Goal: Task Accomplishment & Management: Use online tool/utility

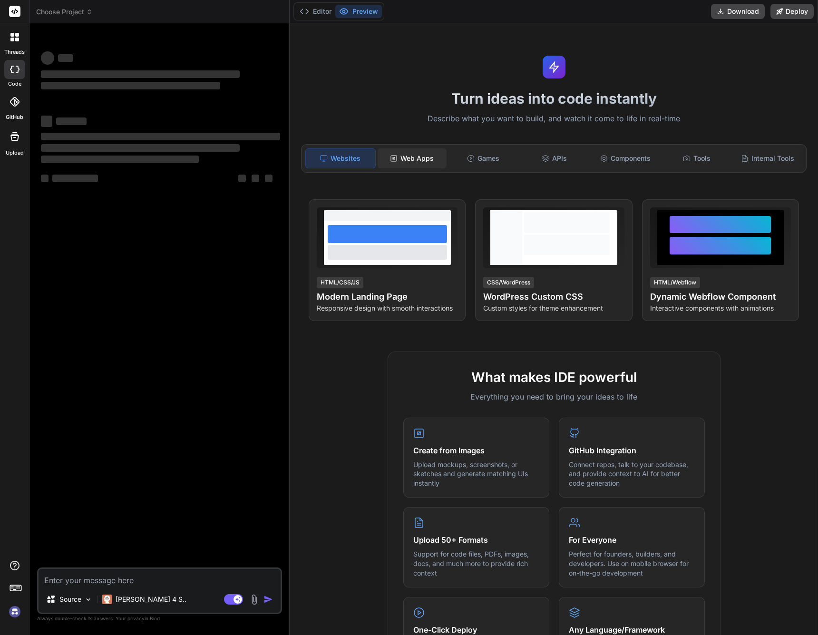
click at [405, 155] on div "Web Apps" at bounding box center [411, 158] width 69 height 20
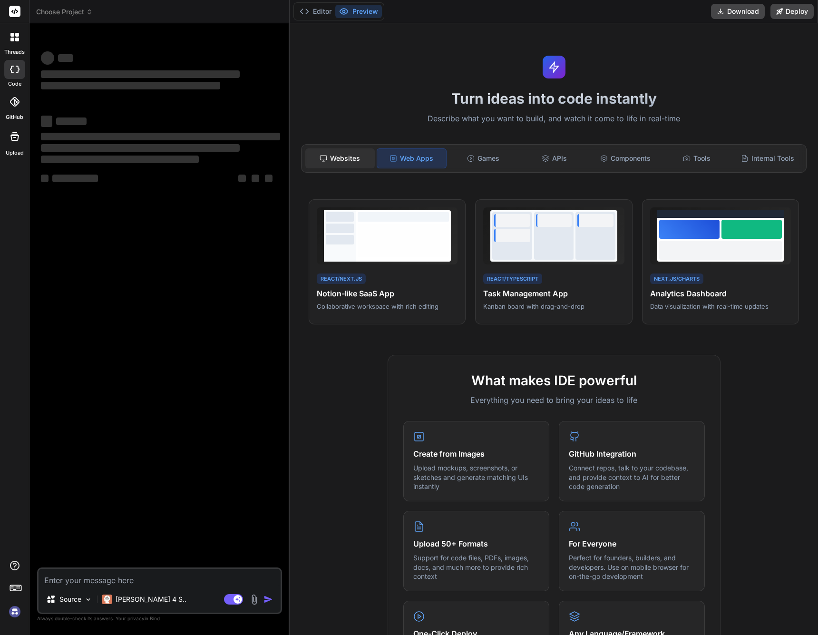
click at [340, 154] on div "Websites" at bounding box center [339, 158] width 69 height 20
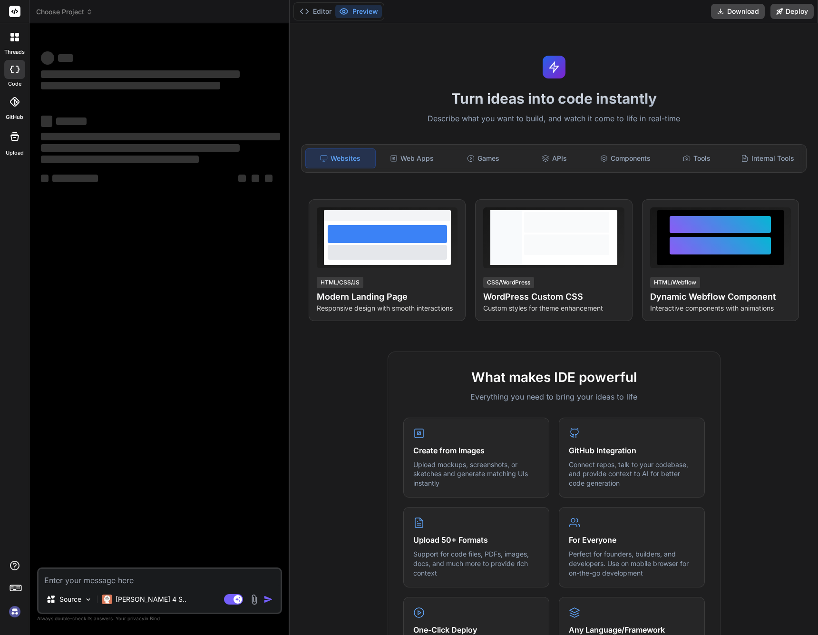
type textarea "x"
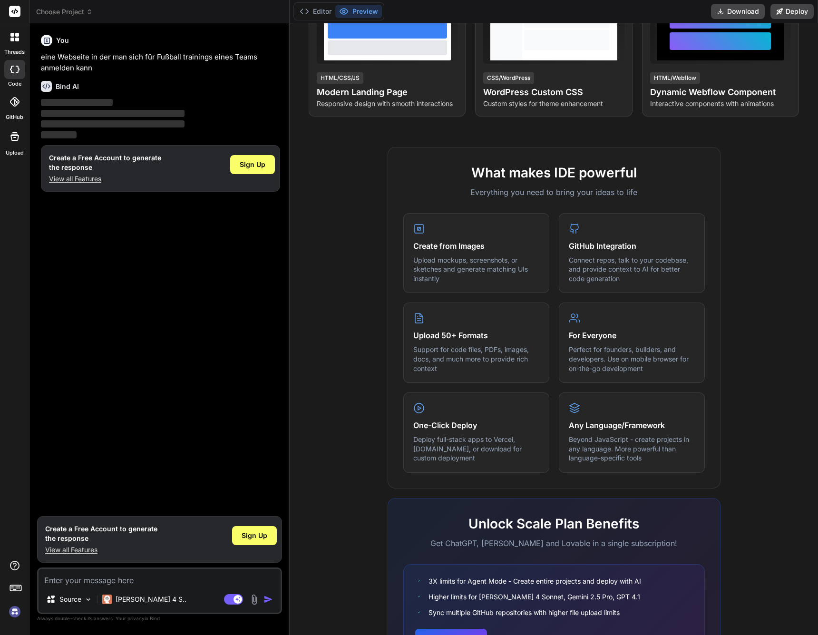
scroll to position [269, 0]
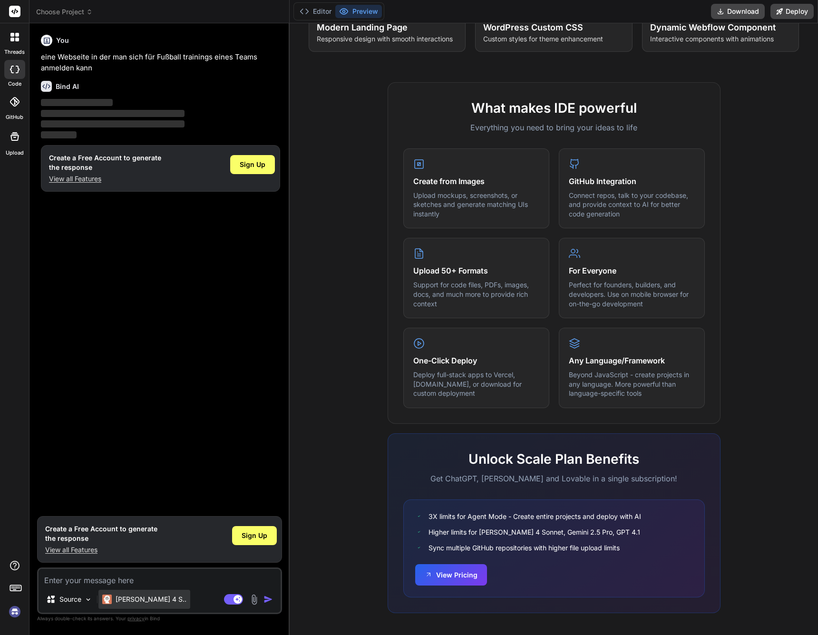
click at [145, 599] on p "[PERSON_NAME] 4 S.." at bounding box center [151, 599] width 71 height 10
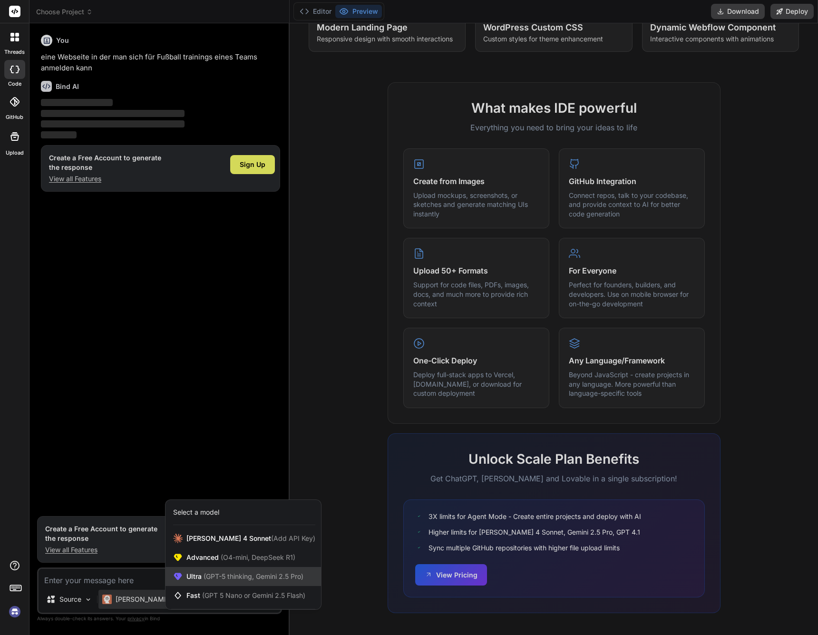
click at [257, 579] on span "(GPT-5 thinking, Gemini 2.5 Pro)" at bounding box center [253, 576] width 102 height 8
type textarea "x"
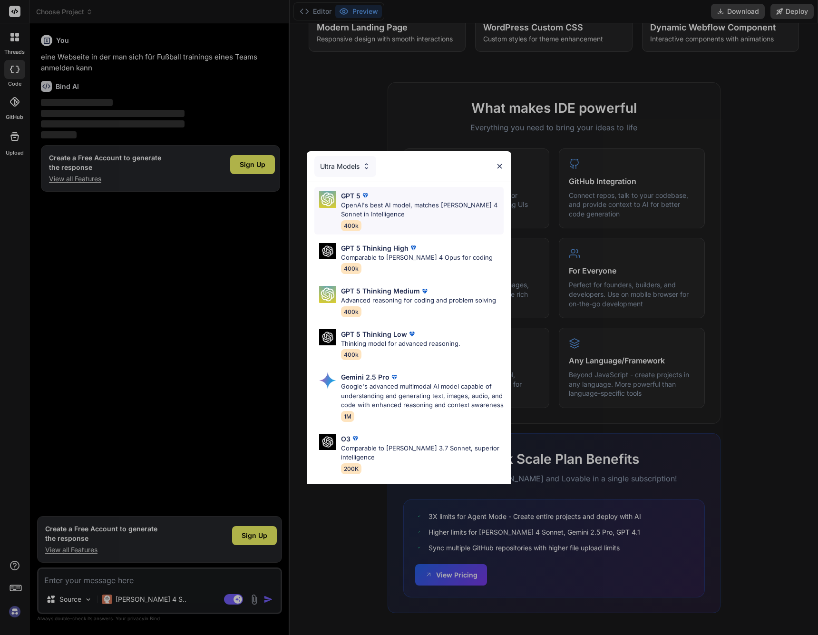
click at [351, 227] on span "400k" at bounding box center [351, 225] width 20 height 11
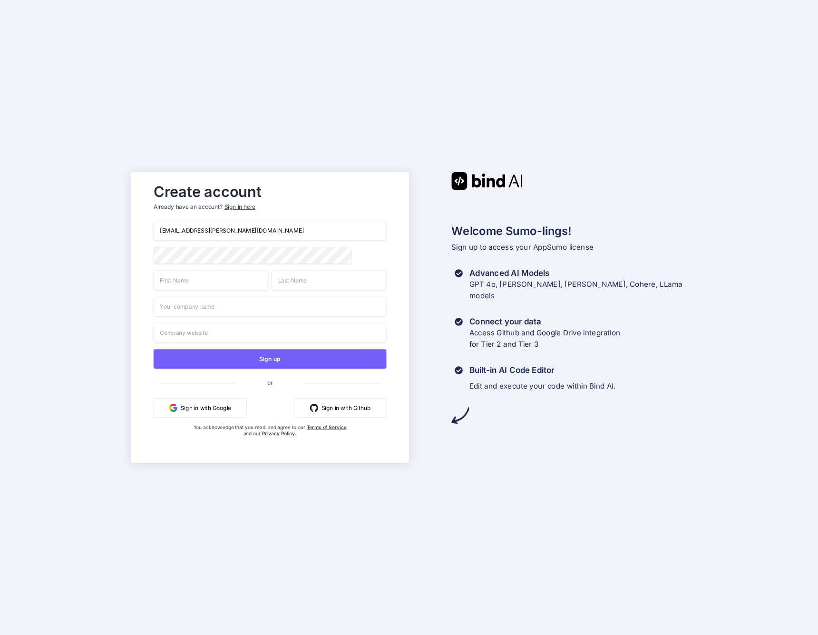
type input "mail@lukas-schuette.de"
click at [443, 482] on div "Create account Already have an account? Sign in here mail@lukas-schuette.de Sig…" at bounding box center [409, 317] width 818 height 635
type input "Lukas"
type input "Schütte"
click at [416, 572] on div "Create account Already have an account? Sign in here mail@lukas-schuette.de Luk…" at bounding box center [409, 317] width 818 height 635
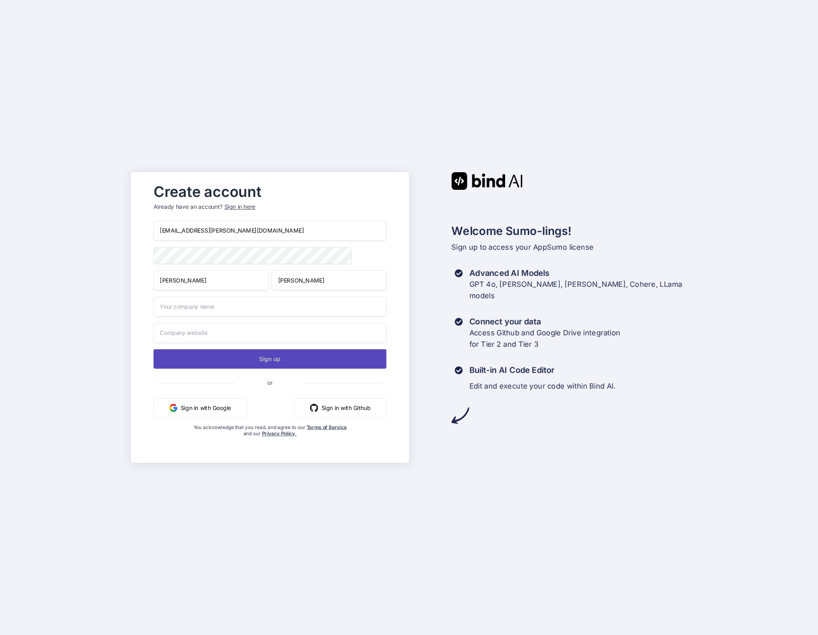
click at [275, 360] on button "Sign up" at bounding box center [270, 358] width 233 height 19
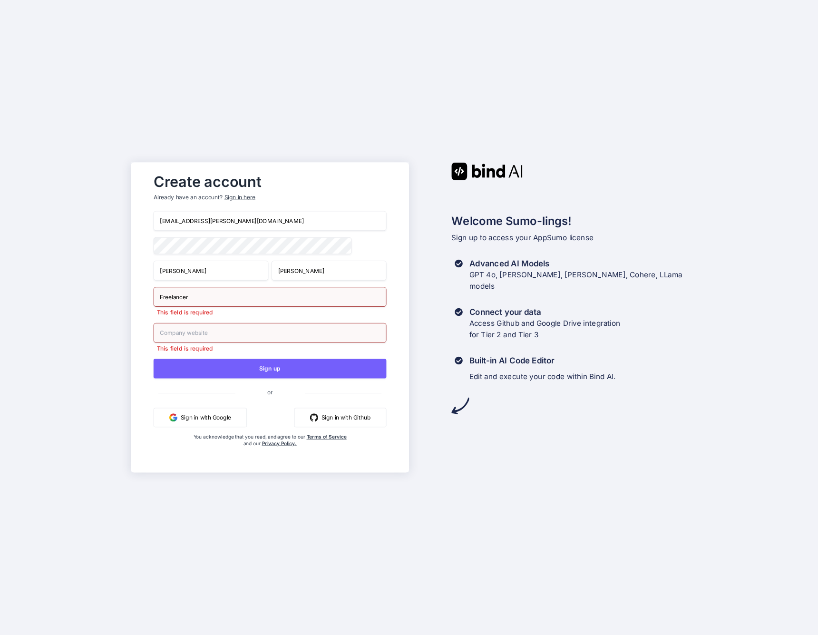
type input "Freelancer"
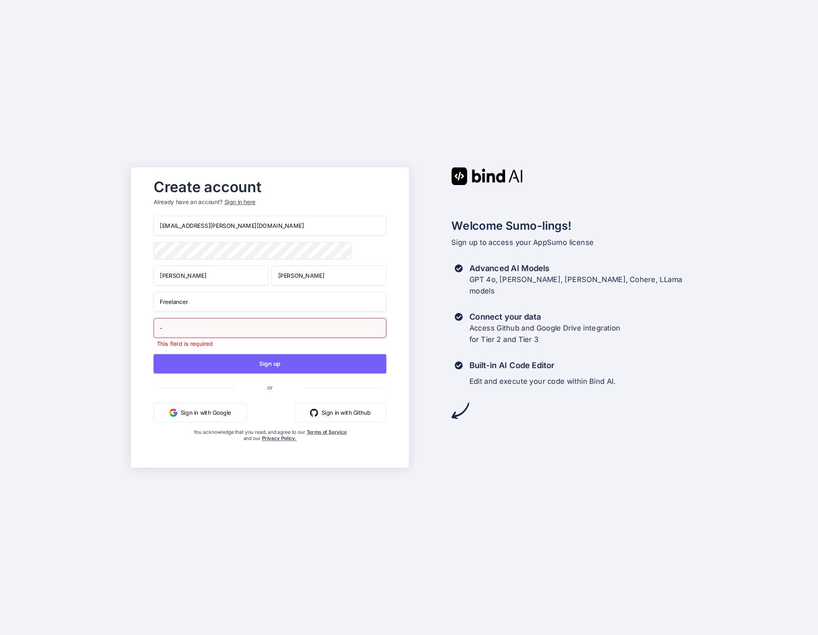
type input "-"
click at [296, 545] on div "Create account Already have an account? Sign in here mail@lukas-schuette.de Luk…" at bounding box center [409, 317] width 818 height 635
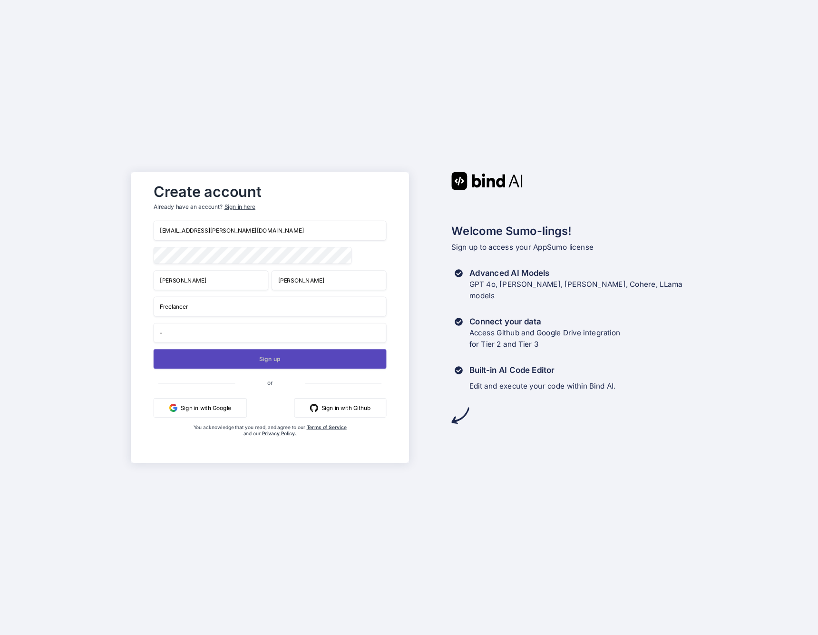
click at [267, 362] on button "Sign up" at bounding box center [270, 358] width 233 height 19
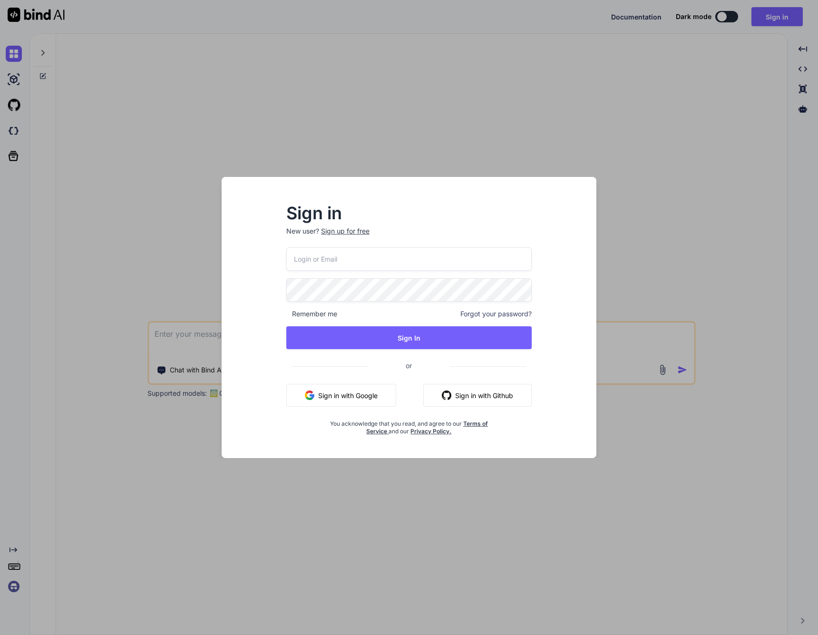
type input "[EMAIL_ADDRESS][PERSON_NAME][DOMAIN_NAME]"
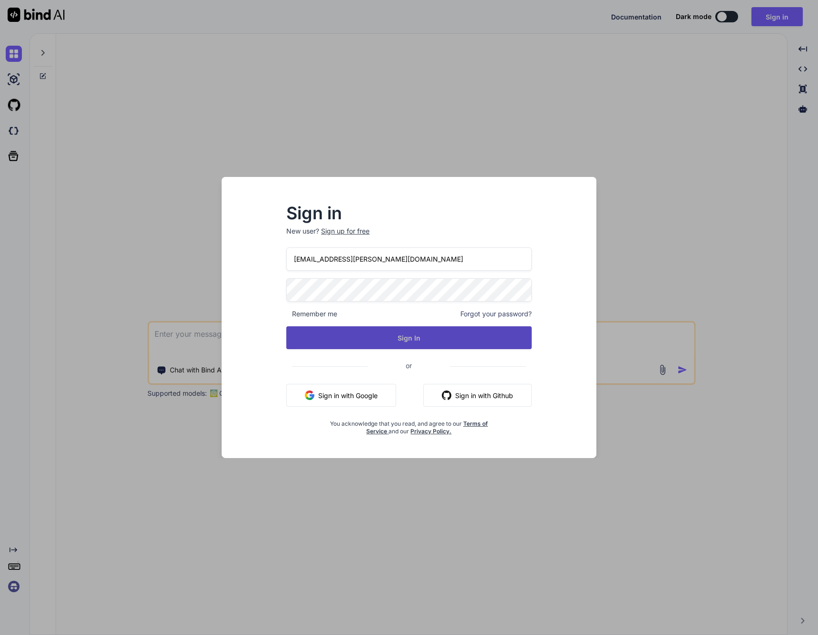
click at [384, 334] on button "Sign In" at bounding box center [408, 337] width 245 height 23
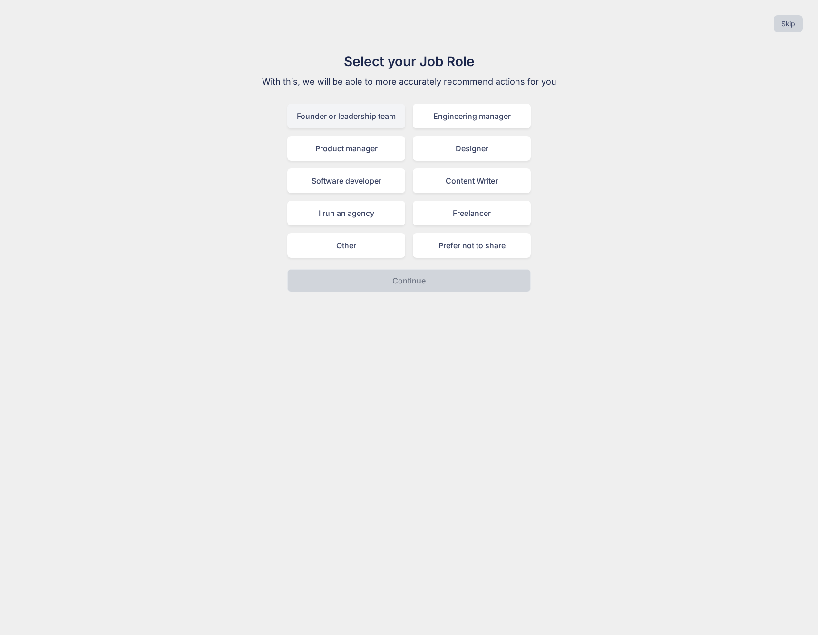
click at [353, 119] on div "Founder or leadership team" at bounding box center [346, 116] width 118 height 25
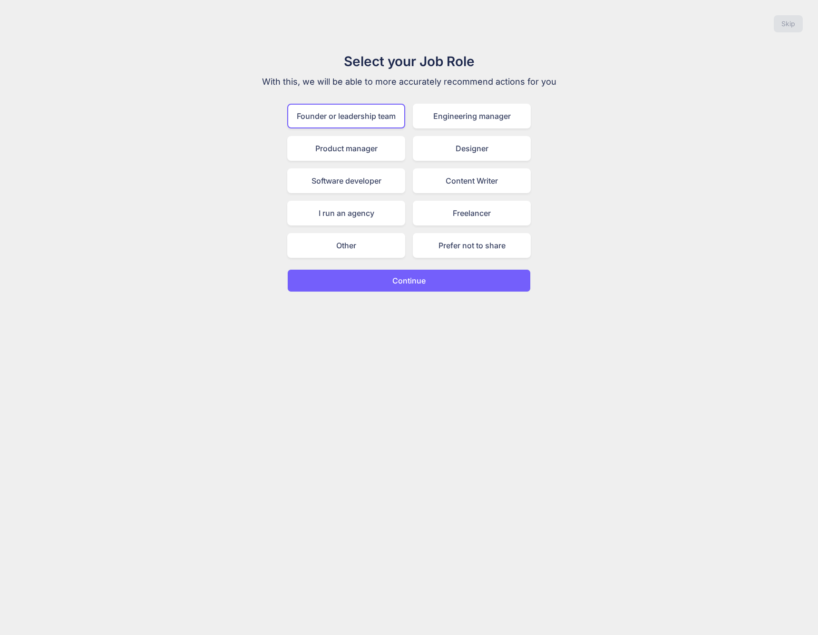
click at [410, 280] on p "Continue" at bounding box center [408, 280] width 33 height 11
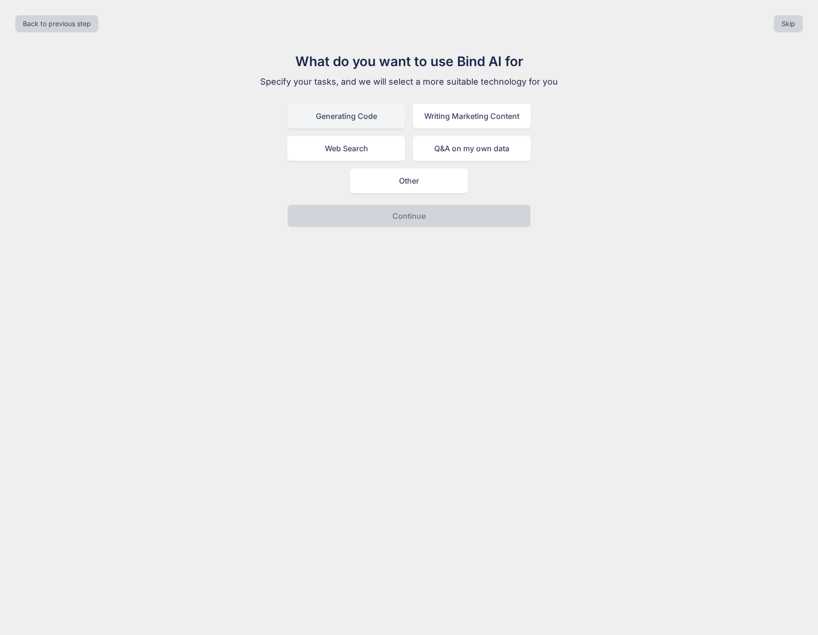
click at [367, 117] on div "Generating Code" at bounding box center [346, 116] width 118 height 25
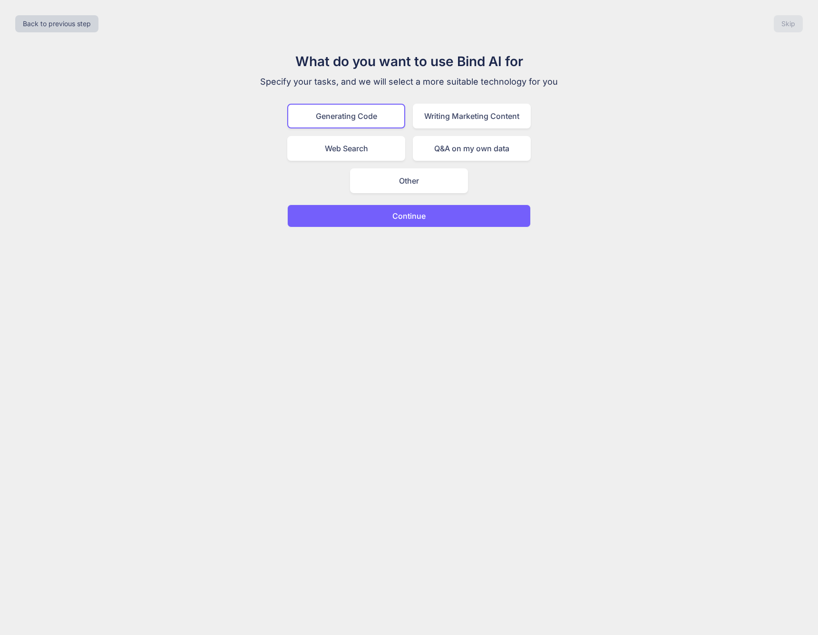
click at [428, 222] on button "Continue" at bounding box center [408, 215] width 243 height 23
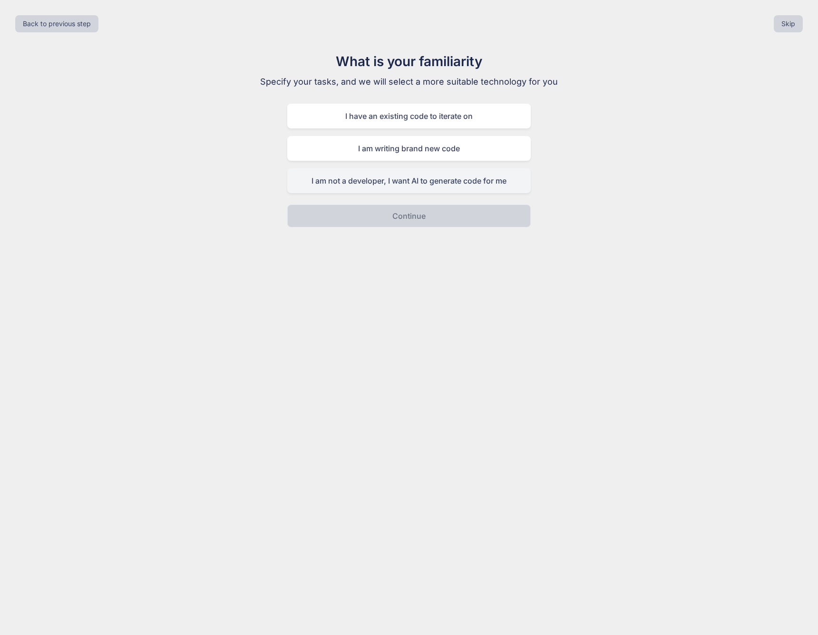
click at [427, 186] on div "I am not a developer, I want AI to generate code for me" at bounding box center [408, 180] width 243 height 25
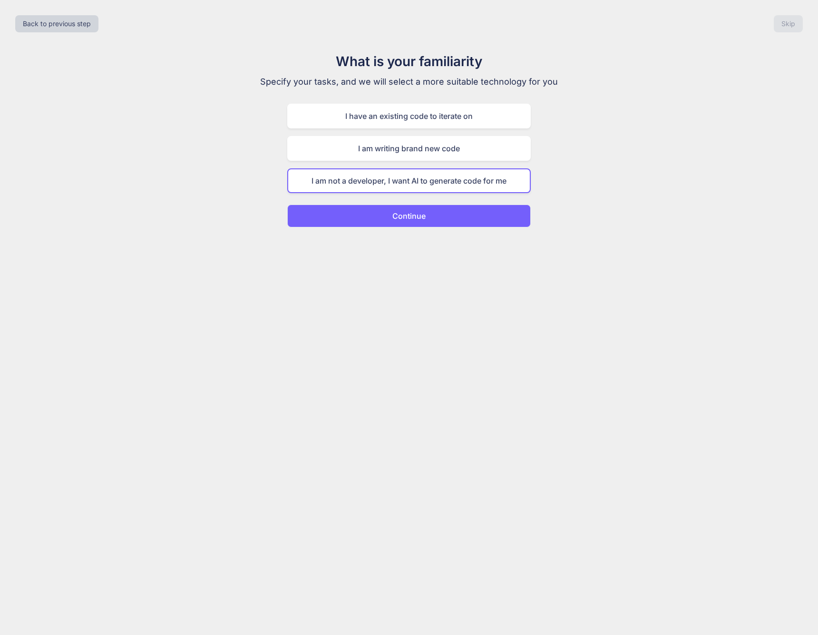
click at [431, 217] on button "Continue" at bounding box center [408, 215] width 243 height 23
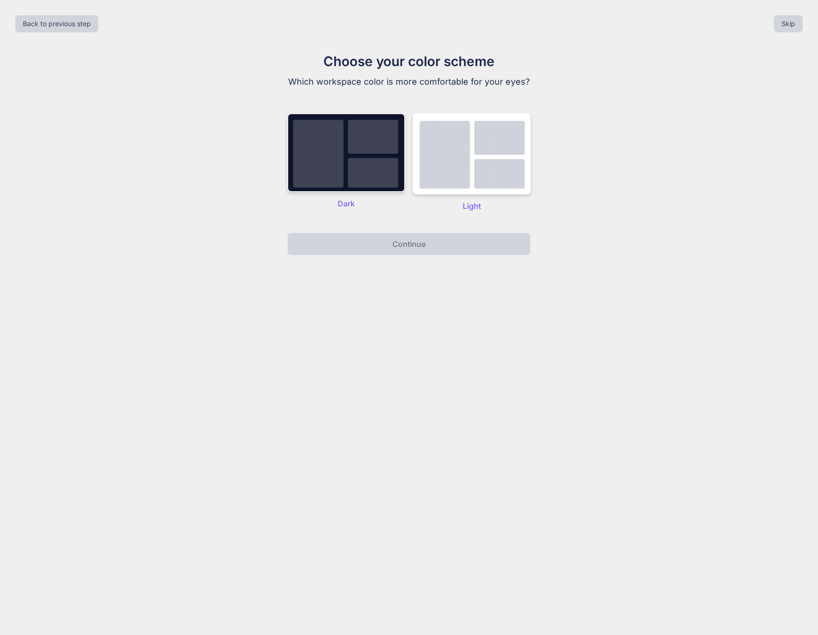
click at [363, 166] on img at bounding box center [346, 152] width 118 height 79
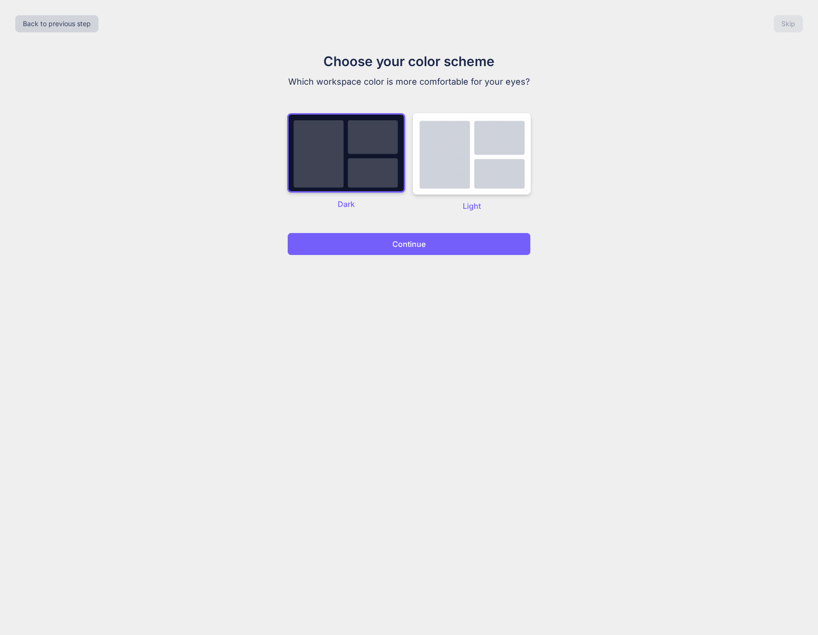
click at [403, 243] on p "Continue" at bounding box center [408, 243] width 33 height 11
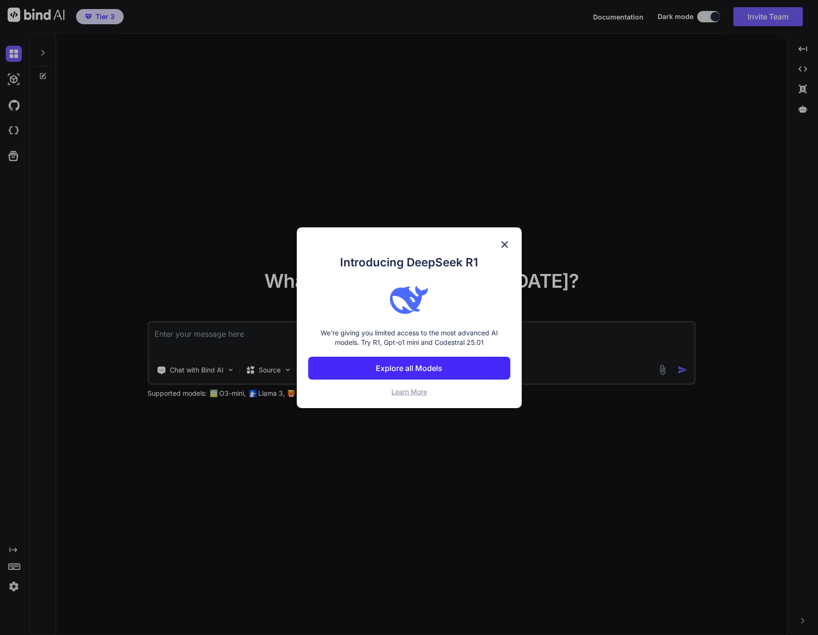
click at [443, 369] on button "Explore all Models" at bounding box center [409, 368] width 202 height 23
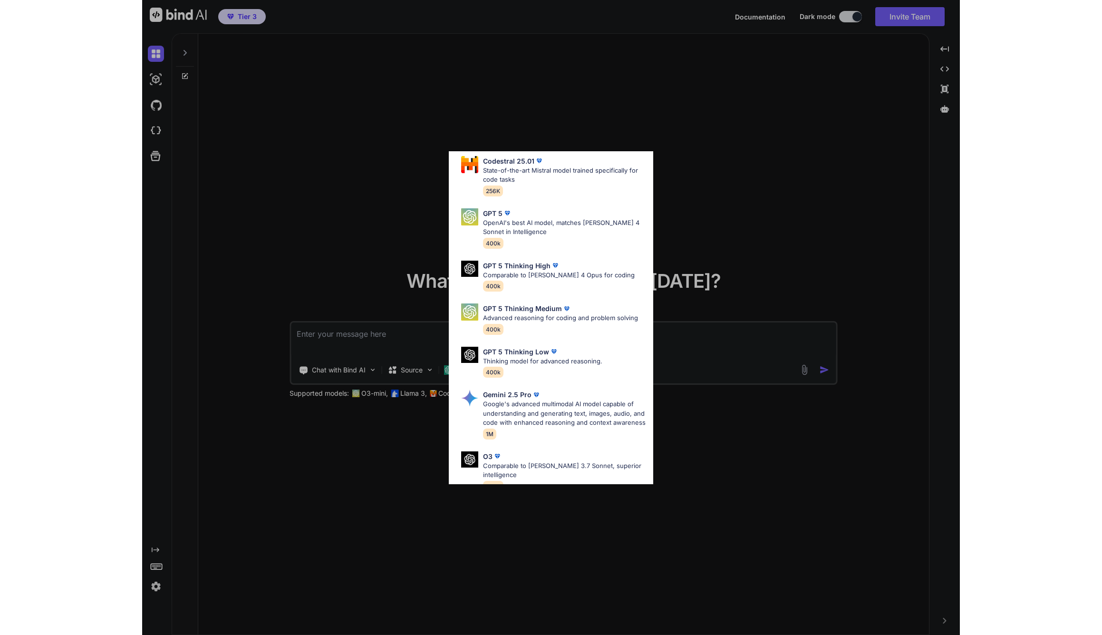
scroll to position [179, 0]
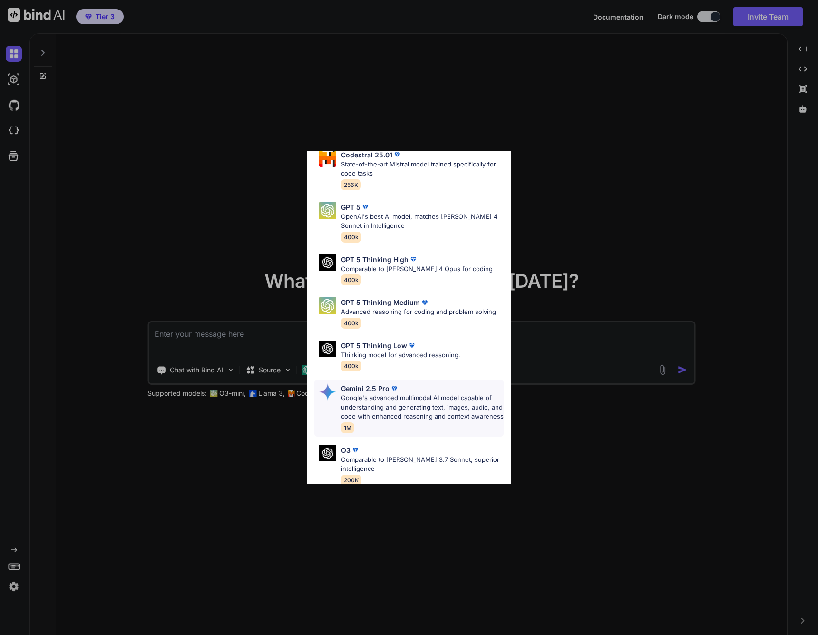
click at [347, 432] on span "1M" at bounding box center [347, 427] width 13 height 11
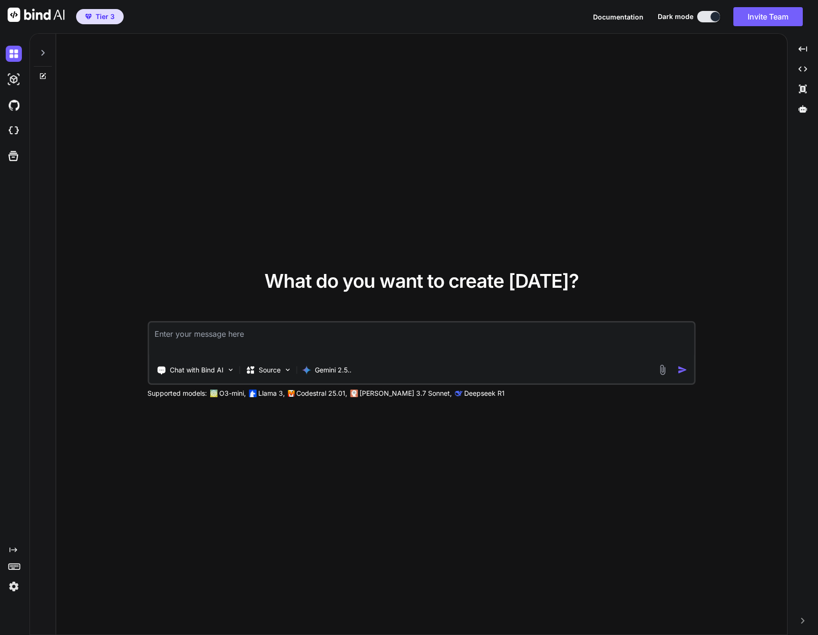
click at [225, 338] on textarea at bounding box center [421, 339] width 545 height 35
click at [12, 80] on img at bounding box center [14, 79] width 16 height 16
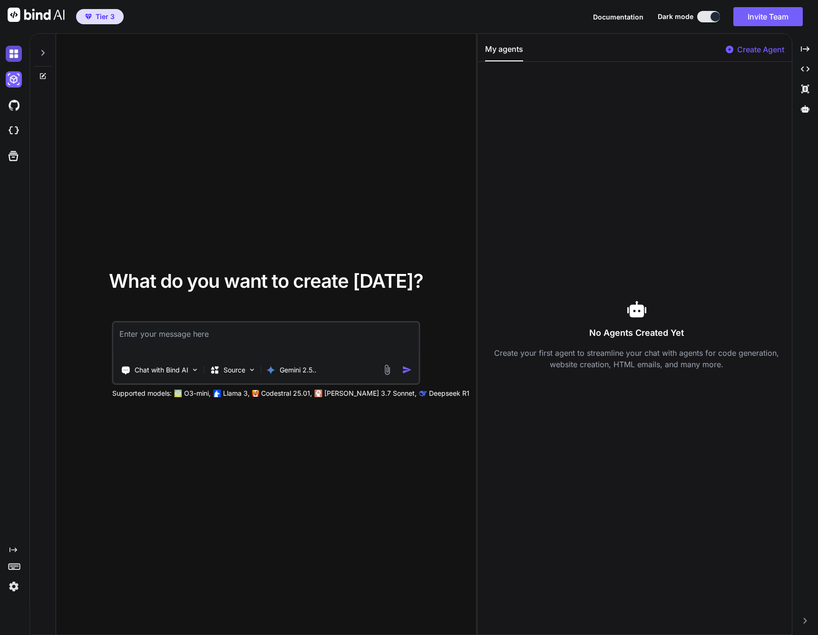
click at [14, 53] on img at bounding box center [14, 54] width 16 height 16
click at [13, 55] on img at bounding box center [14, 54] width 16 height 16
click at [14, 78] on img at bounding box center [14, 79] width 16 height 16
click at [11, 103] on img at bounding box center [14, 105] width 16 height 16
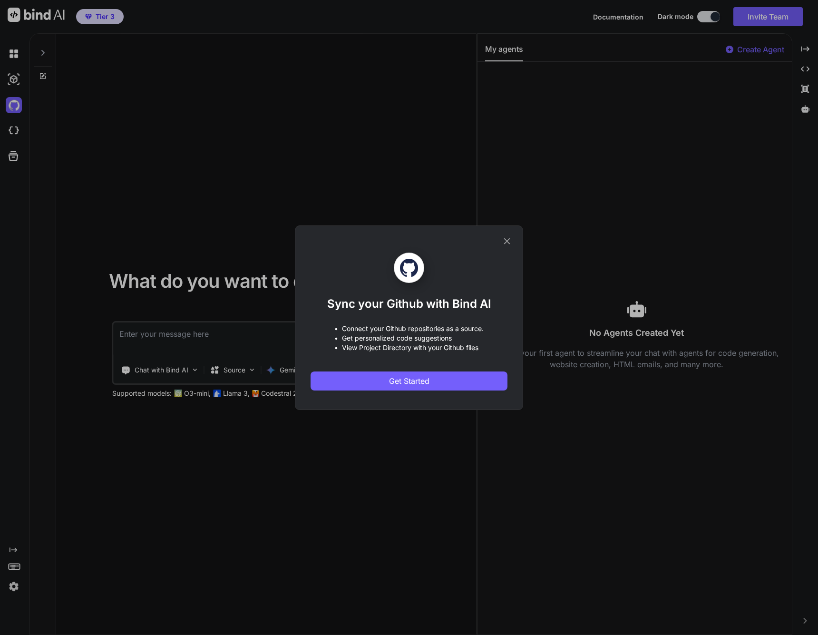
click at [509, 241] on icon at bounding box center [507, 241] width 10 height 10
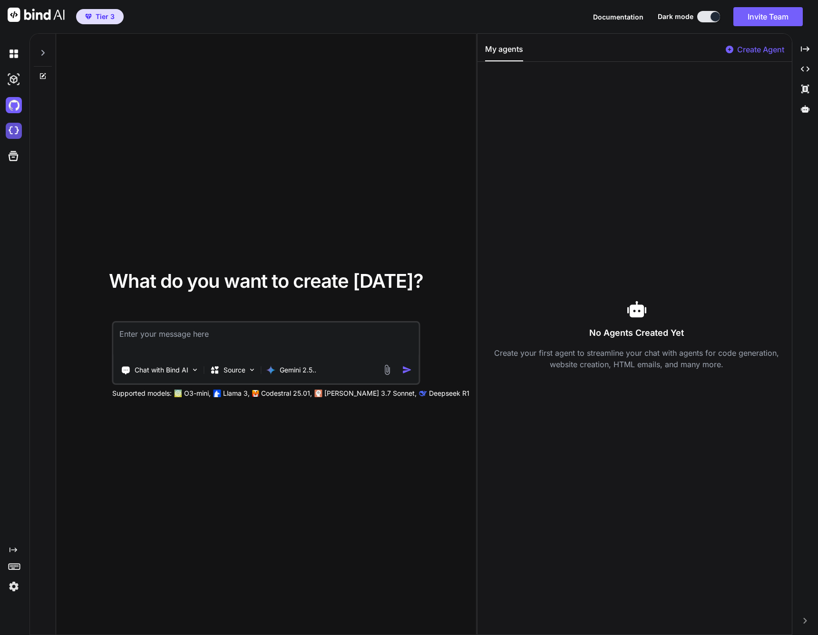
click at [10, 128] on img at bounding box center [14, 131] width 16 height 16
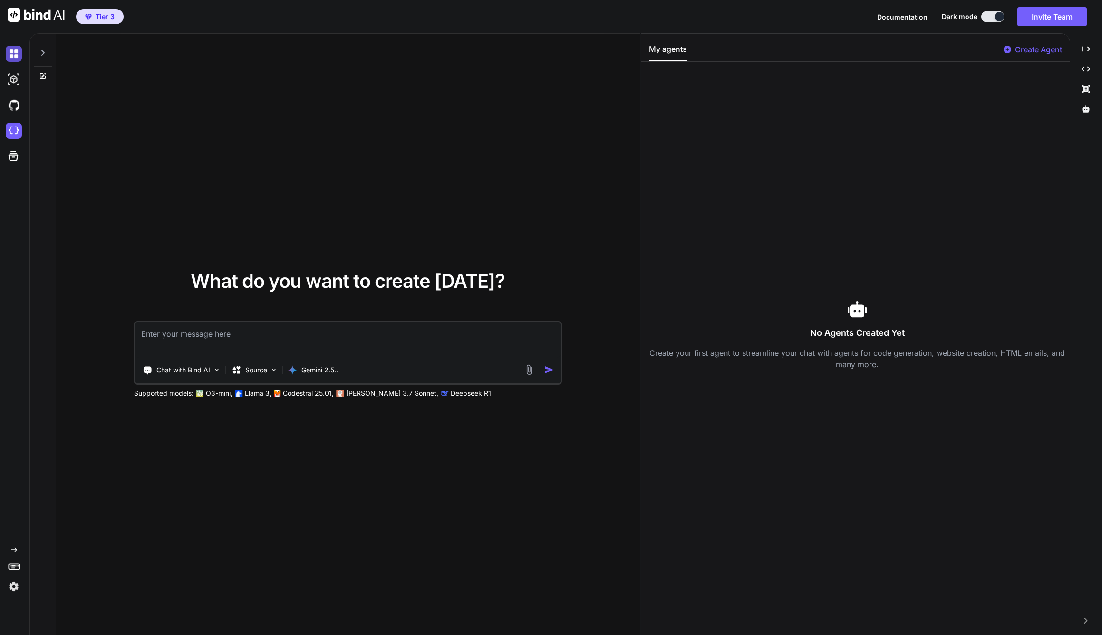
click at [10, 58] on img at bounding box center [14, 54] width 16 height 16
click at [14, 56] on img at bounding box center [14, 54] width 16 height 16
click at [35, 21] on img at bounding box center [36, 15] width 57 height 14
click at [103, 17] on span "Tier 3" at bounding box center [105, 17] width 19 height 10
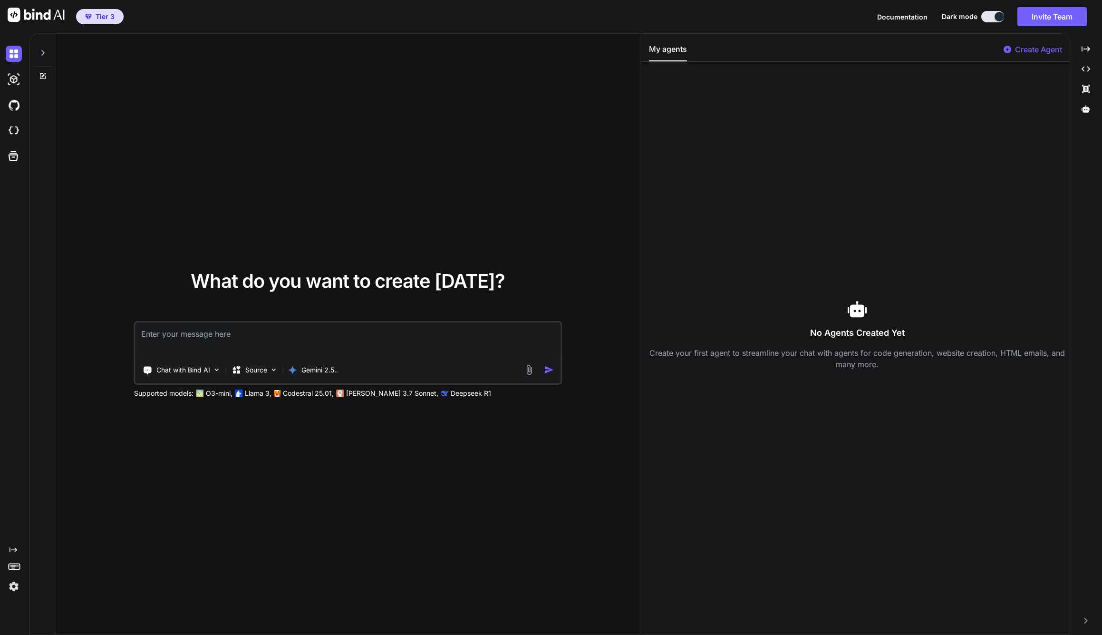
click at [24, 13] on img at bounding box center [36, 15] width 57 height 14
click at [7, 578] on img at bounding box center [14, 586] width 16 height 16
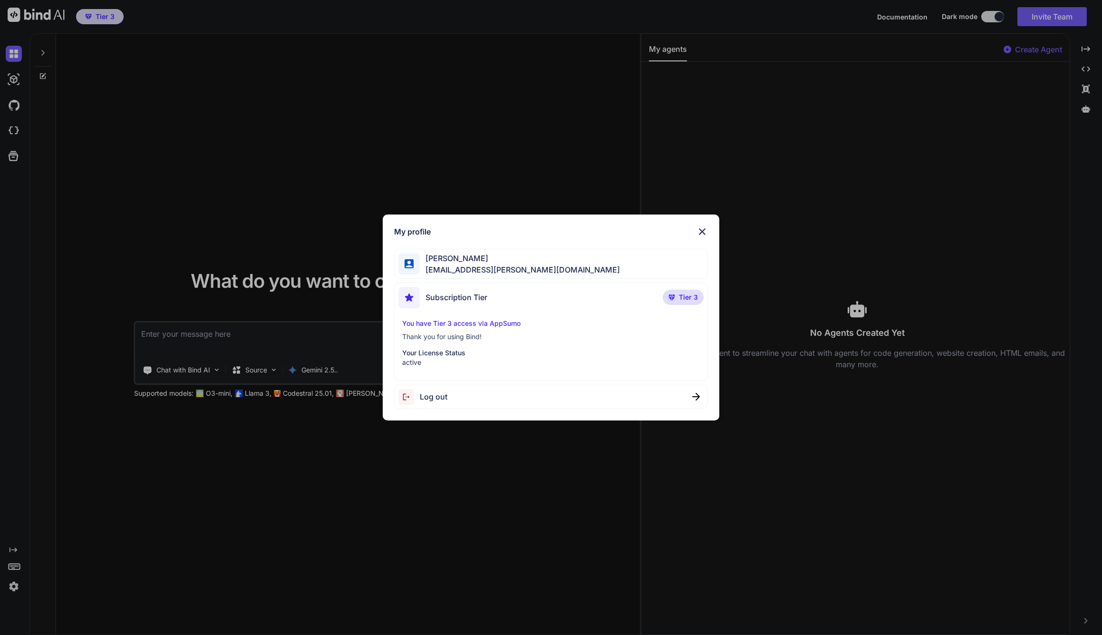
click at [9, 584] on div "My profile [PERSON_NAME] [EMAIL_ADDRESS][DOMAIN_NAME] Subscription Tier Tier 3 …" at bounding box center [551, 317] width 1102 height 635
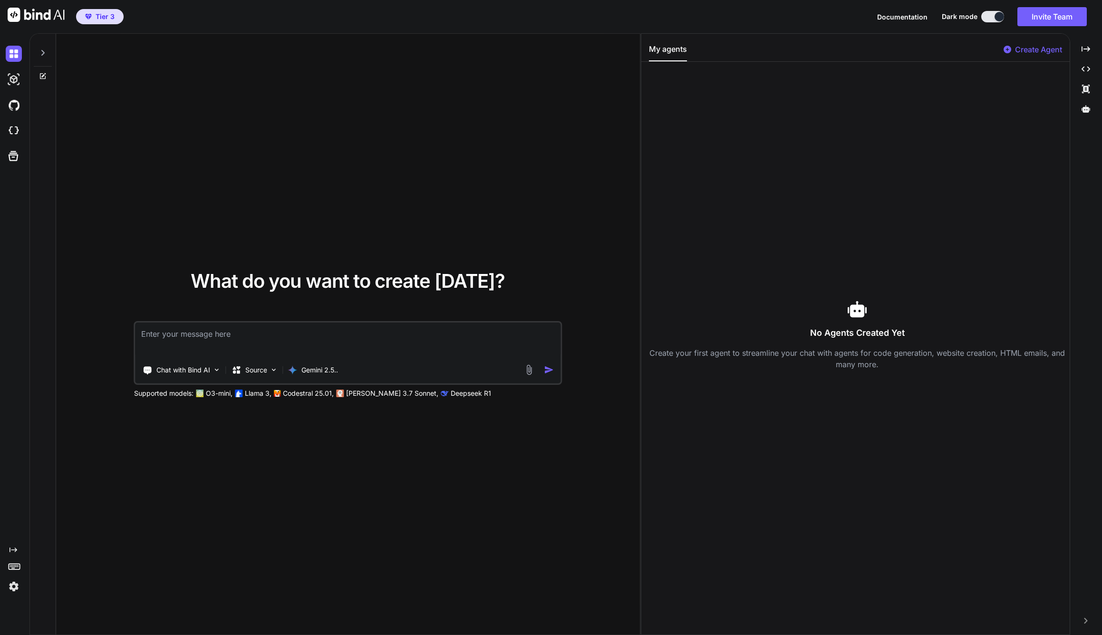
click at [9, 585] on img at bounding box center [14, 586] width 16 height 16
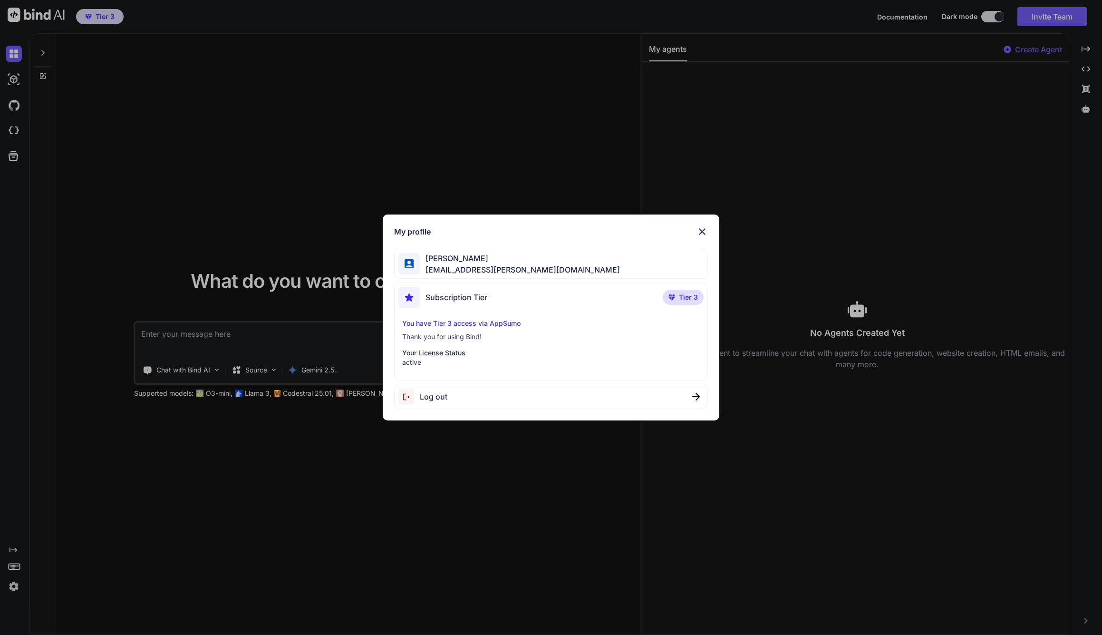
click at [462, 356] on p "Your License Status" at bounding box center [551, 353] width 298 height 10
click at [697, 233] on img at bounding box center [701, 231] width 11 height 11
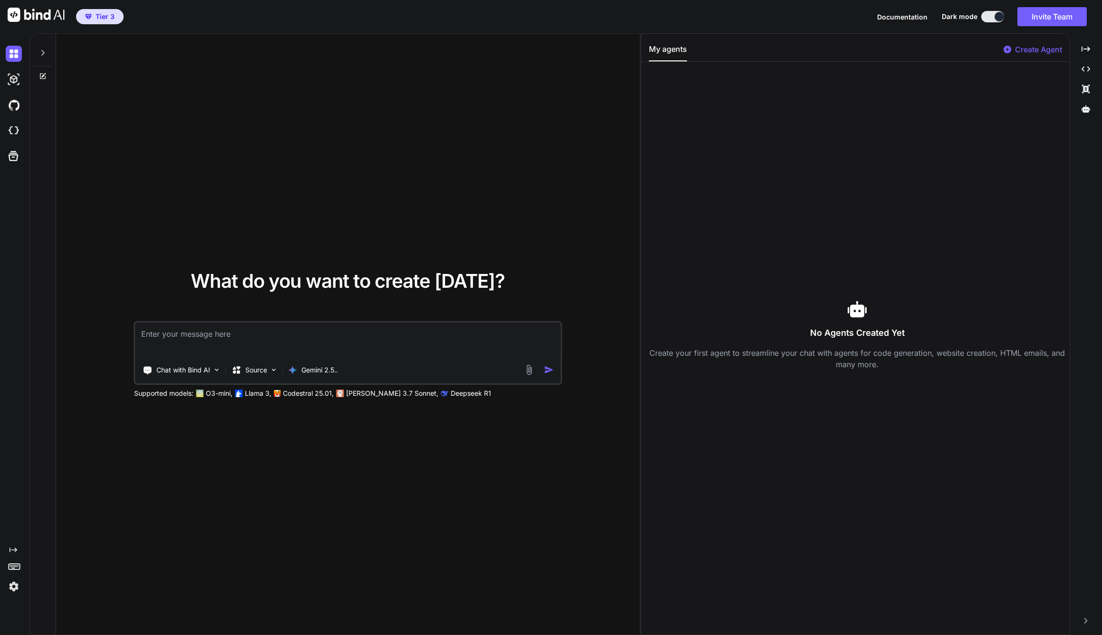
click at [10, 550] on icon at bounding box center [14, 549] width 8 height 5
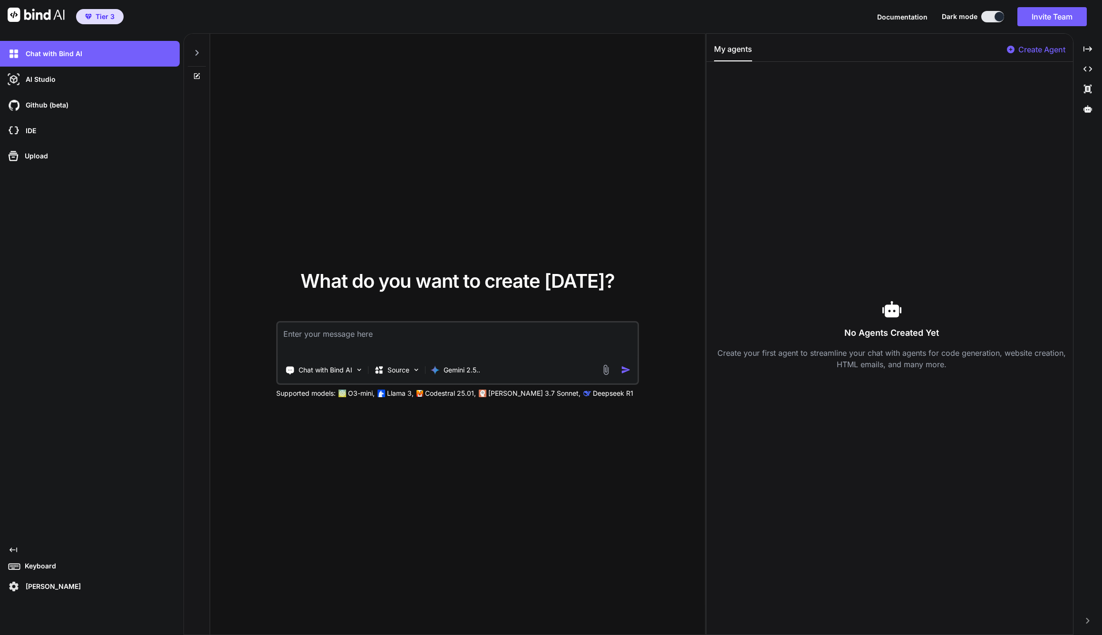
click at [11, 550] on icon at bounding box center [14, 549] width 8 height 5
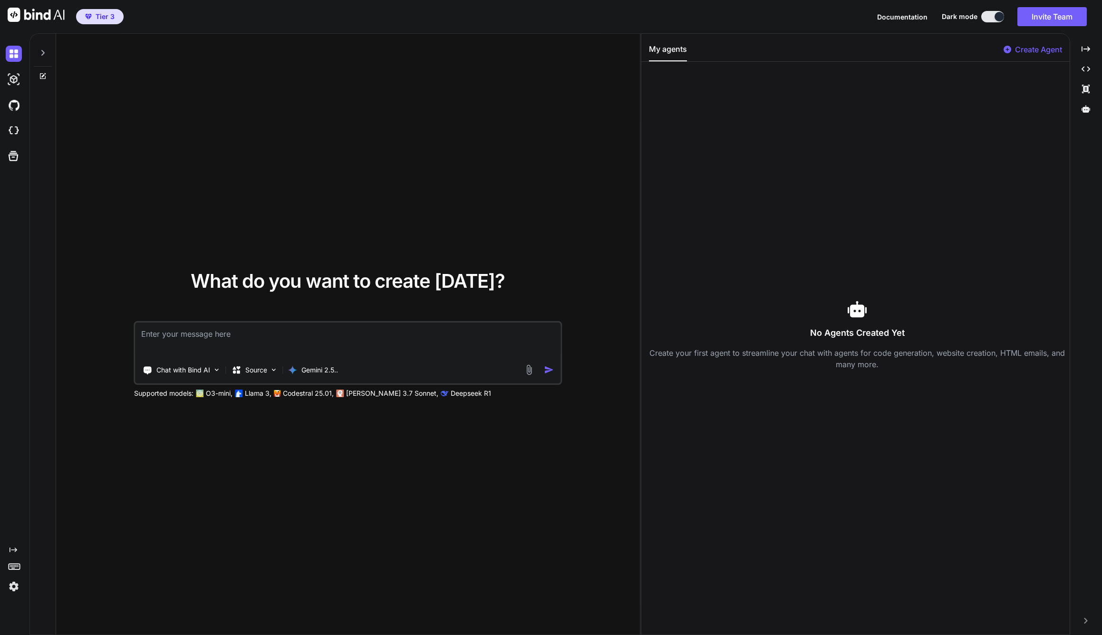
click at [10, 565] on icon at bounding box center [14, 565] width 13 height 13
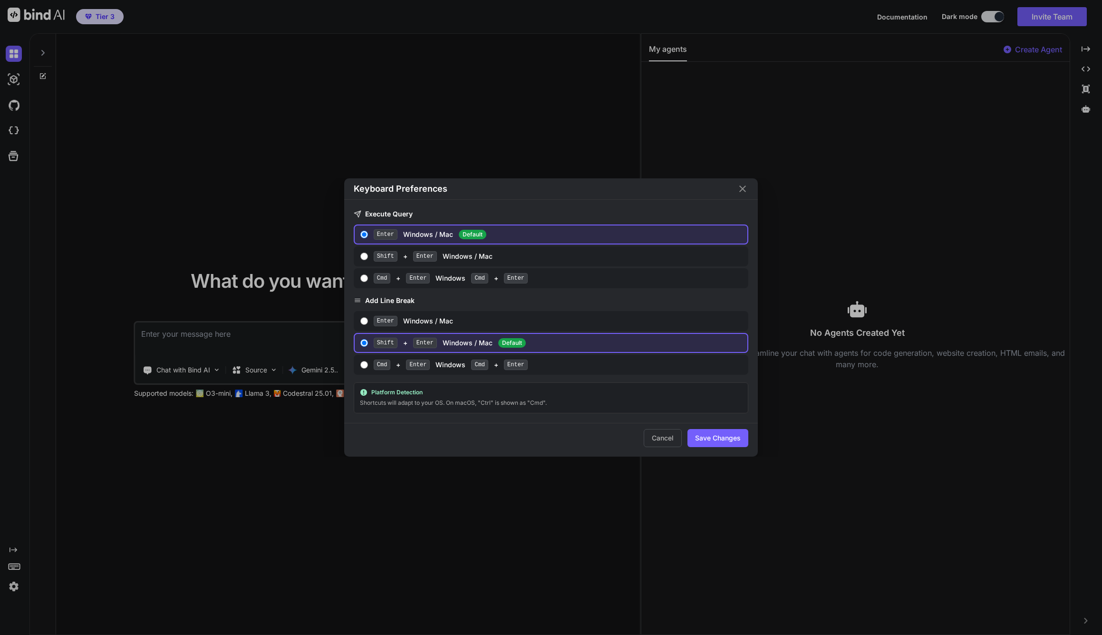
click at [745, 189] on icon "Close" at bounding box center [742, 188] width 11 height 11
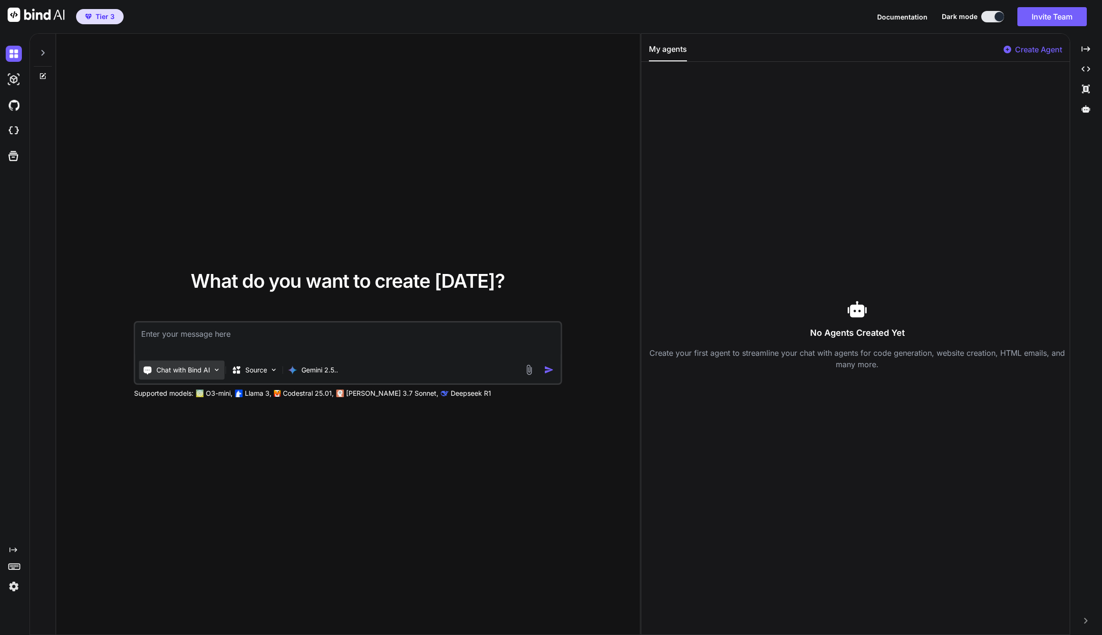
click at [209, 370] on p "Chat with Bind AI" at bounding box center [183, 370] width 54 height 10
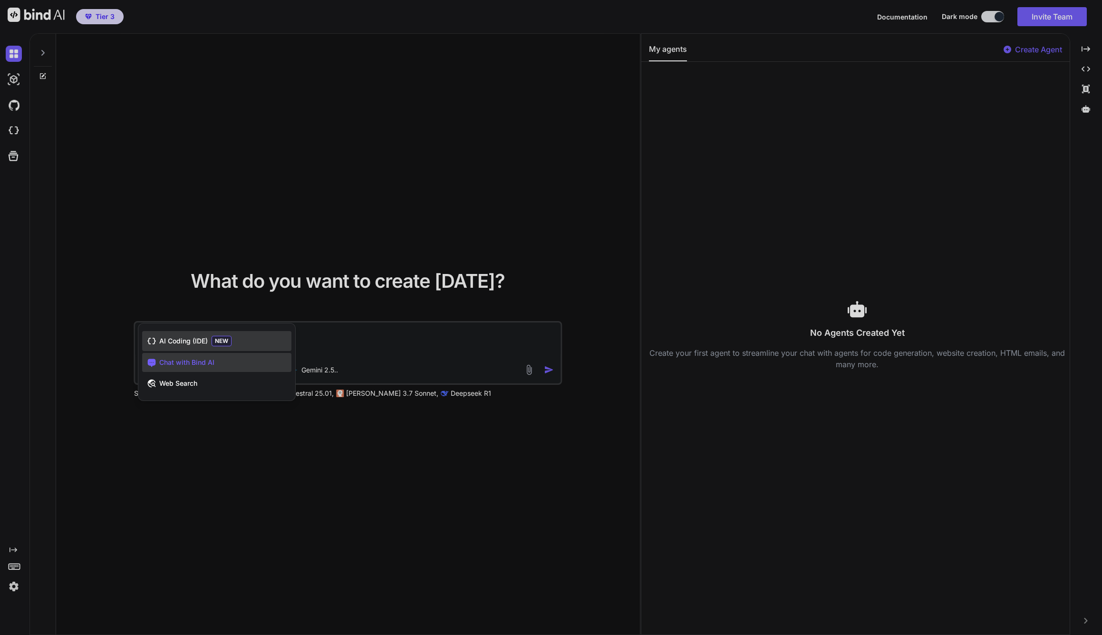
click at [185, 341] on span "AI Coding (IDE)" at bounding box center [183, 341] width 48 height 10
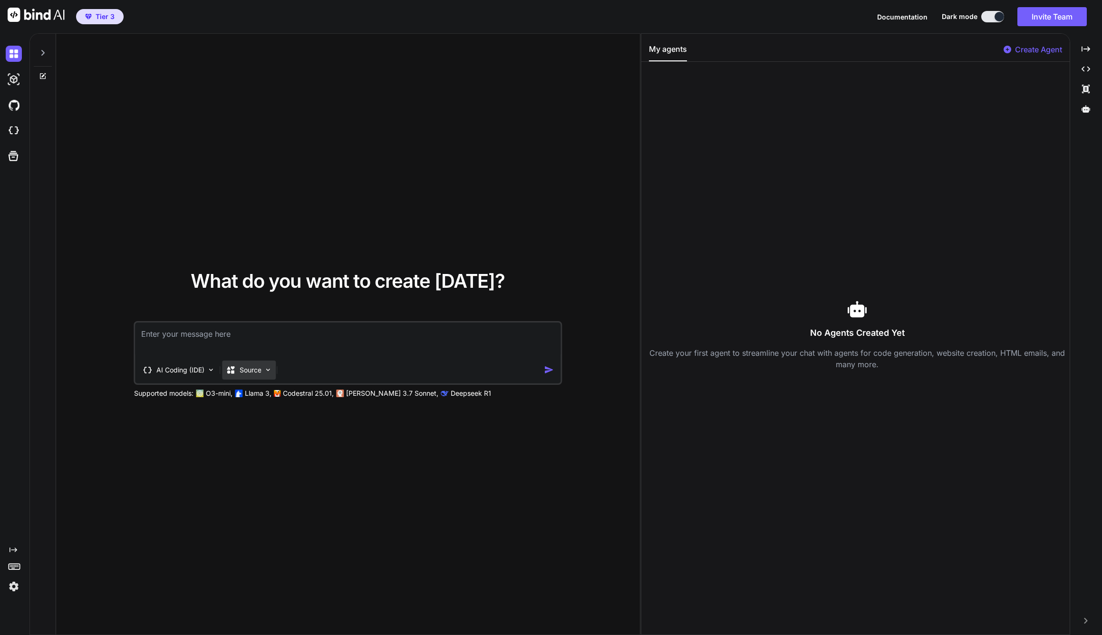
click at [268, 363] on div "Source" at bounding box center [249, 369] width 54 height 19
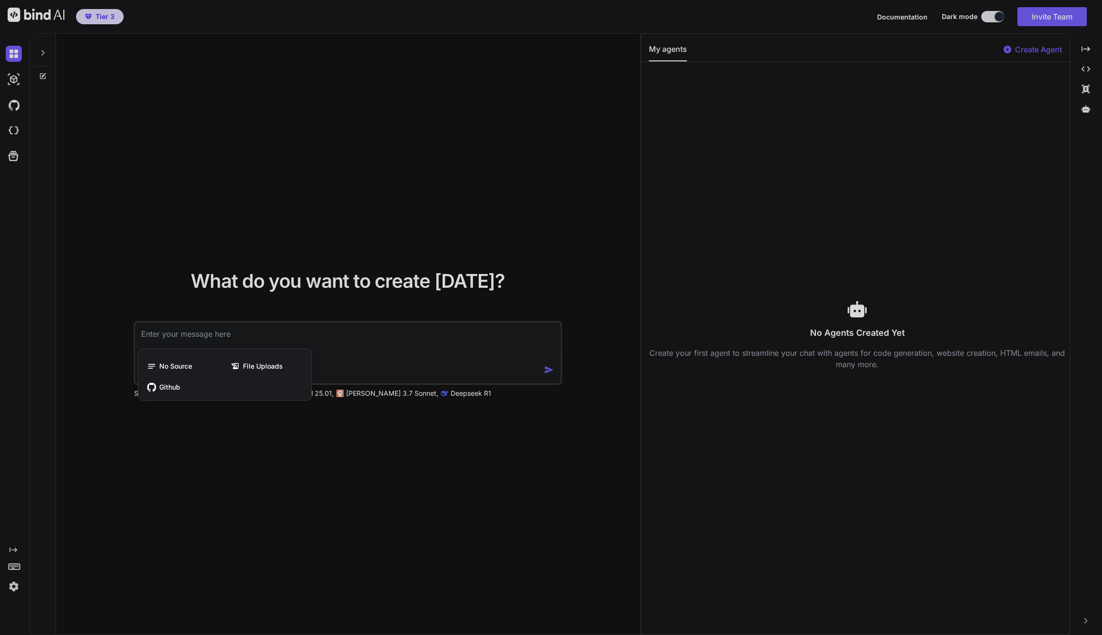
click at [279, 480] on div at bounding box center [551, 317] width 1102 height 635
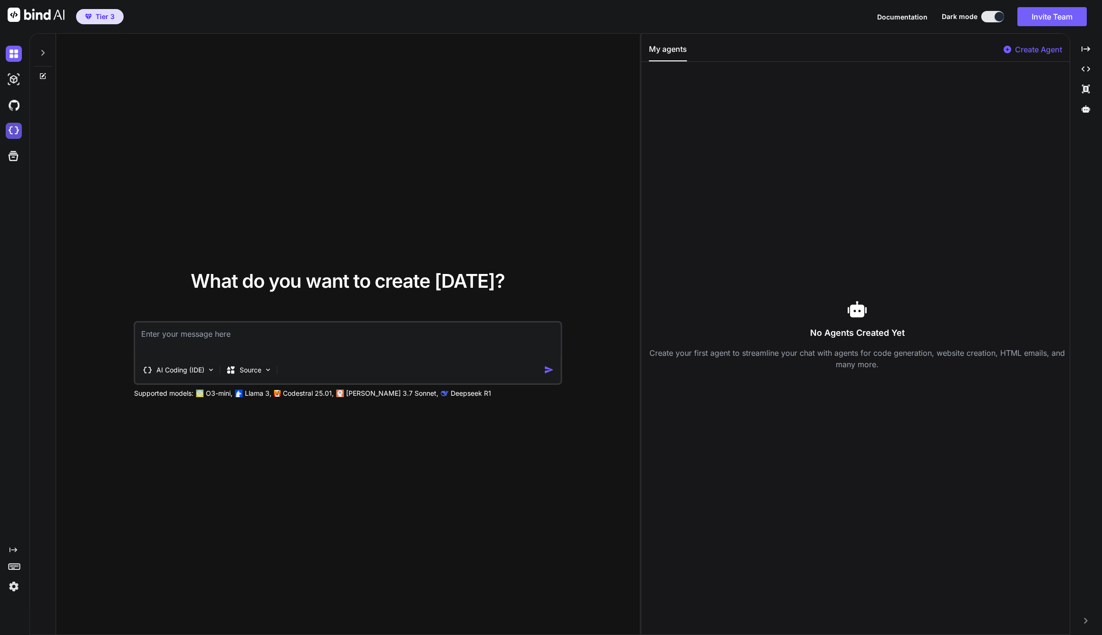
click at [10, 131] on img at bounding box center [14, 131] width 16 height 16
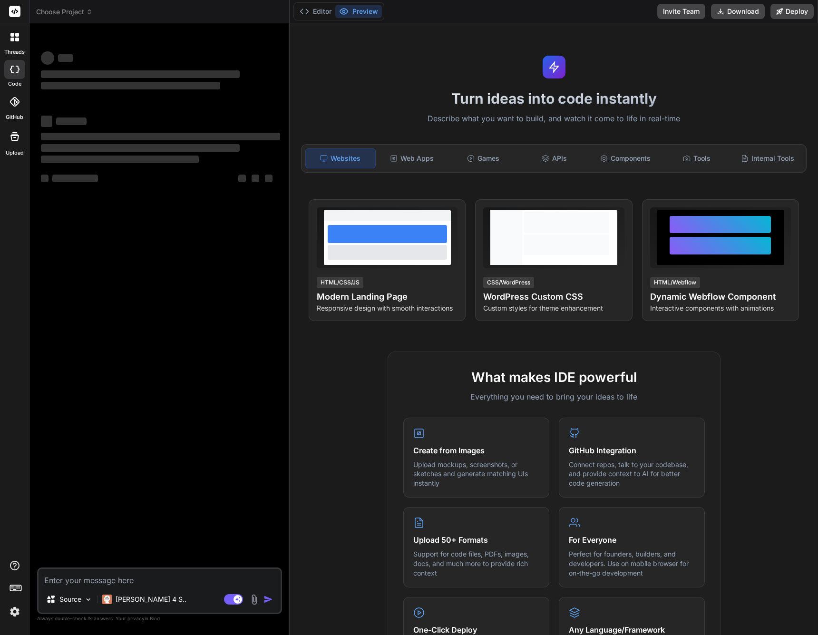
type textarea "x"
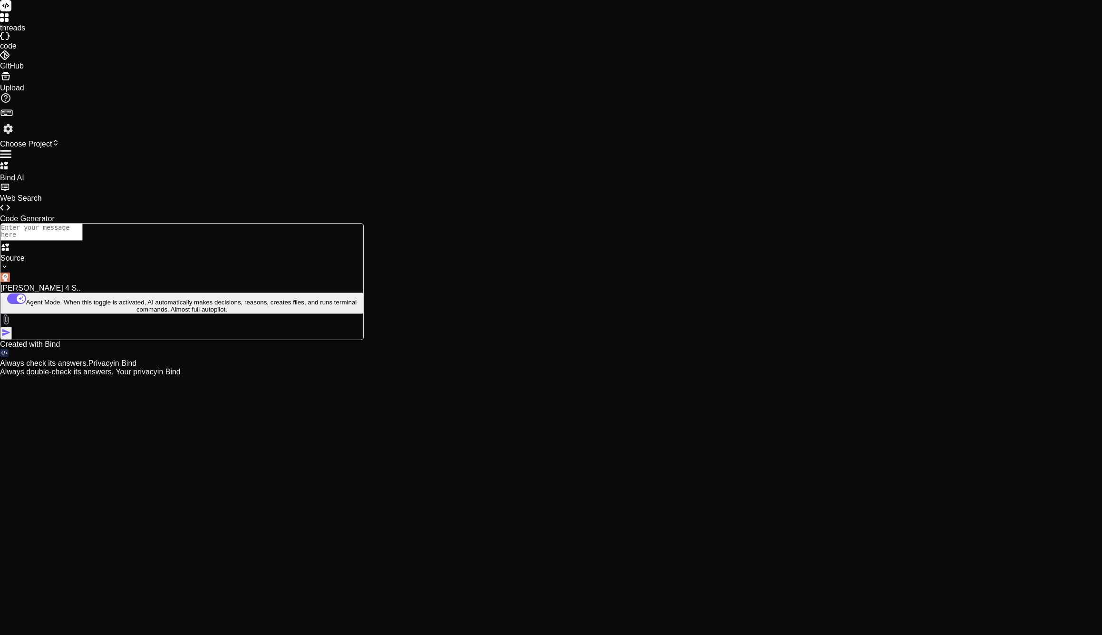
type textarea "x"
click at [59, 140] on span "Choose Project" at bounding box center [29, 144] width 59 height 8
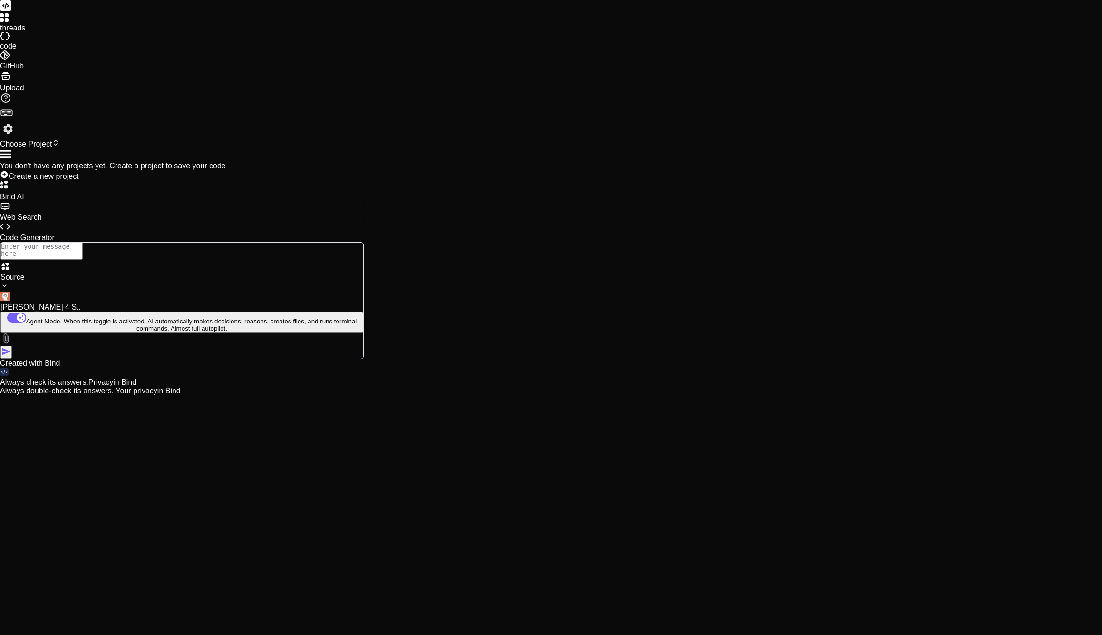
click at [79, 172] on span "Create a new project" at bounding box center [44, 176] width 70 height 8
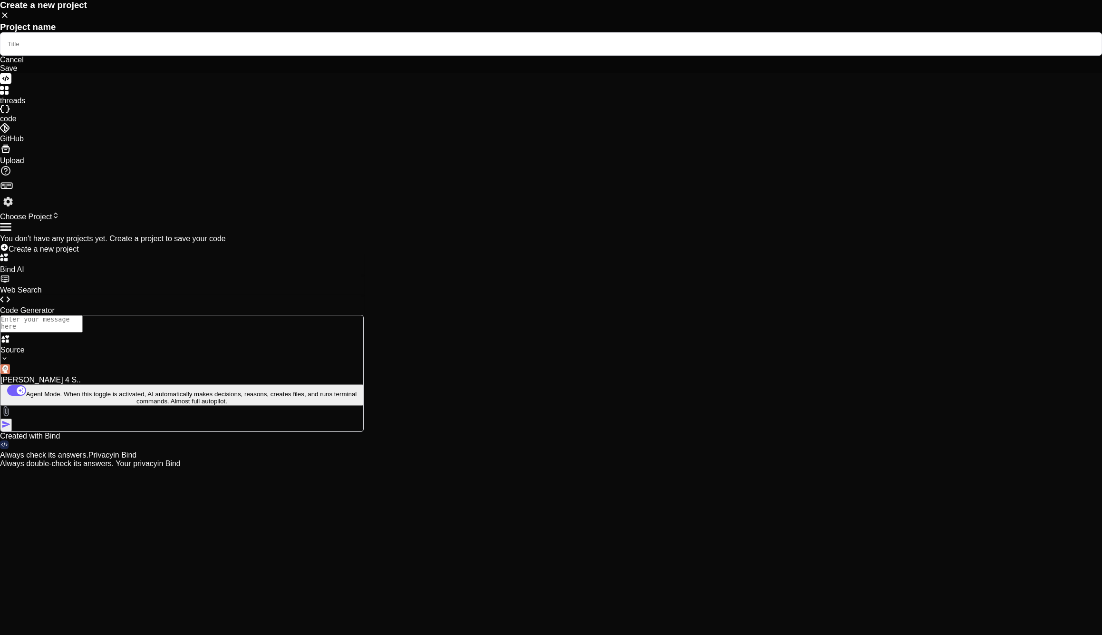
click at [495, 56] on input "text" at bounding box center [551, 43] width 1102 height 23
type input "Volleyball App"
click at [655, 73] on div "Save" at bounding box center [551, 68] width 1102 height 9
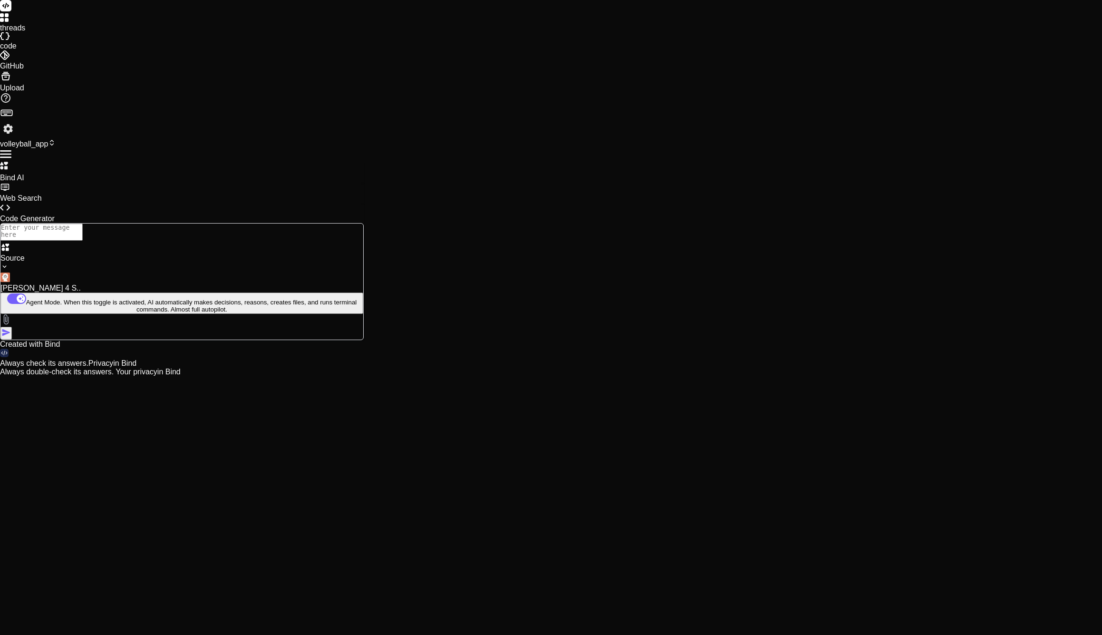
click at [144, 223] on div at bounding box center [182, 223] width 364 height 0
click at [83, 241] on textarea at bounding box center [41, 231] width 82 height 17
paste textarea "erzeuge eine Anwendung in der Volleyball Teams ihr Training planen können. Dazu…"
type textarea "x"
type textarea "erzeuge eine Anwendung in der Volleyball Teams ihr Training planen können. Dazu…"
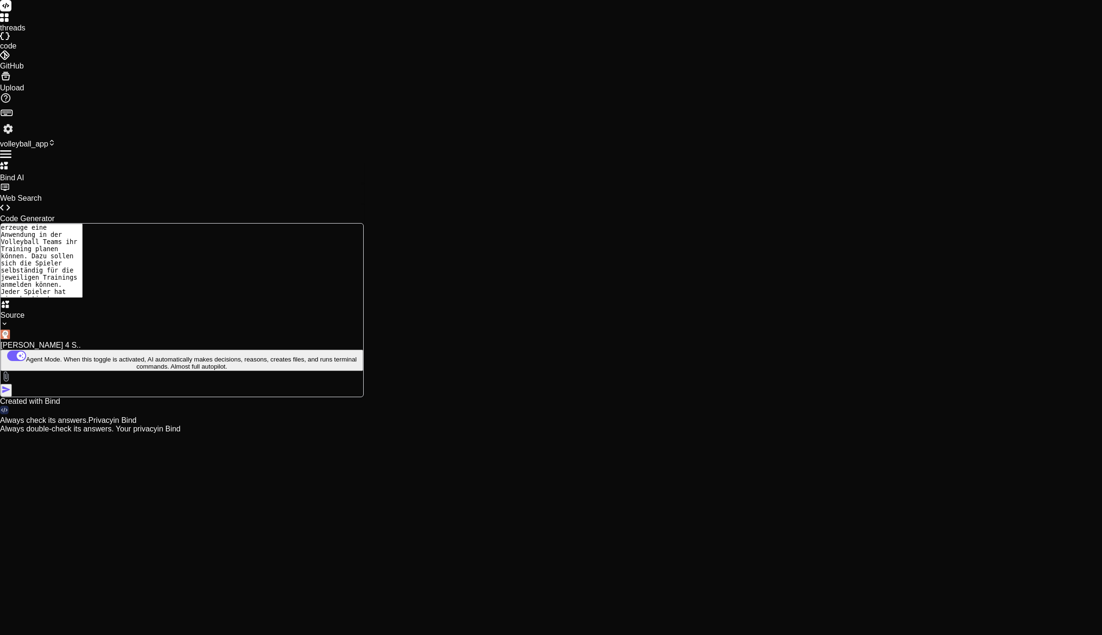
type textarea "x"
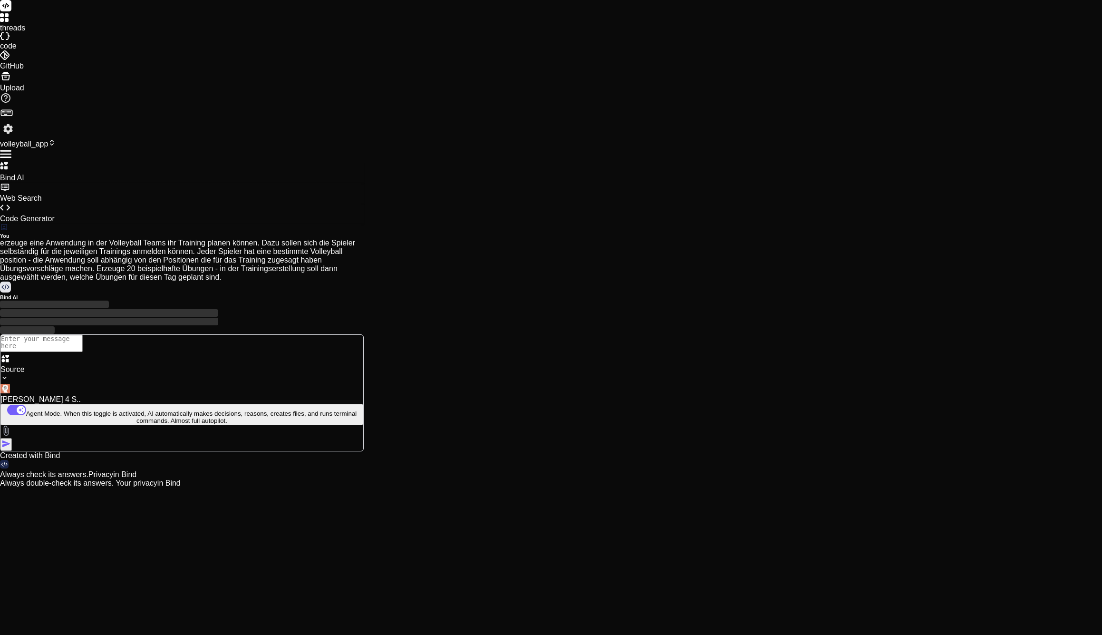
click at [153, 404] on p "Claude 4 S.." at bounding box center [181, 399] width 363 height 9
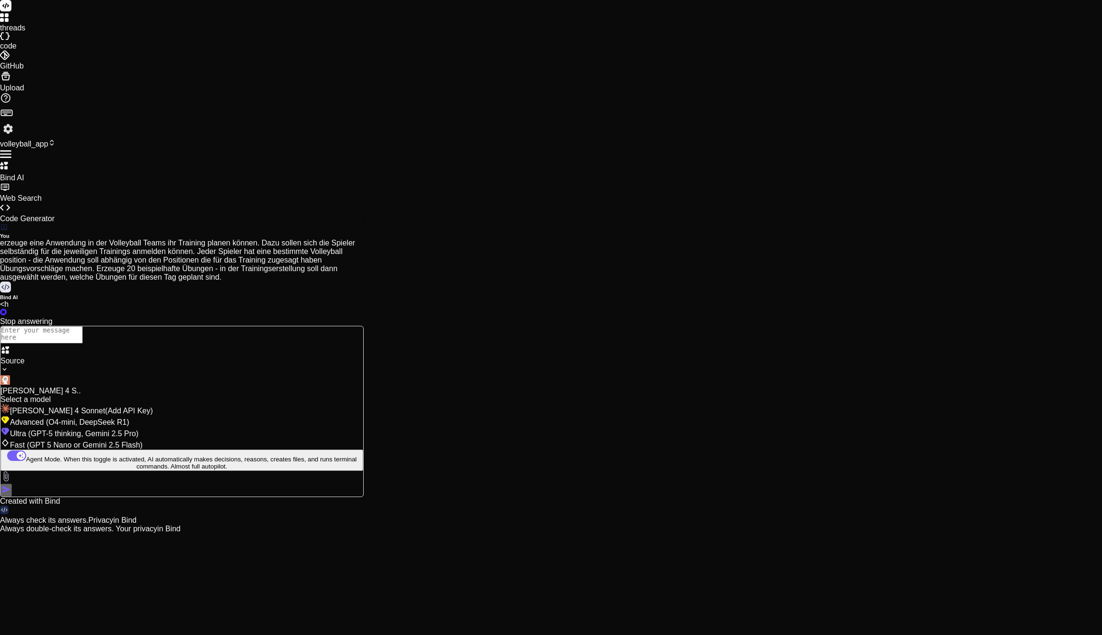
click at [153, 395] on div at bounding box center [181, 395] width 363 height 0
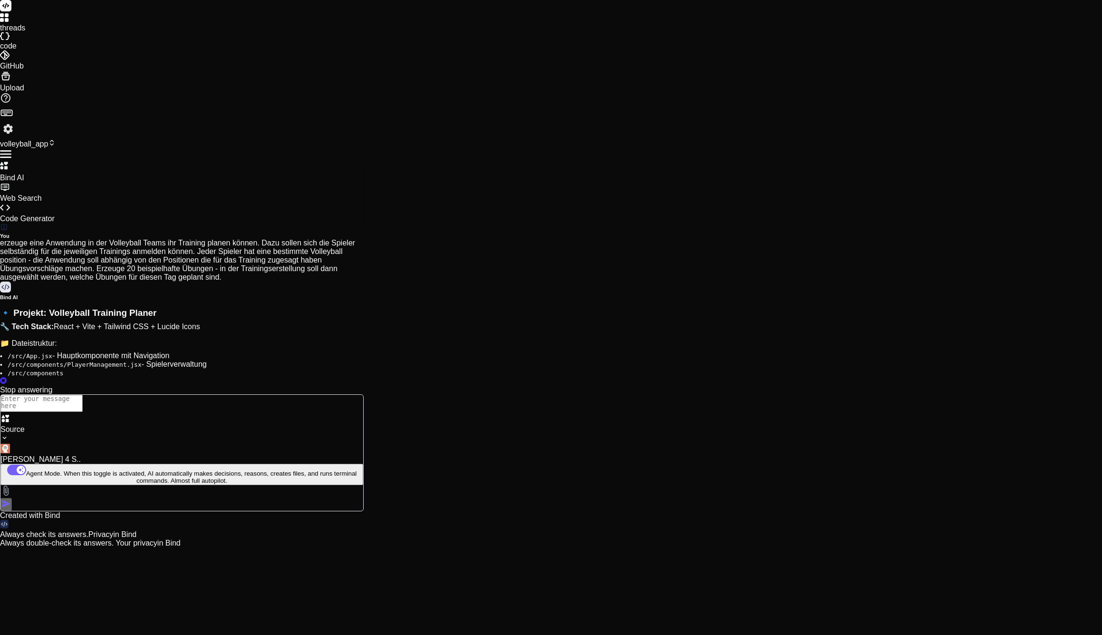
click at [204, 394] on p "Stop answering" at bounding box center [182, 390] width 364 height 9
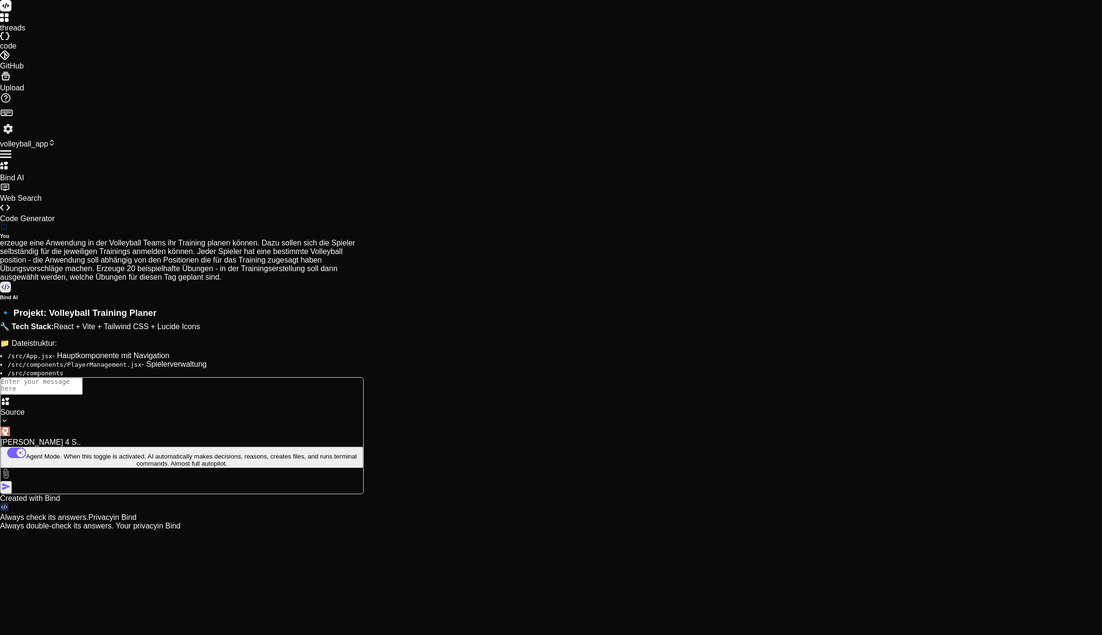
click at [10, 40] on icon at bounding box center [5, 36] width 10 height 8
click at [19, 32] on label "threads" at bounding box center [12, 28] width 25 height 8
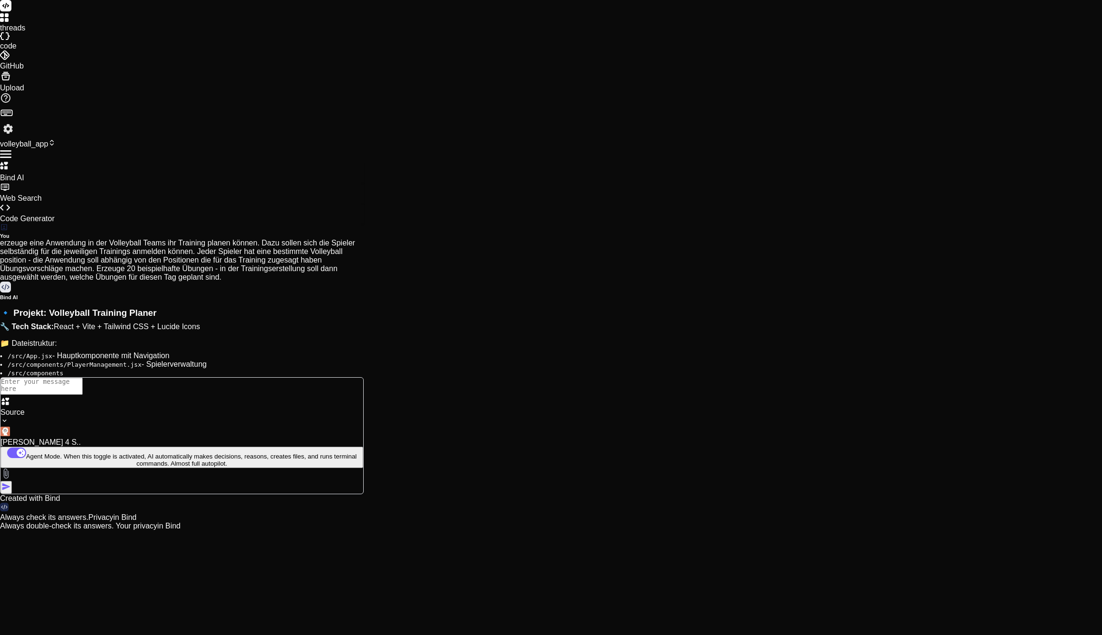
click at [56, 140] on span "volleyball_app" at bounding box center [28, 144] width 56 height 8
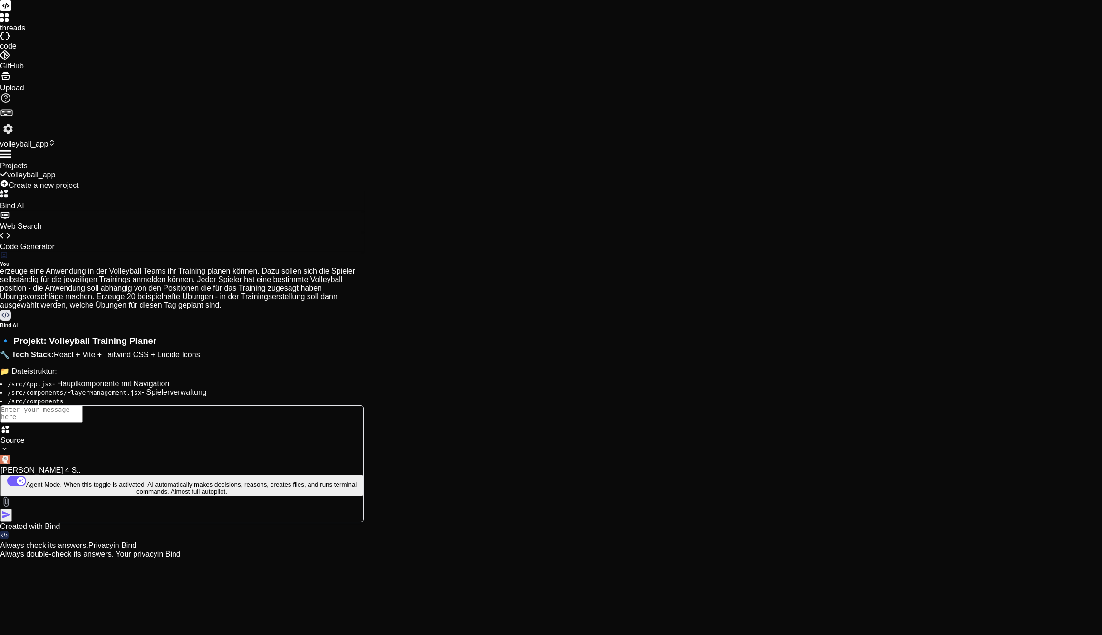
click at [97, 170] on div "volleyball_app" at bounding box center [182, 174] width 364 height 9
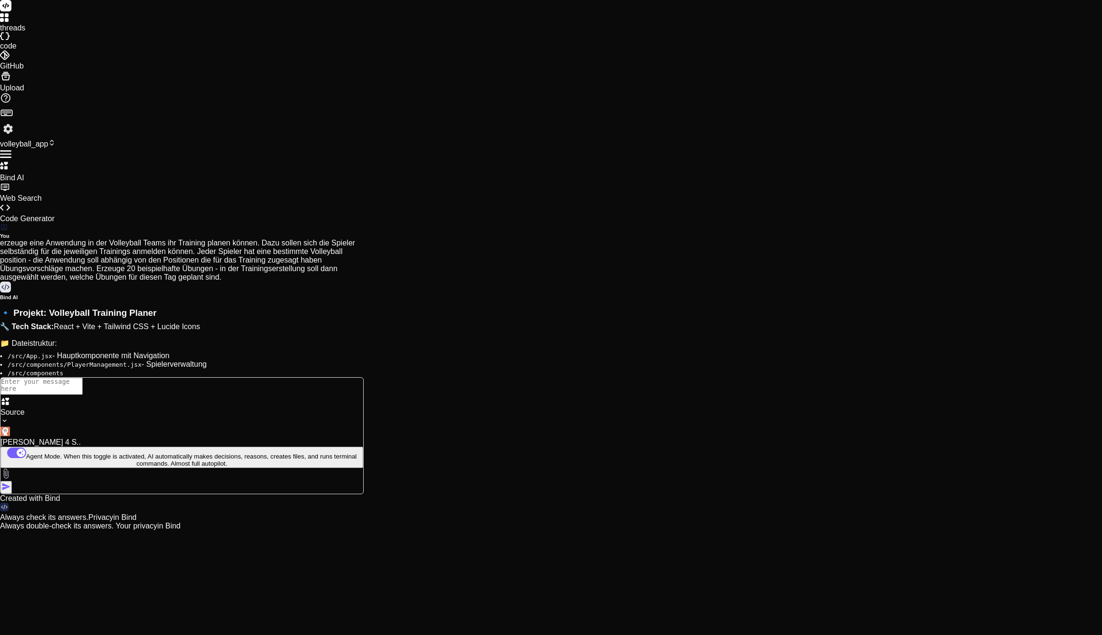
click at [137, 368] on li "/src/components" at bounding box center [186, 372] width 356 height 9
click at [144, 446] on div "Claude 4 S.." at bounding box center [181, 436] width 363 height 20
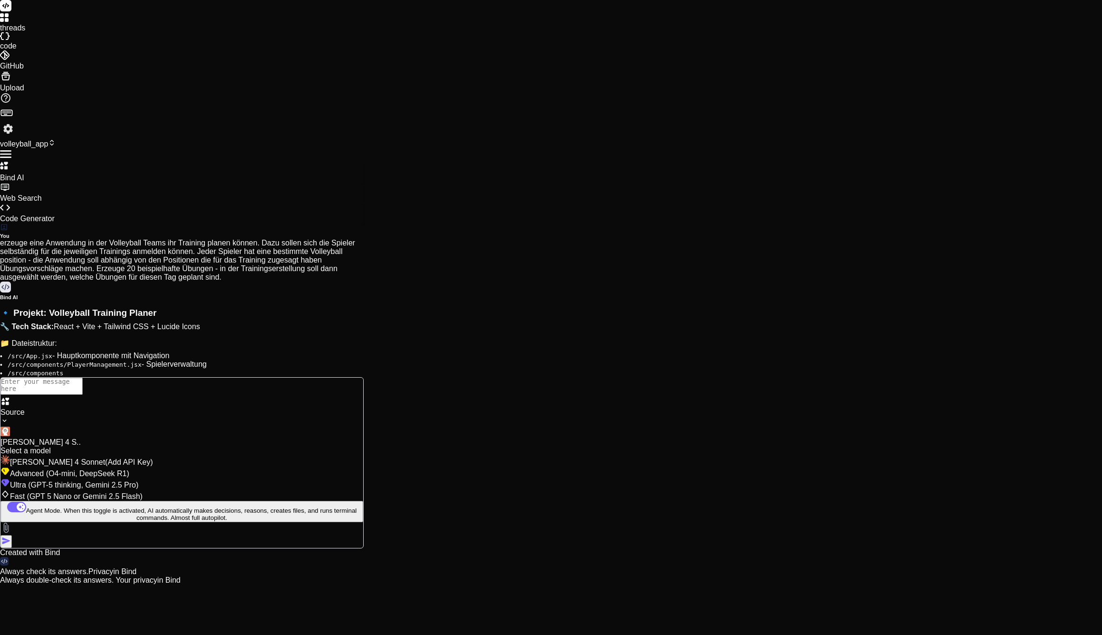
click at [139, 489] on span "(GPT-5 thinking, Gemini 2.5 Pro)" at bounding box center [82, 485] width 113 height 8
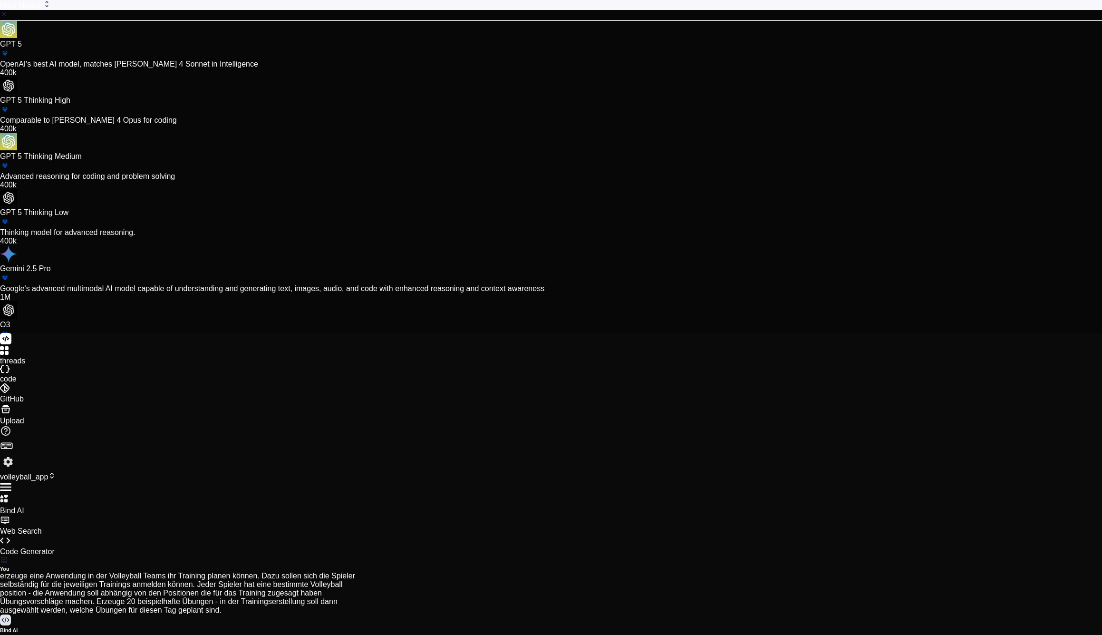
scroll to position [66, 0]
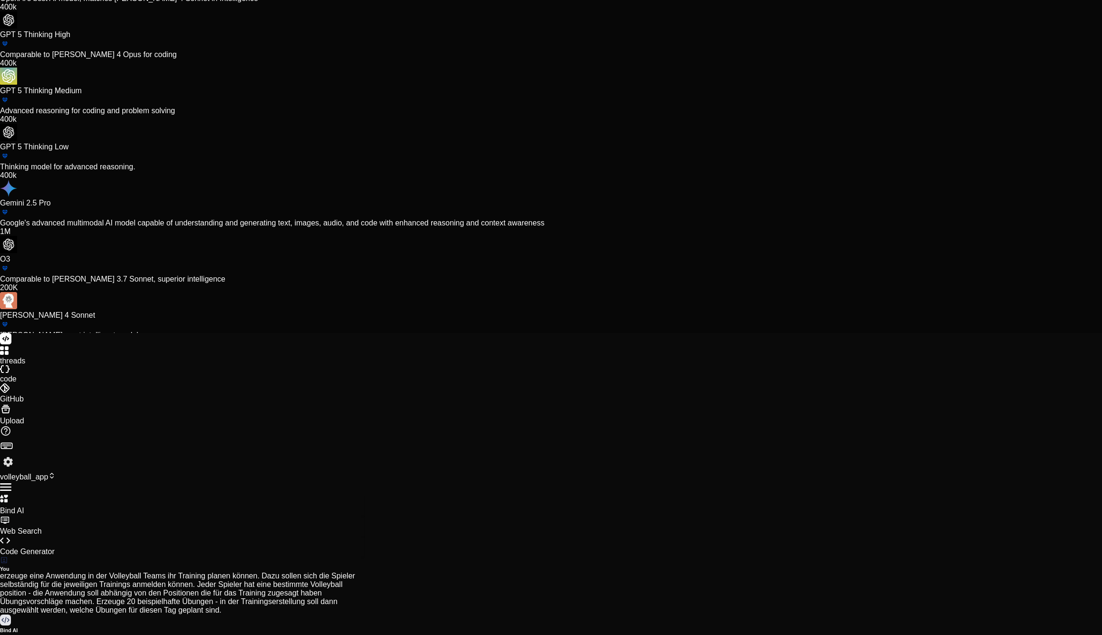
click at [487, 227] on p "Google's advanced multimodal AI model capable of understanding and generating t…" at bounding box center [551, 223] width 1102 height 9
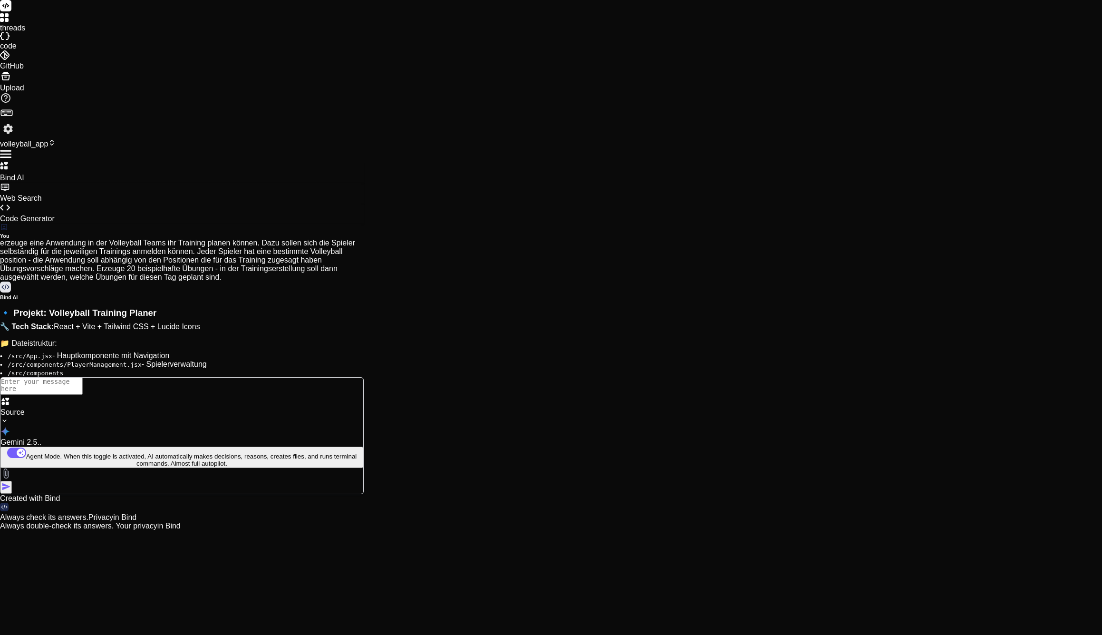
click at [83, 395] on textarea at bounding box center [41, 385] width 82 height 17
paste textarea "erzeuge eine Anwendung in der Volleyball Teams ihr Training planen können. Dazu…"
type textarea "x"
type textarea "erzeuge eine Anwendung in der Volleyball Teams ihr Training planen können. Dazu…"
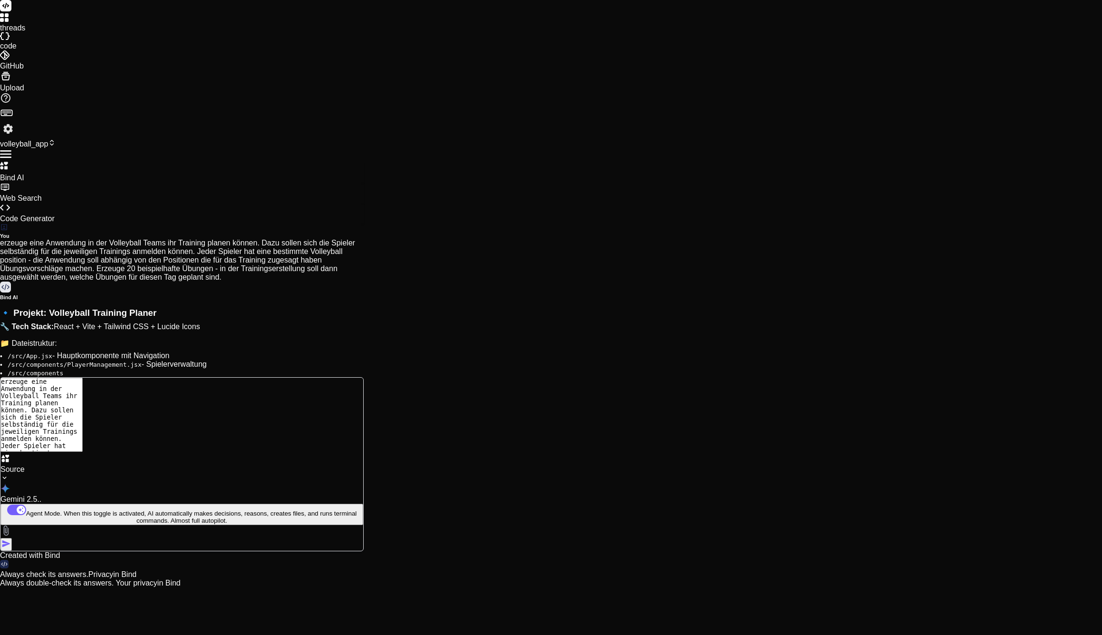
type textarea "x"
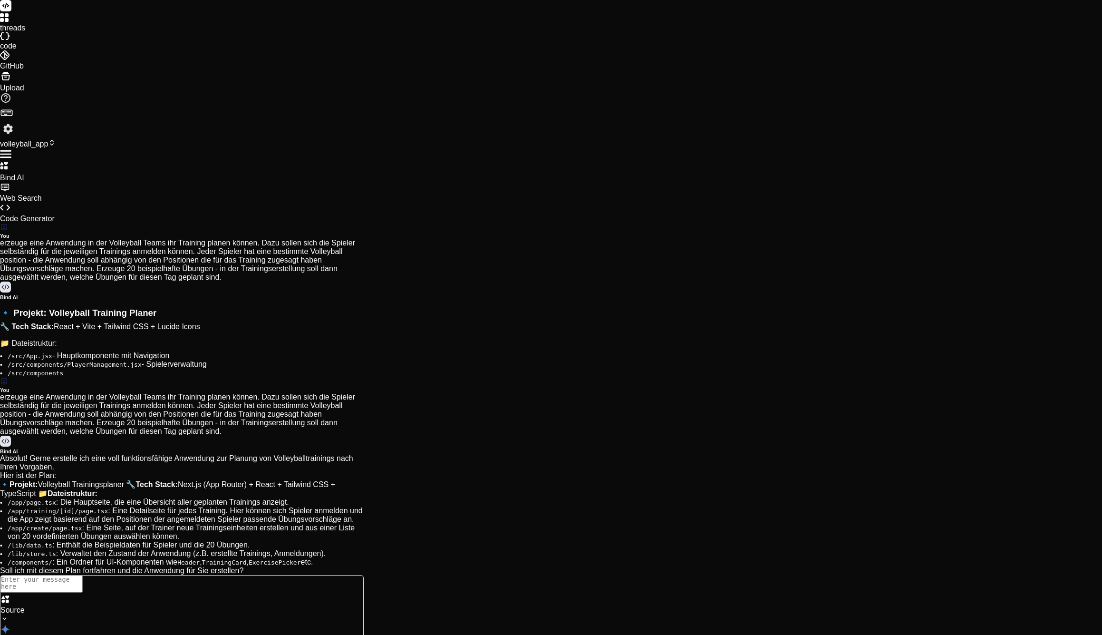
click at [83, 583] on textarea at bounding box center [41, 583] width 82 height 17
type textarea "x"
type textarea "j"
type textarea "x"
type textarea "ja"
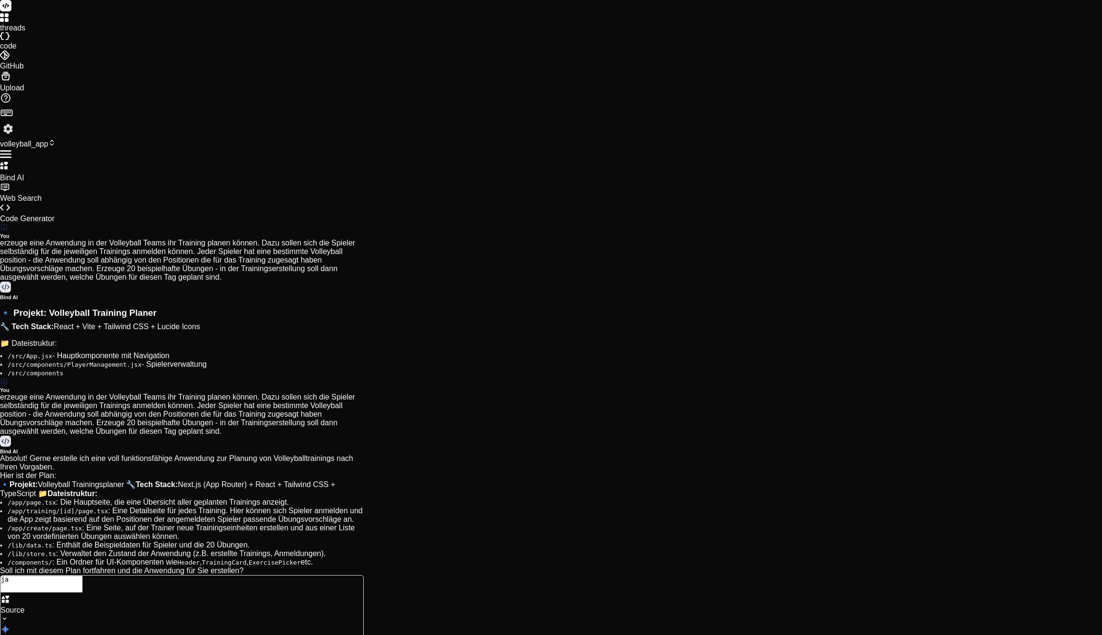
type textarea "x"
type textarea "ja"
type textarea "x"
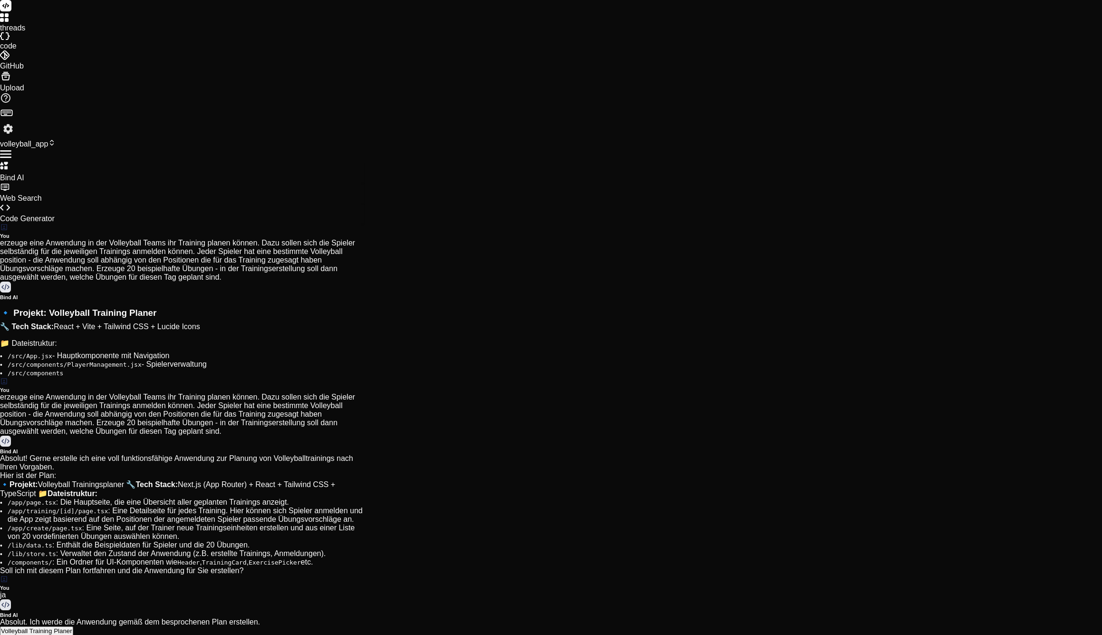
type textarea "```javascript /** @type {import('next').NextConfig} */ const nextConfig = {}; e…"
type textarea "x"
type textarea "```javascript module.exports = { plugins: { tailwindcss: {}, autoprefixer: {}, …"
type textarea "x"
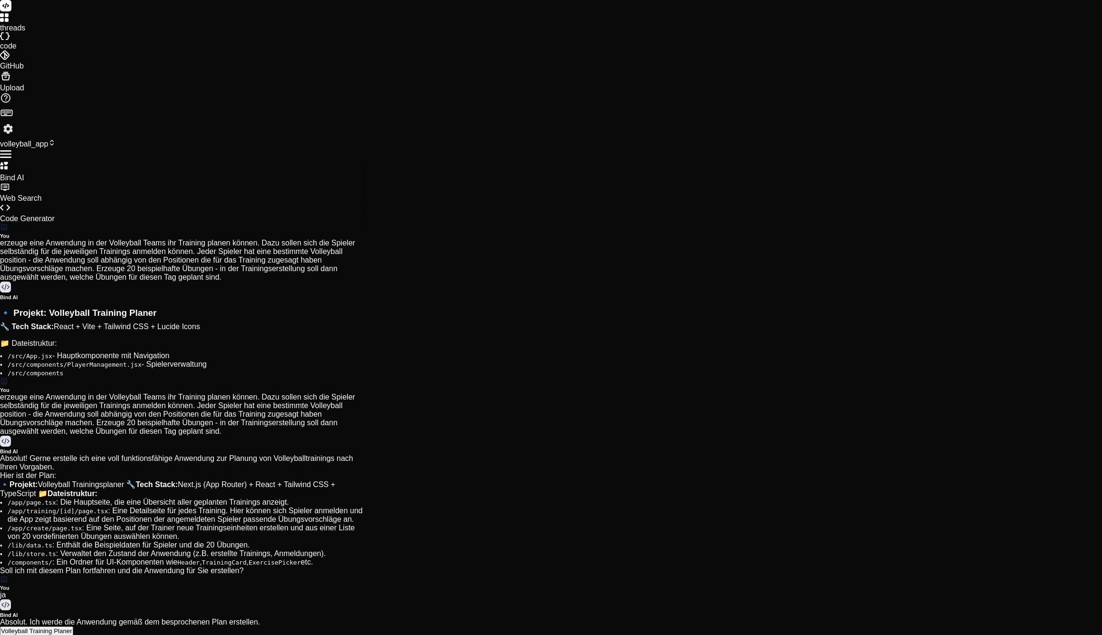
type textarea "export default config ```"
type textarea "x"
type textarea "], "paths": { "@/*": ["./*"] } }, "include": ["next-env.d.ts", "**/*.ts", "**/*…"
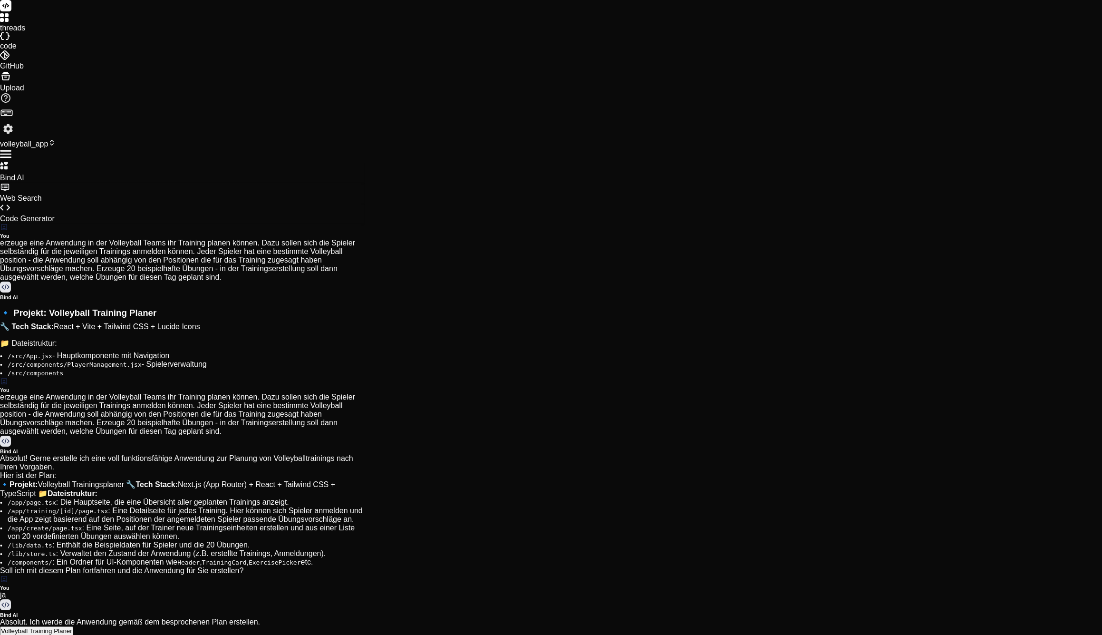
type textarea "x"
type textarea "```"
type textarea "x"
type textarea "```typescript import { type ClassValue, clsx } from "clsx" import { twMerge } f…"
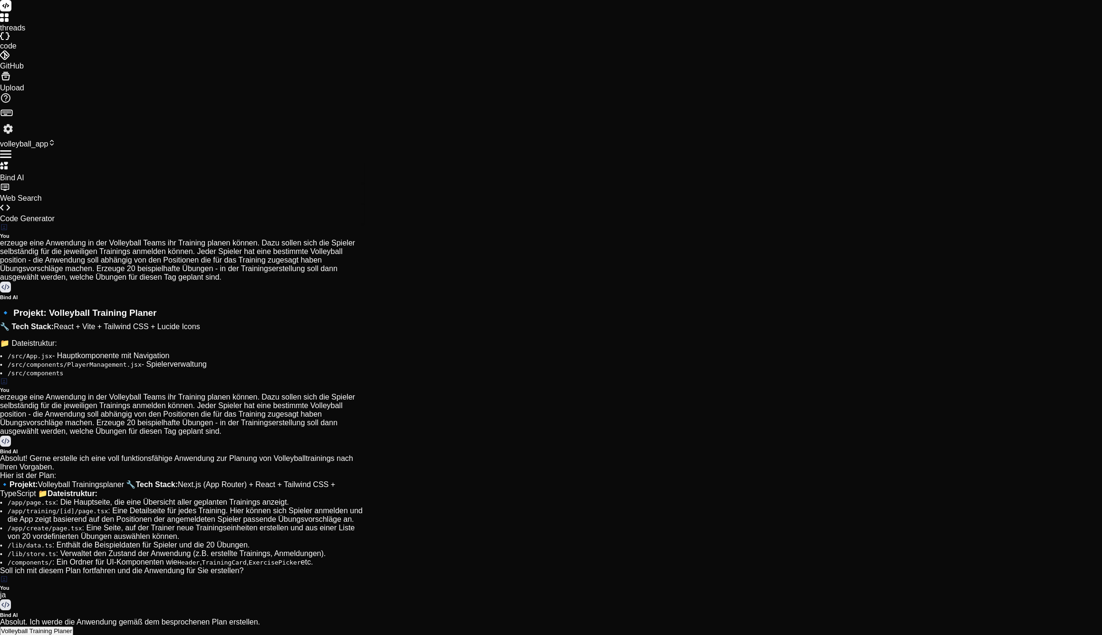
type textarea "x"
type textarea "```"
type textarea "x"
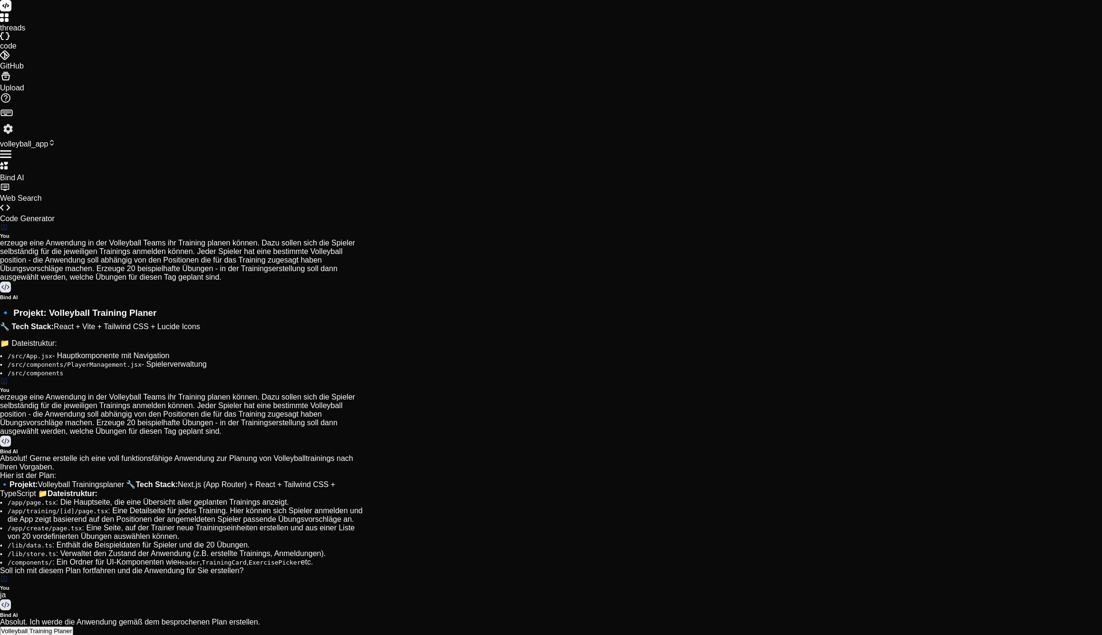
type textarea "x"
type textarea "})); ```"
type textarea "x"
type textarea "</header> ); } ```"
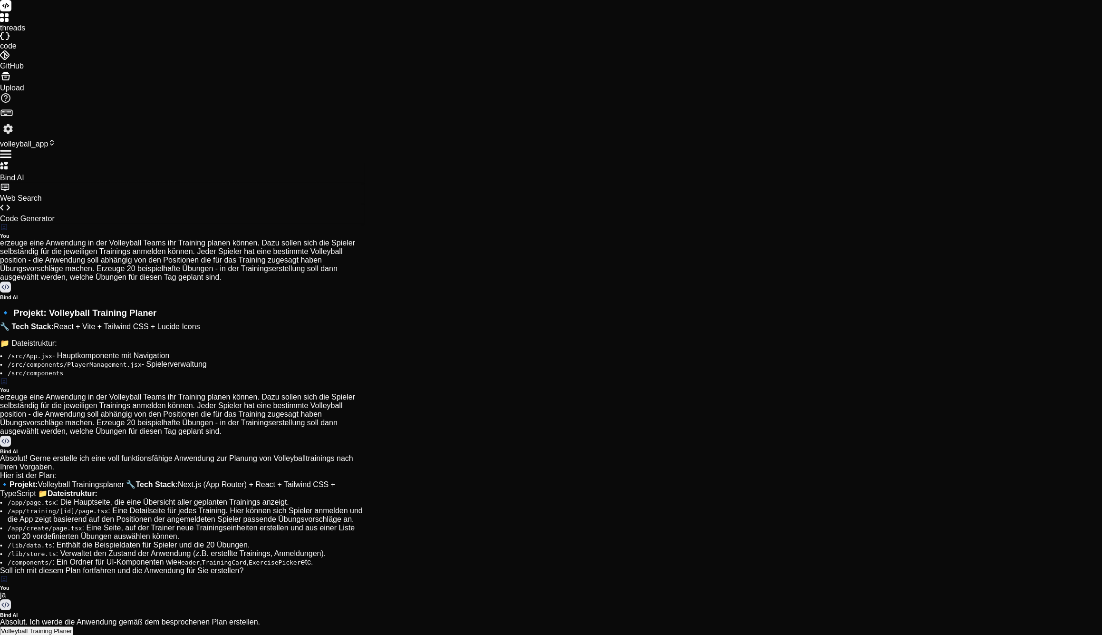
scroll to position [40, 0]
type textarea "x"
type textarea "```"
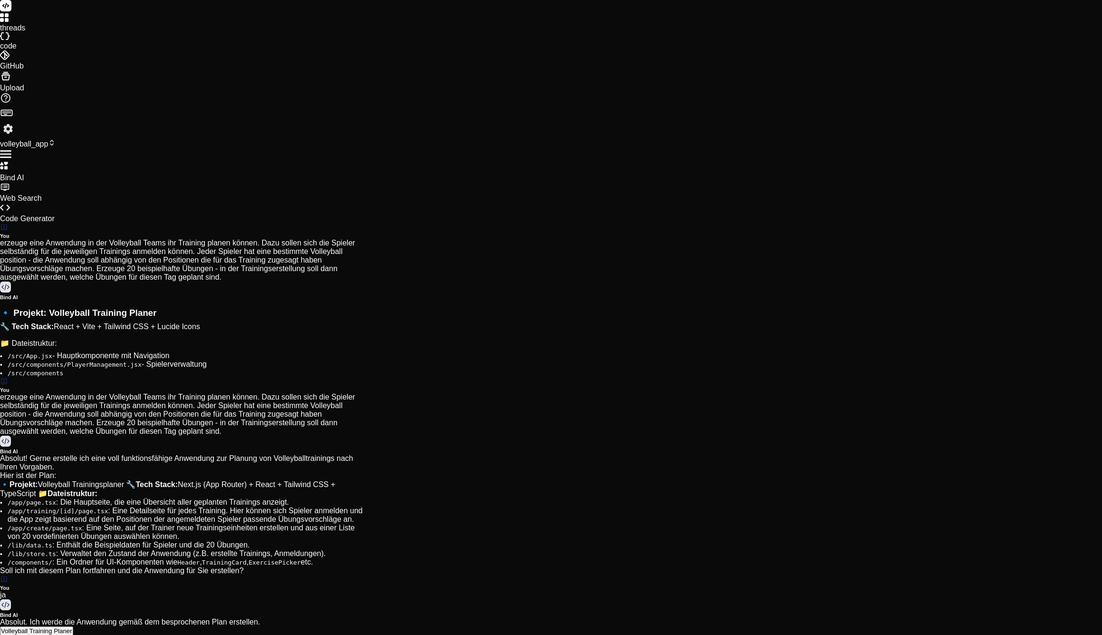
scroll to position [0, 288]
type textarea "x"
type textarea "); } ```"
type textarea "x"
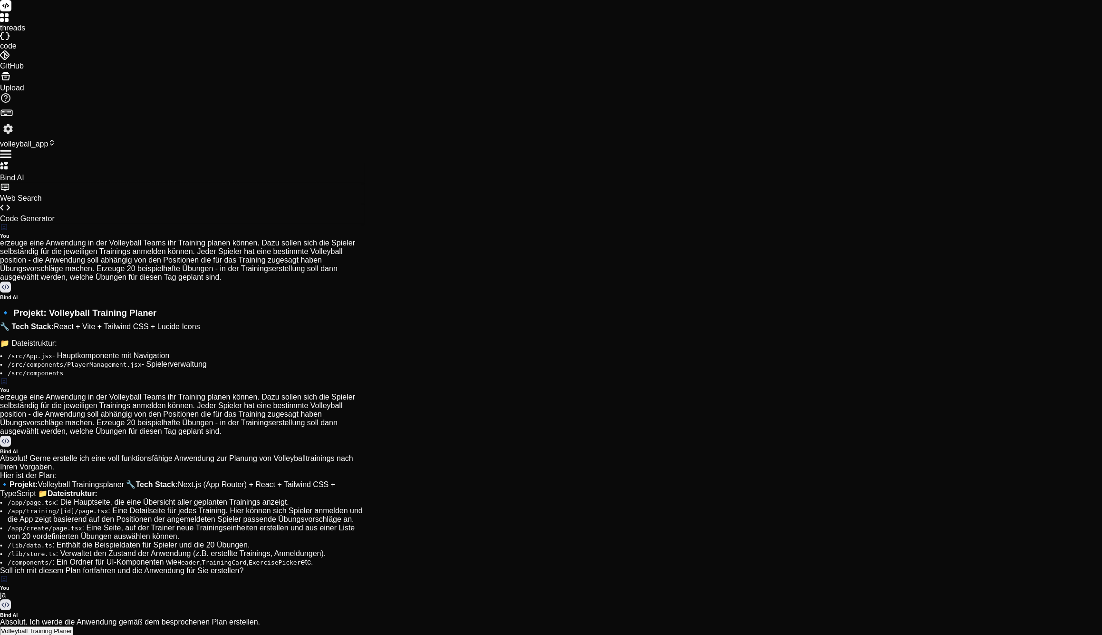
type textarea "</div> </div> ); } ```"
type textarea "x"
type textarea "i"
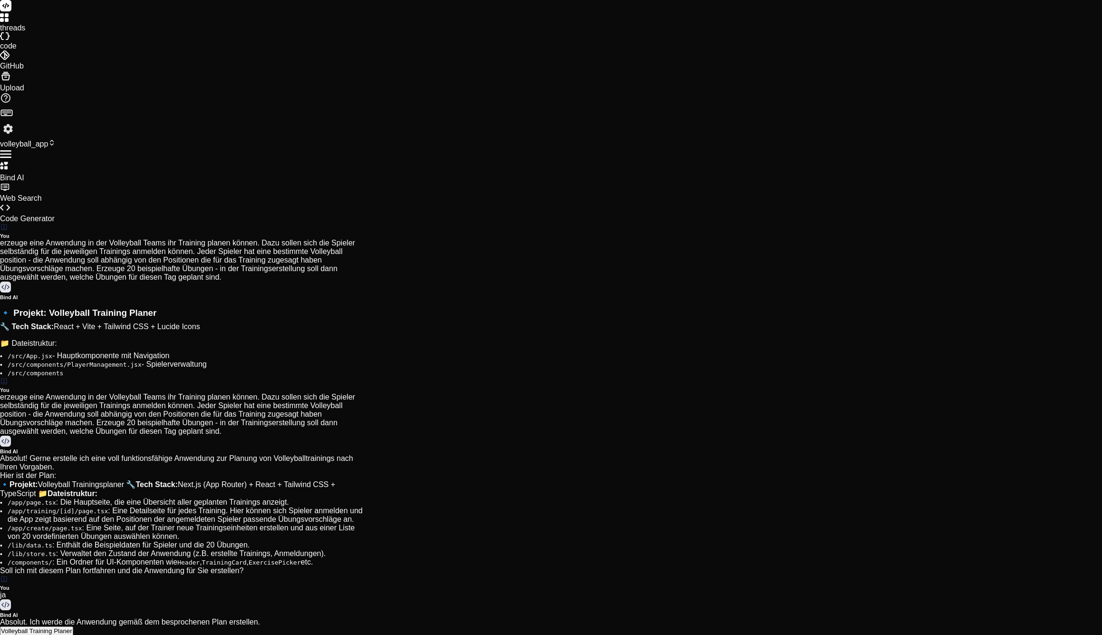
type textarea "x"
type textarea "is"
type textarea "x"
type textarea "ist"
type textarea "x"
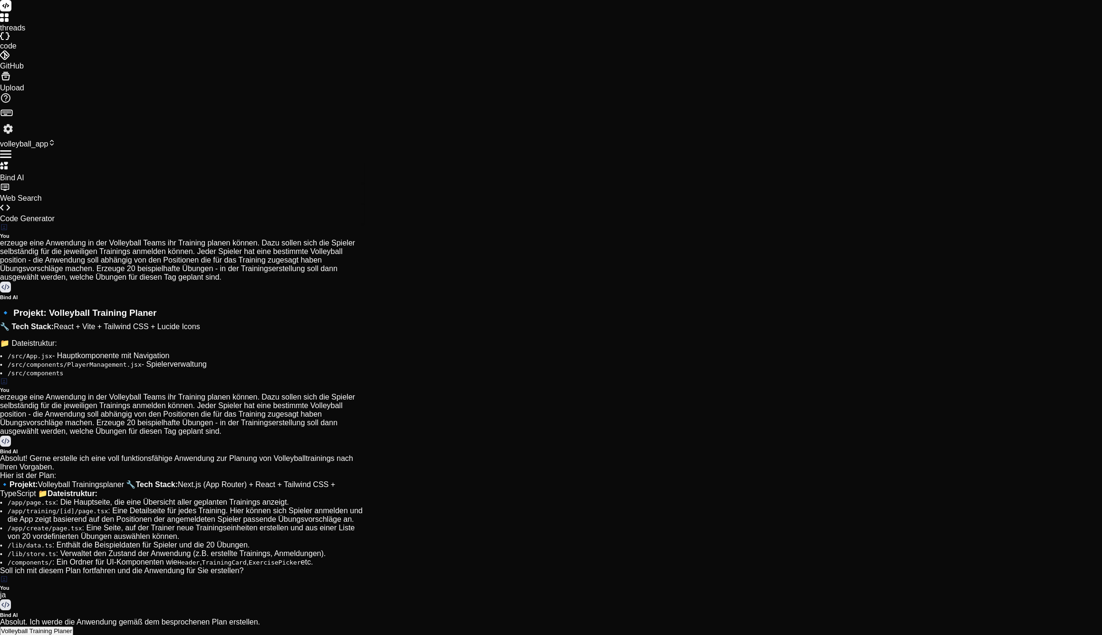
type textarea "ist"
type textarea "x"
type textarea "ist d"
type textarea "x"
type textarea "ist di"
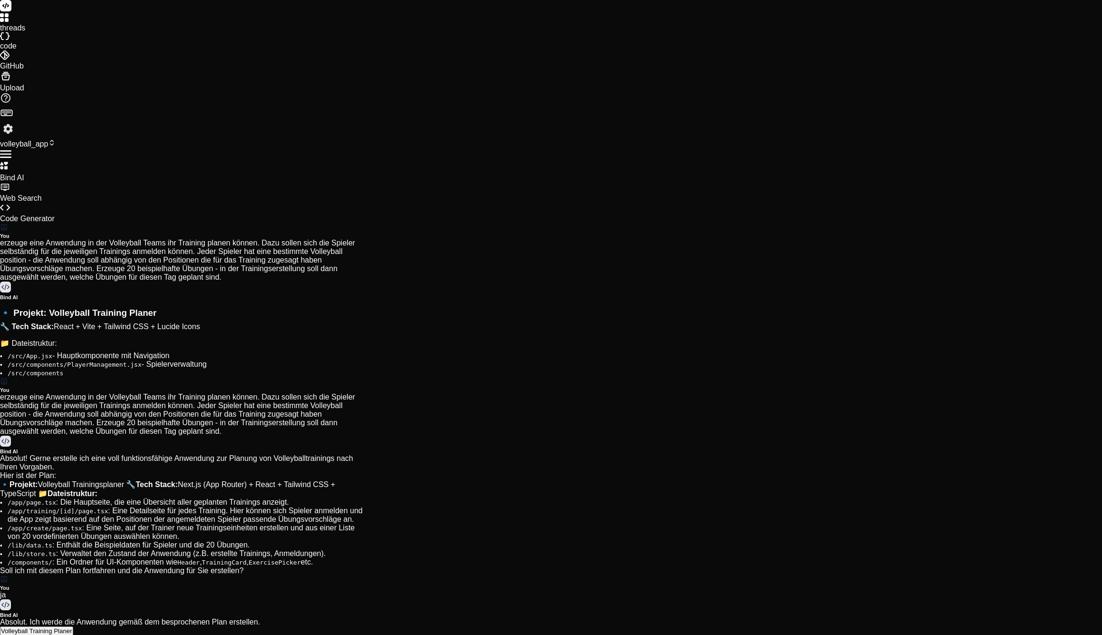
type textarea "x"
type textarea "ist die"
type textarea "x"
type textarea "ist die"
type textarea "x"
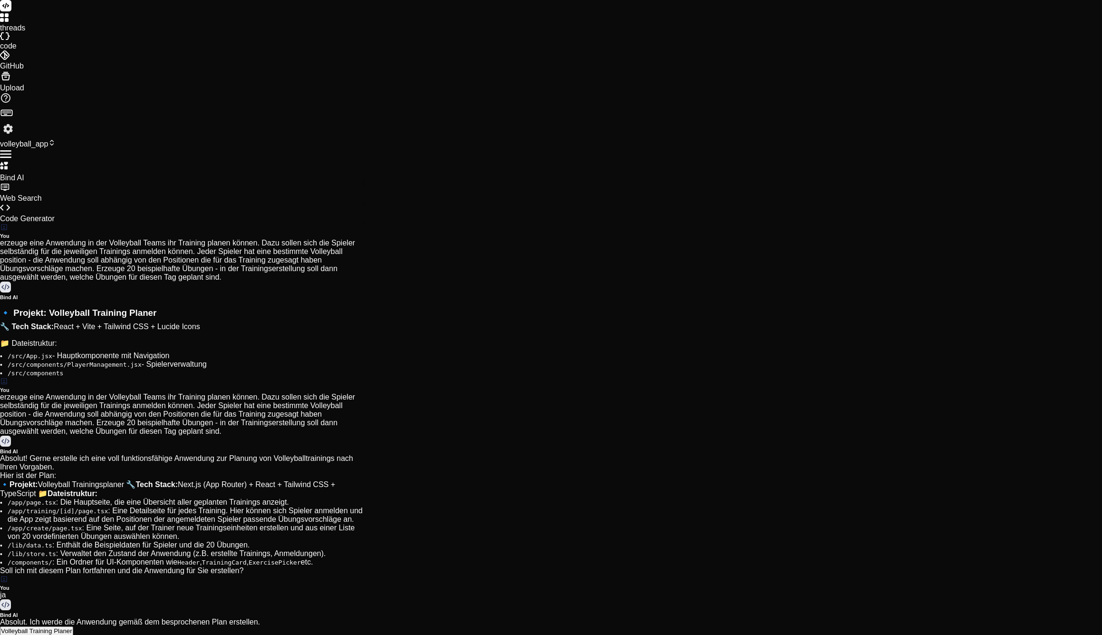
type textarea "ist die a"
type textarea "x"
type textarea "ist die an"
type textarea "x"
type textarea "ist die anw"
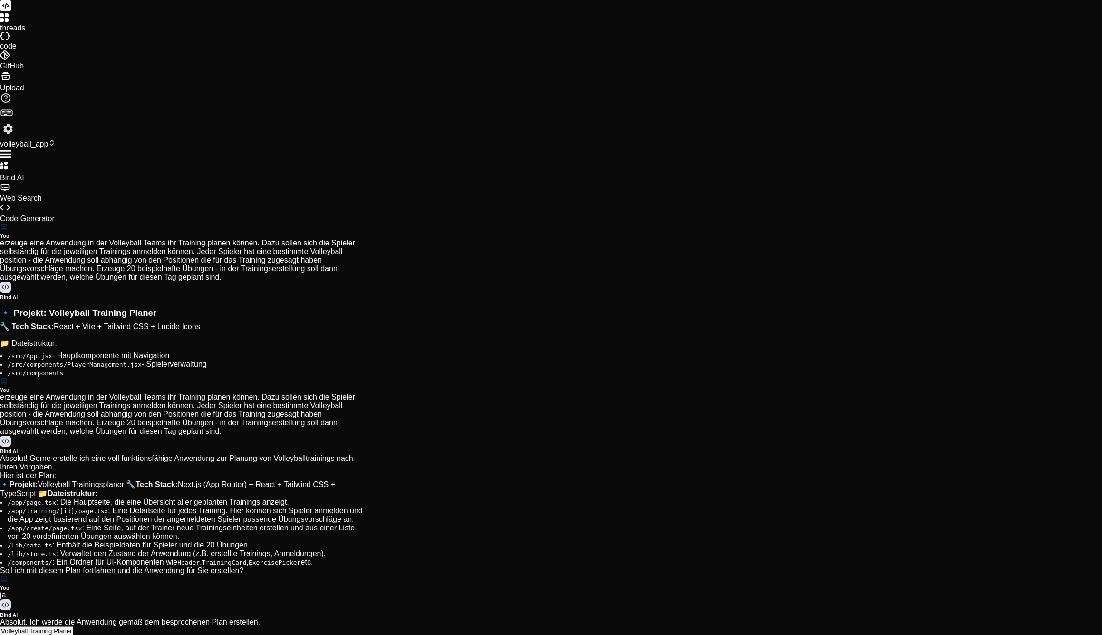
type textarea "x"
type textarea "ist die anwe"
type textarea "x"
type textarea "ist die anwen"
type textarea "x"
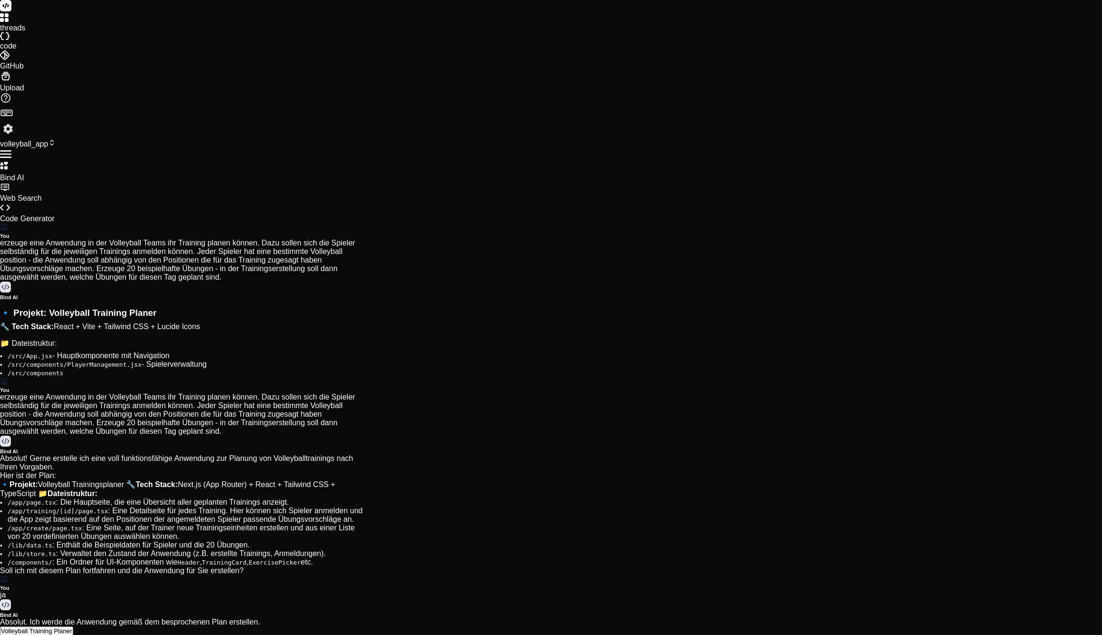
type textarea "ist die anwend"
type textarea "x"
type textarea "ist die anwendu"
type textarea "x"
type textarea "ist die anwendun"
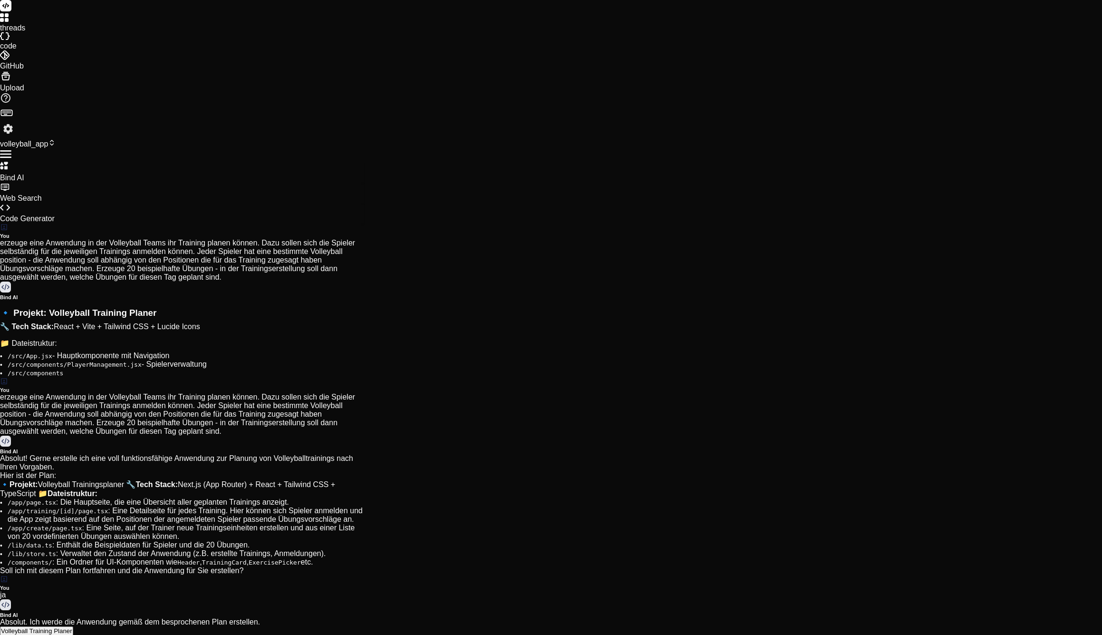
type textarea "x"
type textarea "ist die anwendung"
type textarea "x"
type textarea "ist die Anwendung"
type textarea "x"
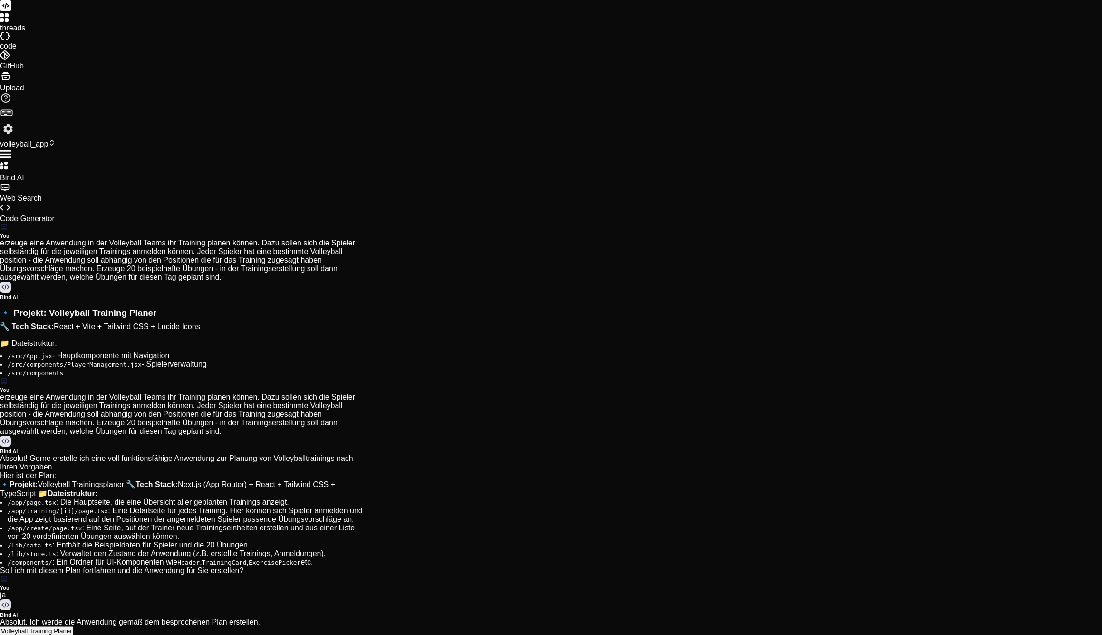
type textarea "ist die Anwendung e"
type textarea "x"
type textarea "ist die Anwendung er"
type textarea "x"
type textarea "ist die Anwendung ers"
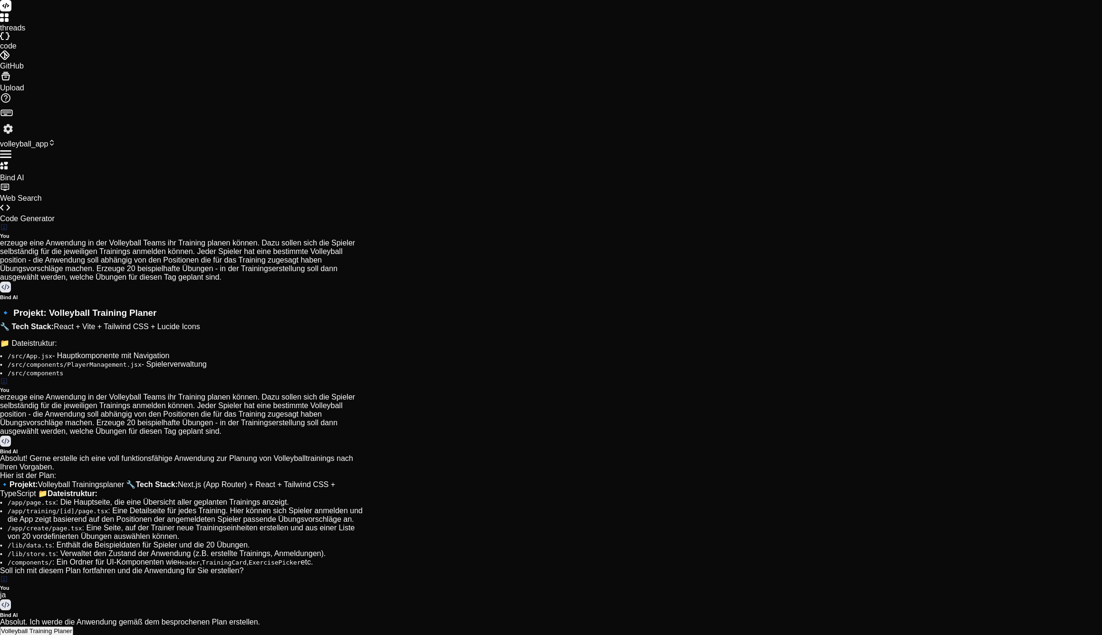
type textarea "x"
type textarea "ist die Anwendung erst"
type textarea "x"
type textarea "ist die Anwendung erste"
type textarea "x"
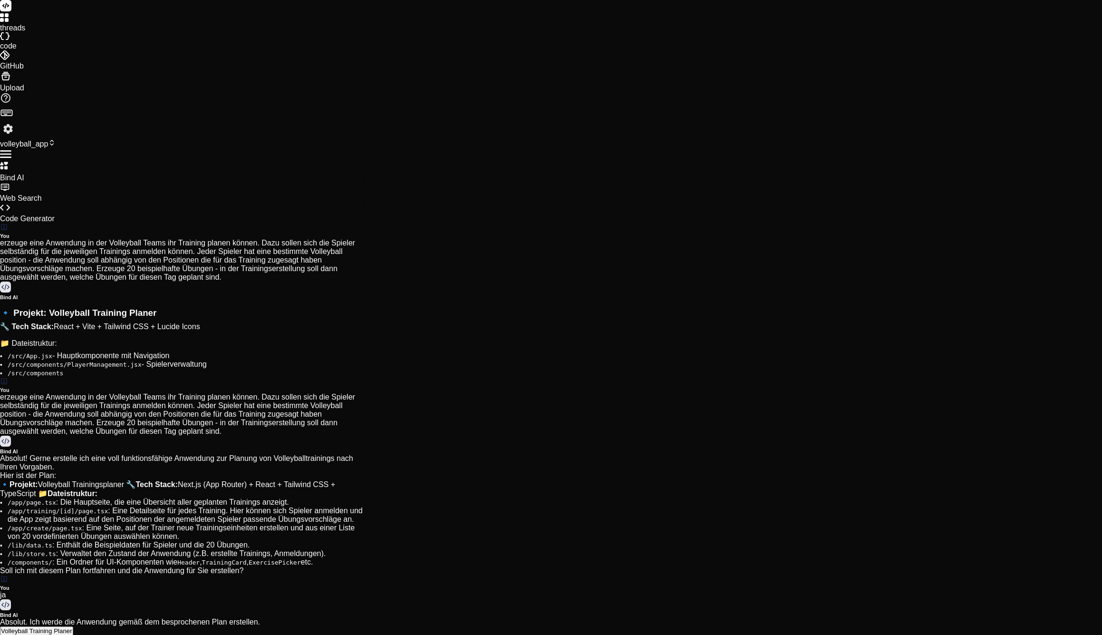
type textarea "ist die Anwendung erstel"
type textarea "x"
type textarea "ist die Anwendung erstell"
type textarea "x"
type textarea "ist die Anwendung erstellt"
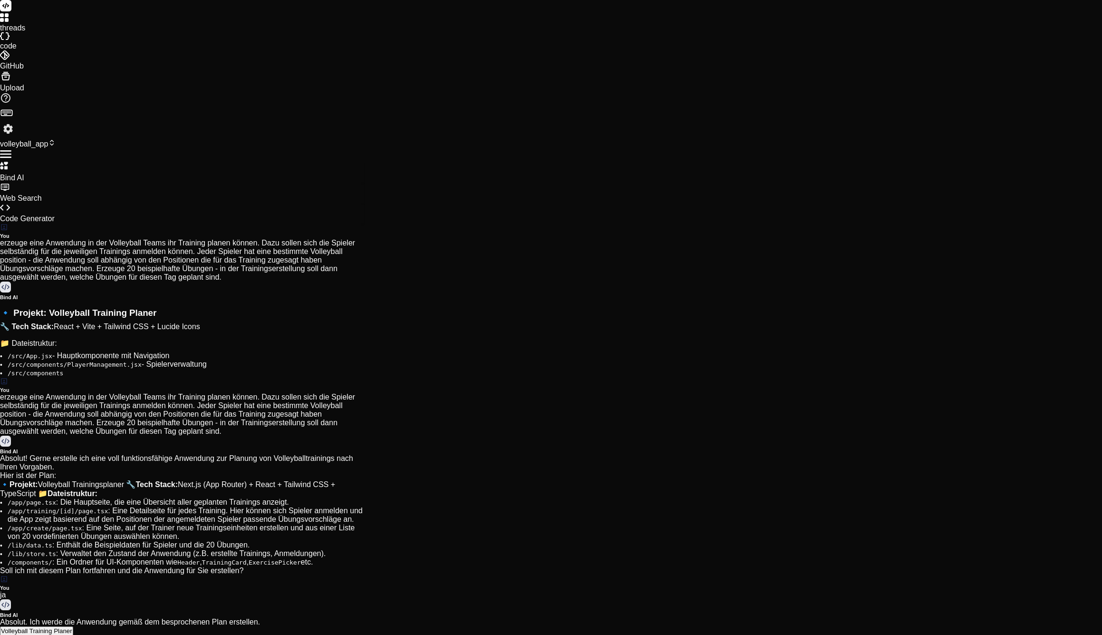
type textarea "x"
type textarea "ist die Anwendung erstellt"
type textarea "x"
type textarea "ist die Anwendung erstellt ?"
type textarea "x"
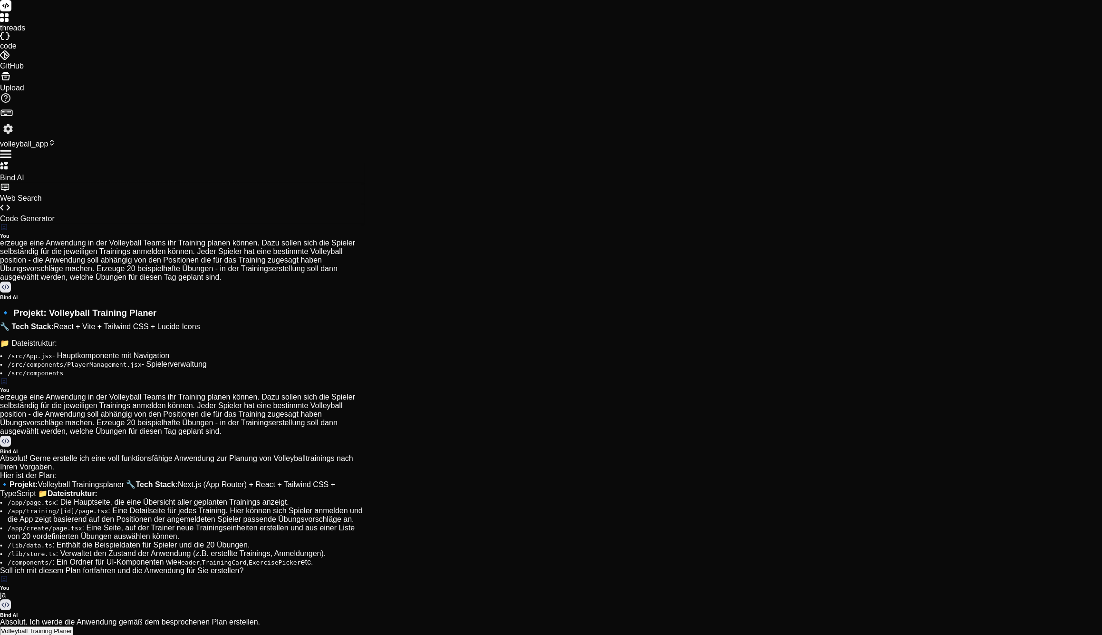
scroll to position [444, 0]
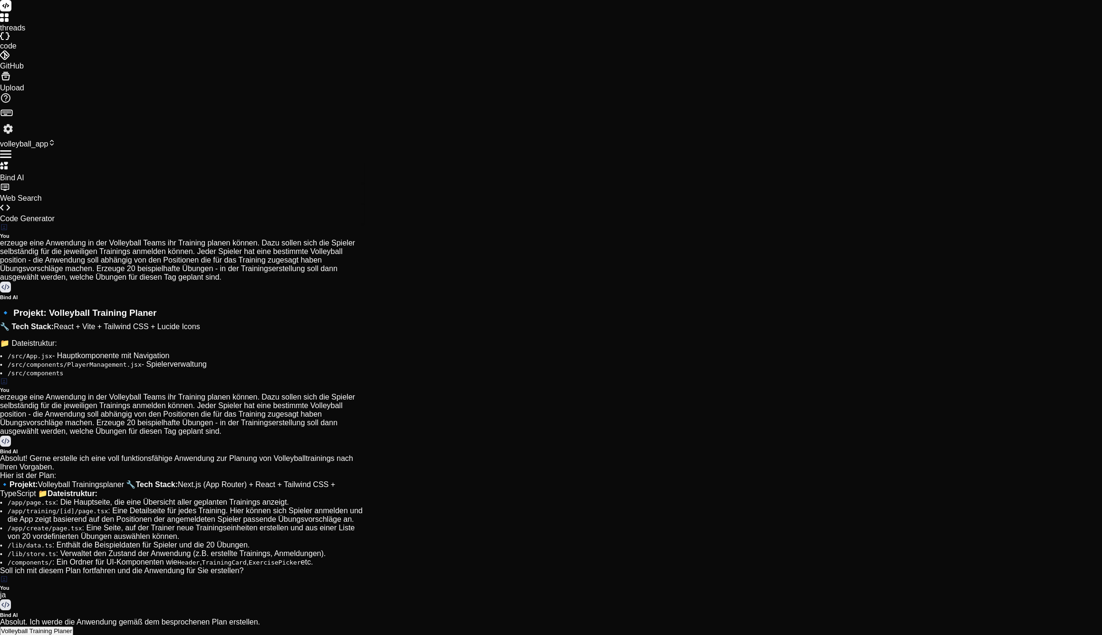
type textarea "x"
type textarea "d"
type textarea "x"
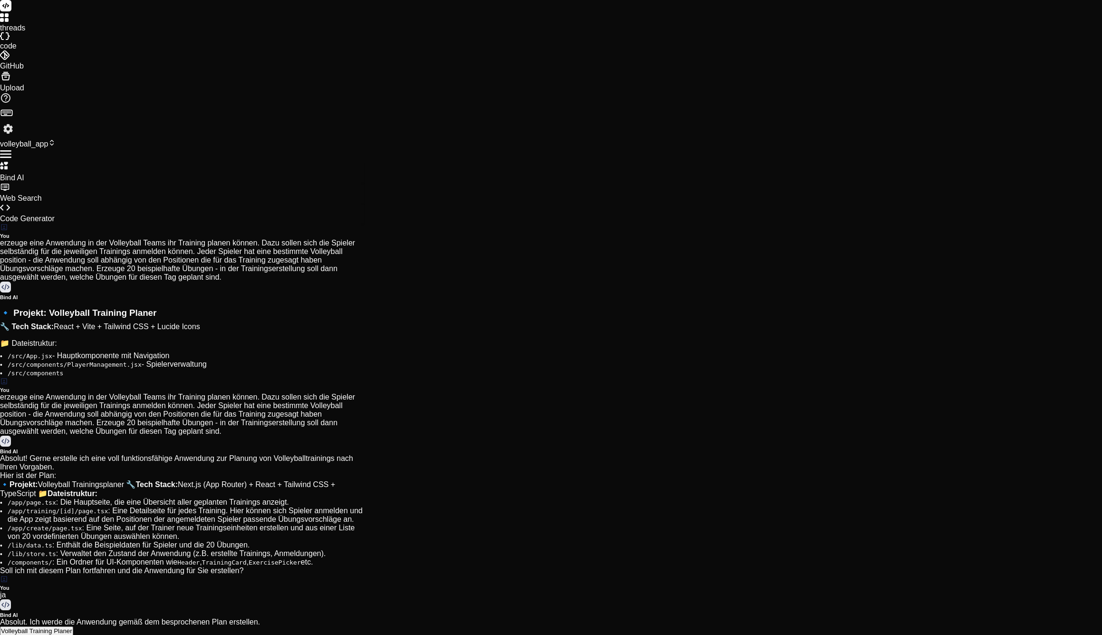
type textarea "du"
type textarea "x"
type textarea "du"
type textarea "x"
type textarea "du s"
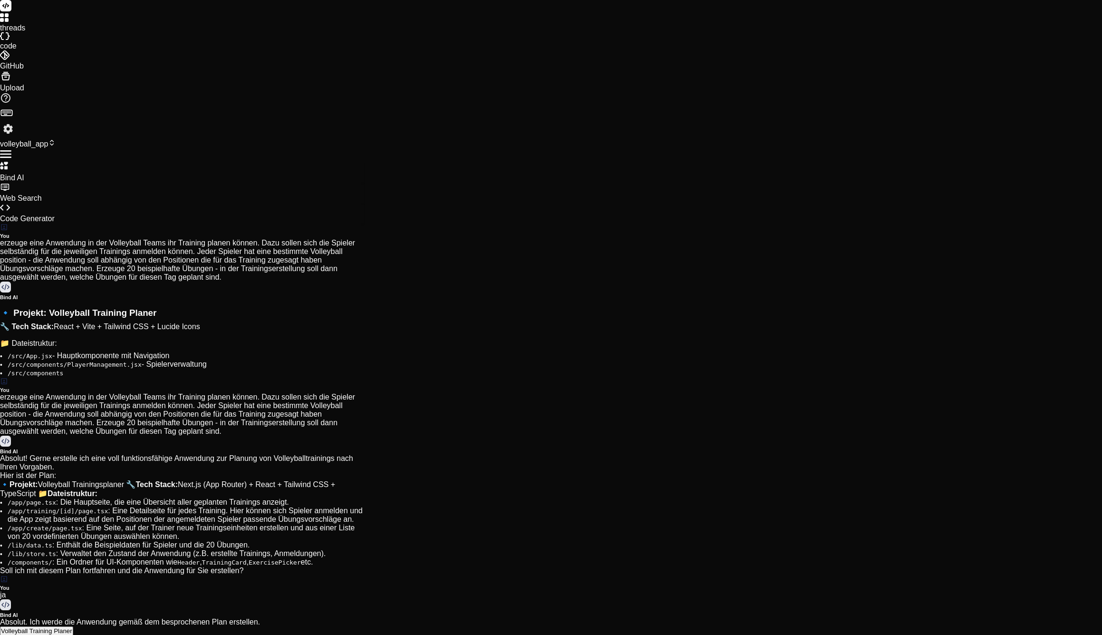
type textarea "x"
type textarea "du sa"
type textarea "x"
type textarea "du sag"
type textarea "x"
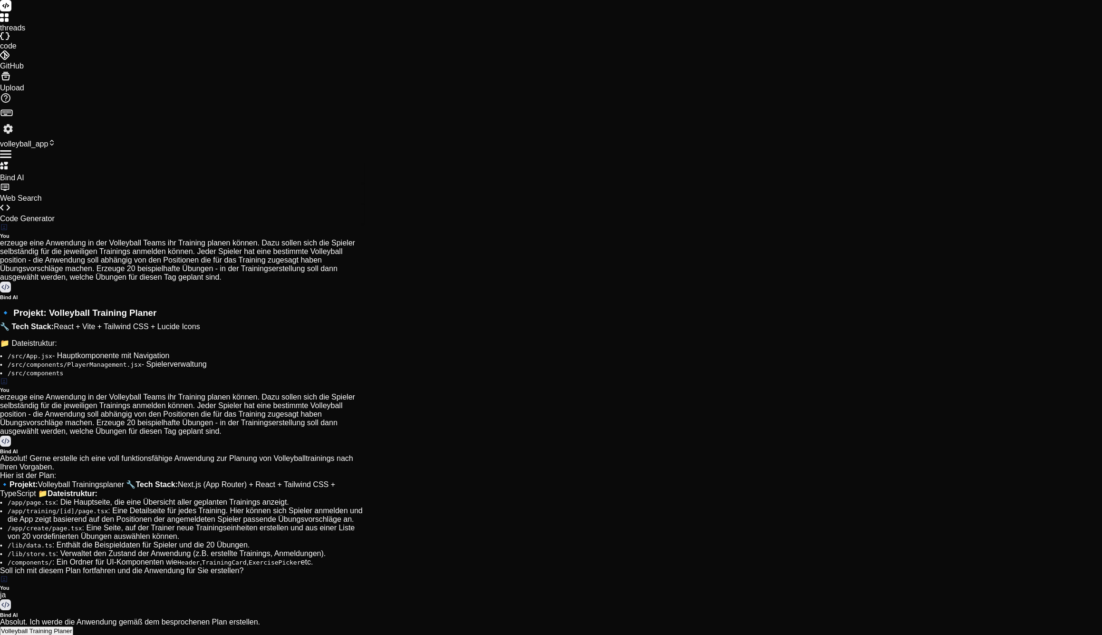
type textarea "du sags"
type textarea "x"
type textarea "du sagst"
type textarea "x"
type textarea "du sagst"
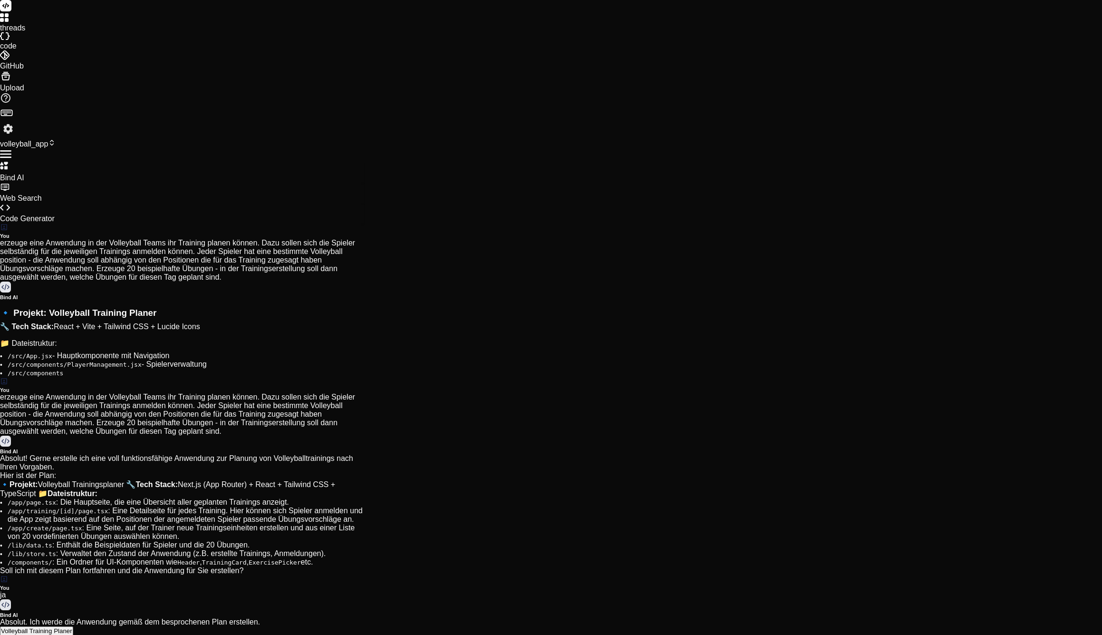
type textarea "x"
type textarea "du sagst b"
type textarea "x"
type textarea "du sagst be"
type textarea "x"
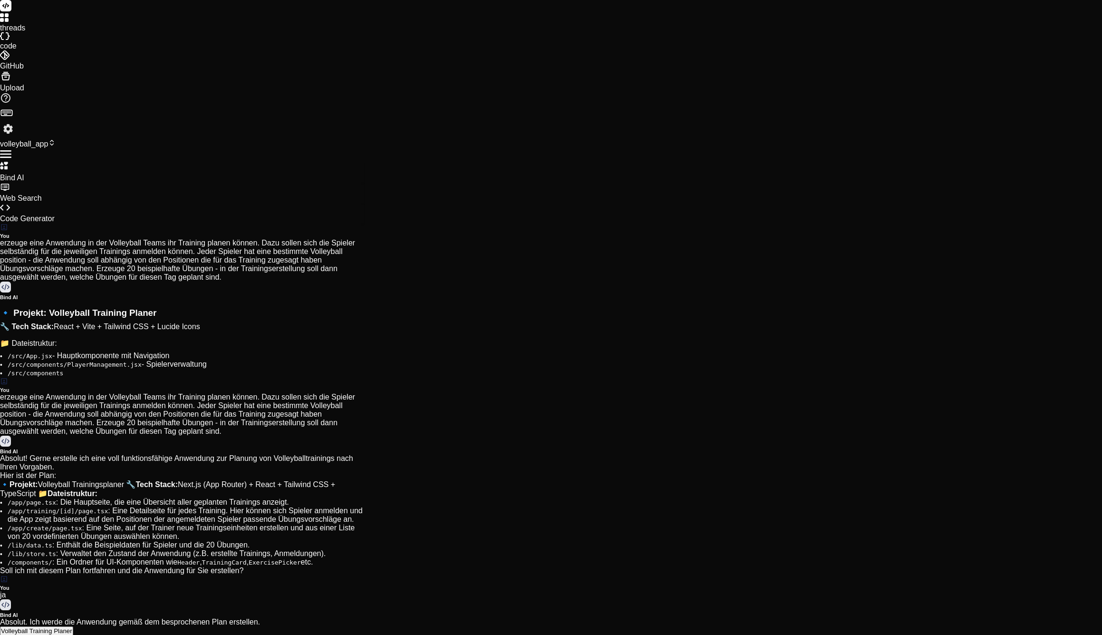
type textarea "du sagst bes"
type textarea "x"
type textarea "du sagst besc"
type textarea "x"
type textarea "du sagst besch"
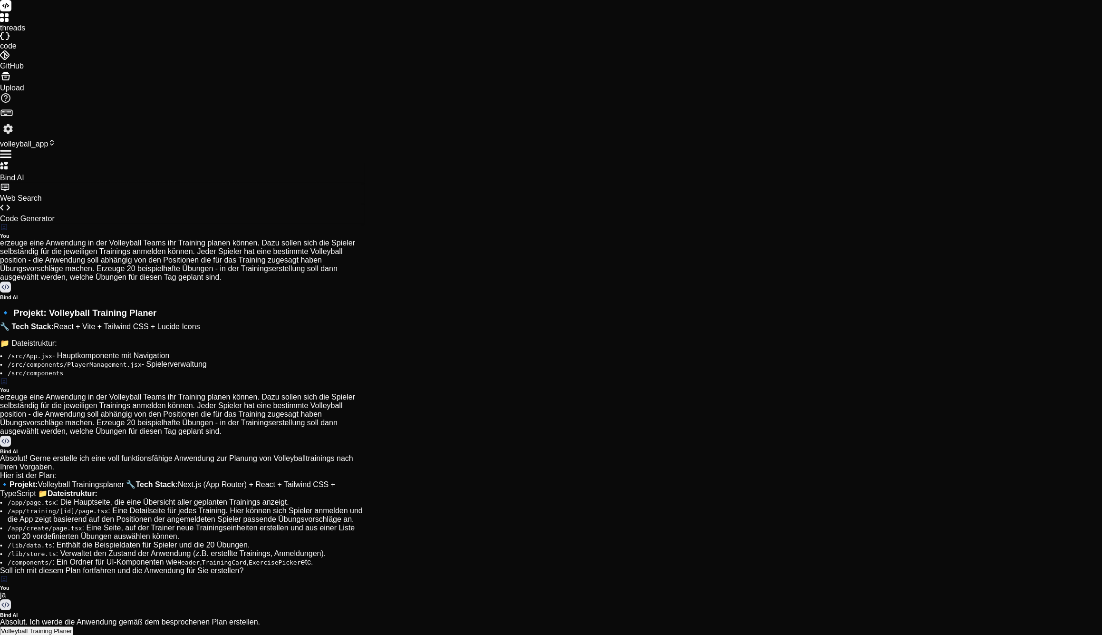
type textarea "x"
type textarea "du sagst besche"
type textarea "x"
type textarea "du sagst beschei"
type textarea "x"
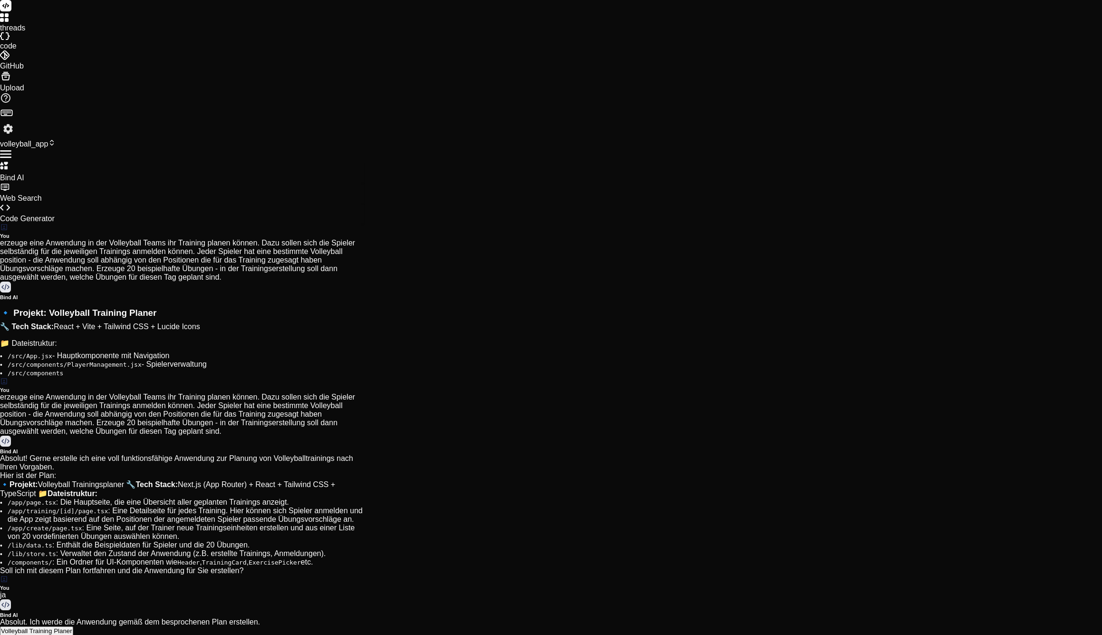
type textarea "du sagst bescheid"
type textarea "x"
type textarea "du sagst bescheid"
type textarea "x"
type textarea "du sagst bescheid w"
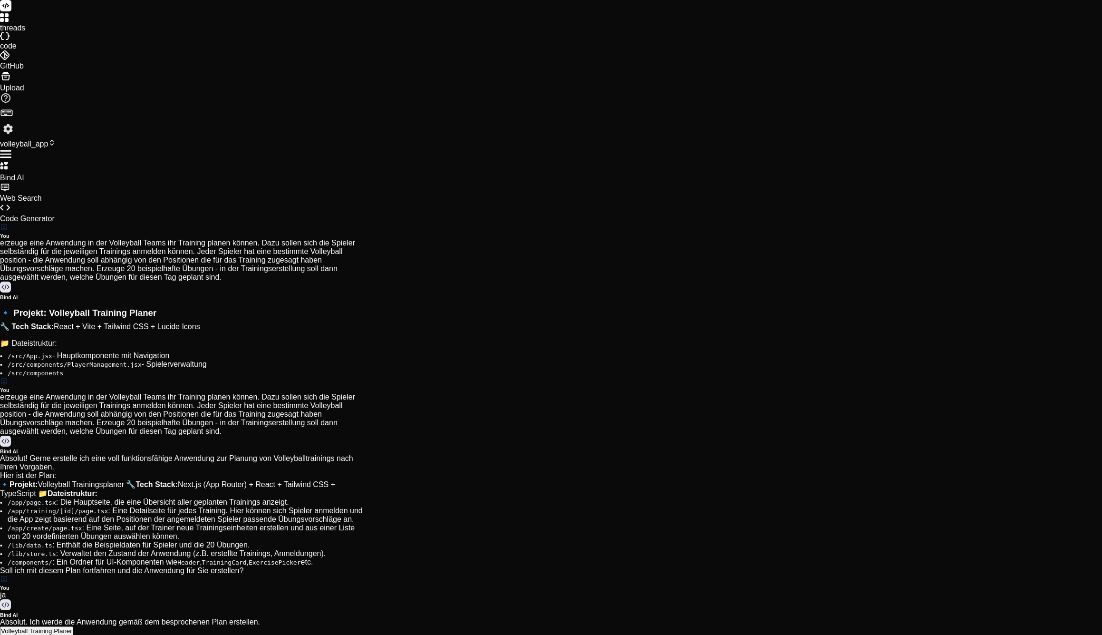
type textarea "x"
type textarea "du sagst bescheid we"
type textarea "x"
type textarea "du sagst bescheid wen"
type textarea "x"
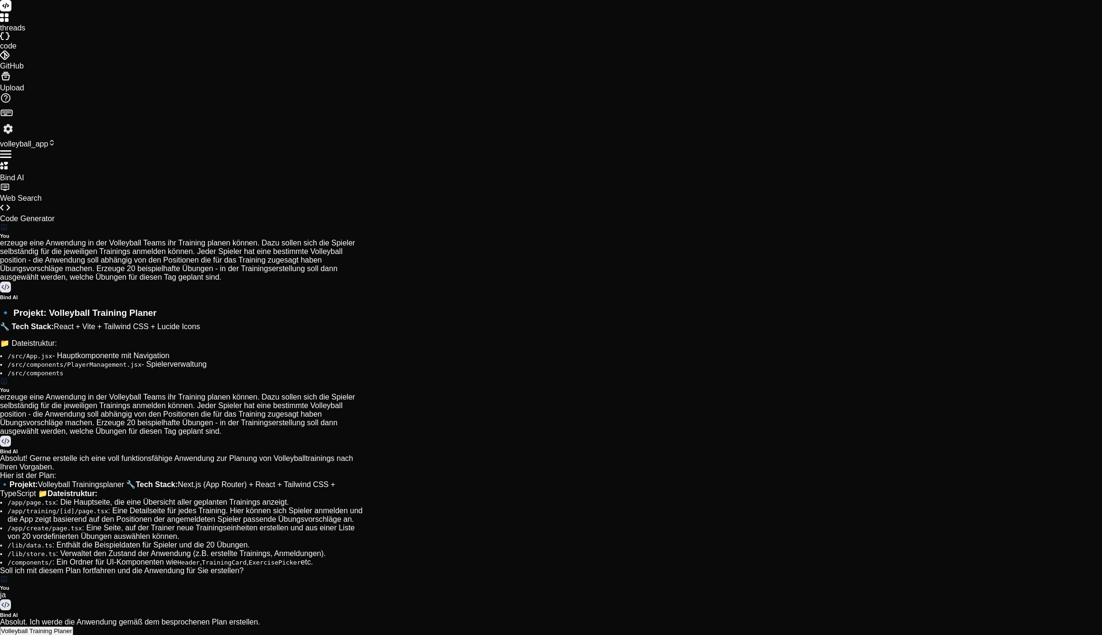
type textarea "du sagst bescheid wenn"
type textarea "x"
type textarea "du sagst bescheid wenn"
type textarea "x"
type textarea "du sagst bescheid wenn d"
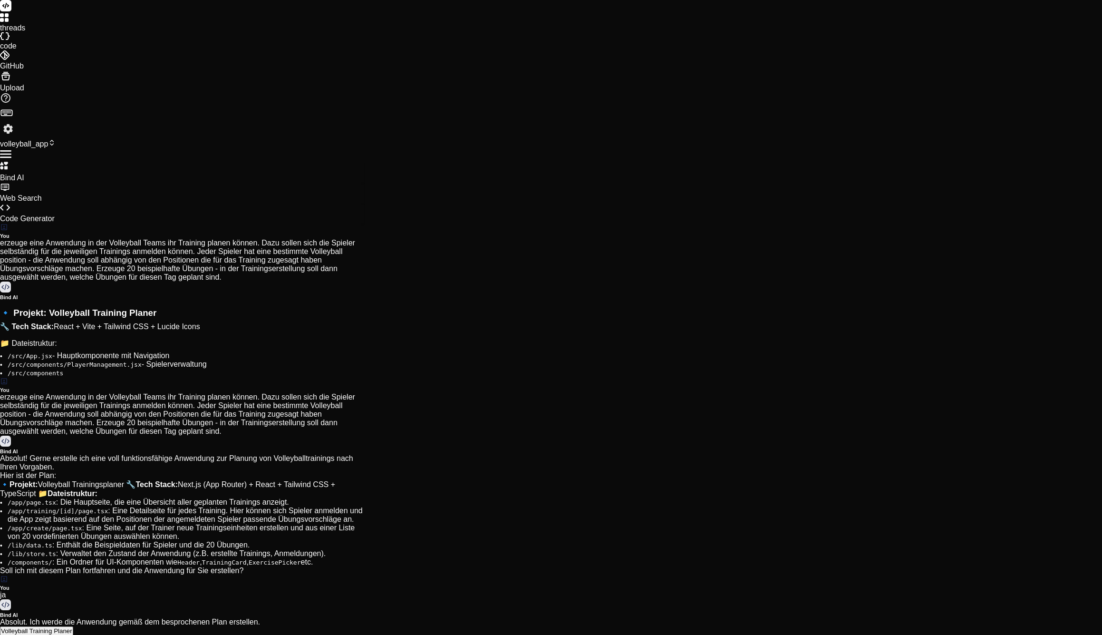
type textarea "x"
type textarea "du sagst bescheid wenn du"
type textarea "x"
type textarea "du sagst bescheid wenn du"
type textarea "x"
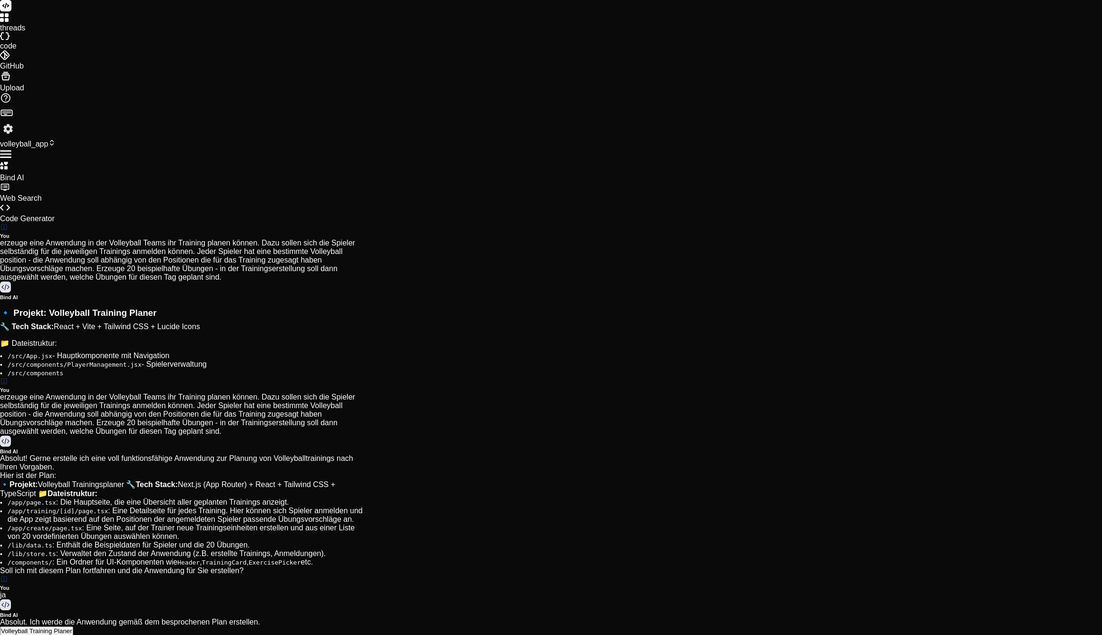
type textarea "du sagst bescheid wenn du f"
type textarea "x"
type textarea "du sagst bescheid wenn du fe"
type textarea "x"
type textarea "du sagst bescheid wenn du fer"
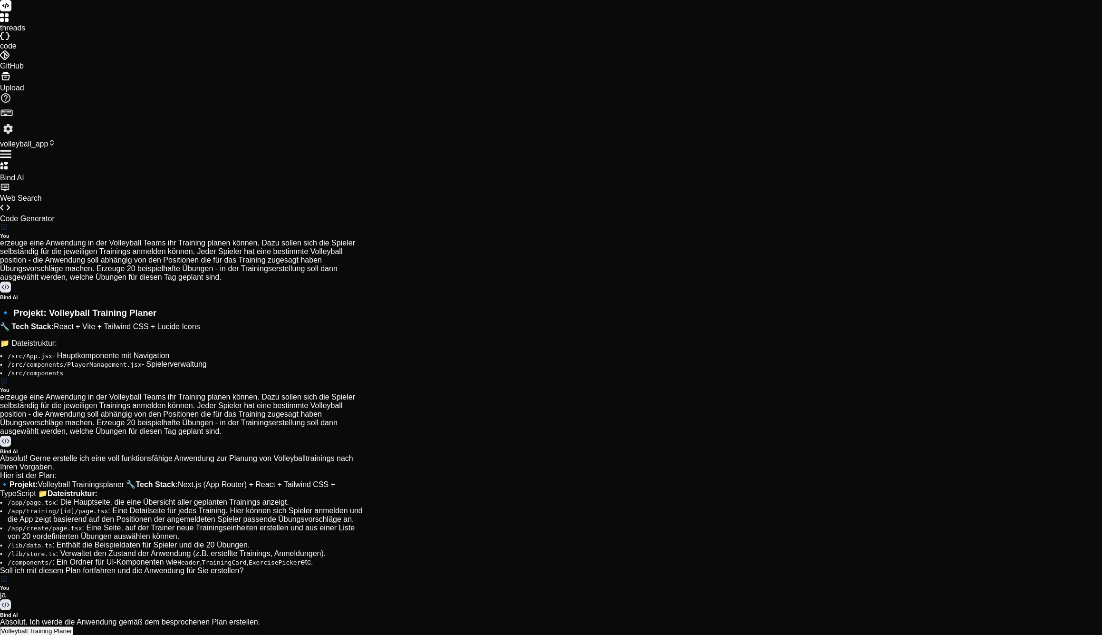
type textarea "x"
type textarea "du sagst bescheid wenn du fert"
type textarea "x"
type textarea "du sagst bescheid wenn du ferti"
type textarea "x"
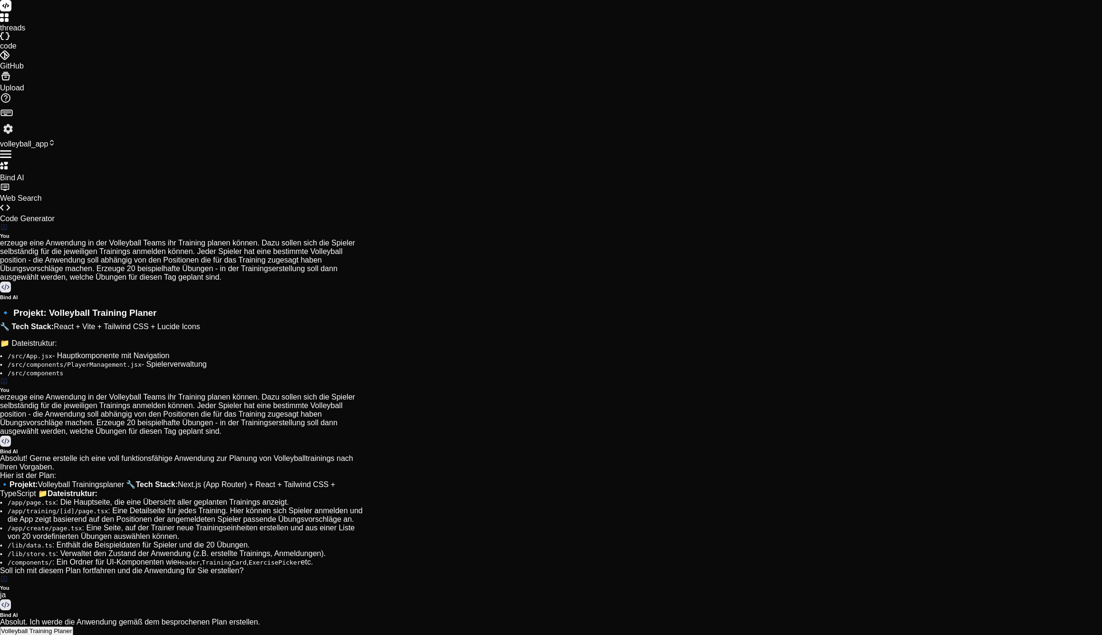
type textarea "du sagst bescheid wenn du fertig"
type textarea "x"
type textarea "du sagst bescheid wenn du fertig"
type textarea "x"
type textarea "du sagst bescheid wenn du fertig b"
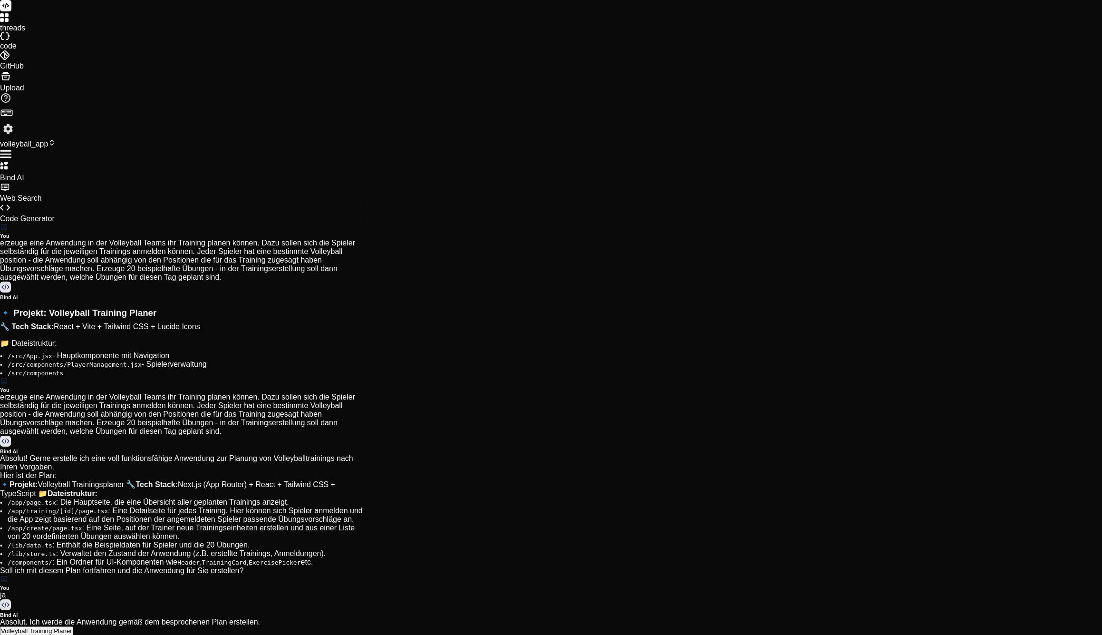
type textarea "x"
type textarea "du sagst bescheid wenn du fertig bi"
type textarea "x"
type textarea "du sagst bescheid wenn du fertig bis"
type textarea "x"
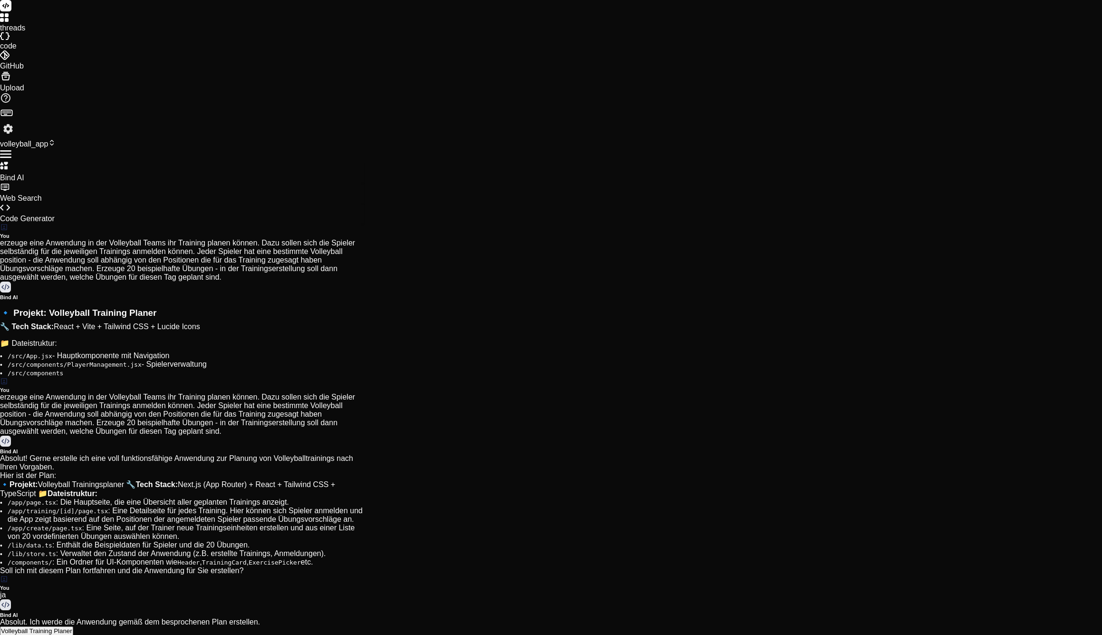
type textarea "du sagst bescheid wenn du fertig bist"
type textarea "x"
type textarea "du sagst bescheid wenn du fertig bist"
type textarea "x"
type textarea "du sagst bescheid wenn du fertig bist ?"
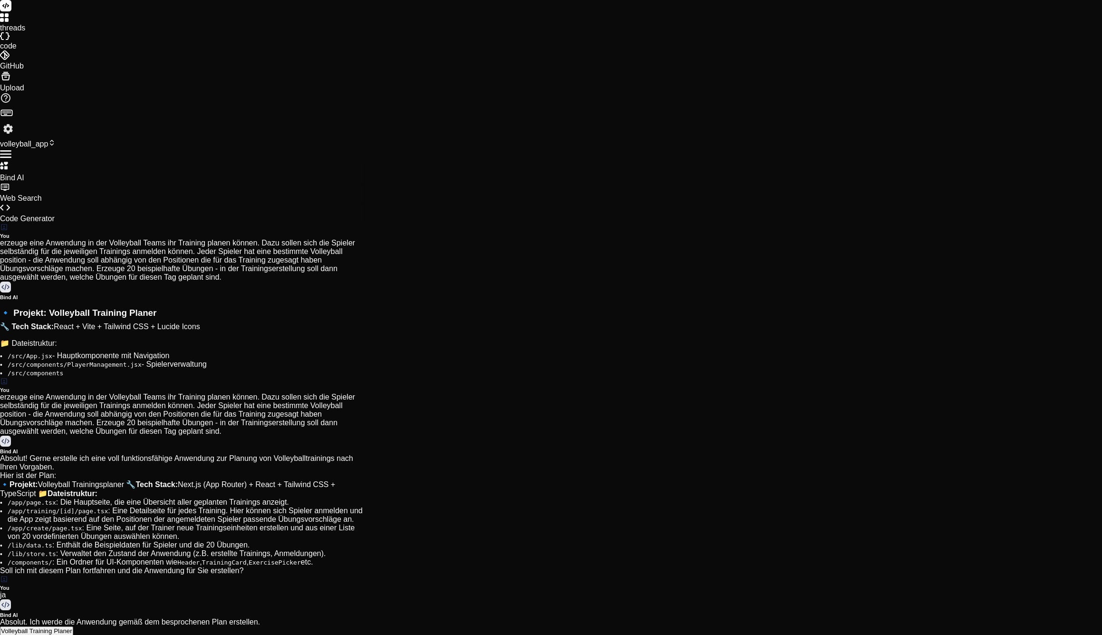
type textarea "x"
type textarea "<li key={player.id} className="flex justify-between items-center p-2 bg-gray-50…"
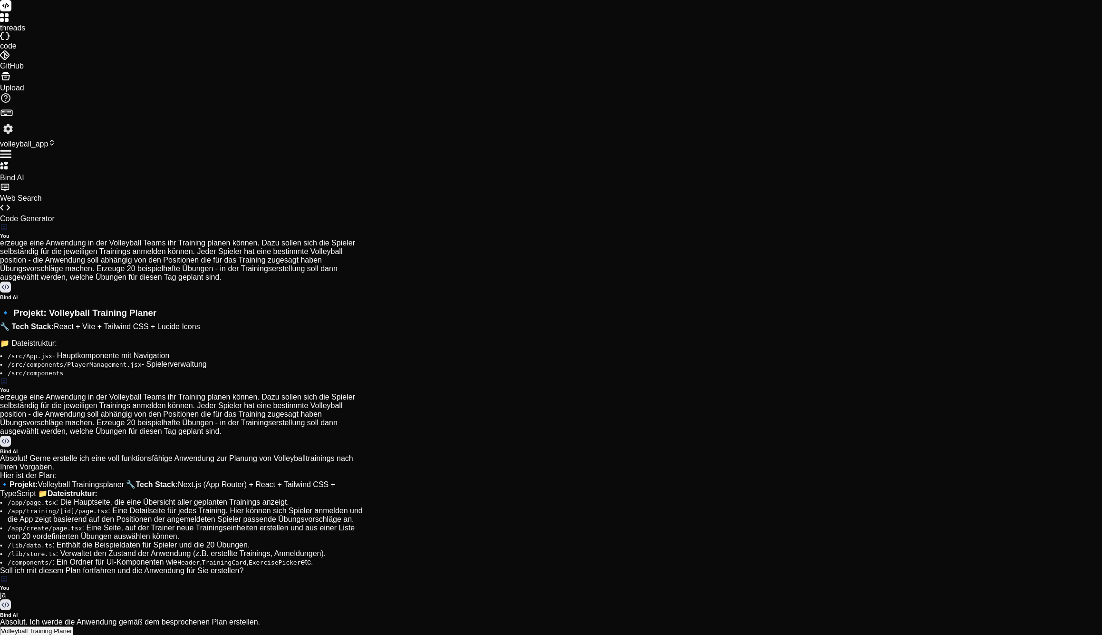
type textarea "```"
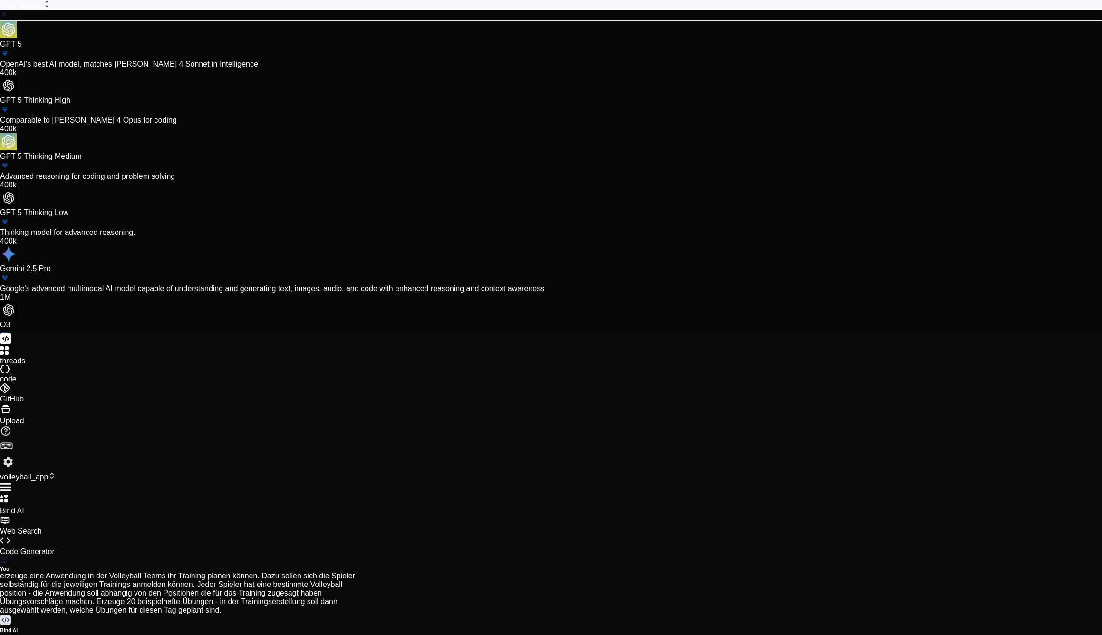
scroll to position [66, 0]
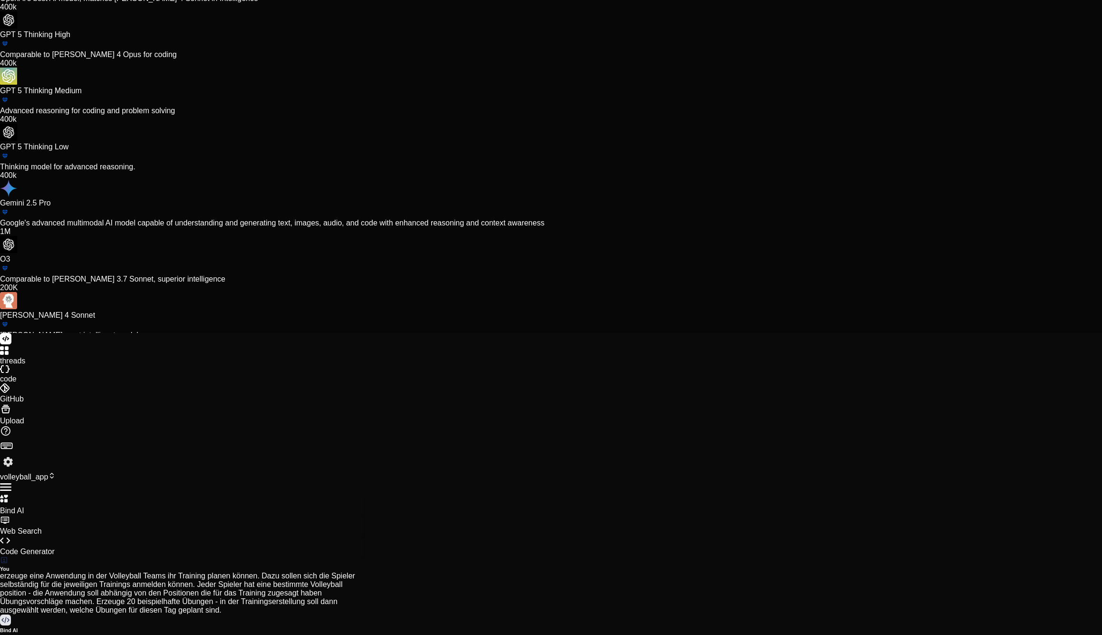
click at [281, 333] on div "Ultra Models GPT 5 OpenAI's best AI model, matches Claude 4 Sonnet in Intellige…" at bounding box center [551, 166] width 1102 height 333
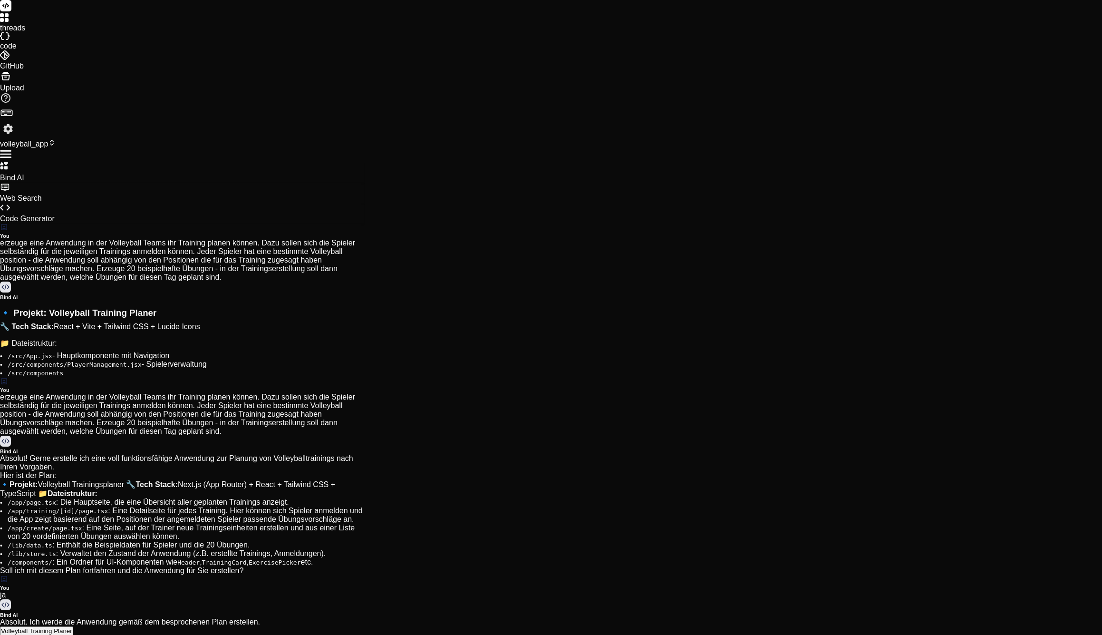
click at [16, 137] on img at bounding box center [8, 129] width 16 height 16
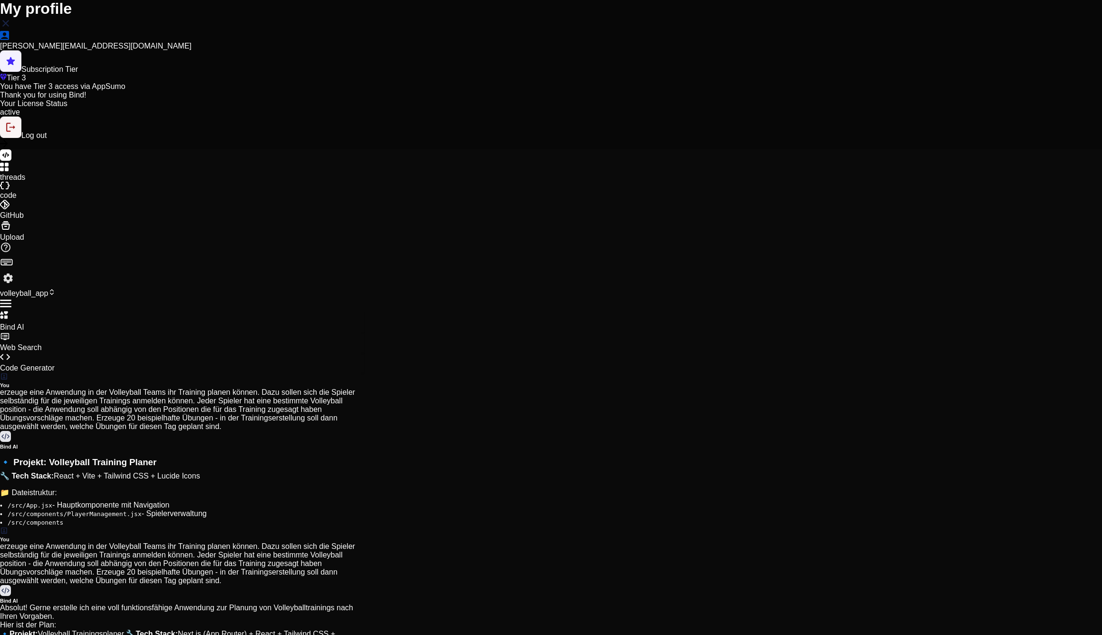
click at [11, 29] on img at bounding box center [5, 23] width 11 height 11
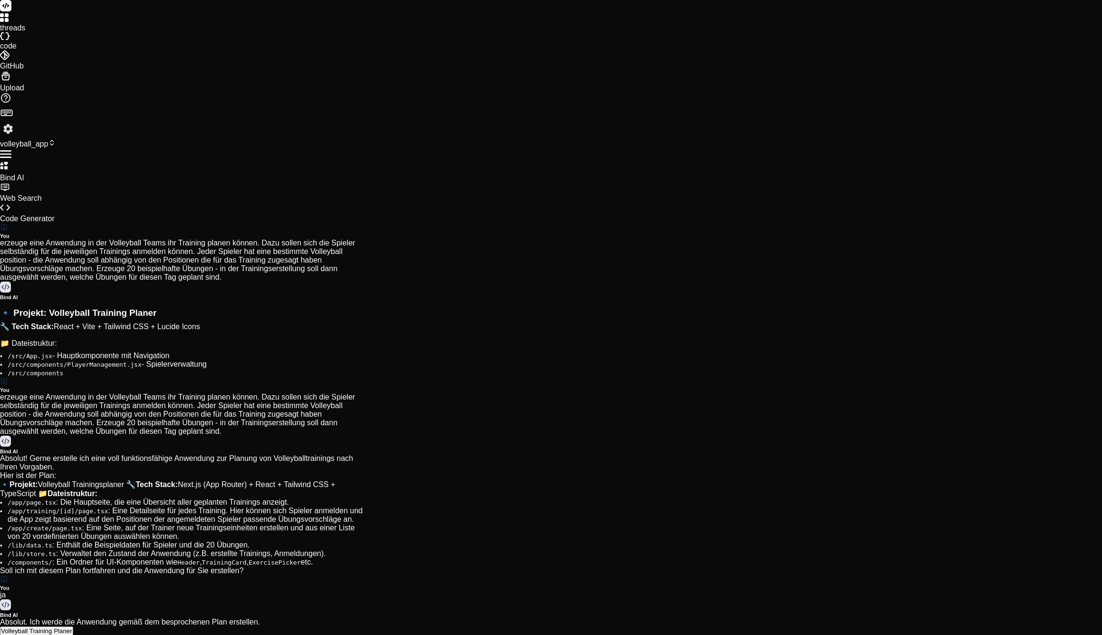
click at [11, 11] on rect at bounding box center [5, 5] width 11 height 11
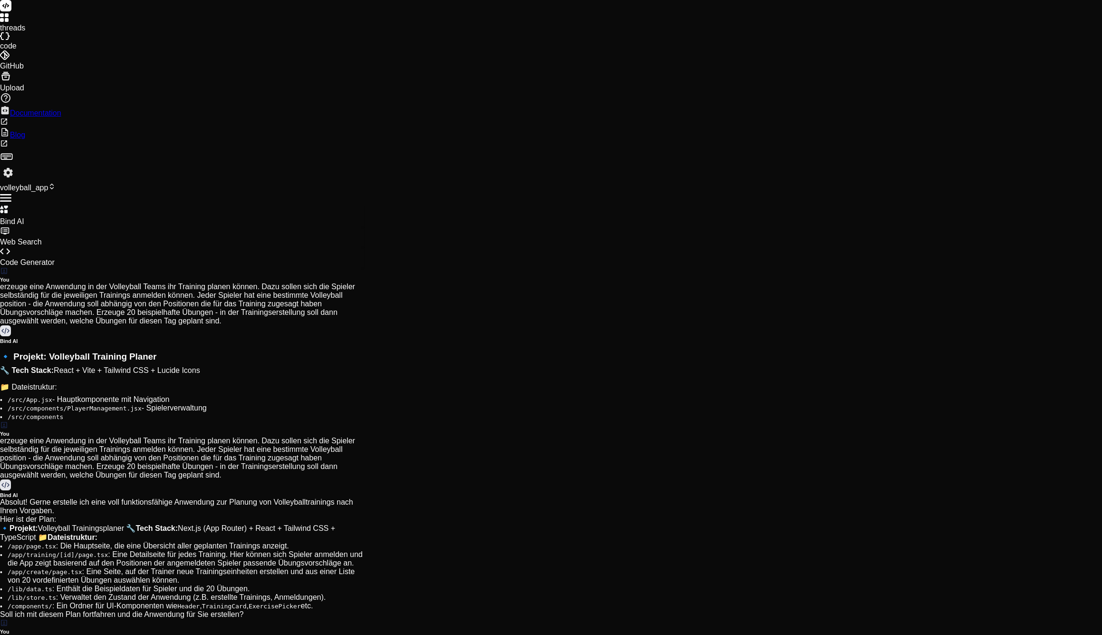
click at [11, 104] on icon at bounding box center [5, 97] width 11 height 11
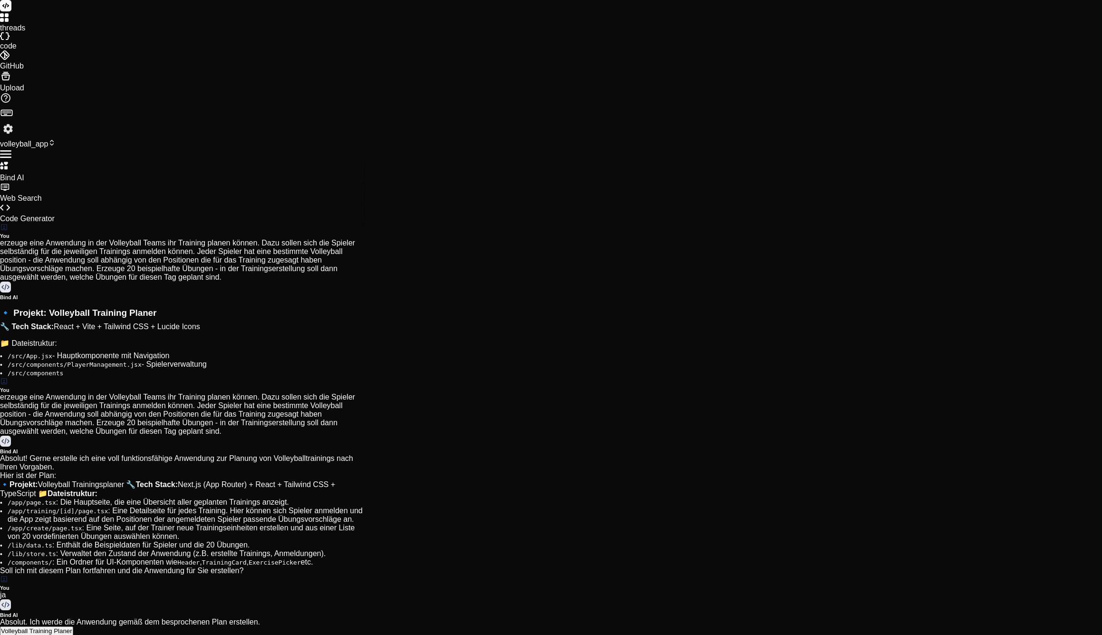
click at [4, 22] on icon at bounding box center [2, 20] width 4 height 4
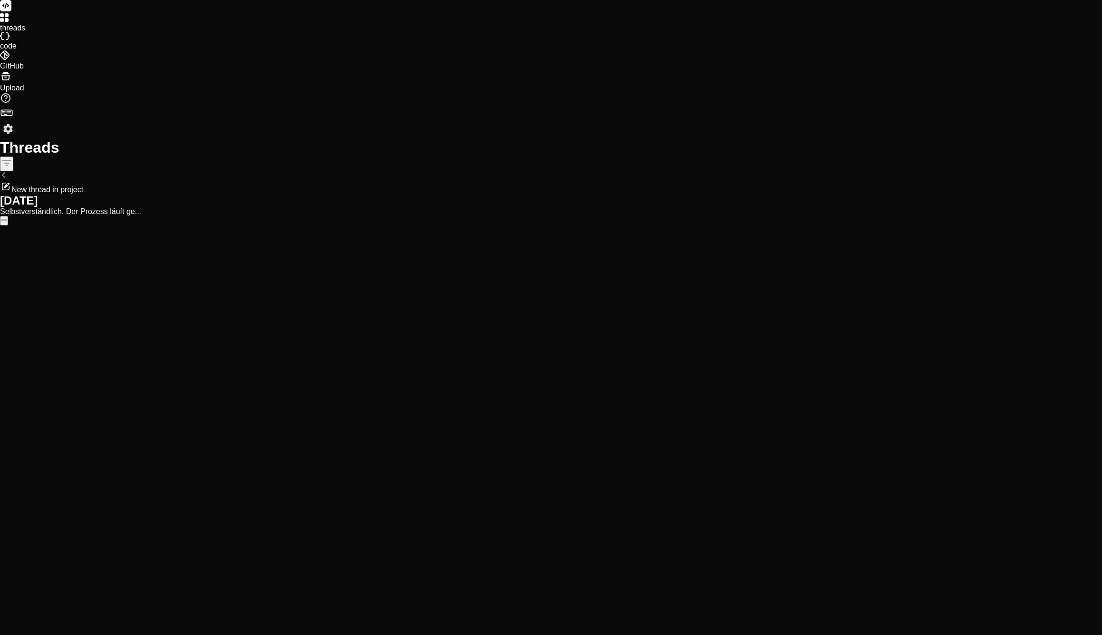
click at [11, 9] on rect at bounding box center [5, 5] width 11 height 11
click at [4, 40] on icon at bounding box center [2, 36] width 4 height 8
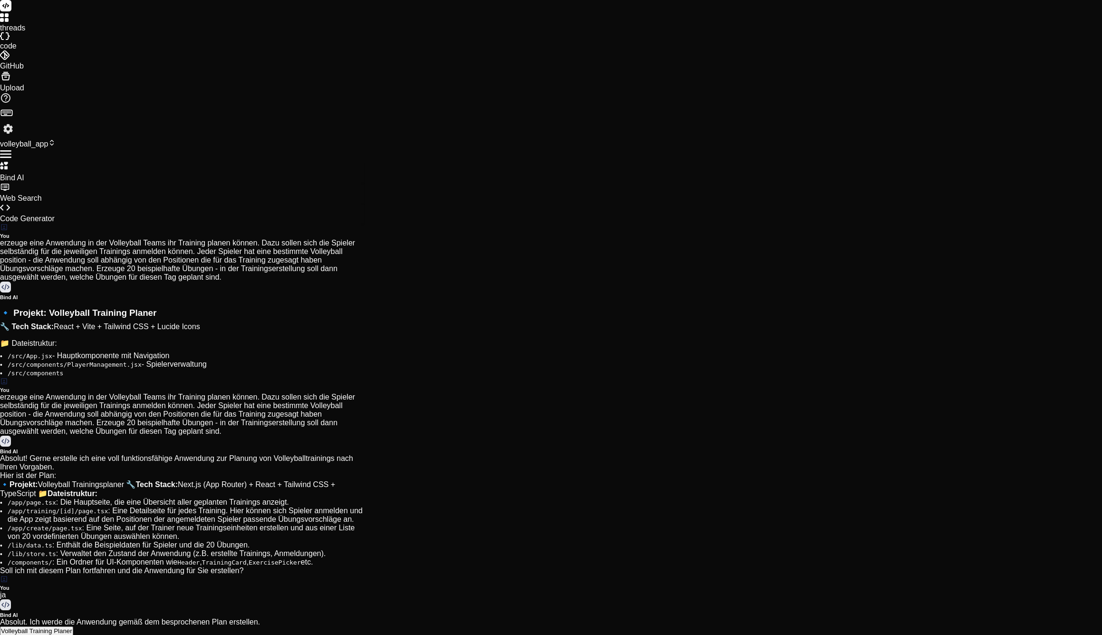
click at [10, 80] on icon at bounding box center [5, 76] width 9 height 9
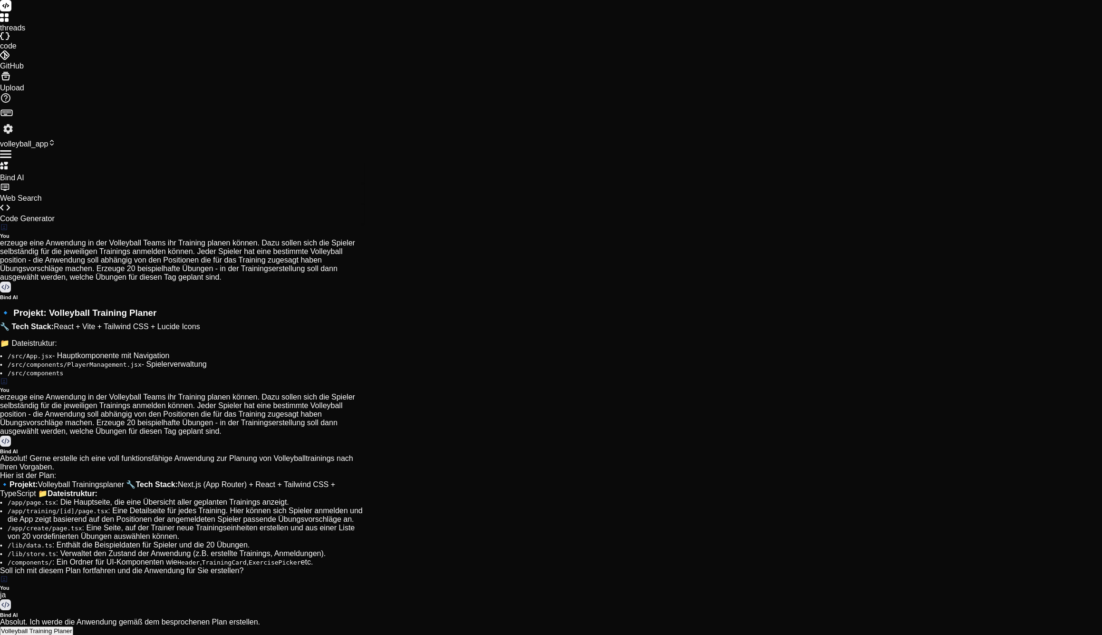
type textarea "x"
type textarea "w"
type textarea "x"
type textarea "wi"
type textarea "x"
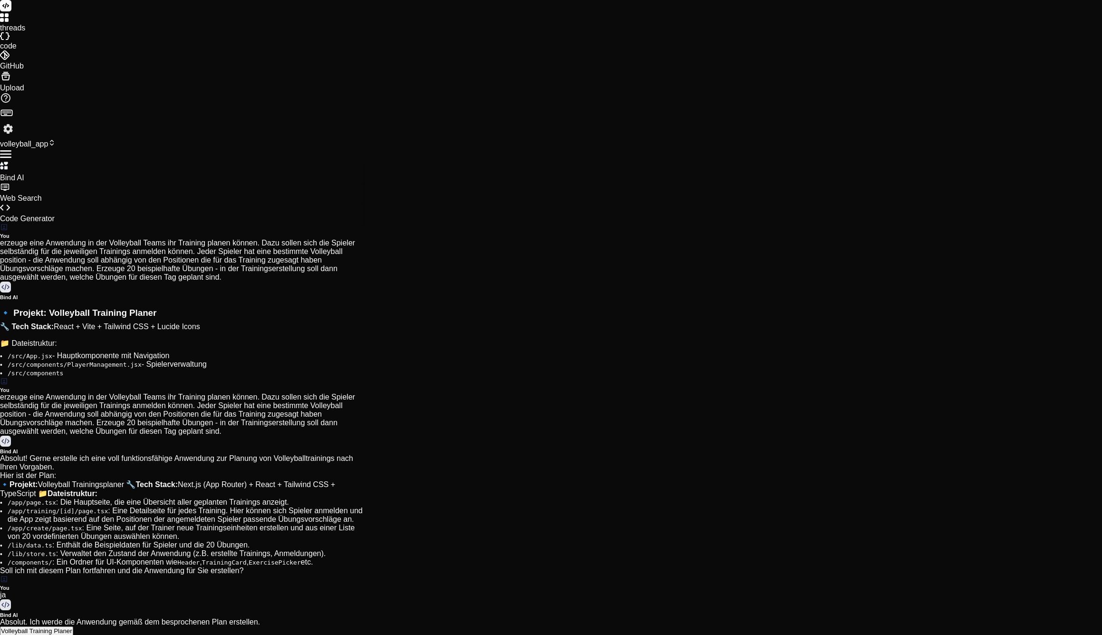
type textarea "wie"
type textarea "x"
type textarea "wie"
type textarea "x"
type textarea "wie l"
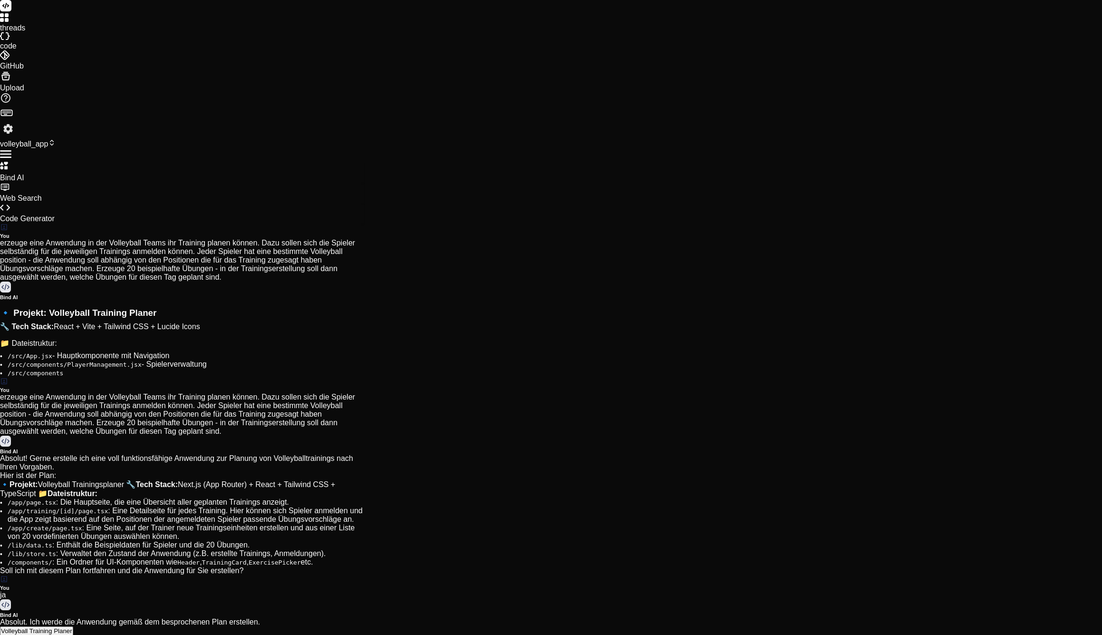
type textarea "x"
type textarea "wie la"
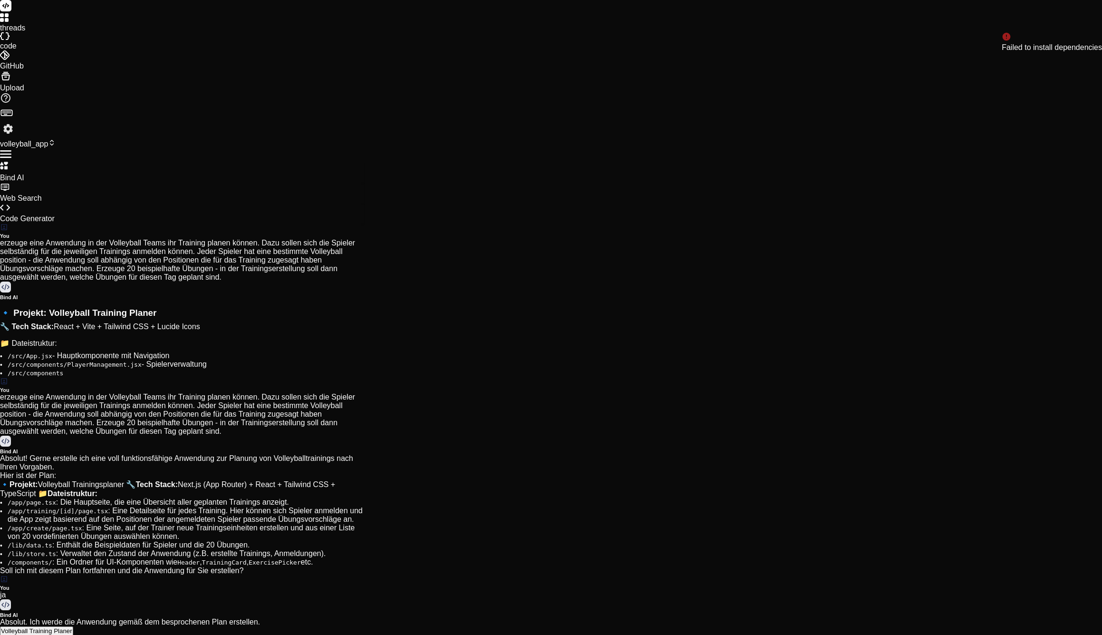
scroll to position [867, 0]
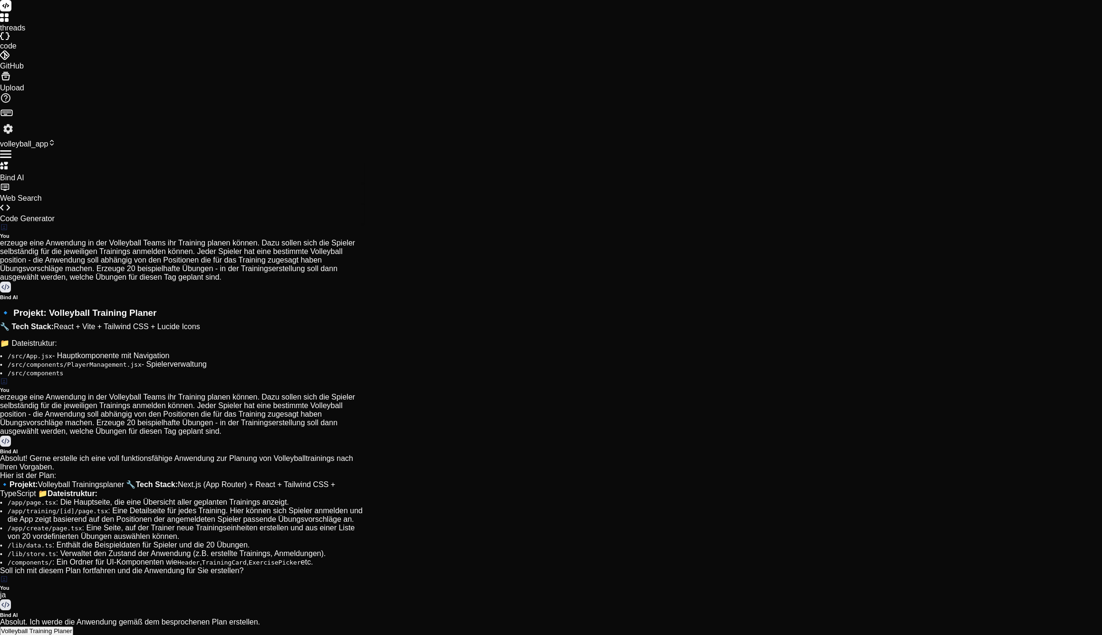
click at [16, 137] on img at bounding box center [8, 129] width 16 height 16
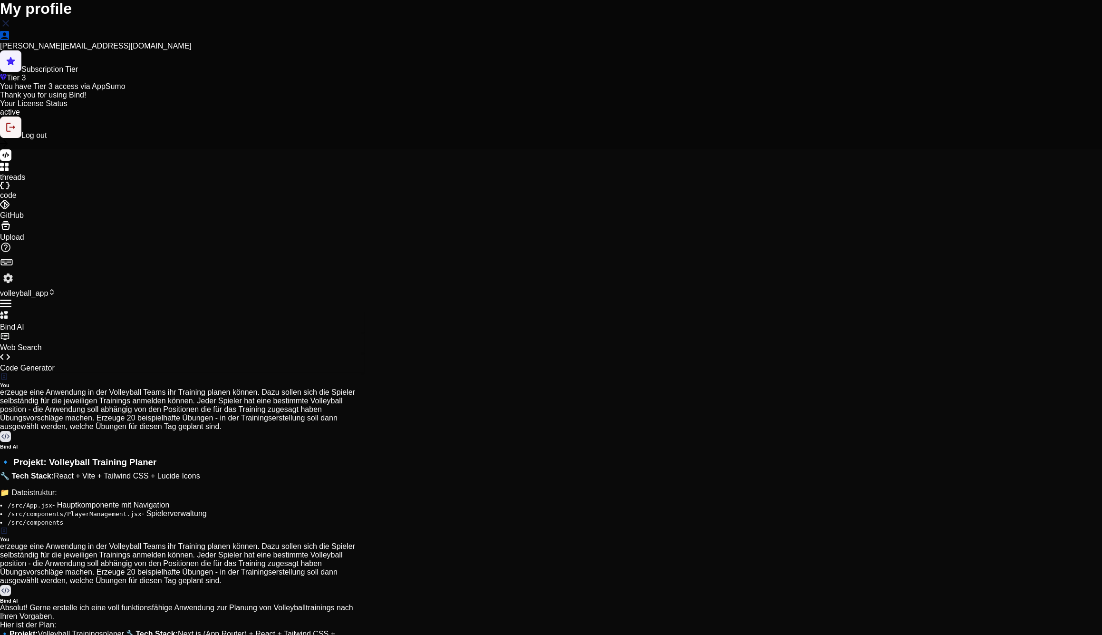
click at [440, 99] on p "Thank you for using Bind!" at bounding box center [551, 95] width 1102 height 9
click at [11, 29] on img at bounding box center [5, 23] width 11 height 11
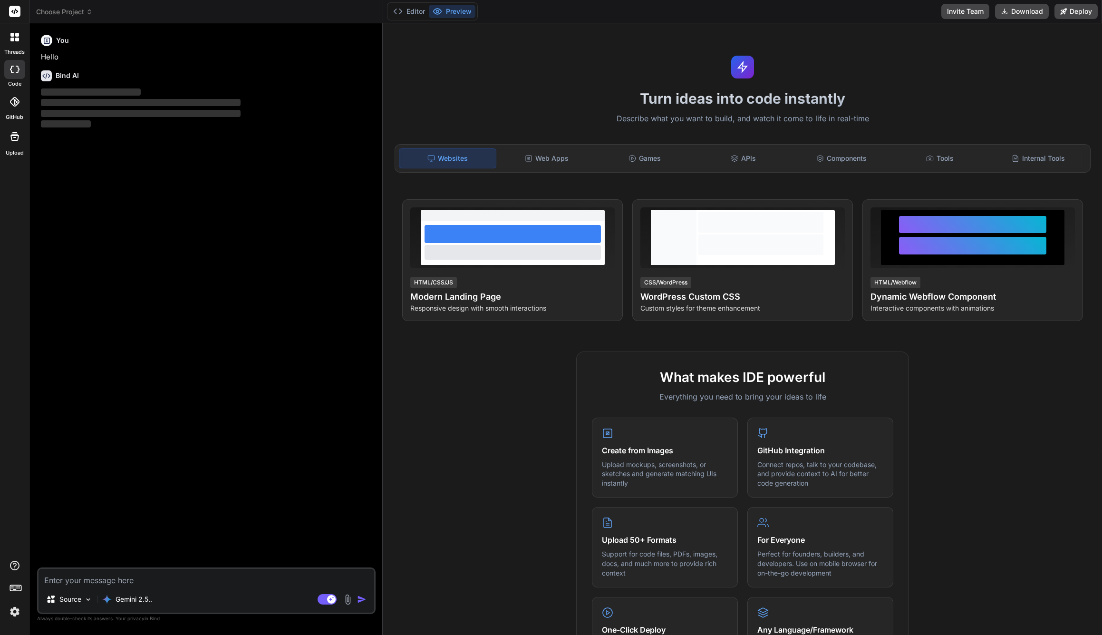
click at [77, 10] on span "Choose Project" at bounding box center [64, 12] width 57 height 10
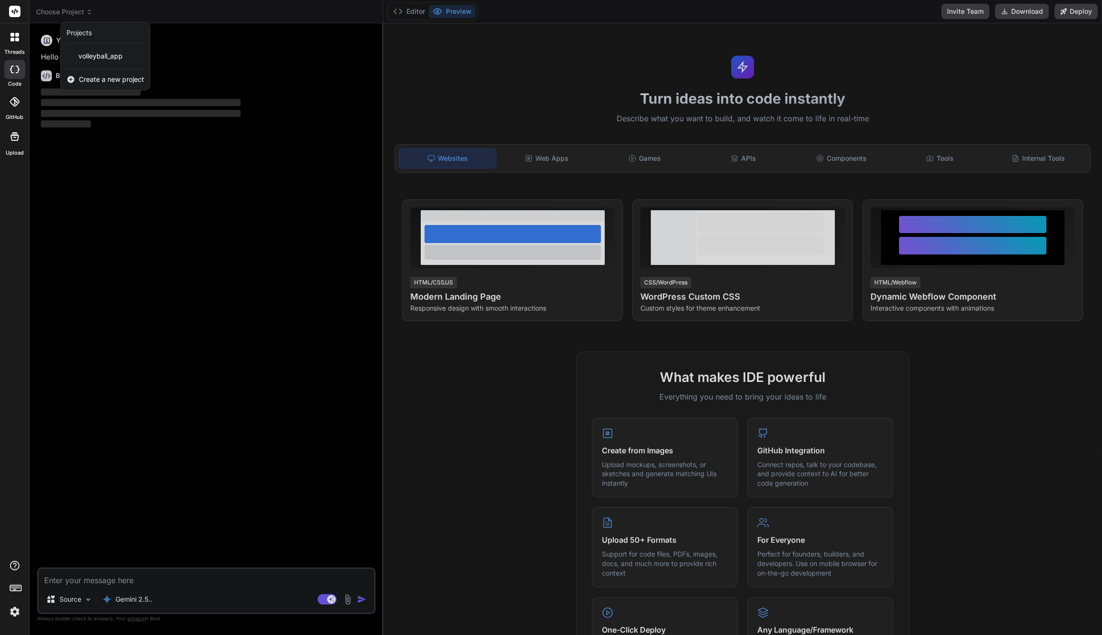
click at [77, 10] on div at bounding box center [551, 317] width 1102 height 635
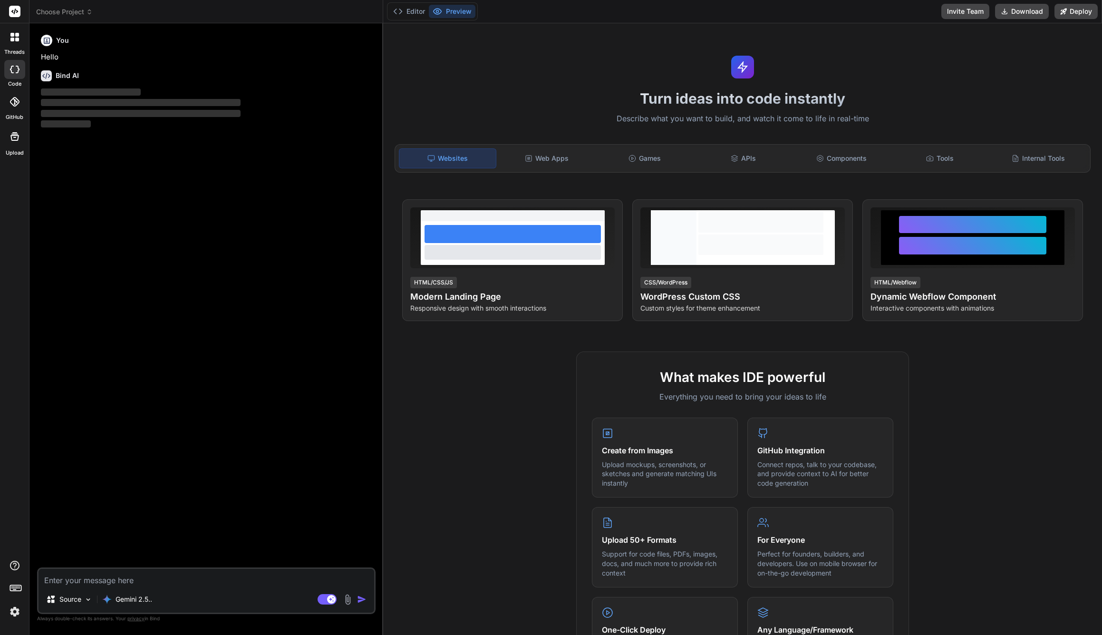
click at [111, 189] on div "You Hello Bind AI ‌ ‌ ‌ ‌" at bounding box center [207, 299] width 337 height 536
click at [13, 10] on icon at bounding box center [14, 12] width 7 height 6
click at [18, 35] on icon at bounding box center [17, 35] width 4 height 4
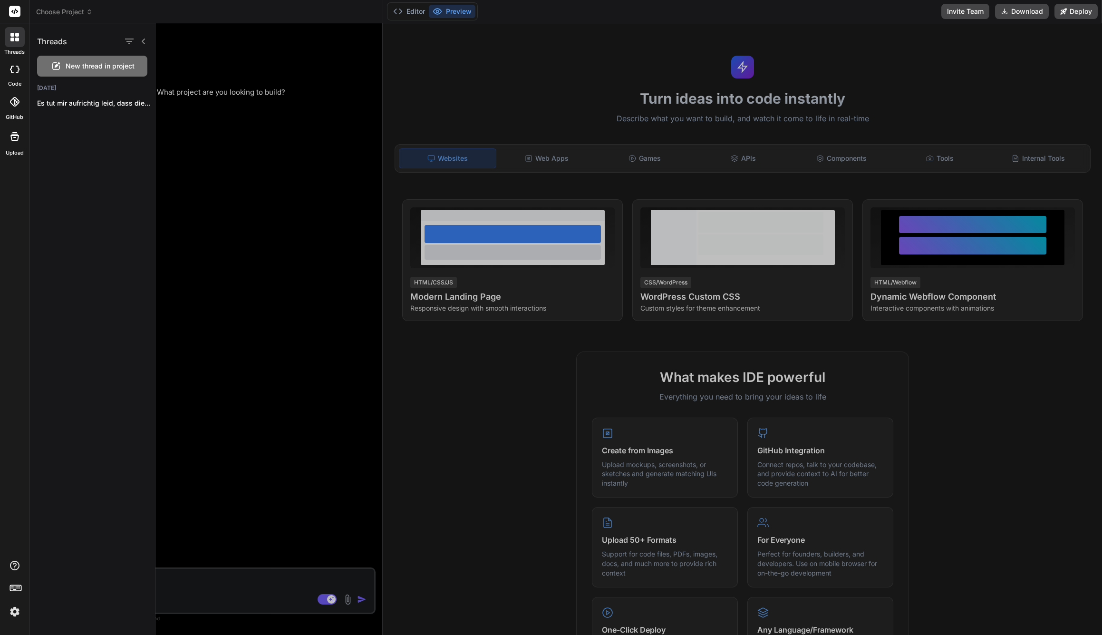
click at [17, 35] on icon at bounding box center [17, 35] width 4 height 4
click at [191, 116] on div at bounding box center [628, 328] width 946 height 611
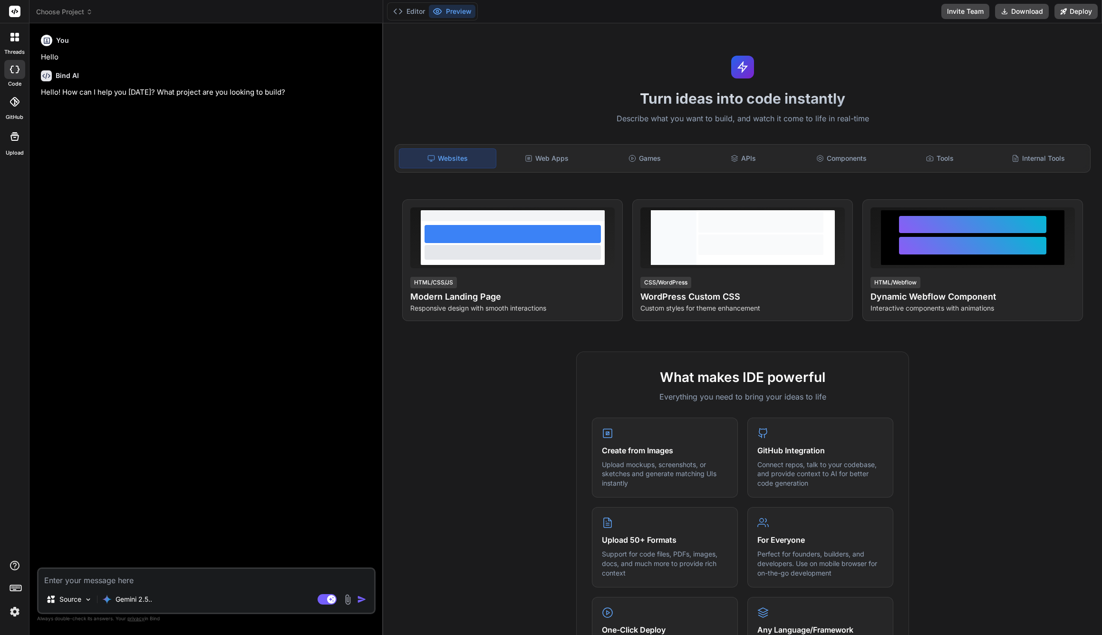
click at [21, 48] on label "threads" at bounding box center [14, 52] width 20 height 8
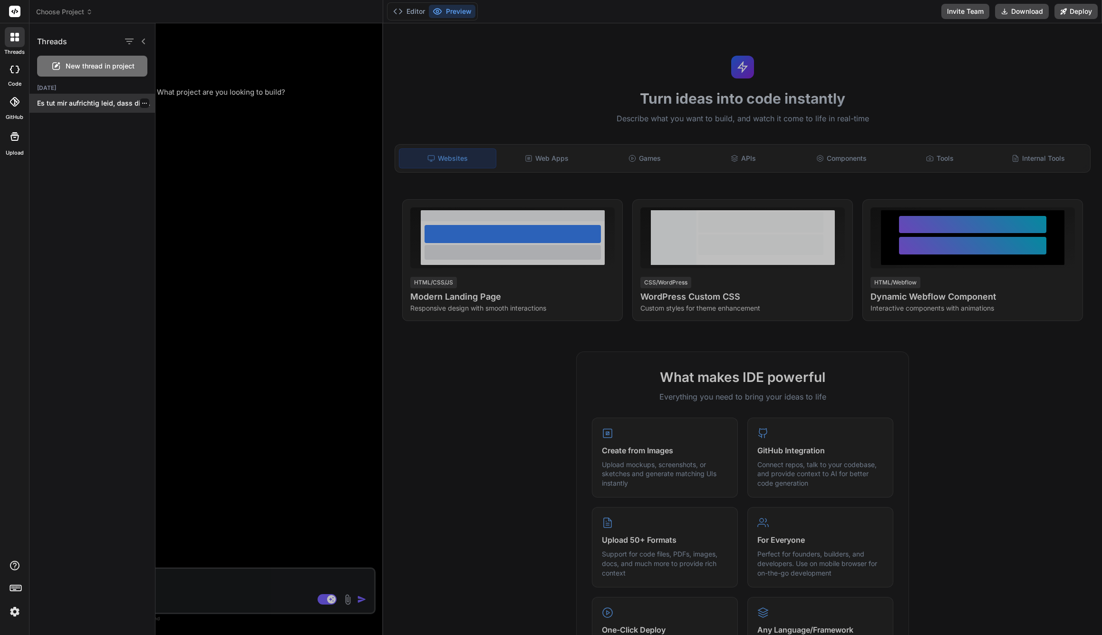
click at [54, 102] on p "Es tut mir aufrichtig leid, dass die..." at bounding box center [96, 103] width 118 height 10
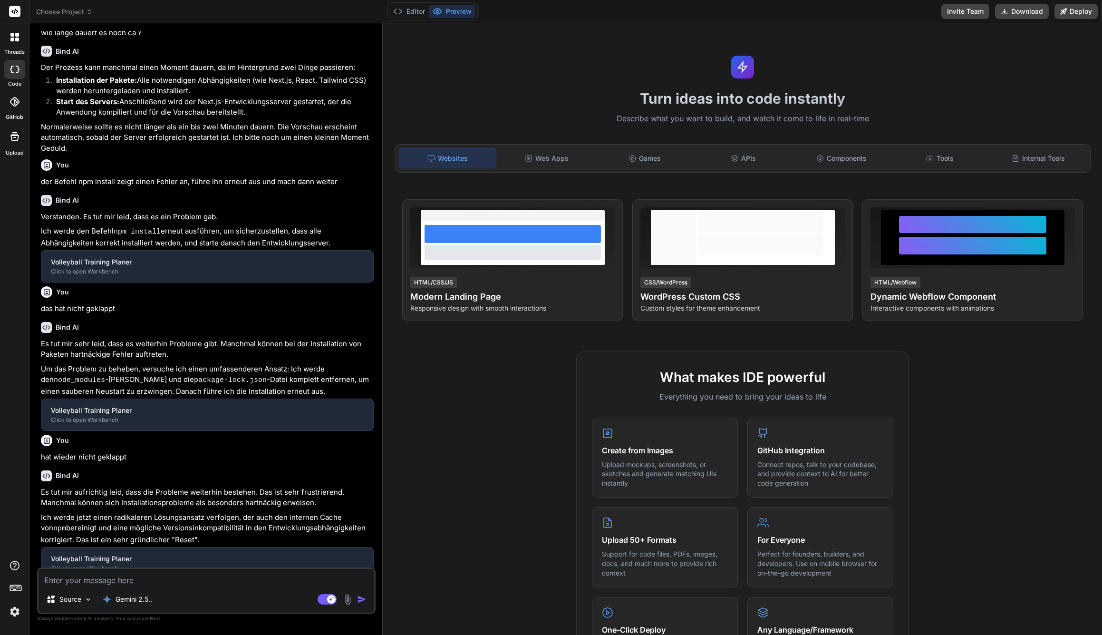
scroll to position [132, 0]
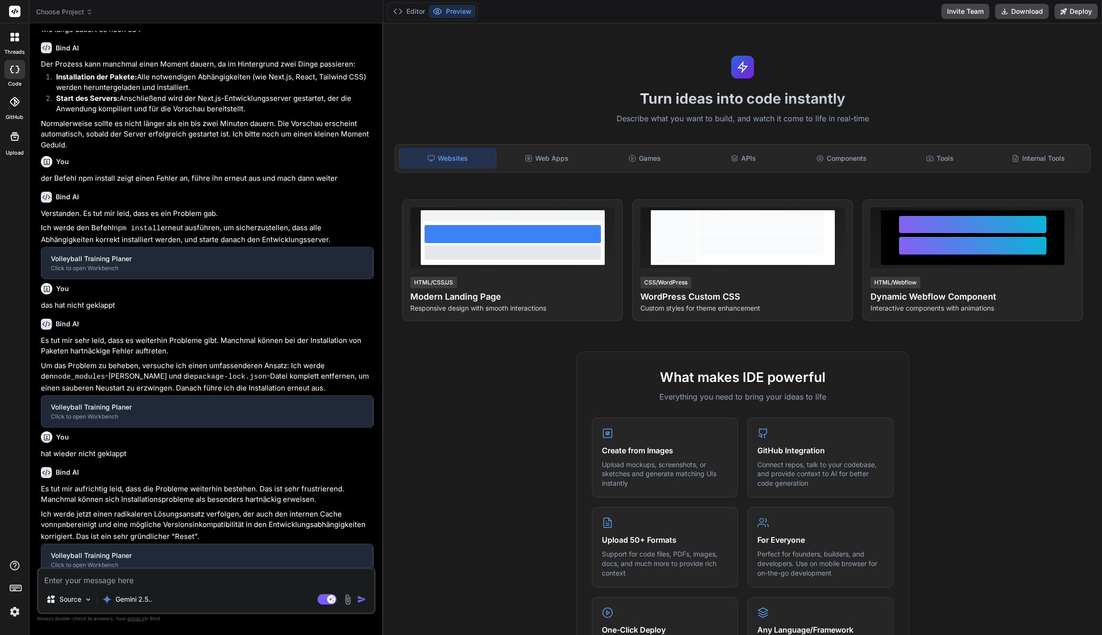
type textarea "x"
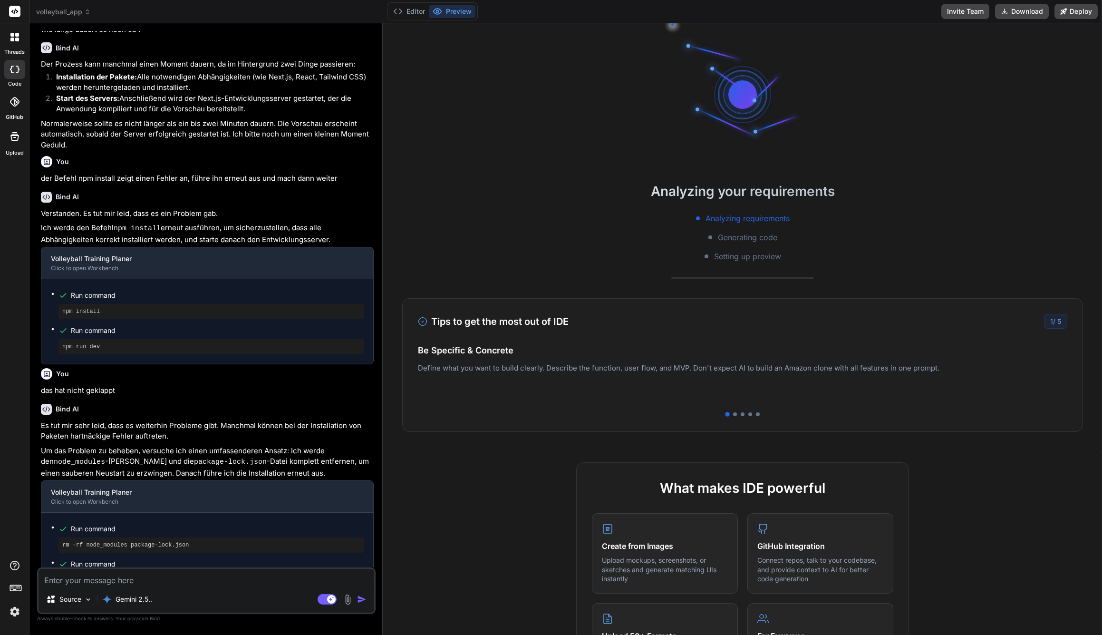
click at [59, 13] on span "volleyball_app" at bounding box center [63, 12] width 55 height 10
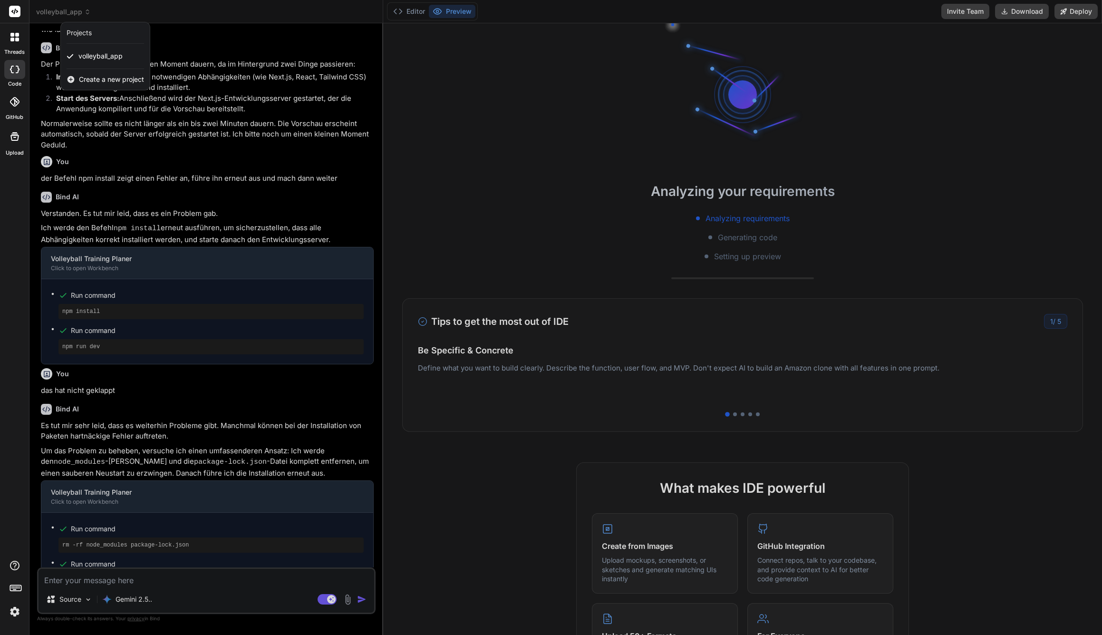
click at [93, 78] on span "Create a new project" at bounding box center [111, 80] width 65 height 10
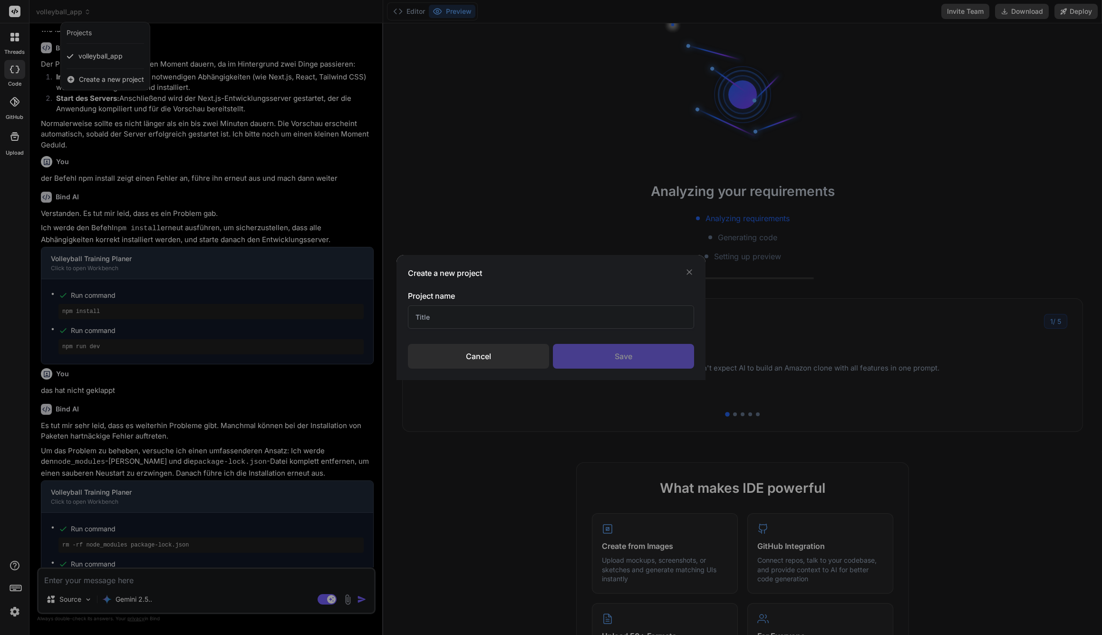
click at [492, 307] on input "text" at bounding box center [551, 316] width 286 height 23
type input "volleyball_2"
click at [613, 356] on div "Save" at bounding box center [623, 356] width 141 height 25
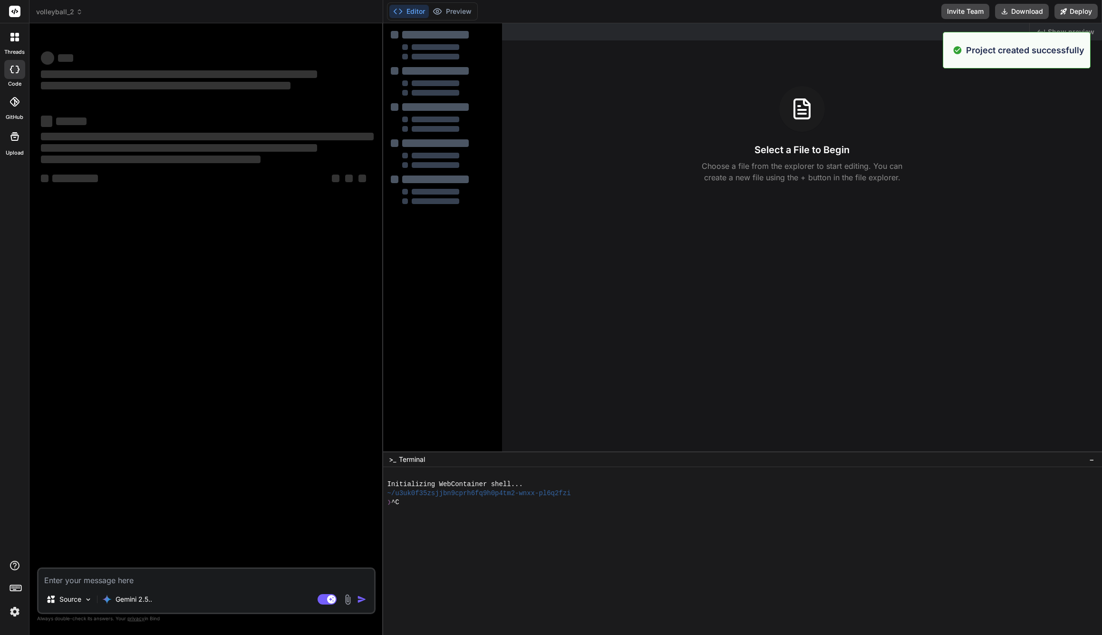
scroll to position [0, 0]
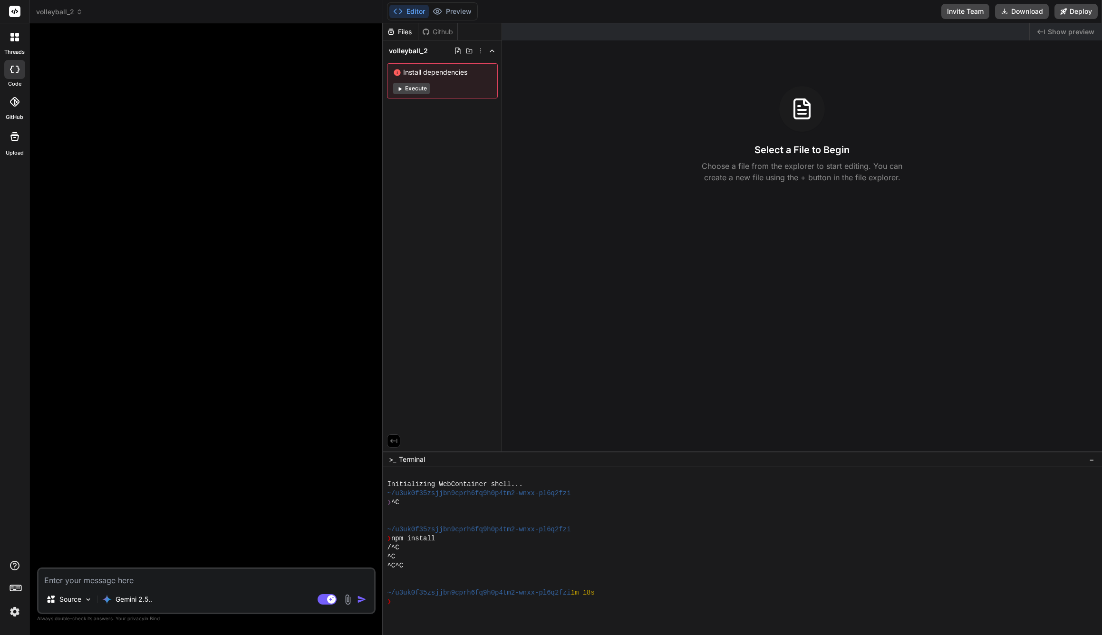
click at [413, 89] on button "Execute" at bounding box center [411, 88] width 37 height 11
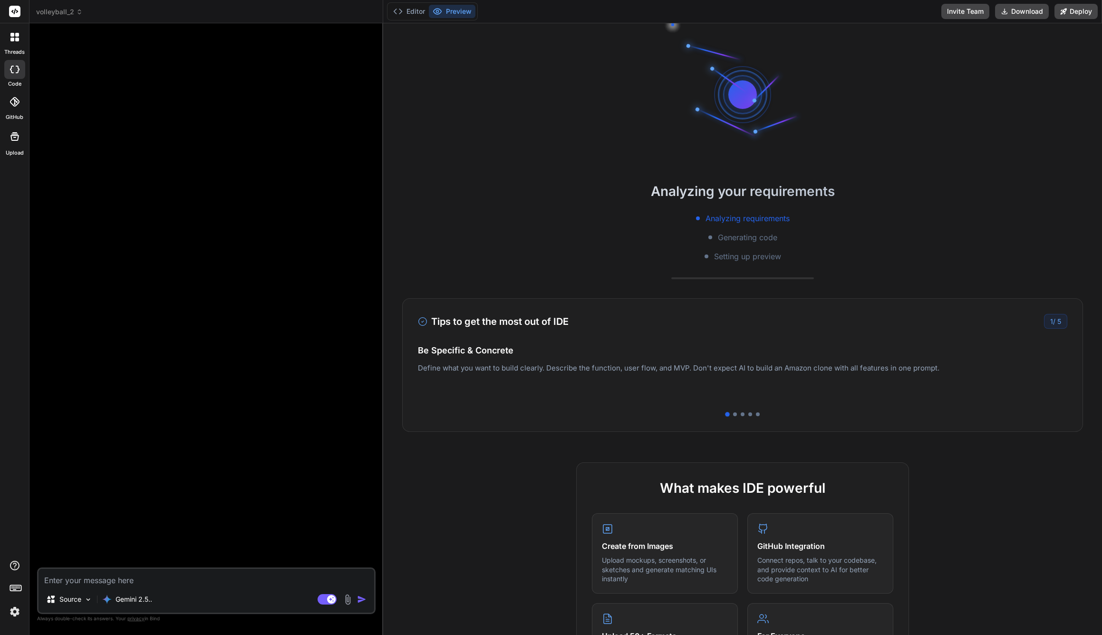
scroll to position [27, 0]
click at [143, 598] on p "Gemini 2.5.." at bounding box center [134, 599] width 37 height 10
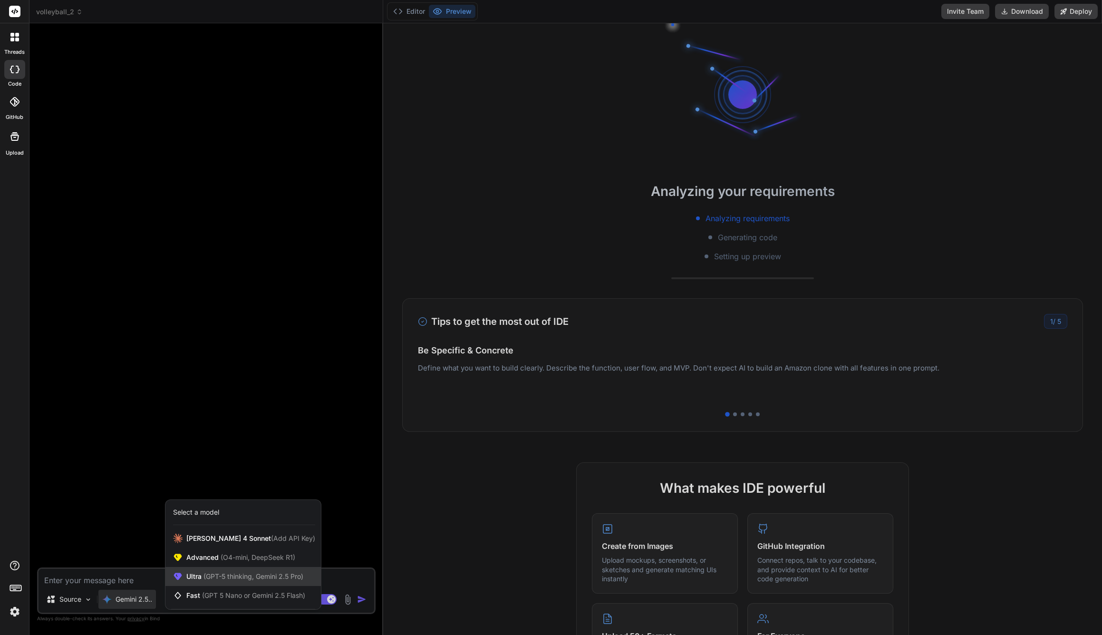
click at [235, 580] on span "Ultra (GPT-5 thinking, Gemini 2.5 Pro)" at bounding box center [244, 576] width 117 height 10
type textarea "x"
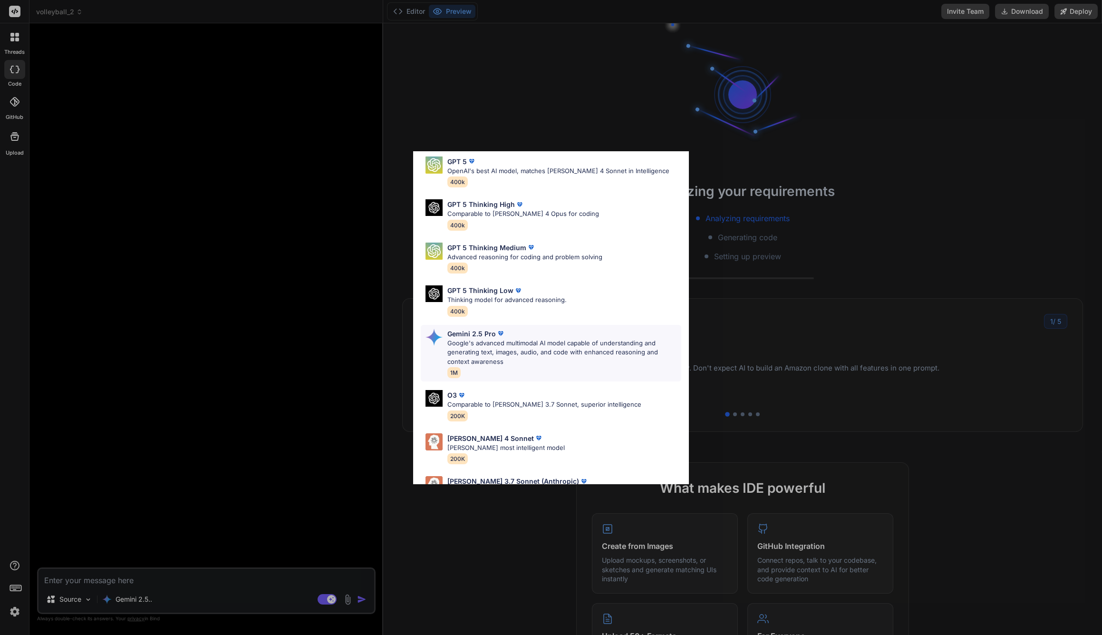
scroll to position [66, 0]
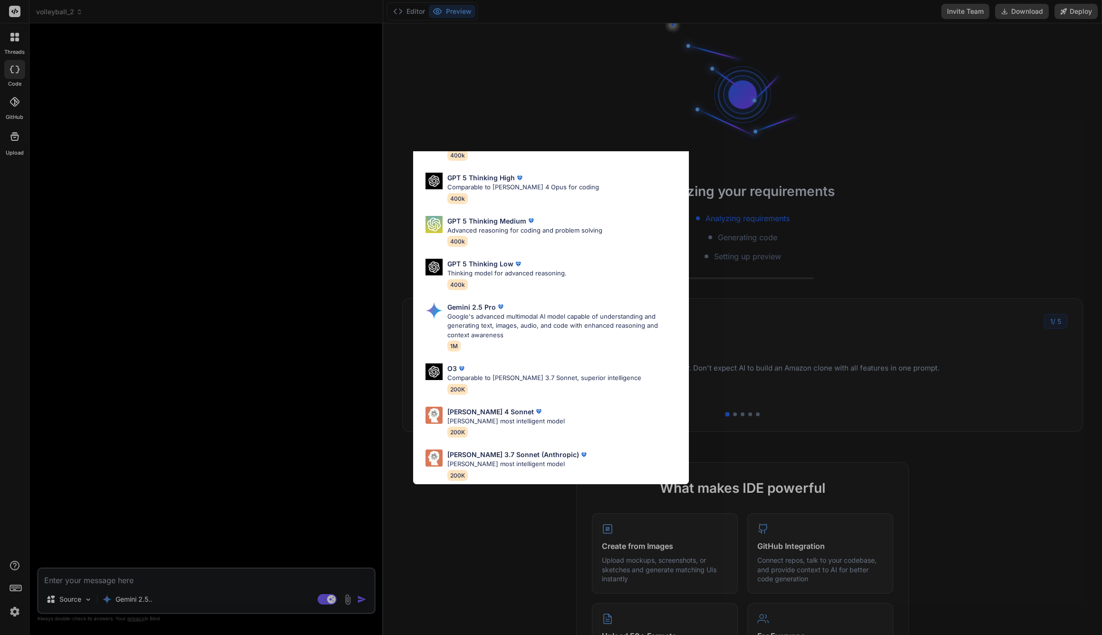
click at [510, 102] on div "Ultra Models GPT 5 OpenAI's best AI model, matches Claude 4 Sonnet in Intellige…" at bounding box center [551, 317] width 1102 height 635
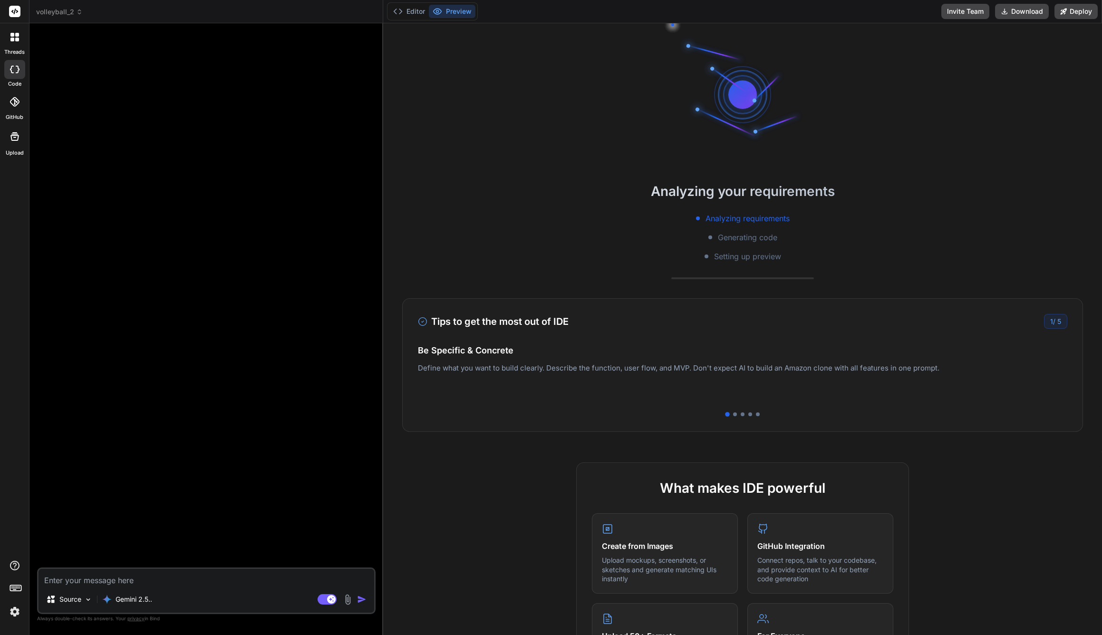
click at [126, 575] on textarea at bounding box center [207, 577] width 336 height 17
type textarea "w"
type textarea "x"
type textarea "wo"
type textarea "x"
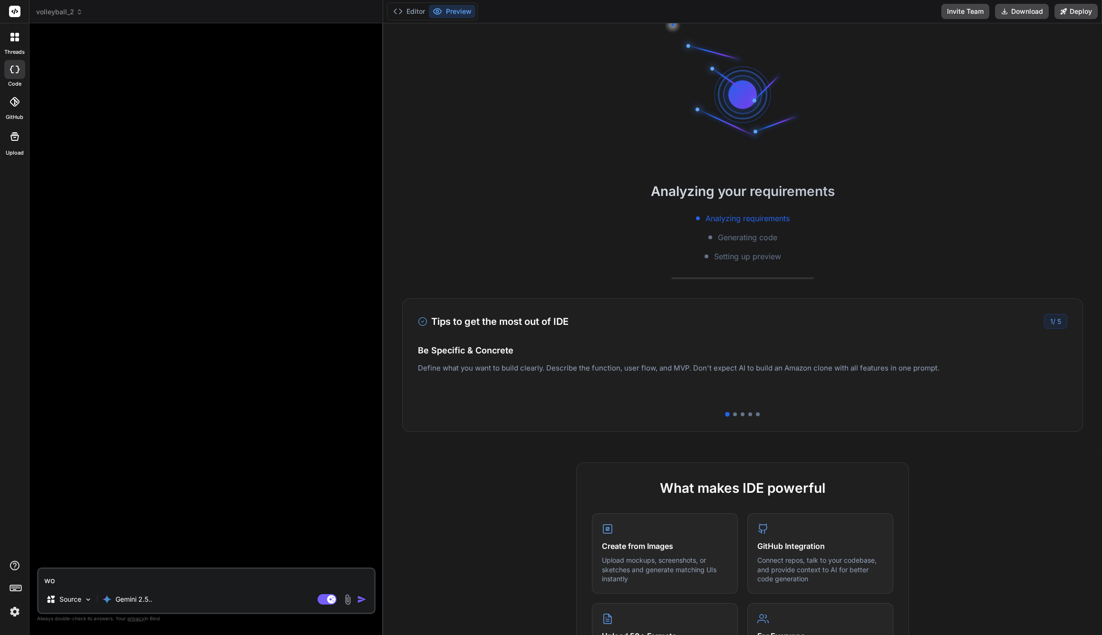
type textarea "wo"
type textarea "x"
type textarea "wo s"
type textarea "x"
type textarea "wo se"
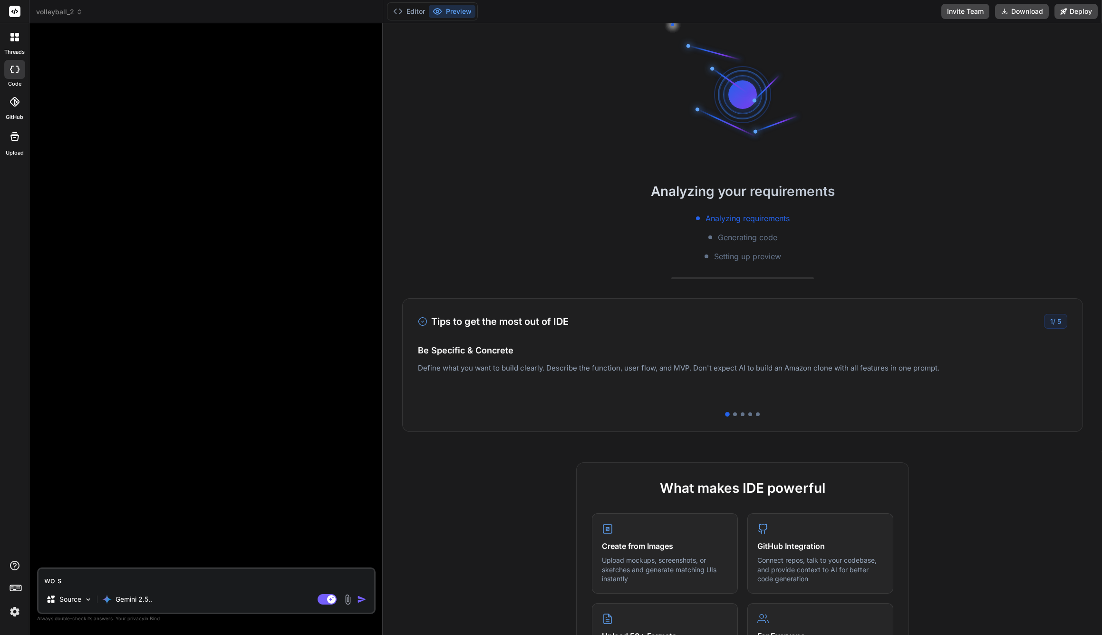
type textarea "x"
type textarea "wo seh"
type textarea "x"
type textarea "wo sehe"
type textarea "x"
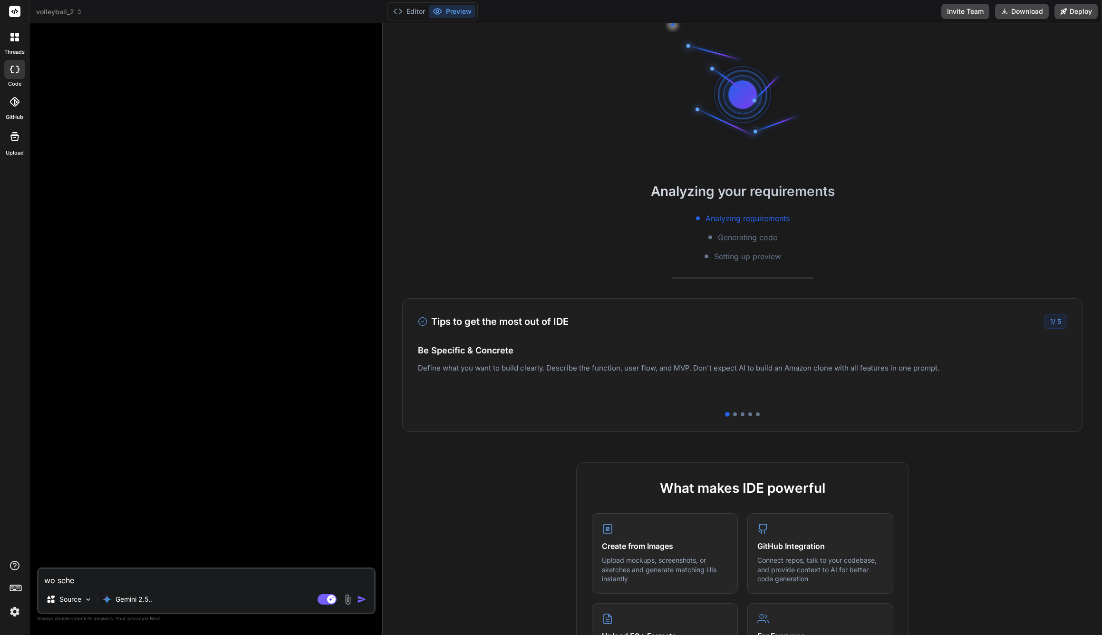
type textarea "wo sehe"
type textarea "x"
type textarea "wo sehe i"
type textarea "x"
type textarea "wo sehe ic"
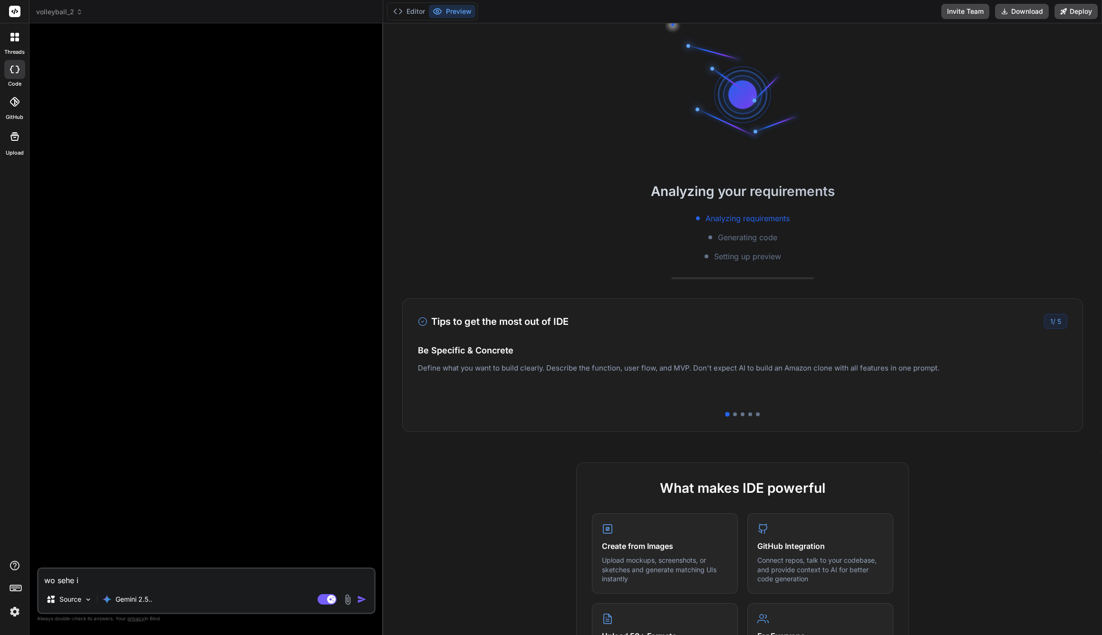
type textarea "x"
type textarea "wo sehe ich"
type textarea "x"
type textarea "wo sehe ich"
type textarea "x"
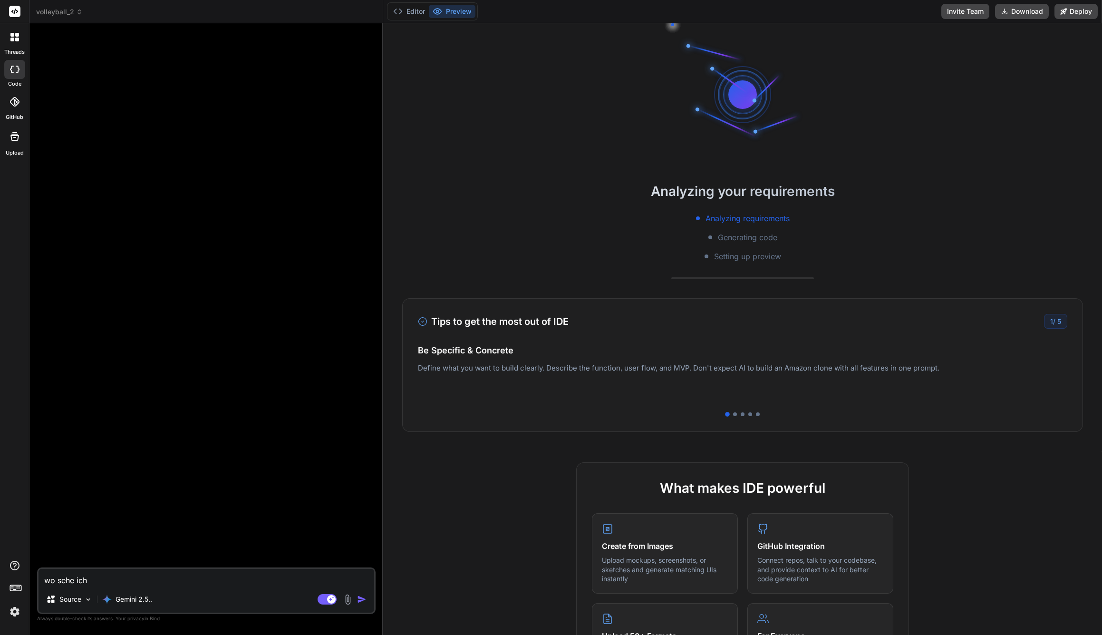
type textarea "wo sehe ich w"
type textarea "x"
type textarea "wo sehe ich wi"
type textarea "x"
type textarea "wo sehe ich wie"
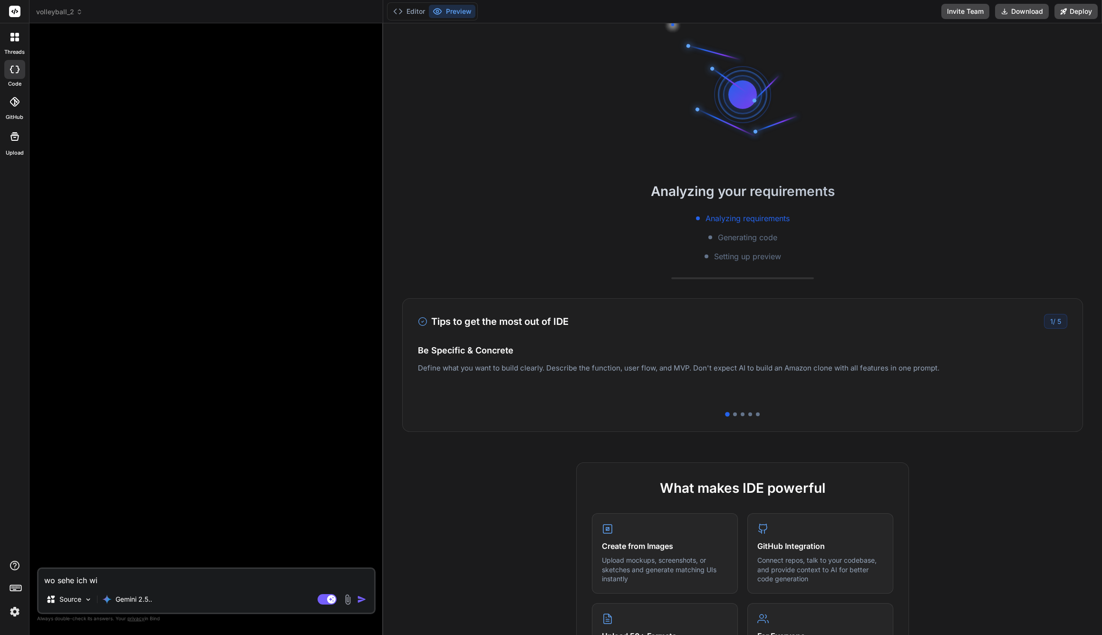
type textarea "x"
type textarea "wo sehe ich wie"
type textarea "x"
type textarea "wo sehe ich wie v"
type textarea "x"
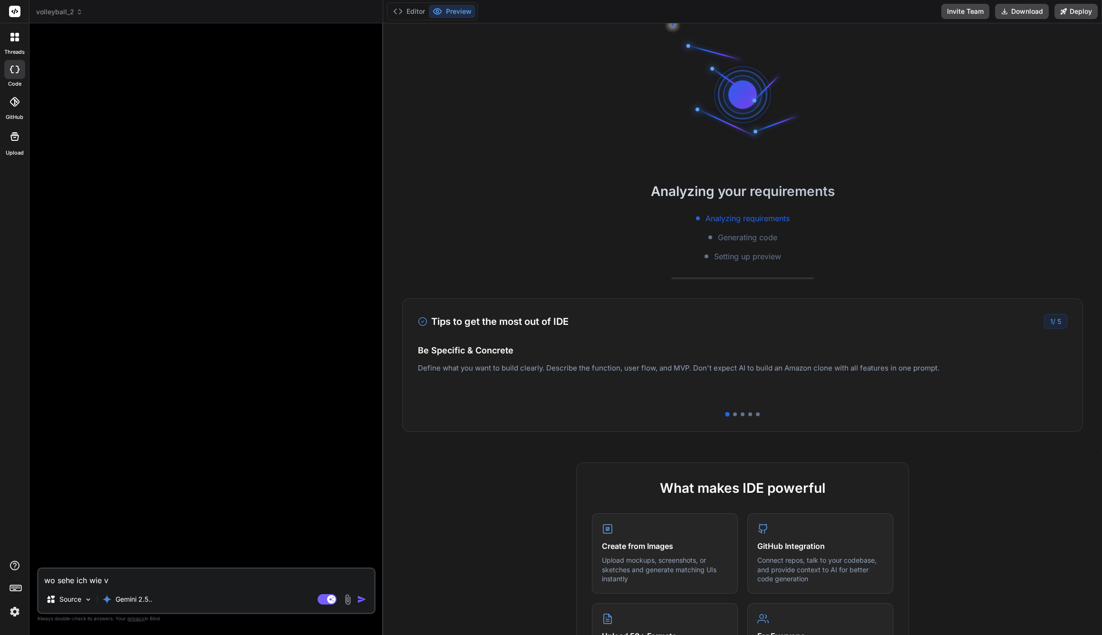
type textarea "wo sehe ich wie vi"
type textarea "x"
type textarea "wo sehe ich wie vie"
type textarea "x"
type textarea "wo sehe ich wie viel"
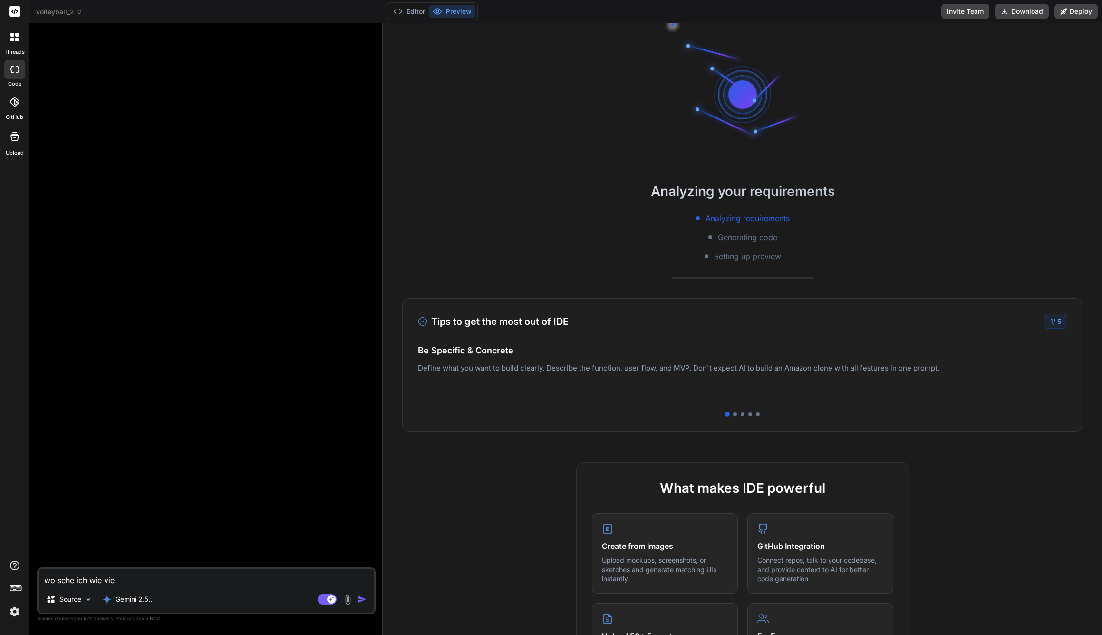
type textarea "x"
type textarea "wo sehe ich wie viele"
type textarea "x"
type textarea "wo sehe ich wie viele"
type textarea "x"
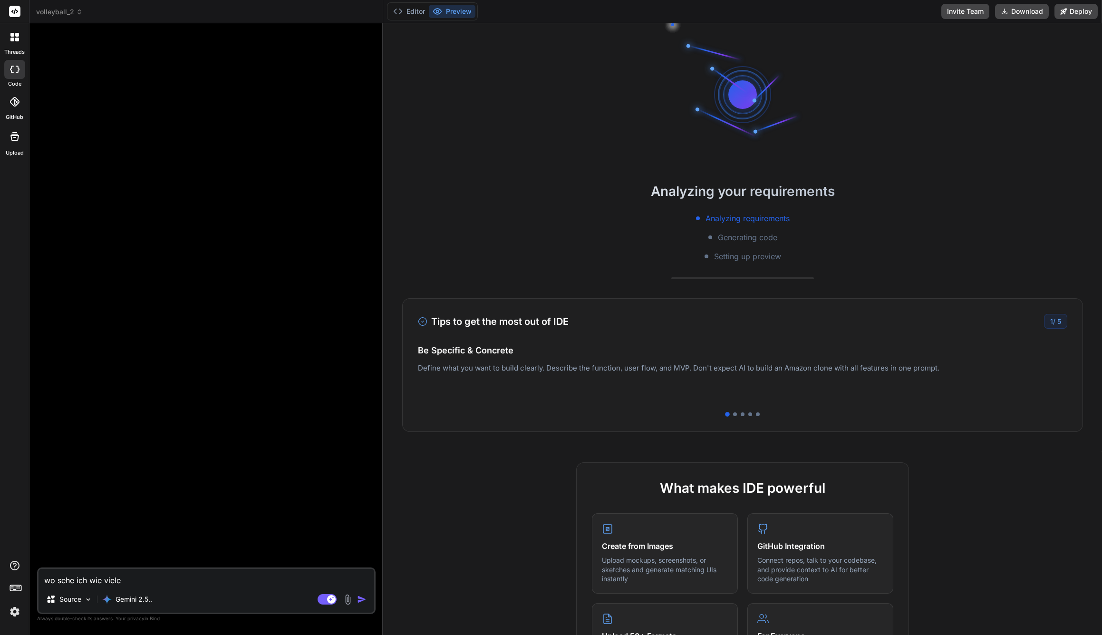
type textarea "wo sehe ich wie viele T"
type textarea "x"
type textarea "wo sehe ich wie viele To"
type textarea "x"
type textarea "wo sehe ich wie viele Tok"
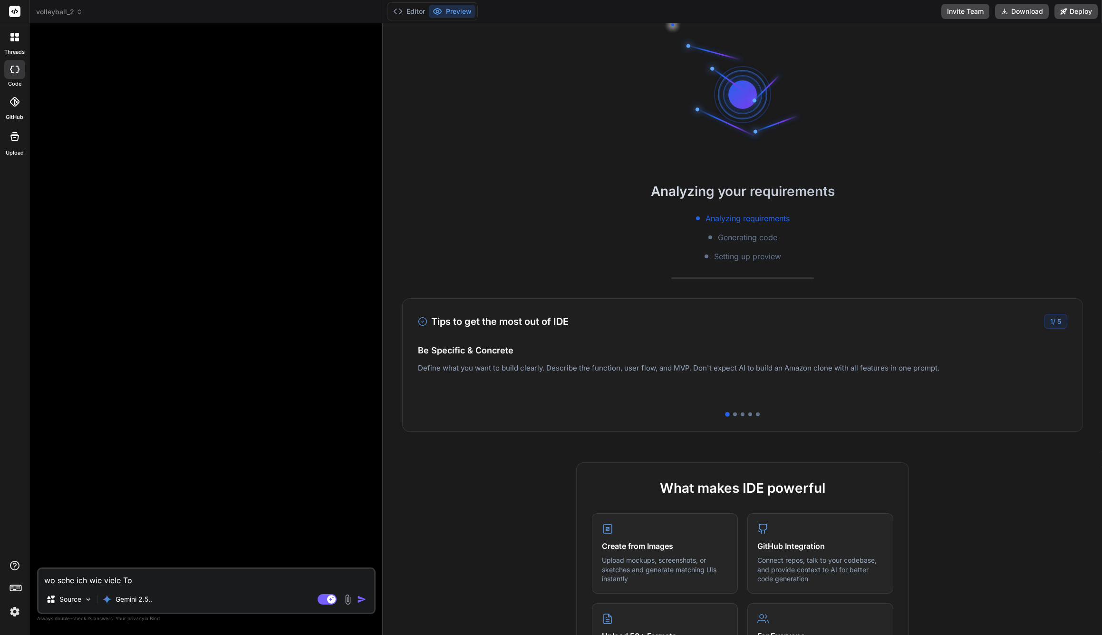
type textarea "x"
type textarea "wo sehe ich wie viele Toke"
type textarea "x"
type textarea "wo sehe ich wie viele Token"
type textarea "x"
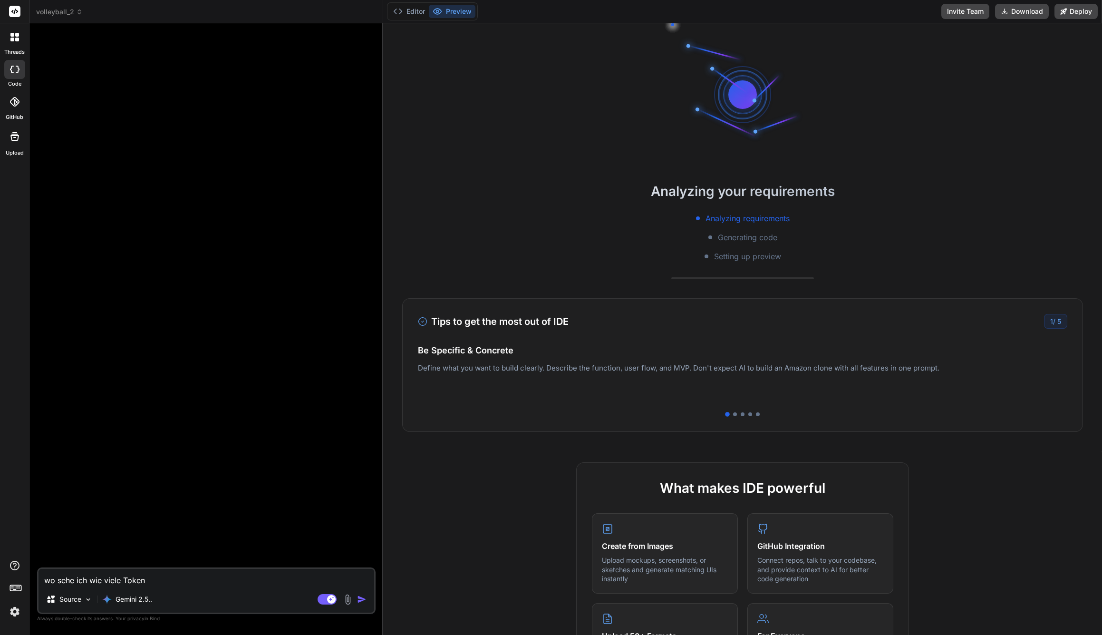
type textarea "wo sehe ich wie viele Token"
type textarea "x"
type textarea "wo sehe ich wie viele Token i"
type textarea "x"
type textarea "wo sehe ich wie viele Token ic"
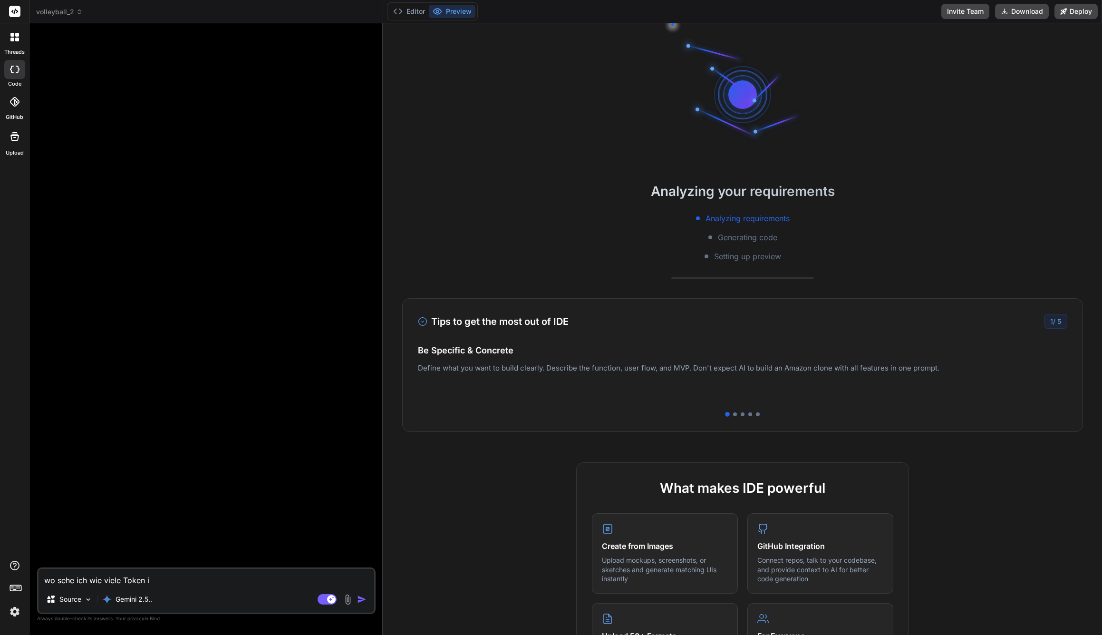
type textarea "x"
type textarea "wo sehe ich wie viele Token ich"
type textarea "x"
type textarea "wo sehe ich wie viele Token ich"
type textarea "x"
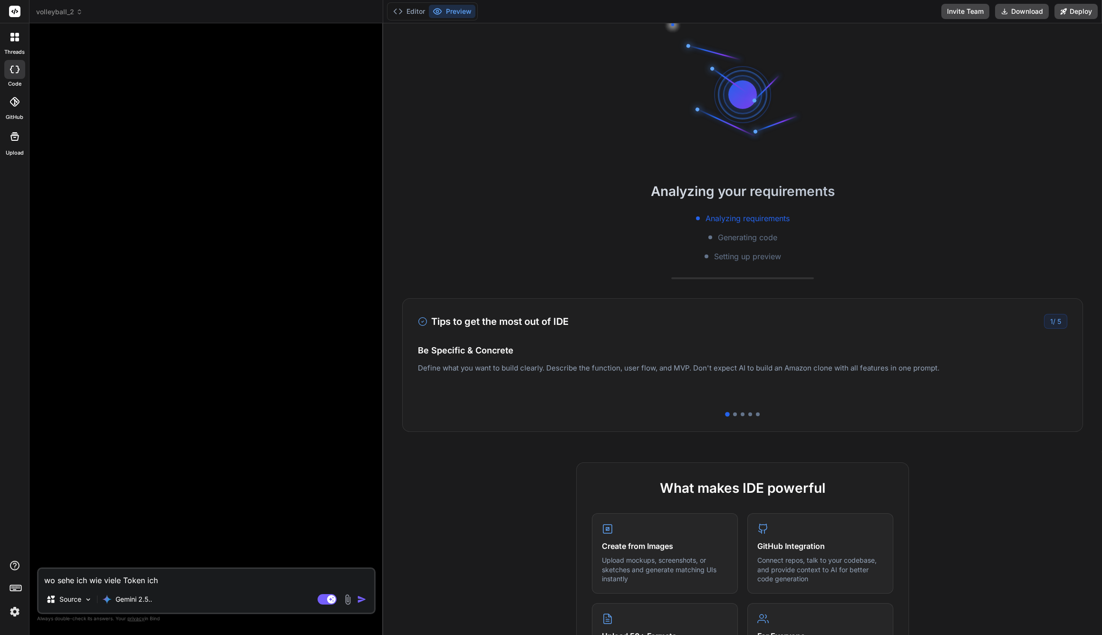
type textarea "wo sehe ich wie viele Token ich s"
type textarea "x"
type textarea "wo sehe ich wie viele Token ich sc"
type textarea "x"
type textarea "wo sehe ich wie viele Token ich sch"
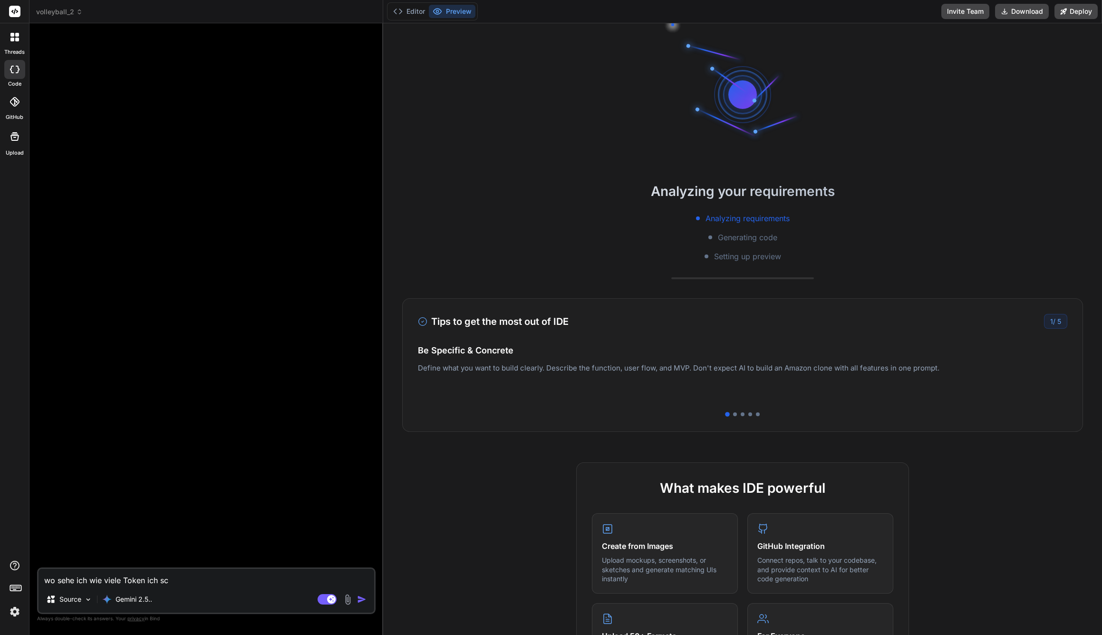
type textarea "x"
type textarea "wo sehe ich wie viele Token ich scho"
type textarea "x"
type textarea "wo sehe ich wie viele Token ich schon"
type textarea "x"
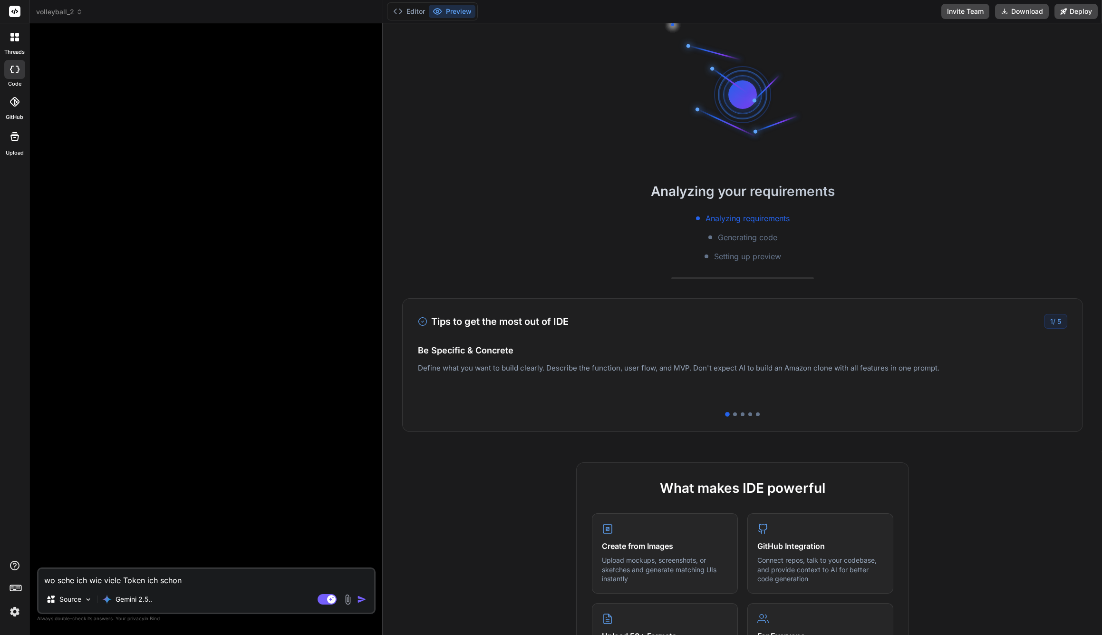
type textarea "wo sehe ich wie viele Token ich schon"
type textarea "x"
type textarea "wo sehe ich wie viele Token ich schon v"
type textarea "x"
type textarea "wo sehe ich wie viele Token ich schon ve"
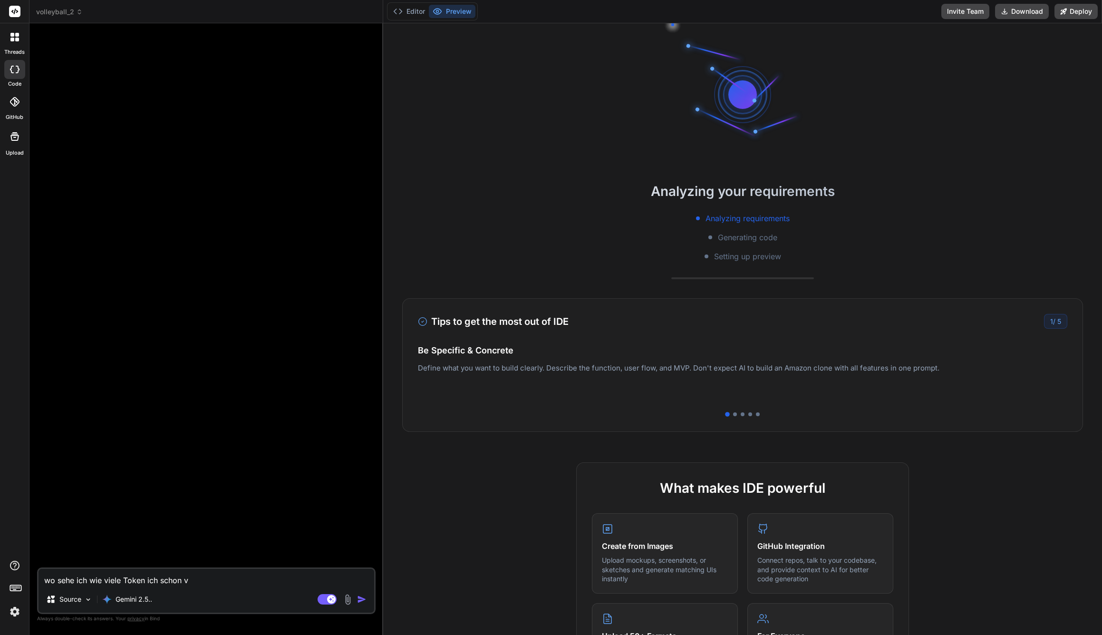
type textarea "x"
type textarea "wo sehe ich wie viele Token ich schon ver"
type textarea "x"
type textarea "wo sehe ich wie viele Token ich schon verb"
type textarea "x"
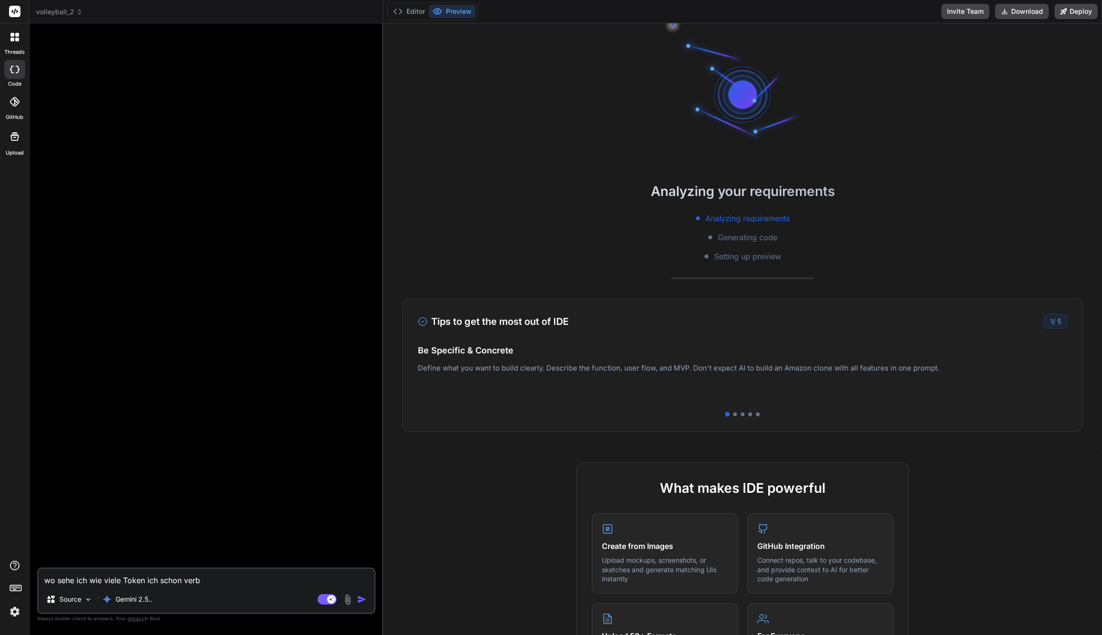
type textarea "wo sehe ich wie viele Token ich schon verbr"
type textarea "x"
type textarea "wo sehe ich wie viele Token ich schon verbra"
type textarea "x"
type textarea "wo sehe ich wie viele Token ich schon verbrau"
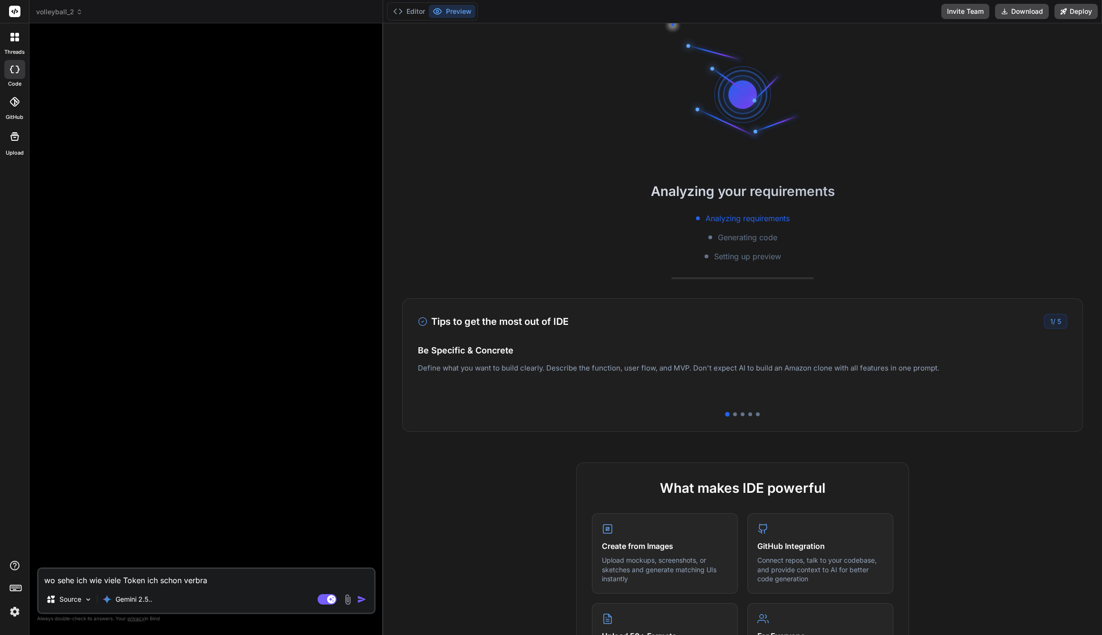
type textarea "x"
type textarea "wo sehe ich wie viele Token ich schon verbrauc"
type textarea "x"
type textarea "wo sehe ich wie viele Token ich schon verbrauch"
type textarea "x"
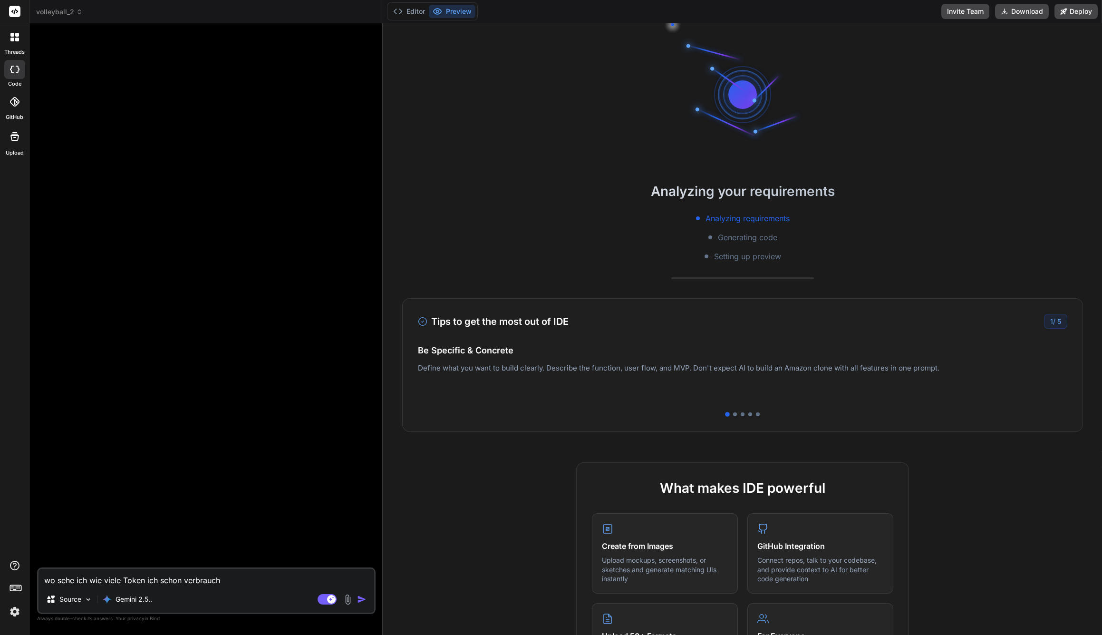
type textarea "wo sehe ich wie viele Token ich schon verbraucht"
type textarea "x"
type textarea "wo sehe ich wie viele Token ich schon verbraucht"
type textarea "x"
type textarea "wo sehe ich wie viele Token ich schon verbraucht h"
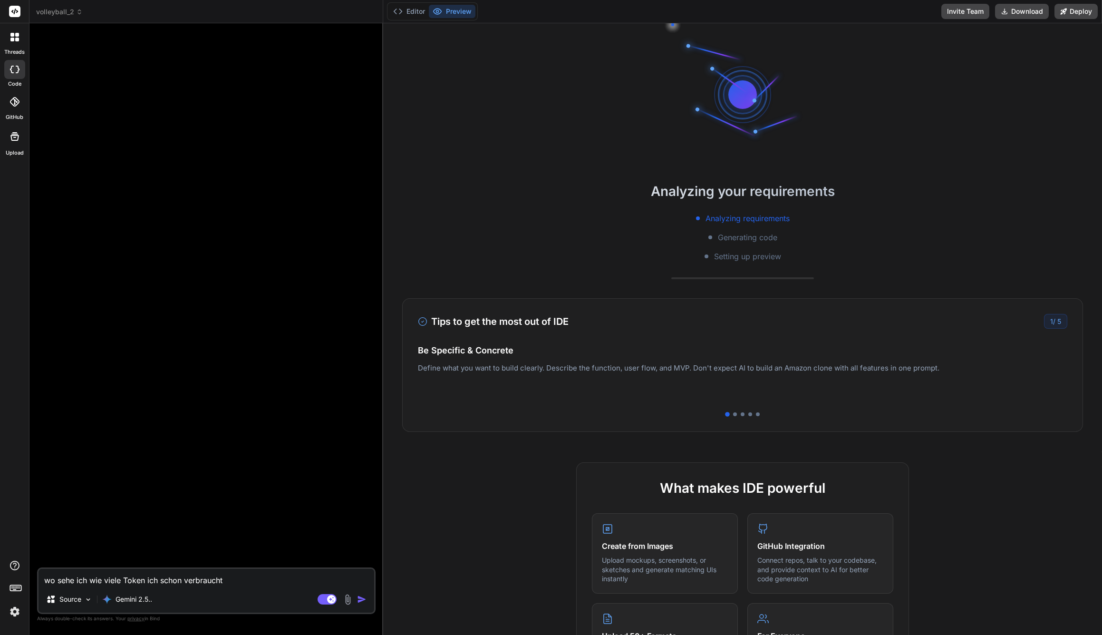
type textarea "x"
type textarea "wo sehe ich wie viele Token ich schon verbraucht ha"
type textarea "x"
type textarea "wo sehe ich wie viele Token ich schon verbraucht hab"
type textarea "x"
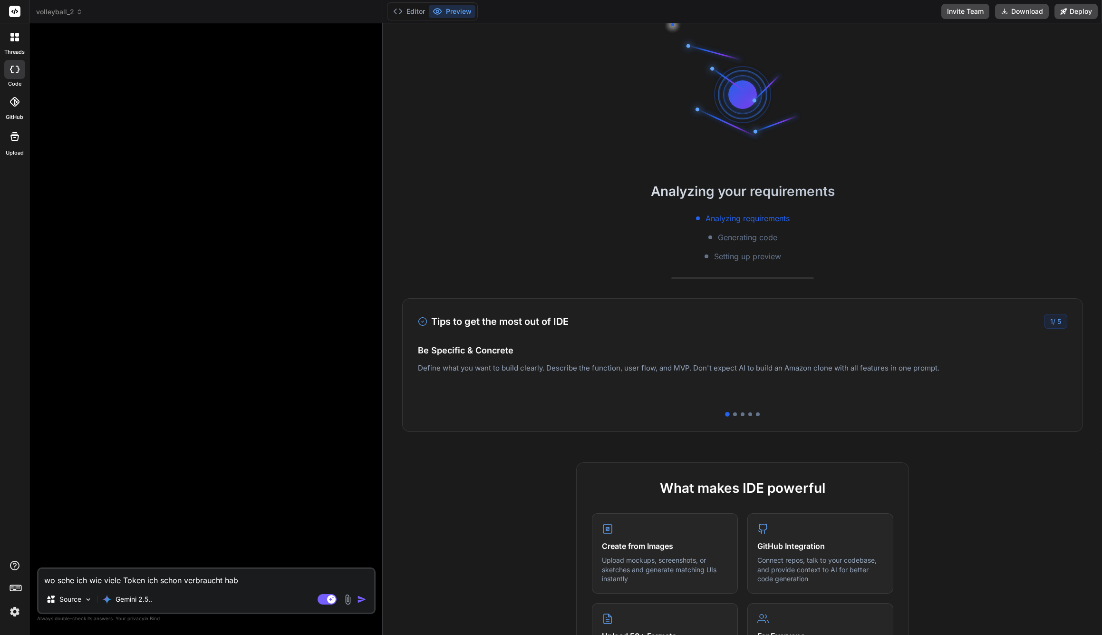
type textarea "wo sehe ich wie viele Token ich schon verbraucht habe"
type textarea "x"
type textarea "wo sehe ich wie viele Token ich schon verbraucht habe"
type textarea "x"
type textarea "wo sehe ich wie viele Token ich schon verbraucht habe ?"
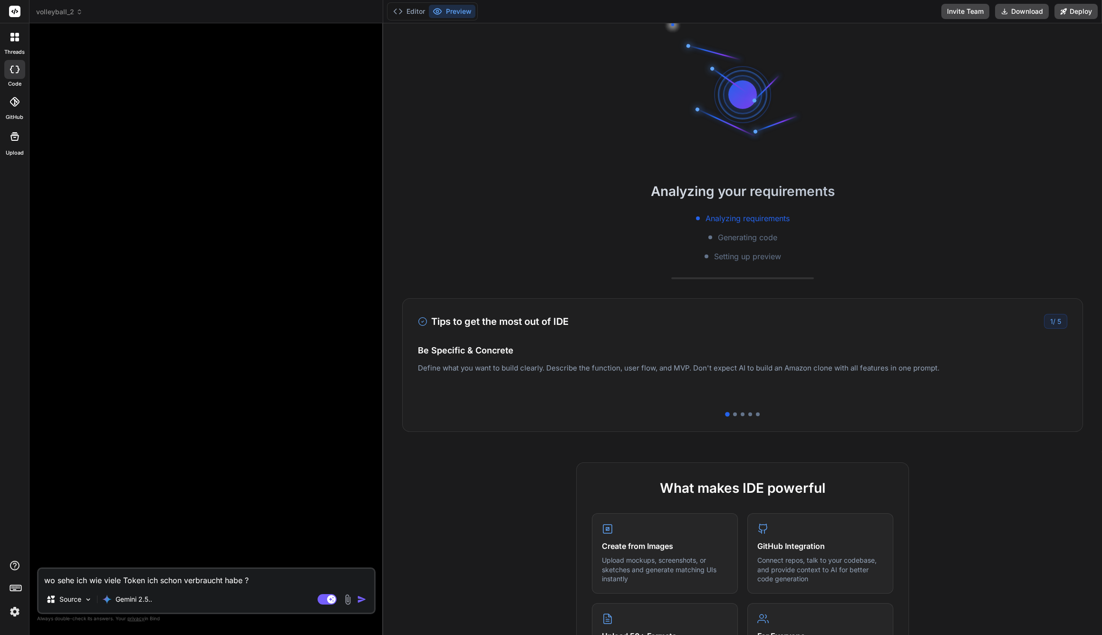
type textarea "x"
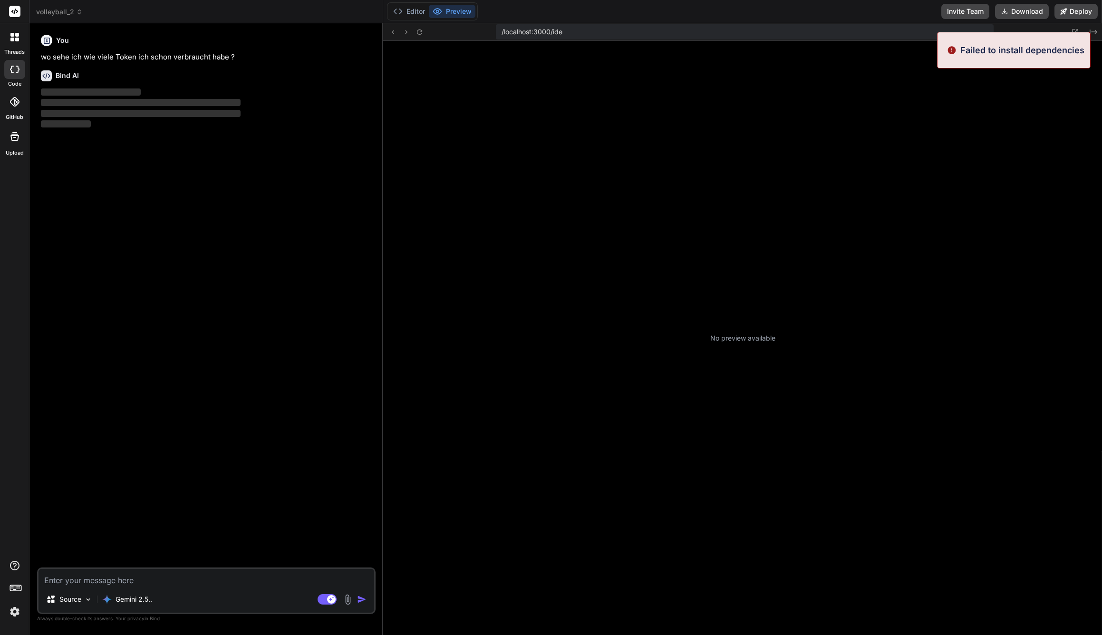
scroll to position [154, 0]
click at [875, 210] on div "No preview available" at bounding box center [742, 338] width 719 height 594
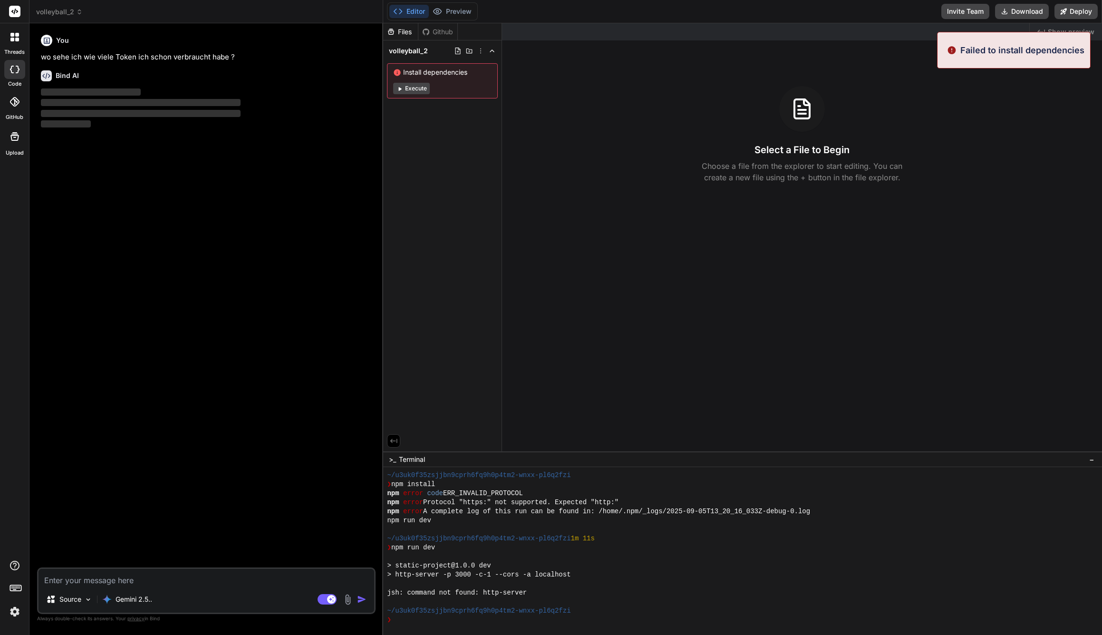
click at [452, 166] on div "Files Github volleyball_2 Install dependencies Execute" at bounding box center [442, 237] width 119 height 428
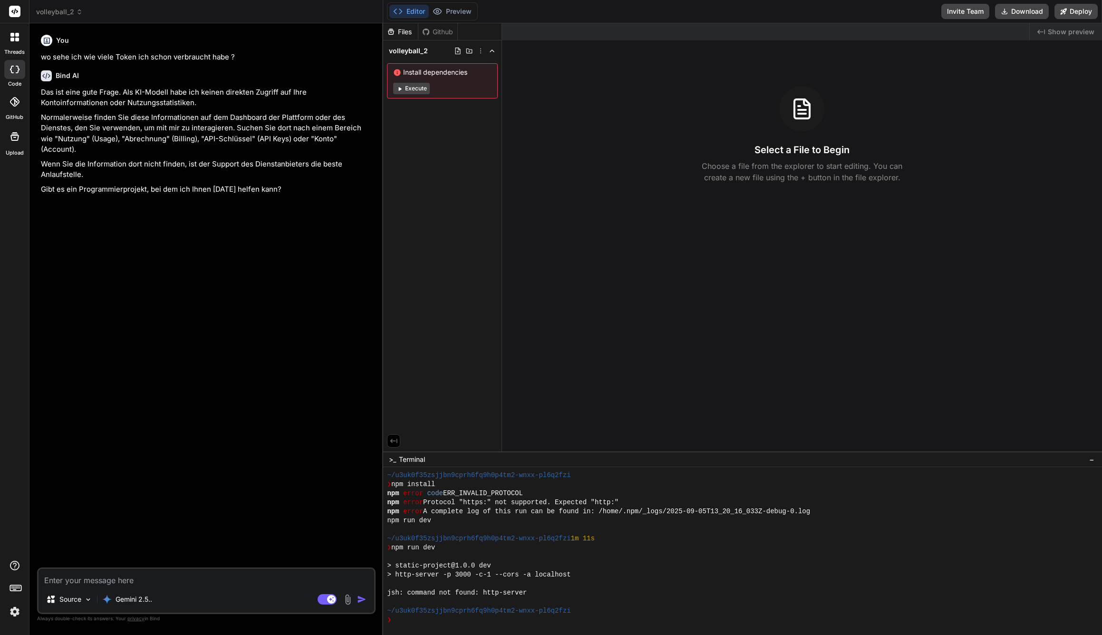
click at [16, 10] on rect at bounding box center [14, 11] width 11 height 11
click at [17, 612] on img at bounding box center [15, 611] width 16 height 16
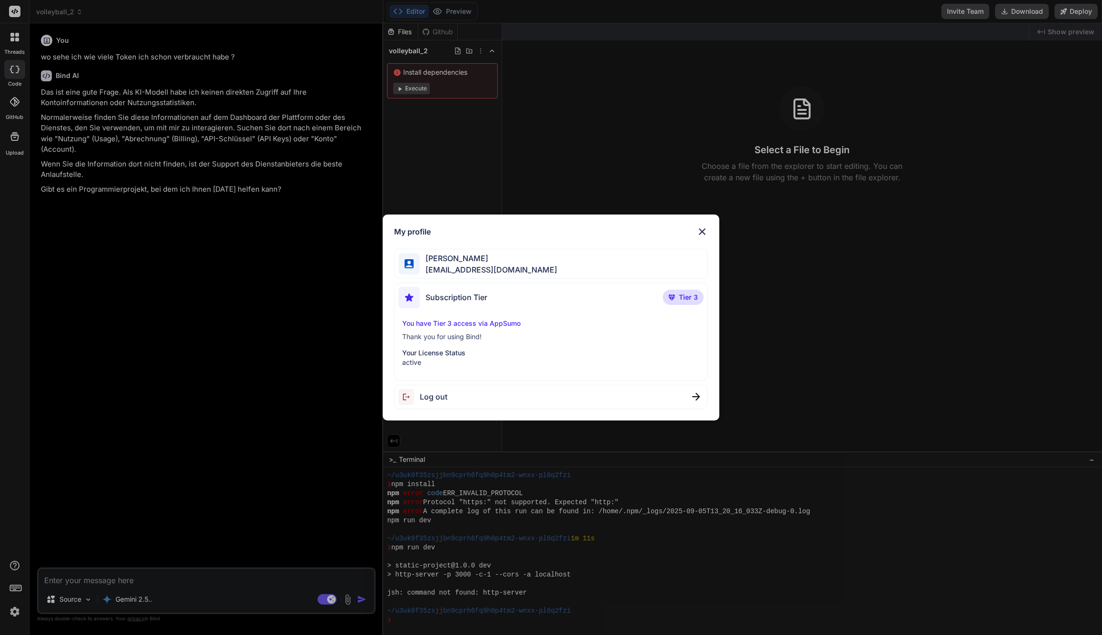
click at [482, 323] on p "You have Tier 3 access via AppSumo" at bounding box center [551, 324] width 298 height 10
click at [465, 327] on p "You have Tier 3 access via AppSumo" at bounding box center [551, 324] width 298 height 10
click at [455, 291] on div "Subscription Tier" at bounding box center [442, 297] width 89 height 21
click at [424, 267] on span "mail@lukas-schuette.de" at bounding box center [488, 269] width 137 height 11
click at [711, 221] on div "My profile Lukas Schütte mail@lukas-schuette.de Subscription Tier Tier 3 You ha…" at bounding box center [551, 317] width 337 height 206
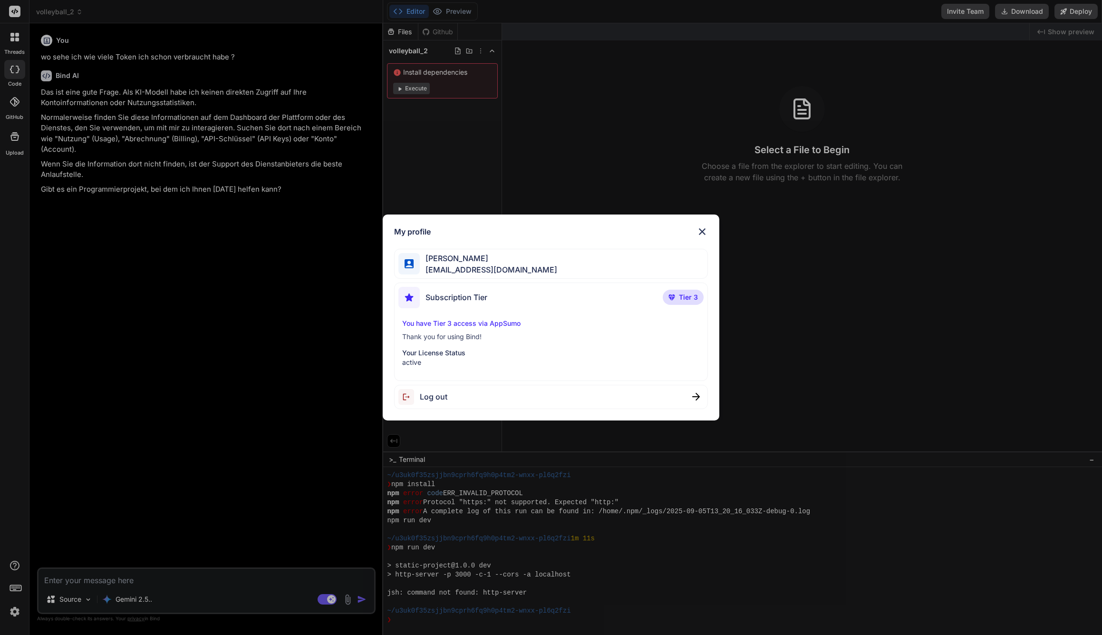
click at [705, 231] on img at bounding box center [701, 231] width 11 height 11
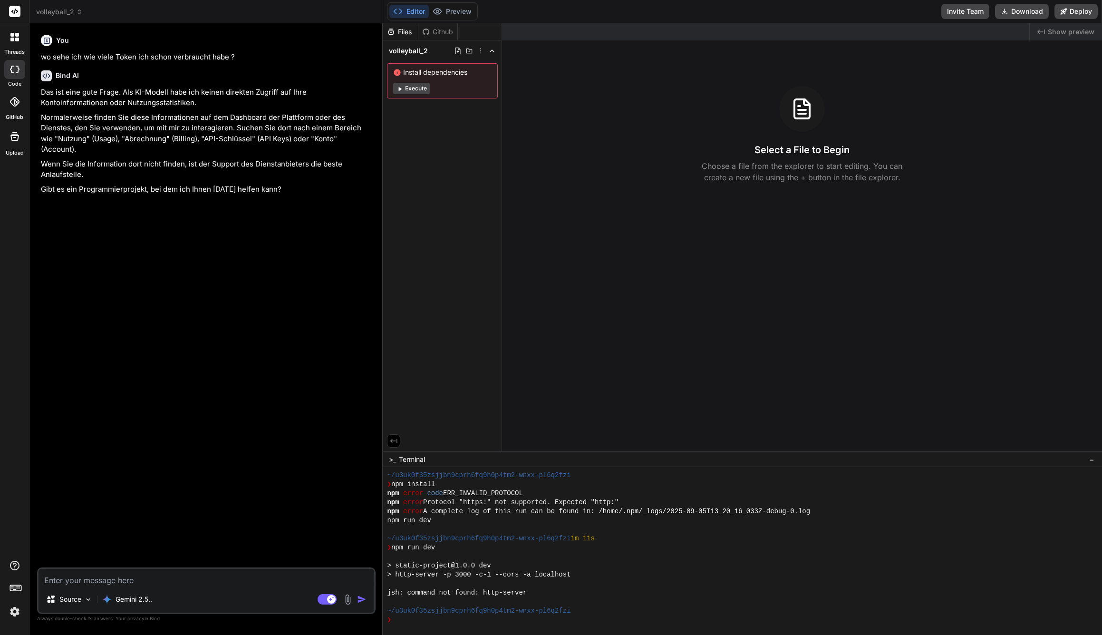
click at [352, 601] on img at bounding box center [347, 599] width 11 height 11
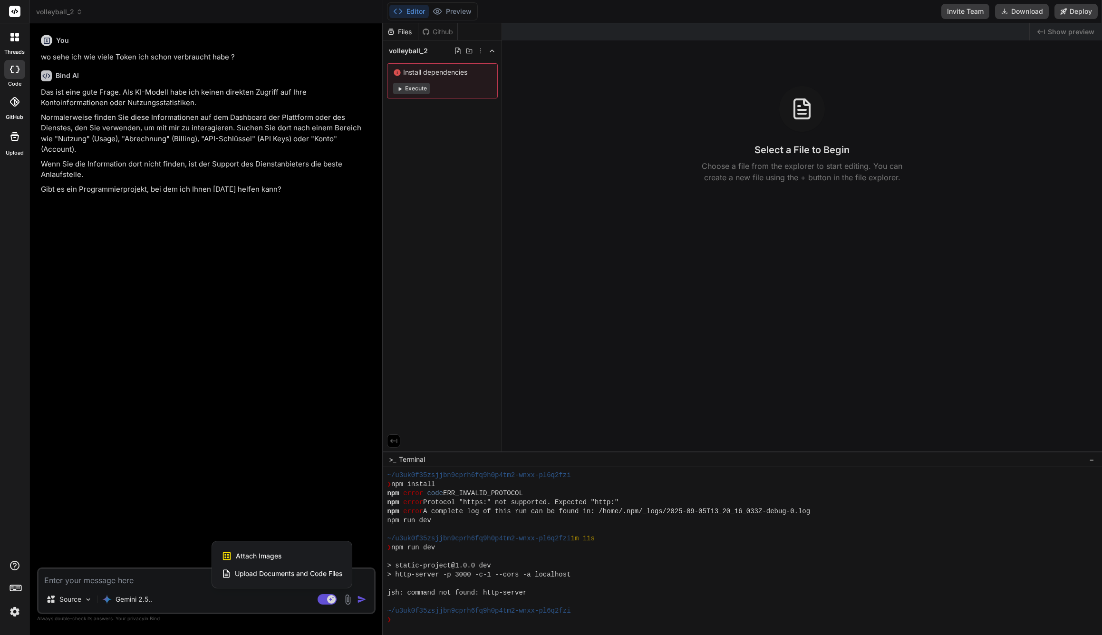
click at [299, 466] on div at bounding box center [551, 317] width 1102 height 635
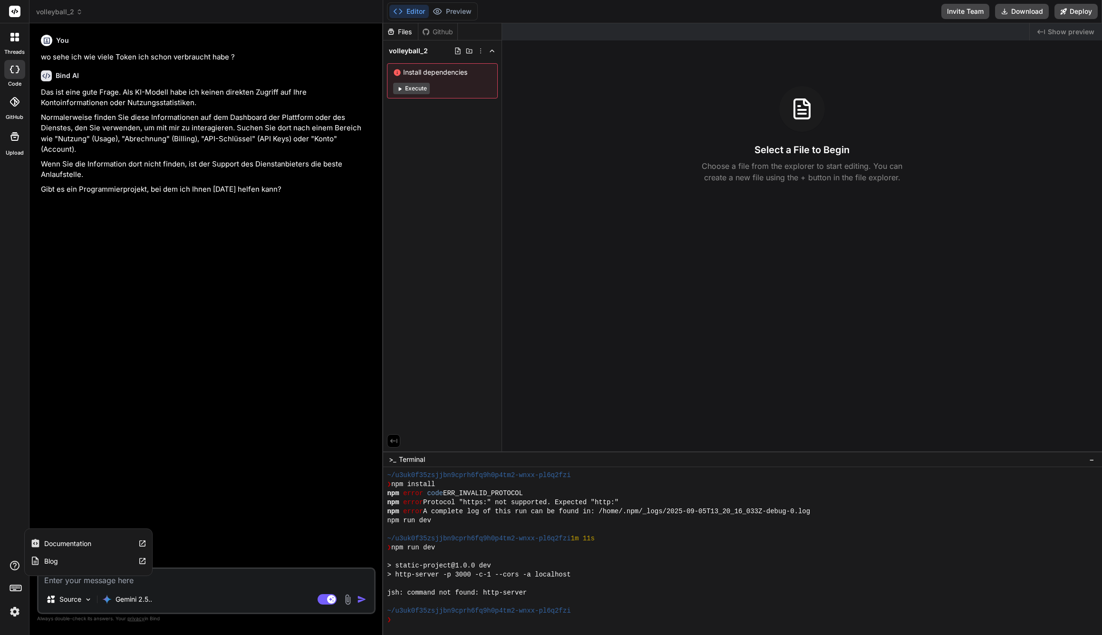
click at [14, 562] on icon at bounding box center [14, 565] width 11 height 11
click at [17, 618] on img at bounding box center [15, 611] width 16 height 16
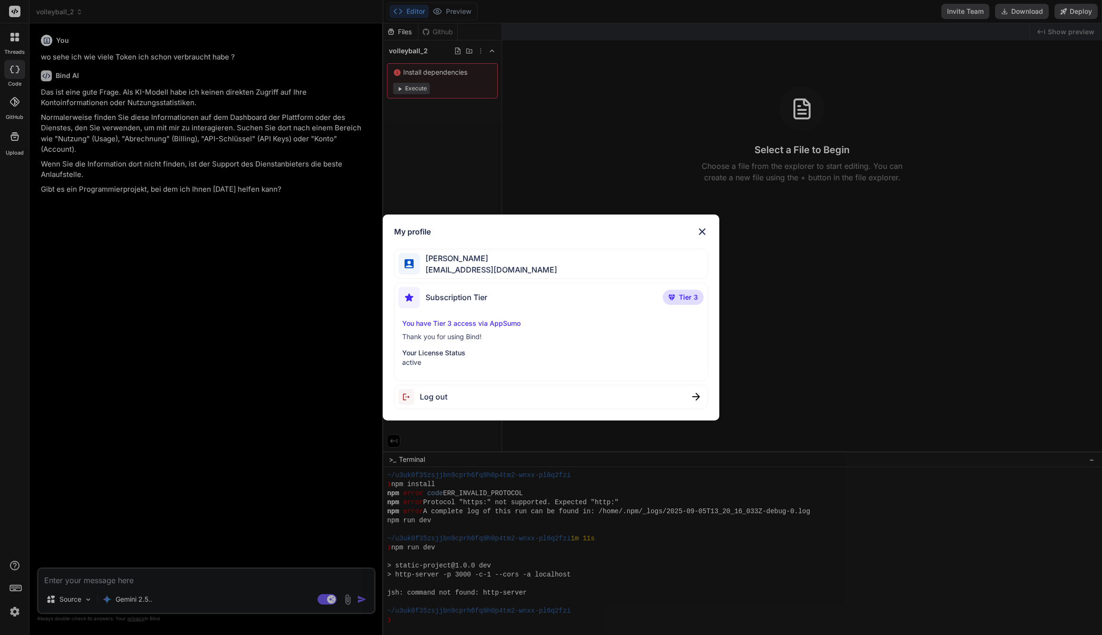
click at [18, 594] on div "My profile Lukas Schütte mail@lukas-schuette.de Subscription Tier Tier 3 You ha…" at bounding box center [551, 317] width 1102 height 635
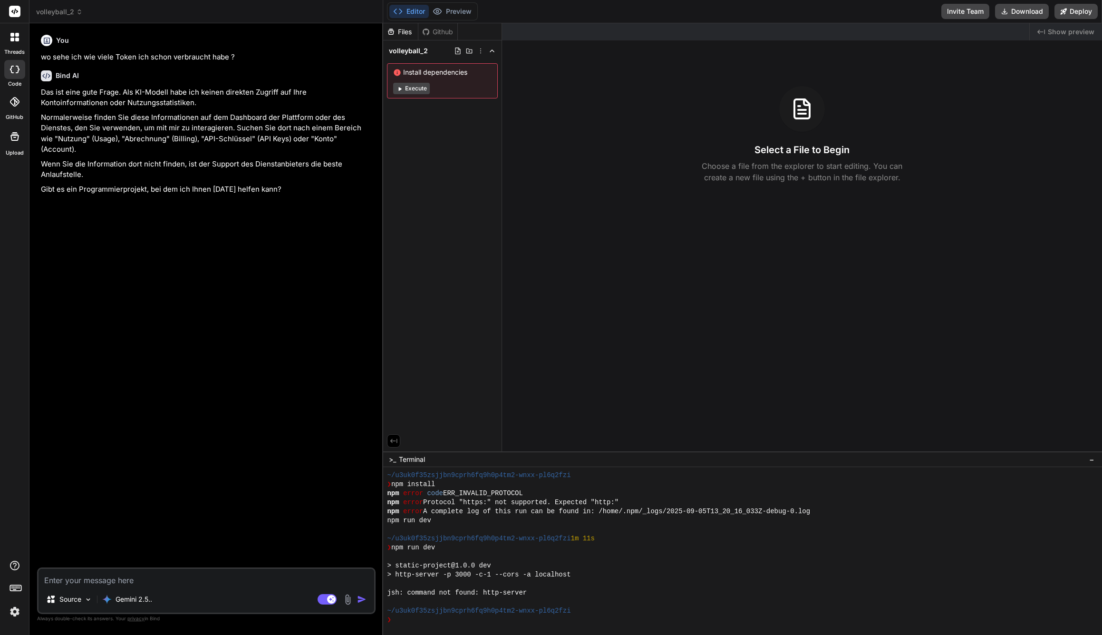
click at [17, 589] on icon at bounding box center [15, 586] width 13 height 13
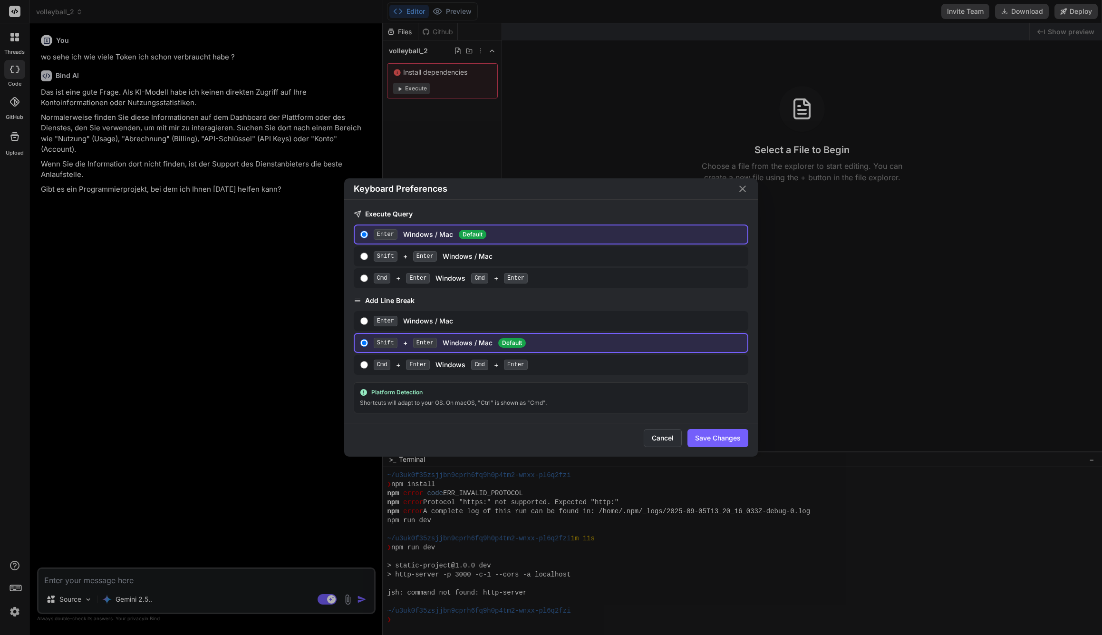
click at [650, 443] on button "Cancel" at bounding box center [663, 438] width 38 height 18
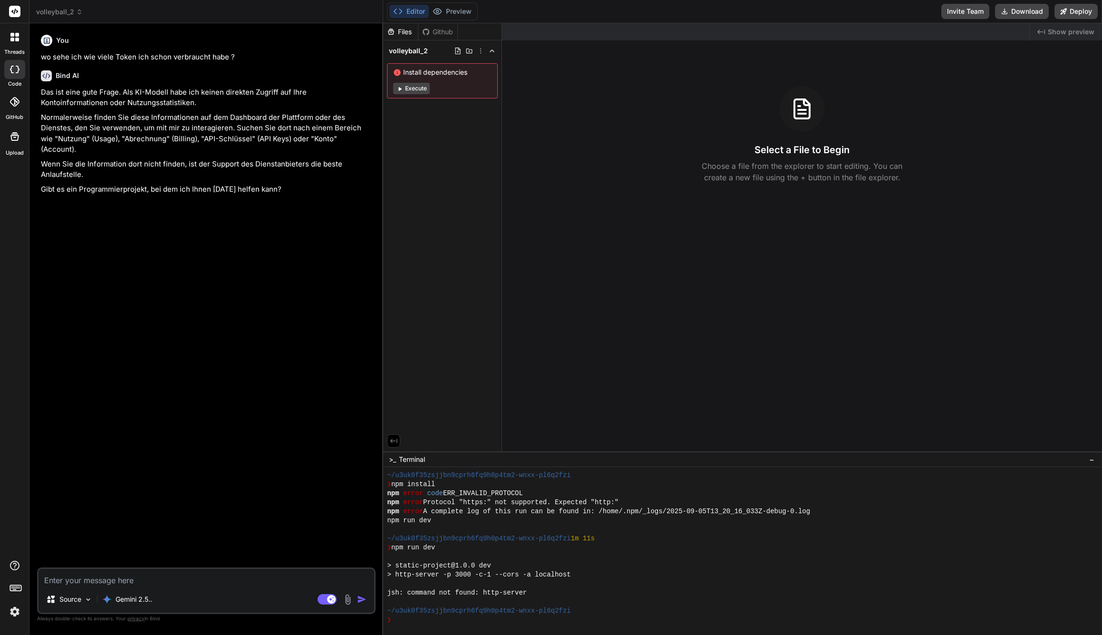
click at [8, 108] on div at bounding box center [14, 101] width 21 height 21
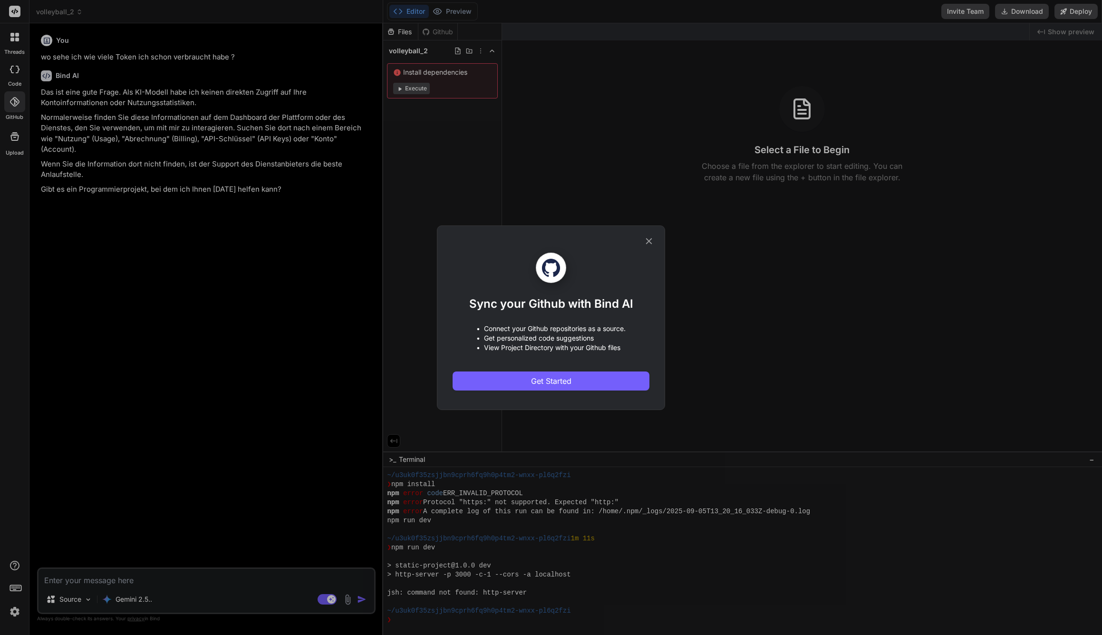
click at [642, 239] on div "Sync your Github with Bind AI • Connect your Github repositories as a source. •…" at bounding box center [551, 317] width 197 height 183
click at [649, 241] on icon at bounding box center [649, 241] width 6 height 6
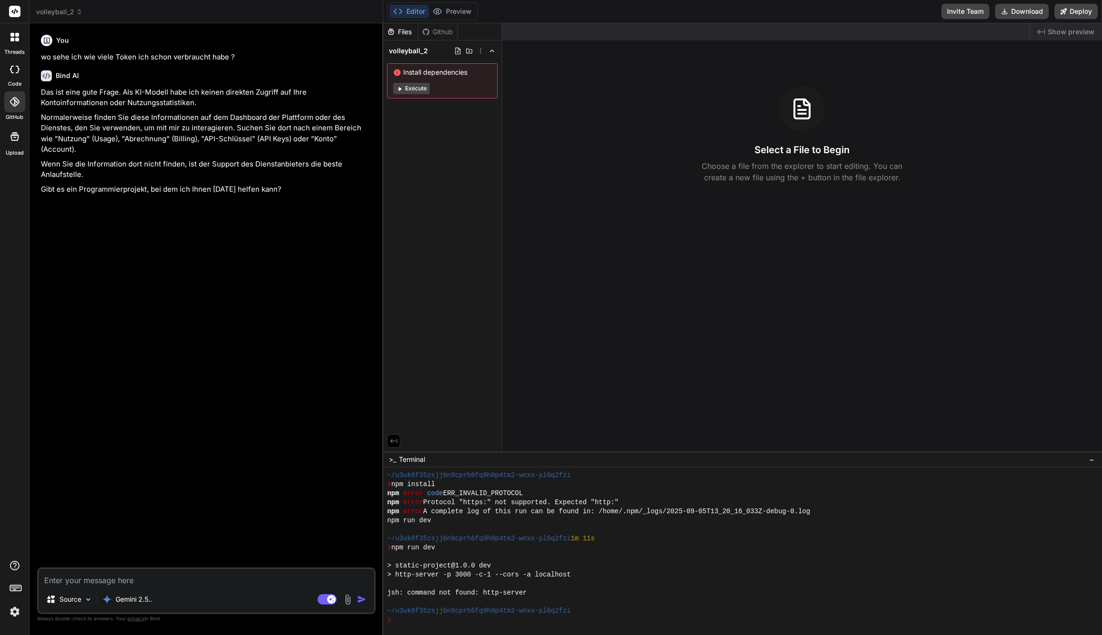
click at [60, 11] on span "volleyball_2" at bounding box center [59, 12] width 47 height 10
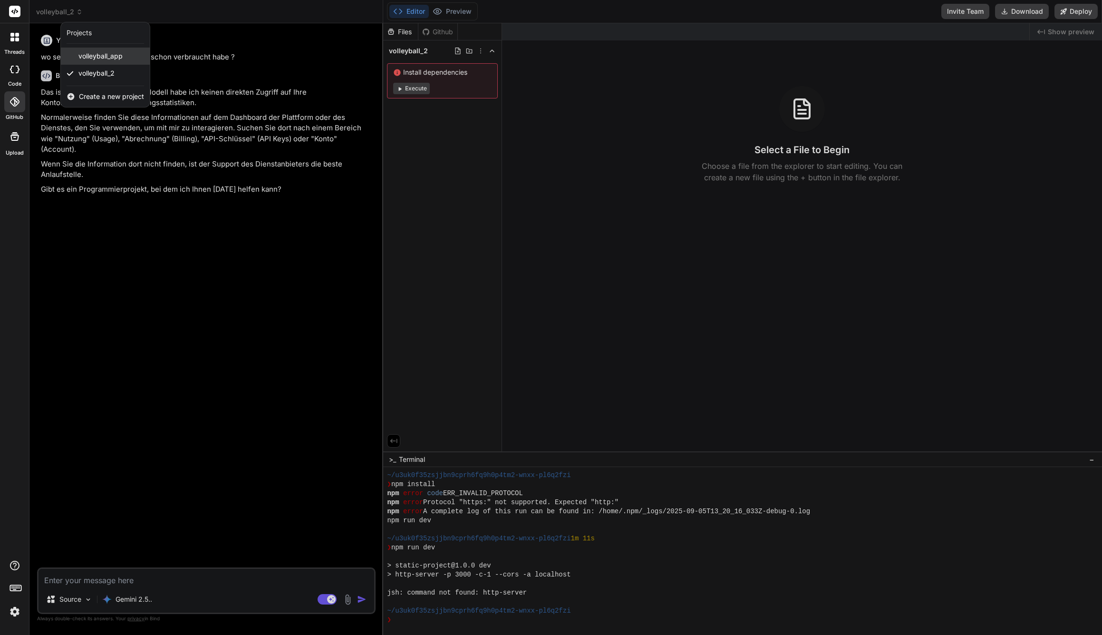
click at [110, 58] on span "volleyball_app" at bounding box center [100, 56] width 44 height 10
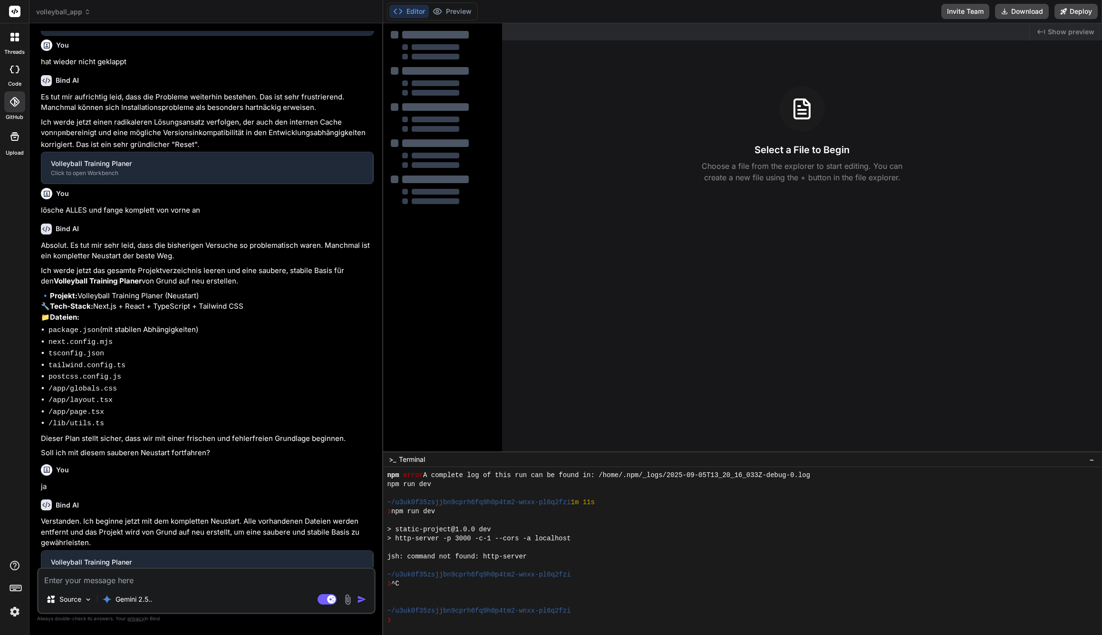
scroll to position [0, 0]
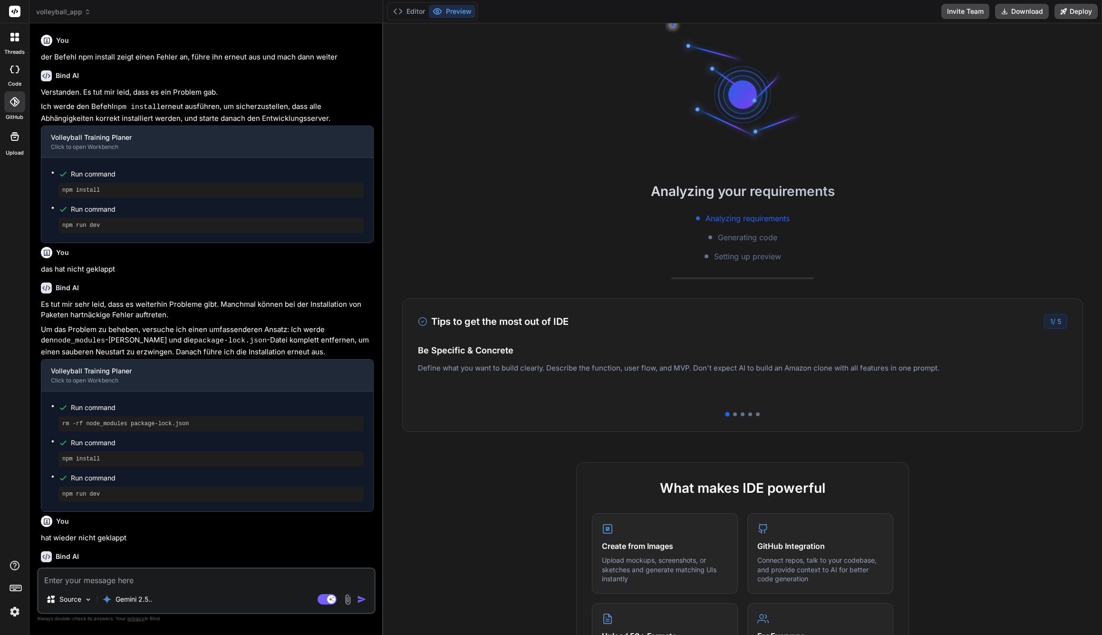
type textarea "x"
drag, startPoint x: 104, startPoint y: 53, endPoint x: 70, endPoint y: 47, distance: 34.7
click at [104, 53] on p "der Befehl npm install zeigt einen Fehler an, führe ihn erneut aus und mach dan…" at bounding box center [207, 57] width 333 height 11
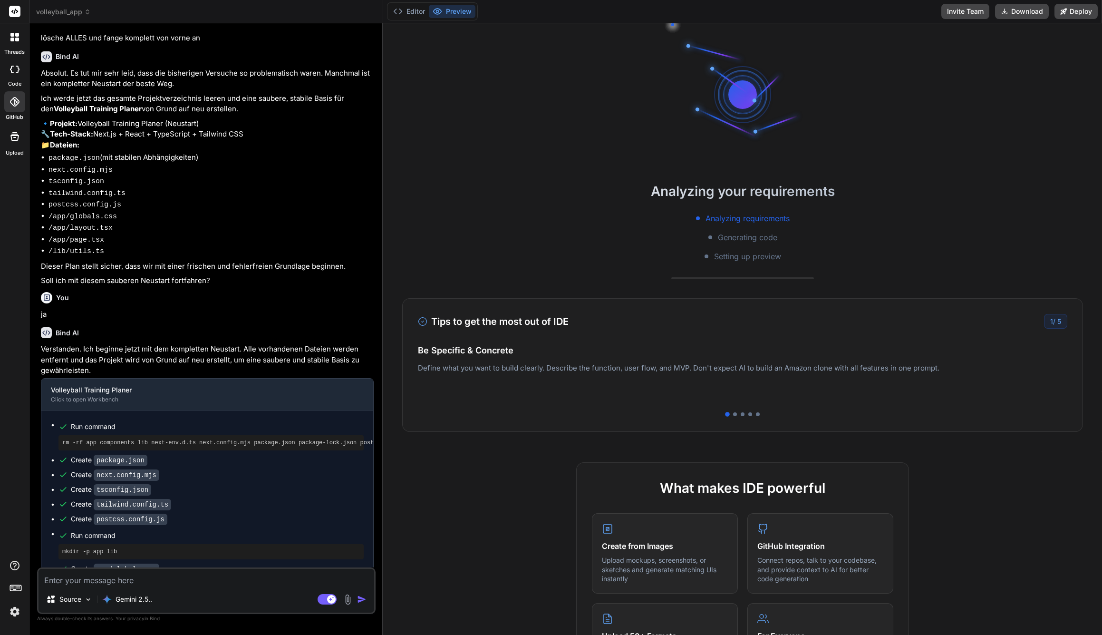
scroll to position [0, 0]
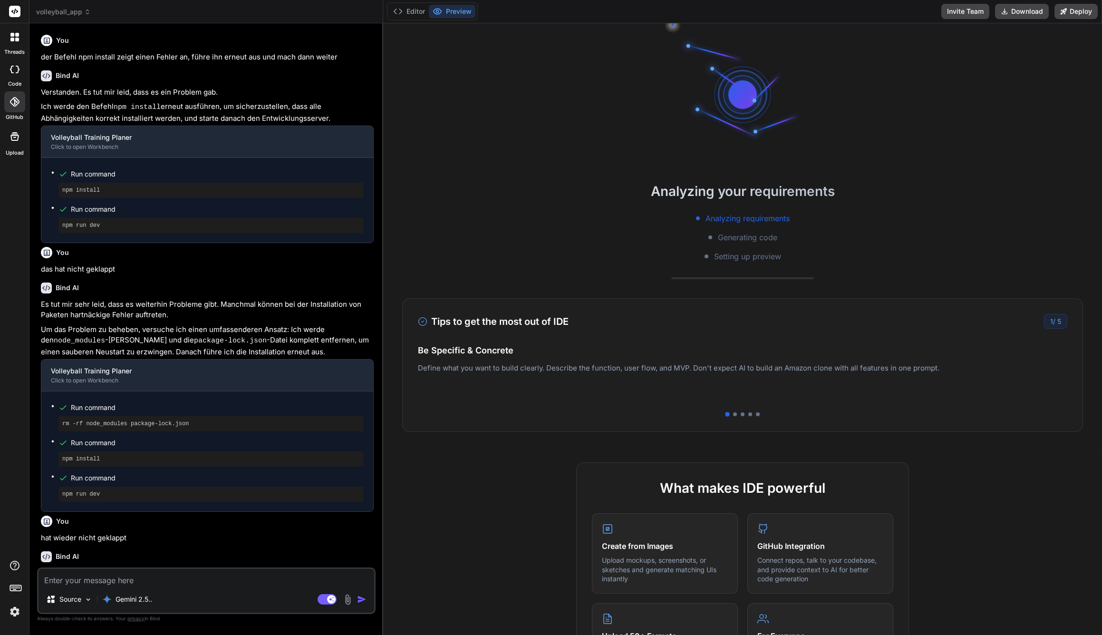
click at [77, 12] on span "volleyball_app" at bounding box center [63, 12] width 55 height 10
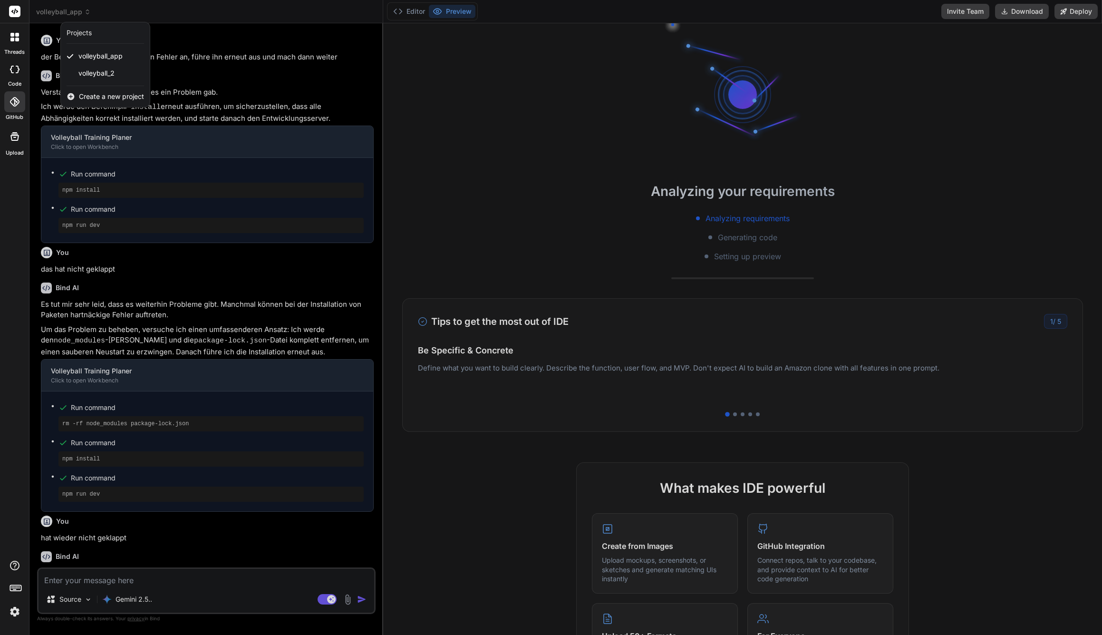
click at [82, 33] on div "Projects" at bounding box center [79, 33] width 25 height 10
click at [222, 3] on div at bounding box center [551, 317] width 1102 height 635
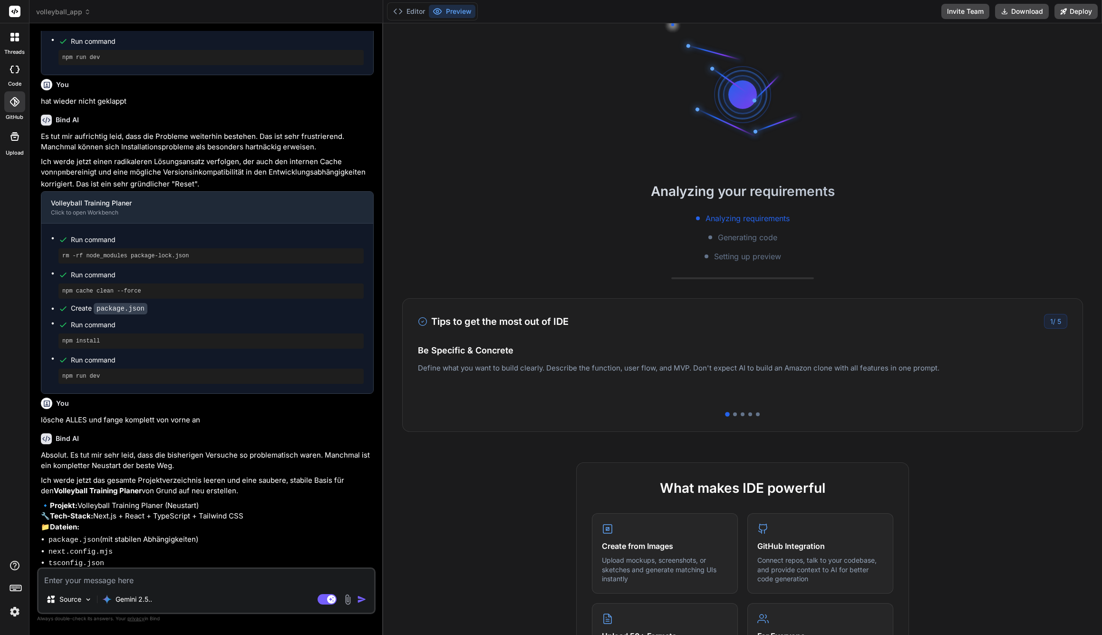
scroll to position [929, 0]
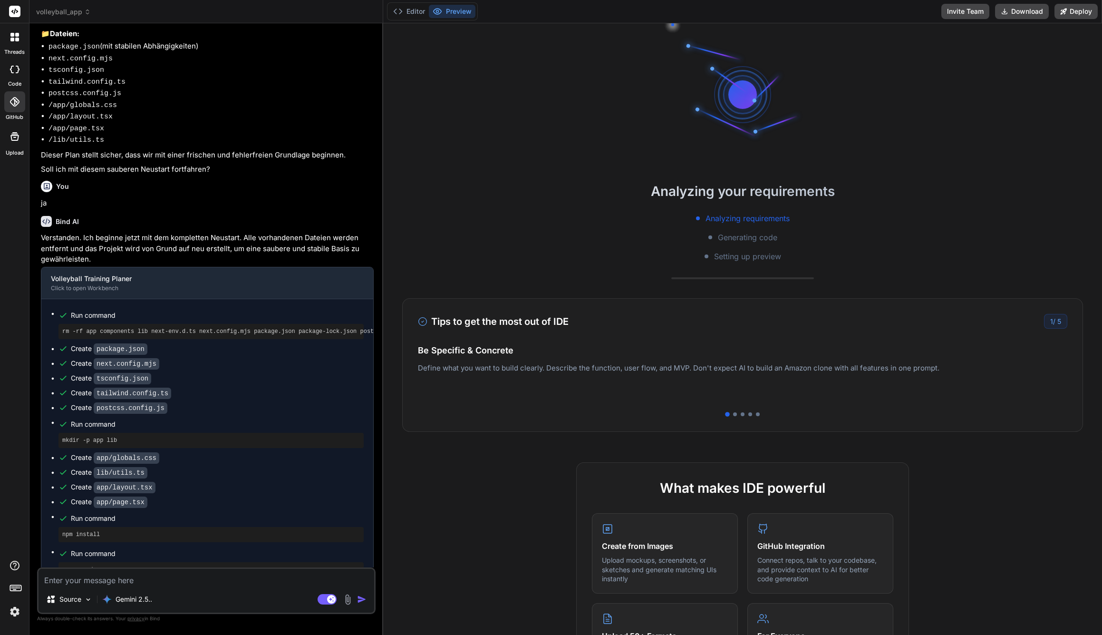
click at [67, 15] on span "volleyball_app" at bounding box center [63, 12] width 55 height 10
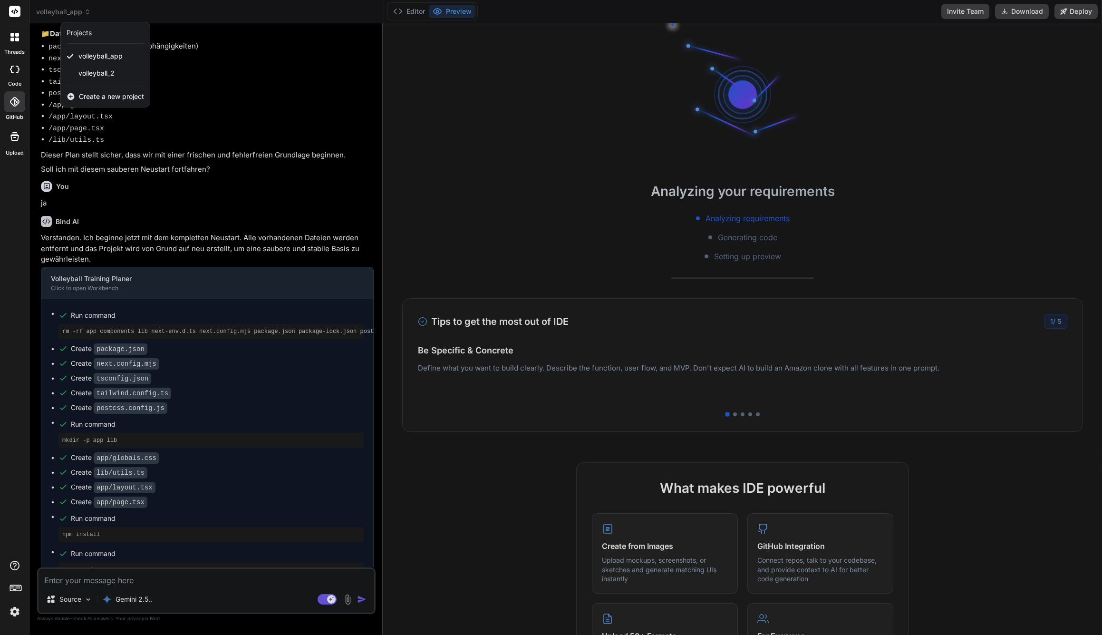
click at [256, 101] on div at bounding box center [551, 317] width 1102 height 635
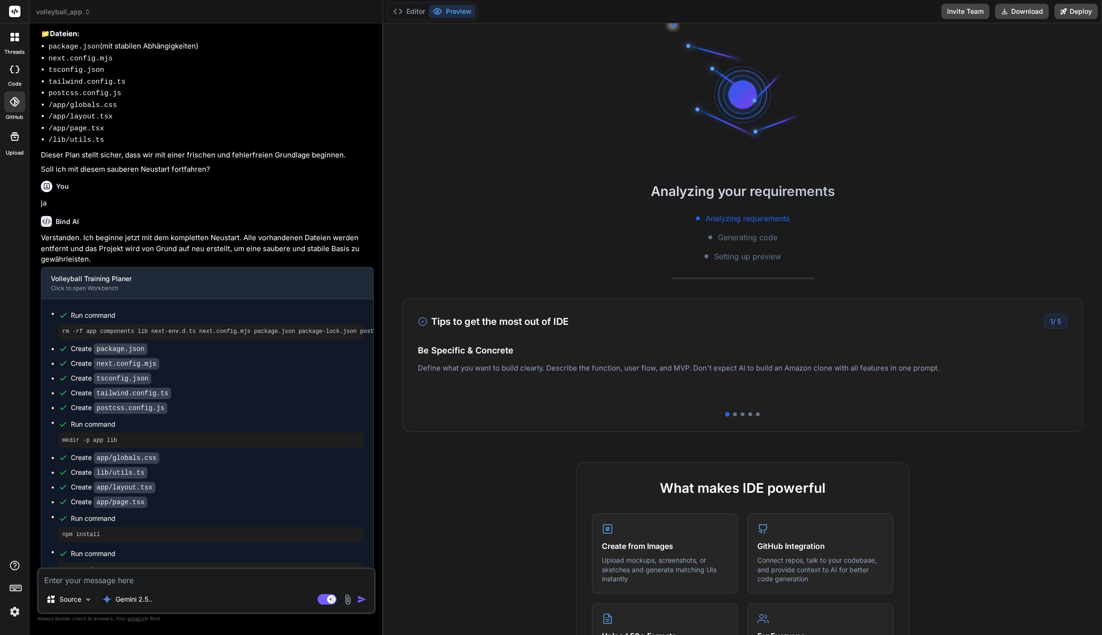
click at [123, 585] on textarea at bounding box center [207, 577] width 336 height 17
click at [134, 582] on textarea at bounding box center [207, 577] width 336 height 17
type textarea "w"
type textarea "x"
type textarea "wa"
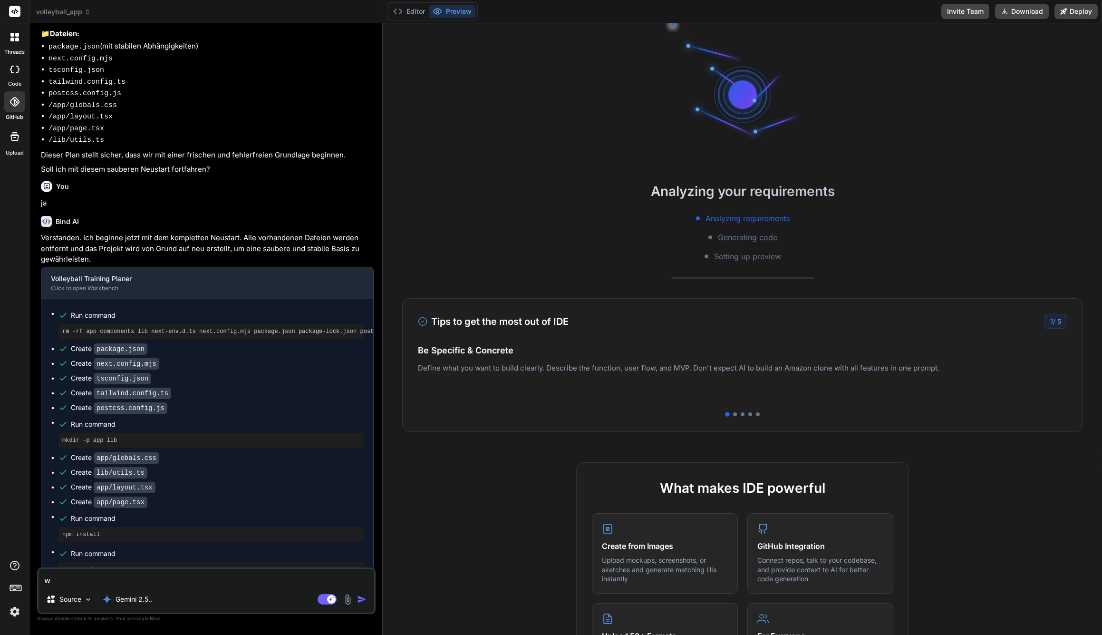
type textarea "x"
type textarea "war"
type textarea "x"
type textarea "waru"
type textarea "x"
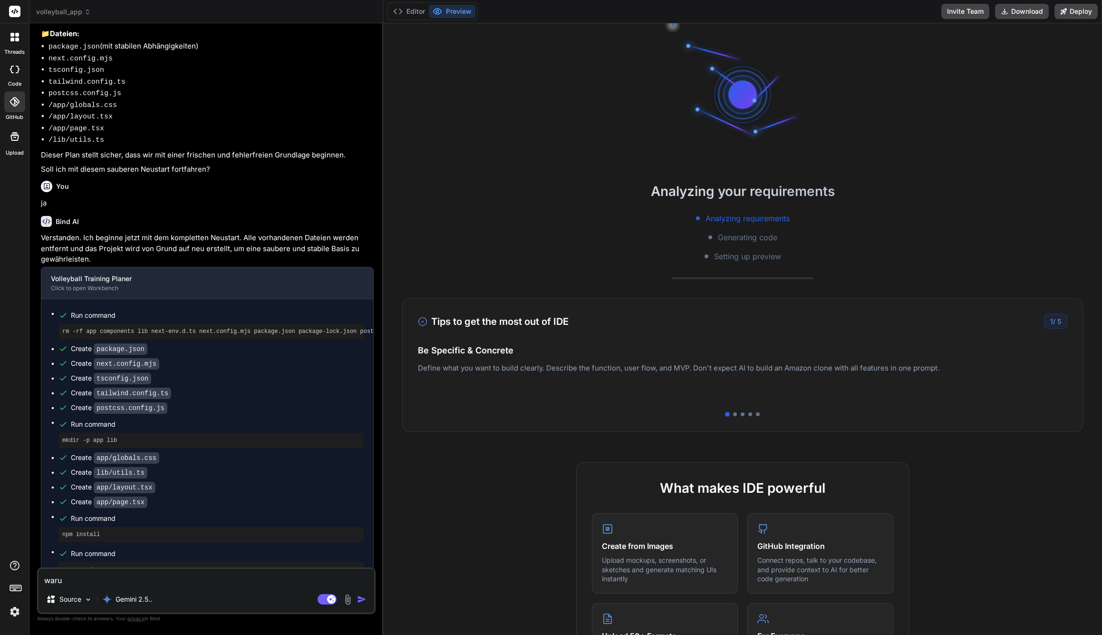
type textarea "warum"
type textarea "x"
type textarea "warum"
type textarea "x"
type textarea "warum z"
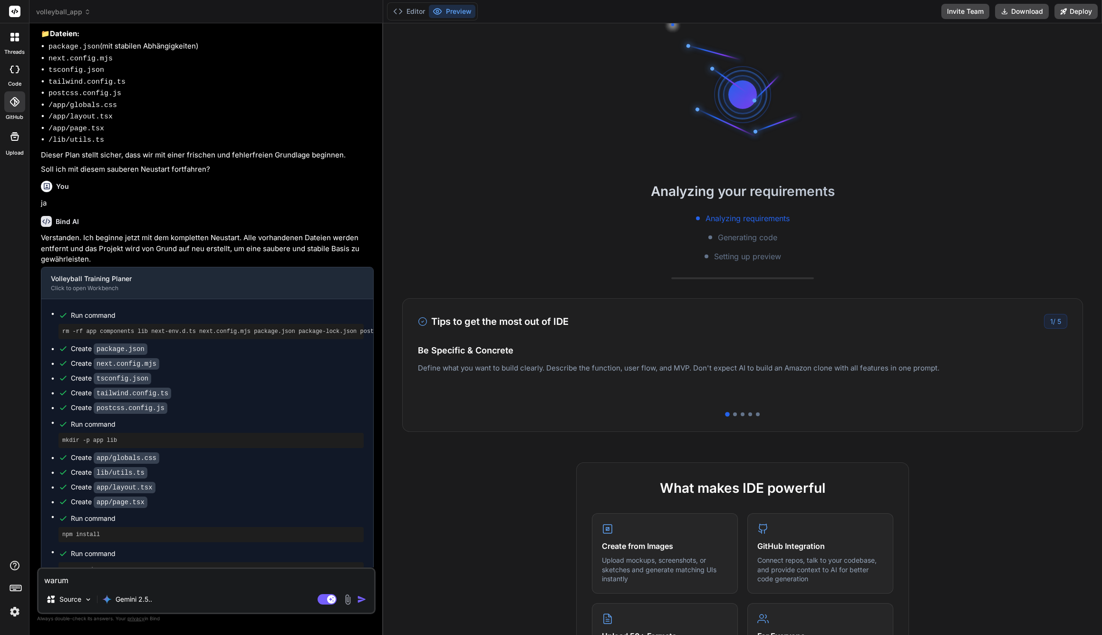
type textarea "x"
type textarea "warum ze"
type textarea "x"
type textarea "warum zew"
type textarea "x"
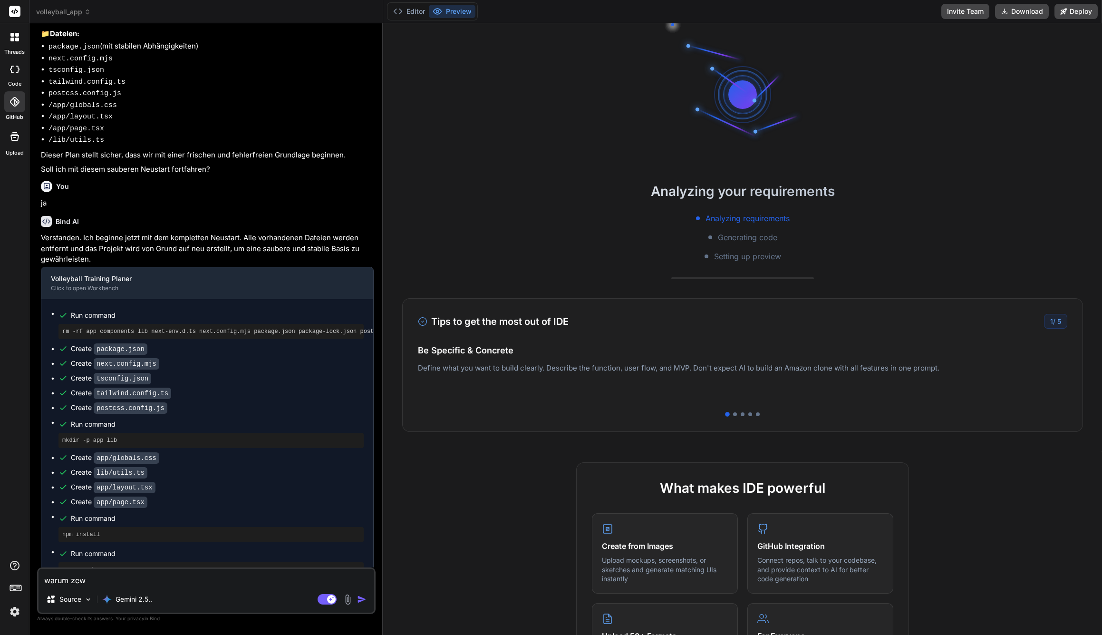
type textarea "warum zewi"
type textarea "x"
type textarea "warum zewig"
type textarea "x"
type textarea "warum zewigs"
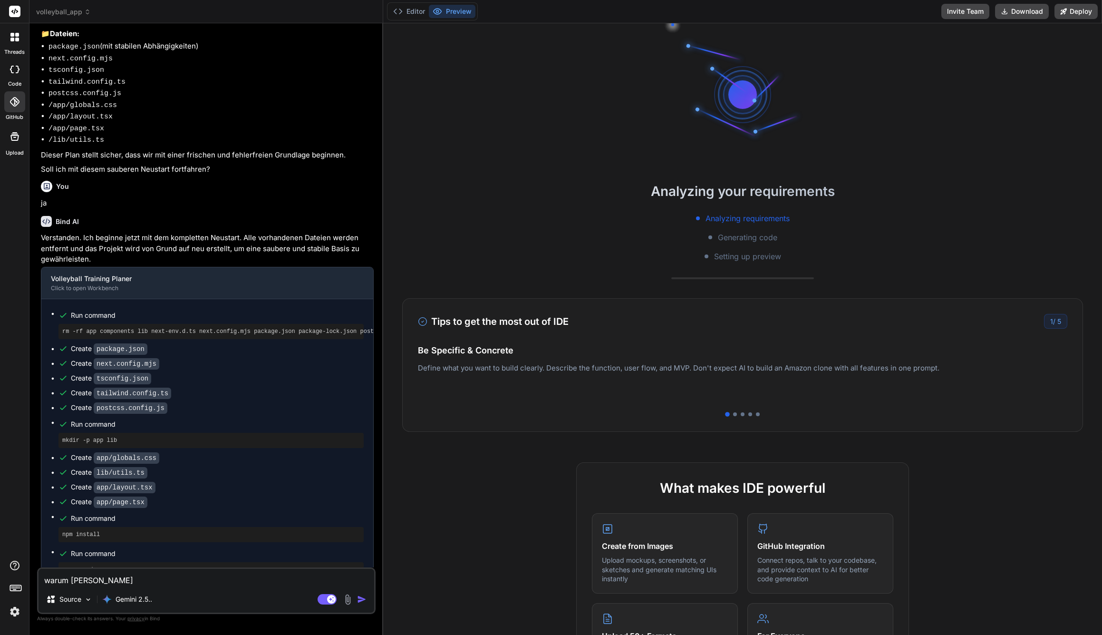
type textarea "x"
type textarea "warum zewigst"
type textarea "x"
type textarea "warum zewigs"
type textarea "x"
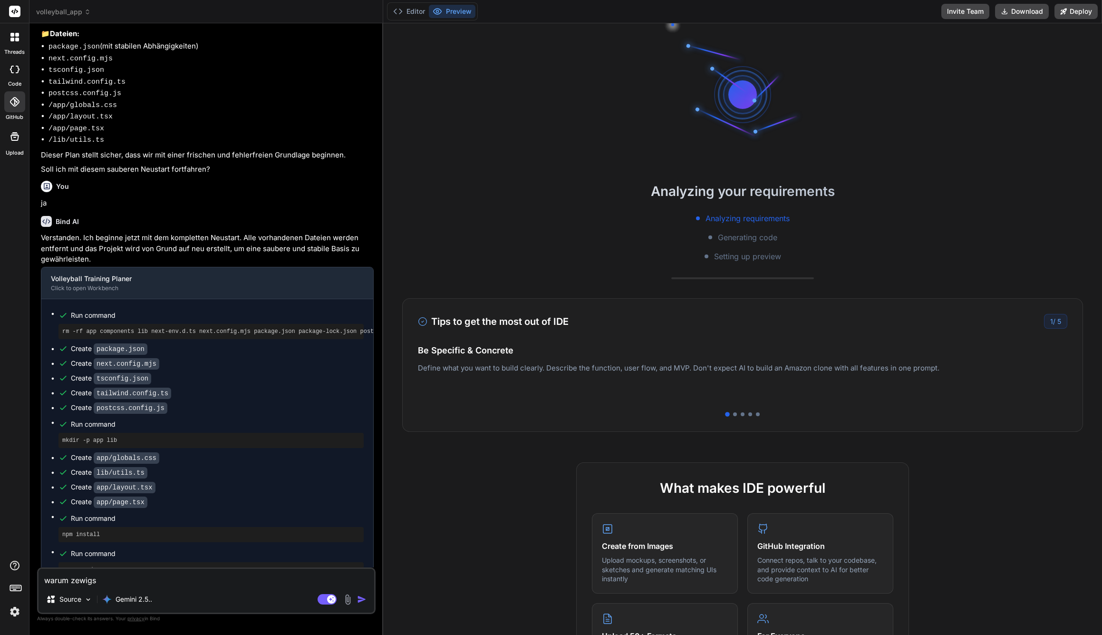
type textarea "warum zewig"
type textarea "x"
type textarea "warum zewi"
type textarea "x"
type textarea "warum zew"
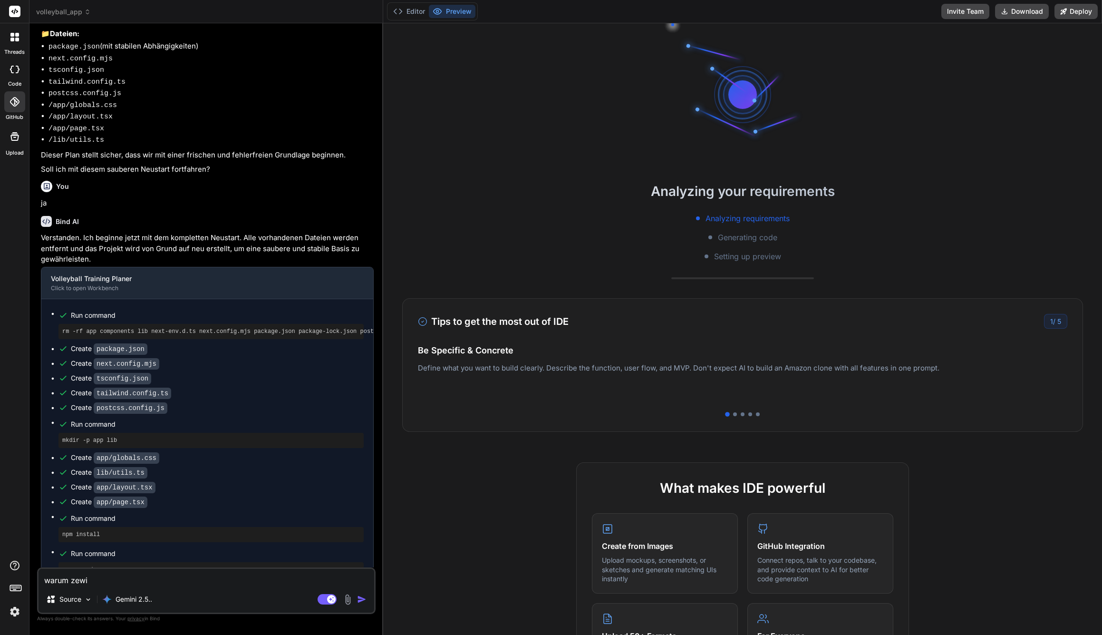
type textarea "x"
type textarea "warum ze"
type textarea "x"
type textarea "warum zei"
type textarea "x"
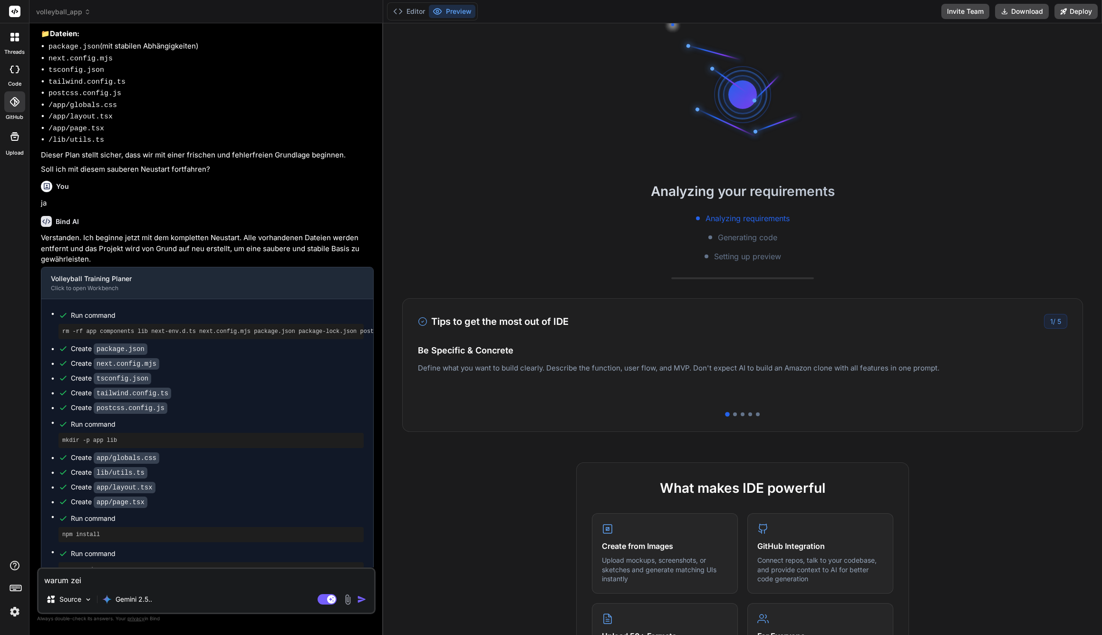
type textarea "warum zeig"
type textarea "x"
type textarea "warum zeigs"
type textarea "x"
type textarea "warum zeigst"
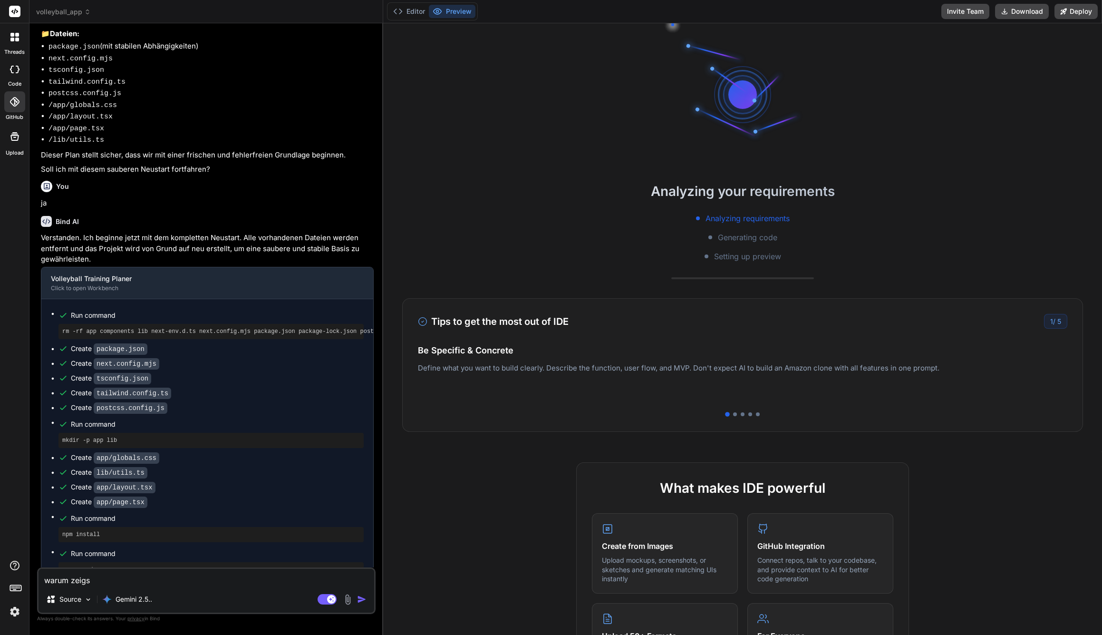
type textarea "x"
type textarea "warum zeigst"
type textarea "x"
type textarea "warum zeigst d"
type textarea "x"
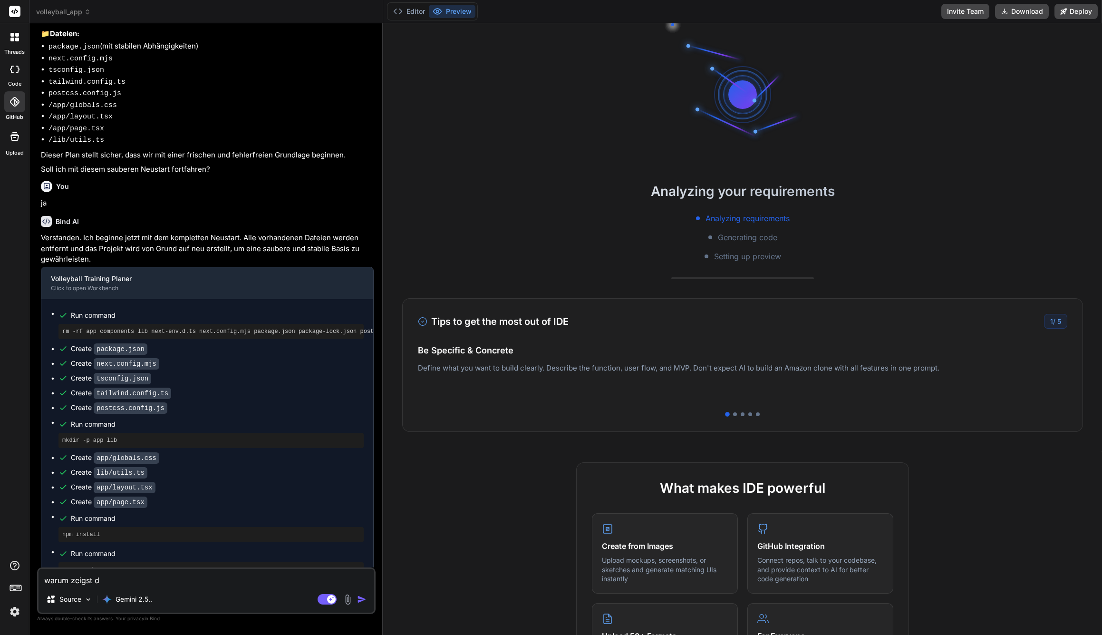
type textarea "warum zeigst du"
type textarea "x"
type textarea "warum zeigst du"
type textarea "x"
type textarea "warum zeigst du j"
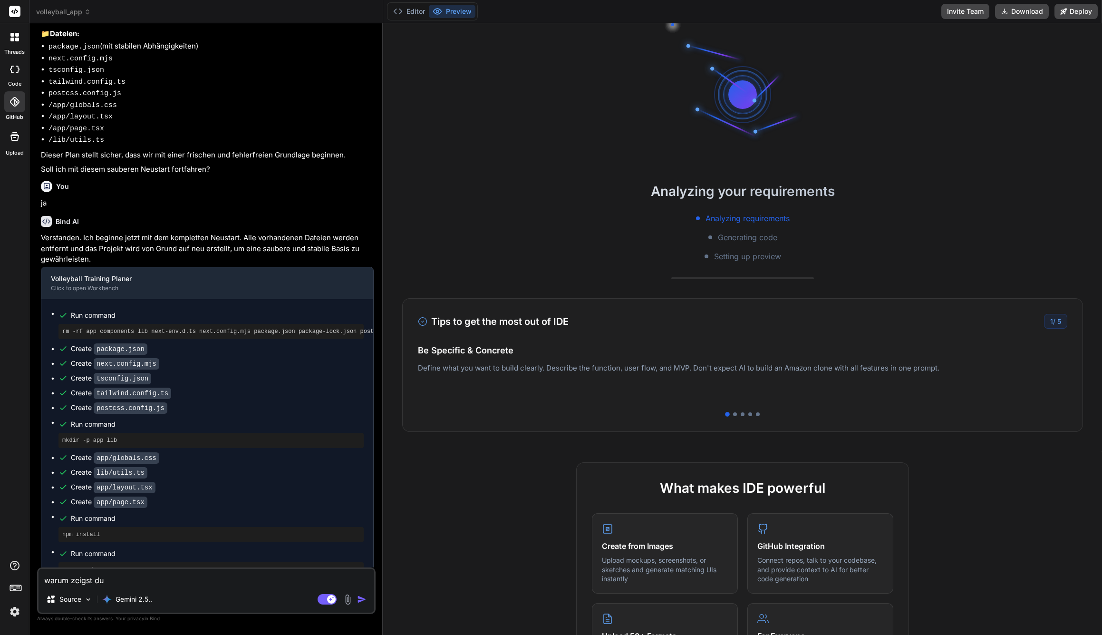
type textarea "x"
type textarea "warum zeigst du jk"
type textarea "x"
type textarea "warum zeigst du jke"
type textarea "x"
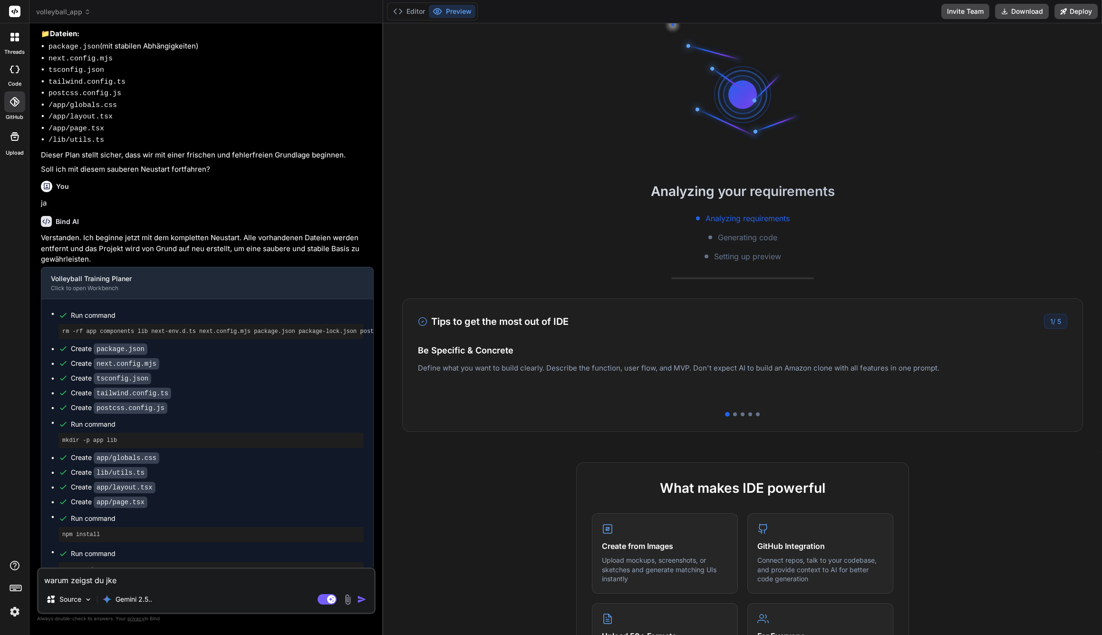
type textarea "warum zeigst du jk"
type textarea "x"
type textarea "warum zeigst du j"
type textarea "x"
type textarea "warum zeigst du"
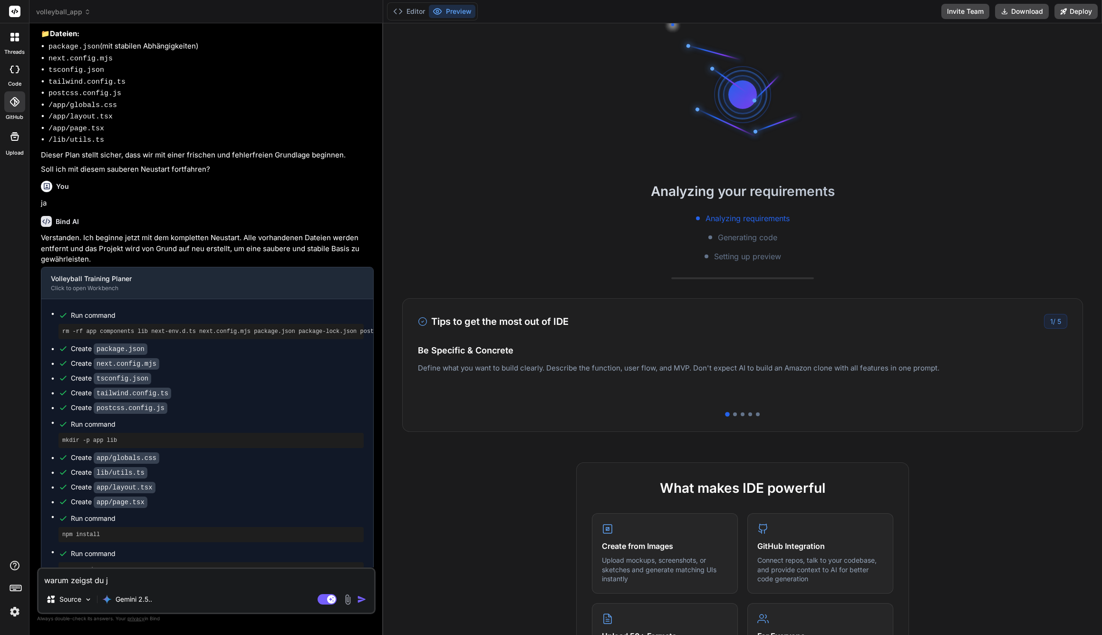
type textarea "x"
type textarea "warum zeigst du k"
type textarea "x"
type textarea "warum zeigst du ke"
type textarea "x"
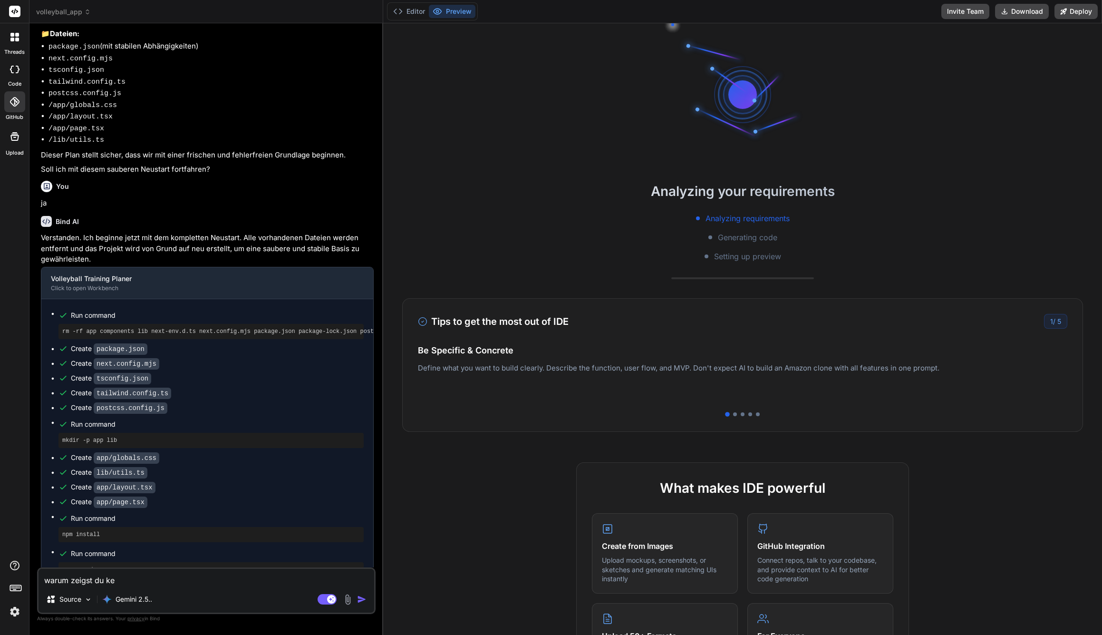
type textarea "warum zeigst du kei"
type textarea "x"
type textarea "warum zeigst du kein"
type textarea "x"
type textarea "warum zeigst du keine"
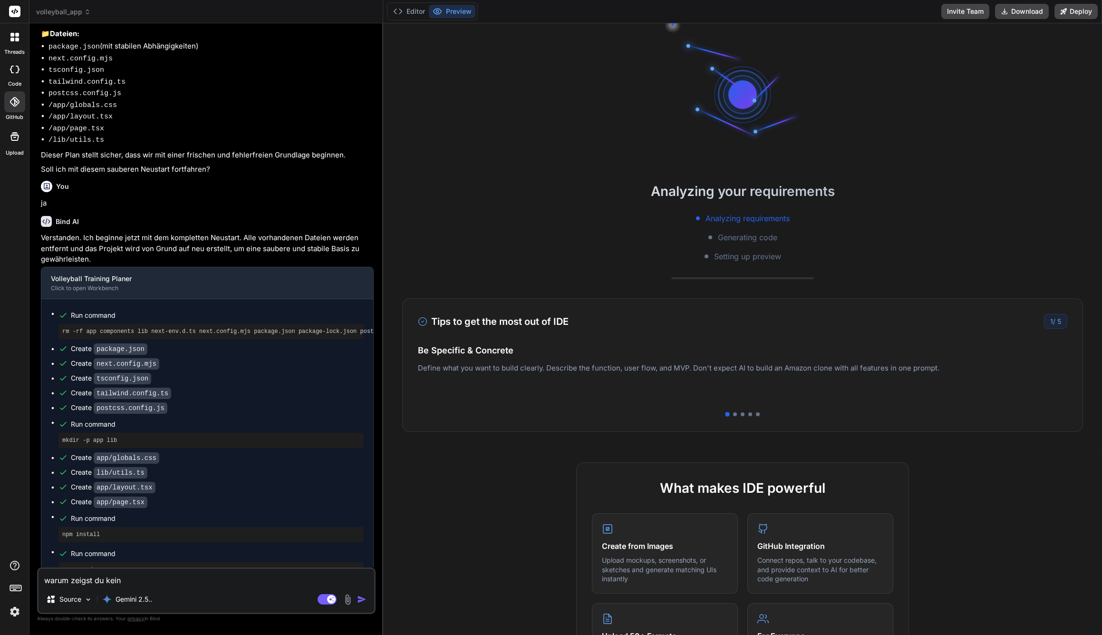
type textarea "x"
type textarea "warum zeigst du keine"
type textarea "x"
type textarea "warum zeigst du keine v"
type textarea "x"
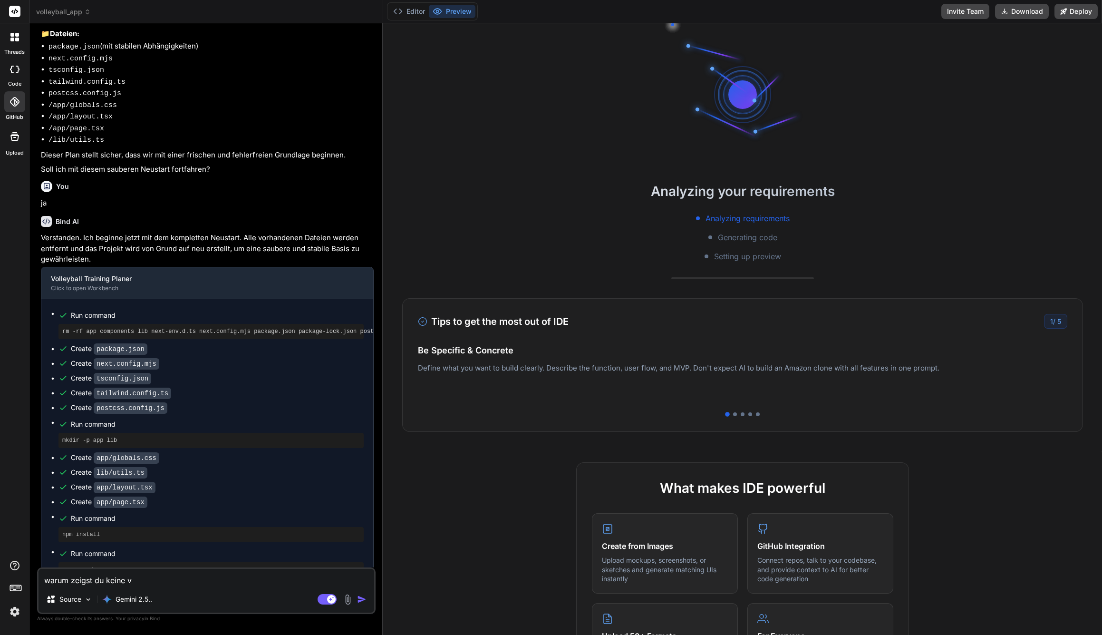
type textarea "warum zeigst du keine vo"
type textarea "x"
type textarea "warum zeigst du keine vor"
type textarea "x"
type textarea "warum zeigst du keine vors"
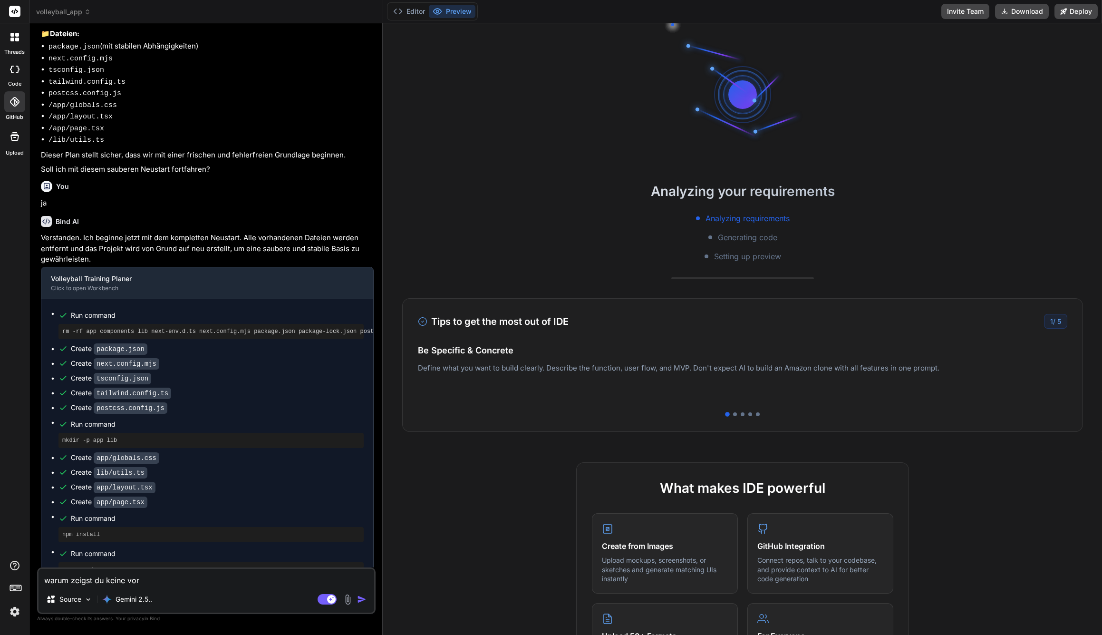
type textarea "x"
type textarea "warum zeigst du keine vorsc"
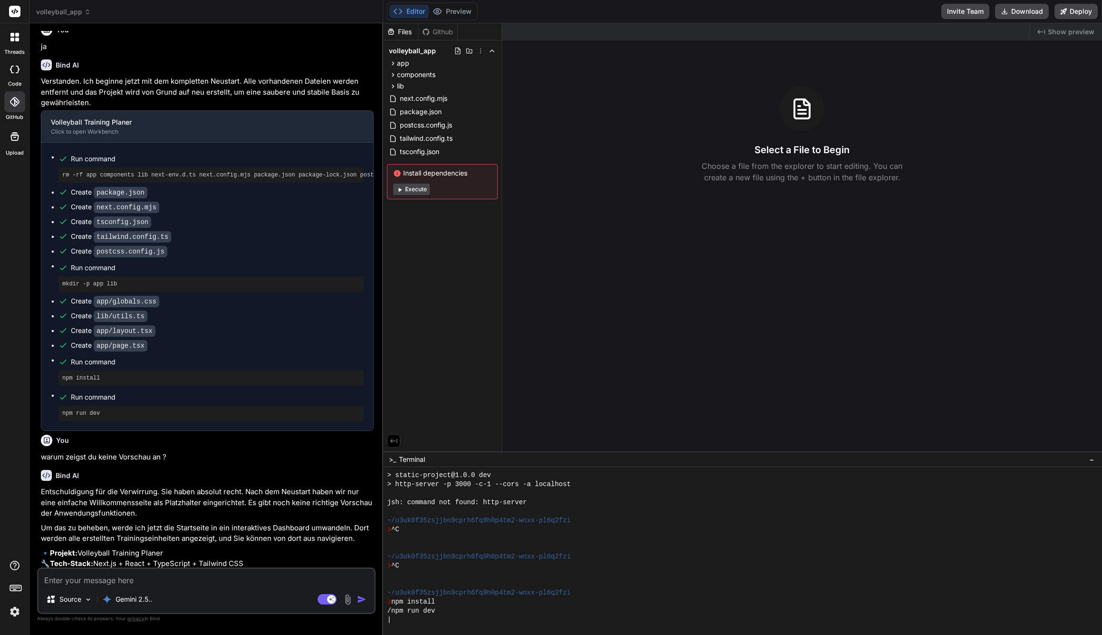
scroll to position [1127, 0]
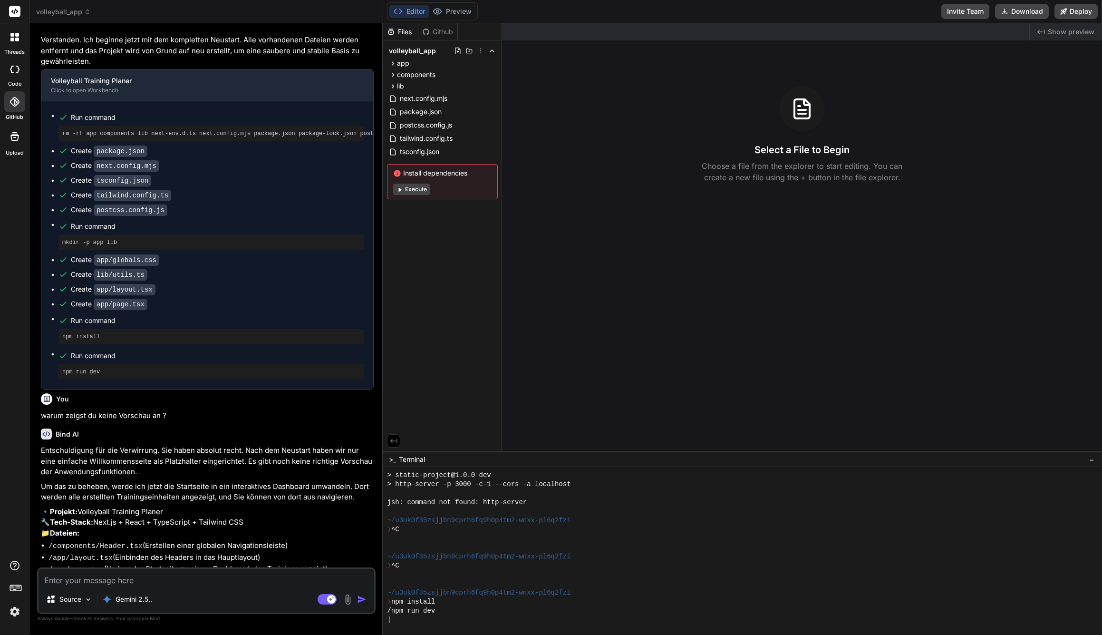
click at [193, 589] on div "Source Gemini 2.5.. Agent Mode. When this toggle is activated, AI automatically…" at bounding box center [206, 590] width 338 height 47
click at [179, 579] on textarea at bounding box center [207, 577] width 336 height 17
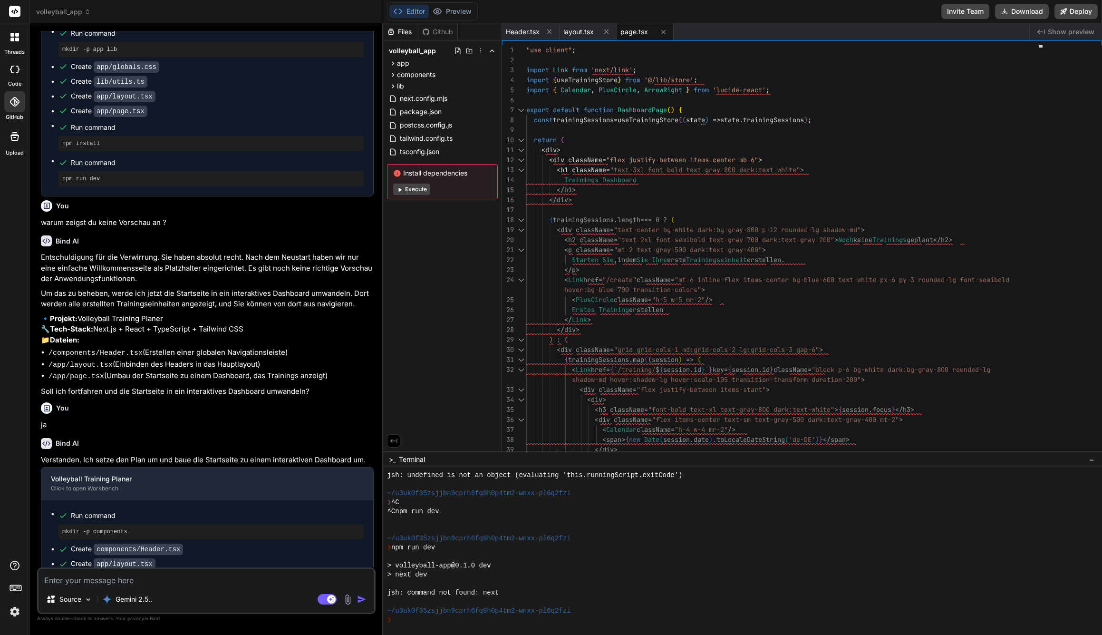
scroll to position [1355, 0]
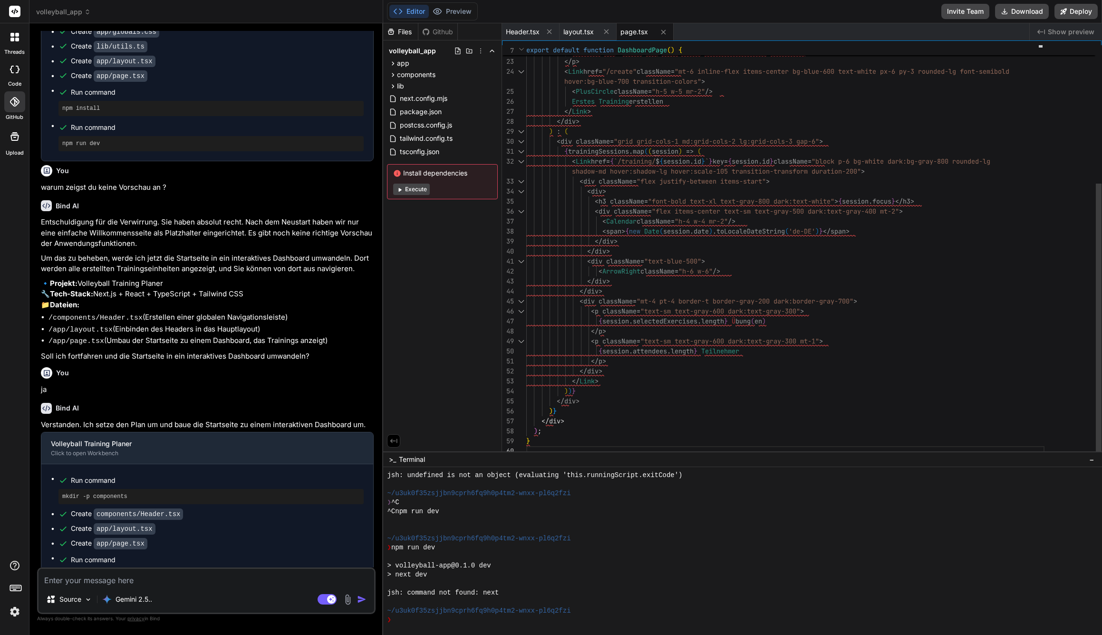
click at [703, 385] on div "</ Link >" at bounding box center [785, 381] width 518 height 10
click at [55, 11] on span "volleyball_app" at bounding box center [63, 12] width 55 height 10
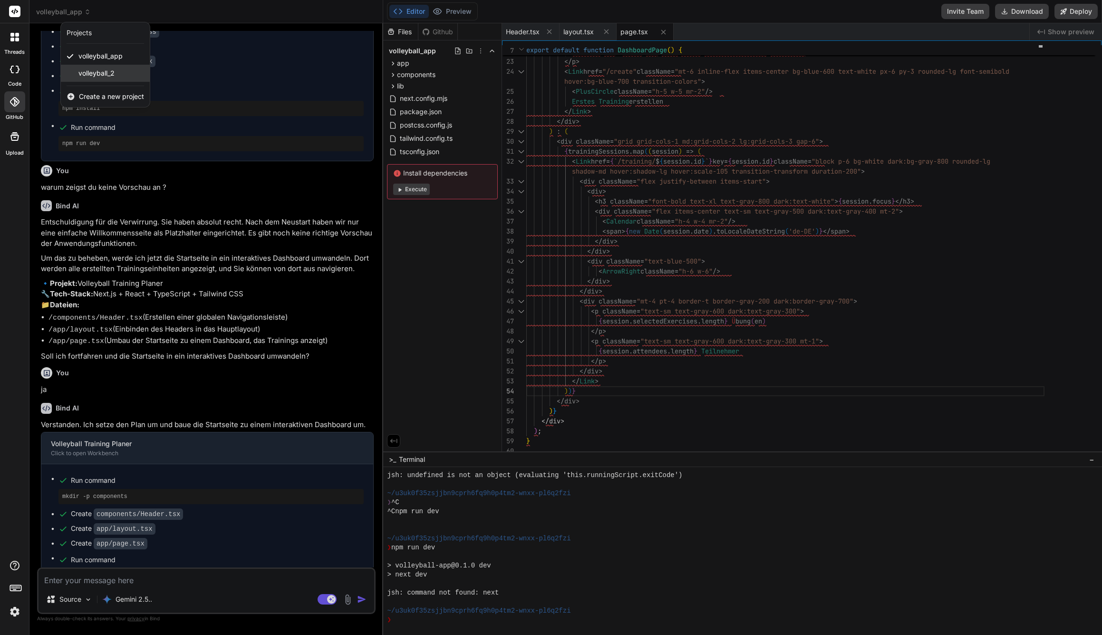
click at [92, 72] on span "volleyball_2" at bounding box center [96, 73] width 36 height 10
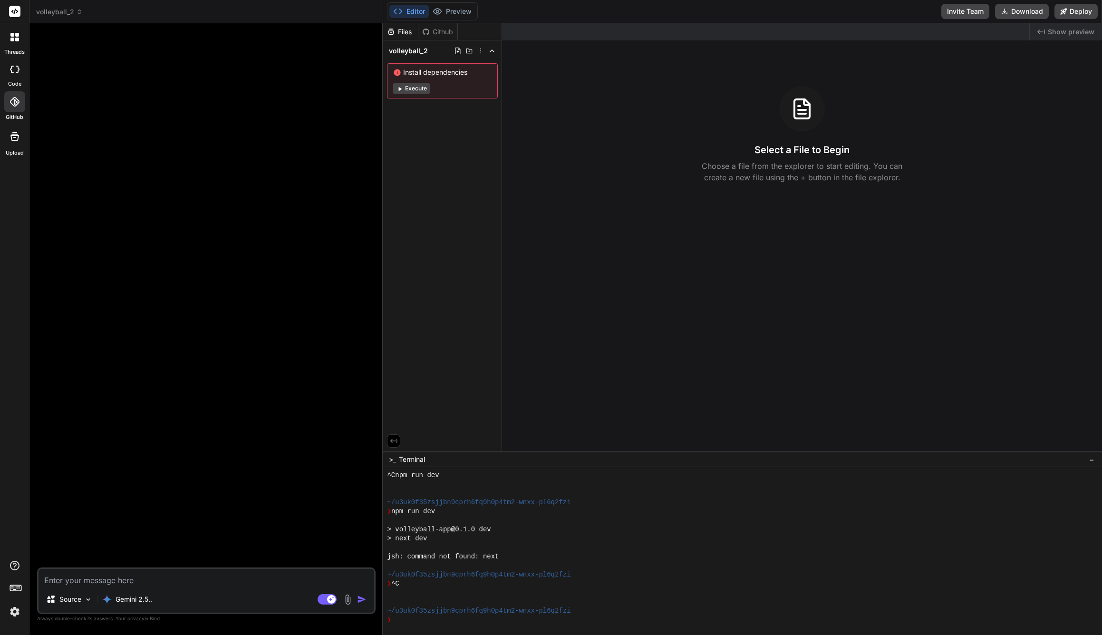
click at [167, 584] on textarea at bounding box center [207, 577] width 336 height 17
paste textarea "erzeuge eine Anwendung in der Volleyball Teams ihr Training planen können. Dazu…"
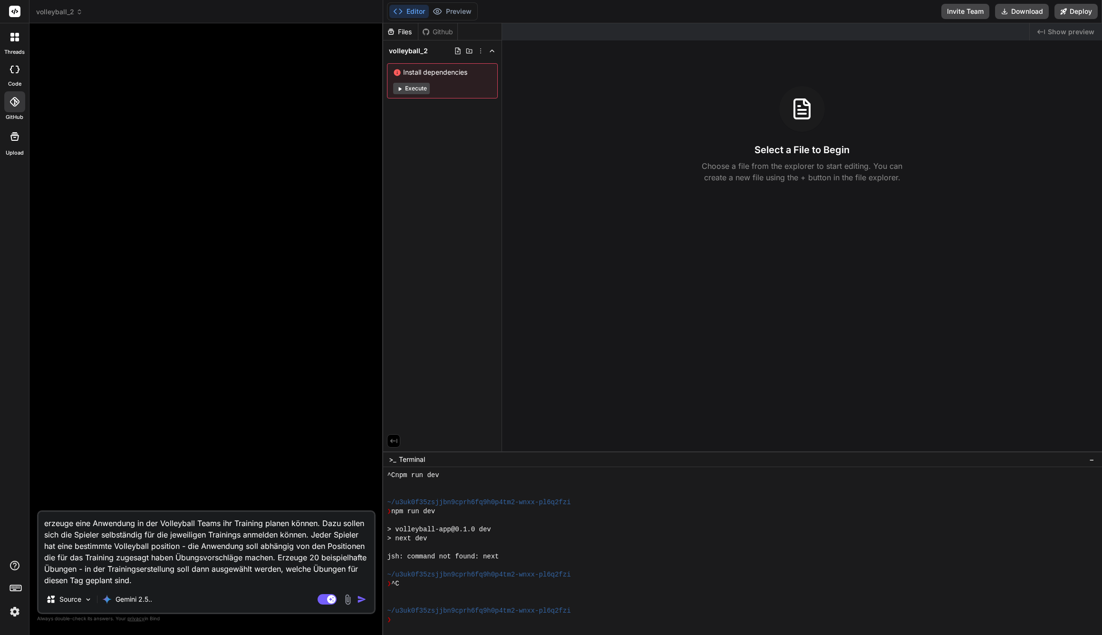
click at [91, 526] on textarea "erzeuge eine Anwendung in der Volleyball Teams ihr Training planen können. Dazu…" at bounding box center [207, 549] width 336 height 74
click at [97, 536] on textarea "erzeuge eine voll umfängliche Web-Anwendung in der Volleyball Teams ihr Trainin…" at bounding box center [207, 549] width 336 height 74
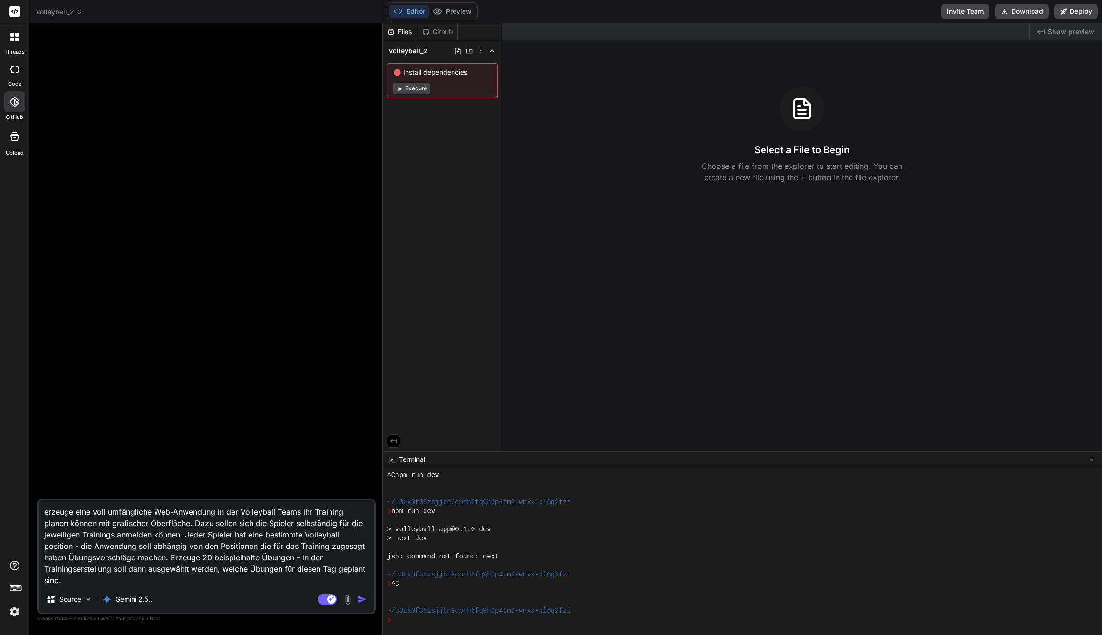
click at [163, 586] on div "erzeuge eine voll umfängliche Web-Anwendung in der Volleyball Teams ihr Trainin…" at bounding box center [206, 556] width 338 height 115
click at [152, 597] on p "Gemini 2.5.." at bounding box center [134, 599] width 37 height 10
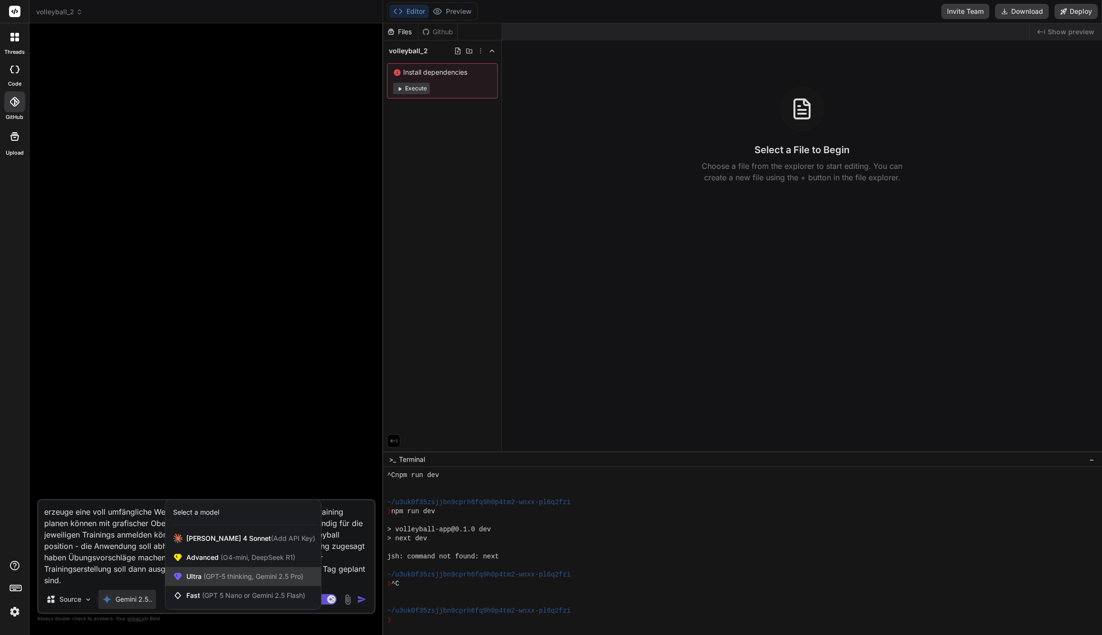
click at [204, 580] on span "Ultra (GPT-5 thinking, Gemini 2.5 Pro)" at bounding box center [244, 576] width 117 height 10
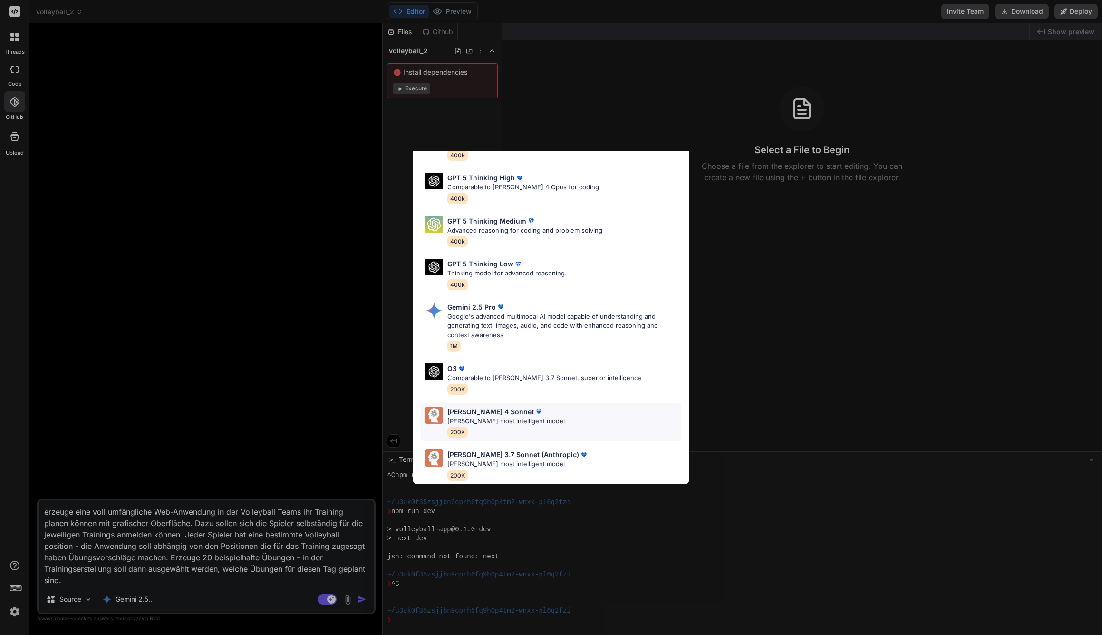
scroll to position [0, 0]
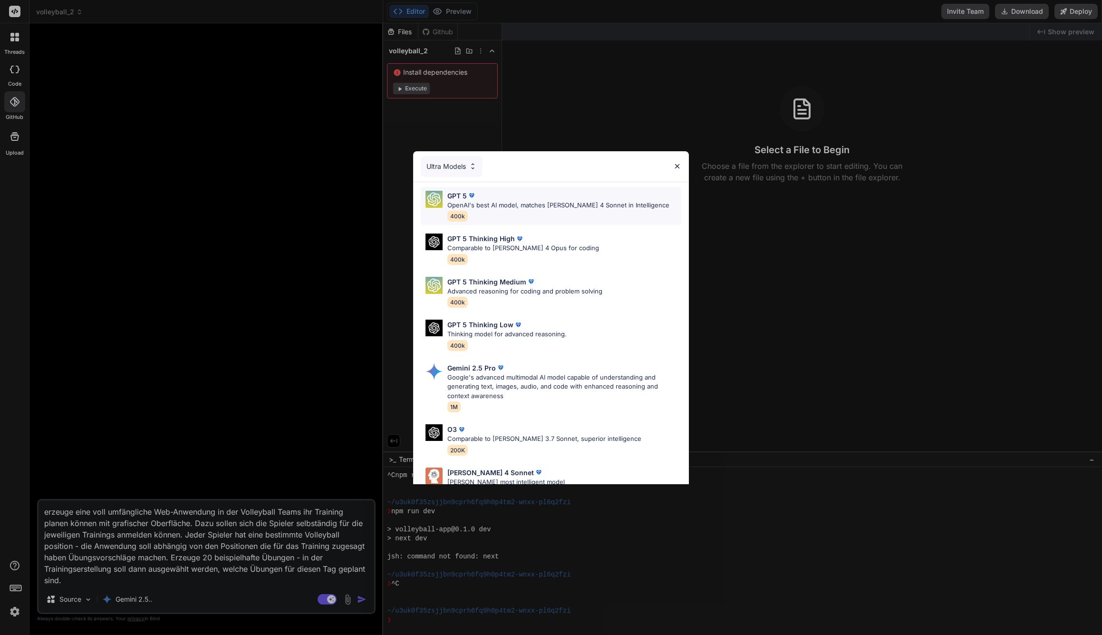
click at [496, 197] on div "GPT 5" at bounding box center [558, 196] width 222 height 10
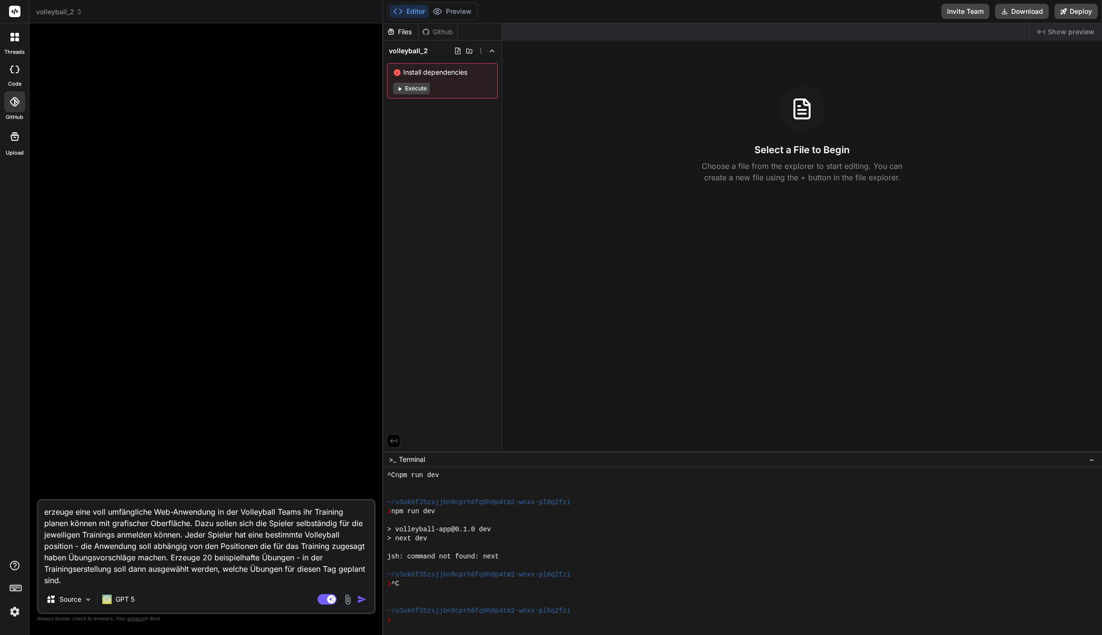
click at [248, 587] on div "erzeuge eine voll umfängliche Web-Anwendung in der Volleyball Teams ihr Trainin…" at bounding box center [206, 556] width 338 height 115
click at [248, 582] on textarea "erzeuge eine voll umfängliche Web-Anwendung in der Volleyball Teams ihr Trainin…" at bounding box center [207, 543] width 336 height 86
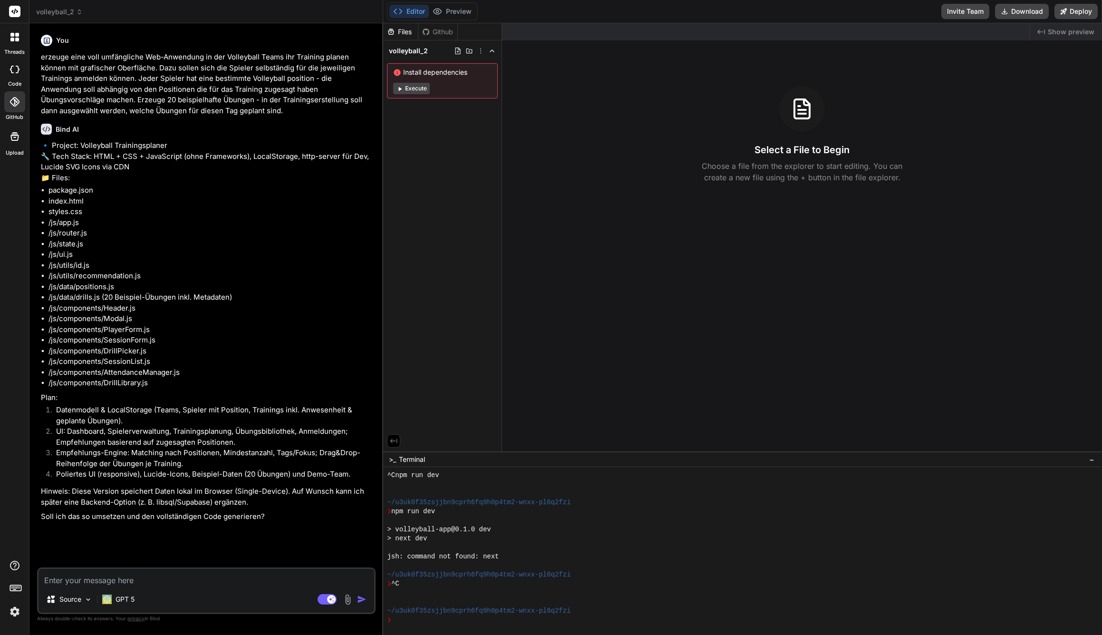
click at [162, 582] on textarea at bounding box center [207, 577] width 336 height 17
click at [165, 579] on textarea at bounding box center [207, 577] width 336 height 17
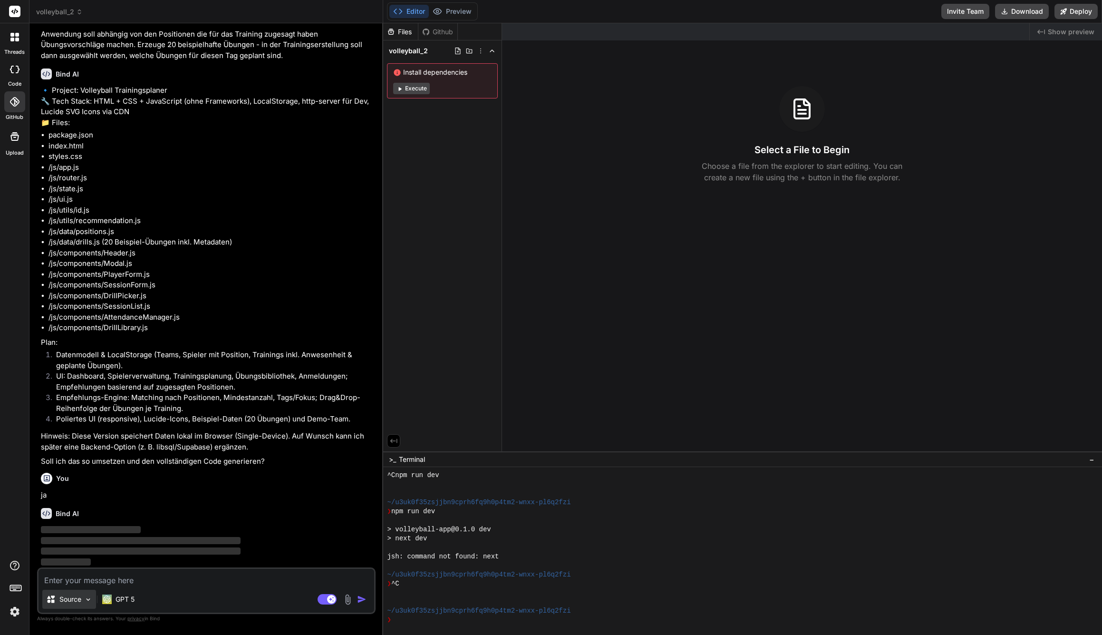
click at [87, 598] on img at bounding box center [88, 599] width 8 height 8
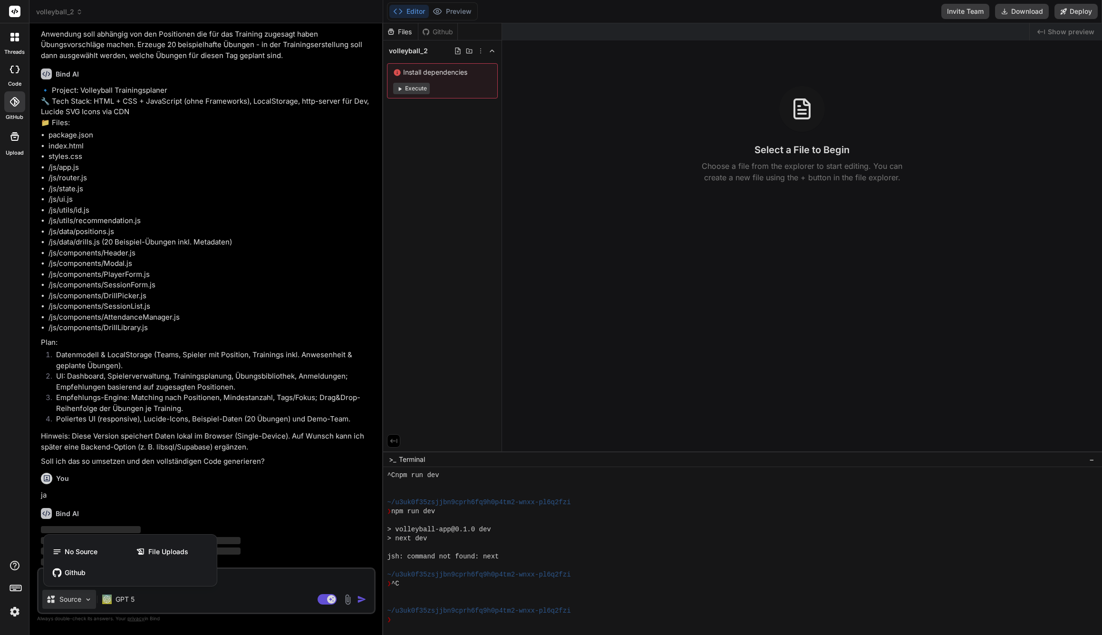
click at [87, 598] on div at bounding box center [551, 317] width 1102 height 635
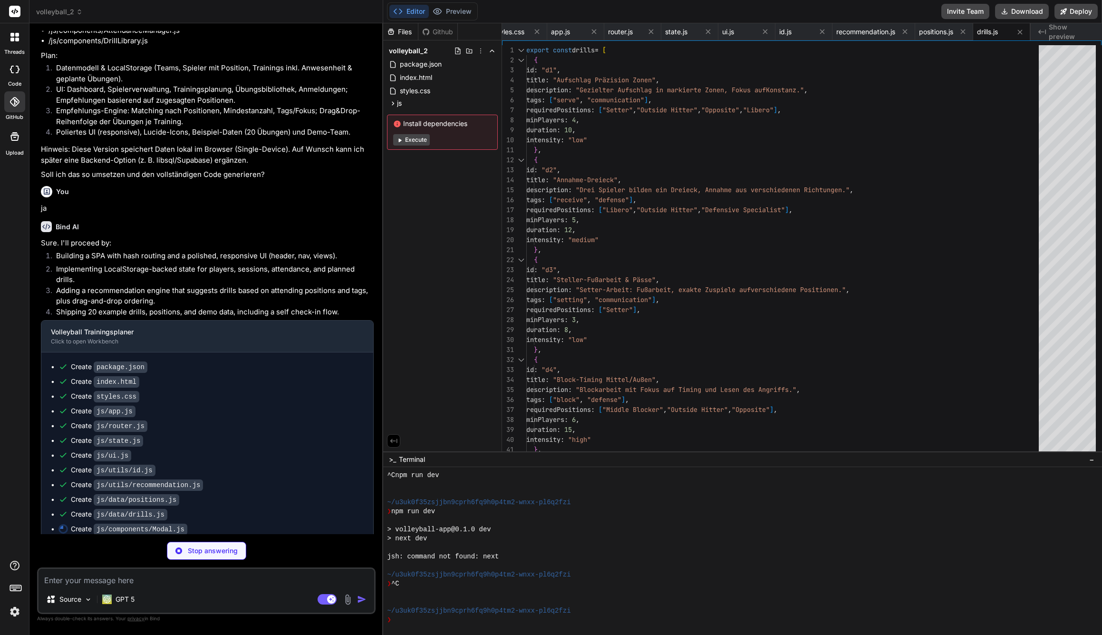
scroll to position [356, 0]
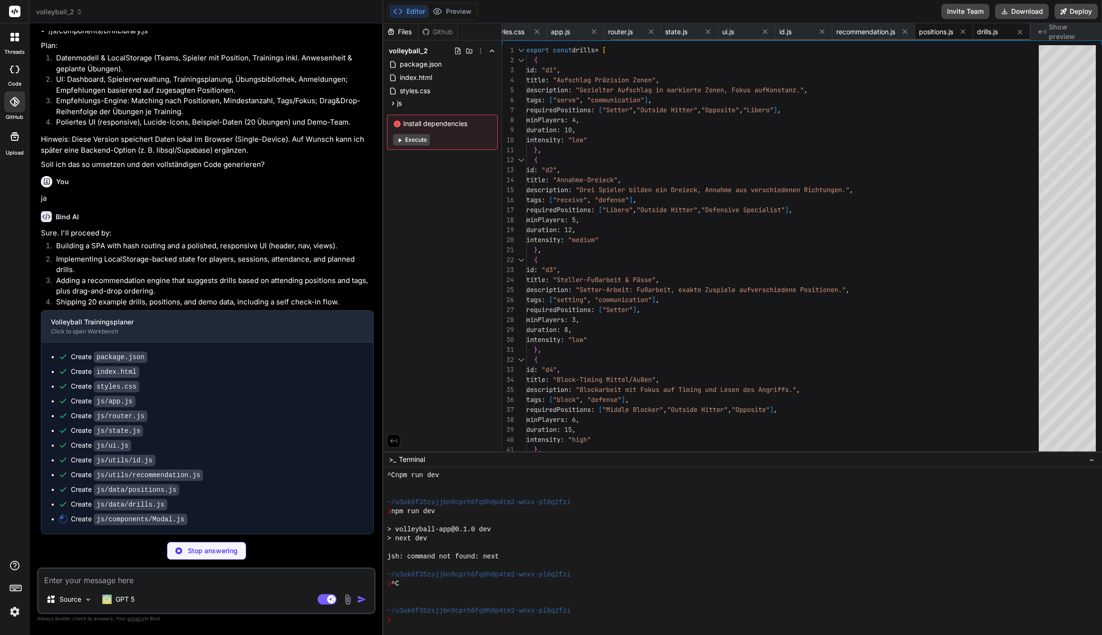
click at [942, 35] on span "positions.js" at bounding box center [936, 32] width 34 height 10
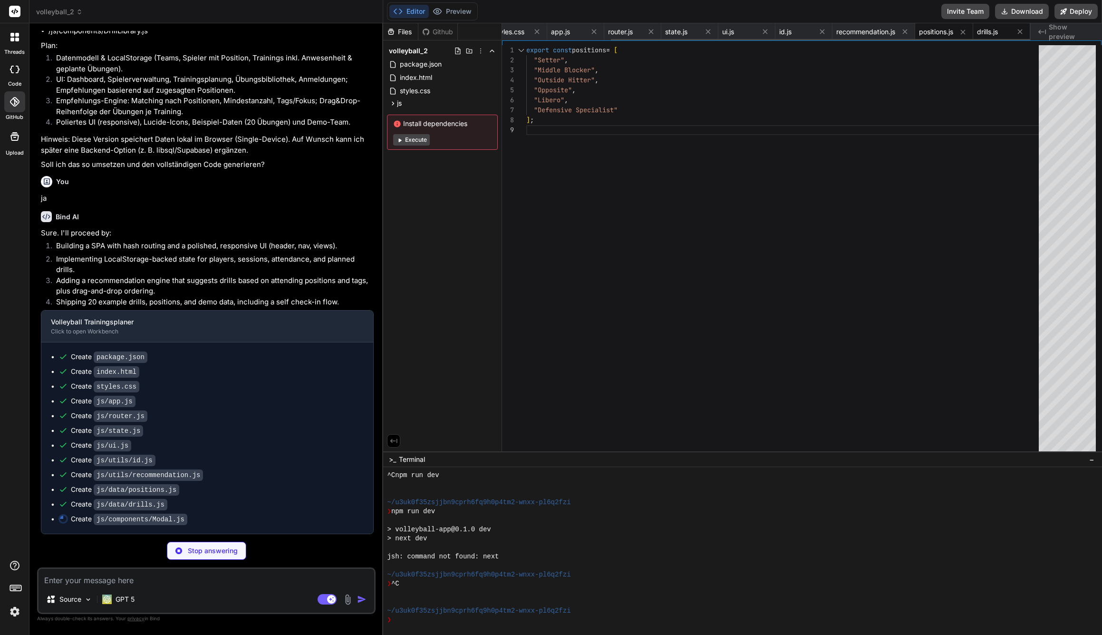
click at [990, 34] on span "drills.js" at bounding box center [987, 32] width 21 height 10
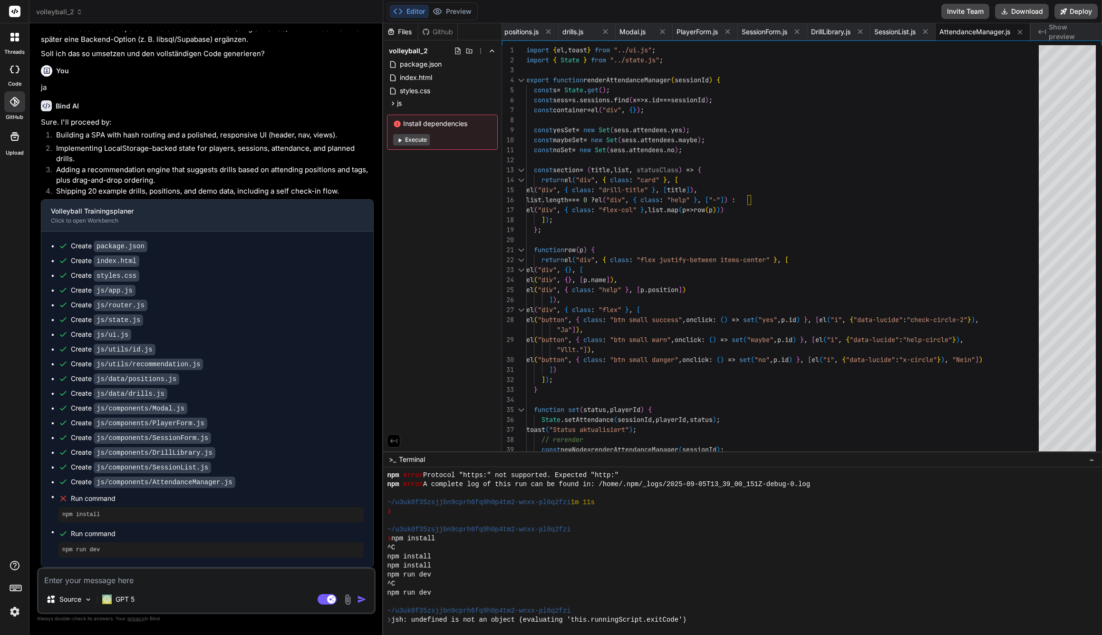
scroll to position [985, 0]
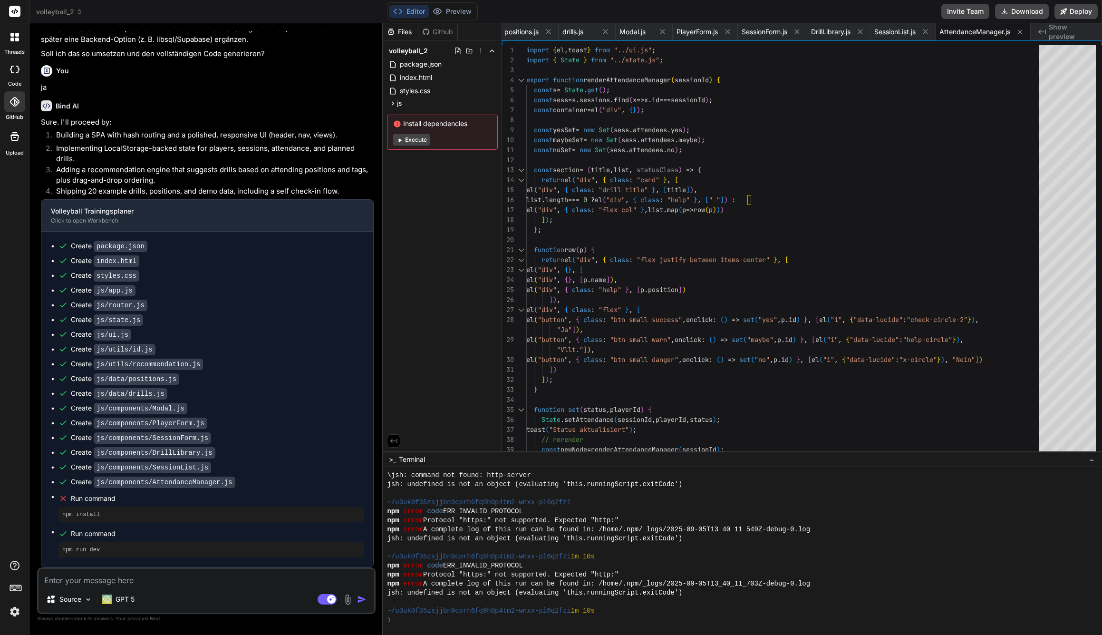
click at [209, 587] on div "Source GPT 5 Agent Mode. When this toggle is activated, AI automatically makes …" at bounding box center [206, 590] width 338 height 47
click at [198, 581] on textarea at bounding box center [207, 577] width 336 height 17
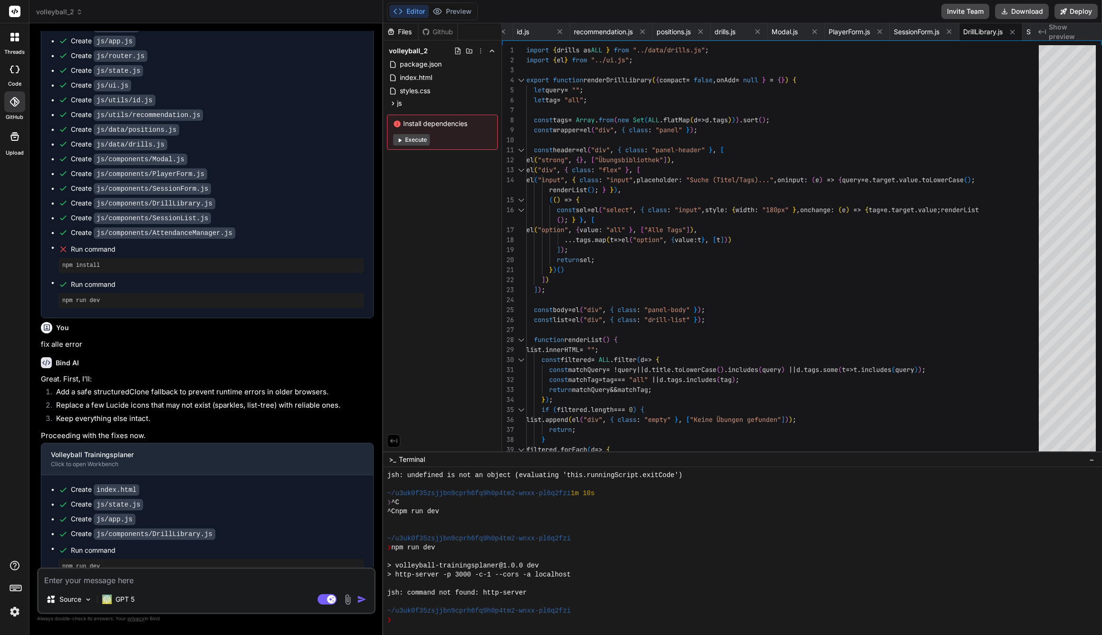
scroll to position [728, 0]
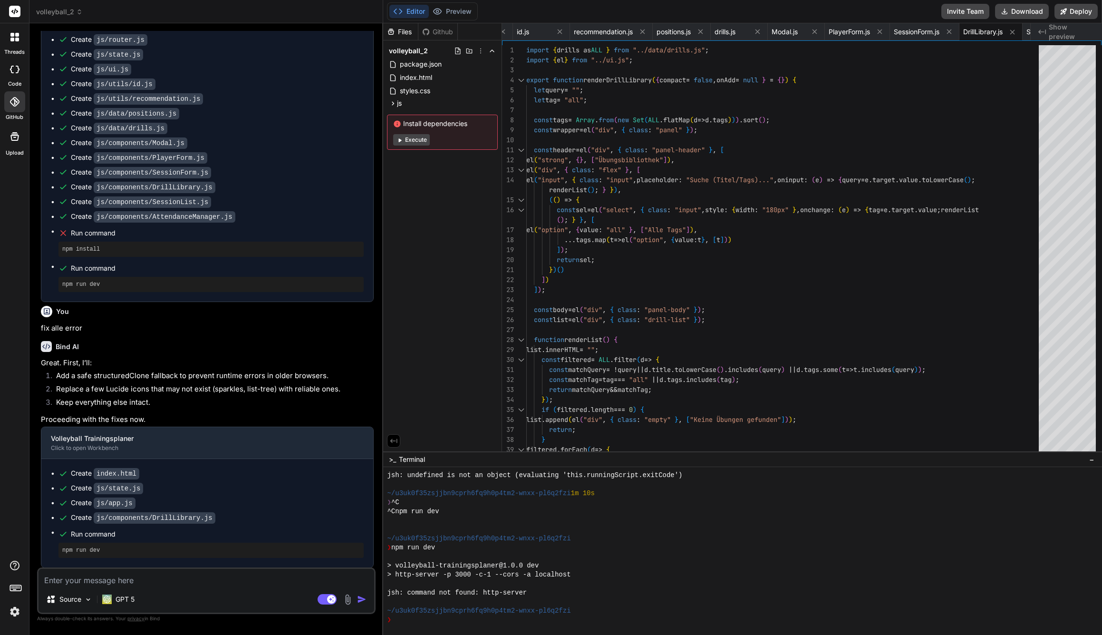
click at [147, 580] on textarea at bounding box center [207, 577] width 336 height 17
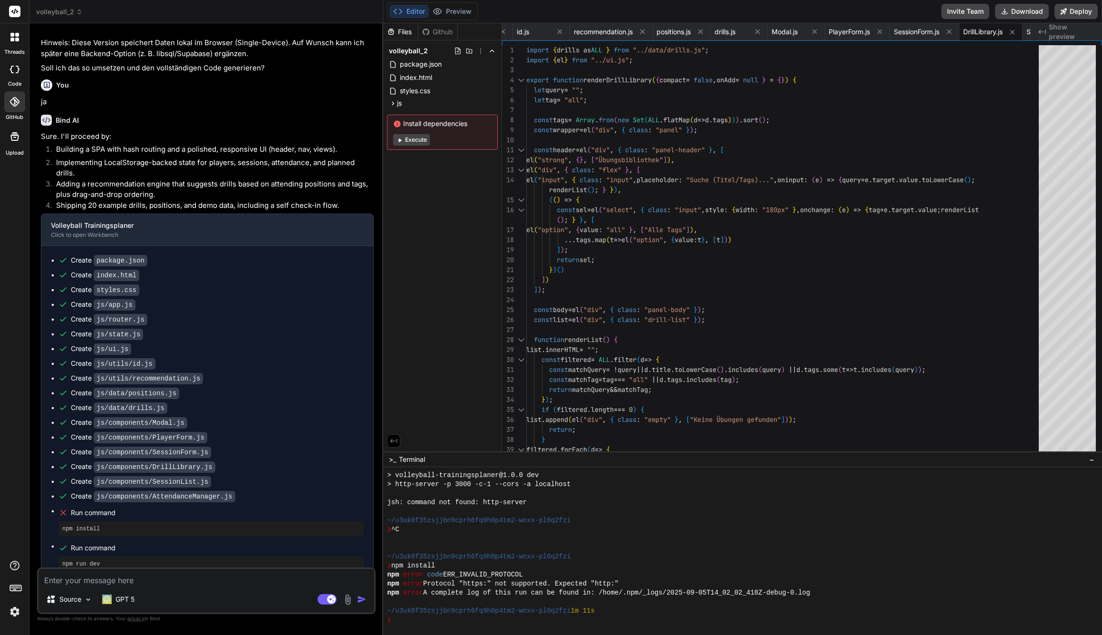
scroll to position [0, 0]
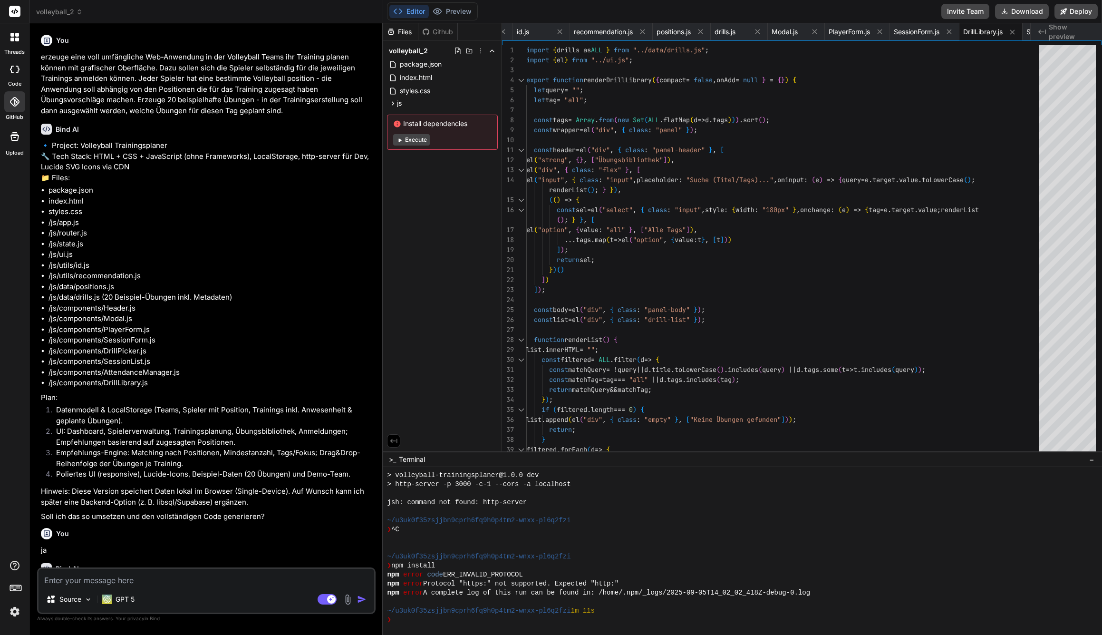
click at [12, 43] on div at bounding box center [15, 37] width 20 height 20
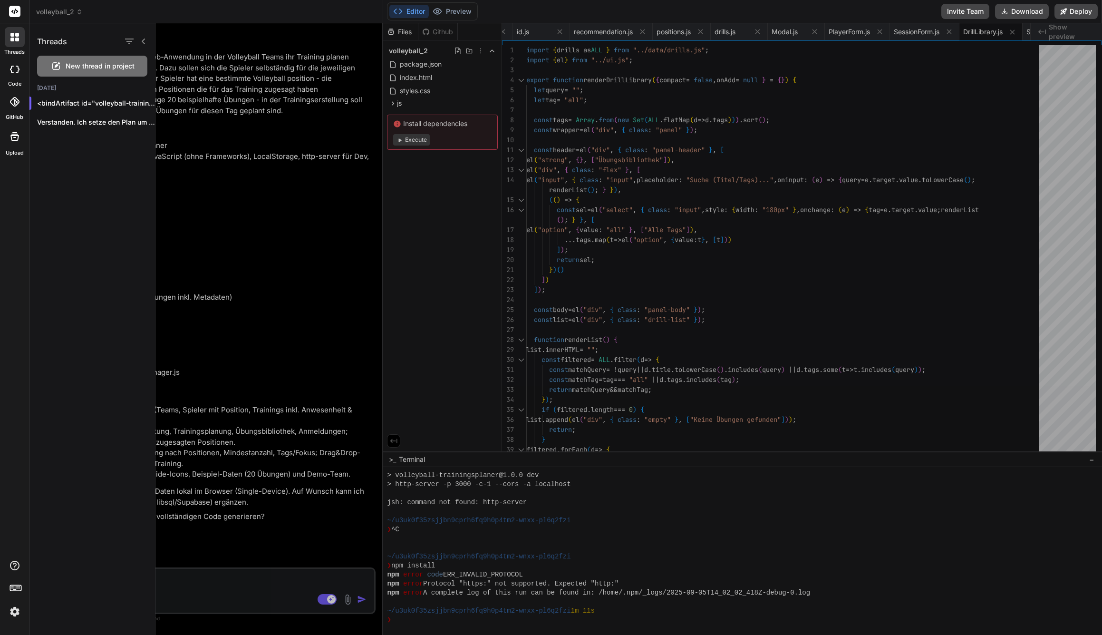
click at [12, 43] on div at bounding box center [15, 37] width 20 height 20
click at [213, 210] on div at bounding box center [628, 328] width 946 height 611
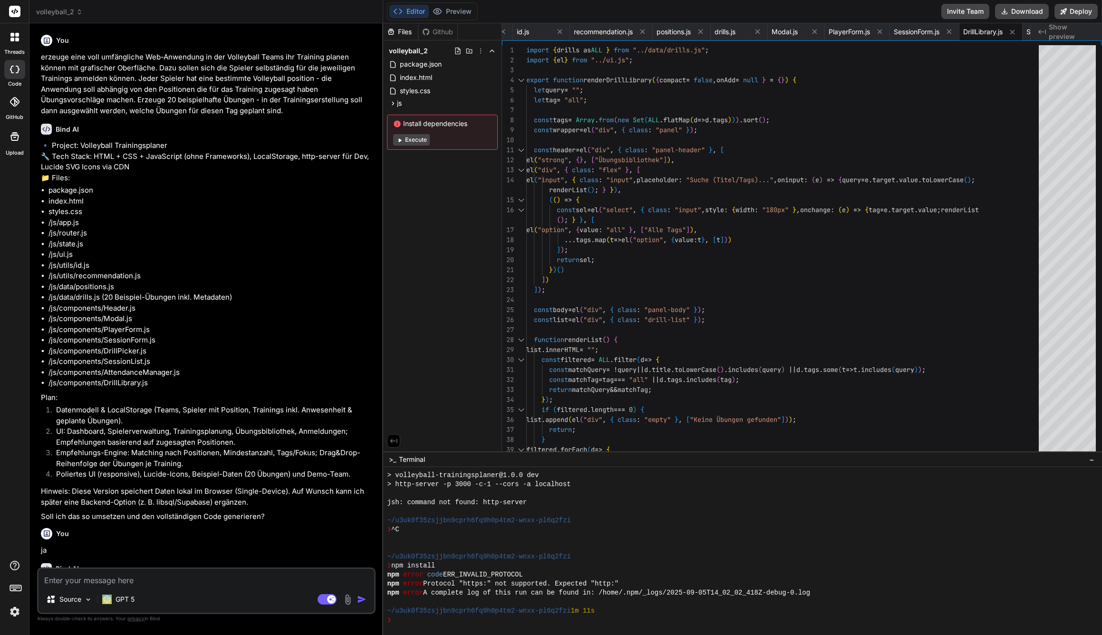
click at [15, 43] on div at bounding box center [15, 37] width 20 height 20
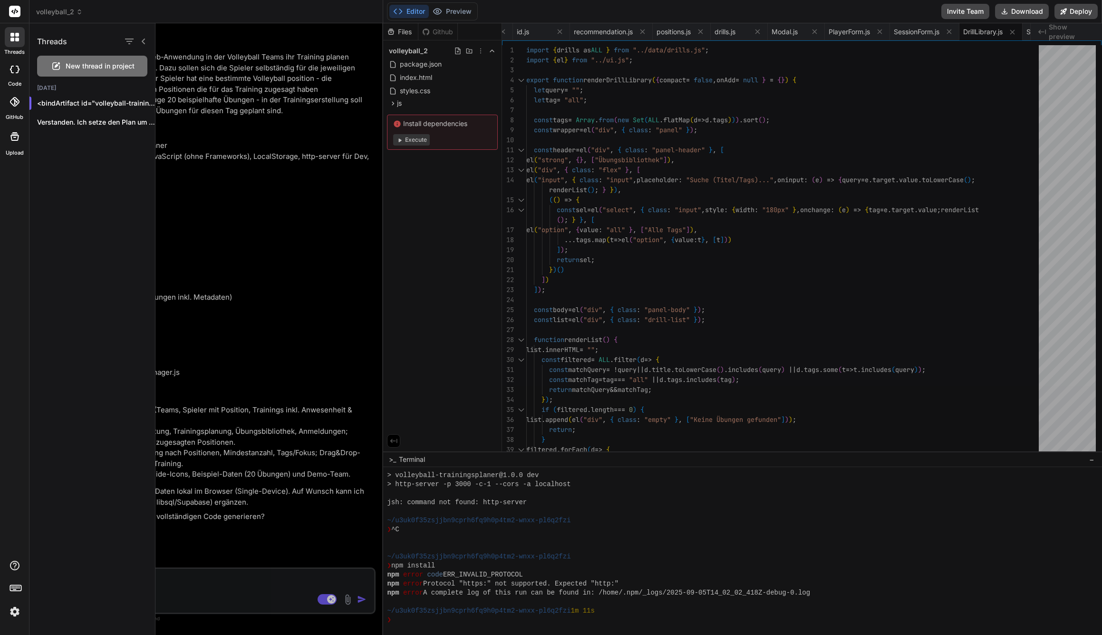
click at [227, 231] on div at bounding box center [628, 328] width 946 height 611
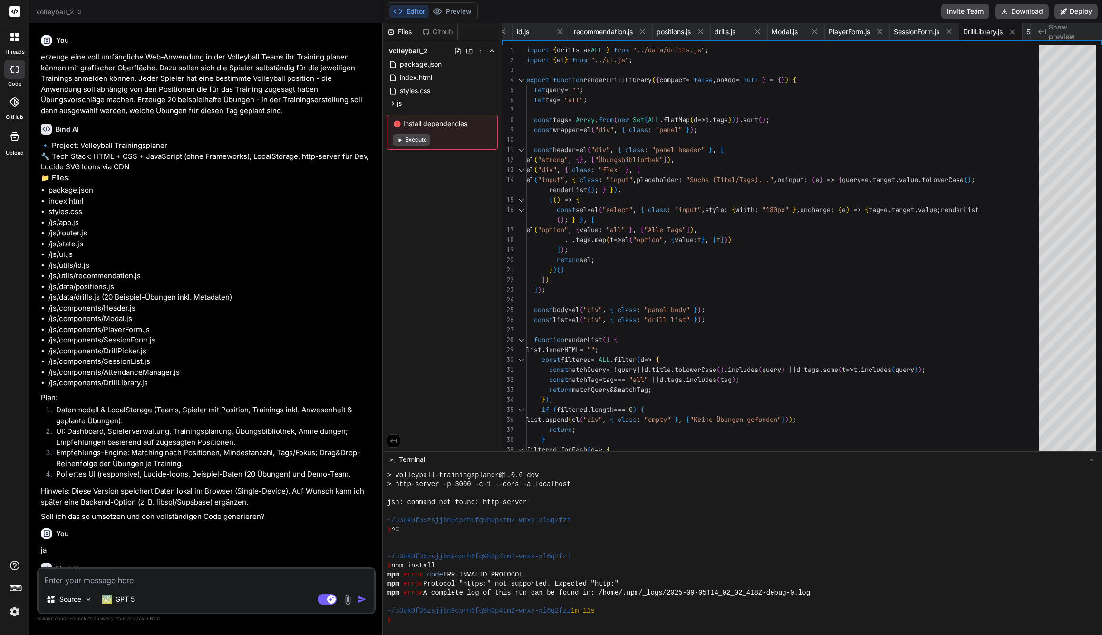
click at [62, 13] on span "volleyball_2" at bounding box center [59, 12] width 47 height 10
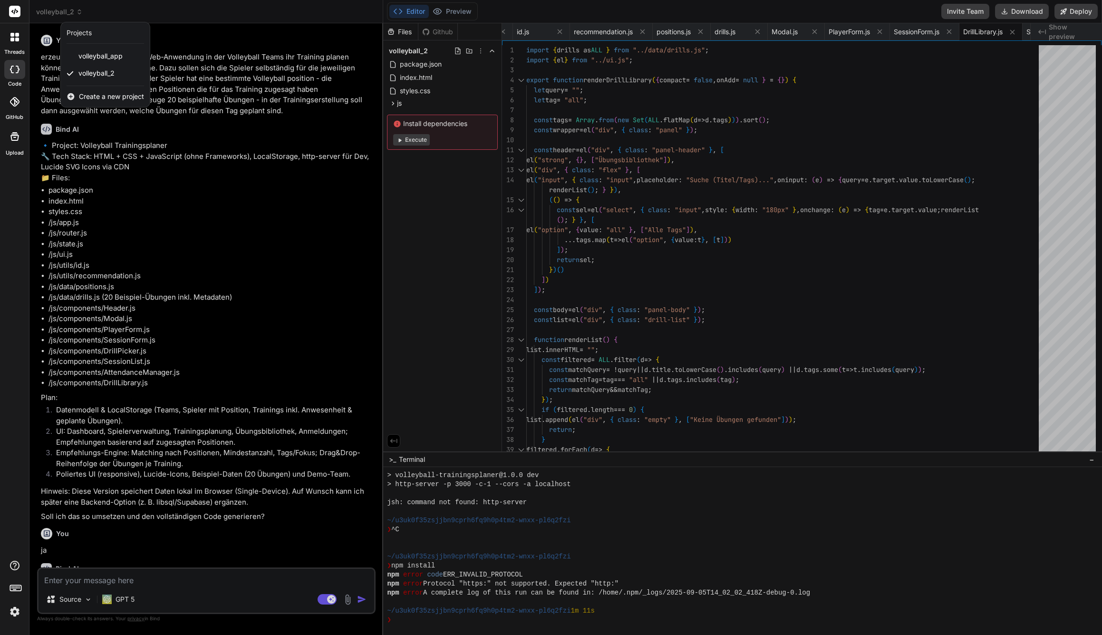
click at [827, 18] on div at bounding box center [551, 317] width 1102 height 635
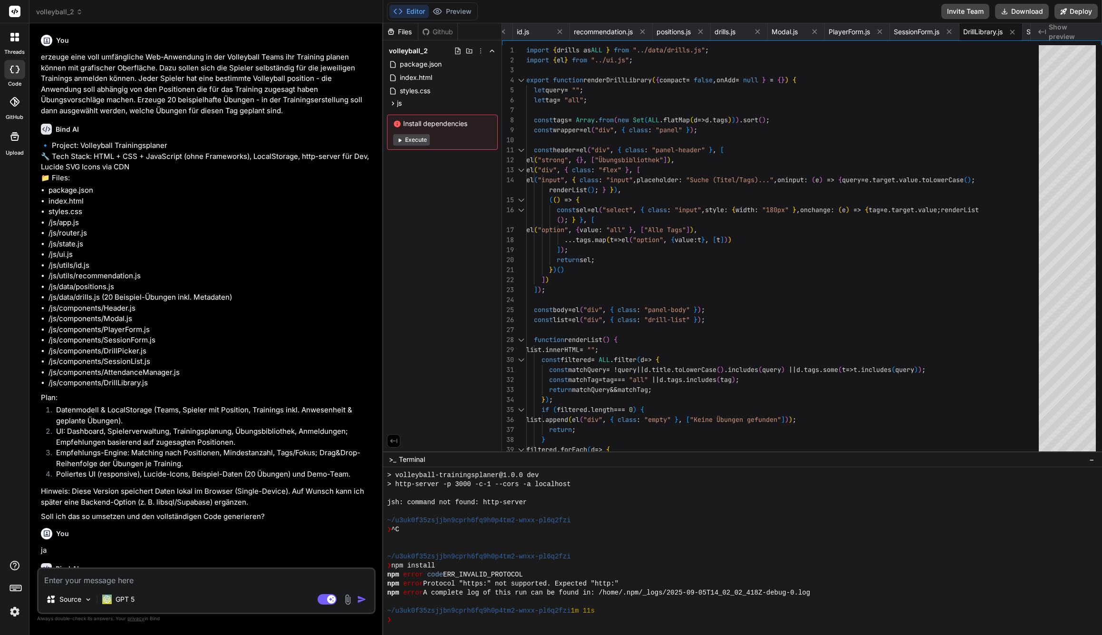
click at [1070, 30] on span "Show preview" at bounding box center [1072, 31] width 46 height 19
click at [1046, 31] on icon at bounding box center [1042, 31] width 8 height 5
click at [64, 11] on span "volleyball_2" at bounding box center [59, 12] width 47 height 10
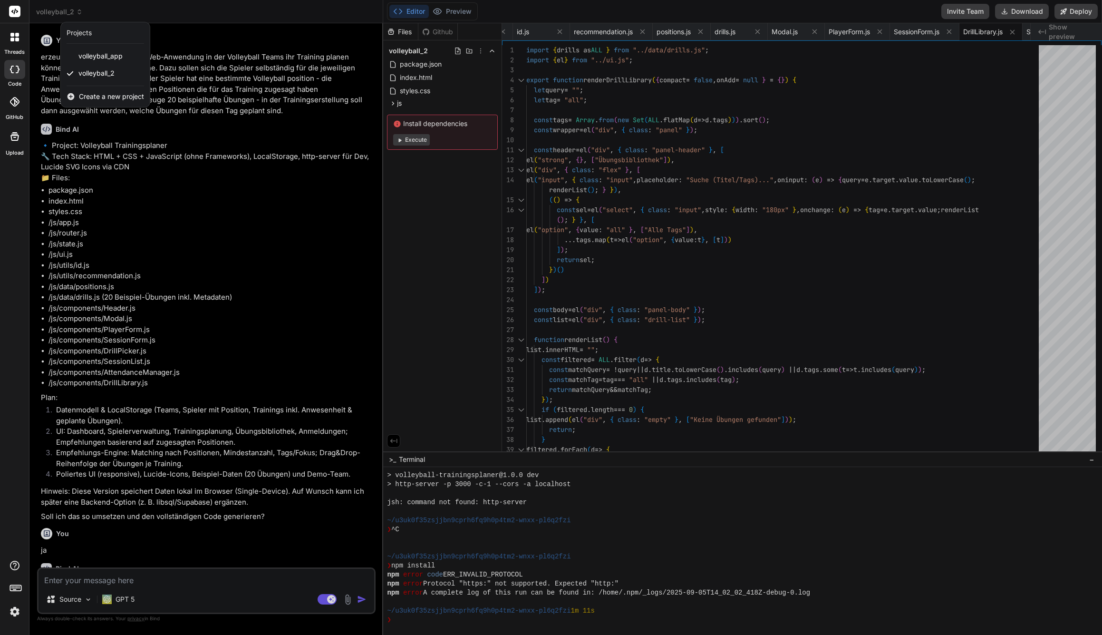
click at [120, 98] on span "Create a new project" at bounding box center [111, 97] width 65 height 10
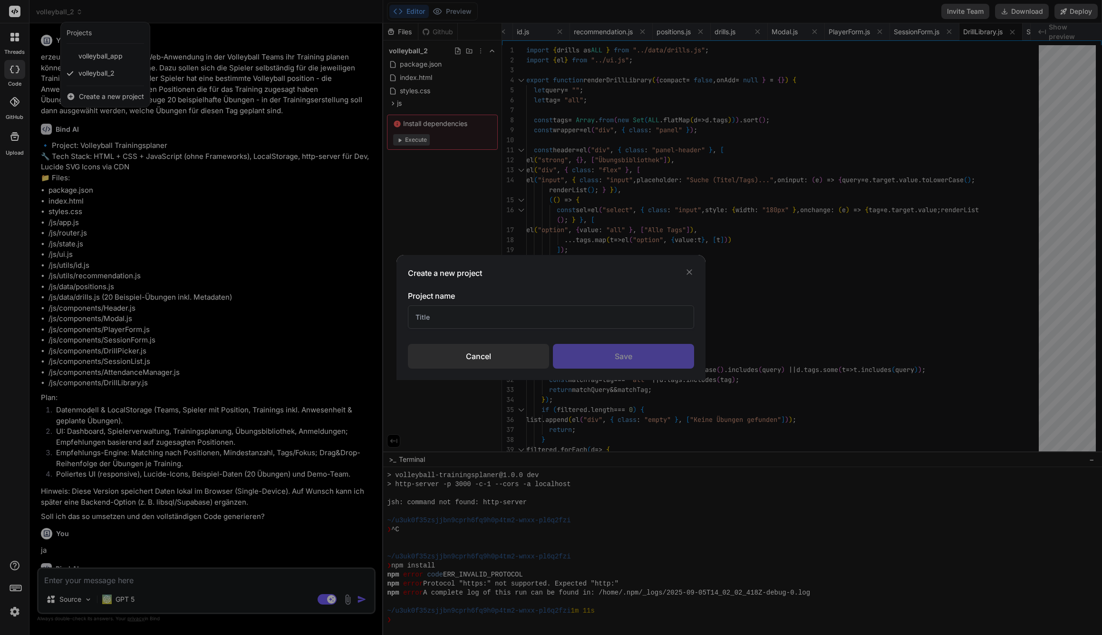
click at [473, 316] on input "text" at bounding box center [551, 316] width 286 height 23
click at [594, 361] on div "Save" at bounding box center [623, 356] width 141 height 25
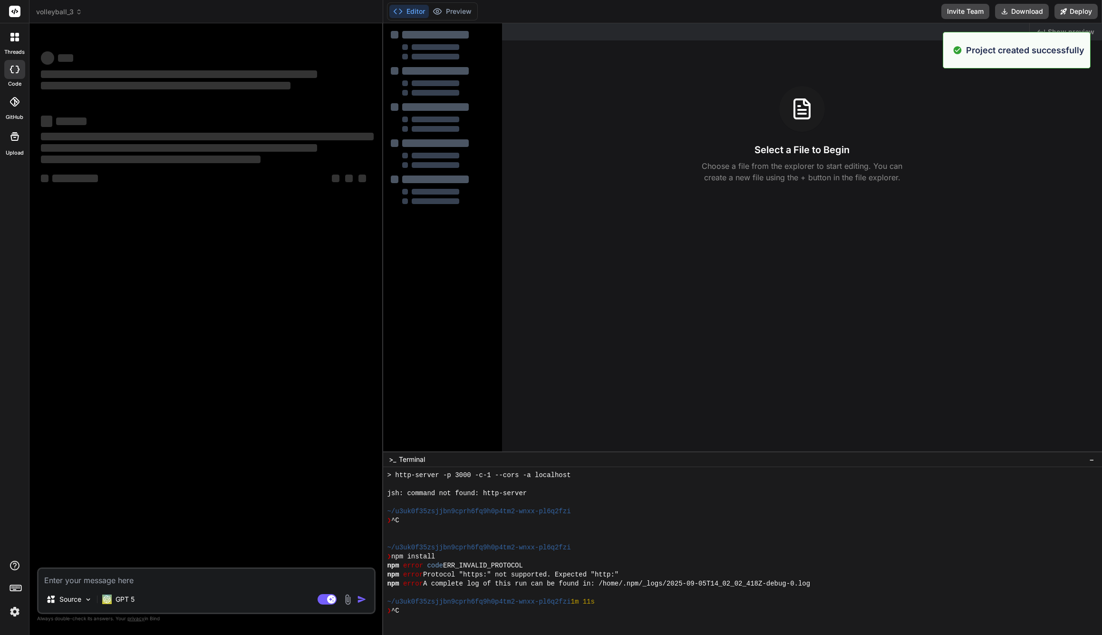
scroll to position [1228, 0]
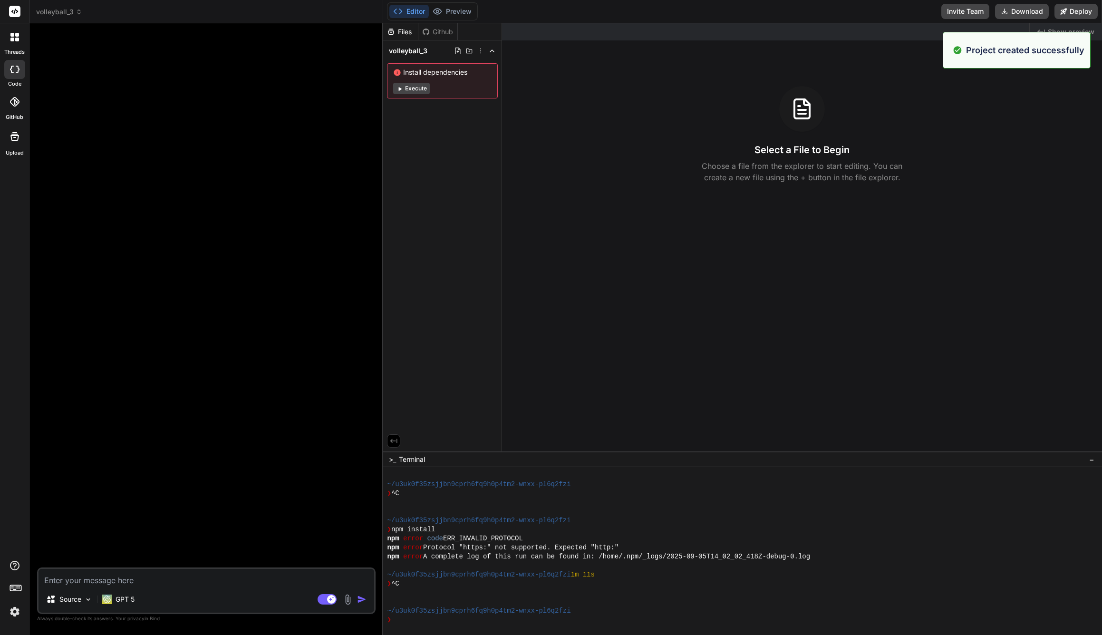
click at [141, 582] on textarea at bounding box center [207, 577] width 336 height 17
click at [476, 130] on div "Files Github volleyball_3 Install dependencies Execute" at bounding box center [442, 237] width 119 height 428
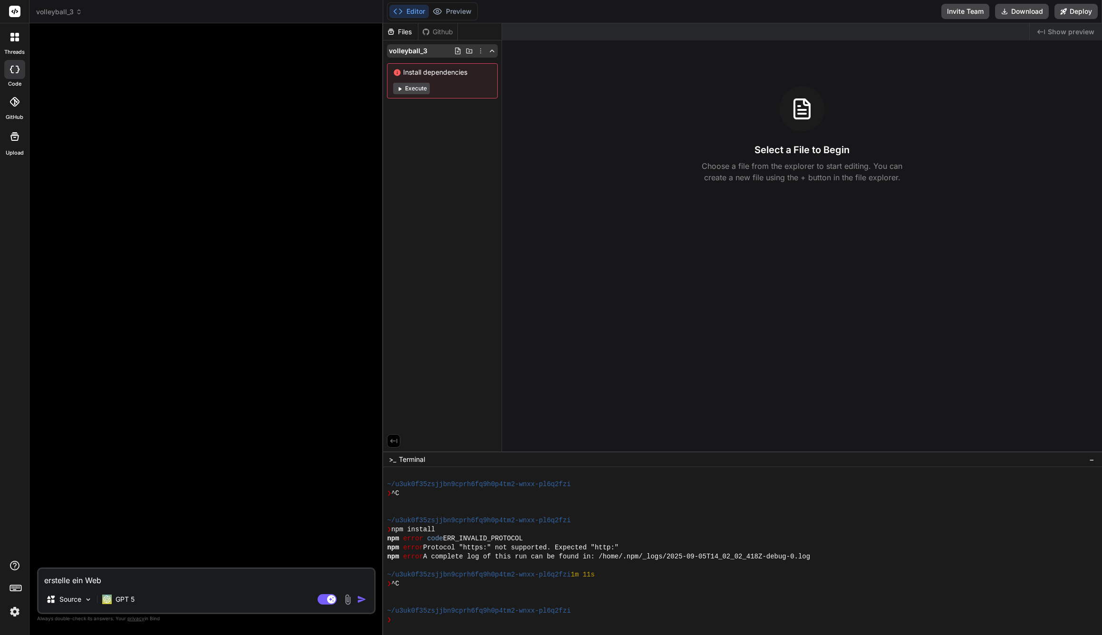
click at [481, 51] on icon at bounding box center [481, 51] width 8 height 8
click at [461, 132] on div at bounding box center [742, 328] width 719 height 611
click at [170, 579] on textarea "erstelle ein Web" at bounding box center [207, 577] width 336 height 17
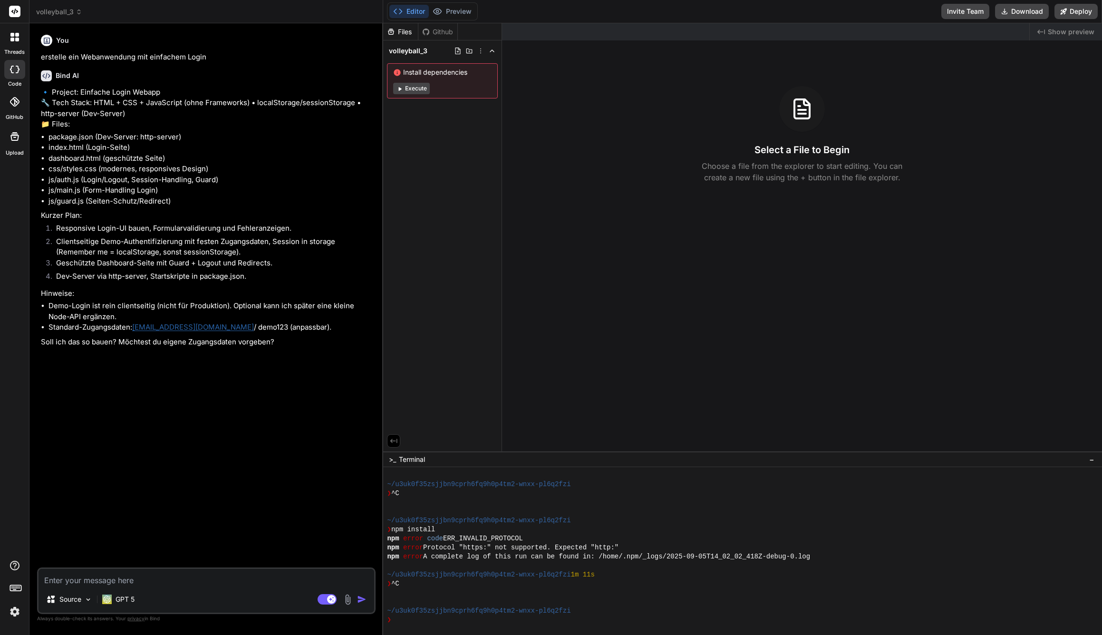
click at [162, 581] on textarea at bounding box center [207, 577] width 336 height 17
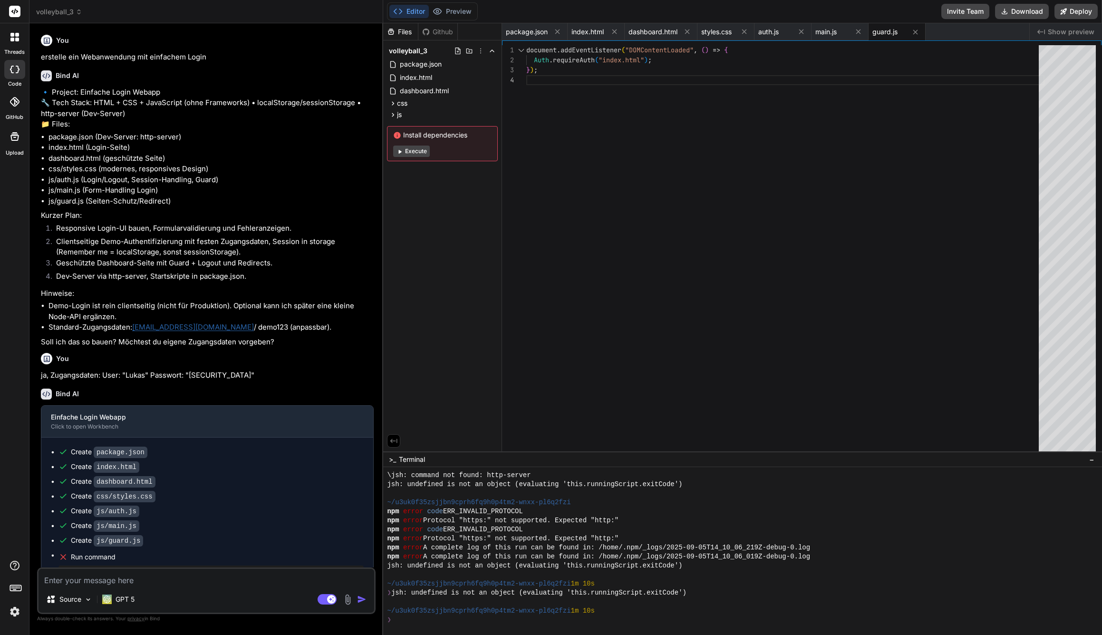
scroll to position [71, 0]
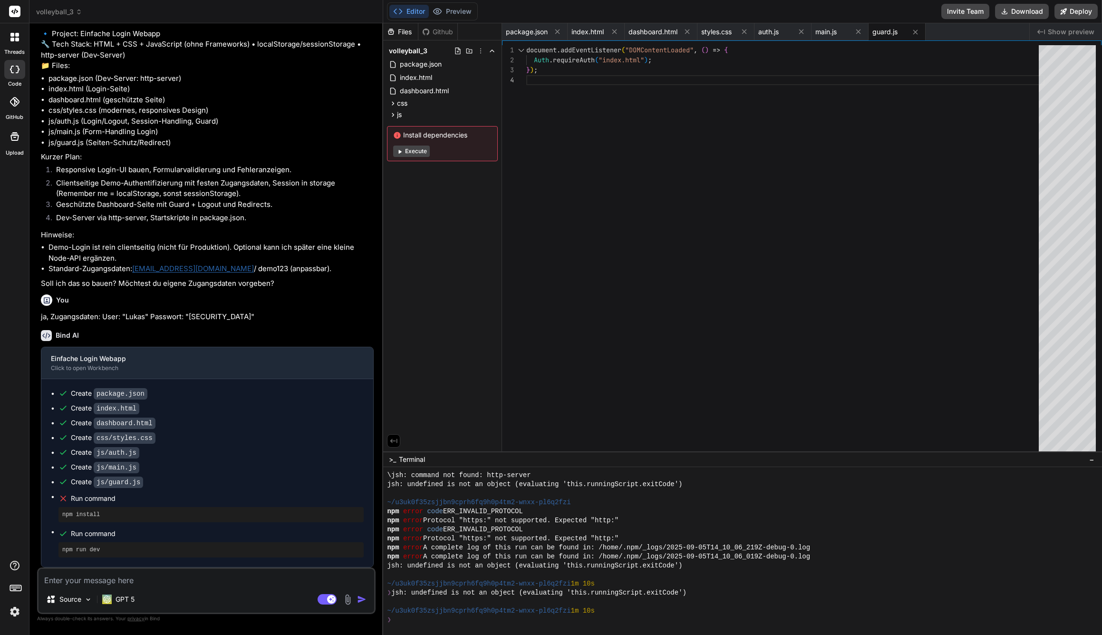
click at [420, 152] on button "Execute" at bounding box center [411, 150] width 37 height 11
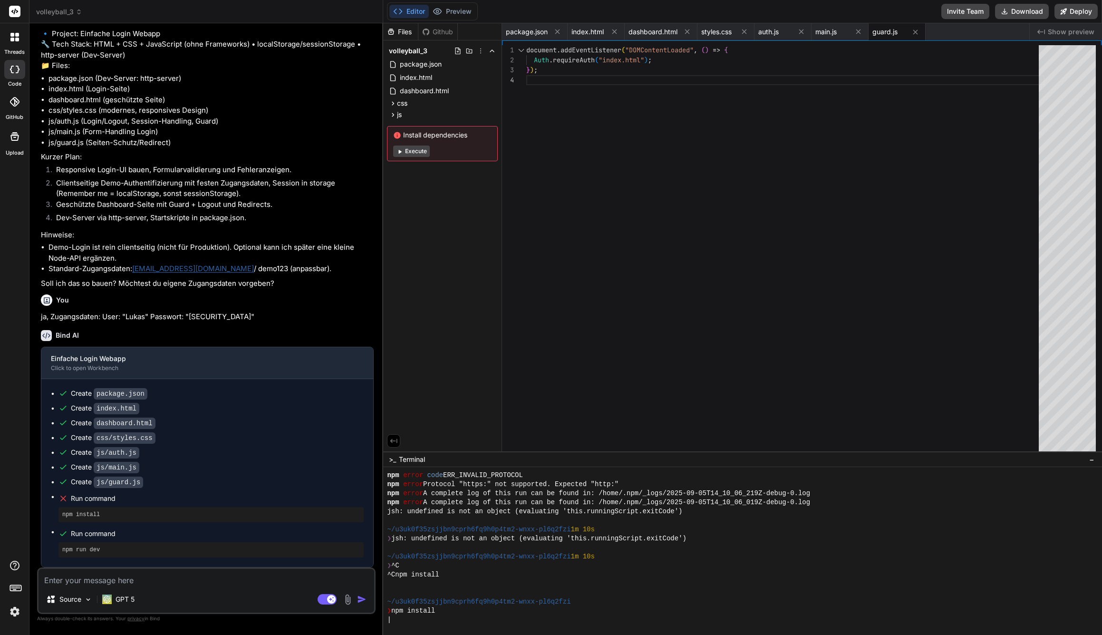
scroll to position [1761, 0]
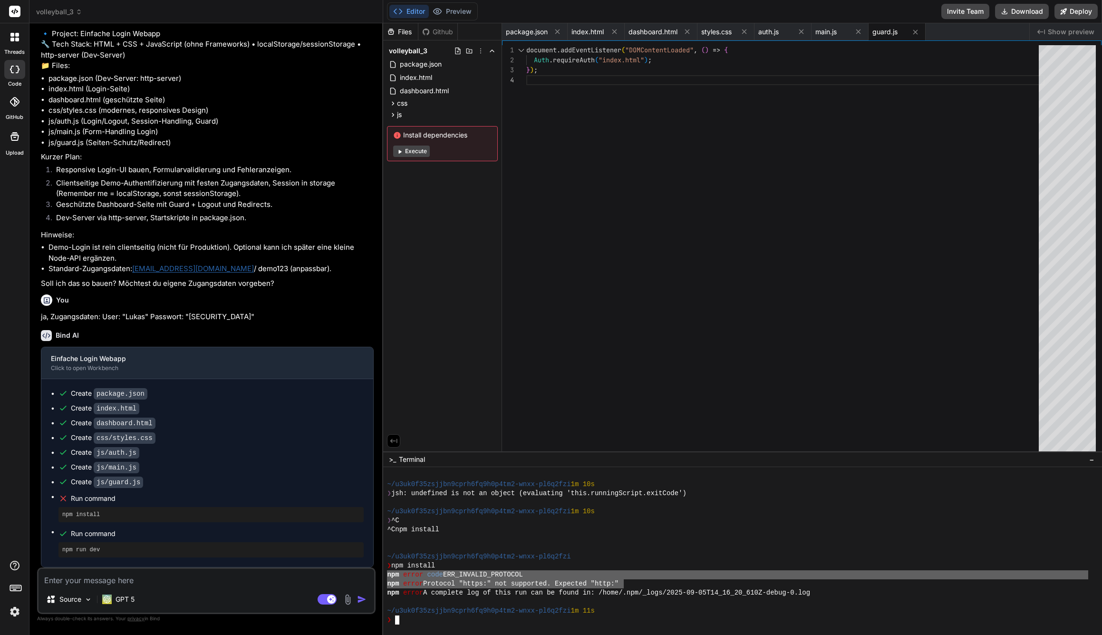
drag, startPoint x: 388, startPoint y: 575, endPoint x: 624, endPoint y: 582, distance: 236.4
click at [185, 589] on div "Source GPT 5 Agent Mode. When this toggle is activated, AI automatically makes …" at bounding box center [206, 590] width 338 height 47
click at [160, 573] on textarea at bounding box center [207, 577] width 336 height 17
paste textarea "npm error code ERR_INVALID_PROTOCOL npm error Protocol "https:" not supported. …"
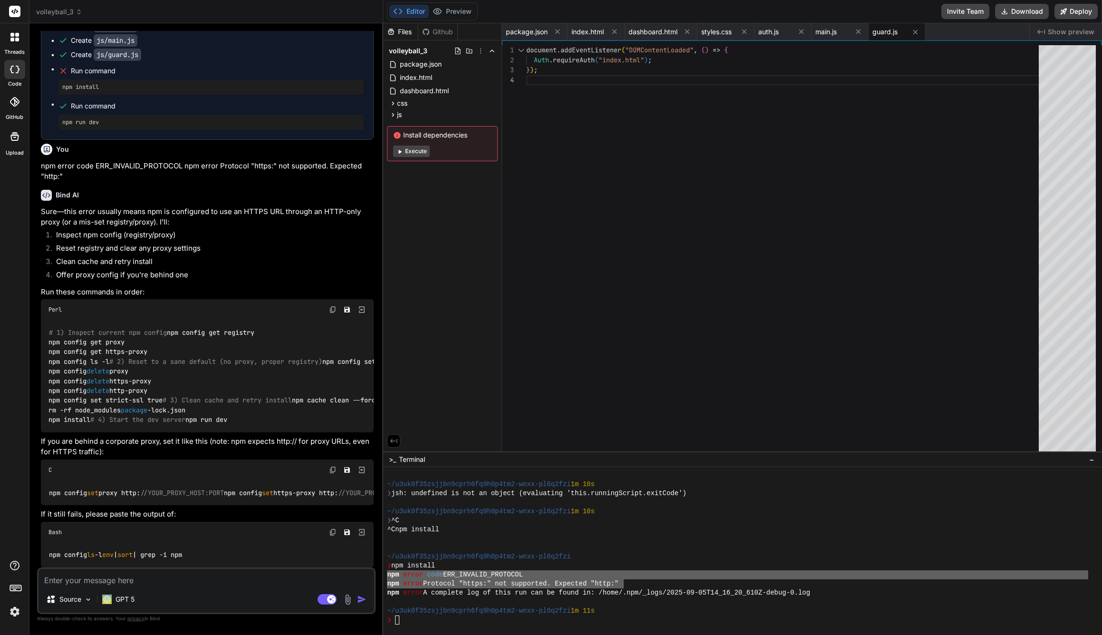
scroll to position [635, 0]
drag, startPoint x: 154, startPoint y: 556, endPoint x: 49, endPoint y: 544, distance: 105.3
click at [49, 544] on div "npm config ls -l env | sort | grep -i npm" at bounding box center [207, 554] width 333 height 25
copy code "npm config ls -l env | sort | grep -i npm"
click at [133, 579] on textarea at bounding box center [207, 577] width 336 height 17
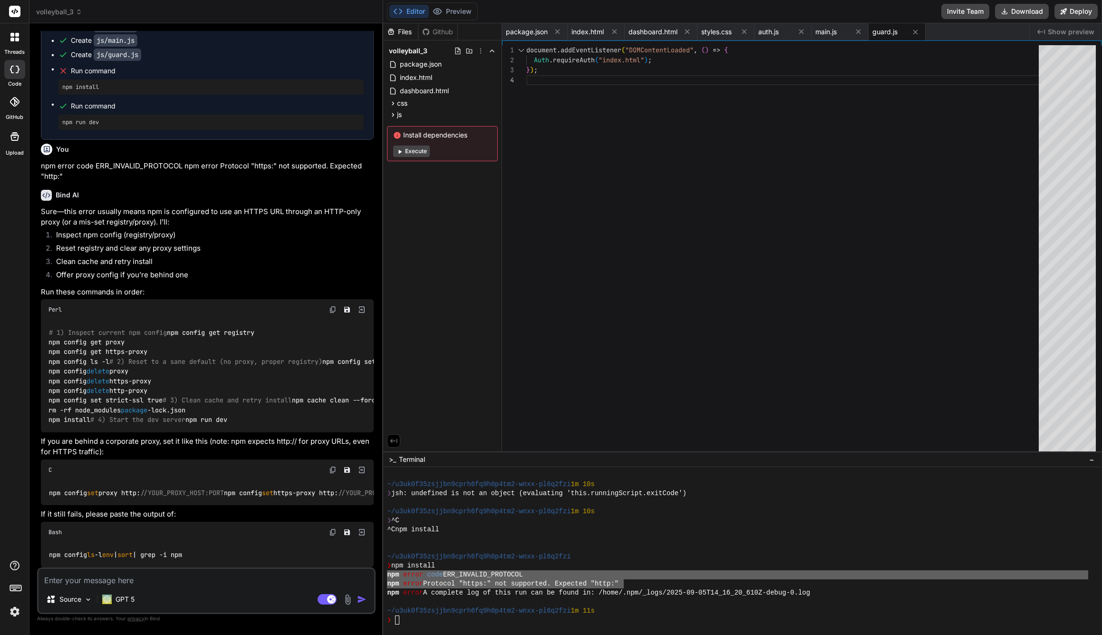
paste textarea "npm config ls -l env | sort | grep -i npm"
click at [117, 579] on textarea at bounding box center [207, 577] width 336 height 17
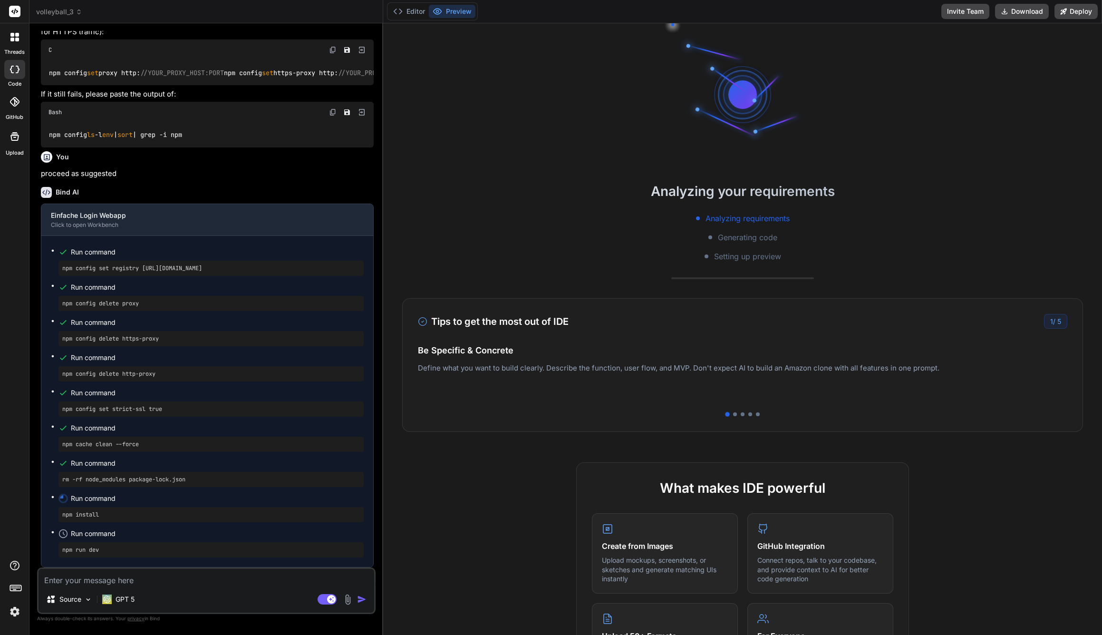
scroll to position [1054, 0]
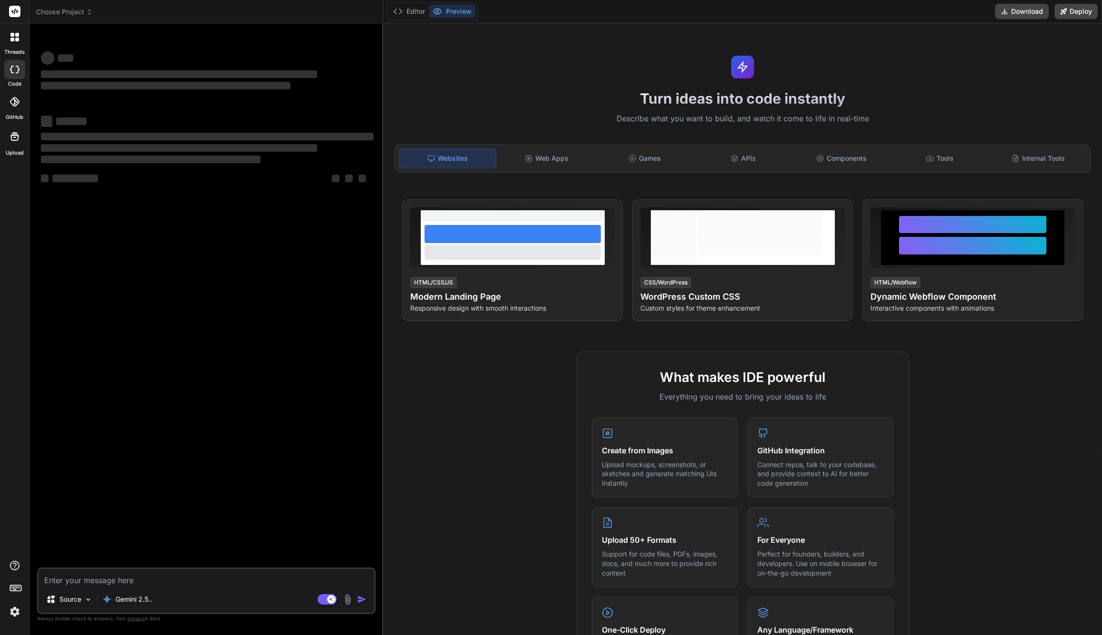
type textarea "x"
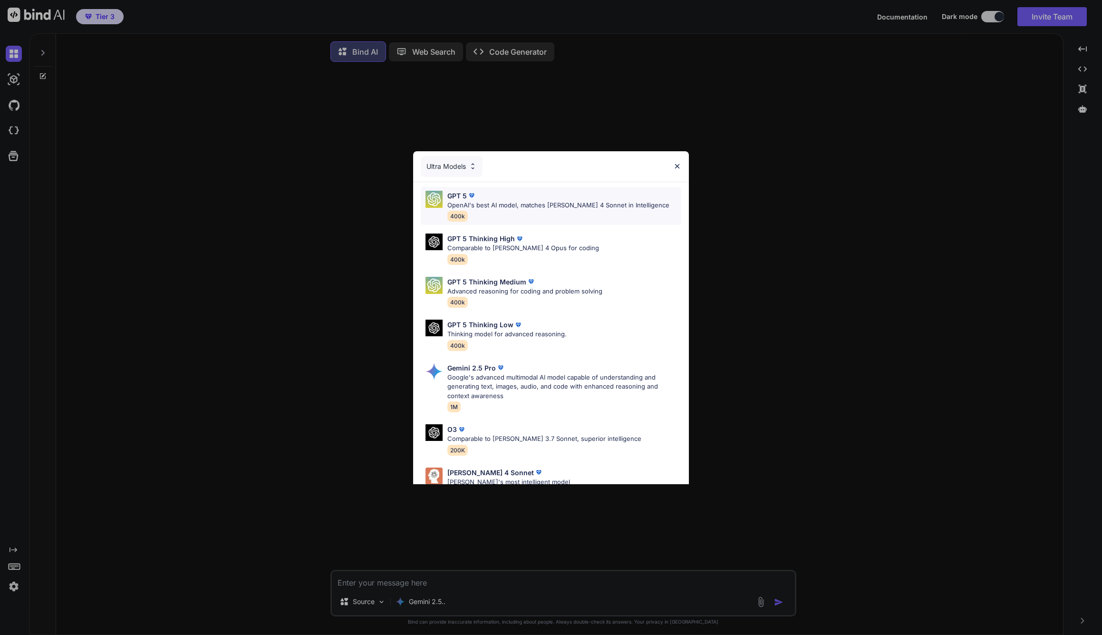
click at [490, 207] on p "OpenAI's best AI model, matches [PERSON_NAME] 4 Sonnet in Intelligence" at bounding box center [558, 206] width 222 height 10
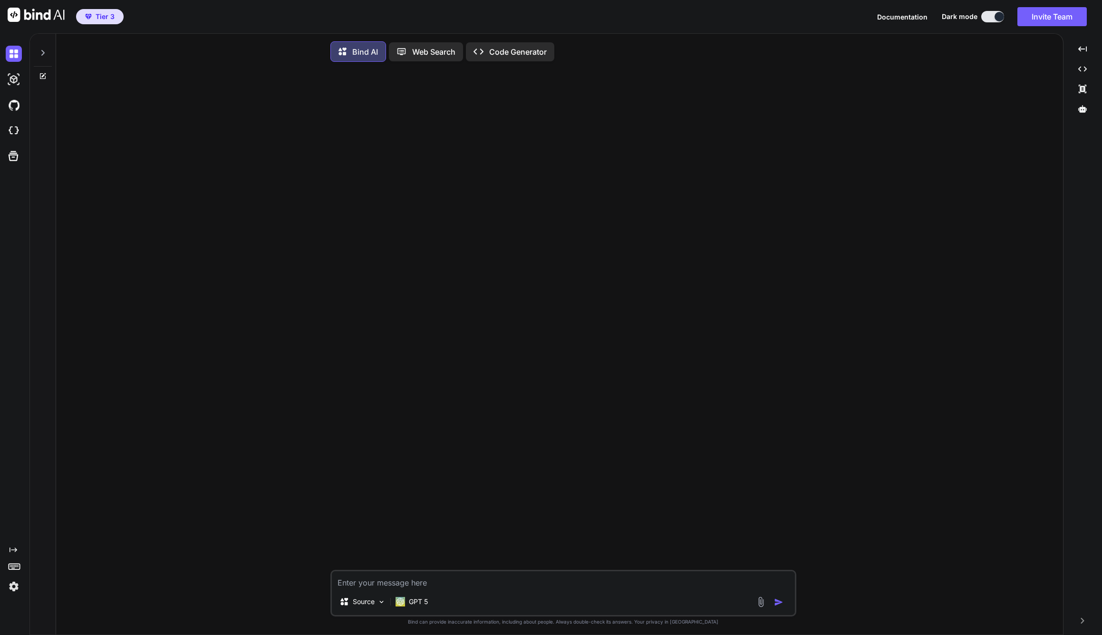
click at [517, 56] on p "Code Generator" at bounding box center [518, 51] width 58 height 11
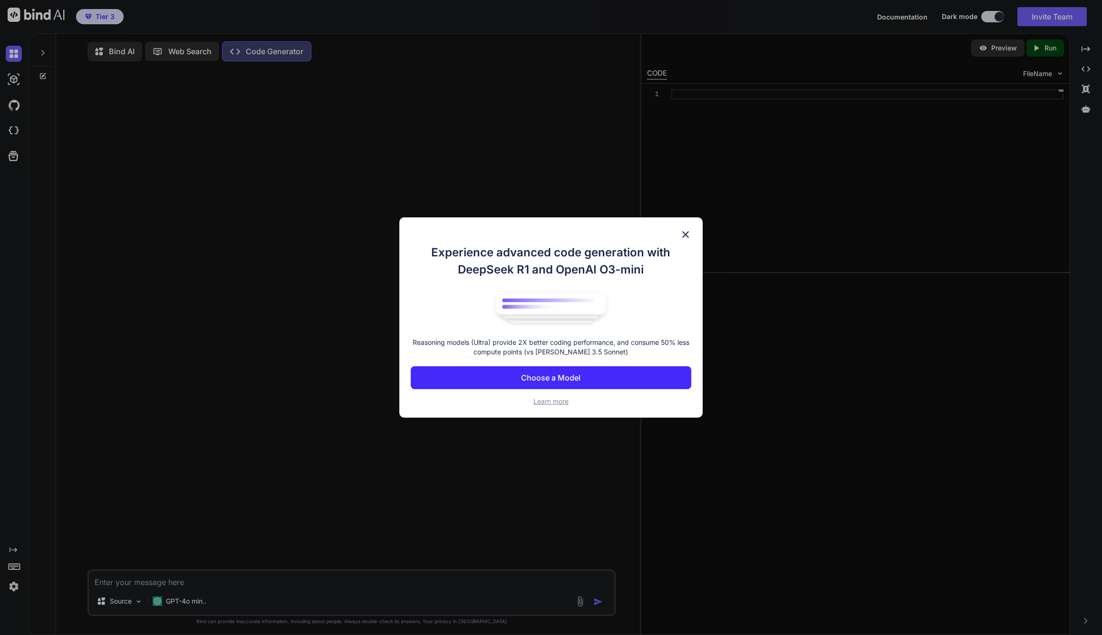
click at [557, 376] on p "Choose a Model" at bounding box center [550, 377] width 59 height 11
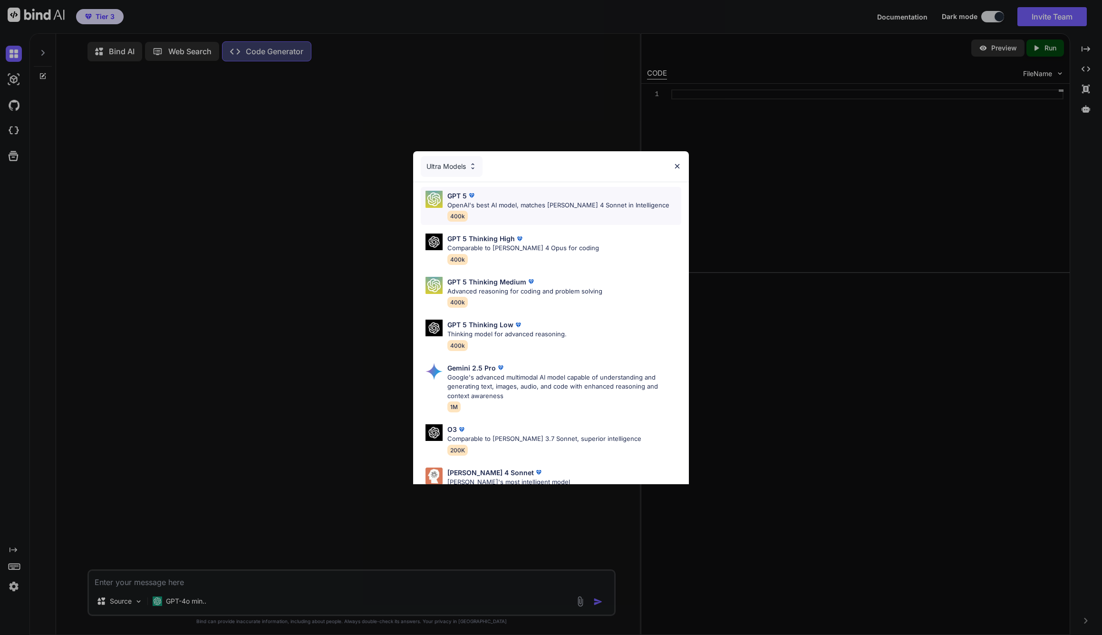
click at [541, 209] on p "OpenAI's best AI model, matches Claude 4 Sonnet in Intelligence" at bounding box center [558, 206] width 222 height 10
type textarea "x"
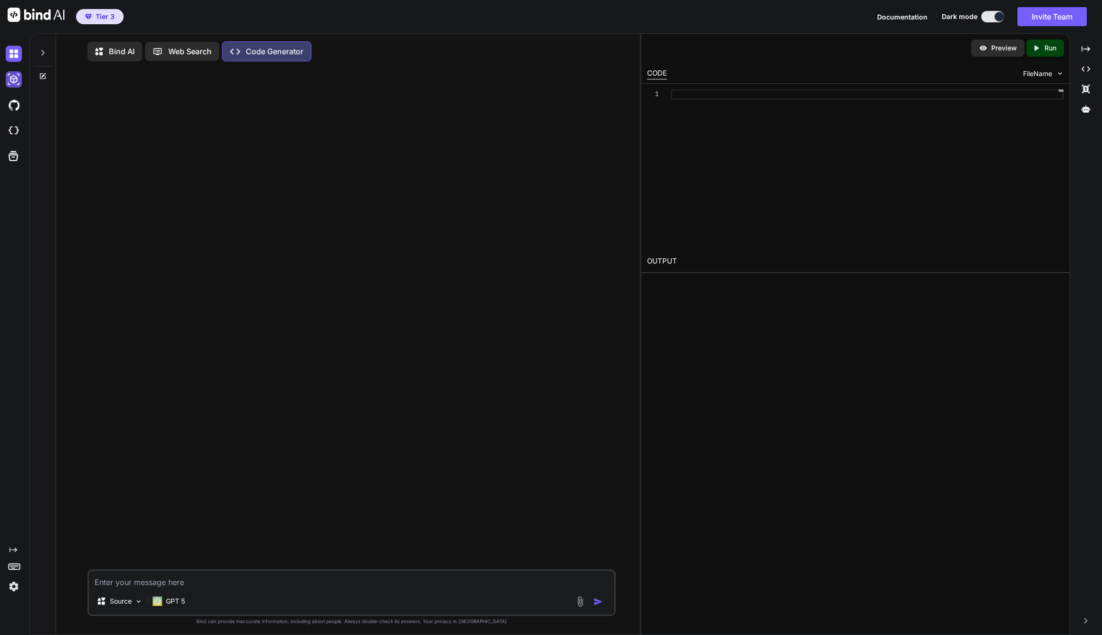
click at [15, 81] on img at bounding box center [14, 79] width 16 height 16
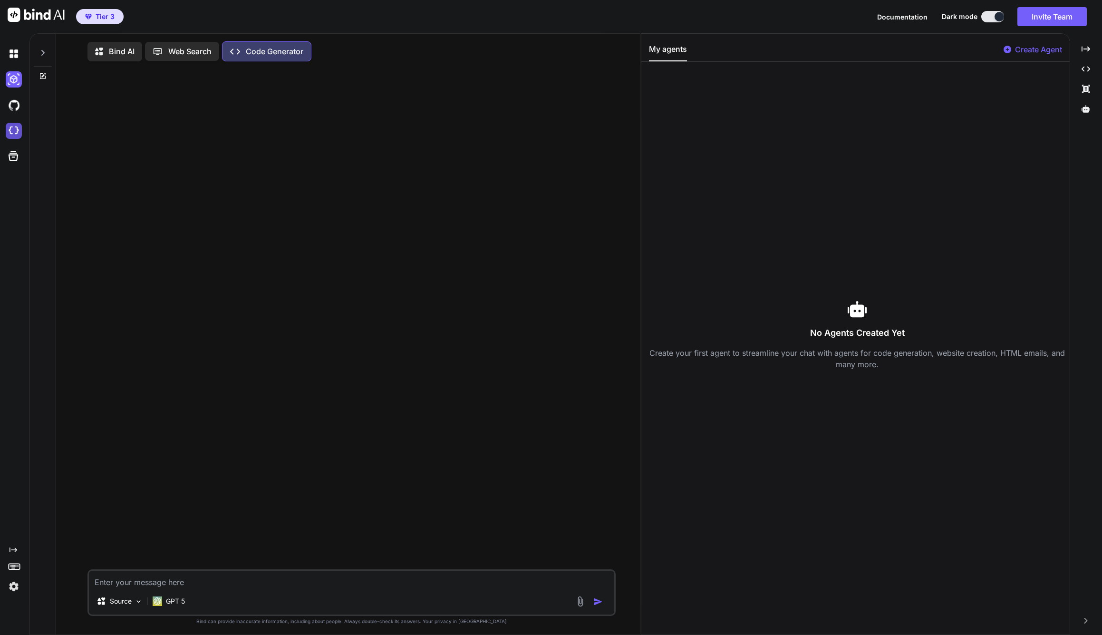
click at [16, 129] on img at bounding box center [14, 131] width 16 height 16
click at [14, 83] on img at bounding box center [14, 79] width 16 height 16
click at [905, 234] on div "No Agents Created Yet Create your first agent to streamline your chat with agen…" at bounding box center [857, 334] width 416 height 530
click at [1022, 54] on p "Create Agent" at bounding box center [1038, 49] width 47 height 11
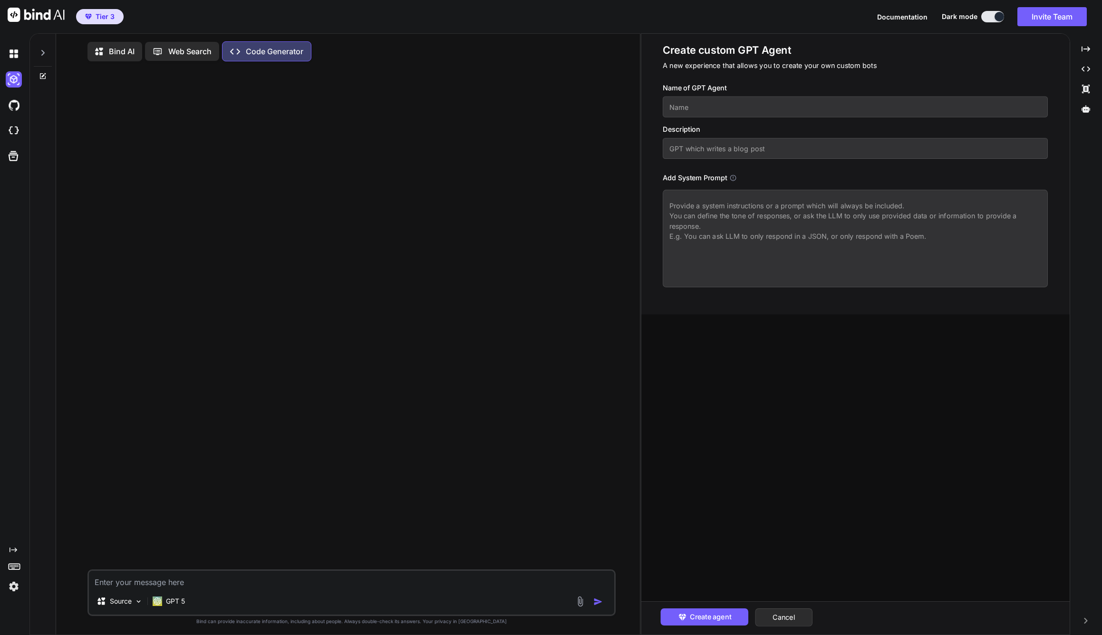
click at [721, 113] on input "text" at bounding box center [855, 107] width 385 height 21
type input "Helpi"
type input "helps with Coding"
type textarea "you are a professional Coder for Web Development"
click at [695, 614] on span "Create agent" at bounding box center [710, 616] width 41 height 10
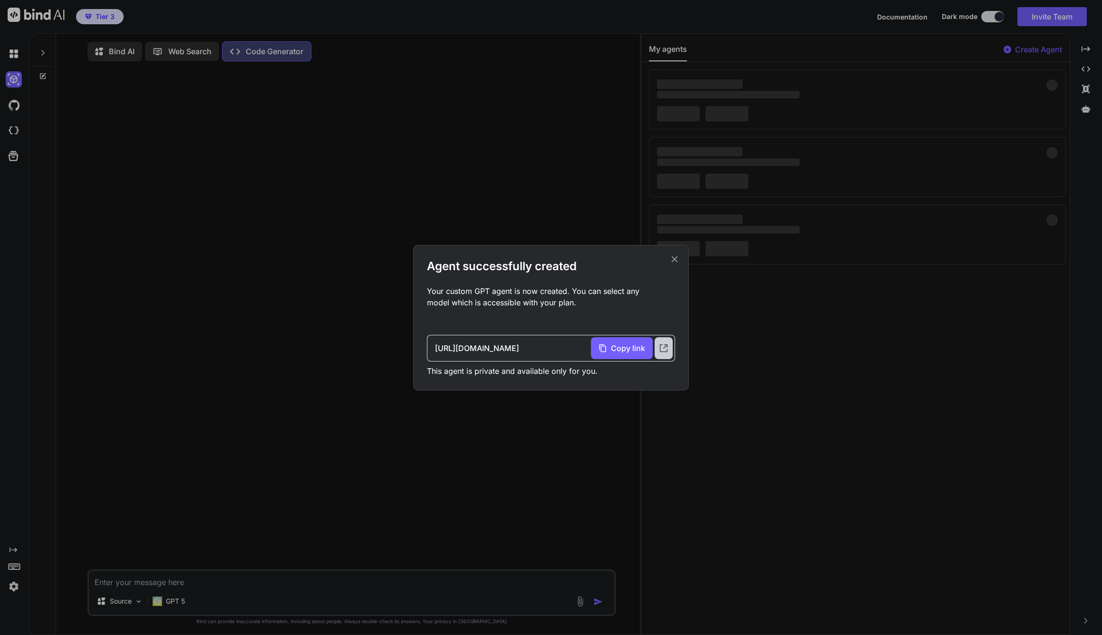
click at [669, 345] on div at bounding box center [664, 348] width 18 height 22
click at [679, 261] on icon at bounding box center [674, 259] width 10 height 10
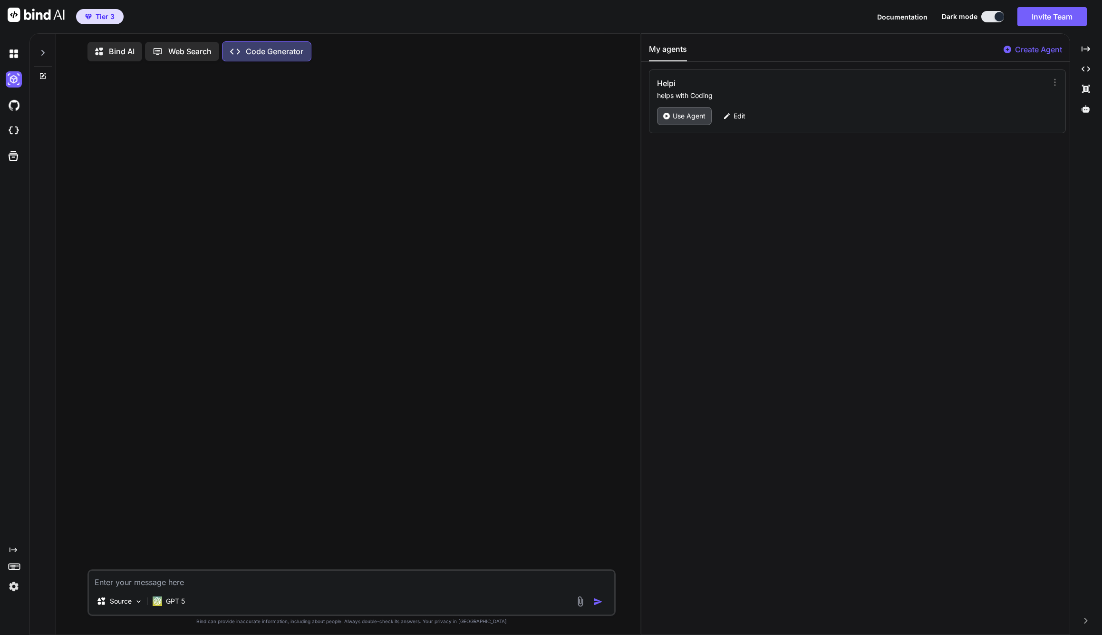
click at [669, 114] on icon at bounding box center [666, 116] width 7 height 7
click at [163, 580] on textarea at bounding box center [351, 579] width 525 height 17
click at [186, 600] on p "GPT-4o min.." at bounding box center [186, 602] width 40 height 10
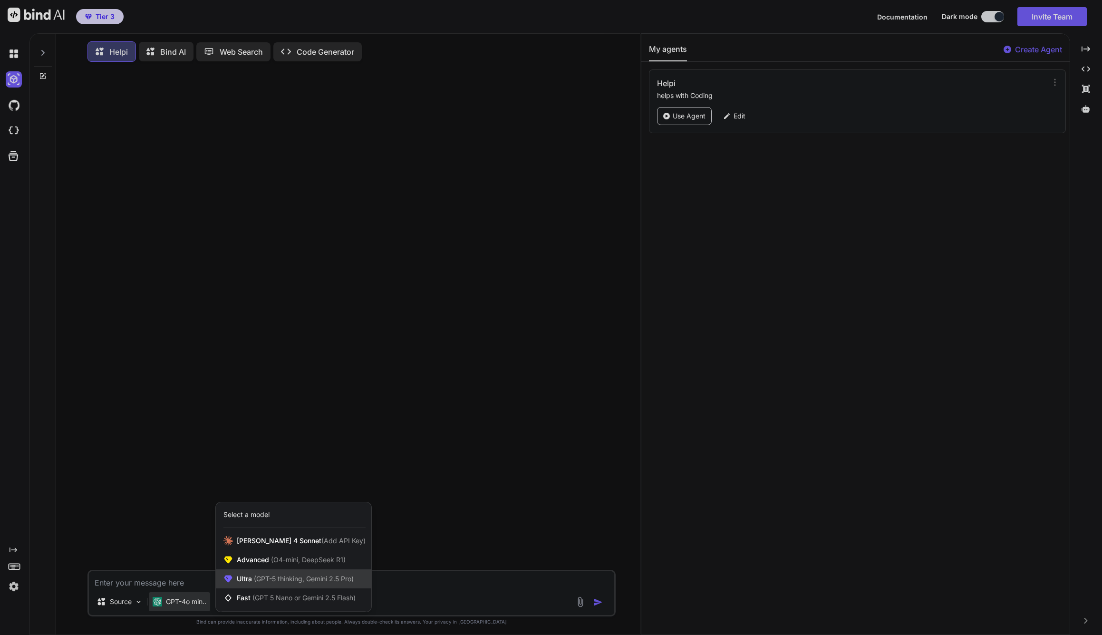
click at [277, 579] on span "(GPT-5 thinking, Gemini 2.5 Pro)" at bounding box center [303, 578] width 102 height 8
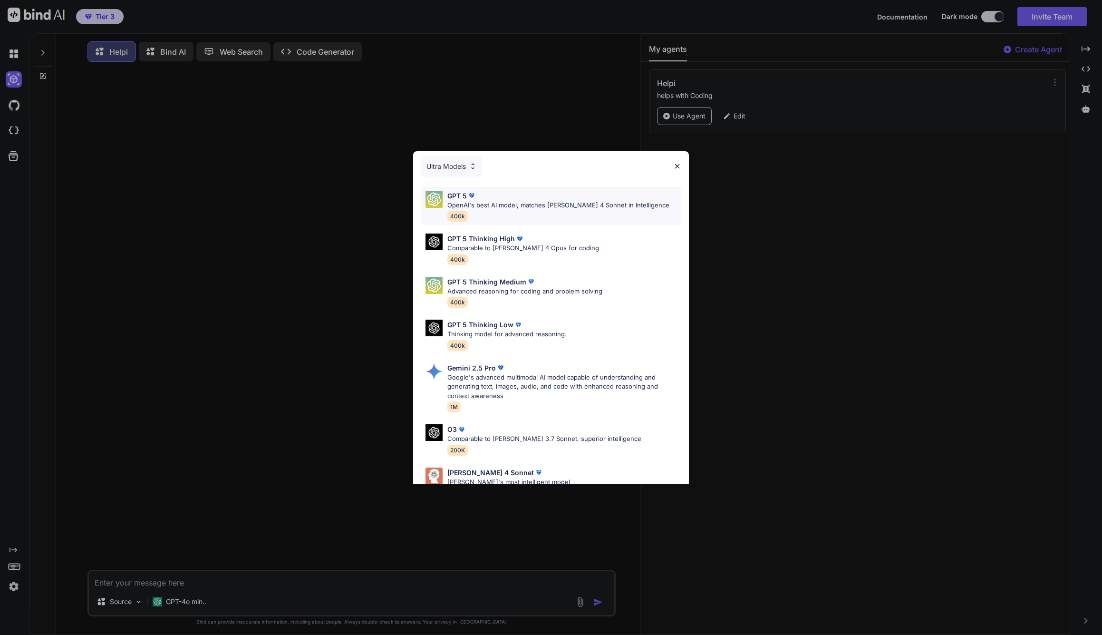
click at [494, 199] on div "GPT 5" at bounding box center [558, 196] width 222 height 10
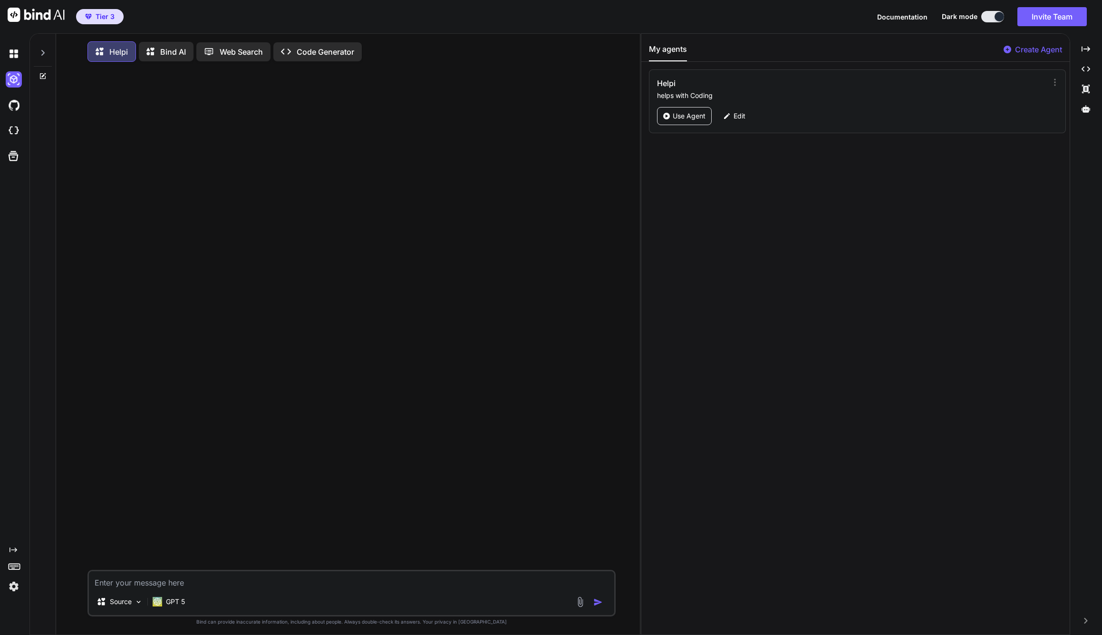
click at [240, 586] on textarea at bounding box center [351, 579] width 525 height 17
paste textarea "npm config ls -l env | sort | grep -i npm"
type textarea "npm config ls -l env | sort | grep -i npm"
click at [174, 579] on textarea at bounding box center [351, 579] width 525 height 17
paste textarea "erzeuge eine voll umfängliche Web-Anwendung in der Volleyball Teams ihr Trainin…"
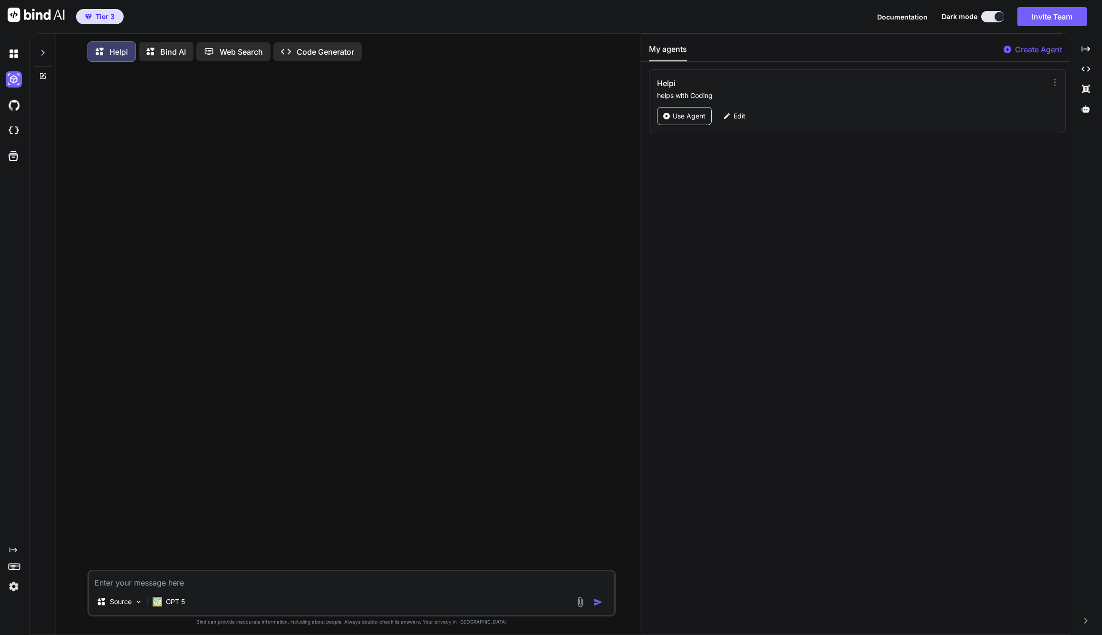
type textarea "erzeuge eine voll umfängliche Web-Anwendung in der Volleyball Teams ihr Trainin…"
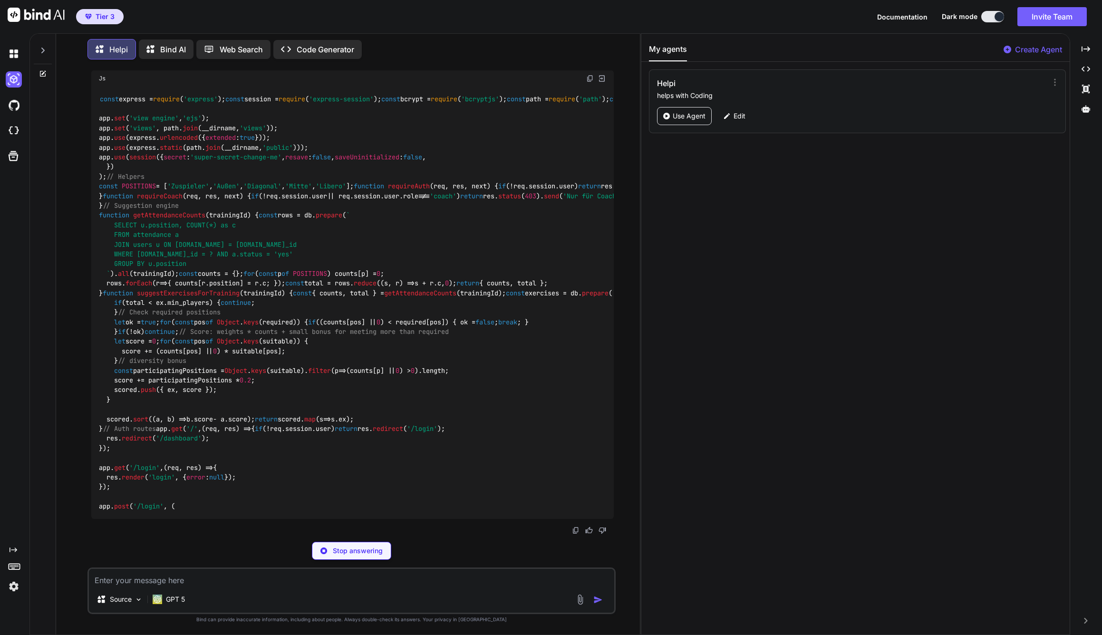
scroll to position [3321, 0]
click at [369, 551] on p "Stop answering" at bounding box center [358, 551] width 50 height 10
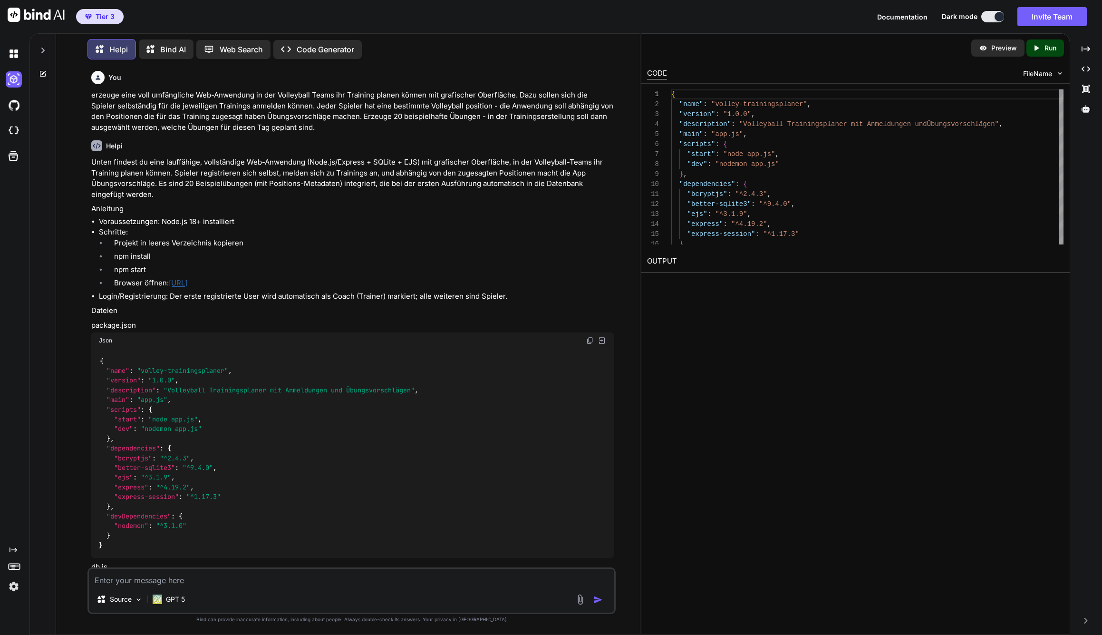
scroll to position [54, 0]
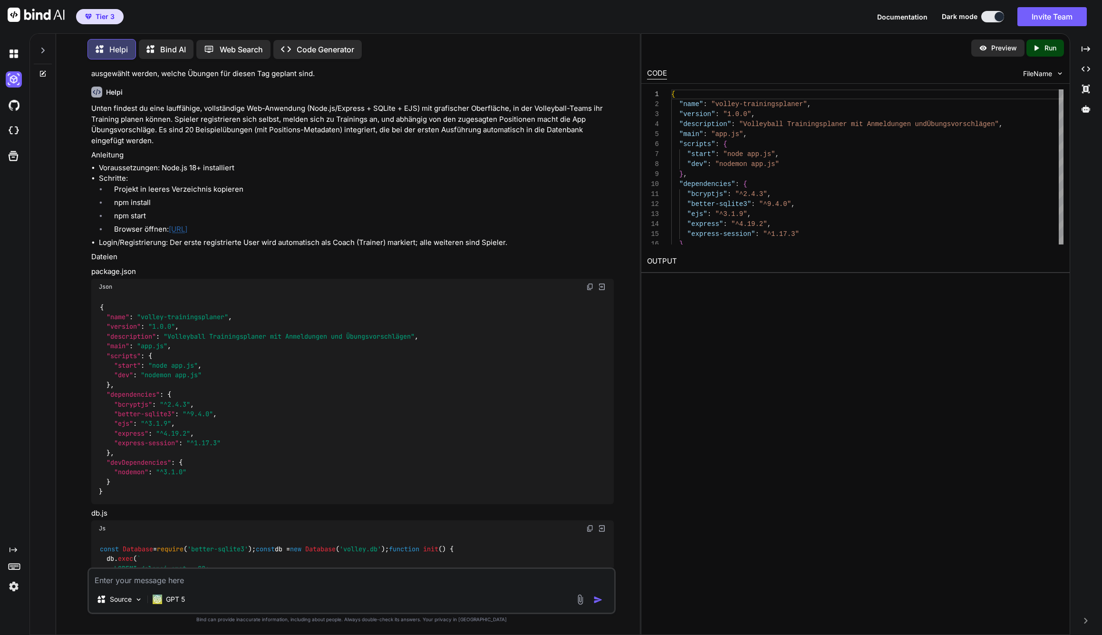
click at [1055, 47] on p "Run" at bounding box center [1050, 48] width 12 height 10
click at [801, 314] on div "Preview Created with Pixso. Run CODE FileName 5 6 7 8 9 10 11 12 13 14 15 16 4 …" at bounding box center [855, 333] width 429 height 601
click at [17, 128] on img at bounding box center [14, 131] width 16 height 16
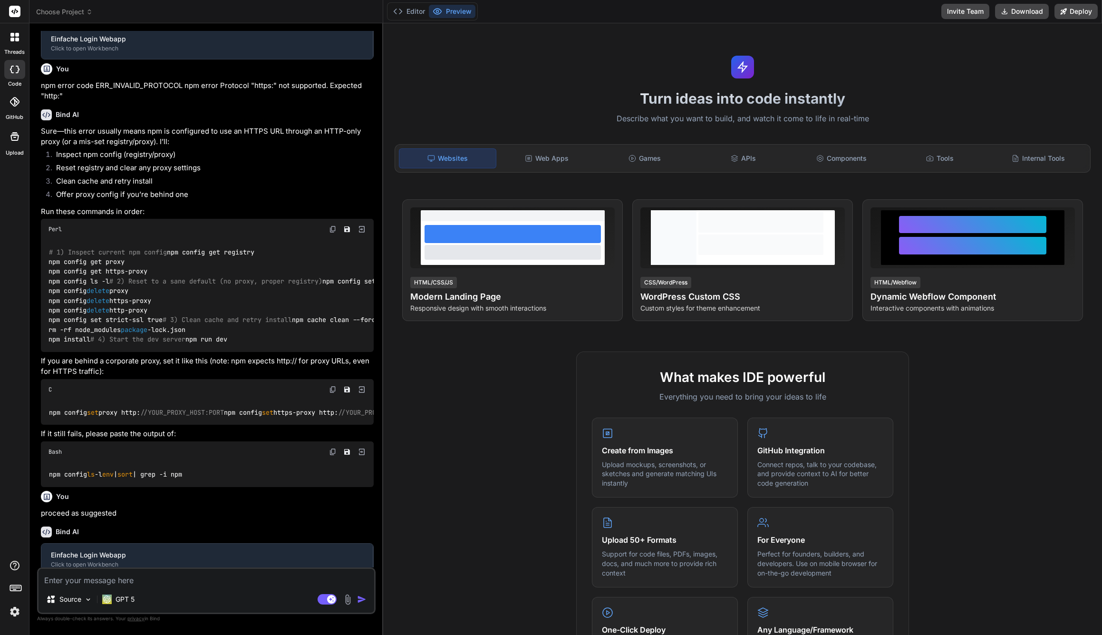
scroll to position [531, 0]
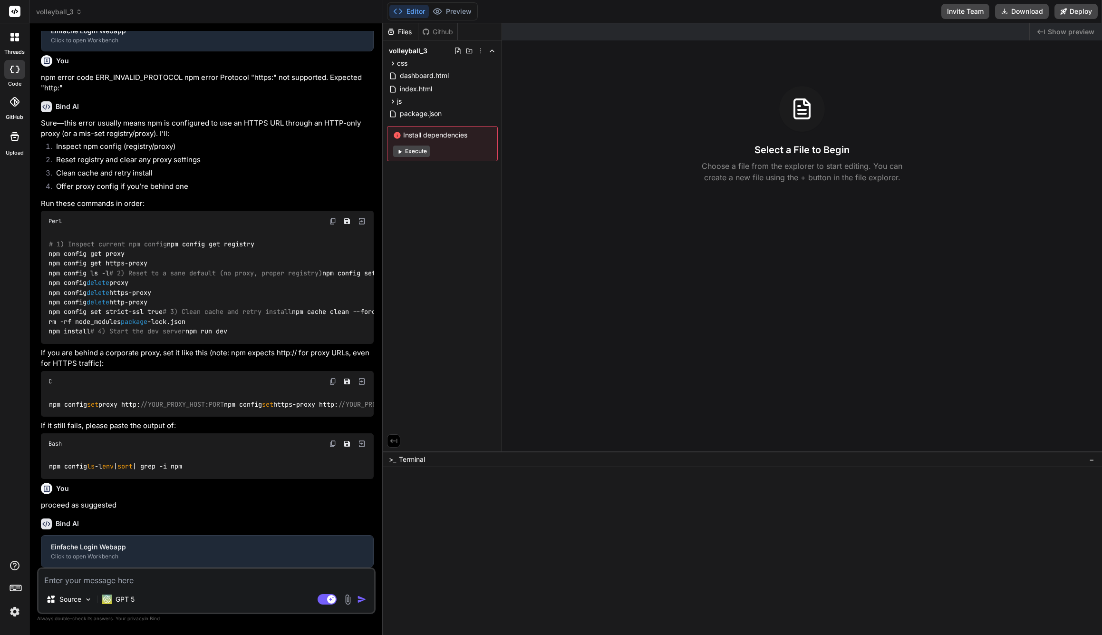
type textarea "x"
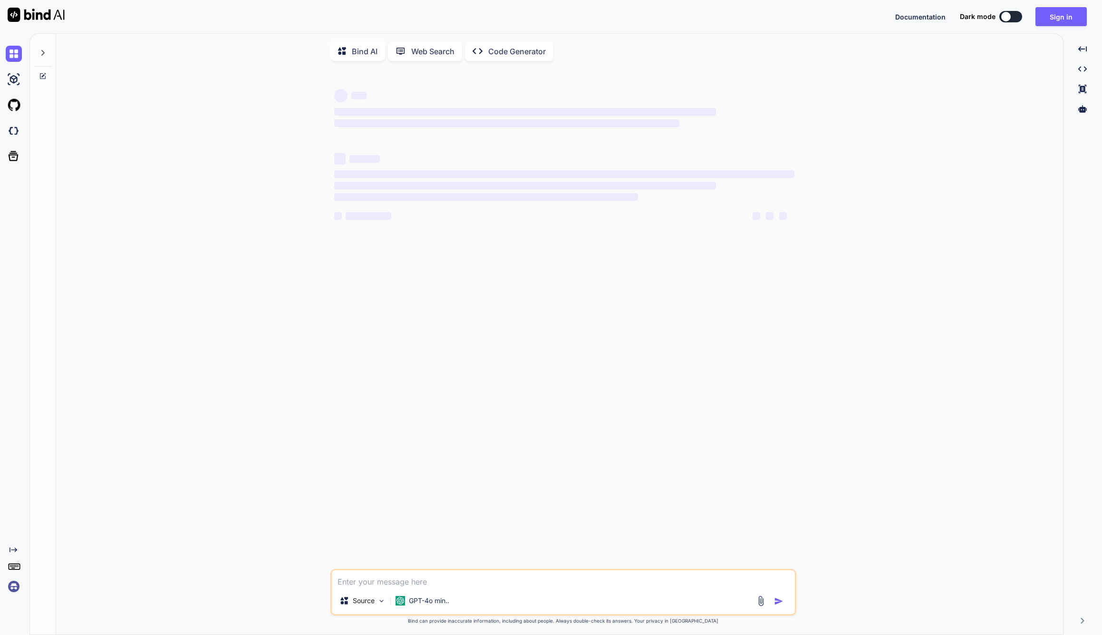
type textarea "x"
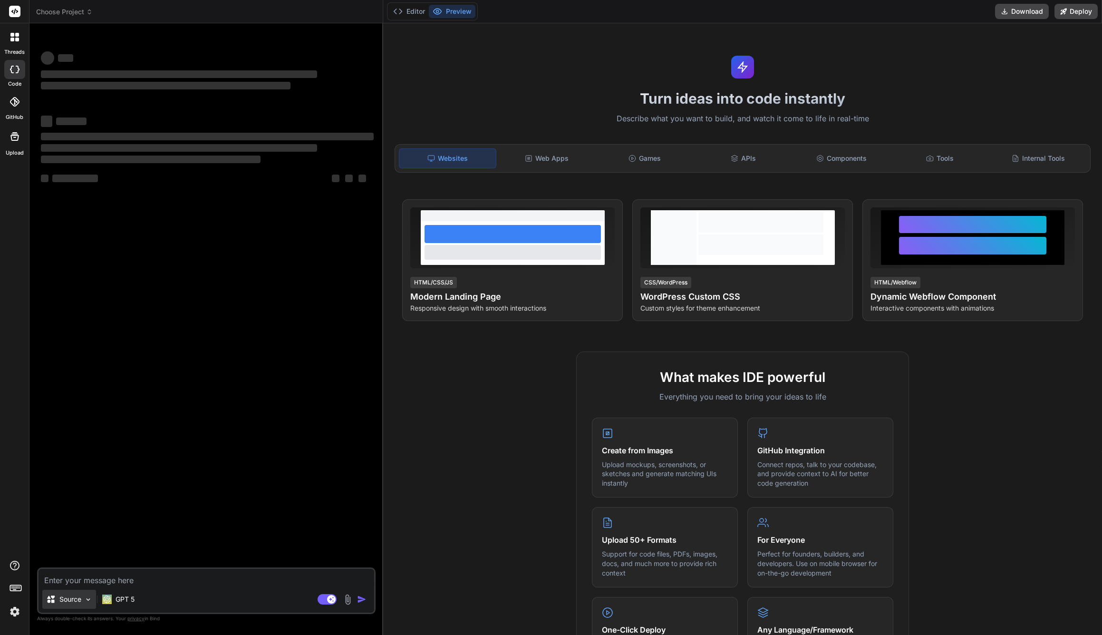
click at [76, 600] on p "Source" at bounding box center [70, 599] width 22 height 10
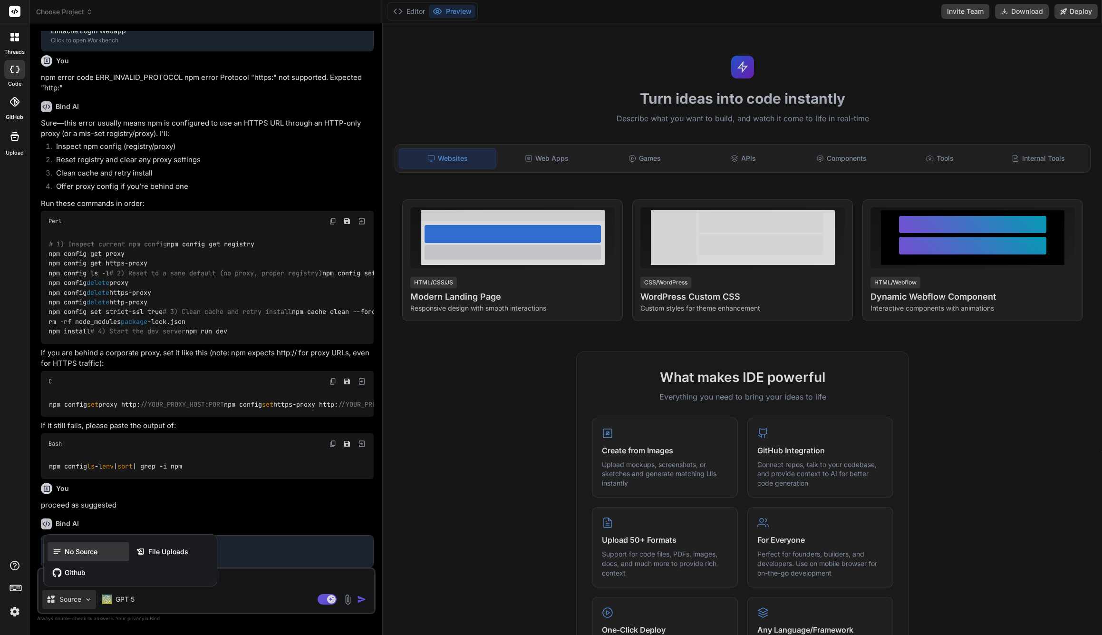
scroll to position [531, 0]
click at [78, 551] on span "No Source" at bounding box center [81, 552] width 33 height 10
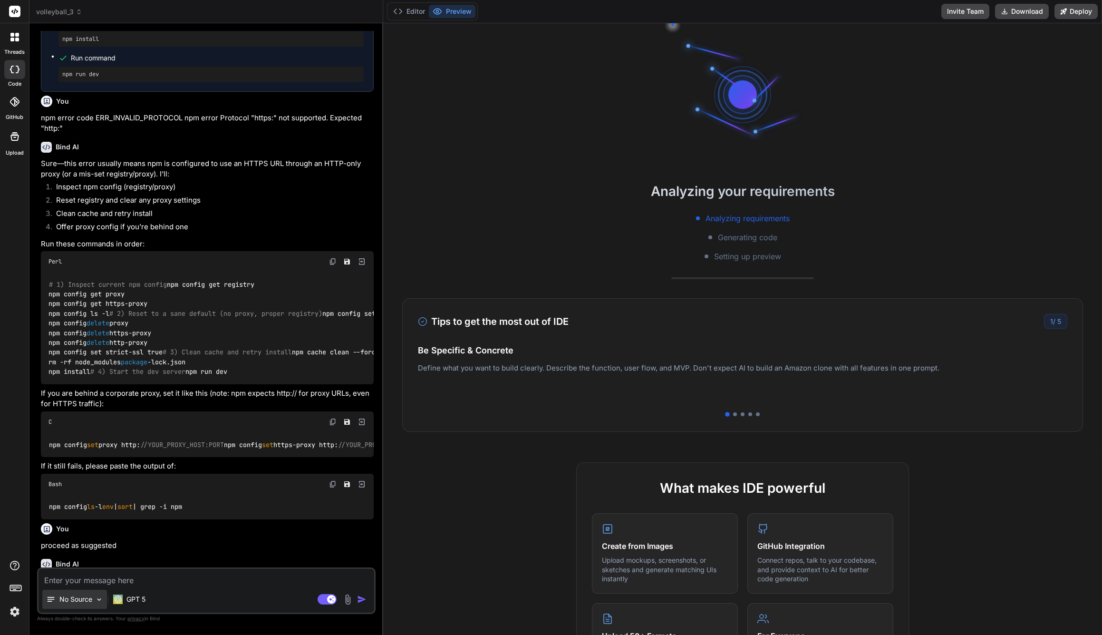
click at [76, 602] on p "No Source" at bounding box center [75, 599] width 33 height 10
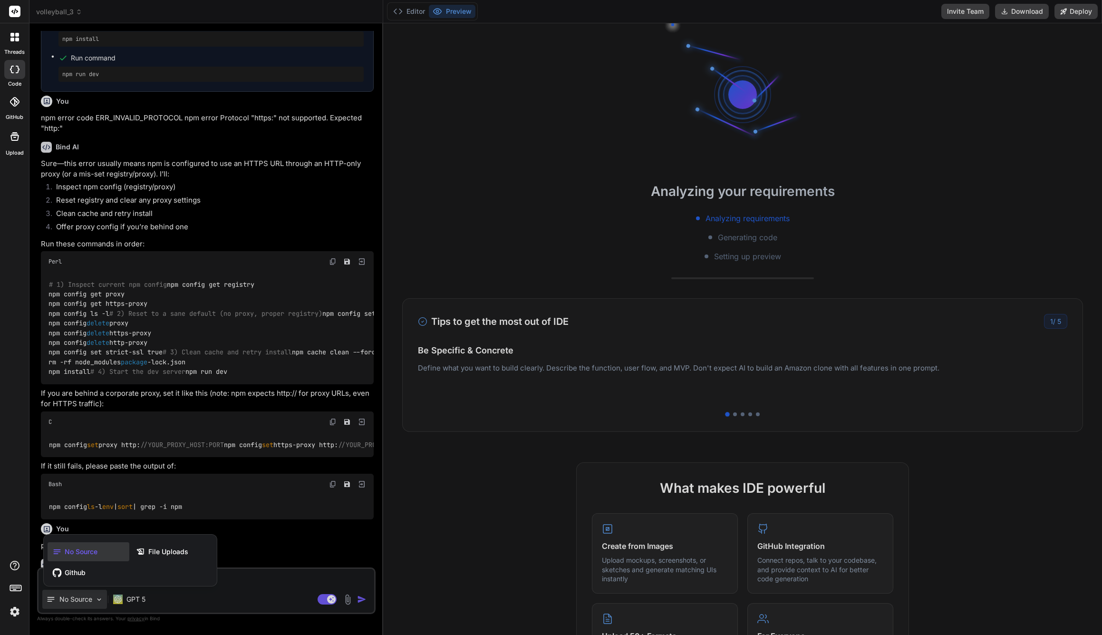
click at [212, 596] on div at bounding box center [551, 317] width 1102 height 635
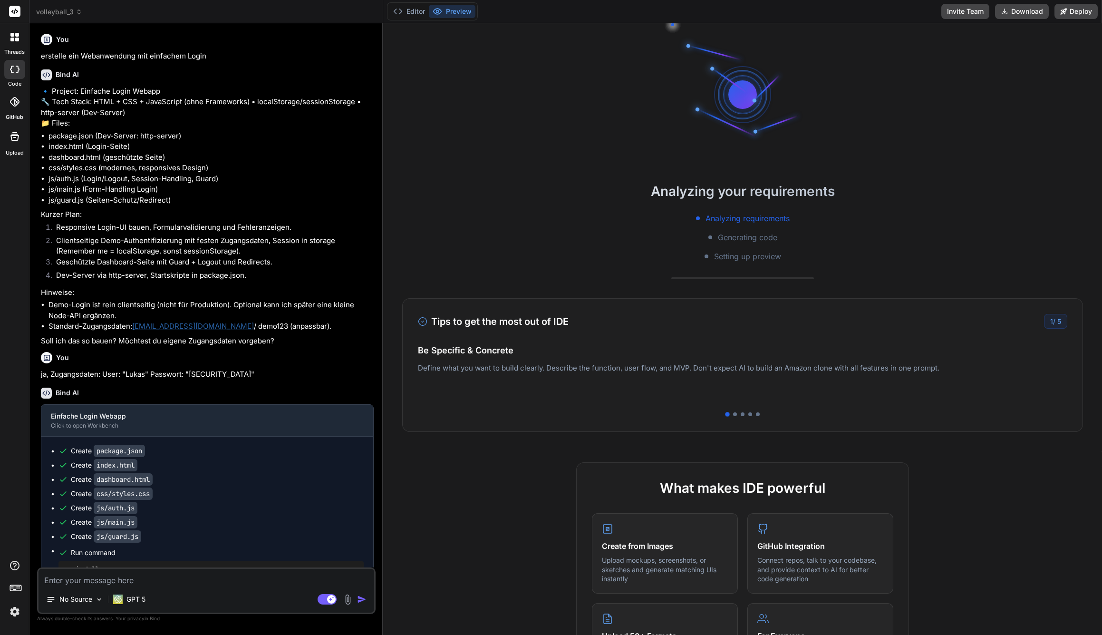
scroll to position [0, 0]
click at [68, 13] on span "volleyball_3" at bounding box center [59, 12] width 46 height 10
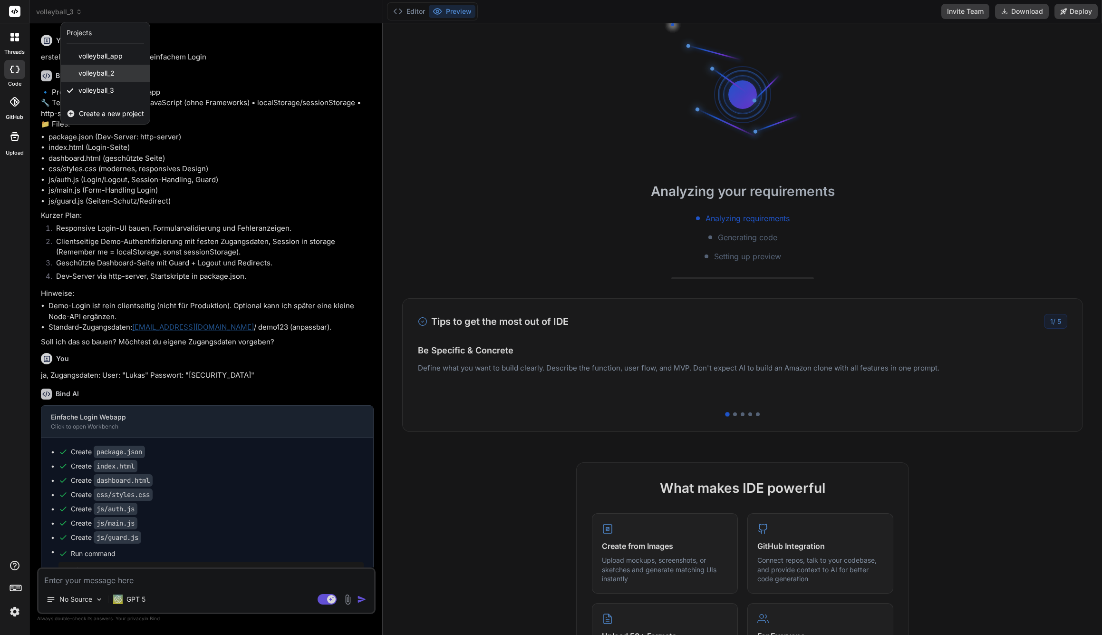
click at [87, 72] on span "volleyball_2" at bounding box center [96, 73] width 36 height 10
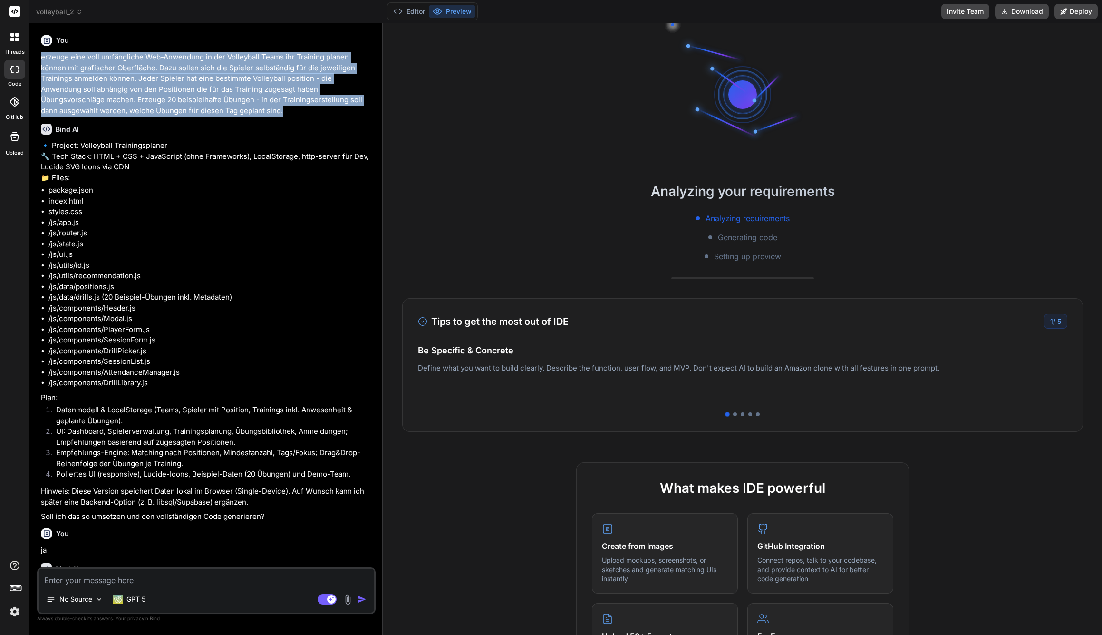
drag, startPoint x: 211, startPoint y: 110, endPoint x: 39, endPoint y: 57, distance: 179.7
click at [39, 57] on div "You erzeuge eine voll umfängliche Web-Anwendung in der Volleyball Teams ihr Tra…" at bounding box center [207, 299] width 337 height 536
copy p "erzeuge eine voll umfängliche Web-Anwendung in der Volleyball Teams ihr Trainin…"
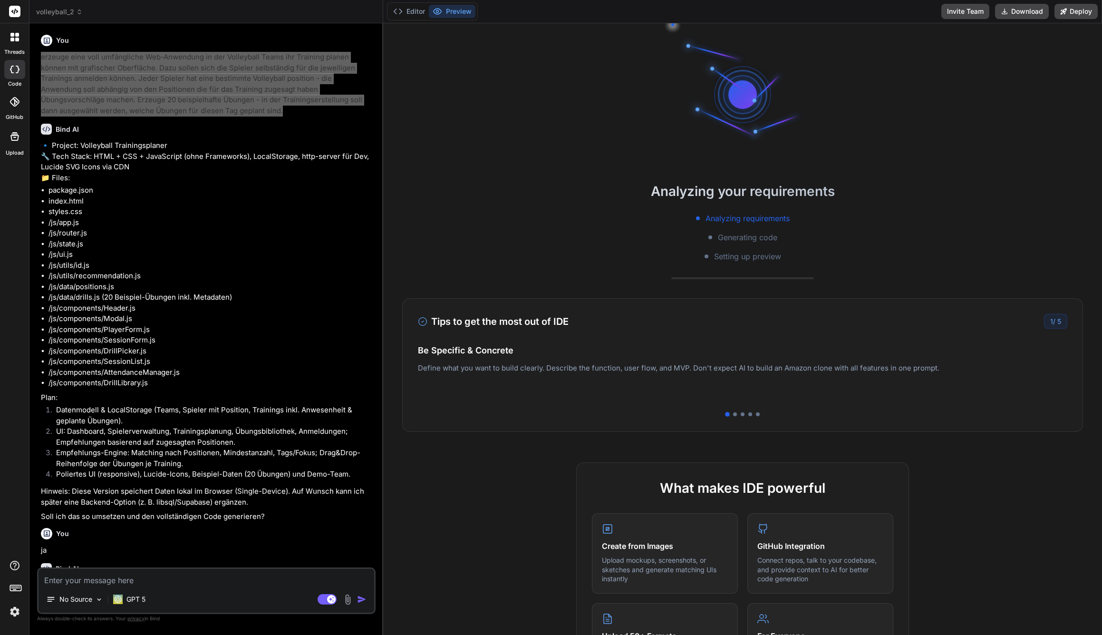
type textarea "x"
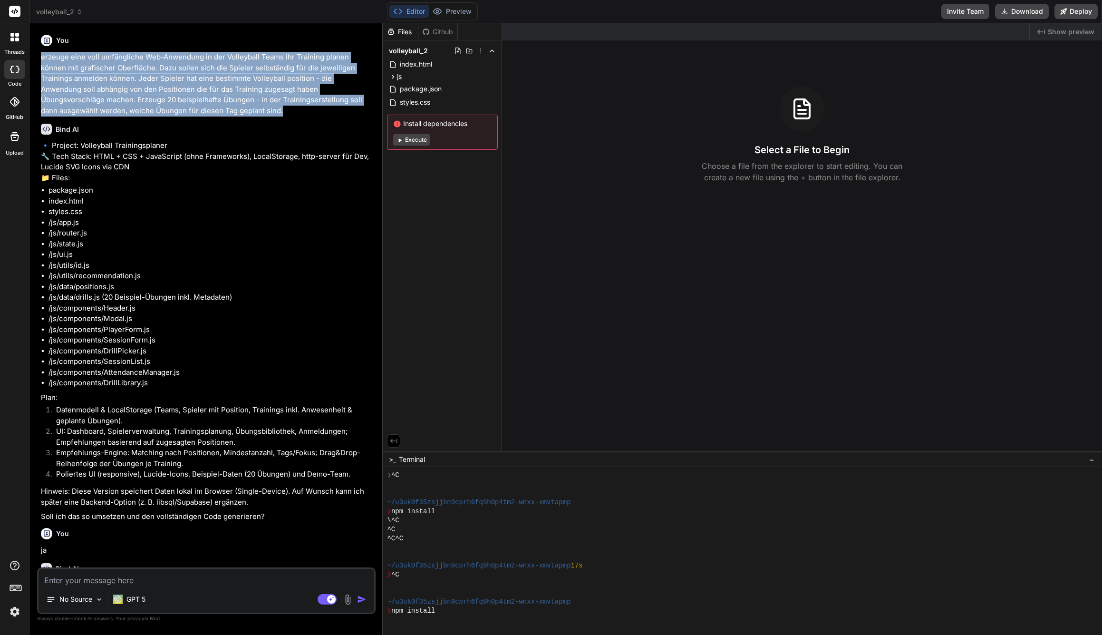
scroll to position [226, 0]
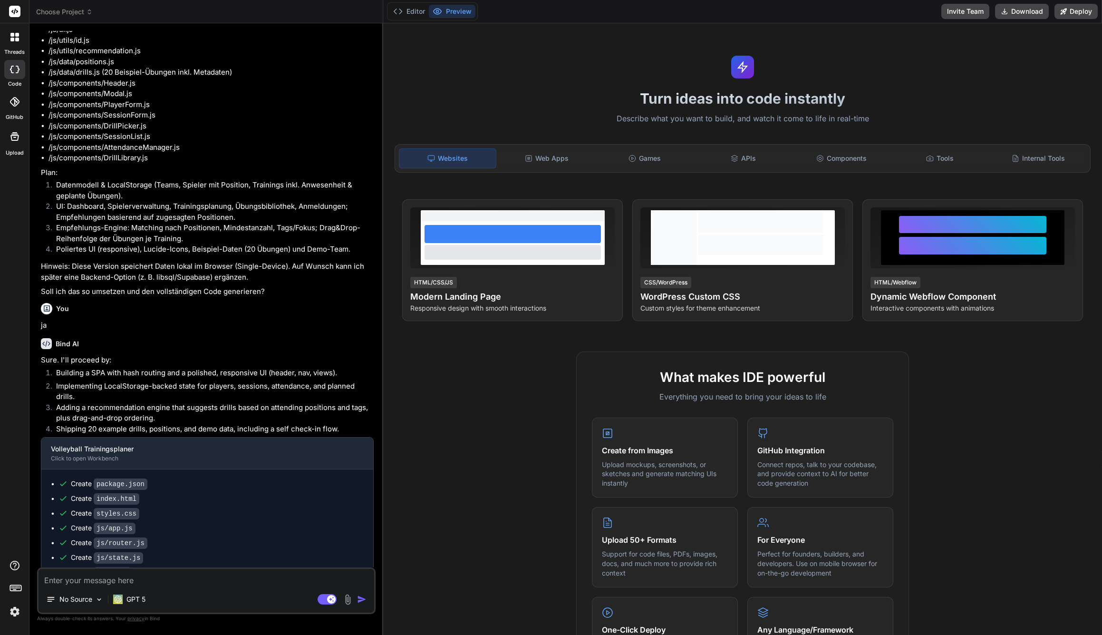
scroll to position [602, 0]
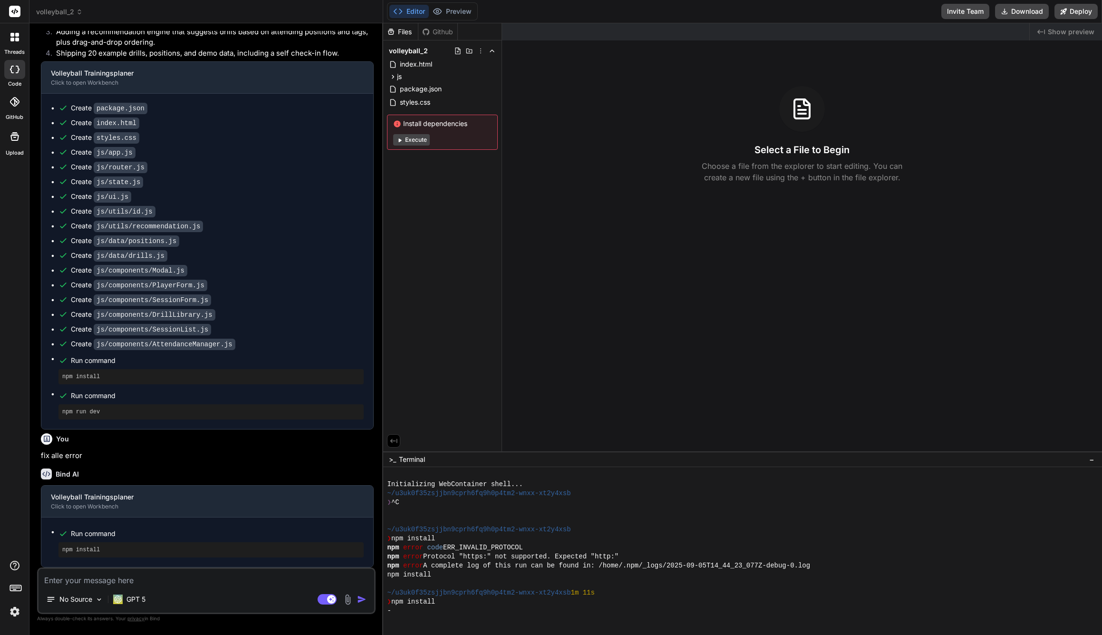
click at [422, 140] on button "Execute" at bounding box center [411, 139] width 37 height 11
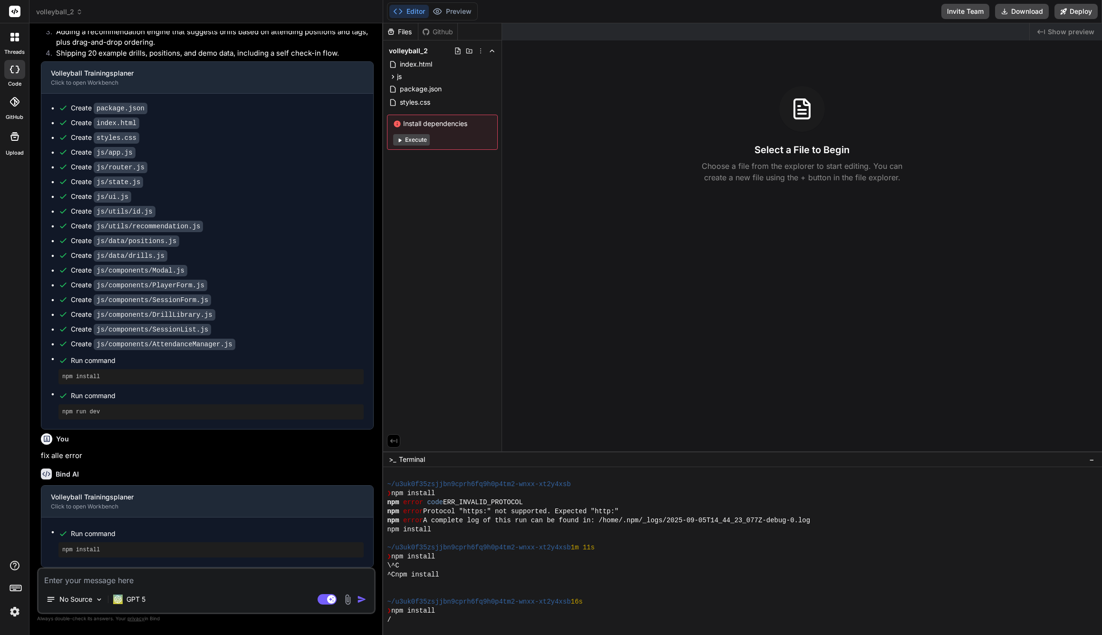
type textarea "x"
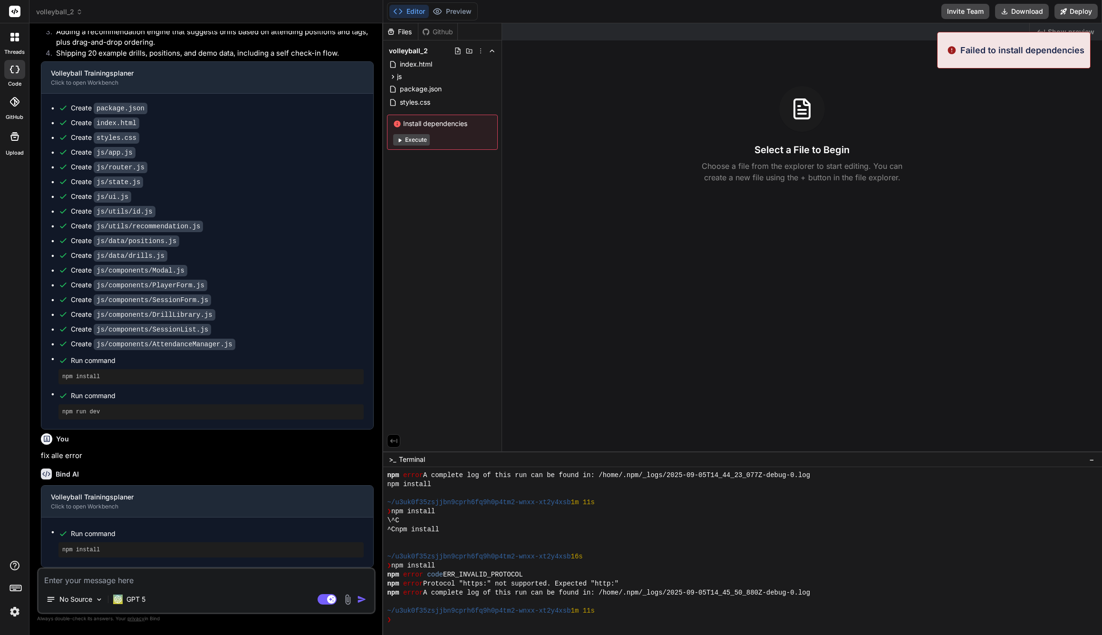
scroll to position [90, 0]
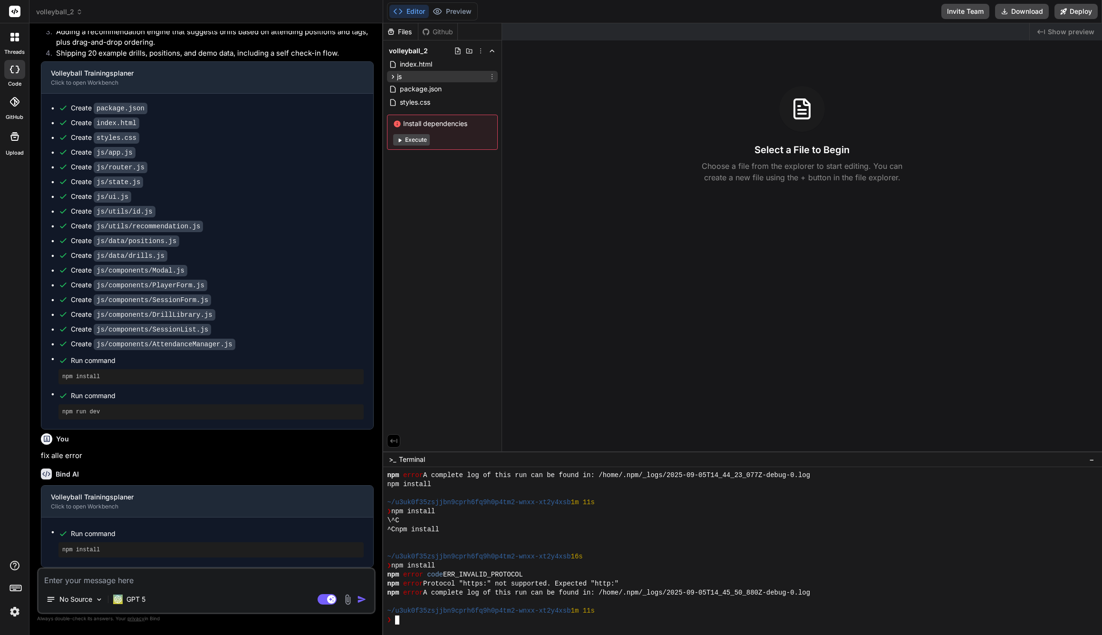
click at [390, 74] on icon at bounding box center [393, 77] width 8 height 8
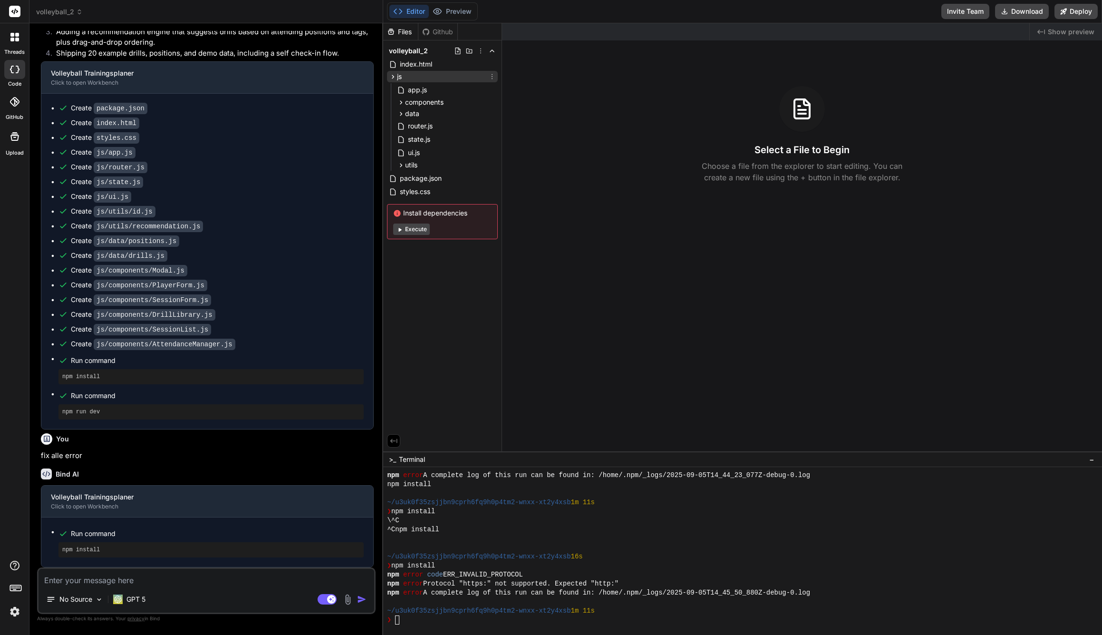
click at [390, 74] on icon at bounding box center [393, 77] width 8 height 8
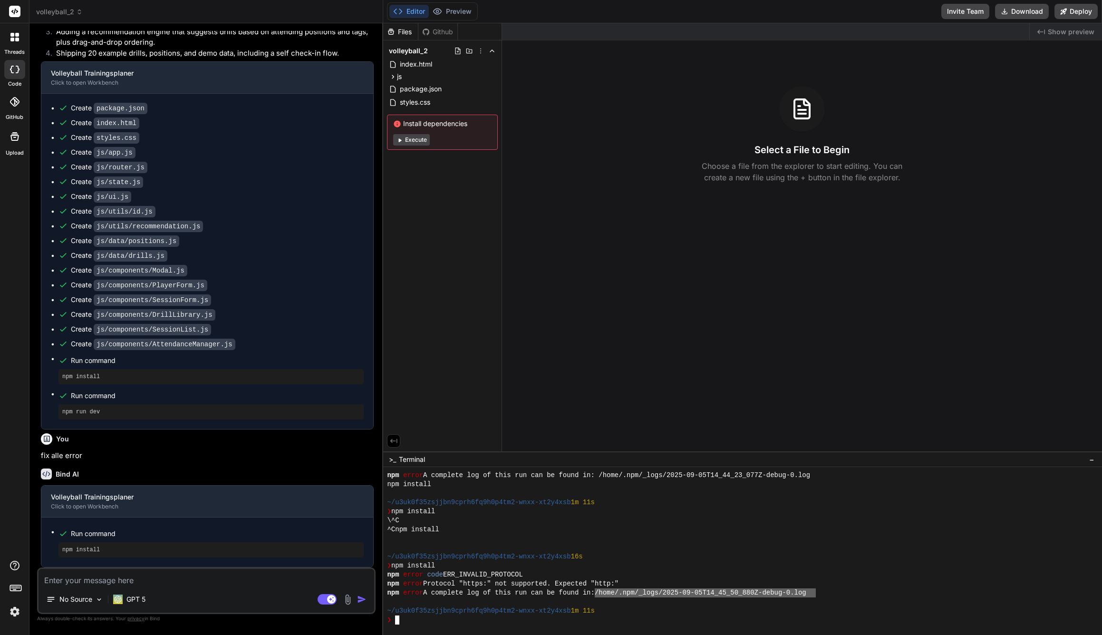
type textarea "/home/.npm/_logs/2025-09-05T14_45_50_880Z-debug-0.log"
click at [421, 223] on div "Files Github volleyball_2 index.html js app.js components AttendanceManager.js …" at bounding box center [442, 237] width 119 height 428
click at [415, 10] on button "Editor" at bounding box center [408, 11] width 39 height 13
click at [14, 40] on icon at bounding box center [12, 40] width 4 height 4
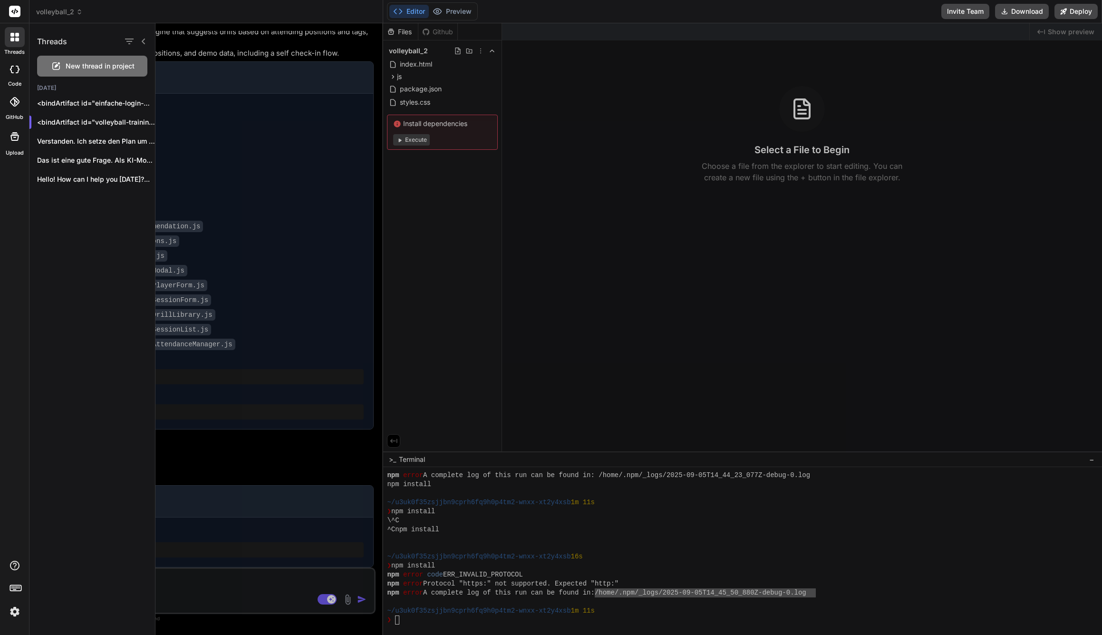
click at [8, 8] on div at bounding box center [14, 11] width 29 height 23
click at [43, 9] on span "volleyball_2" at bounding box center [59, 12] width 47 height 10
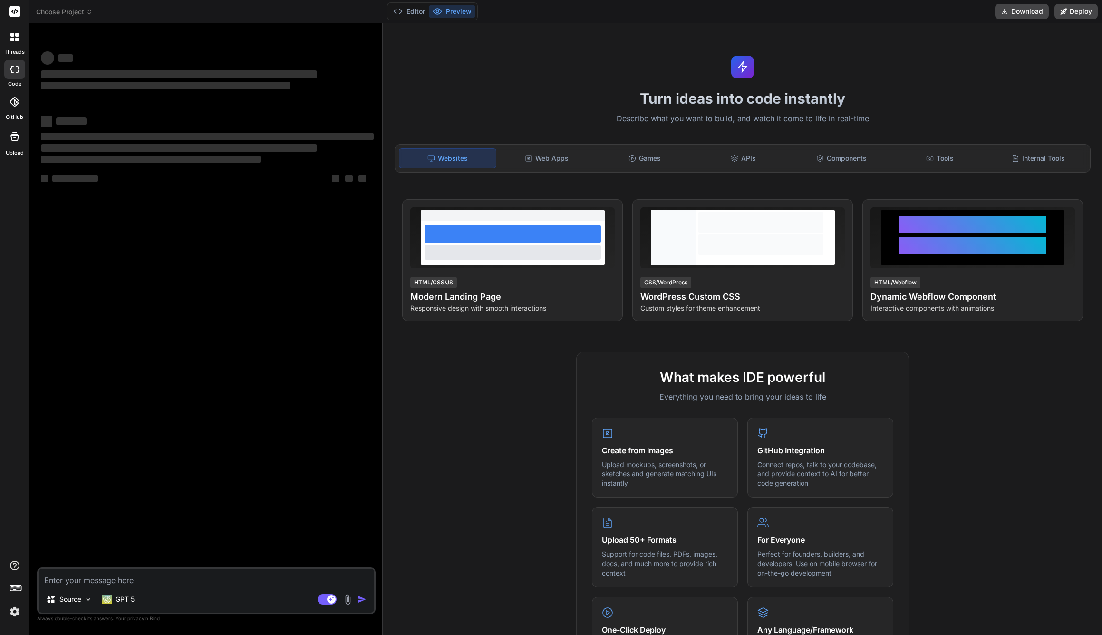
click at [17, 589] on icon at bounding box center [15, 586] width 13 height 13
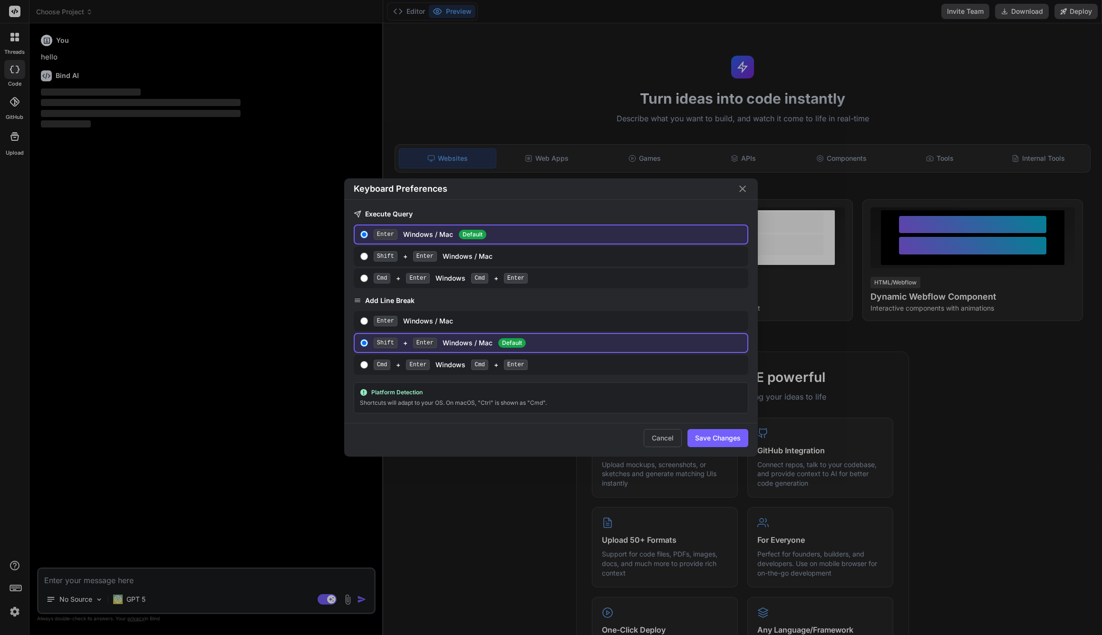
click at [183, 443] on div "Keyboard Preferences Execute Query Enter Windows / Mac Default Shift + Enter Wi…" at bounding box center [551, 317] width 1102 height 635
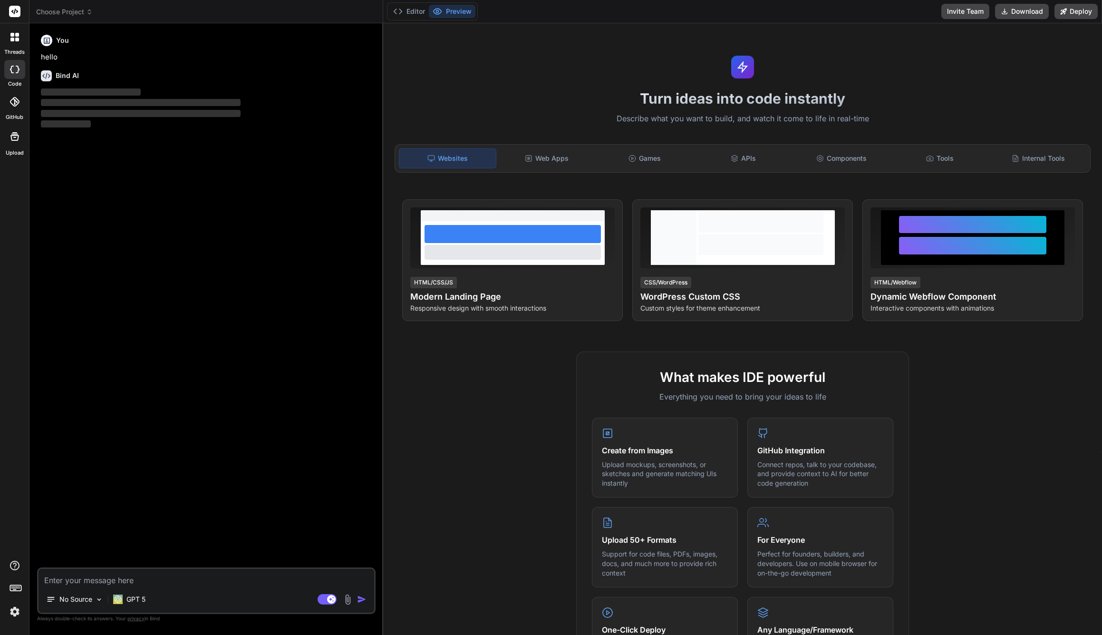
click at [448, 13] on button "Preview" at bounding box center [452, 11] width 47 height 13
click at [12, 12] on icon at bounding box center [14, 12] width 7 height 6
click at [13, 36] on icon at bounding box center [12, 35] width 4 height 4
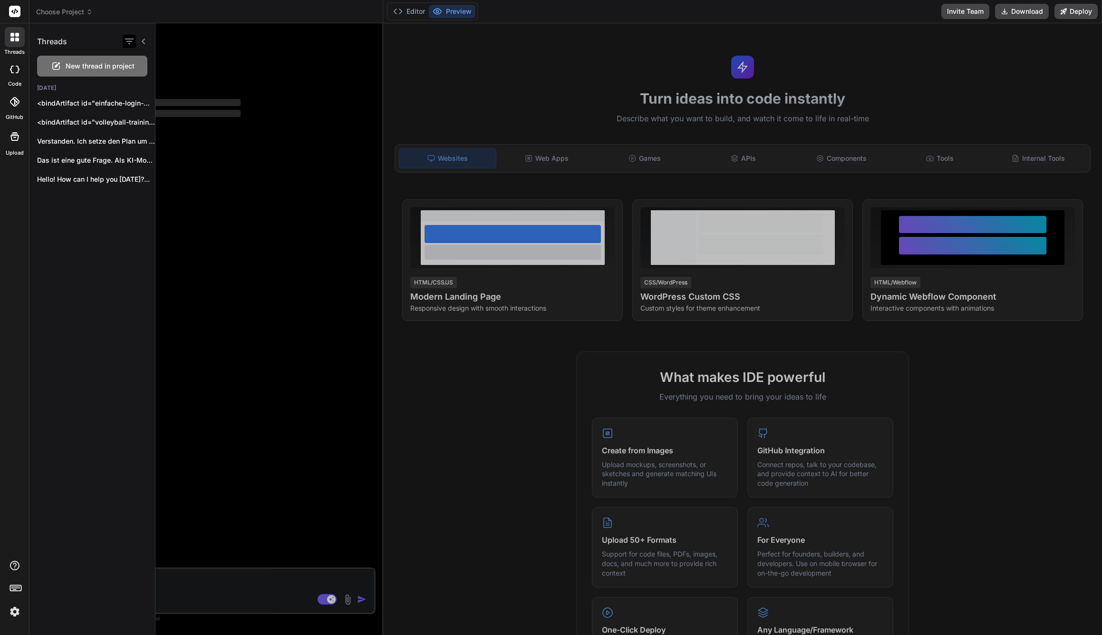
click at [129, 38] on icon "button" at bounding box center [129, 41] width 11 height 11
click at [86, 320] on div "Threads New thread in project [DATE] <bindArtifact id="einfache-login-webapp" t…" at bounding box center [92, 328] width 126 height 611
click at [17, 68] on icon at bounding box center [15, 70] width 10 height 8
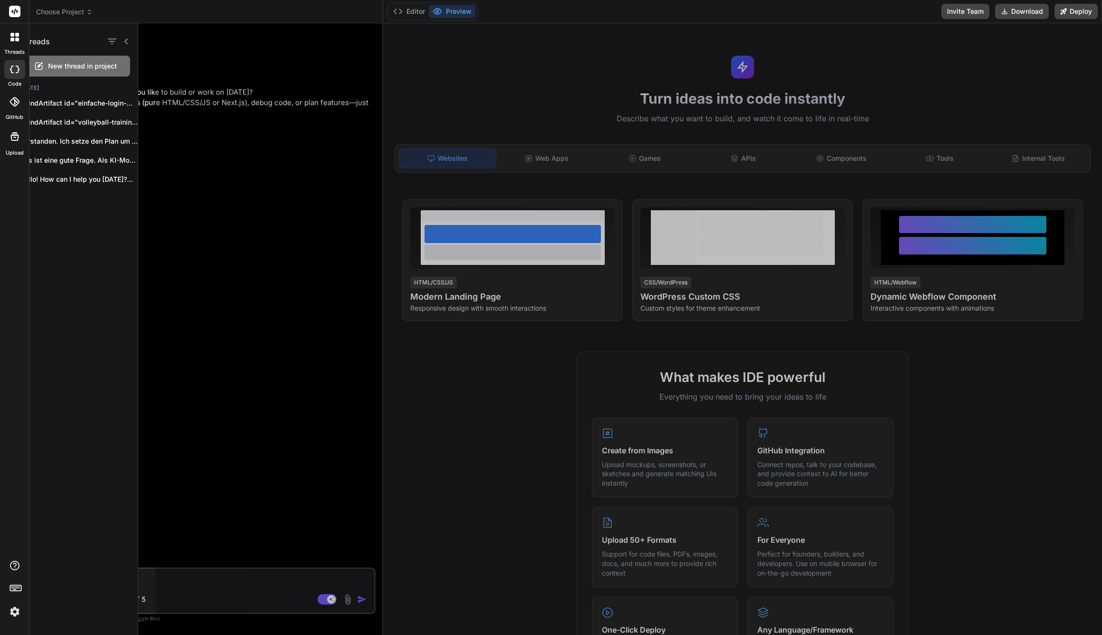
type textarea "x"
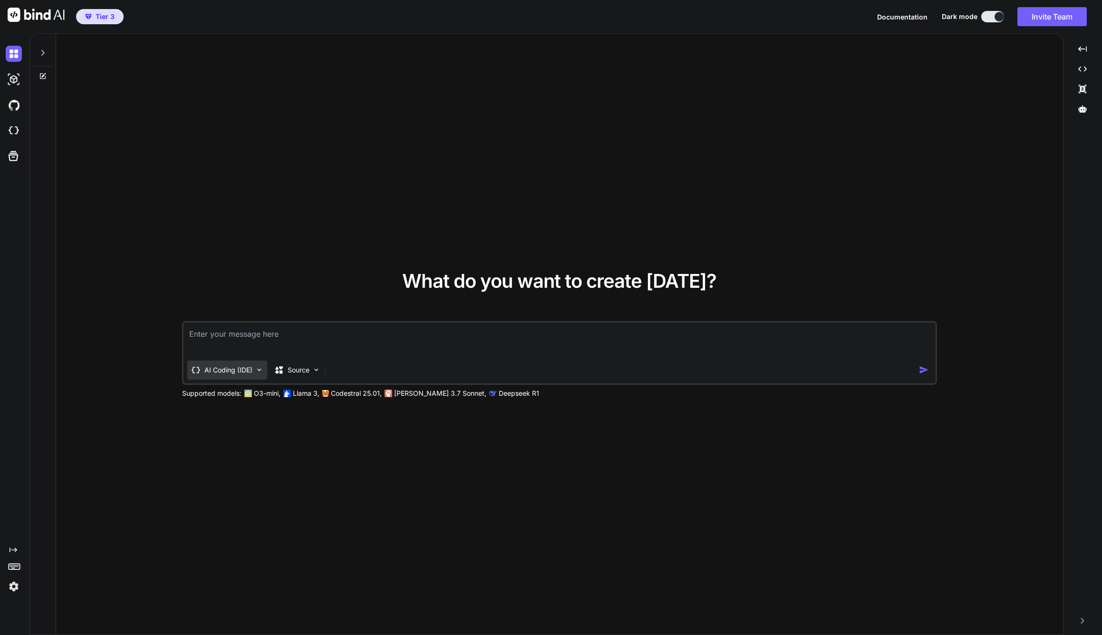
click at [261, 371] on img at bounding box center [259, 370] width 8 height 8
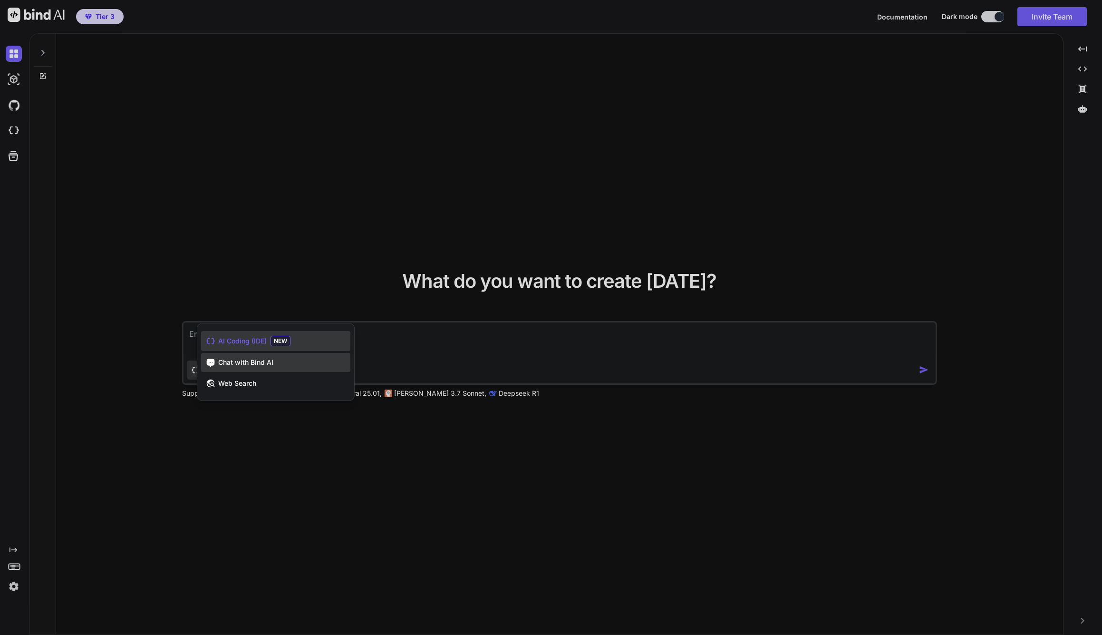
click at [263, 363] on span "Chat with Bind AI" at bounding box center [245, 362] width 55 height 10
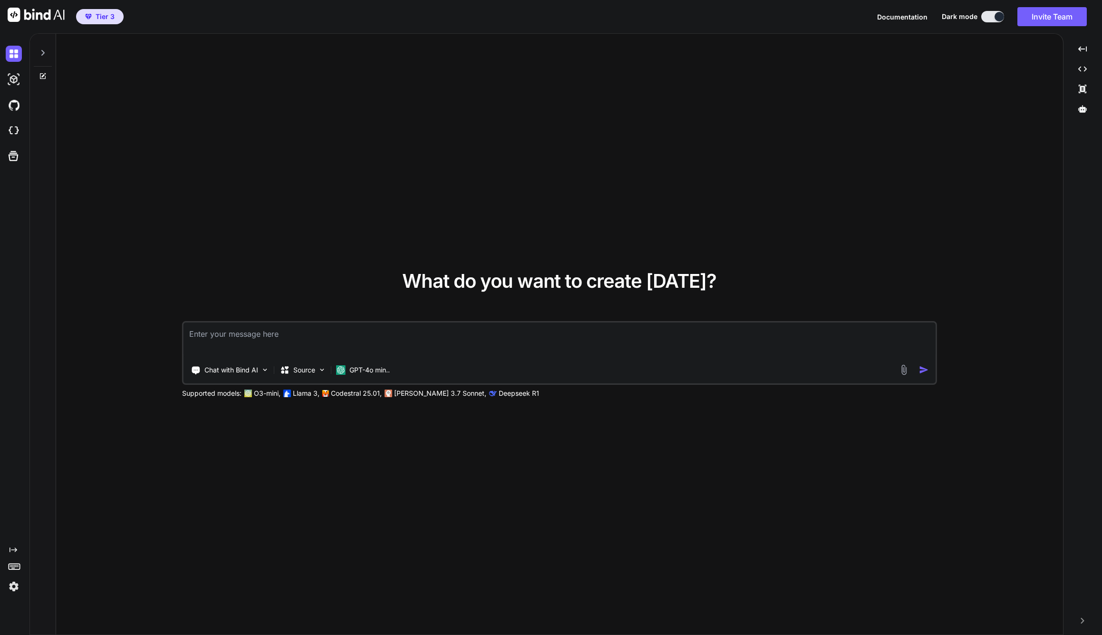
click at [299, 331] on textarea at bounding box center [559, 339] width 752 height 35
click at [369, 372] on p "GPT-4o min.." at bounding box center [369, 370] width 40 height 10
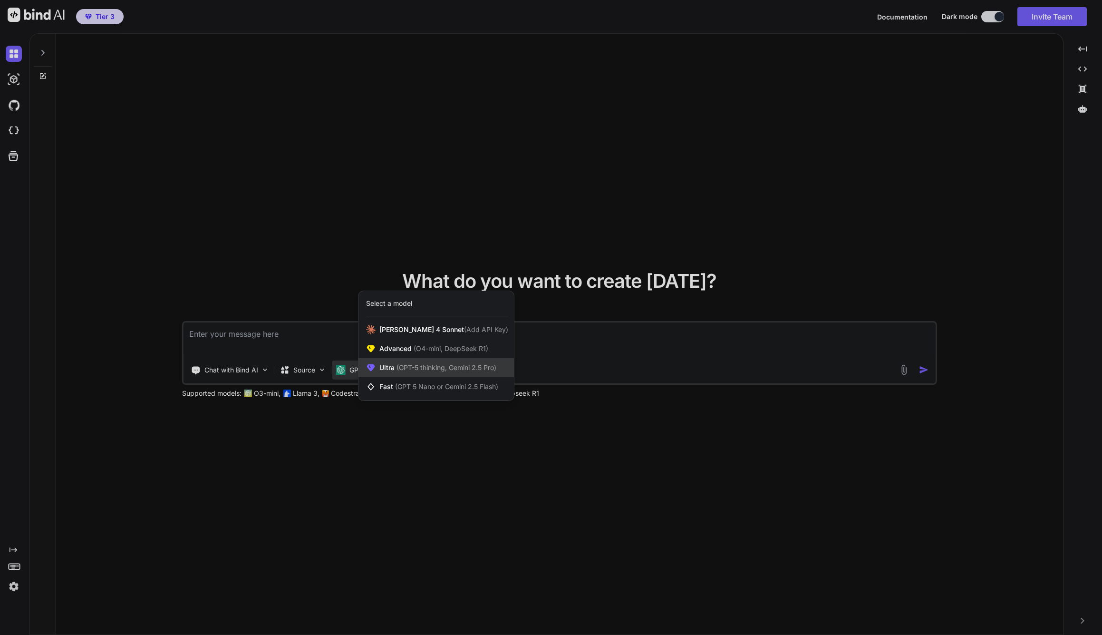
click at [434, 367] on span "(GPT-5 thinking, Gemini 2.5 Pro)" at bounding box center [446, 367] width 102 height 8
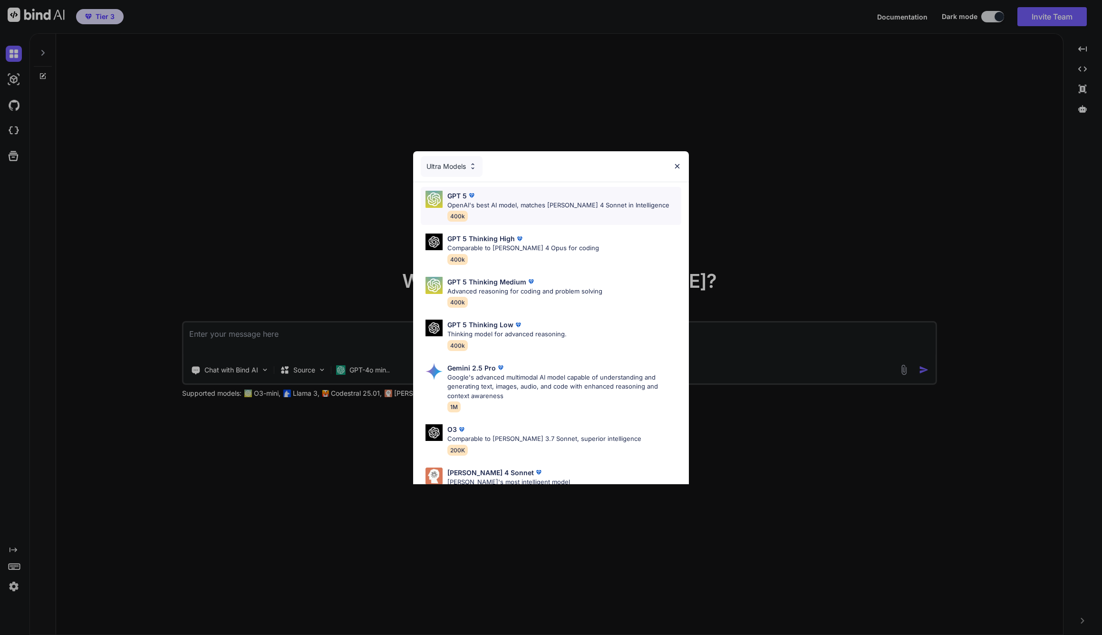
click at [526, 198] on div "GPT 5" at bounding box center [558, 196] width 222 height 10
type textarea "x"
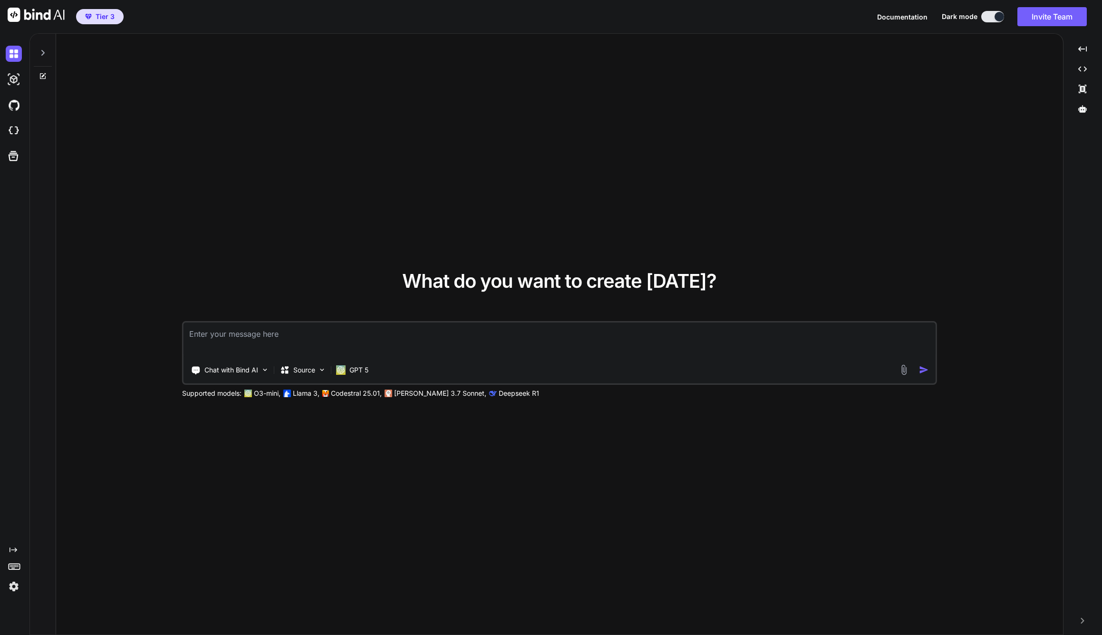
click at [353, 329] on textarea at bounding box center [559, 339] width 752 height 35
type textarea "e"
type textarea "x"
type textarea "ev"
type textarea "x"
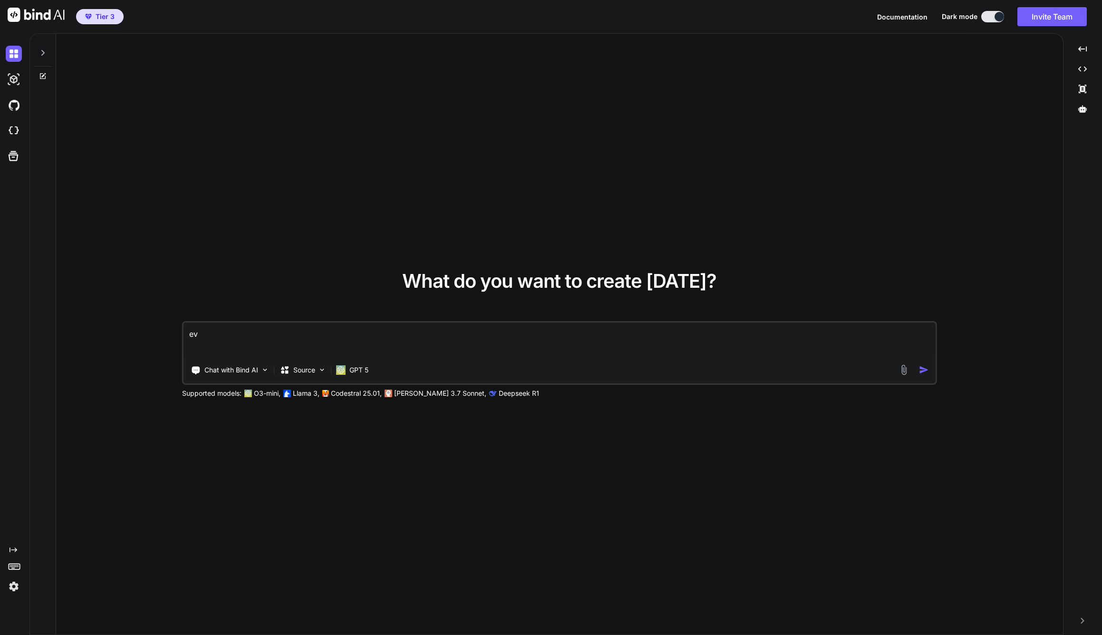
type textarea "eve"
type textarea "x"
type textarea "ever"
type textarea "x"
type textarea "every"
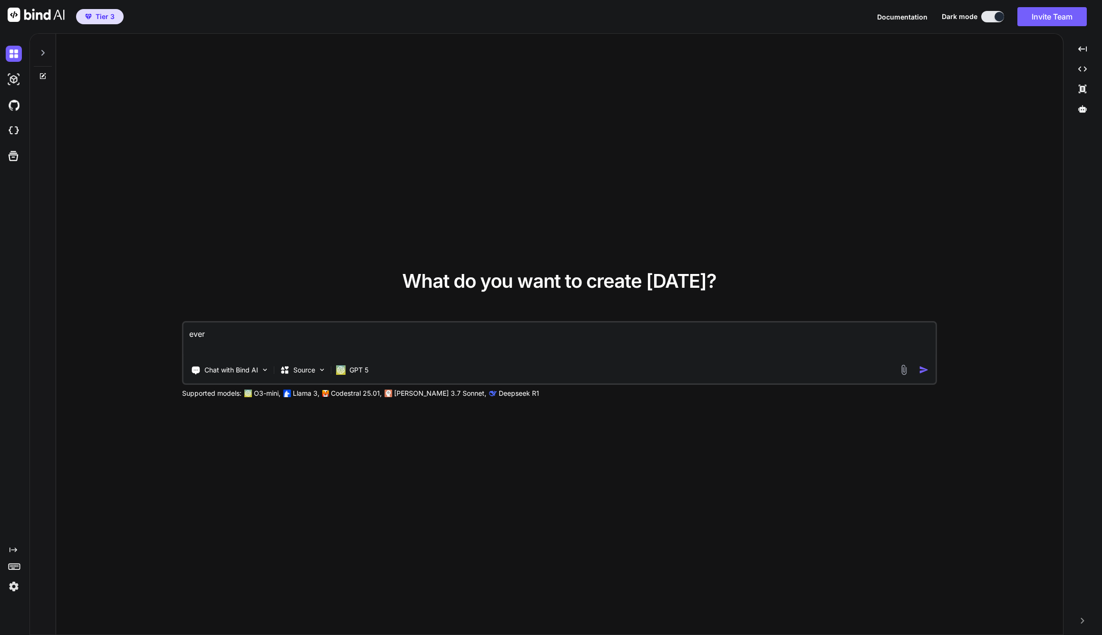
type textarea "x"
type textarea "everyt"
type textarea "x"
type textarea "everyth"
type textarea "x"
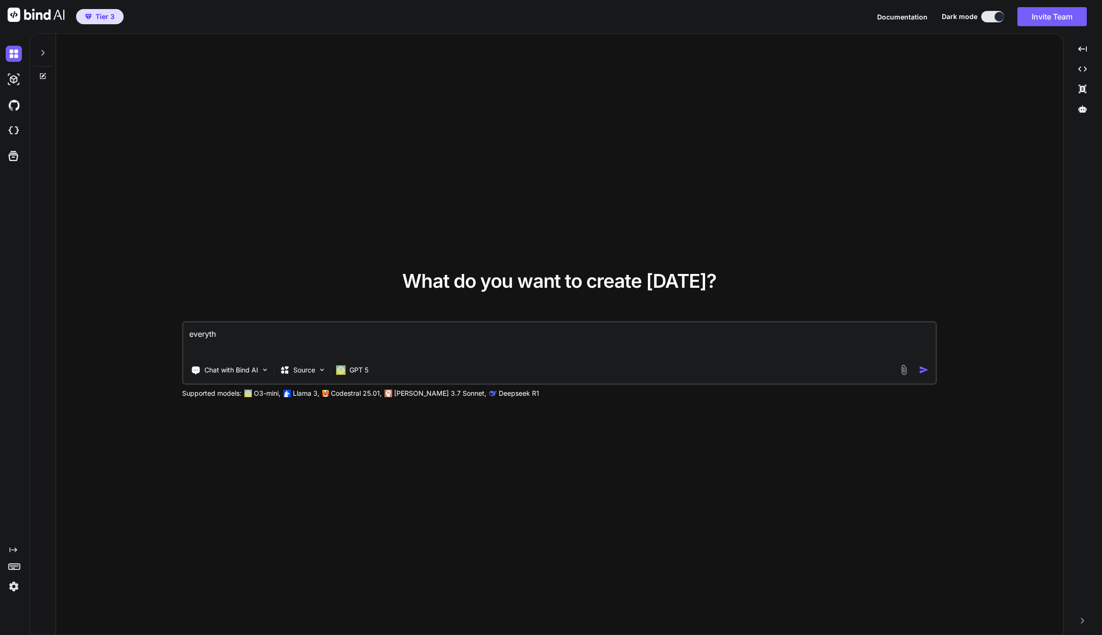
type textarea "everythi"
type textarea "x"
type textarea "everythin"
type textarea "x"
type textarea "everything"
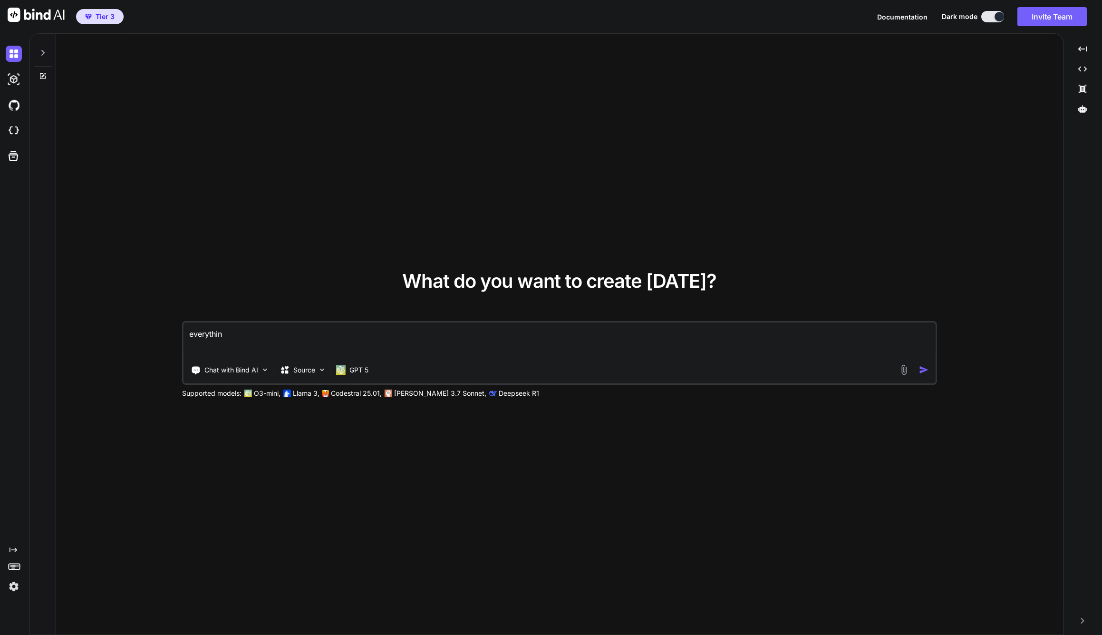
type textarea "x"
type textarea "everything"
type textarea "x"
type textarea "everything I"
type textarea "x"
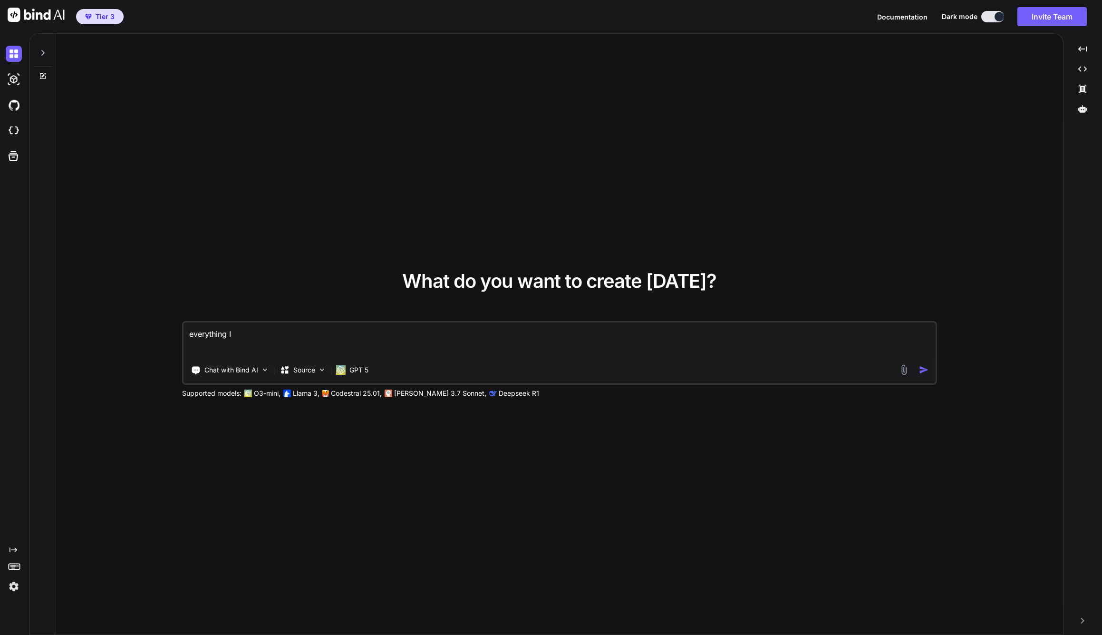
type textarea "everything I"
type textarea "x"
type textarea "everything I b"
type textarea "x"
type textarea "everything I bu"
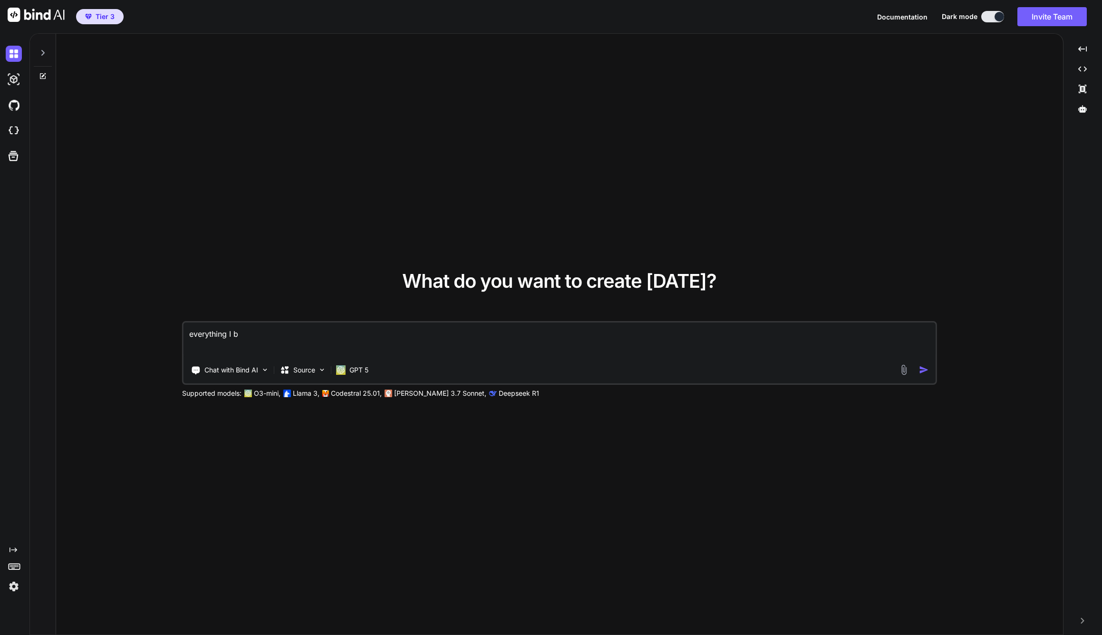
type textarea "x"
type textarea "everything I [PERSON_NAME]"
type textarea "x"
type textarea "everything I buil"
type textarea "x"
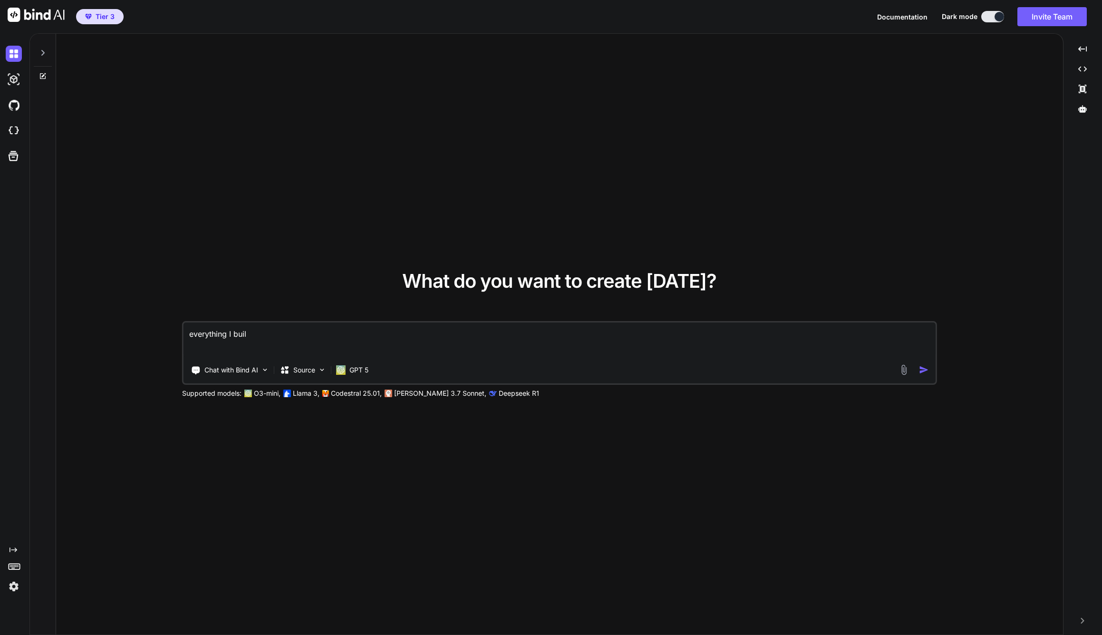
type textarea "everything I build"
type textarea "x"
type textarea "everything I build"
type textarea "x"
type textarea "everything I build w"
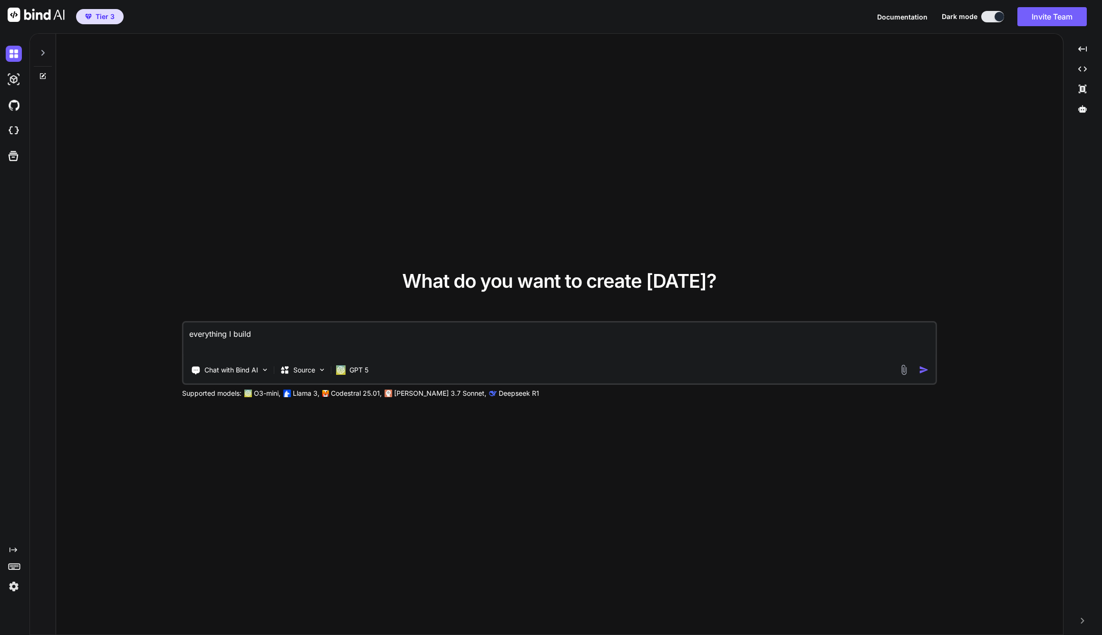
type textarea "x"
type textarea "everything I build wi"
type textarea "x"
type textarea "everything I build wit"
type textarea "x"
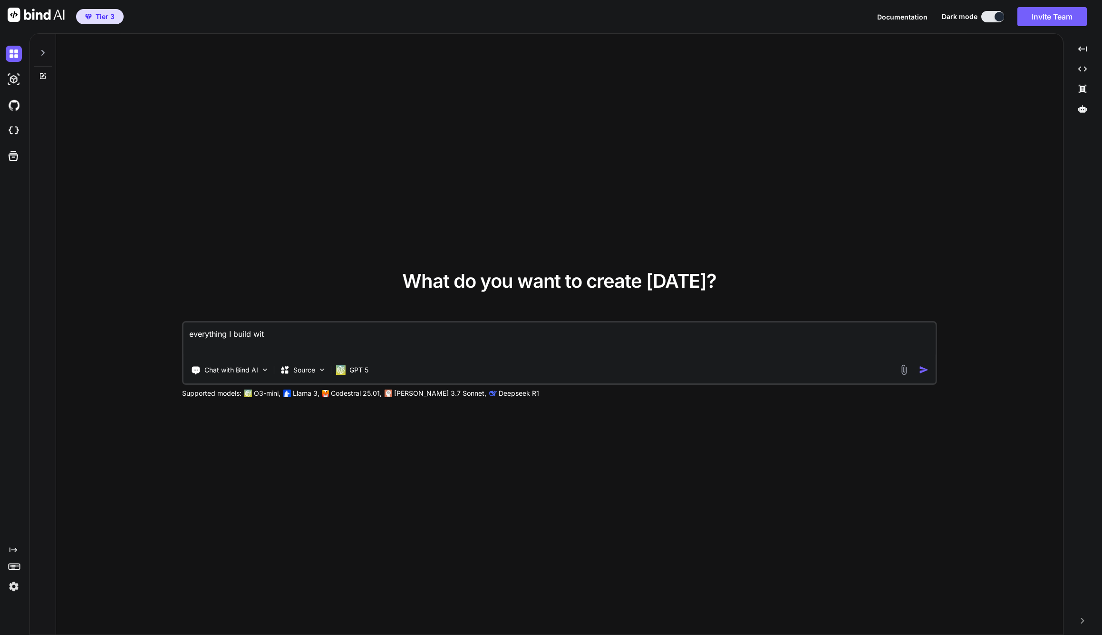
type textarea "everything I build with"
type textarea "x"
type textarea "everything I build with"
type textarea "x"
type textarea "everything I build with B"
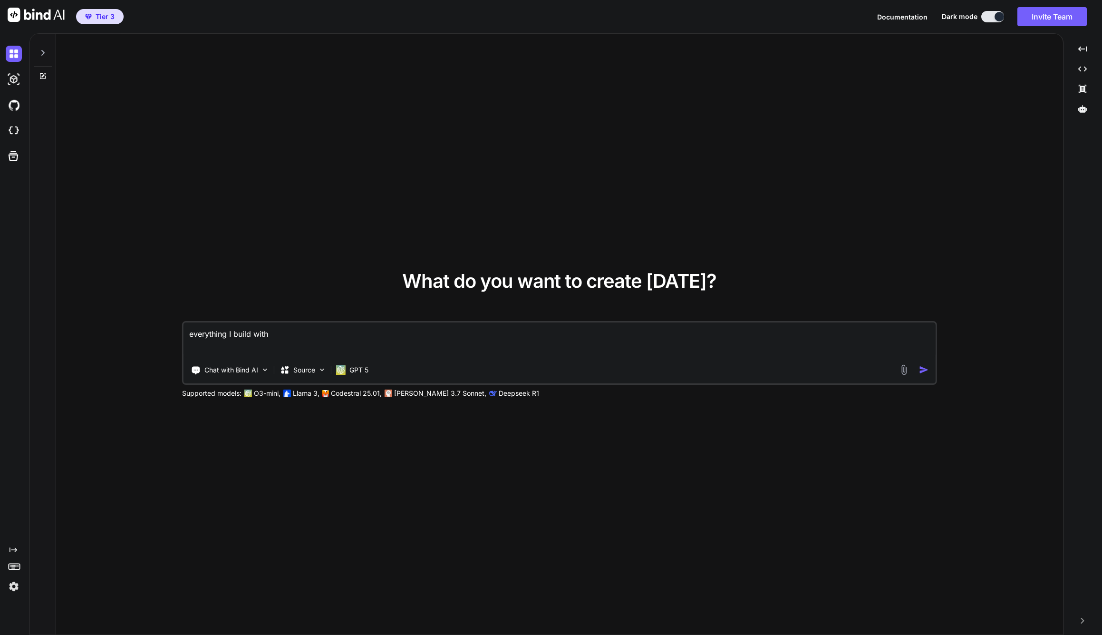
type textarea "x"
type textarea "everything I build with Bi"
type textarea "x"
type textarea "everything I build with [PERSON_NAME]"
type textarea "x"
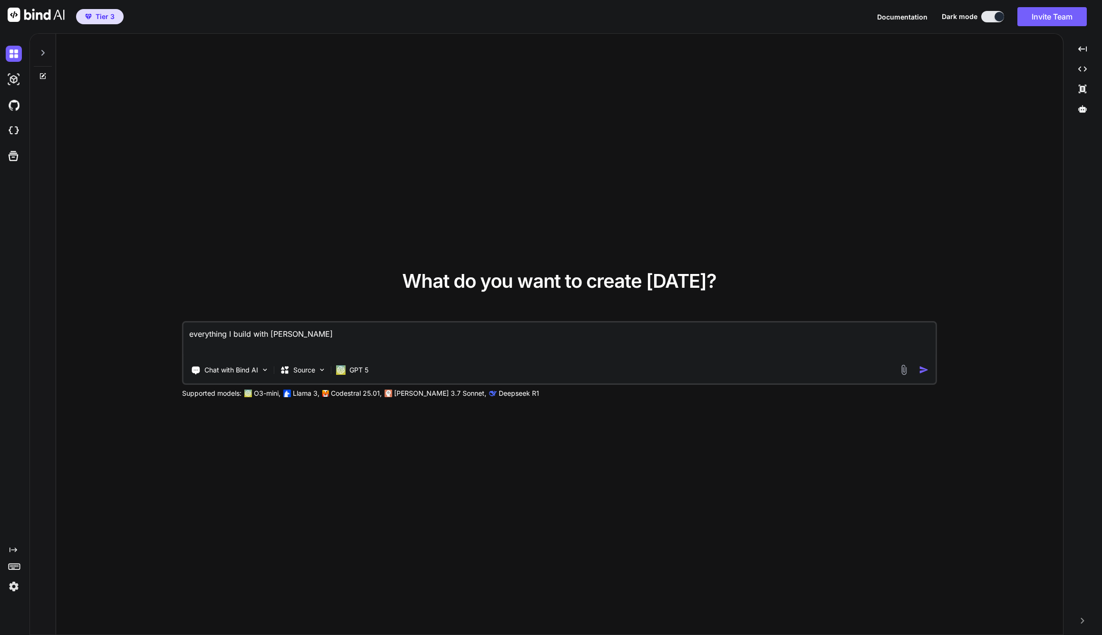
type textarea "everything I build with Bind"
type textarea "x"
type textarea "everything I build with Bind"
type textarea "x"
type textarea "everything I build with Bind A"
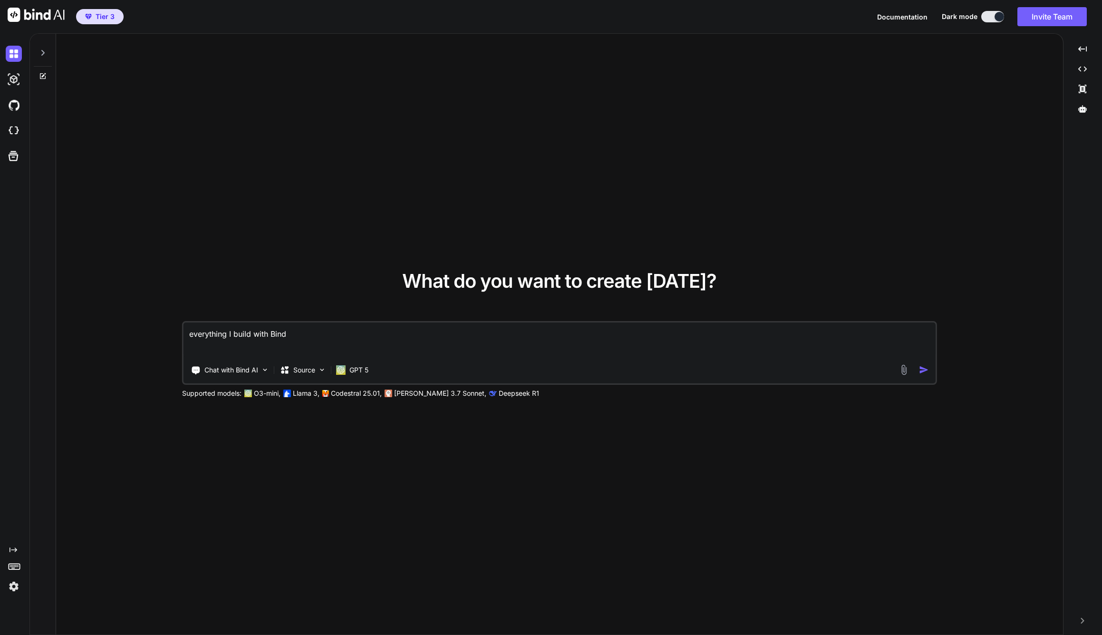
type textarea "x"
type textarea "everything I build with Bind Ai"
type textarea "x"
type textarea "everything I build with Bind A"
type textarea "x"
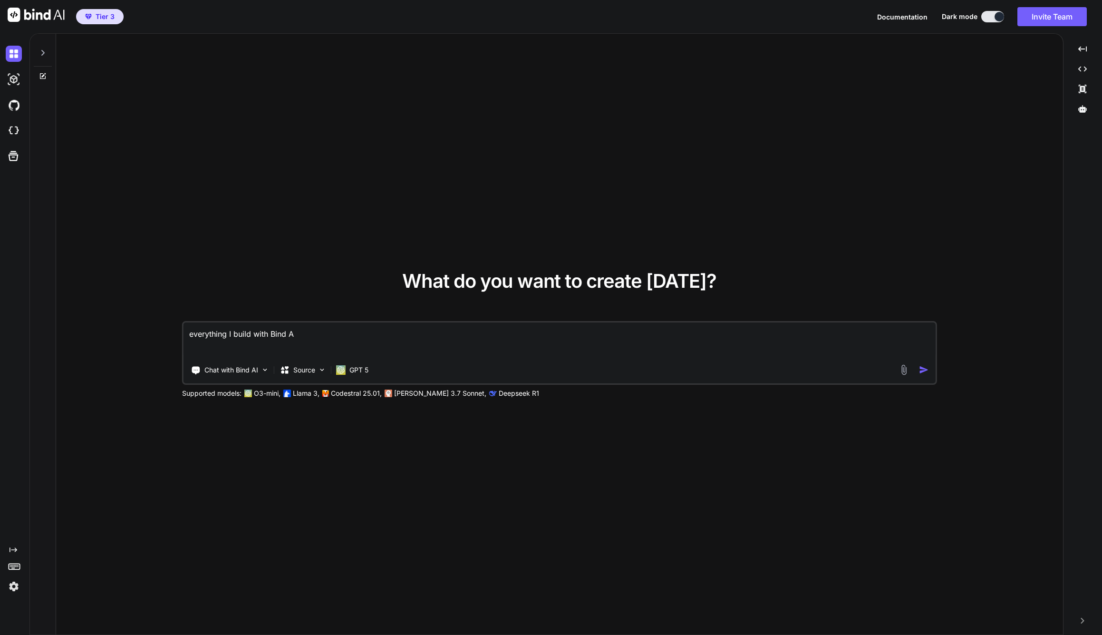
type textarea "everything I build with Bind AI"
type textarea "x"
type textarea "everything I build with Bind AI"
type textarea "x"
type textarea "everything I build with Bind AI g"
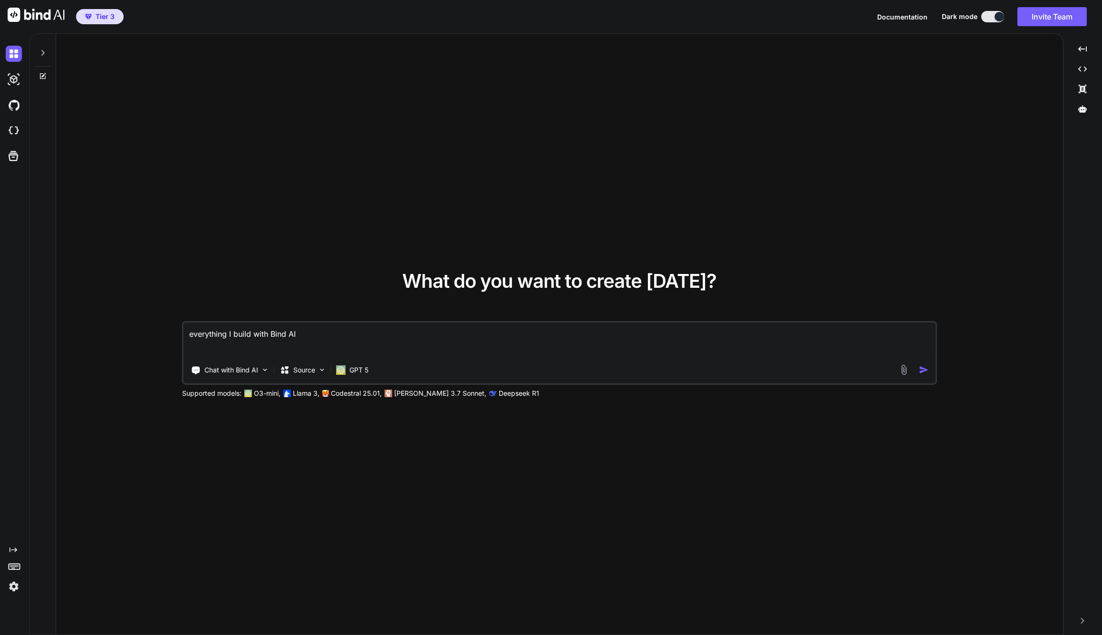
type textarea "x"
type textarea "everything I build with Bind AI ge"
type textarea "x"
type textarea "everything I build with Bind AI get"
type textarea "x"
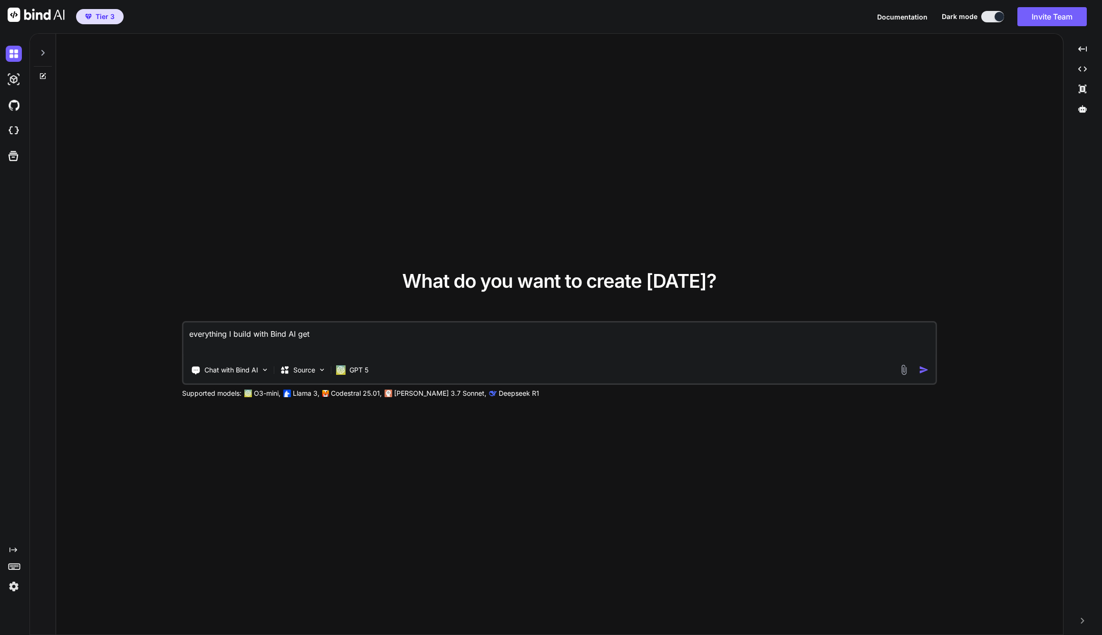
type textarea "everything I build with Bind AI gets"
type textarea "x"
type textarea "everything I build with Bind AI gets"
type textarea "x"
type textarea "everything I build with Bind AI gets a"
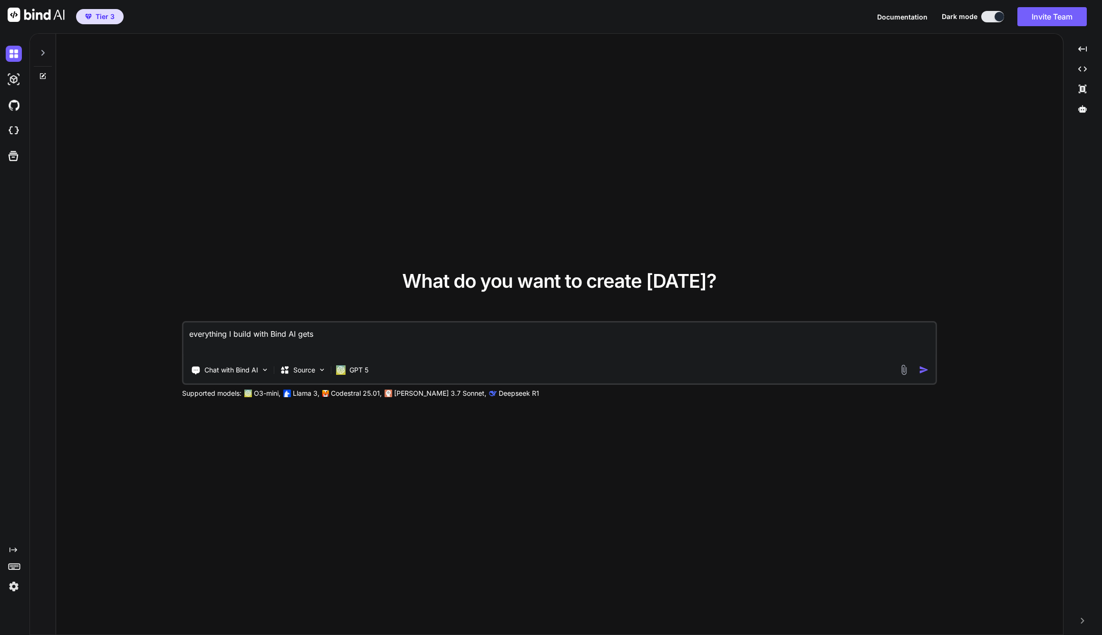
type textarea "x"
type textarea "everything I build with Bind AI gets an"
type textarea "x"
type textarea "everything I build with Bind AI gets an"
type textarea "x"
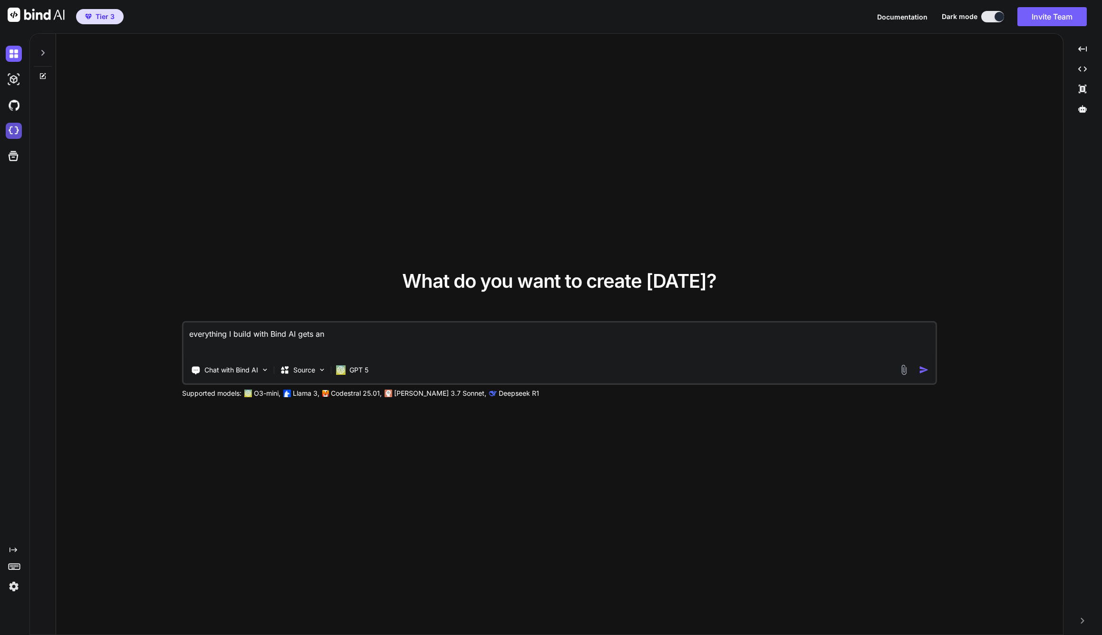
type textarea "everything I build with Bind AI gets an"
click at [16, 125] on img at bounding box center [14, 131] width 16 height 16
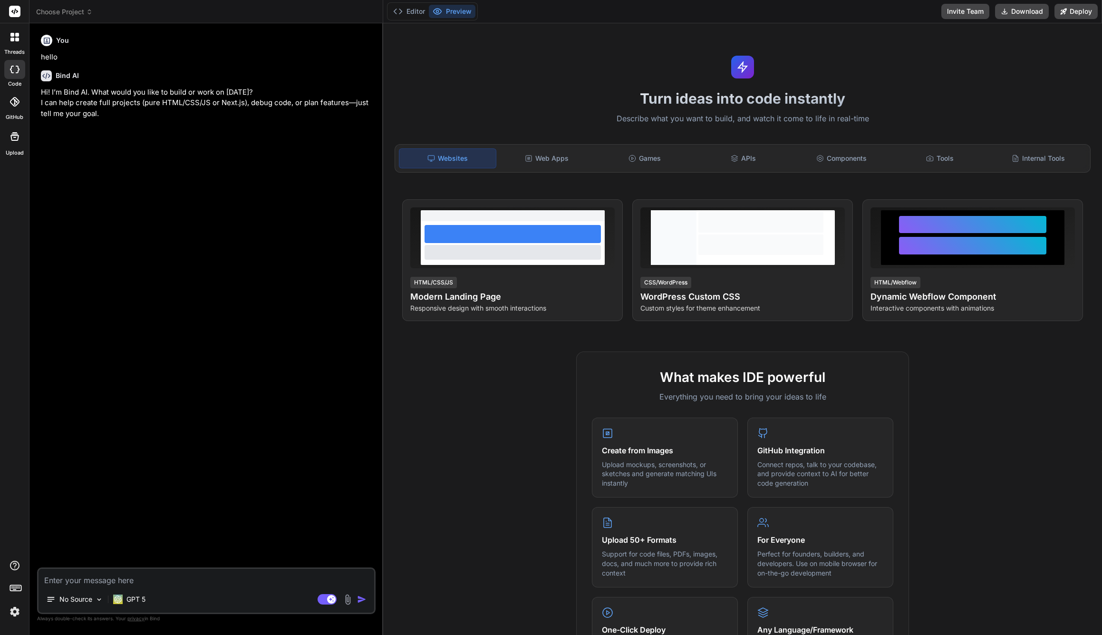
click at [87, 11] on icon at bounding box center [89, 12] width 7 height 7
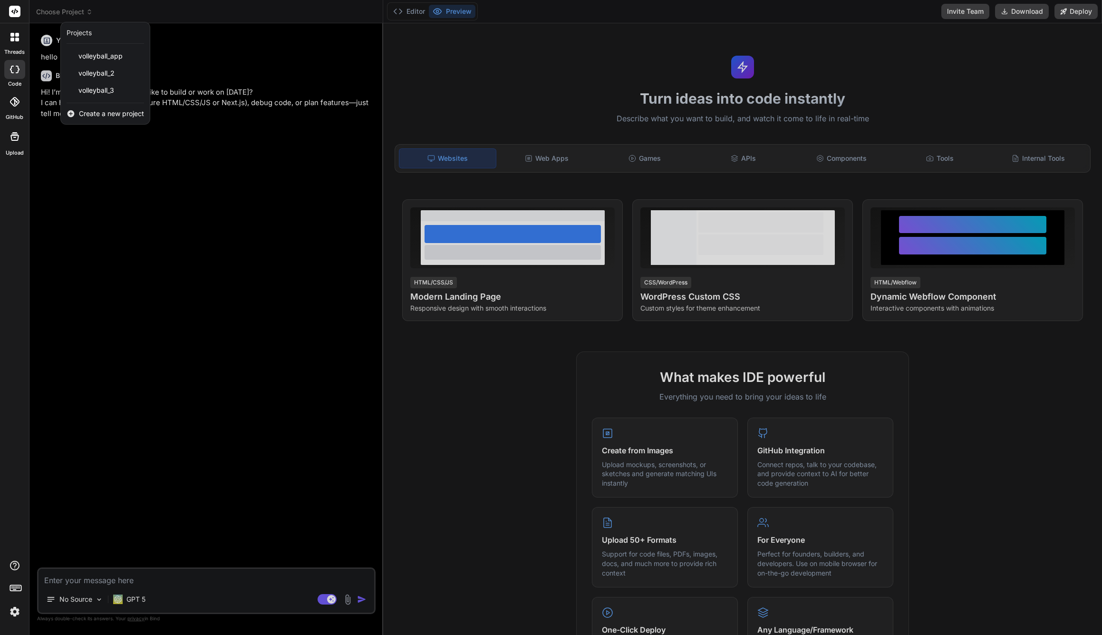
click at [175, 233] on div at bounding box center [551, 317] width 1102 height 635
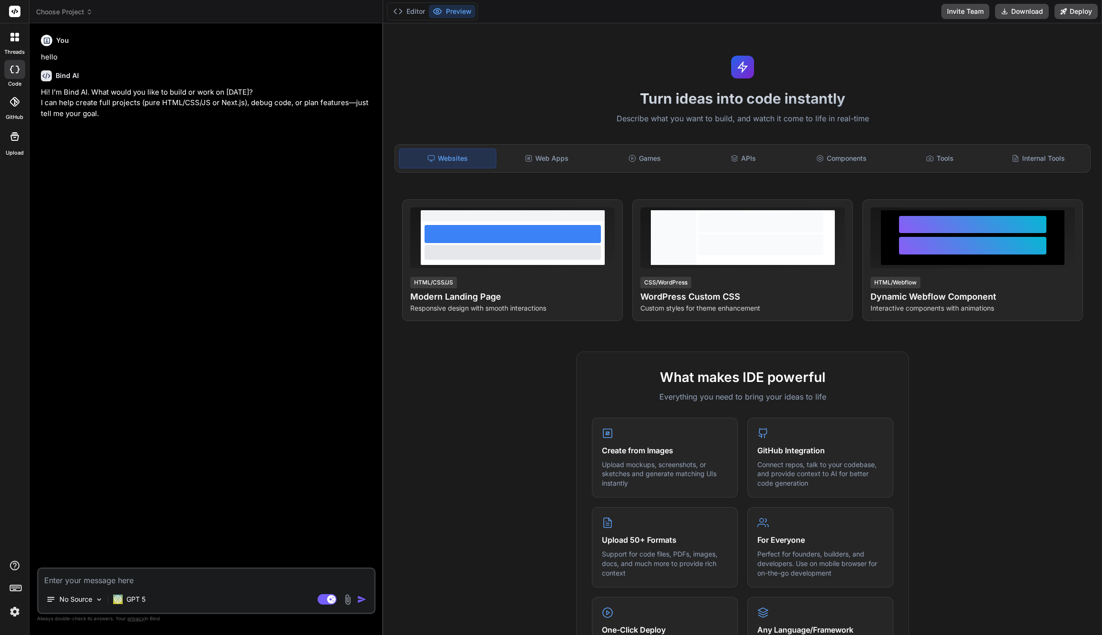
click at [79, 8] on span "Choose Project" at bounding box center [64, 12] width 57 height 10
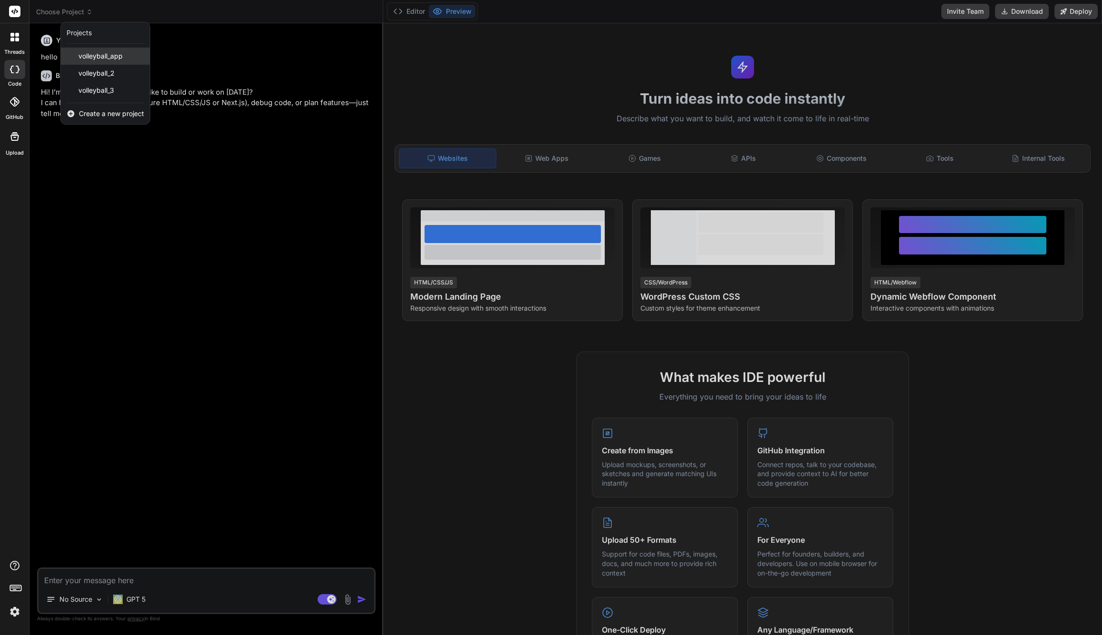
click at [112, 52] on span "volleyball_app" at bounding box center [100, 56] width 44 height 10
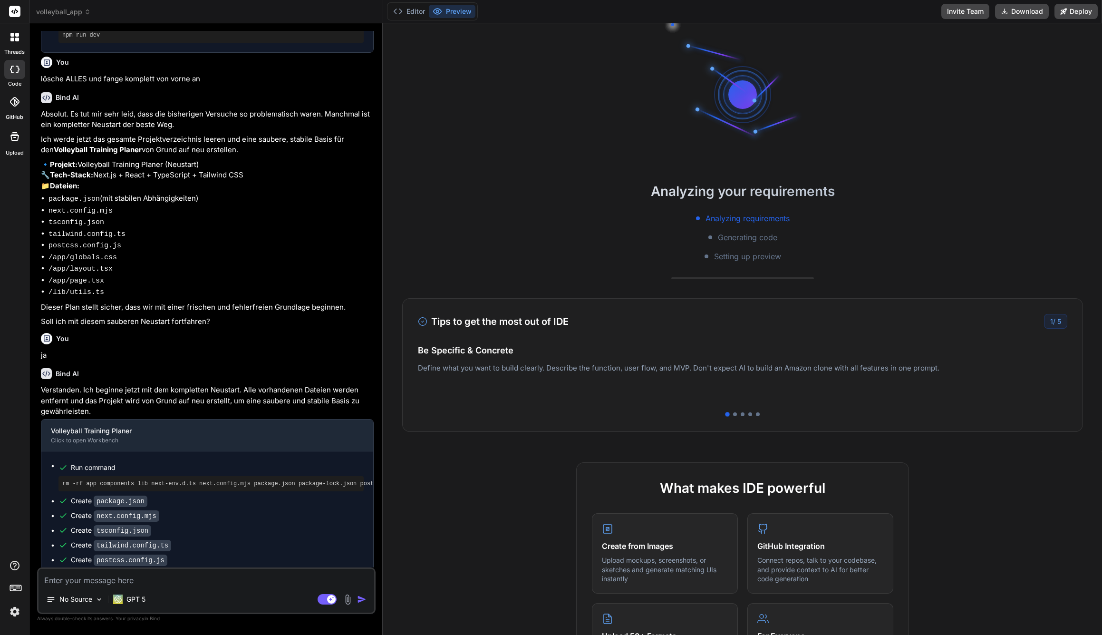
scroll to position [878, 0]
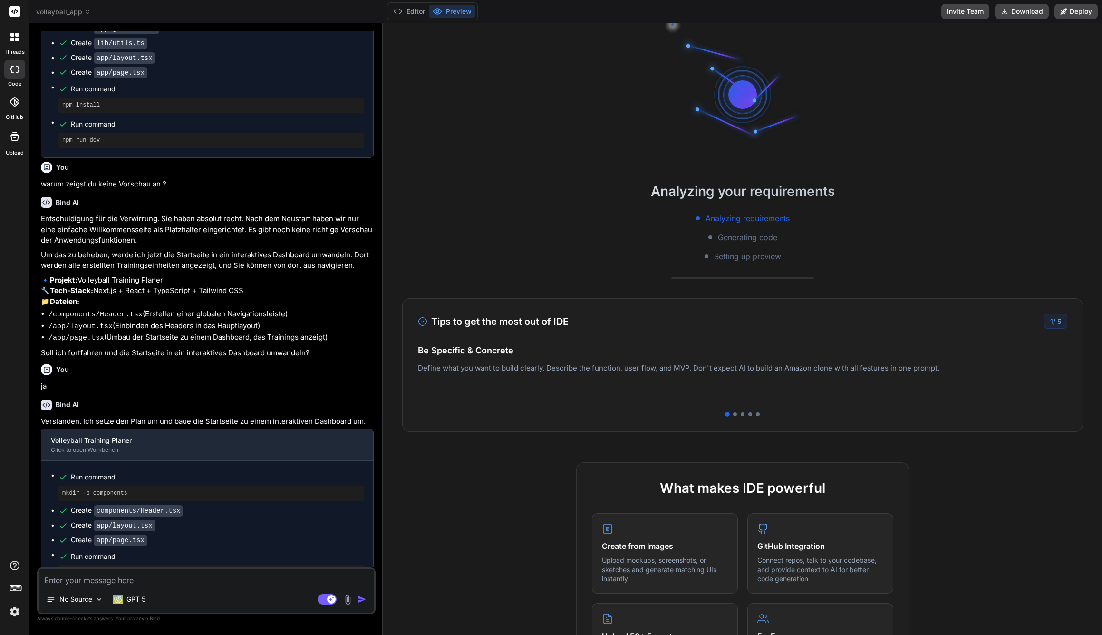
click at [93, 15] on div "volleyball_app" at bounding box center [206, 12] width 340 height 10
click at [86, 13] on icon at bounding box center [87, 13] width 3 height 1
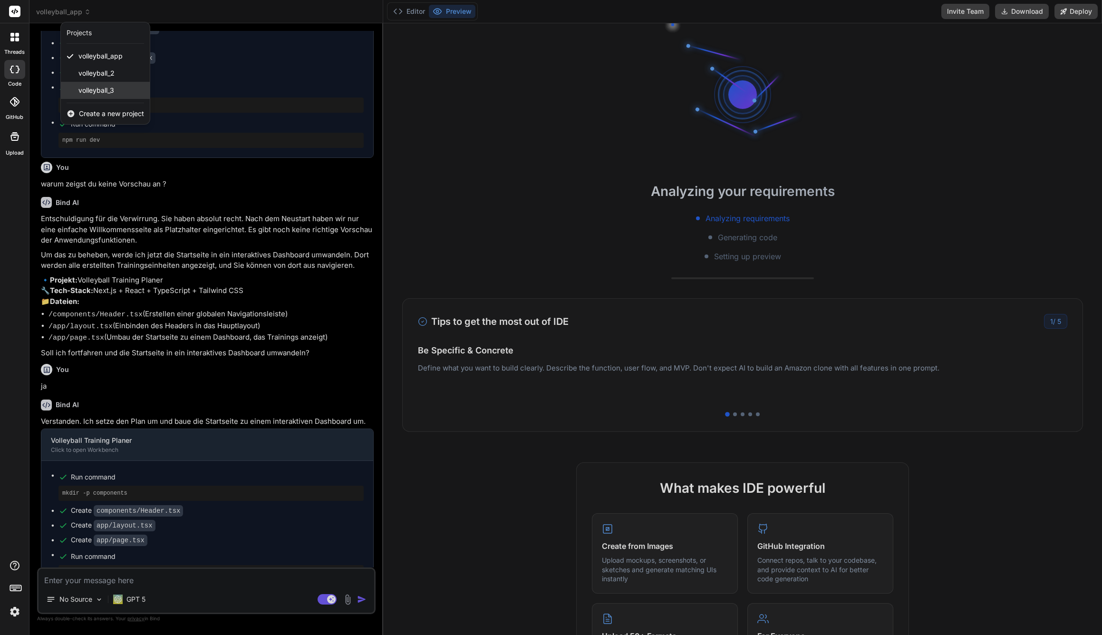
click at [111, 93] on span "volleyball_3" at bounding box center [96, 91] width 36 height 10
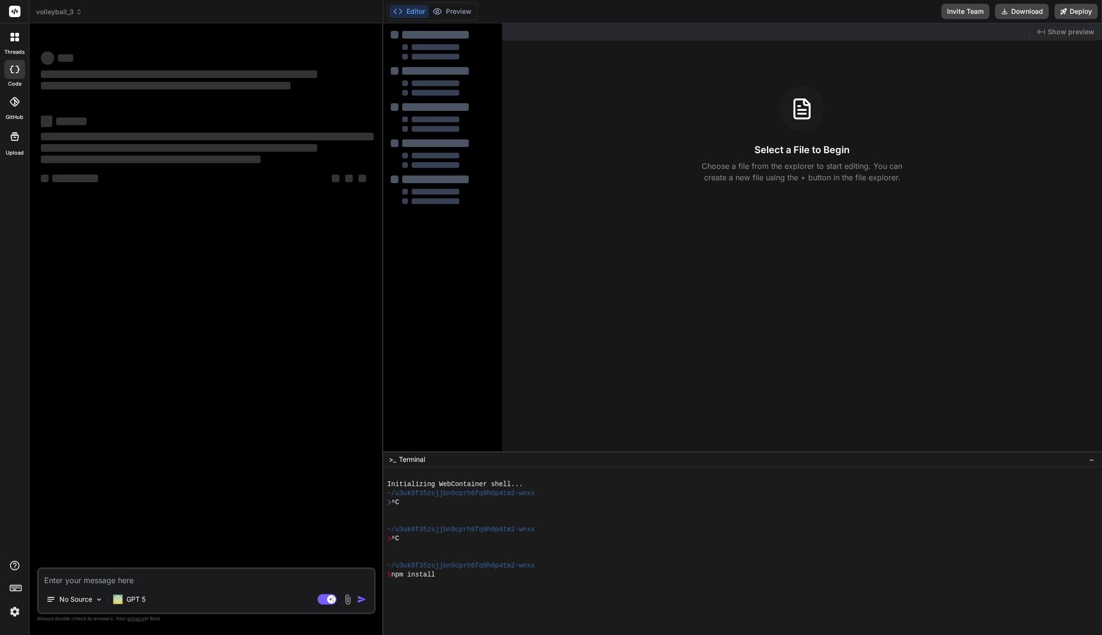
scroll to position [18, 0]
click at [53, 11] on span "volleyball_3" at bounding box center [59, 12] width 46 height 10
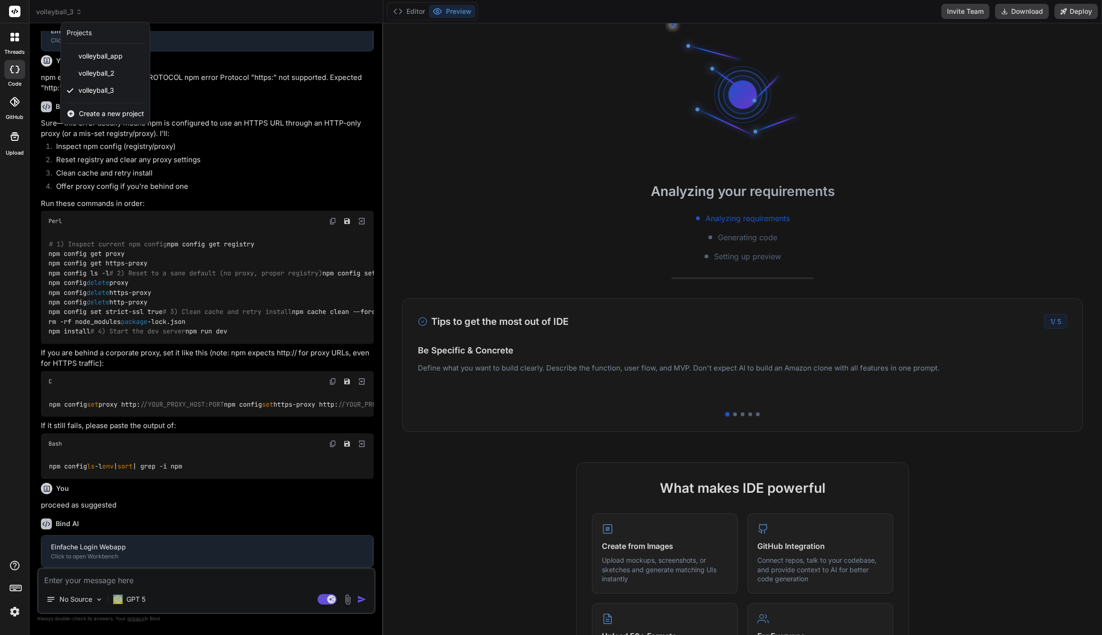
scroll to position [531, 0]
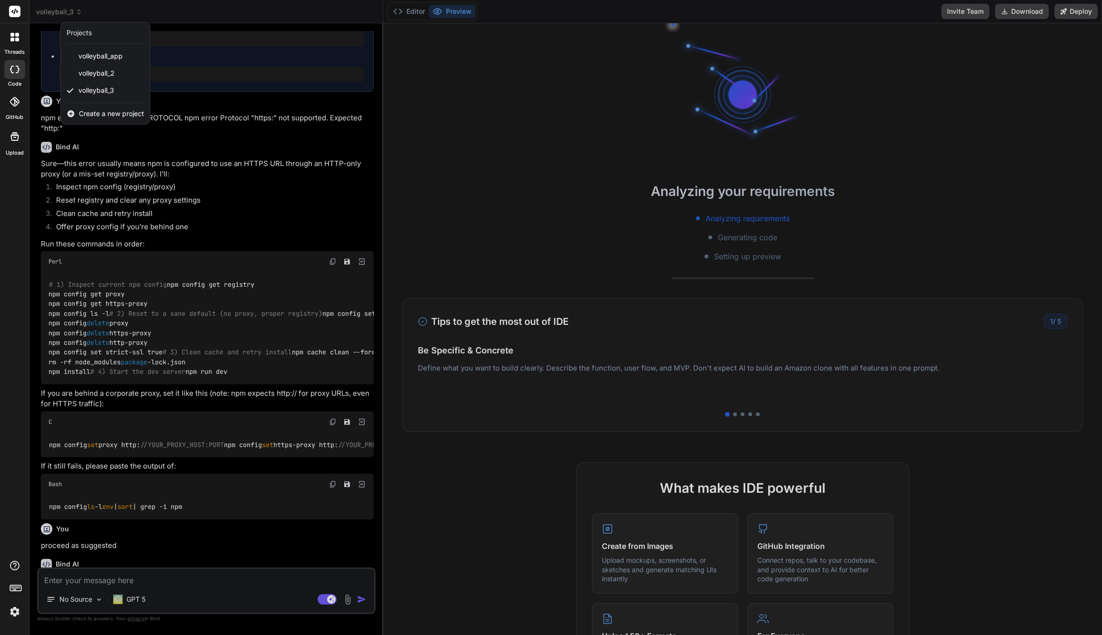
click at [53, 10] on div at bounding box center [551, 317] width 1102 height 635
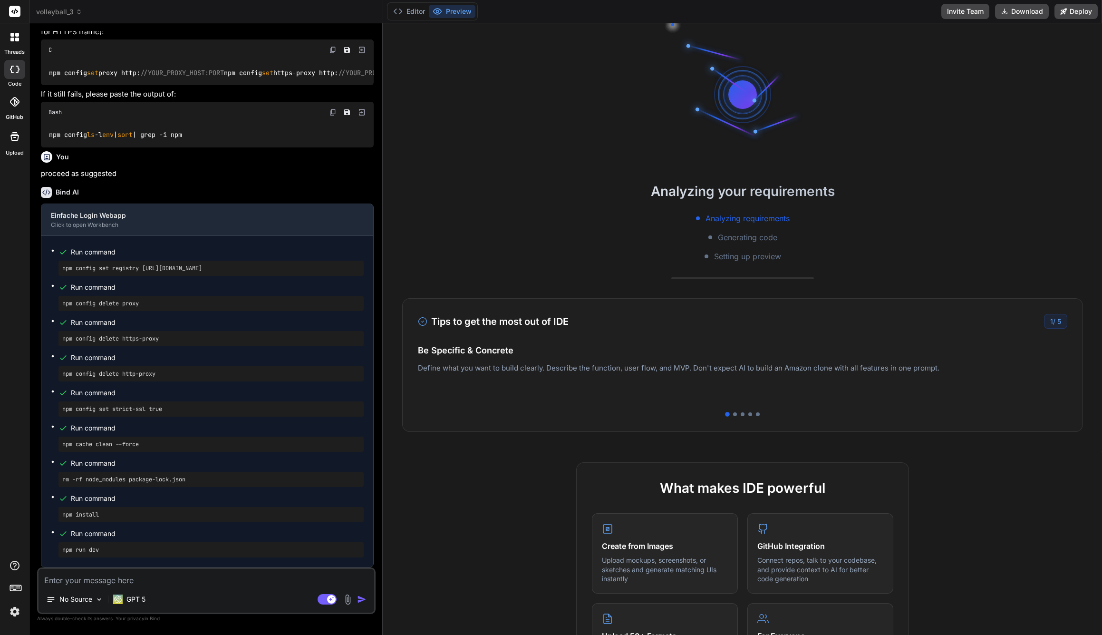
scroll to position [1054, 0]
click at [415, 12] on button "Editor" at bounding box center [408, 11] width 39 height 13
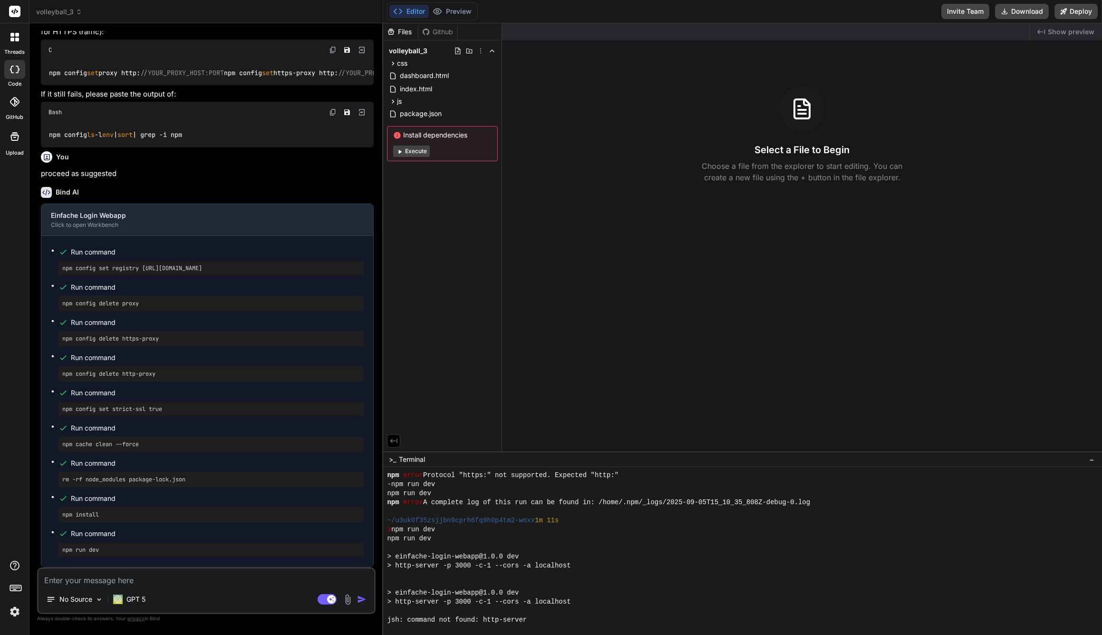
scroll to position [280, 0]
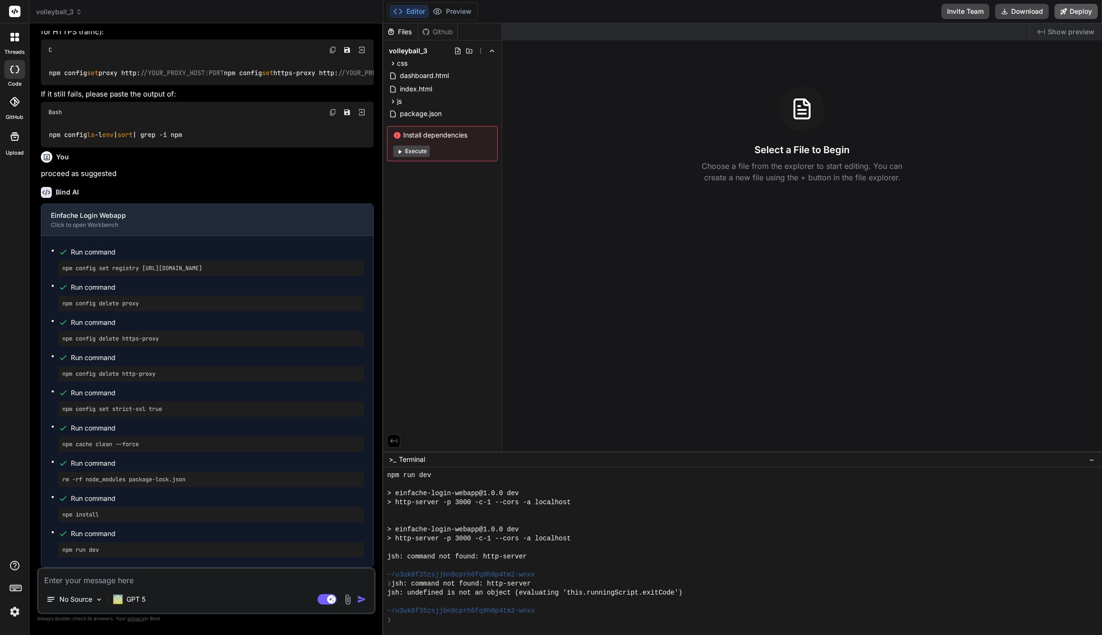
click at [1082, 10] on button "Deploy" at bounding box center [1075, 11] width 43 height 15
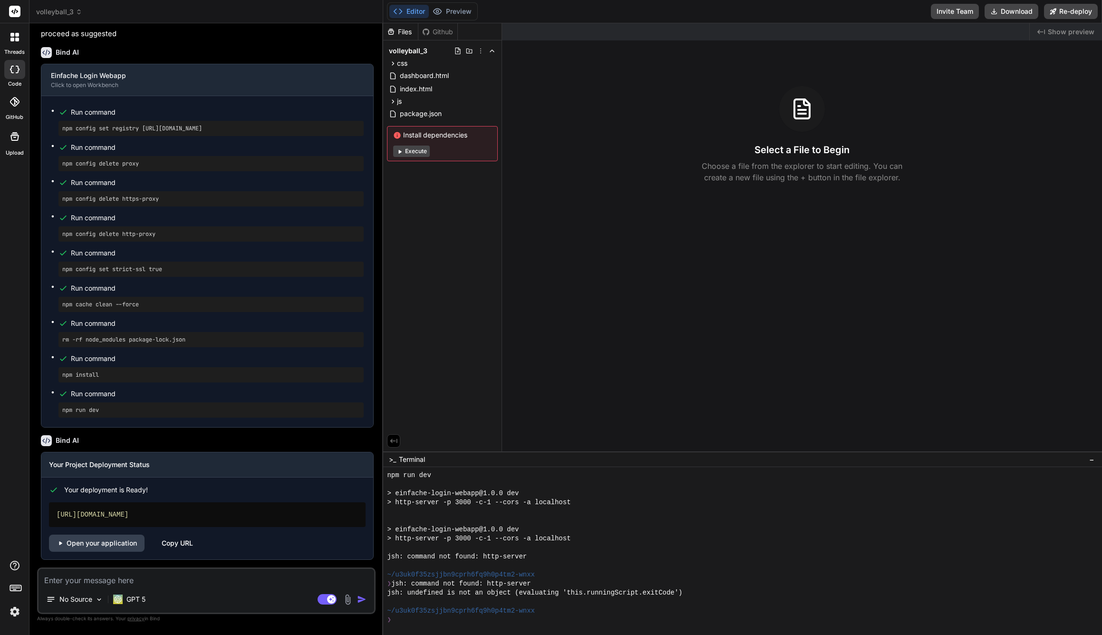
scroll to position [1194, 0]
click at [115, 543] on link "Open your application" at bounding box center [97, 542] width 96 height 17
click at [72, 8] on span "volleyball_3" at bounding box center [59, 12] width 46 height 10
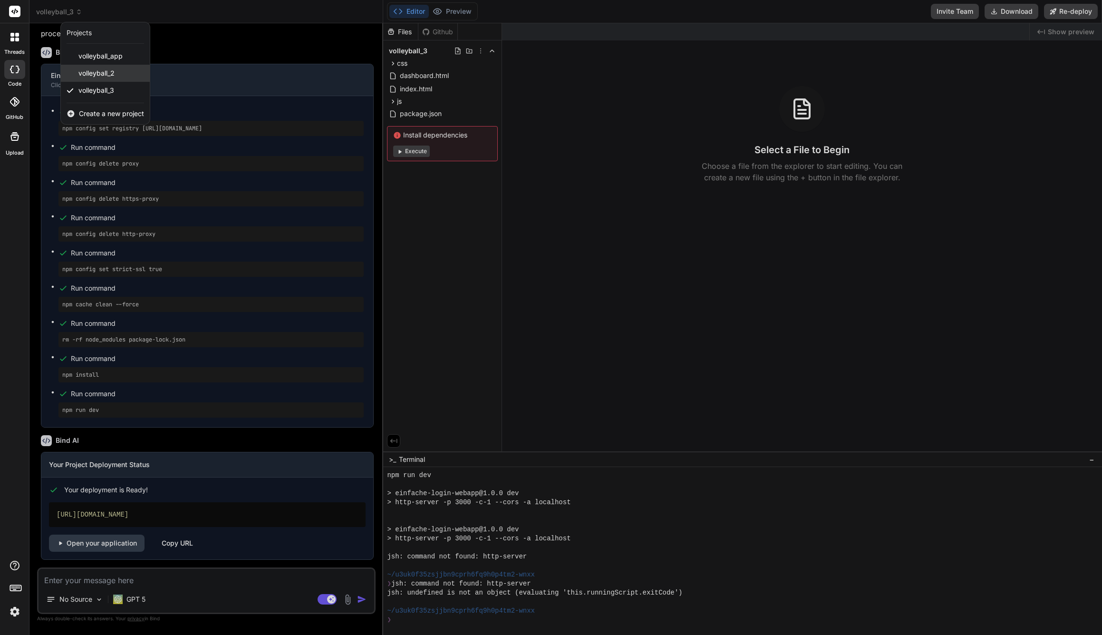
click at [106, 78] on div "volleyball_2" at bounding box center [105, 73] width 89 height 17
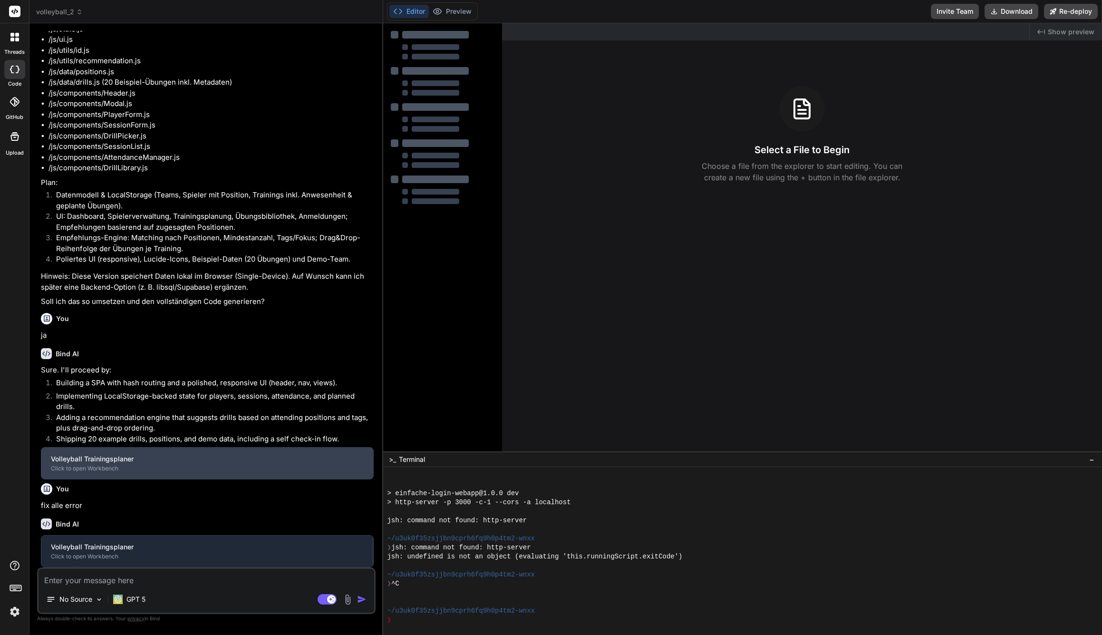
scroll to position [361, 0]
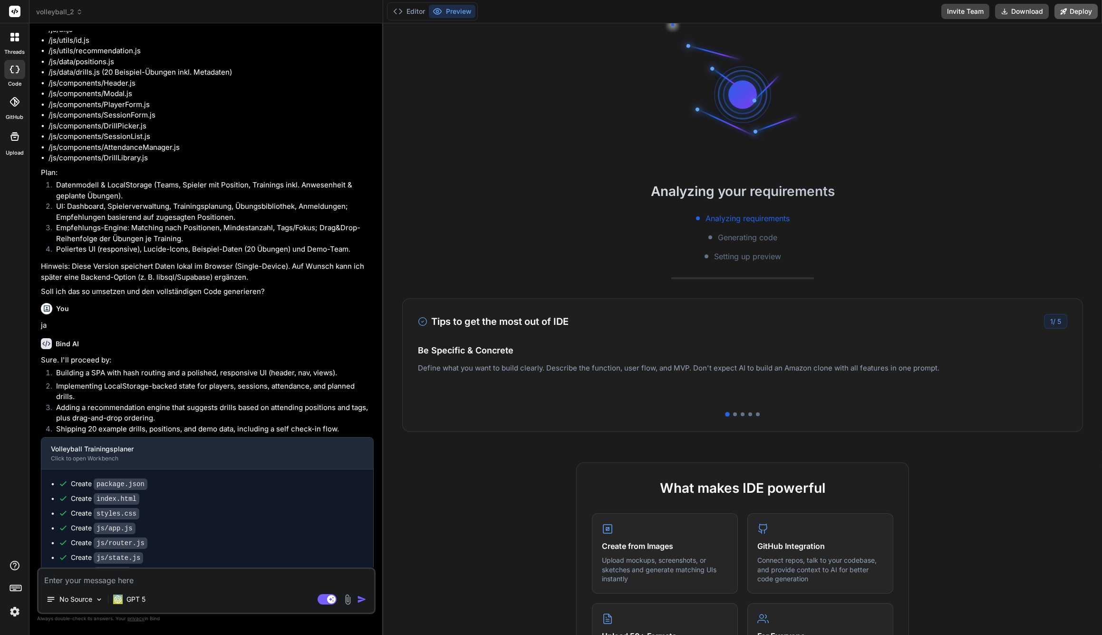
click at [1086, 14] on button "Deploy" at bounding box center [1075, 11] width 43 height 15
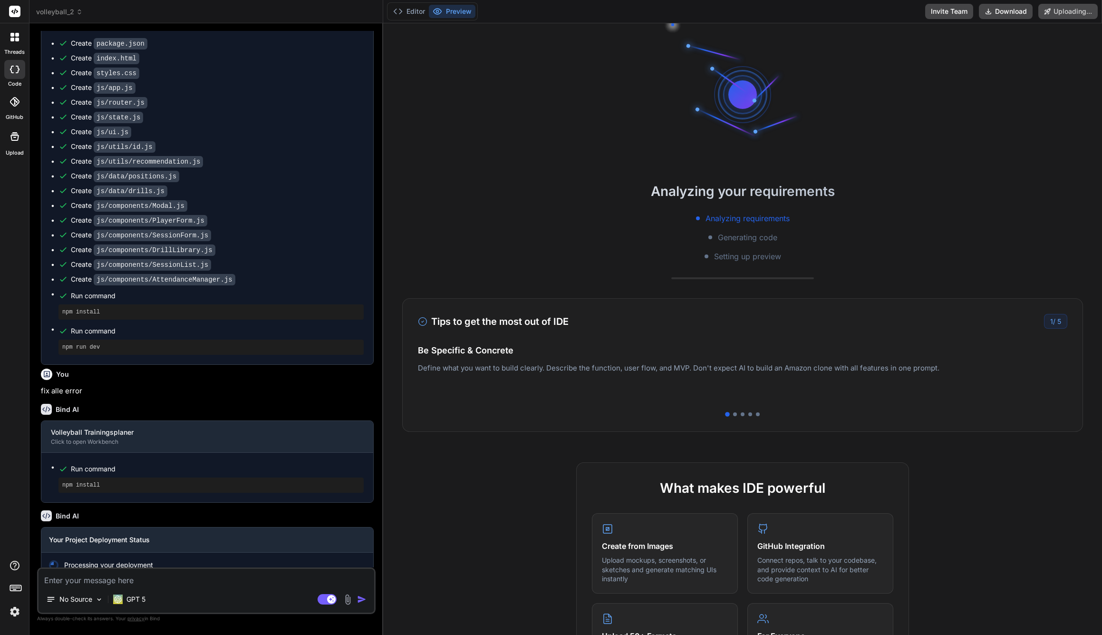
scroll to position [685, 0]
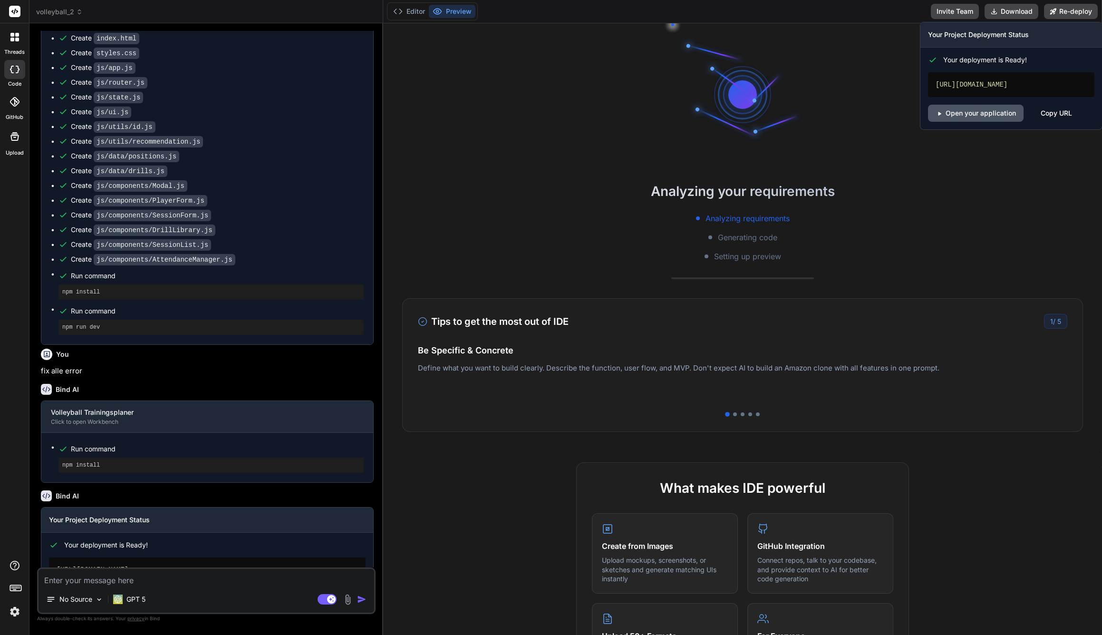
click at [986, 115] on link "Open your application" at bounding box center [976, 113] width 96 height 17
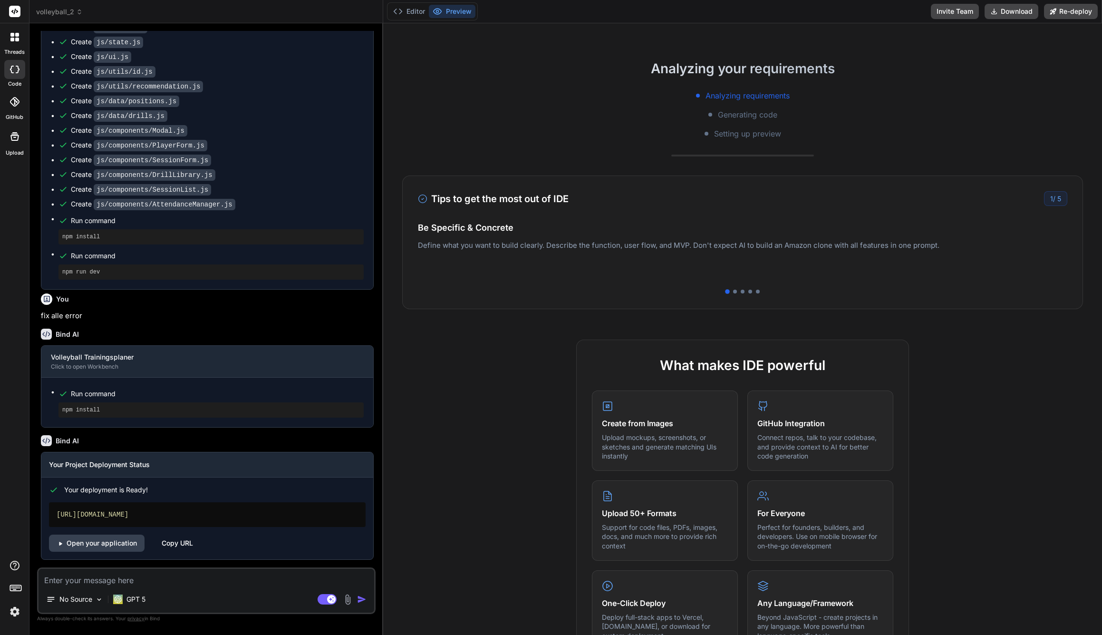
scroll to position [231, 0]
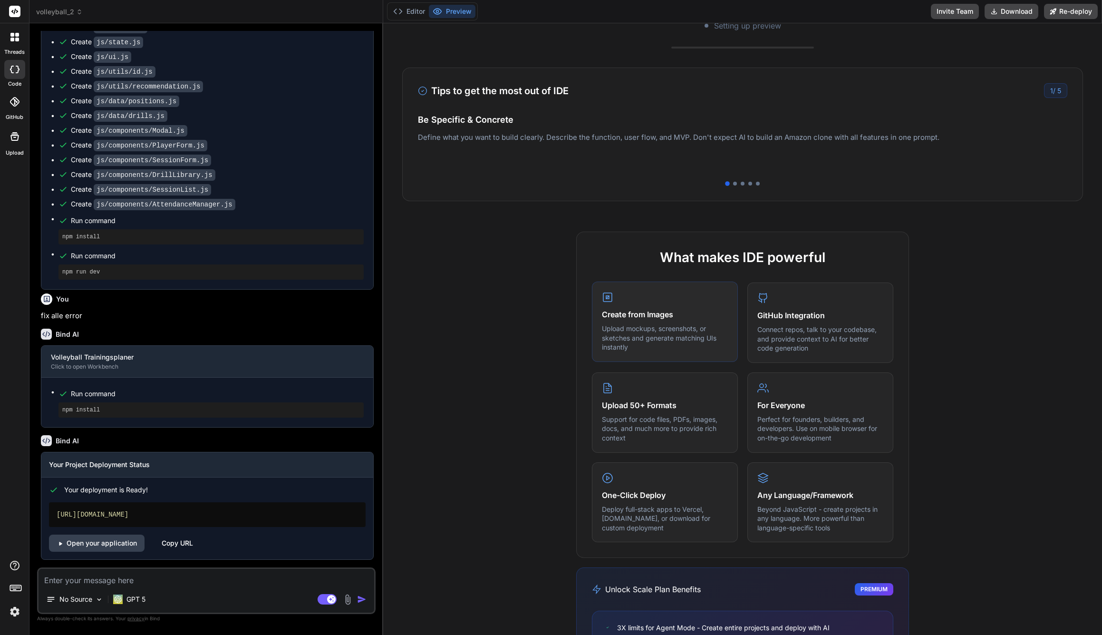
click at [646, 323] on div "Create from Images Upload mockups, screenshots, or sketches and generate matchi…" at bounding box center [665, 321] width 146 height 80
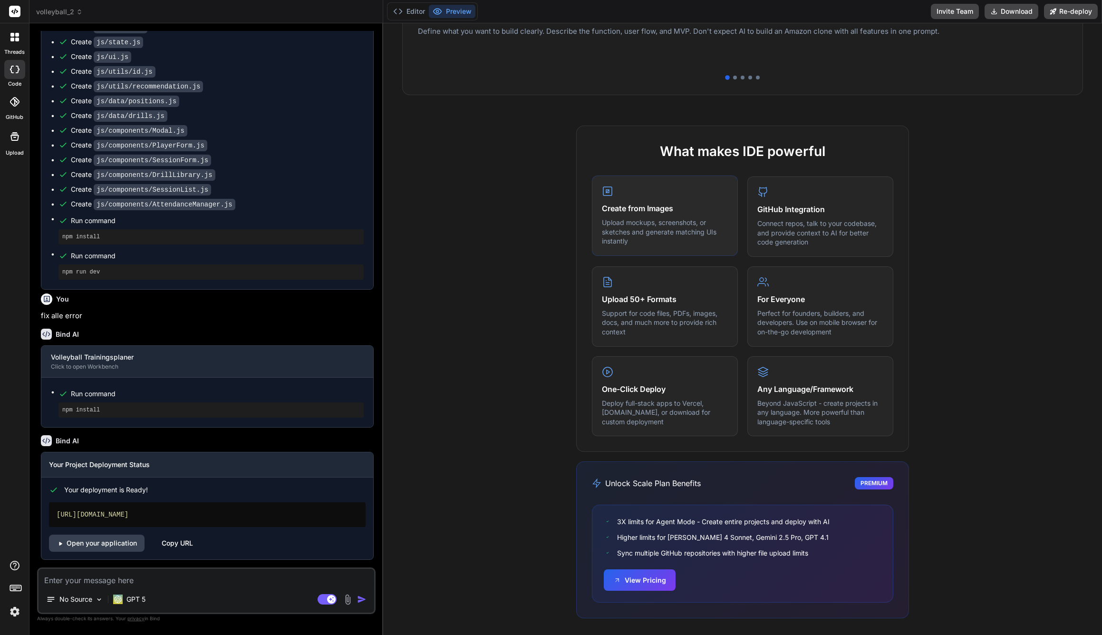
scroll to position [0, 0]
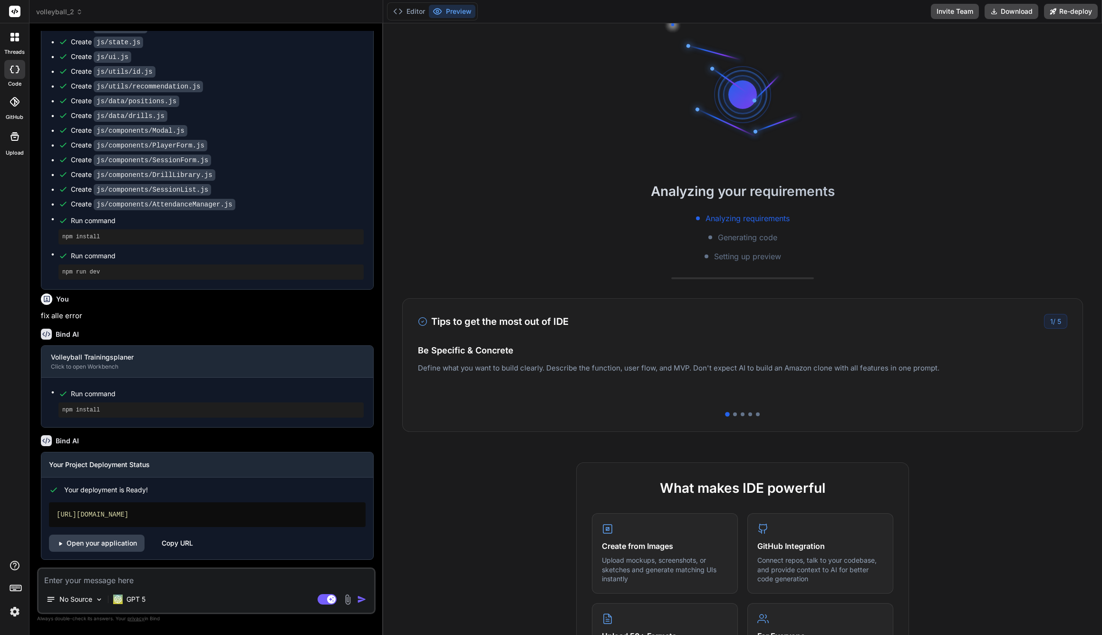
click at [174, 575] on textarea at bounding box center [207, 577] width 336 height 17
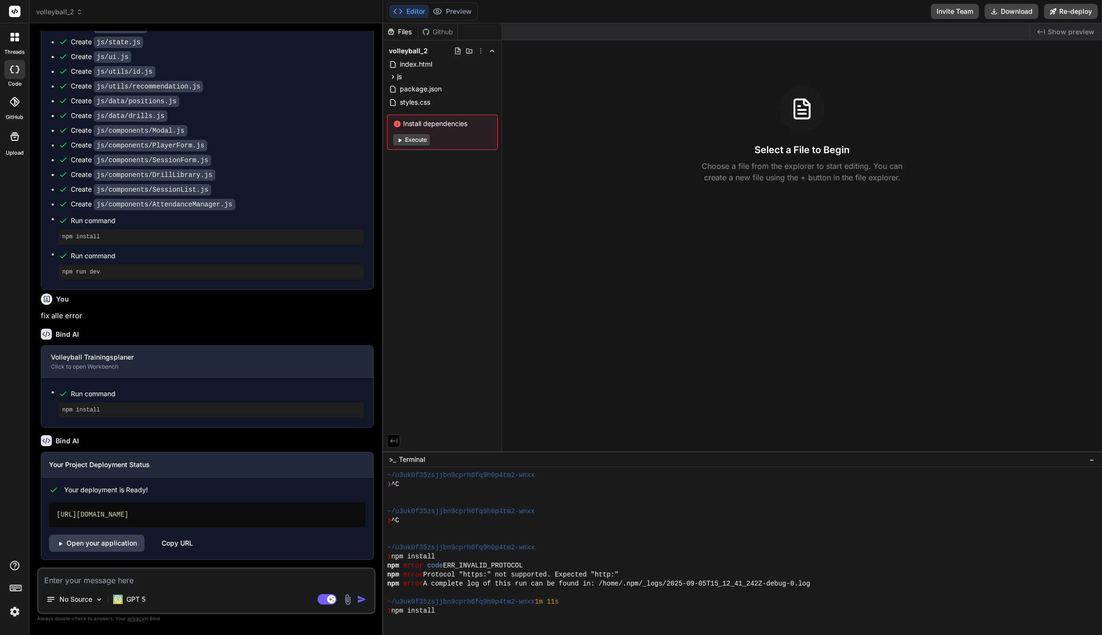
scroll to position [415, 0]
type textarea "x"
type textarea "m"
type textarea "x"
type textarea "ma"
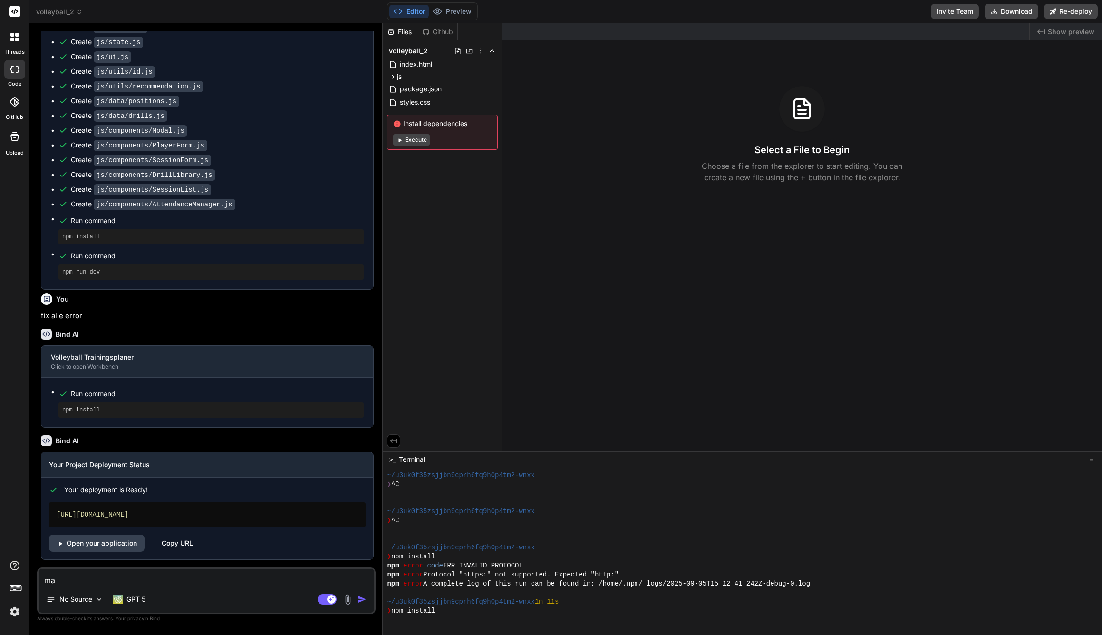
type textarea "x"
type textarea "mac"
type textarea "x"
type textarea "mach"
type textarea "x"
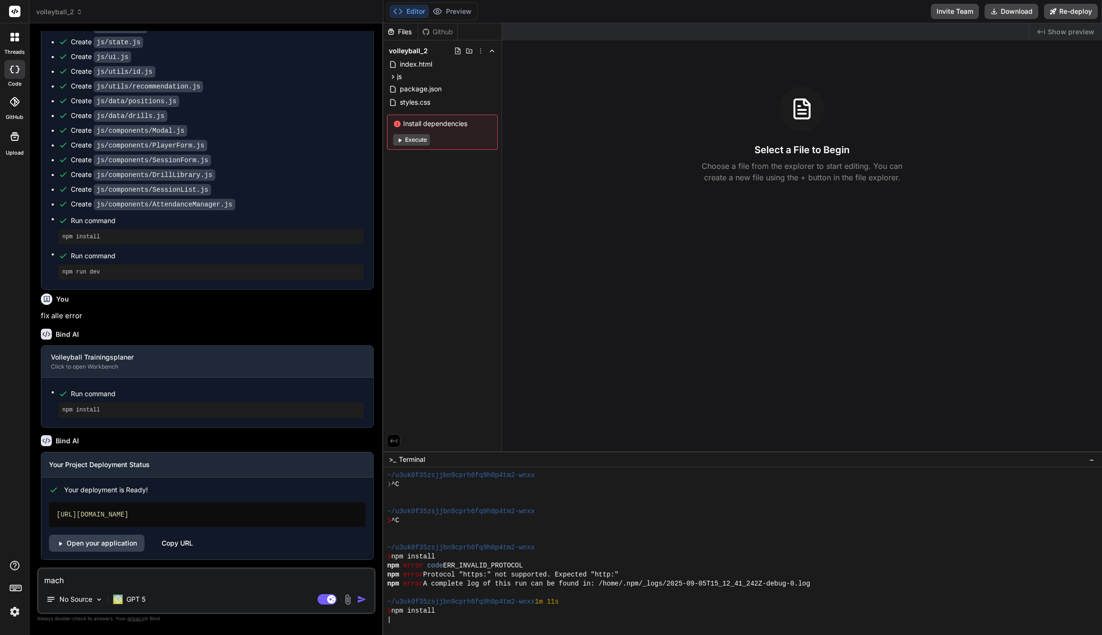
type textarea "mache"
type textarea "x"
type textarea "mache"
type textarea "x"
type textarea "mache d"
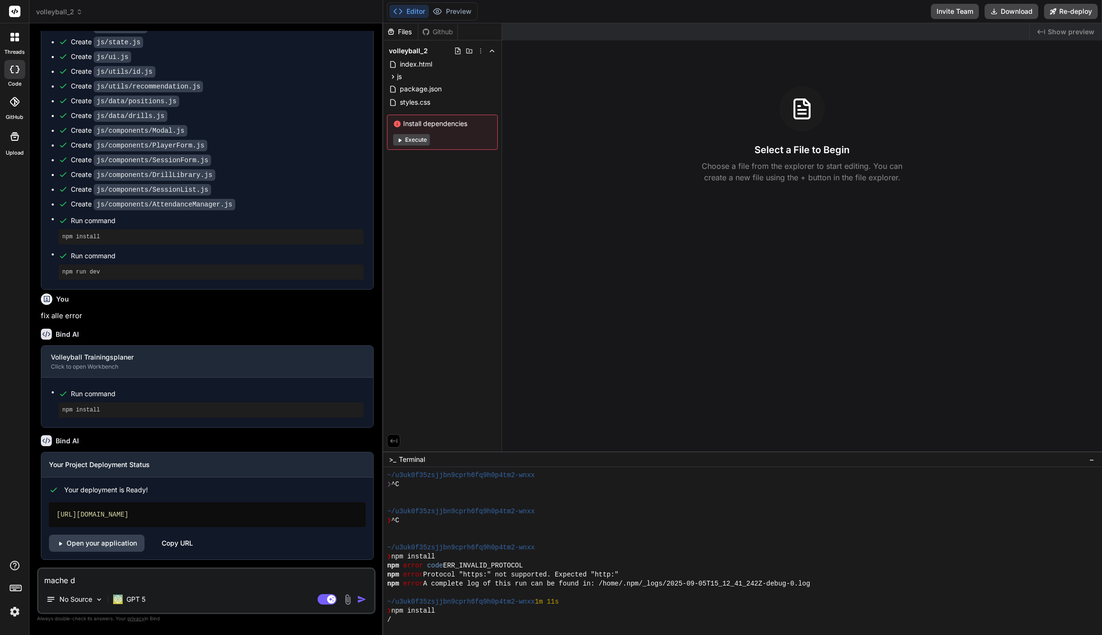
type textarea "x"
type textarea "mache da"
type textarea "x"
type textarea "mache das"
type textarea "x"
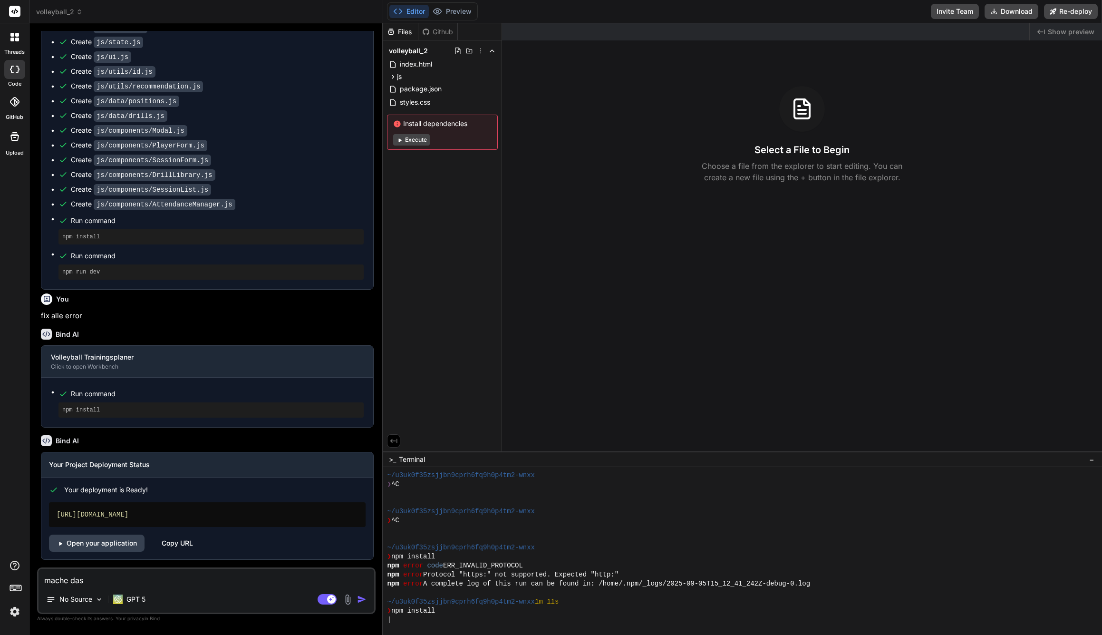
type textarea "mache das"
type textarea "x"
type textarea "mache das D"
type textarea "x"
type textarea "mache das De"
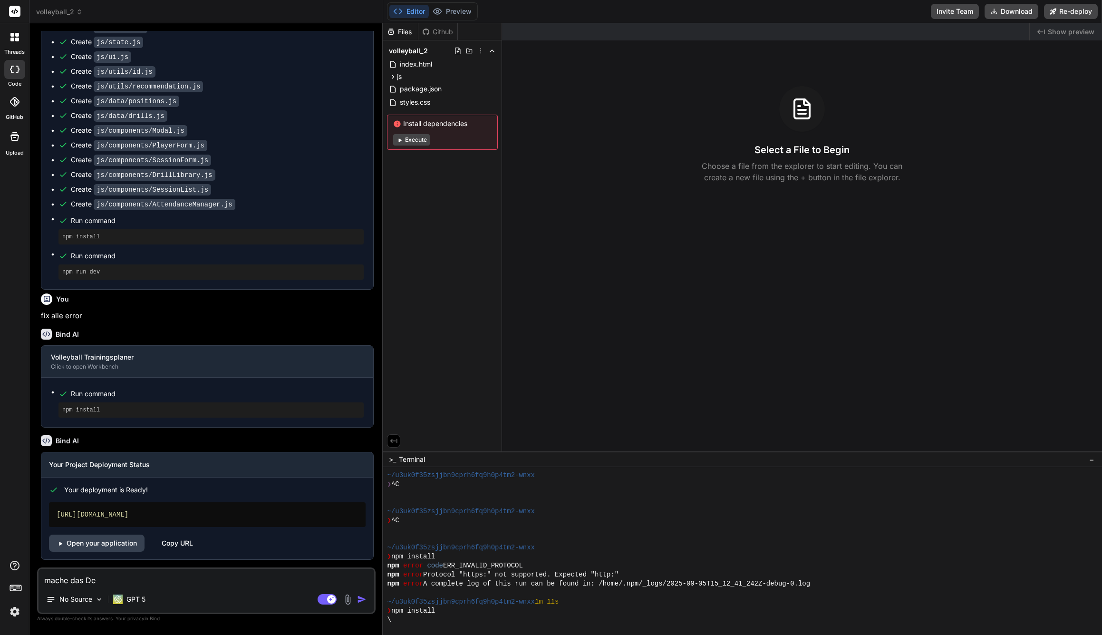
type textarea "x"
type textarea "mache das Des"
type textarea "x"
type textarea "mache das Desi"
type textarea "x"
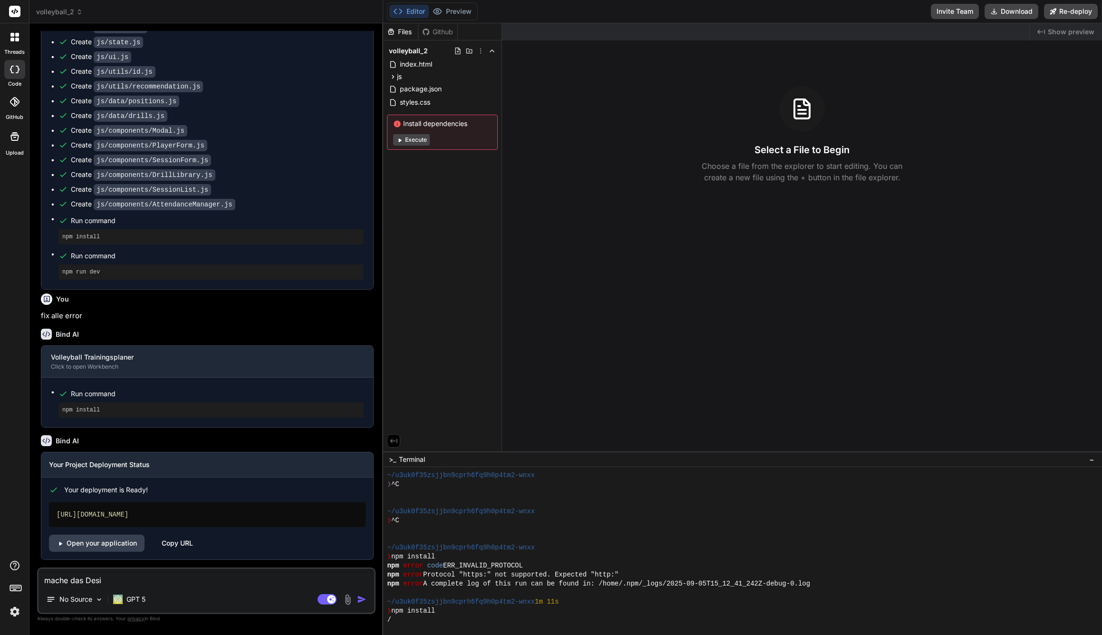
type textarea "mache das Desig"
type textarea "x"
type textarea "mache das Design"
type textarea "x"
type textarea "mache das Design"
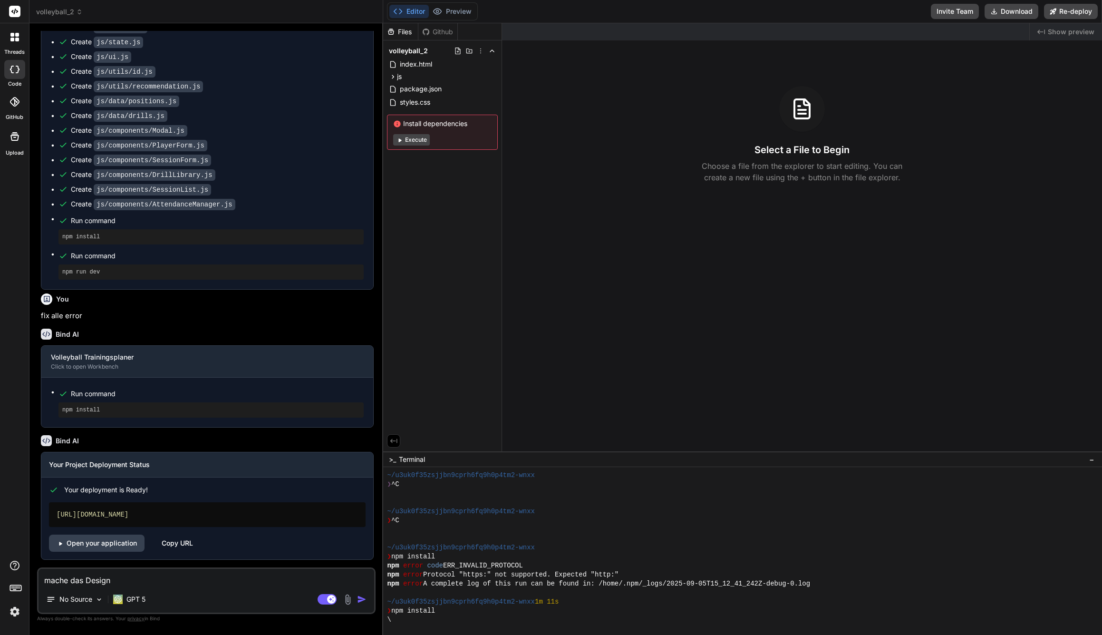
type textarea "x"
type textarea "mache das Design d"
type textarea "x"
type textarea "mache das Design de"
type textarea "x"
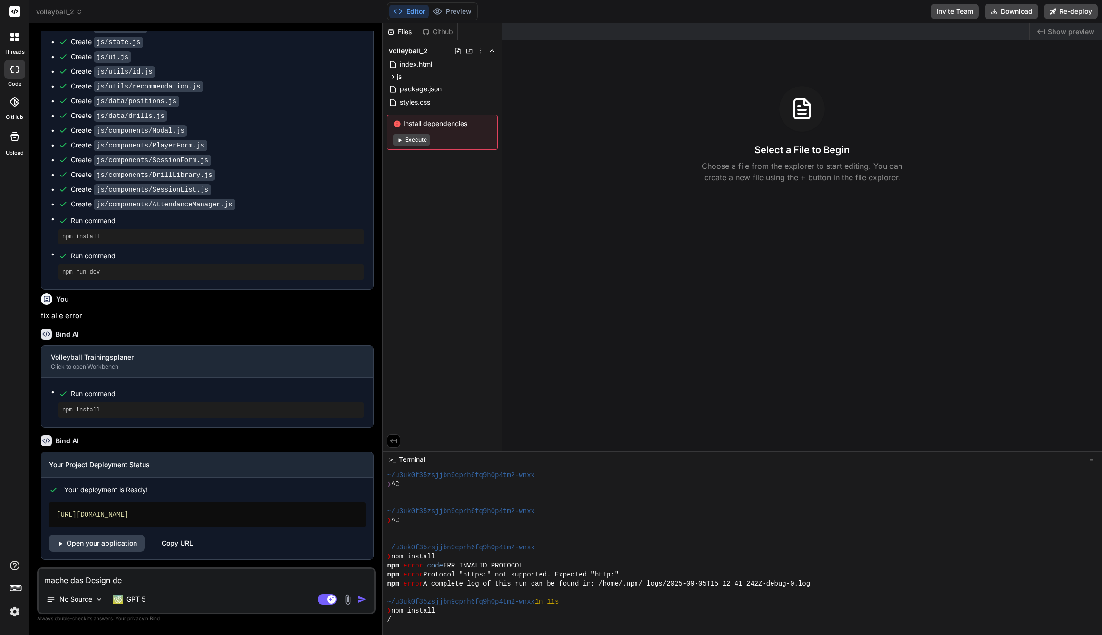
type textarea "mache das Design der"
type textarea "x"
type textarea "mache das Design der"
type textarea "x"
type textarea "mache das Design der A"
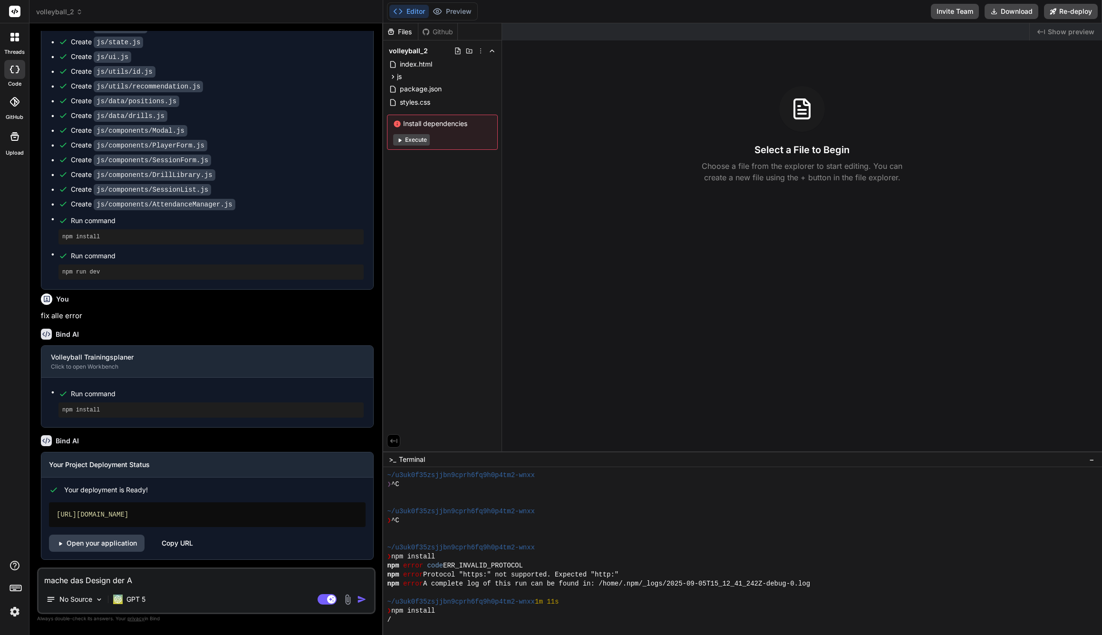
type textarea "x"
type textarea "mache das Design der An"
type textarea "x"
type textarea "mache das Design der Anw"
type textarea "x"
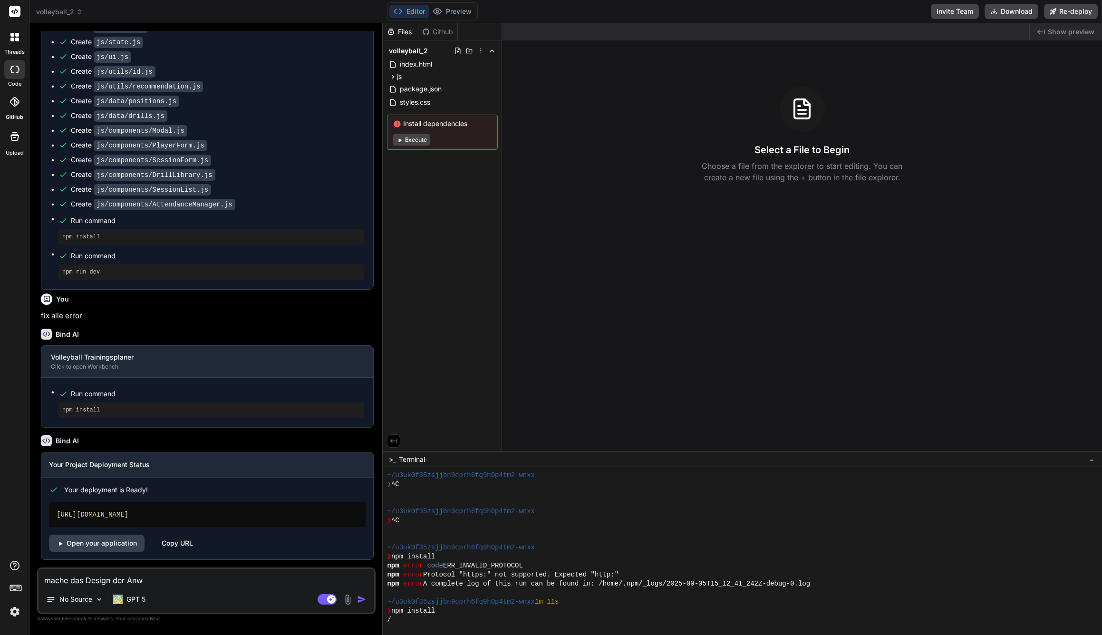
type textarea "mache das Design der Anwe"
type textarea "x"
type textarea "mache das Design der Anwen"
type textarea "x"
type textarea "mache das Design der Anwend"
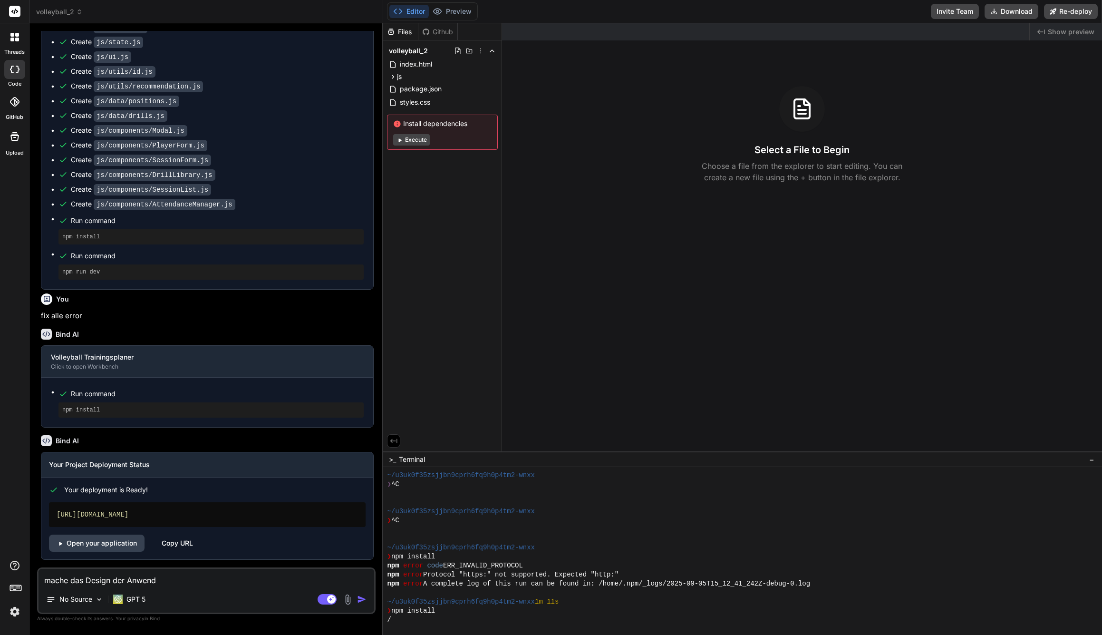
type textarea "x"
type textarea "mache das Design der Anwendu"
type textarea "x"
type textarea "mache das Design der Anwendun"
type textarea "x"
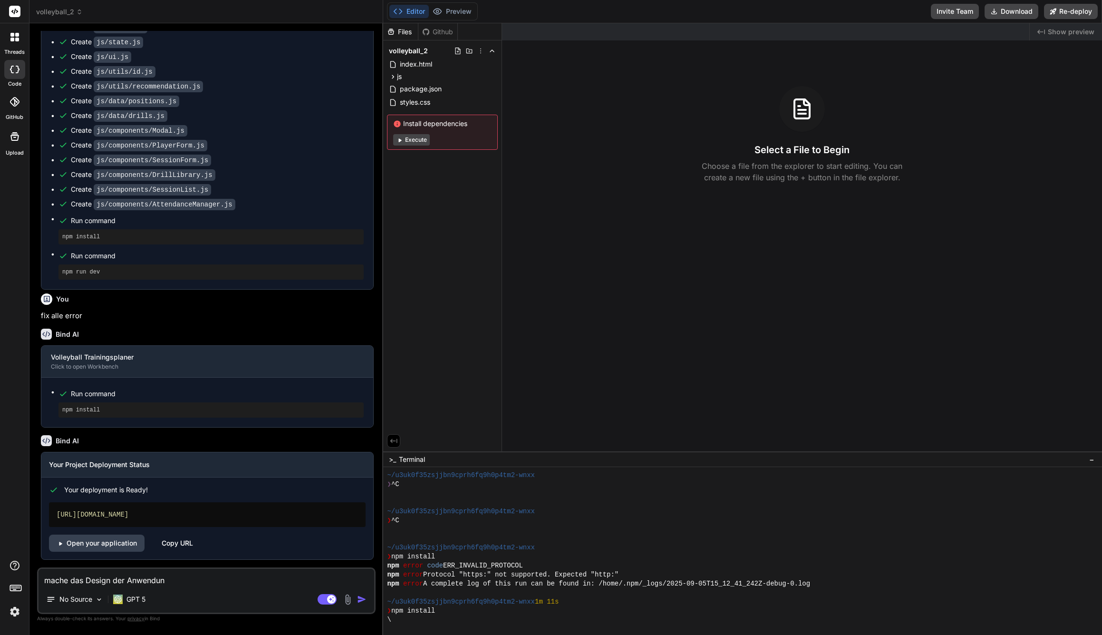
type textarea "mache das Design der Anwendung"
type textarea "x"
type textarea "mache das Design der Anwendung"
type textarea "x"
type textarea "mache das Design der Anwendung s"
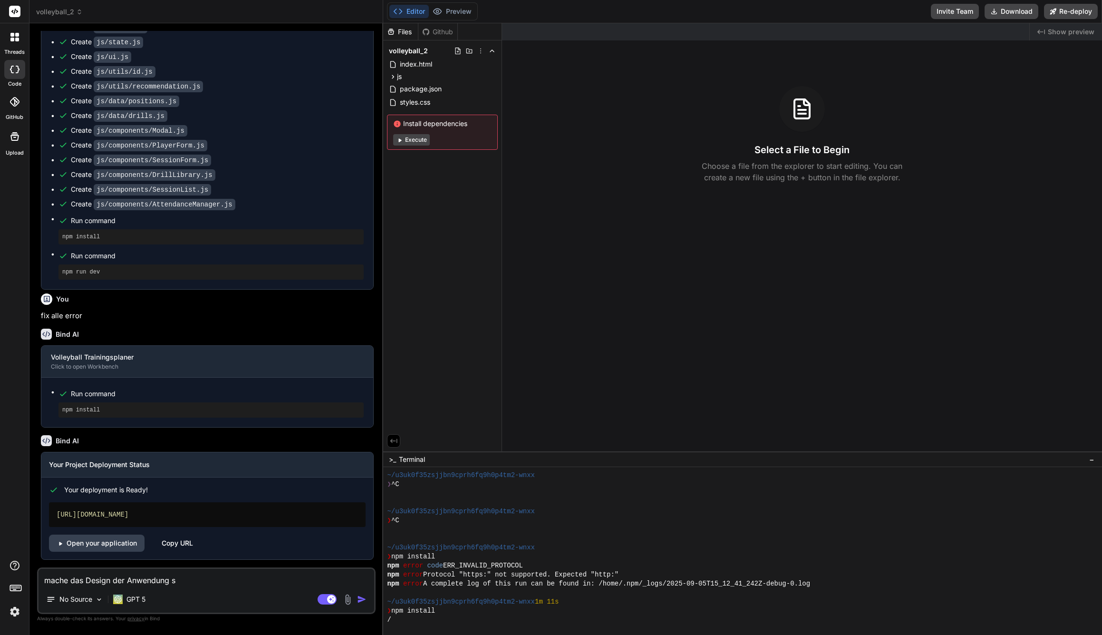
type textarea "x"
type textarea "mache das Design der Anwendung sc"
type textarea "x"
type textarea "mache das Design der Anwendung sch"
type textarea "x"
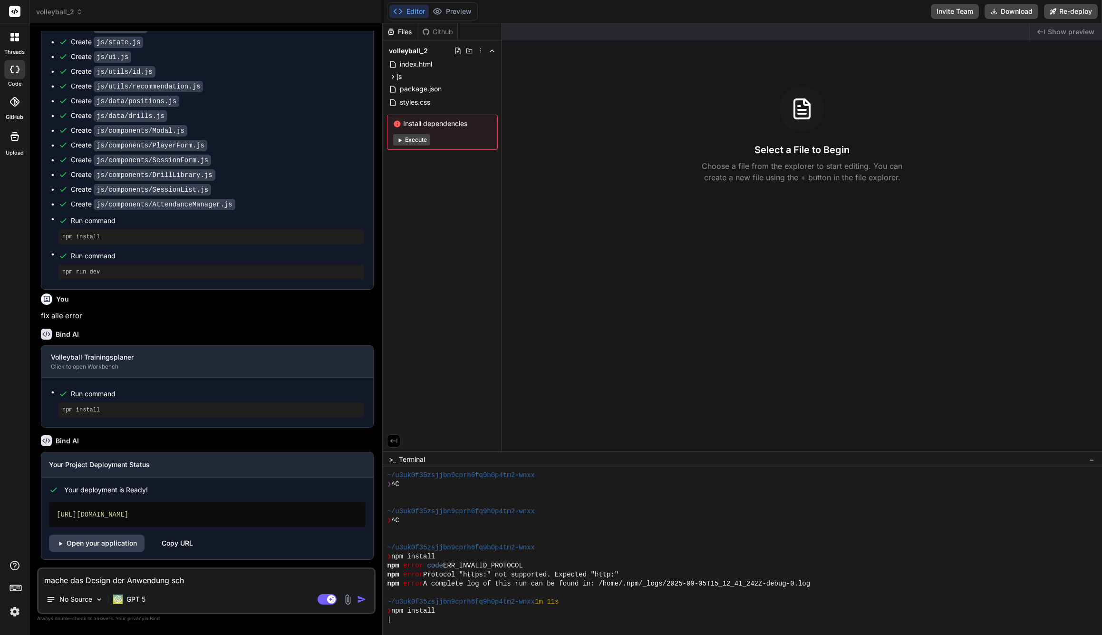
type textarea "mache das Design der Anwendung schl"
type textarea "x"
type textarea "mache das Design der Anwendung schli"
type textarea "x"
type textarea "mache das Design der Anwendung schlic"
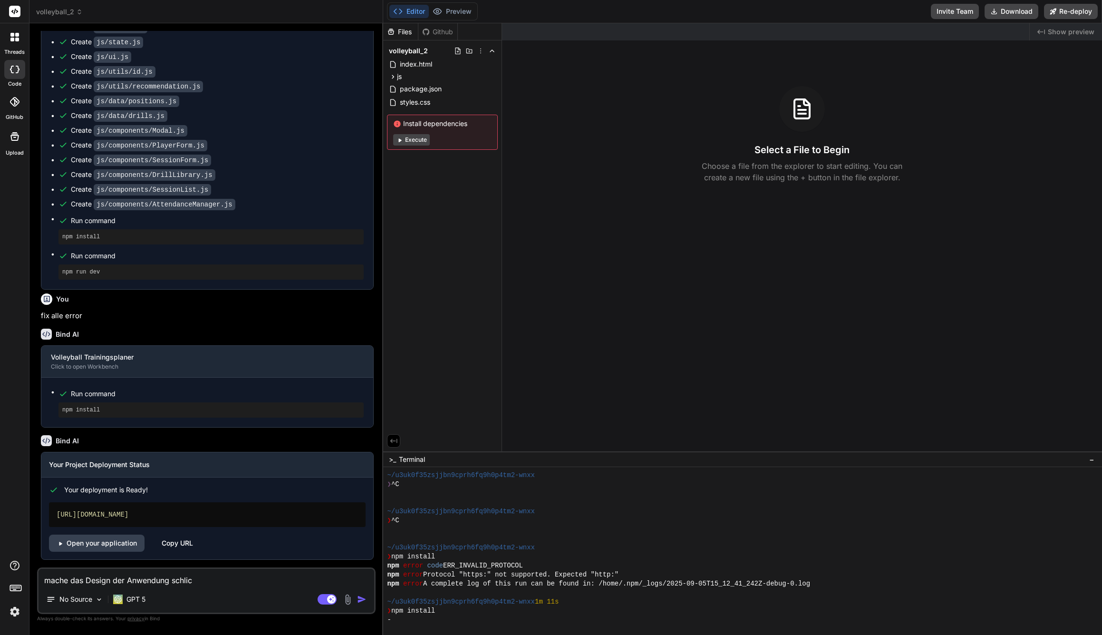
type textarea "x"
type textarea "mache das Design der Anwendung [PERSON_NAME]"
type textarea "x"
type textarea "mache das Design der Anwendung [PERSON_NAME]"
type textarea "x"
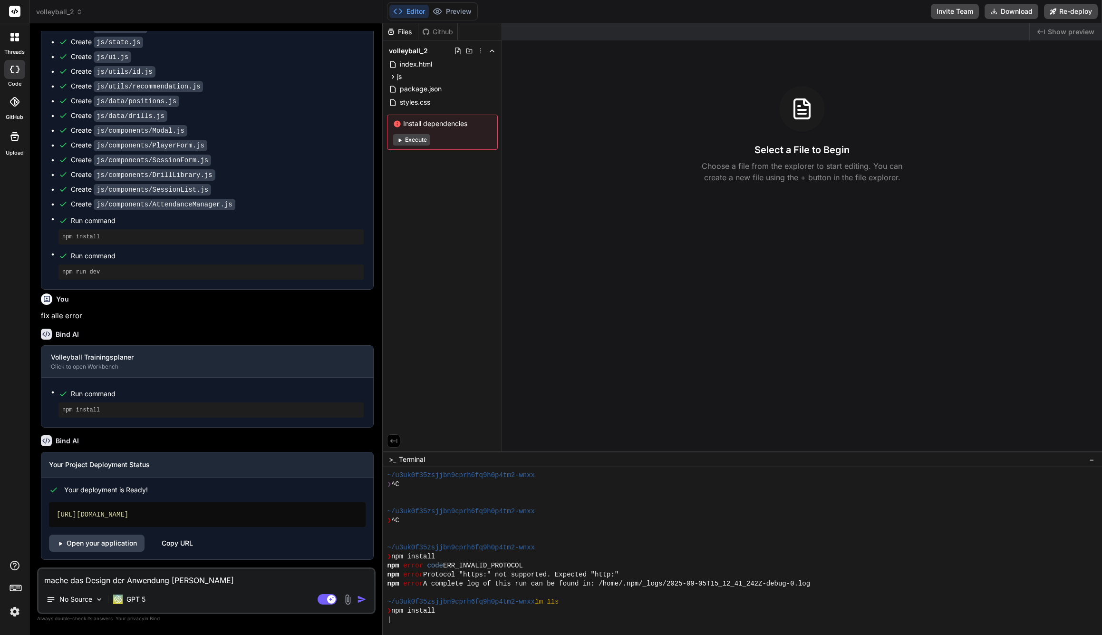
type textarea "mache das Design der Anwendung [PERSON_NAME]"
type textarea "x"
type textarea "mache das Design der Anwendung [PERSON_NAME] u"
type textarea "x"
type textarea "mache das Design der Anwendung [PERSON_NAME] un"
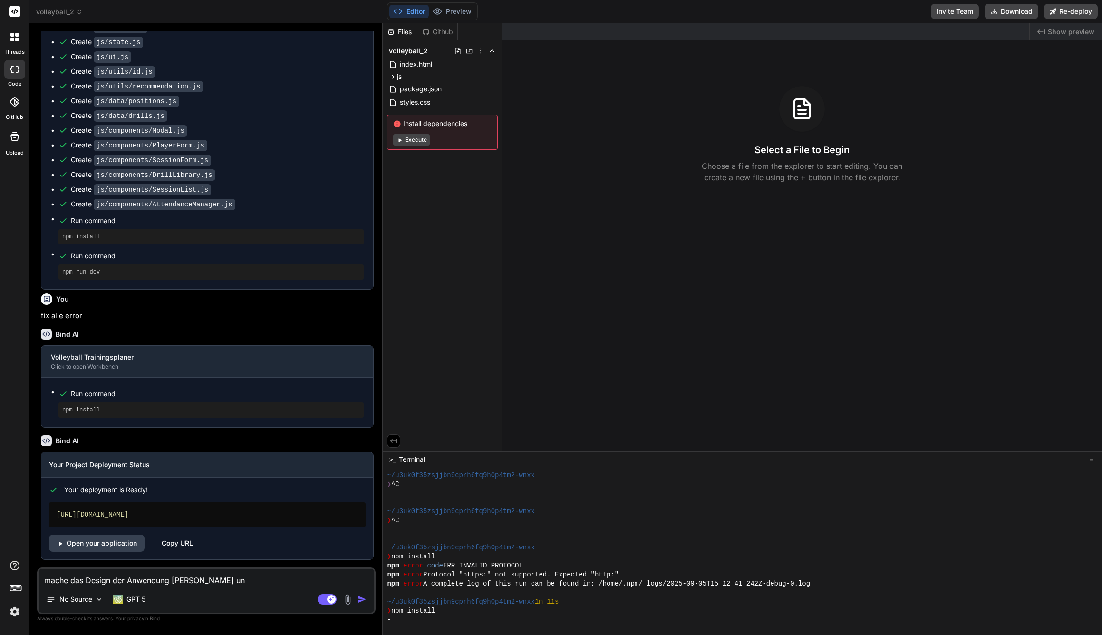
type textarea "x"
type textarea "mache das Design der Anwendung [PERSON_NAME] und"
type textarea "x"
type textarea "mache das Design der Anwendung [PERSON_NAME] und"
type textarea "x"
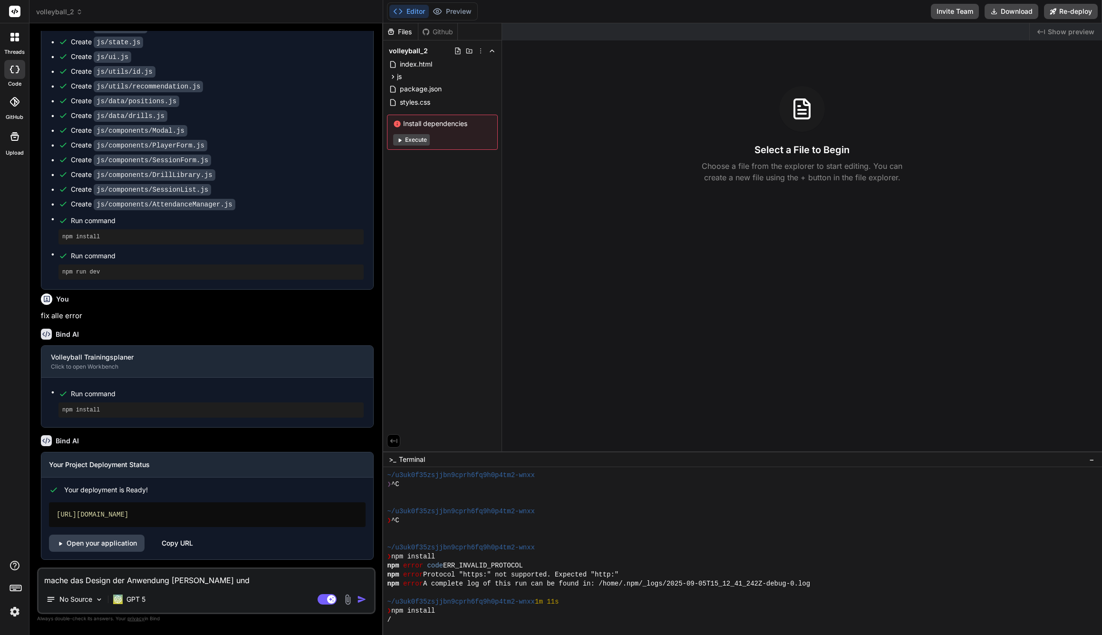
type textarea "mache das Design der Anwendung [PERSON_NAME] und o"
type textarea "x"
type textarea "mache das Design der Anwendung [PERSON_NAME] und od"
type textarea "x"
type textarea "mache das Design der Anwendung [PERSON_NAME] und ode"
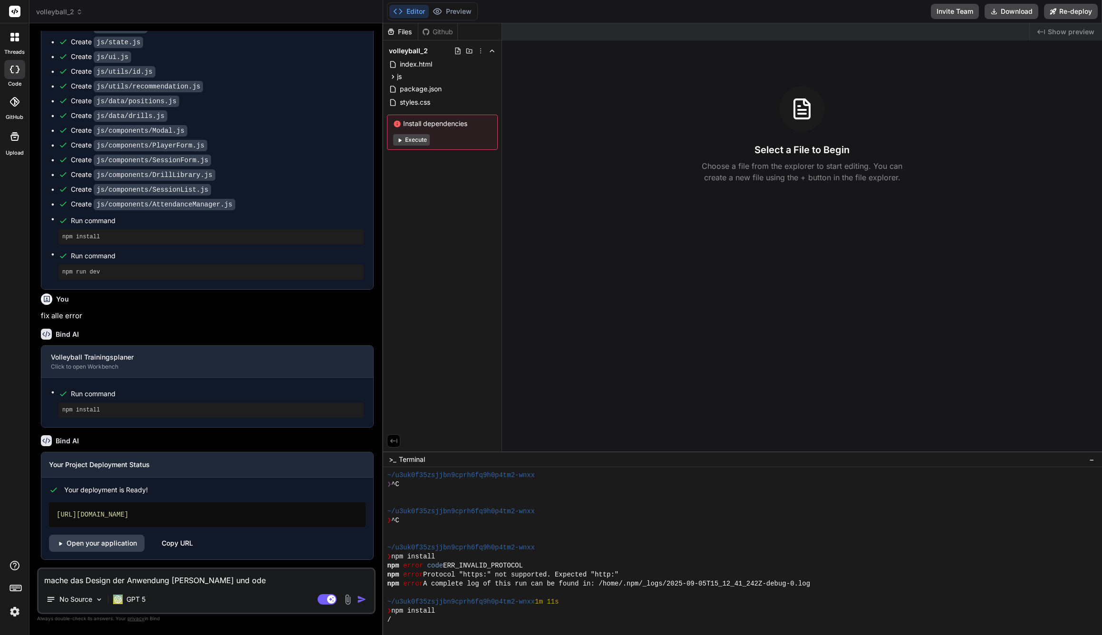
type textarea "x"
type textarea "mache das Design der Anwendung [PERSON_NAME] und oder"
type textarea "x"
type textarea "mache das Design der Anwendung [PERSON_NAME] und odern"
type textarea "x"
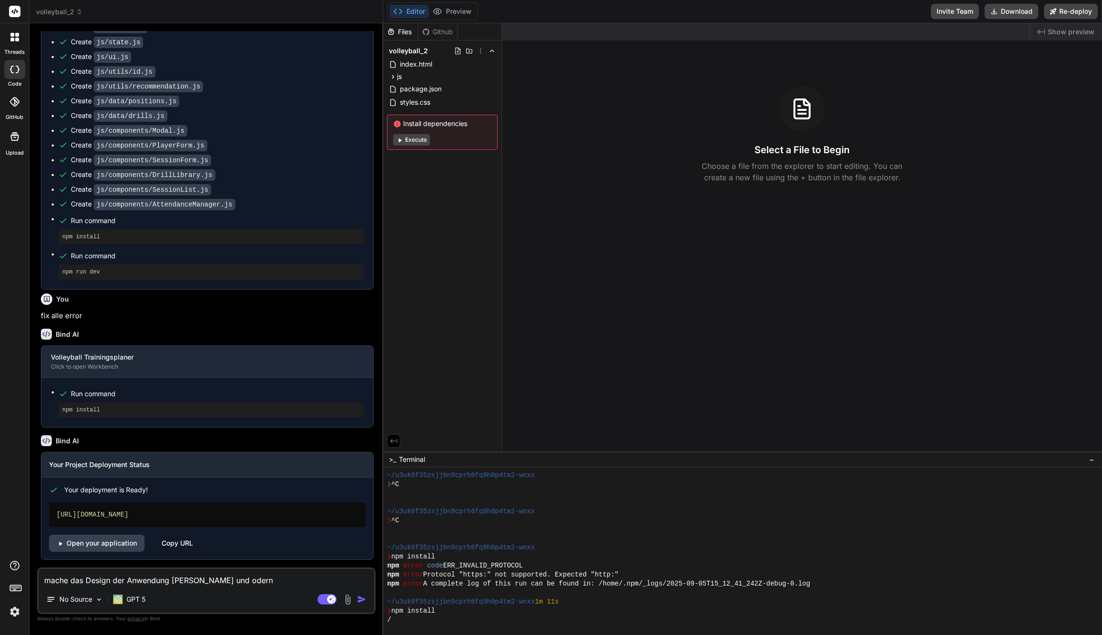
type textarea "mache das Design der Anwendung [PERSON_NAME] und oder"
type textarea "x"
type textarea "mache das Design der Anwendung [PERSON_NAME] und ode"
type textarea "x"
type textarea "mache das Design der Anwendung [PERSON_NAME] und od"
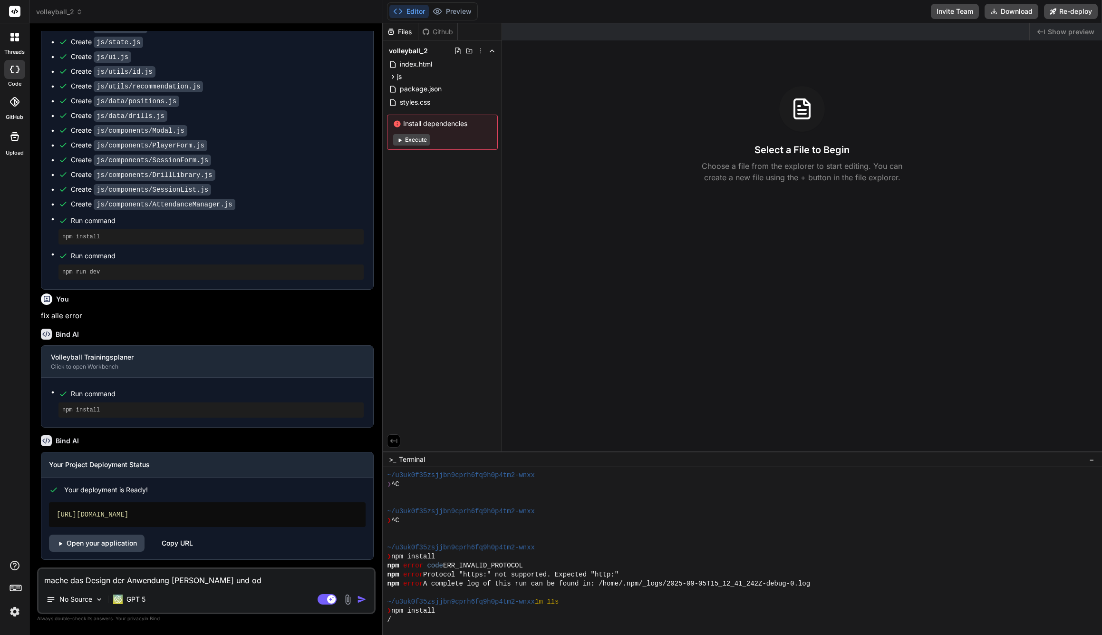
type textarea "x"
type textarea "mache das Design der Anwendung [PERSON_NAME] und o"
type textarea "x"
type textarea "mache das Design der Anwendung [PERSON_NAME] und"
type textarea "x"
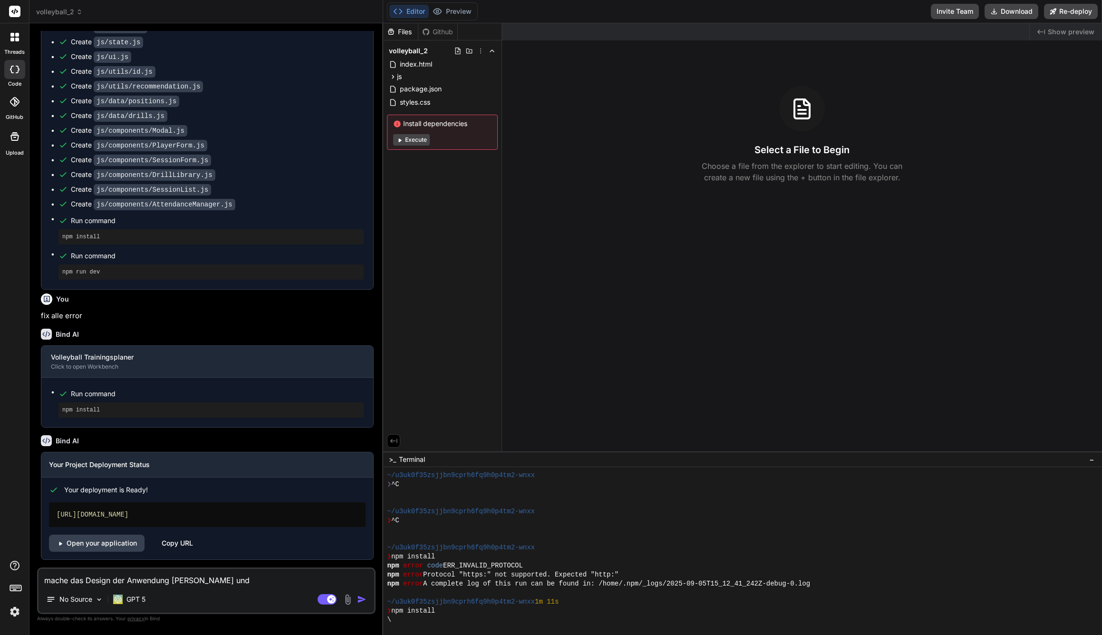
type textarea "mache das Design der Anwendung [PERSON_NAME] und m"
type textarea "x"
type textarea "mache das Design der Anwendung [PERSON_NAME] und mo"
type textarea "x"
type textarea "mache das Design der Anwendung [PERSON_NAME] und mod"
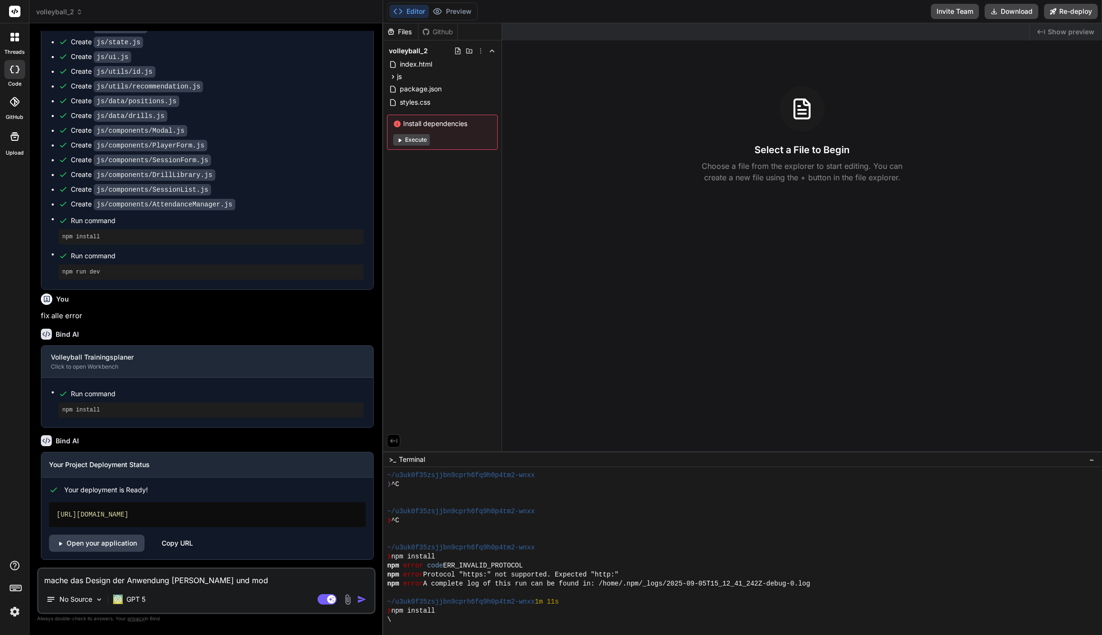
type textarea "x"
type textarea "mache das Design der Anwendung [PERSON_NAME] und mode"
type textarea "x"
type textarea "mache das Design der Anwendung [PERSON_NAME] und [PERSON_NAME]"
type textarea "x"
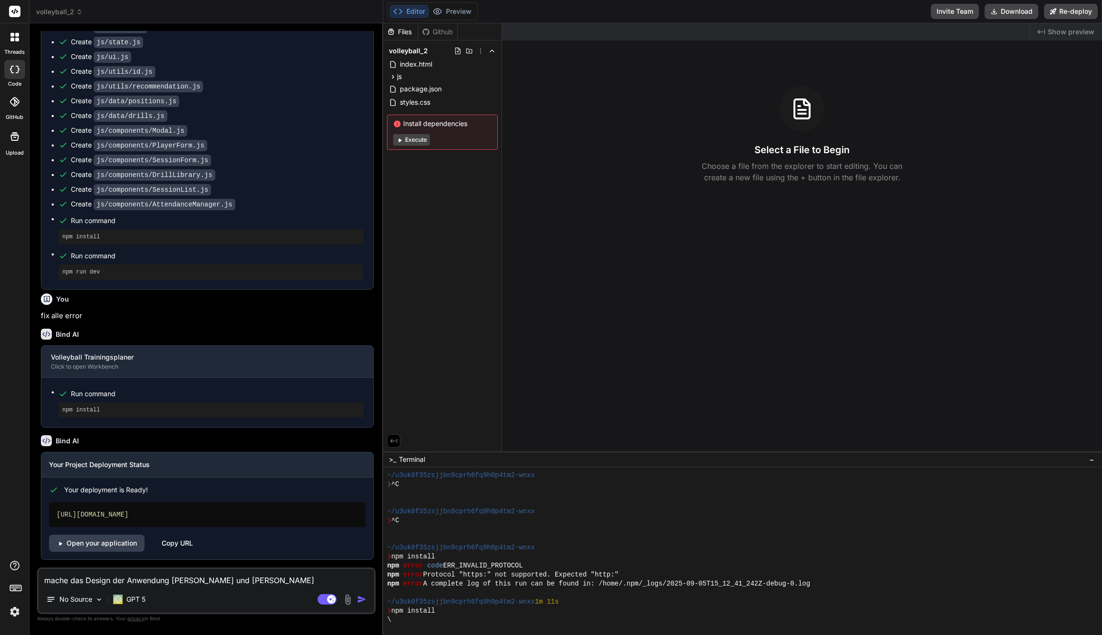
type textarea "mache das Design der Anwendung [PERSON_NAME] und modern"
type textarea "x"
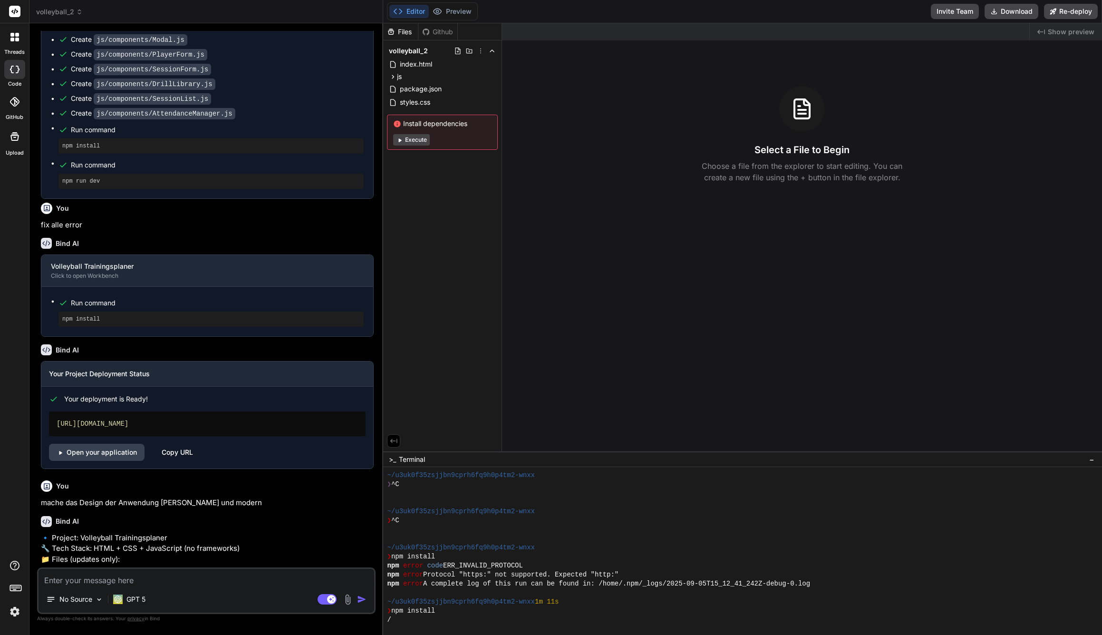
scroll to position [978, 0]
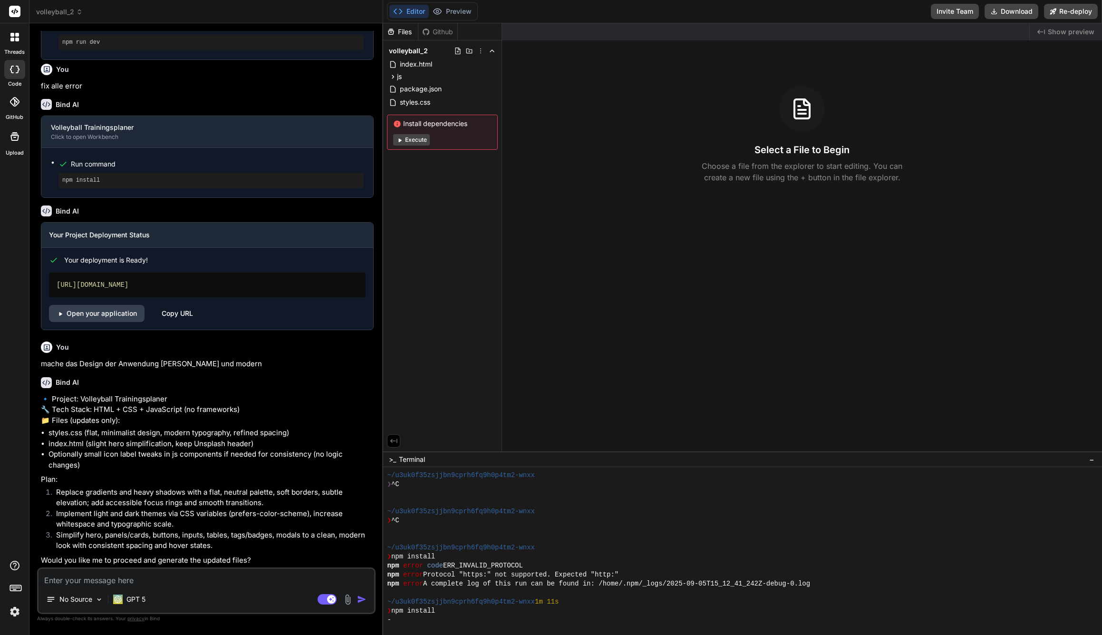
click at [125, 580] on textarea at bounding box center [207, 577] width 336 height 17
type textarea "x"
type textarea "j"
type textarea "x"
type textarea "ja"
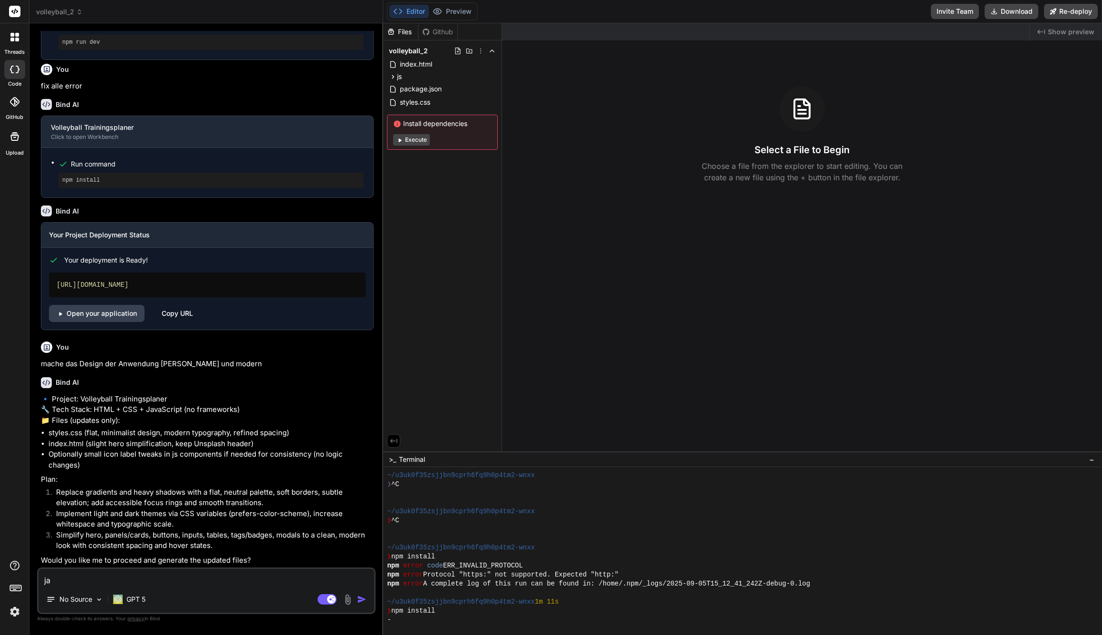
type textarea "x"
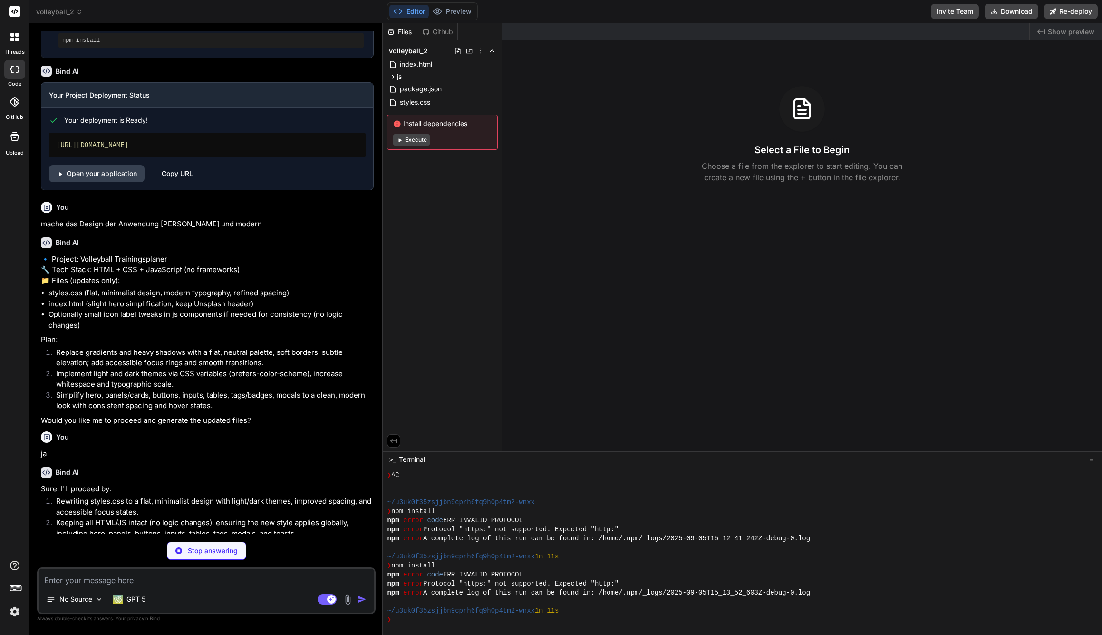
scroll to position [1154, 0]
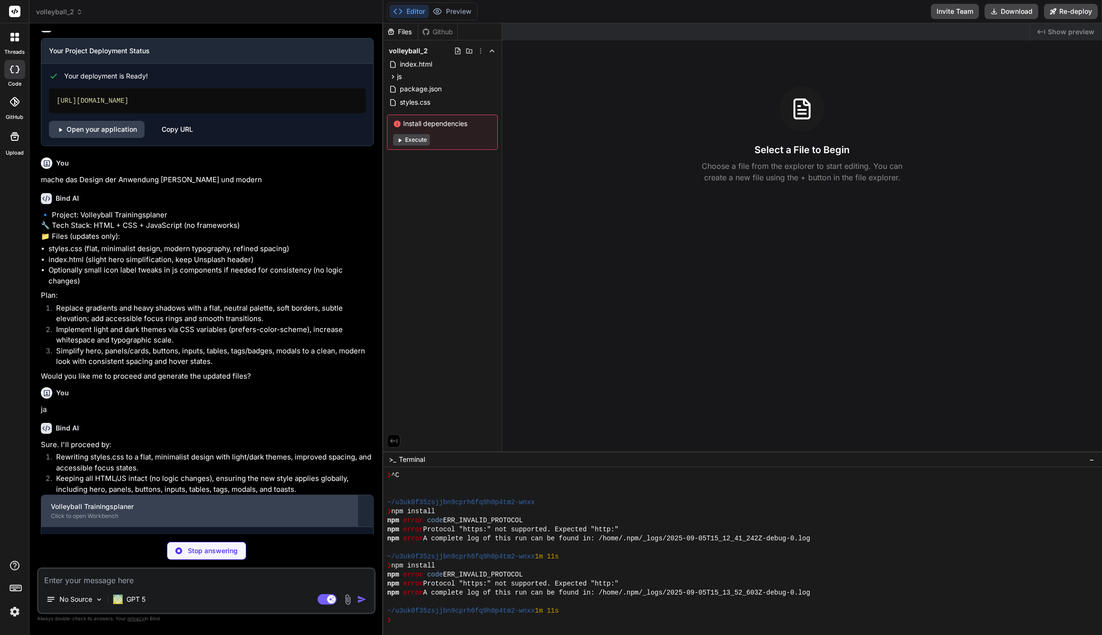
click at [96, 520] on div "Click to open Workbench" at bounding box center [200, 516] width 298 height 8
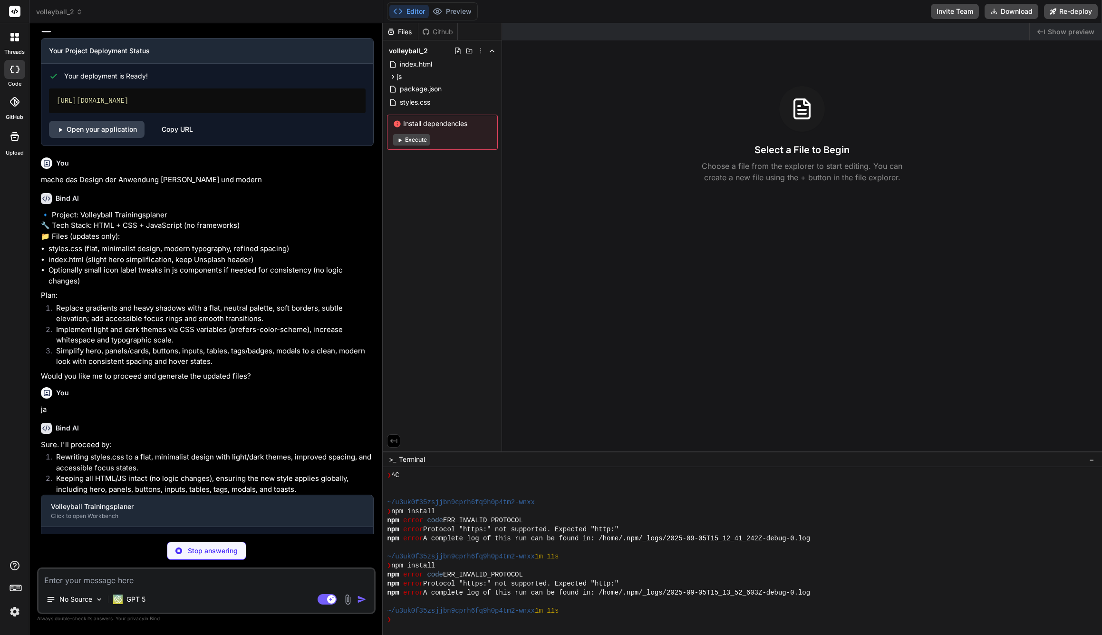
scroll to position [1183, 0]
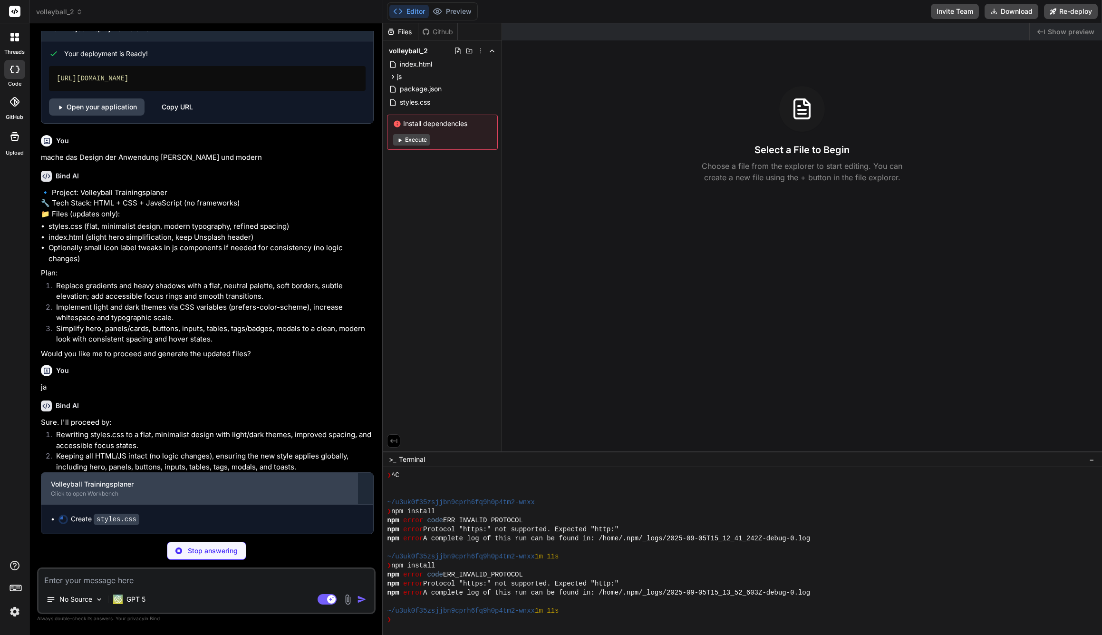
click at [99, 487] on div "Volleyball Trainingsplaner" at bounding box center [200, 484] width 298 height 10
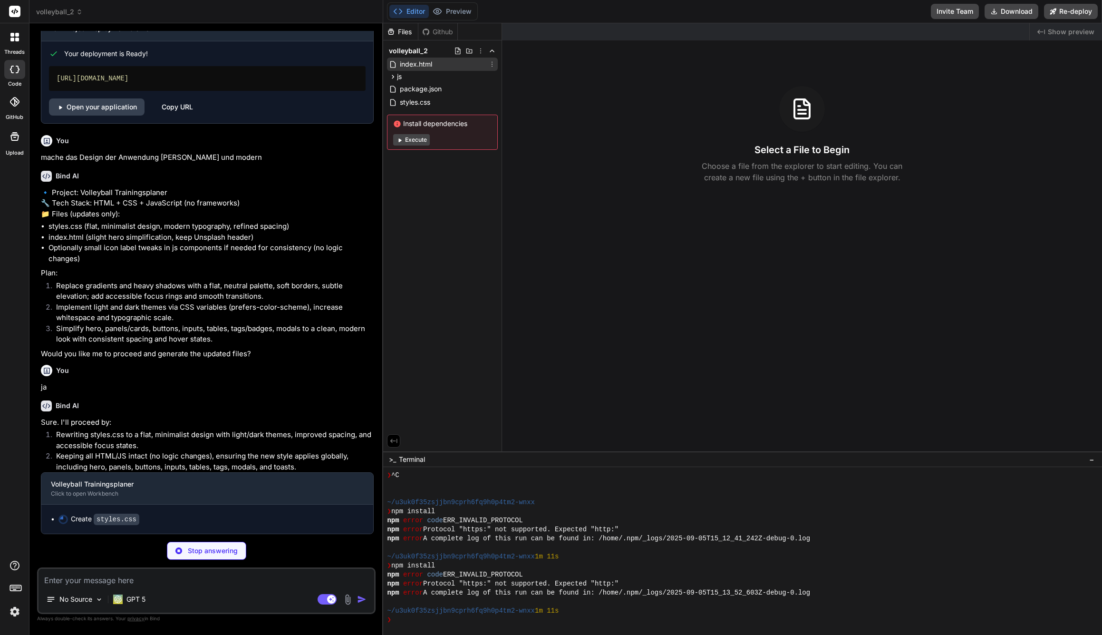
click at [428, 65] on span "index.html" at bounding box center [416, 63] width 34 height 11
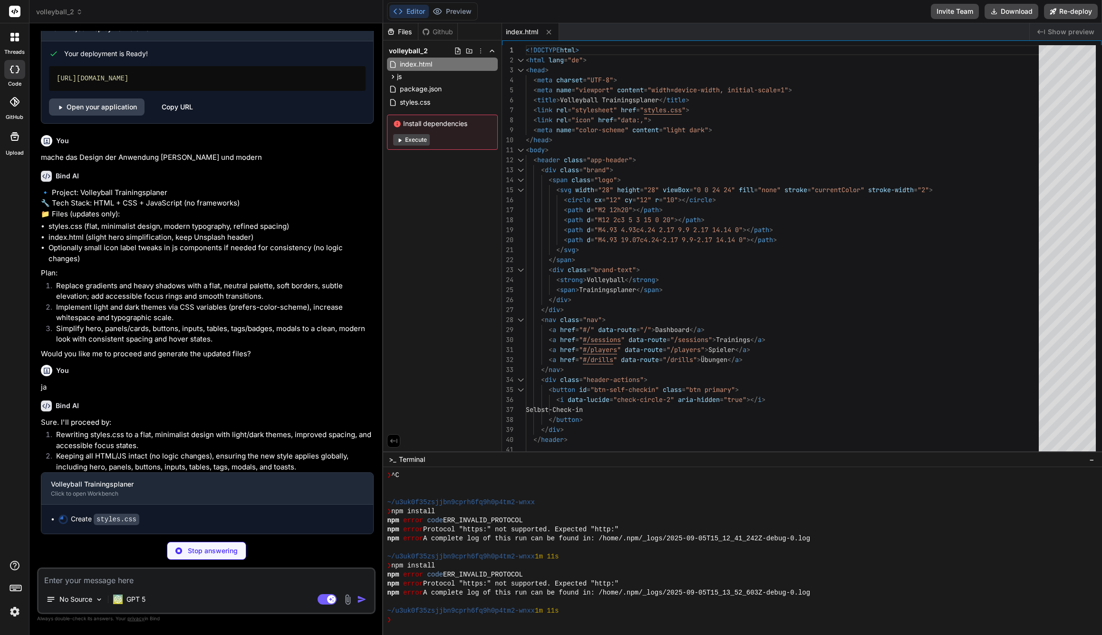
type textarea "x"
type textarea "background: var(--surface); border: 1px solid var(--border); color: var(--text)…"
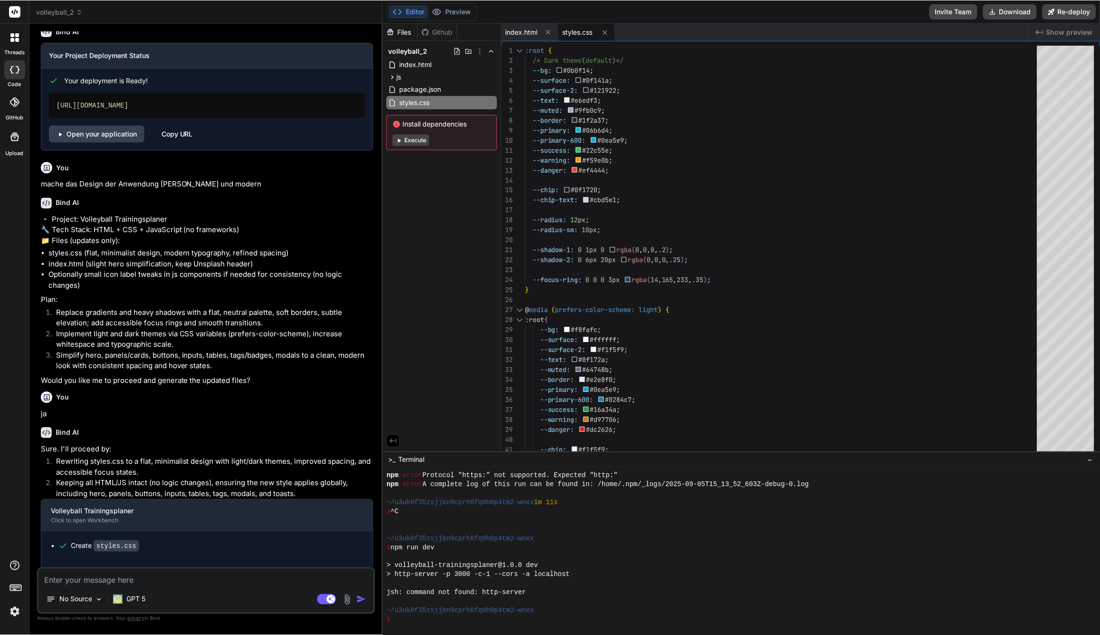
scroll to position [569, 0]
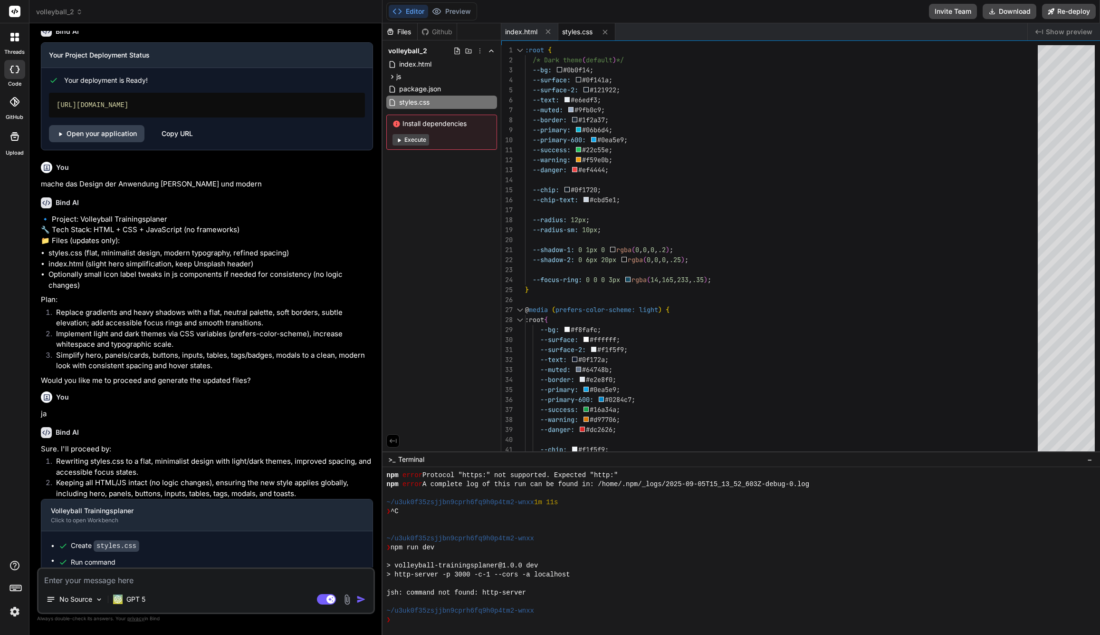
type textarea "x"
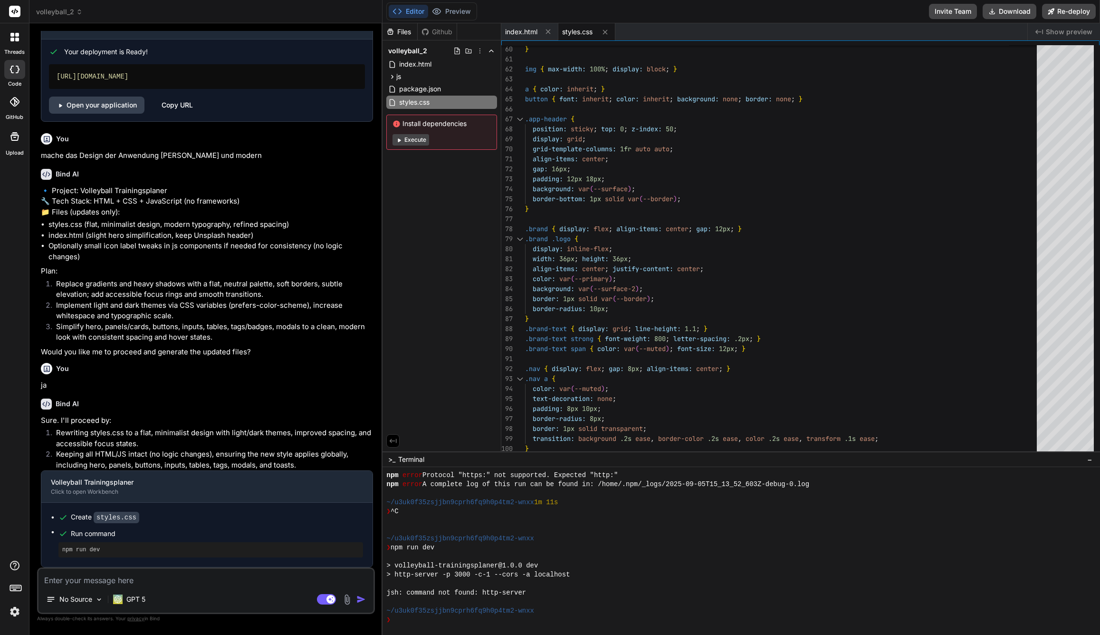
scroll to position [1195, 0]
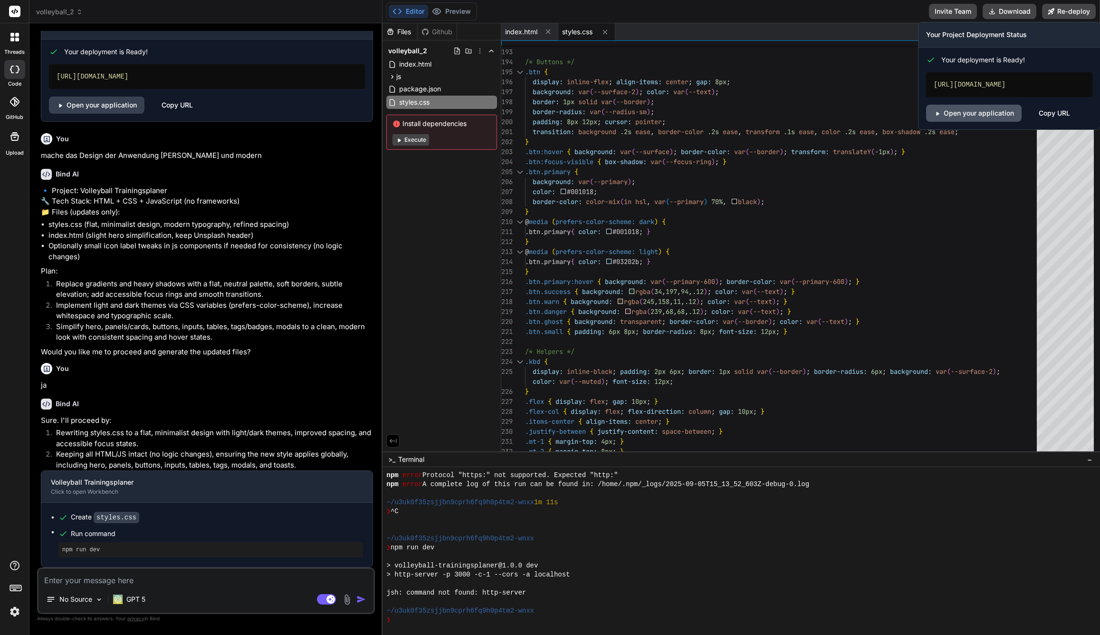
click at [975, 114] on link "Open your application" at bounding box center [975, 113] width 96 height 17
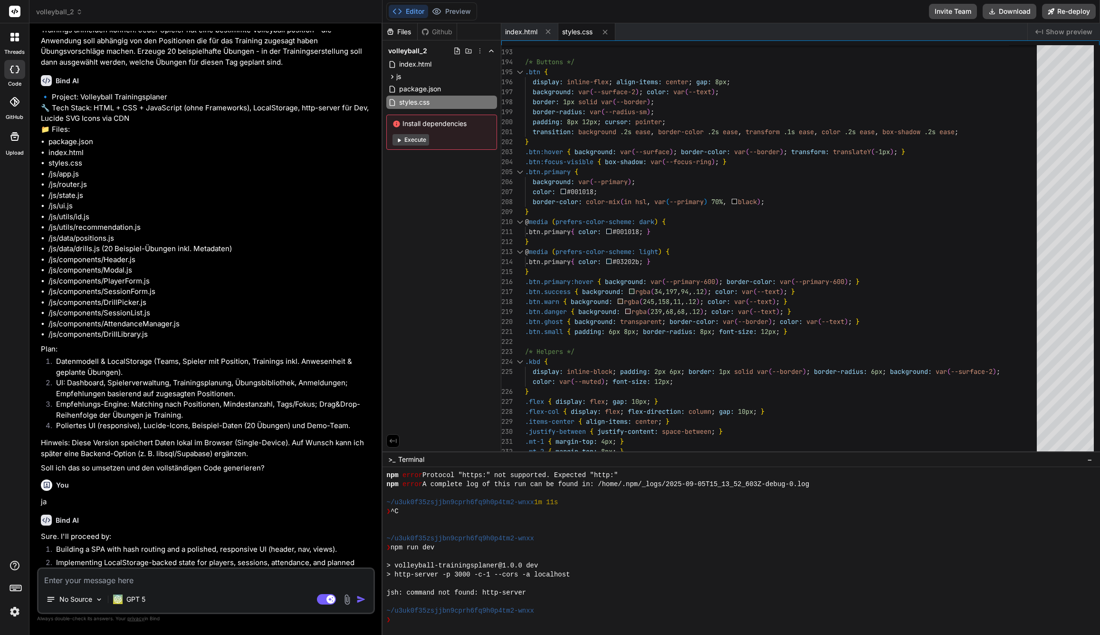
scroll to position [0, 0]
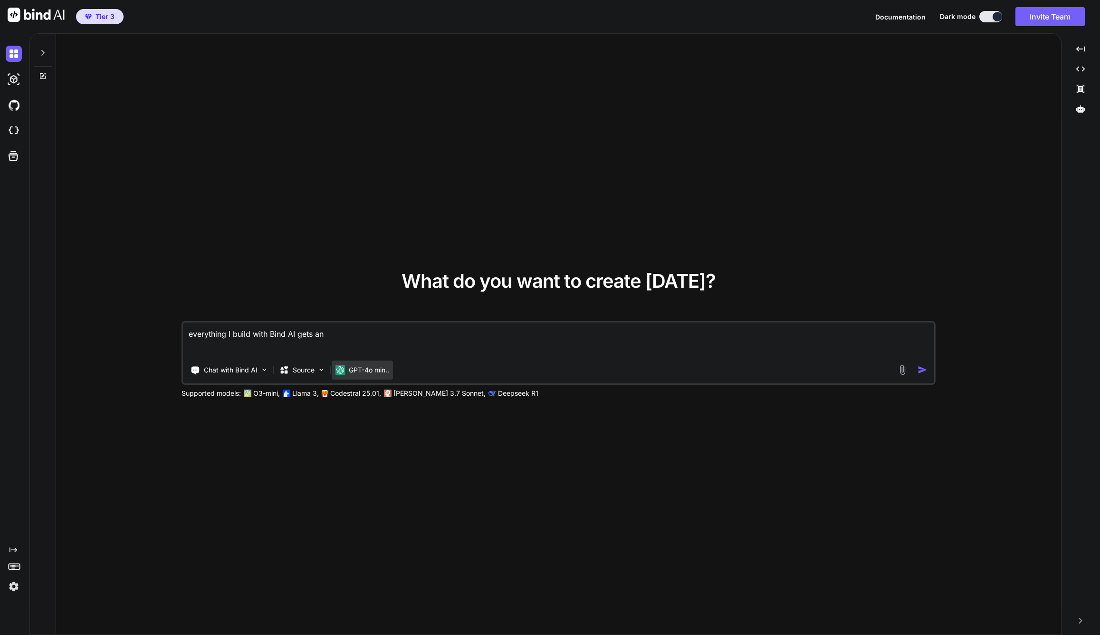
click at [366, 367] on p "GPT-4o min.." at bounding box center [369, 370] width 40 height 10
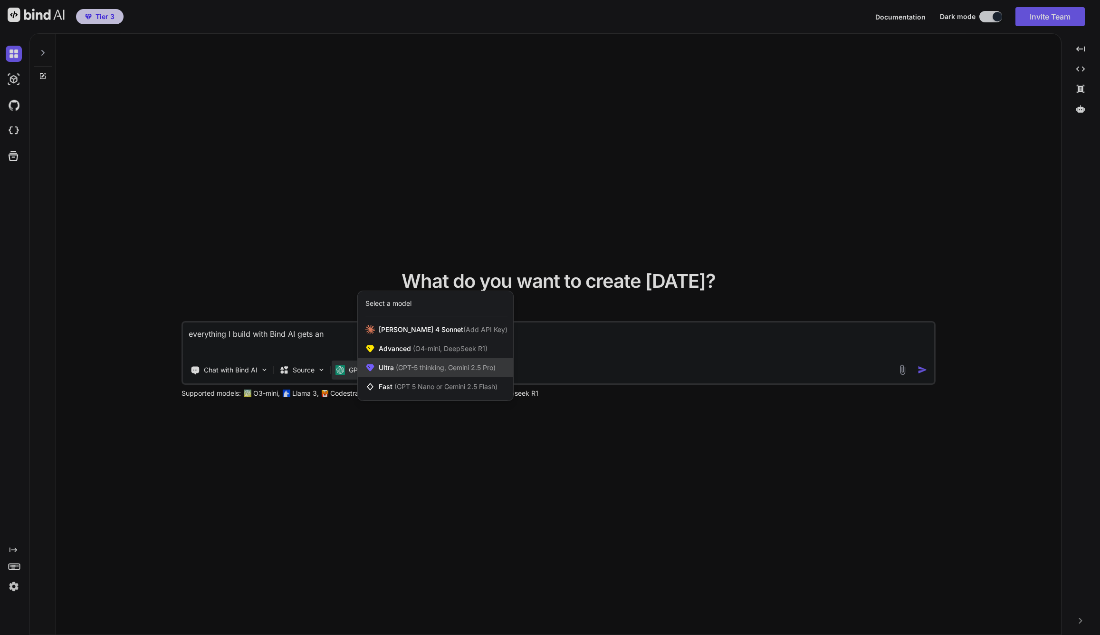
click at [414, 370] on span "(GPT-5 thinking, Gemini 2.5 Pro)" at bounding box center [445, 367] width 102 height 8
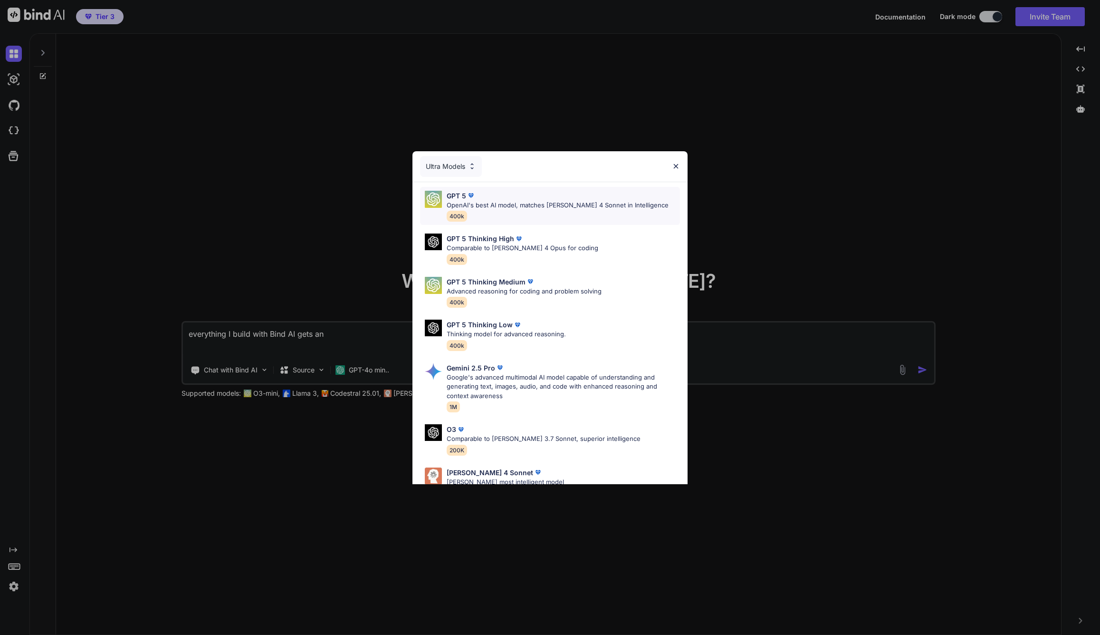
click at [468, 196] on img at bounding box center [471, 196] width 10 height 10
type textarea "x"
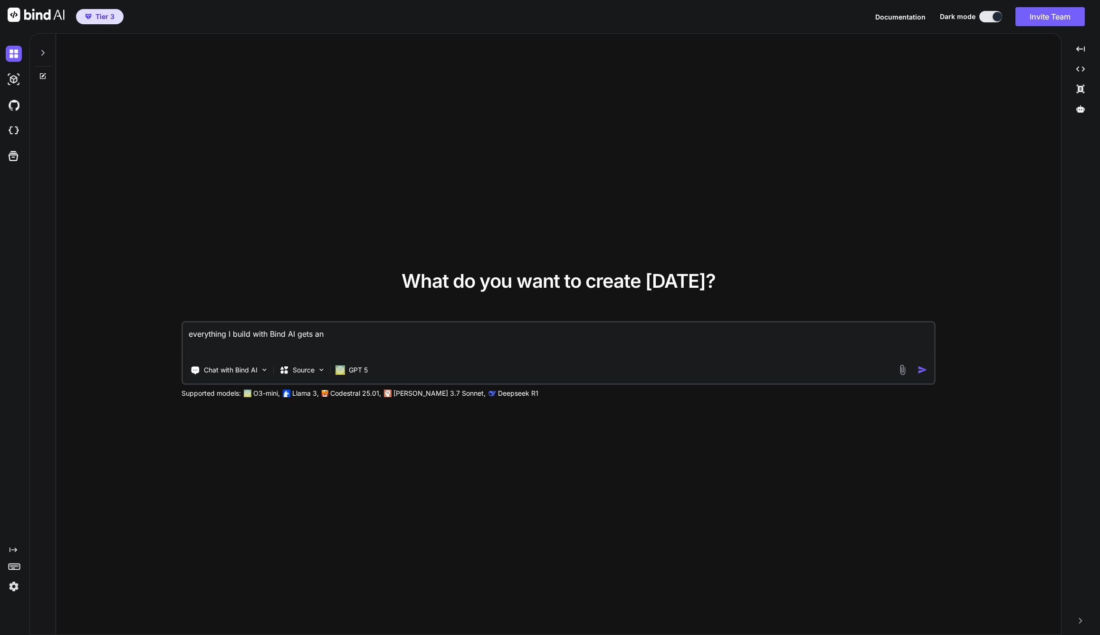
click at [267, 328] on textarea "everything I build with Bind AI gets an" at bounding box center [558, 339] width 751 height 35
drag, startPoint x: 343, startPoint y: 331, endPoint x: 180, endPoint y: 330, distance: 163.1
click at [180, 330] on div "What do you want to create today? everything I build with Bind AI gets an Chat …" at bounding box center [558, 334] width 1005 height 601
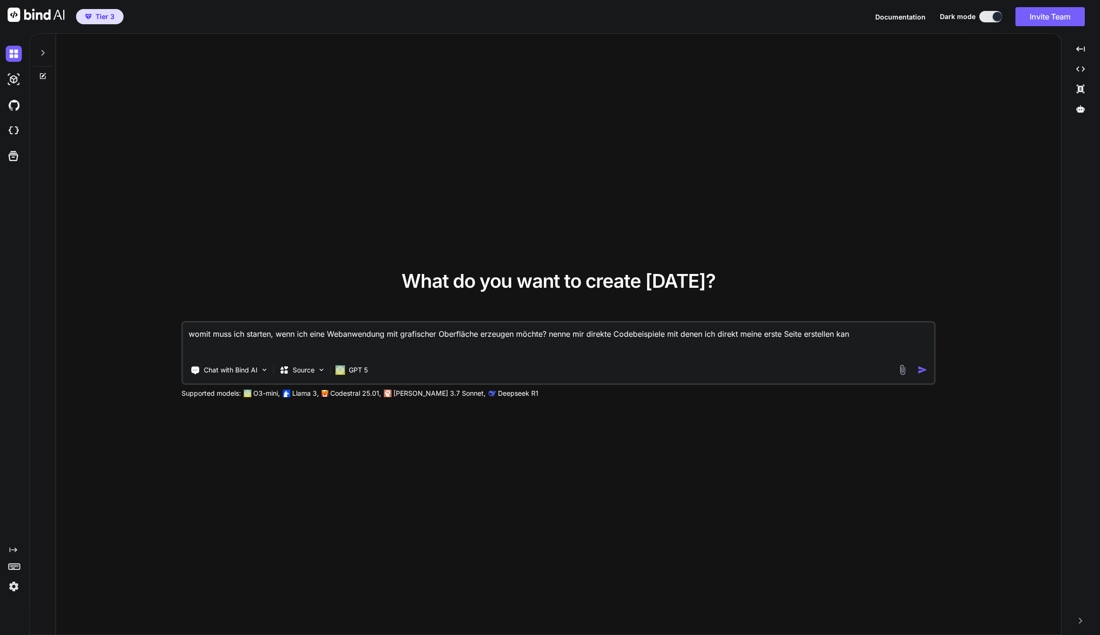
type textarea "womit muss ich starten, wenn ich eine Webanwendung mit grafischer Oberfläche er…"
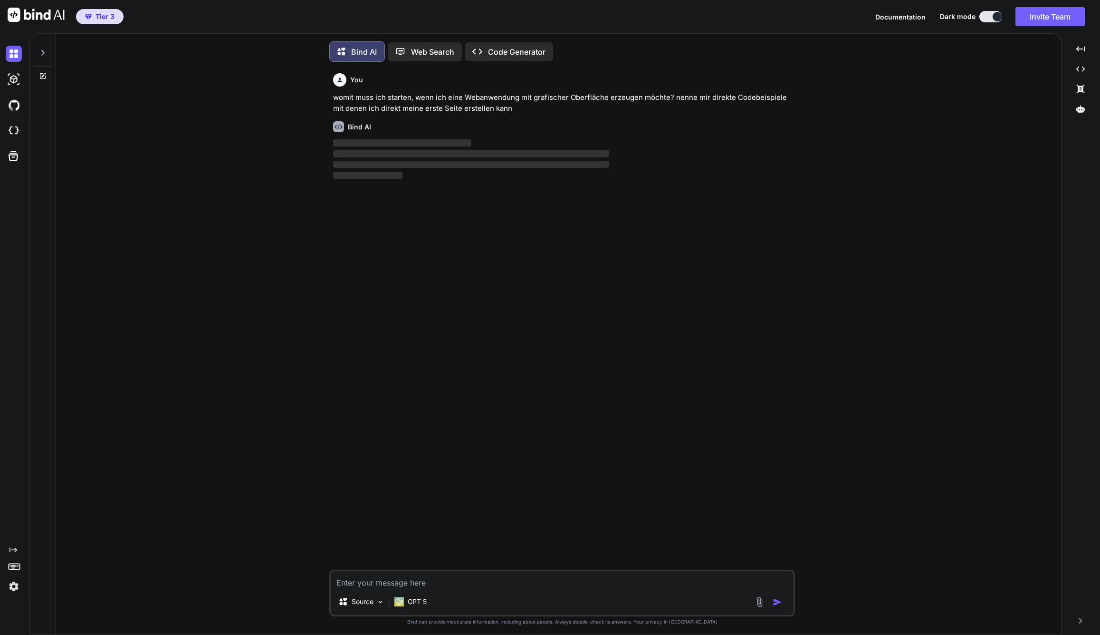
scroll to position [5, 0]
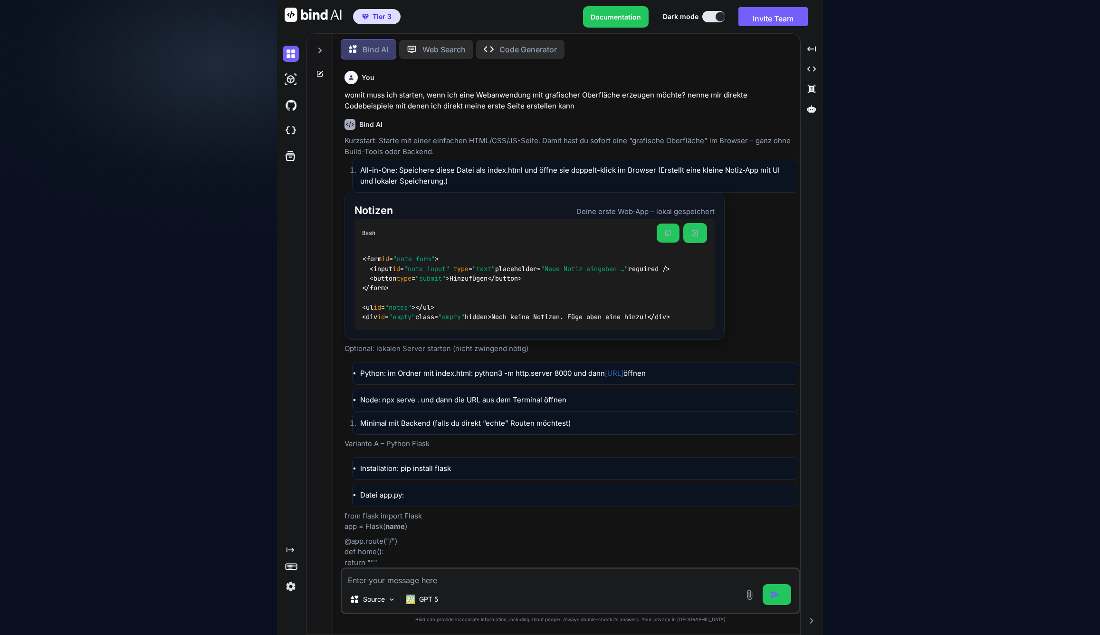
click at [717, 22] on div "Documentation Dark mode Invite Team Created with Pixso." at bounding box center [699, 16] width 232 height 21
click at [717, 15] on div at bounding box center [721, 17] width 10 height 10
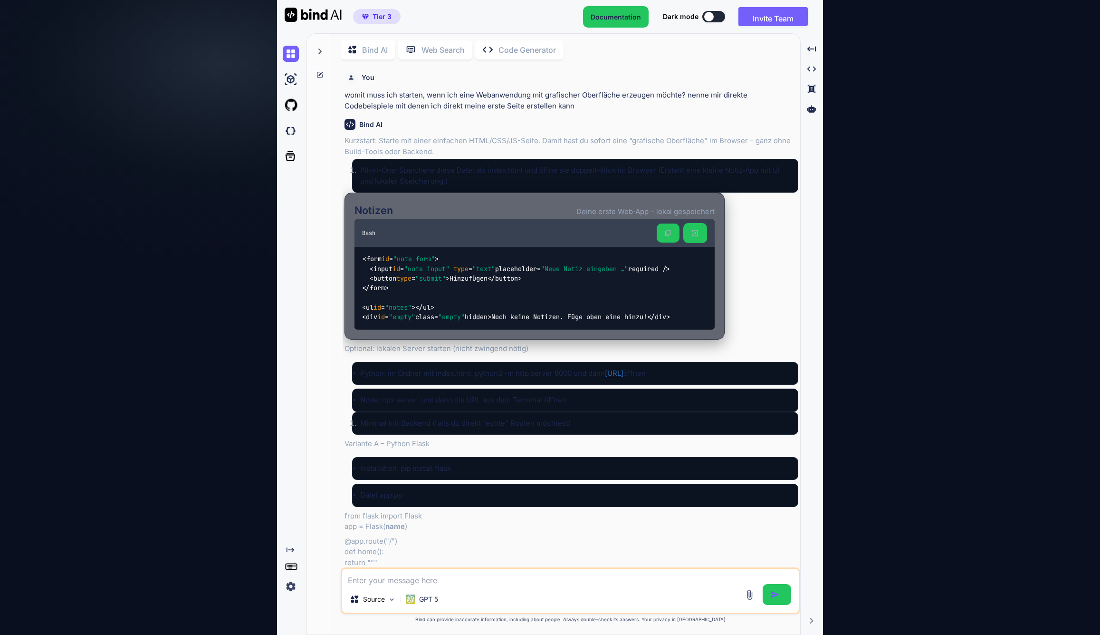
click at [710, 21] on div at bounding box center [710, 17] width 10 height 10
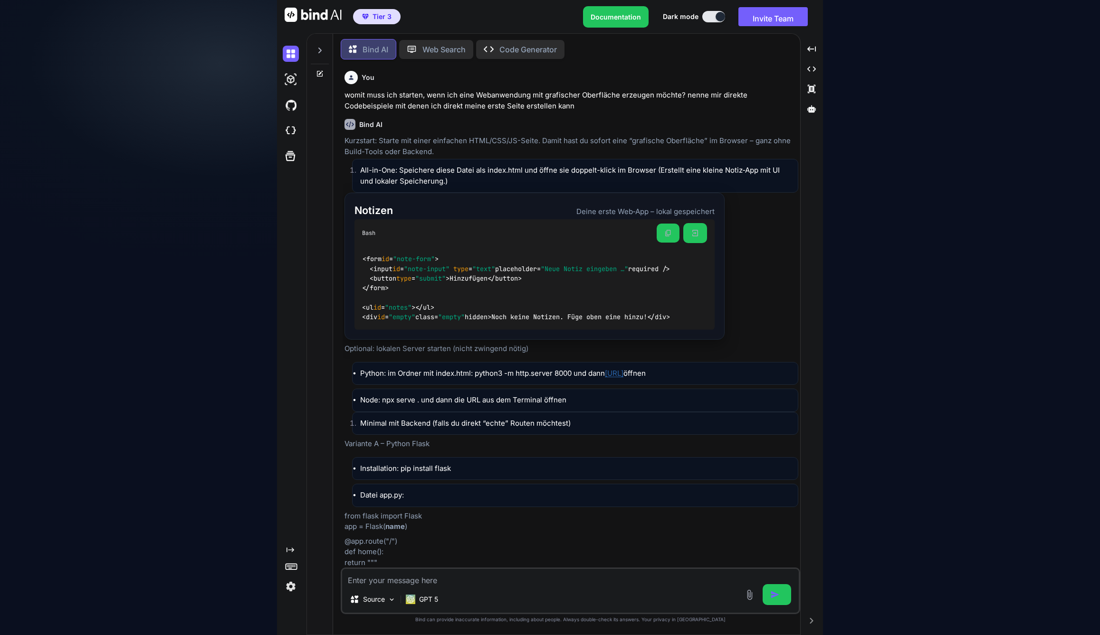
click at [674, 235] on button at bounding box center [668, 232] width 23 height 19
click at [532, 298] on div "<form id = "note-form" > <input id = "note-input" type = "text" placeholder= "N…" at bounding box center [535, 288] width 360 height 83
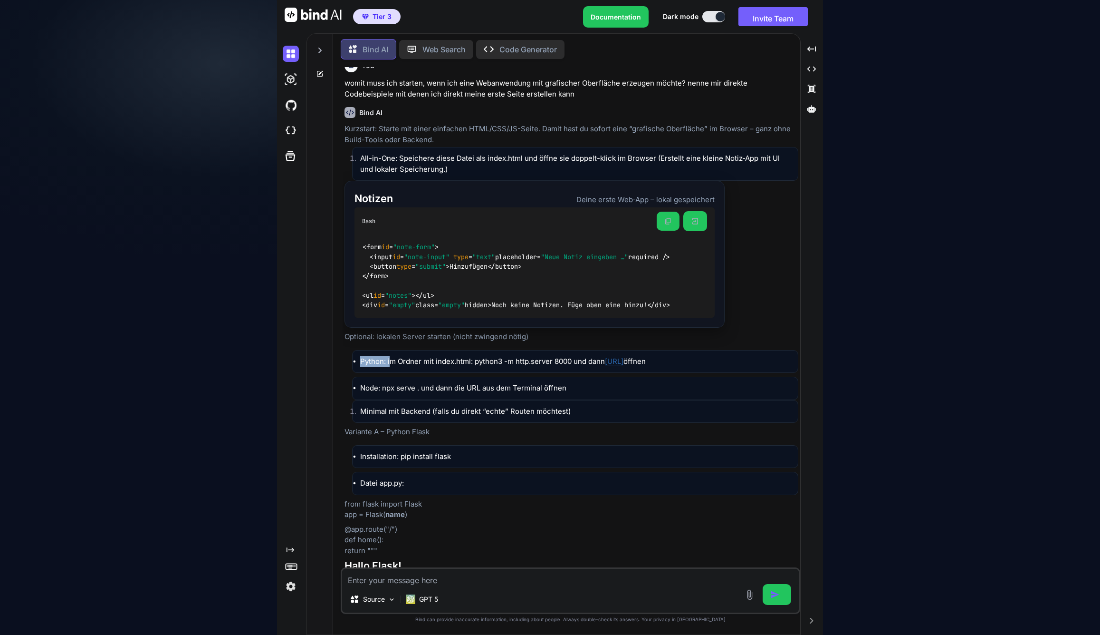
drag, startPoint x: 358, startPoint y: 362, endPoint x: 391, endPoint y: 357, distance: 32.7
click at [391, 357] on li "Python: im Ordner mit index.html: python3 -m http.server 8000 und dann http://l…" at bounding box center [575, 361] width 446 height 23
click at [434, 359] on li "Python: im Ordner mit index.html: python3 -m http.server 8000 und dann http://l…" at bounding box center [575, 361] width 446 height 23
drag, startPoint x: 393, startPoint y: 359, endPoint x: 484, endPoint y: 356, distance: 91.4
click at [484, 356] on li "Python: im Ordner mit index.html: python3 -m http.server 8000 und dann http://l…" at bounding box center [575, 361] width 446 height 23
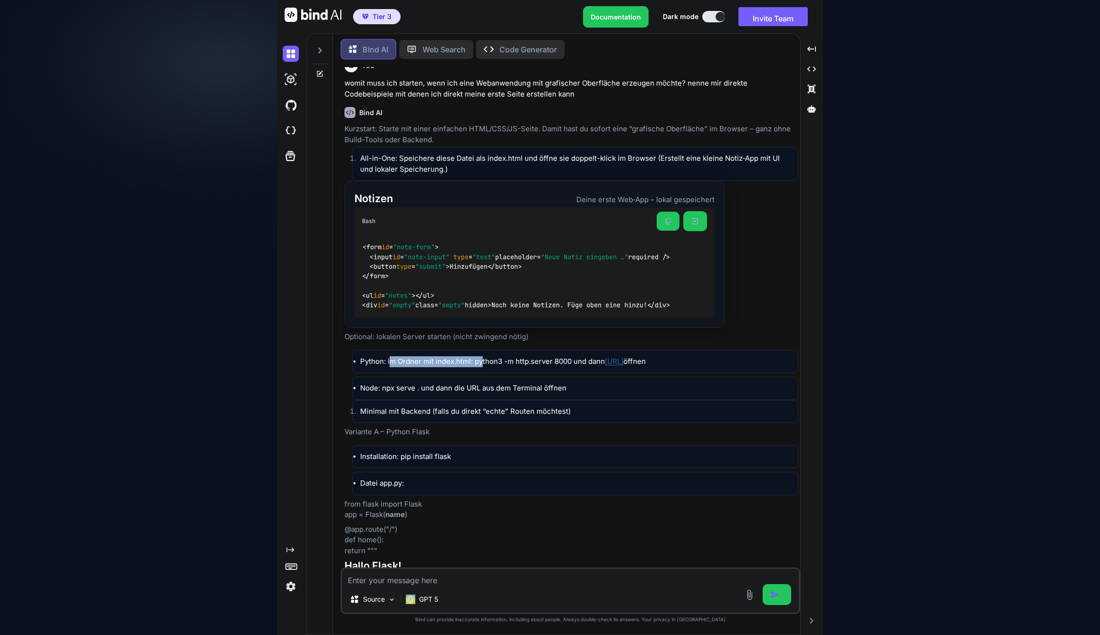
click at [466, 358] on li "Python: im Ordner mit index.html: python3 -m http.server 8000 und dann http://l…" at bounding box center [575, 361] width 446 height 23
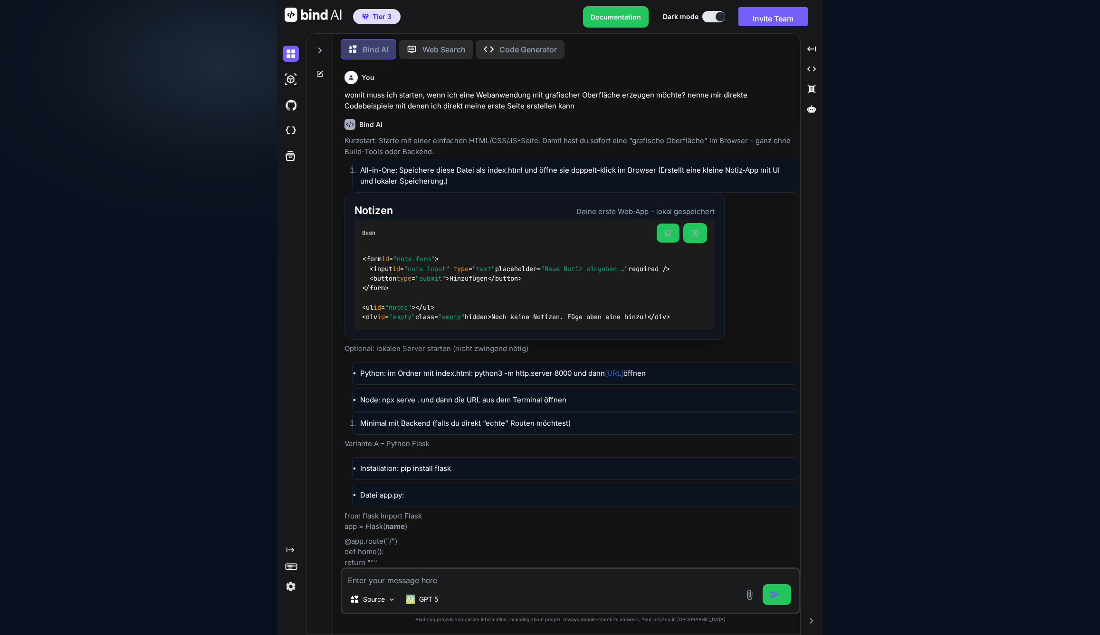
click at [434, 47] on p "Web Search" at bounding box center [444, 49] width 43 height 11
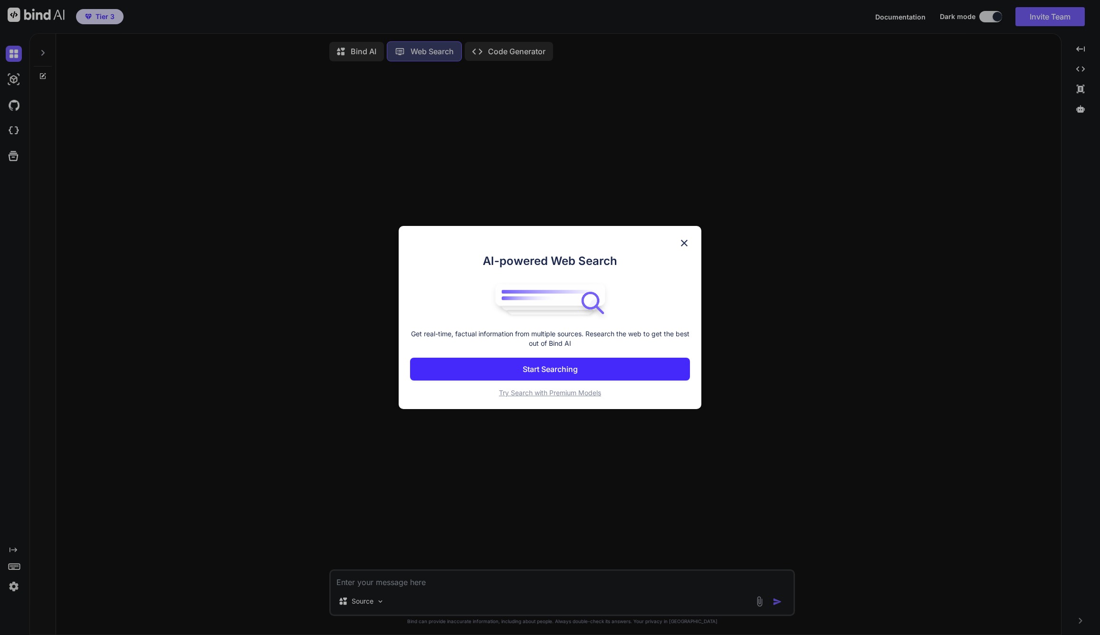
scroll to position [4, 0]
click at [687, 242] on img at bounding box center [684, 242] width 11 height 11
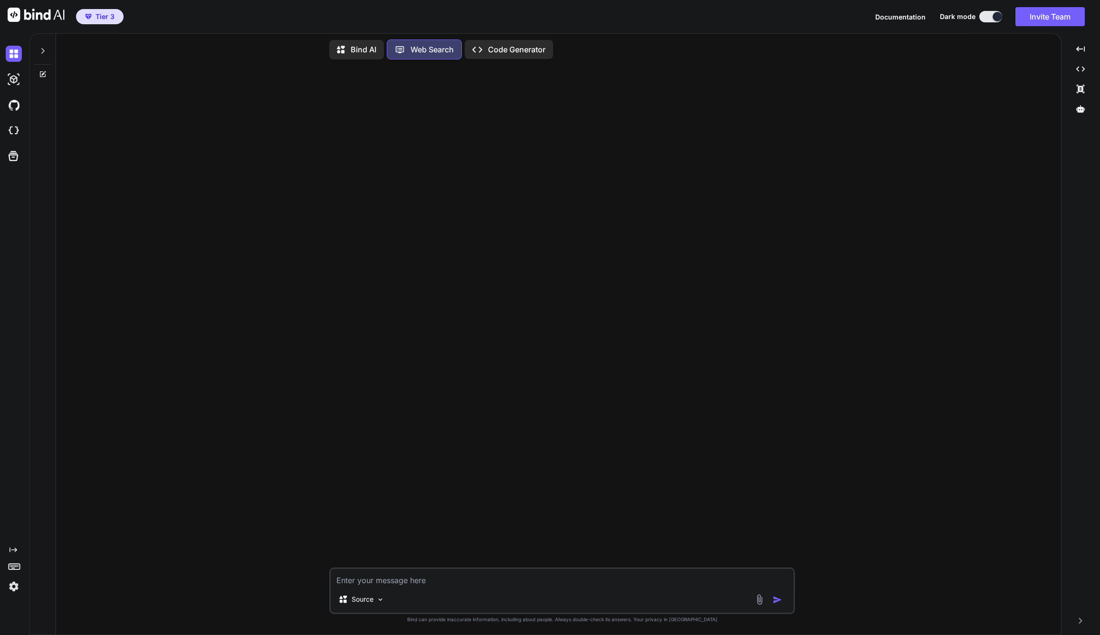
click at [516, 44] on p "Code Generator" at bounding box center [517, 49] width 58 height 11
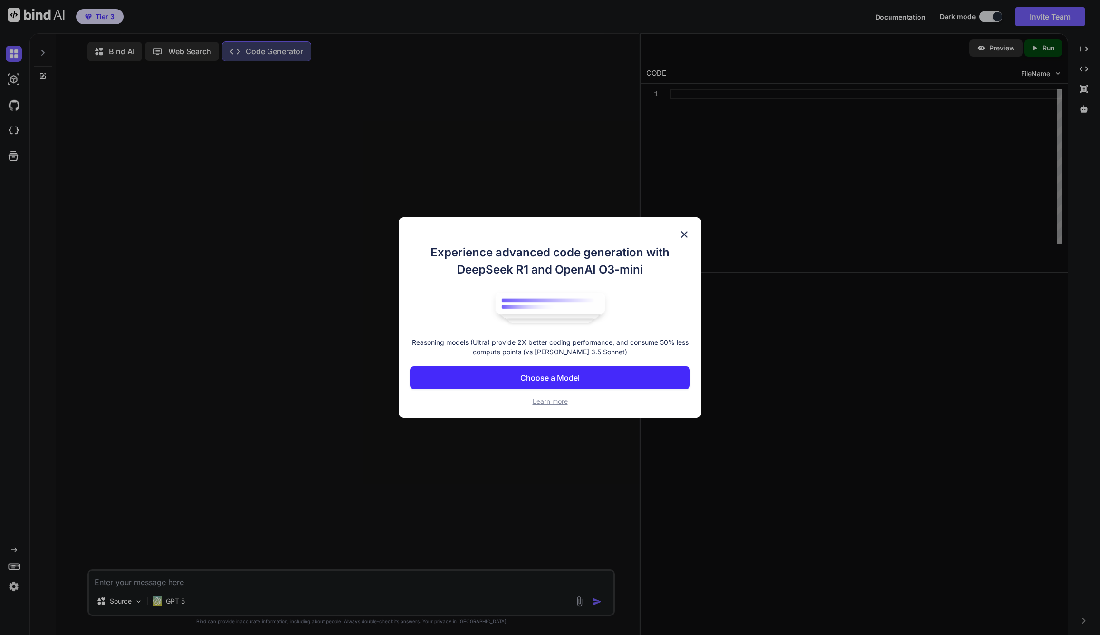
click at [689, 229] on img at bounding box center [684, 234] width 11 height 11
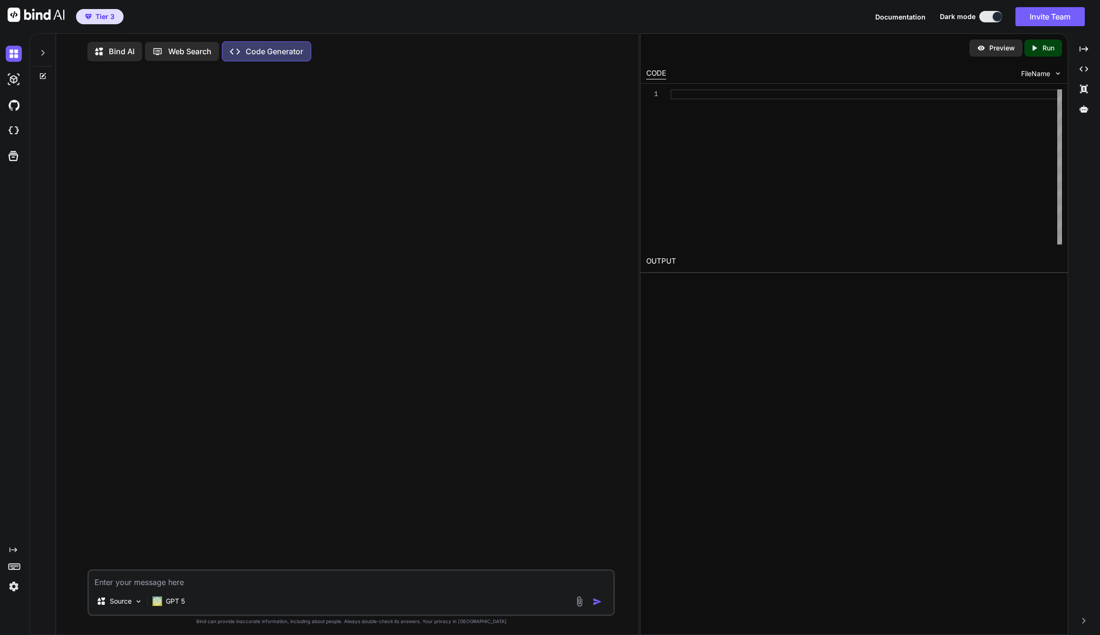
click at [191, 578] on textarea at bounding box center [351, 578] width 524 height 17
type textarea "erzeuge eine Startseite in HTML die ausgibt welcher Tag heute ist"
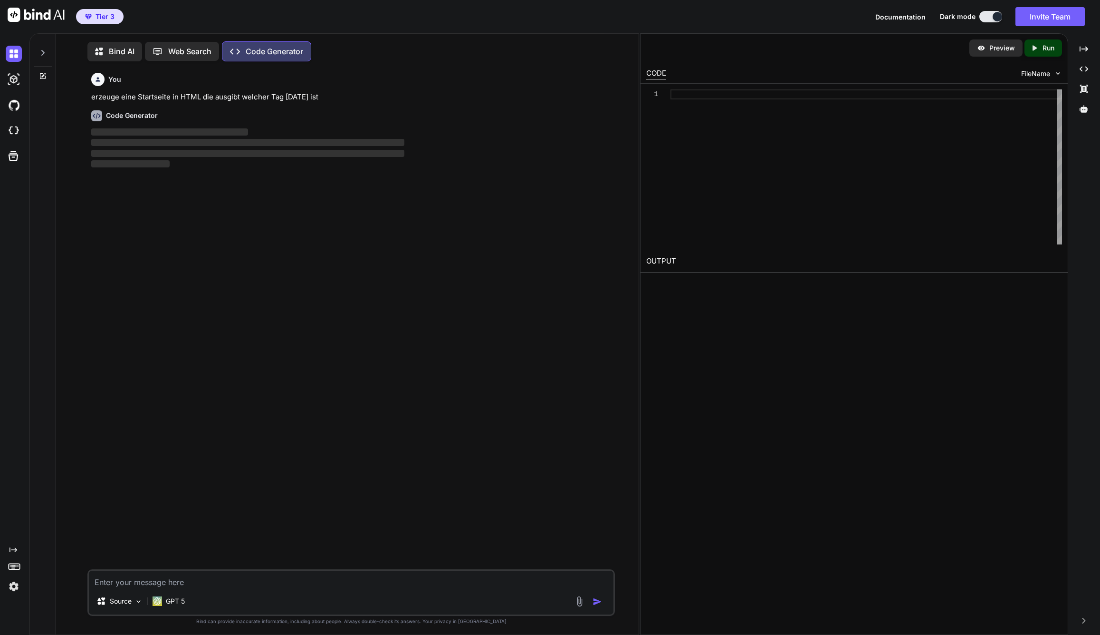
scroll to position [4, 0]
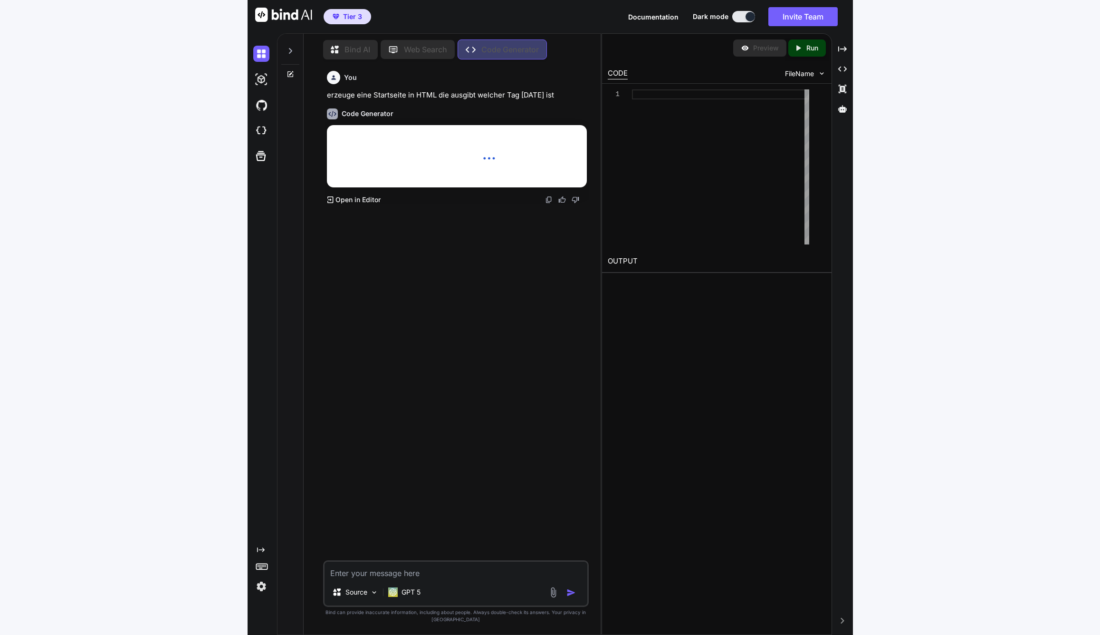
click at [496, 156] on span "…" at bounding box center [490, 154] width 14 height 17
click at [420, 104] on div "Code Generator Heute ist … Created with Pixso. Open in Editor" at bounding box center [457, 153] width 260 height 104
click at [380, 199] on p "Open in Editor" at bounding box center [358, 200] width 45 height 10
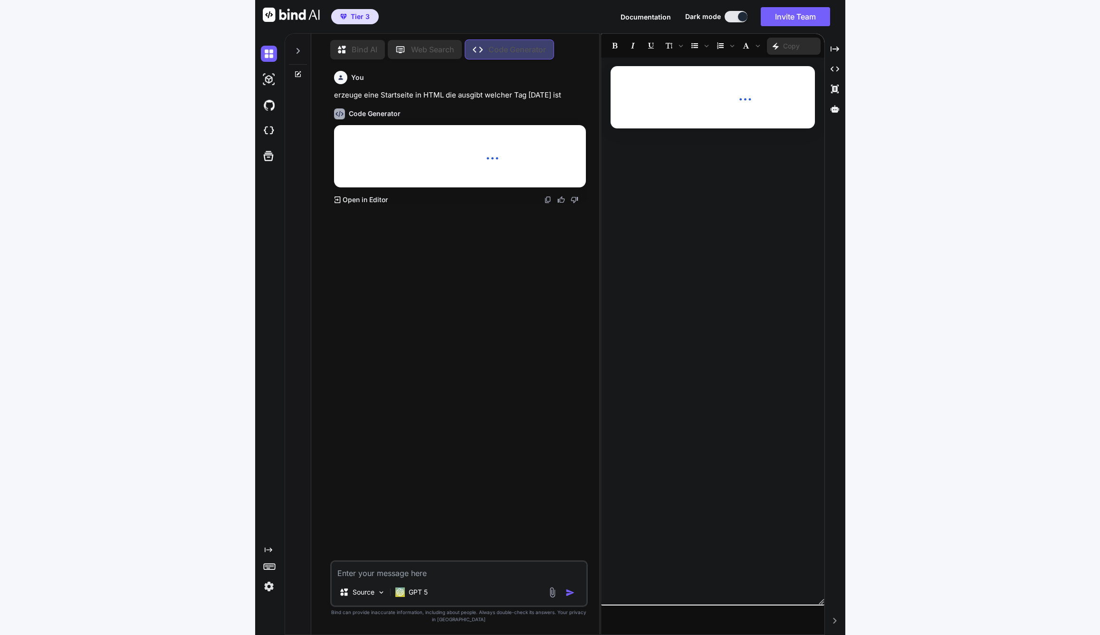
click at [432, 116] on div "Code Generator" at bounding box center [460, 113] width 252 height 11
click at [472, 91] on p "erzeuge eine Startseite in HTML die ausgibt welcher Tag heute ist" at bounding box center [460, 95] width 252 height 11
click at [473, 149] on h1 "Heute ist …" at bounding box center [460, 154] width 222 height 20
drag, startPoint x: 496, startPoint y: 157, endPoint x: 525, endPoint y: 161, distance: 29.2
click at [525, 161] on h1 "Heute ist …" at bounding box center [460, 154] width 222 height 20
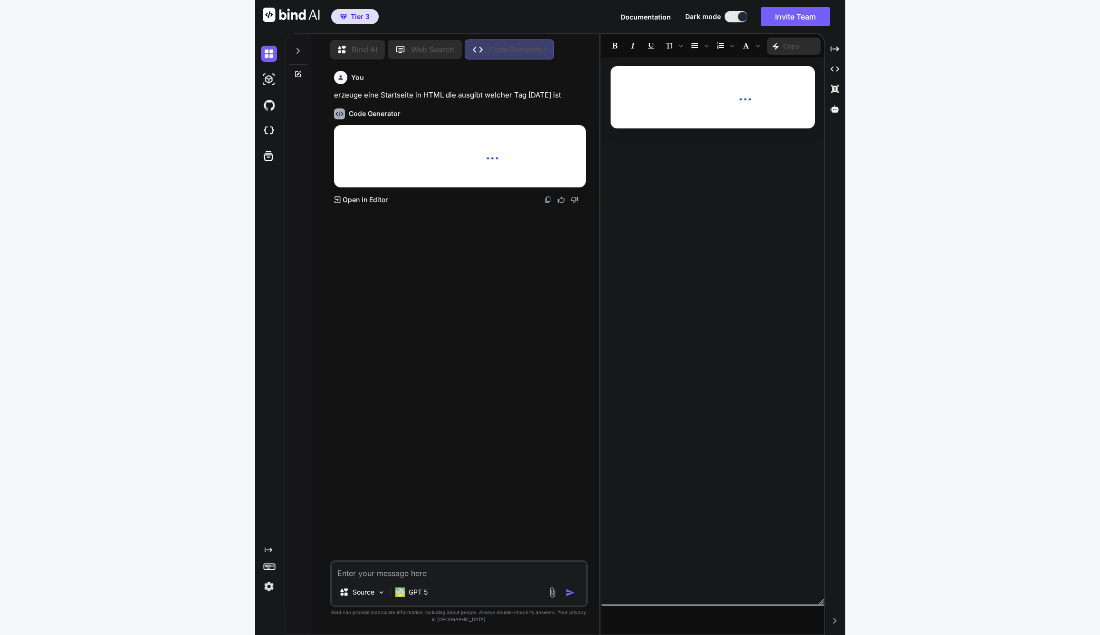
click at [473, 214] on div "You erzeuge eine Startseite in HTML die ausgibt welcher Tag heute ist Code Gene…" at bounding box center [460, 313] width 256 height 493
click at [431, 121] on div "Code Generator Heute ist … Created with Pixso. Open in Editor" at bounding box center [460, 153] width 252 height 104
click at [412, 572] on textarea at bounding box center [459, 569] width 255 height 17
type textarea "das hat nicht geklappt"
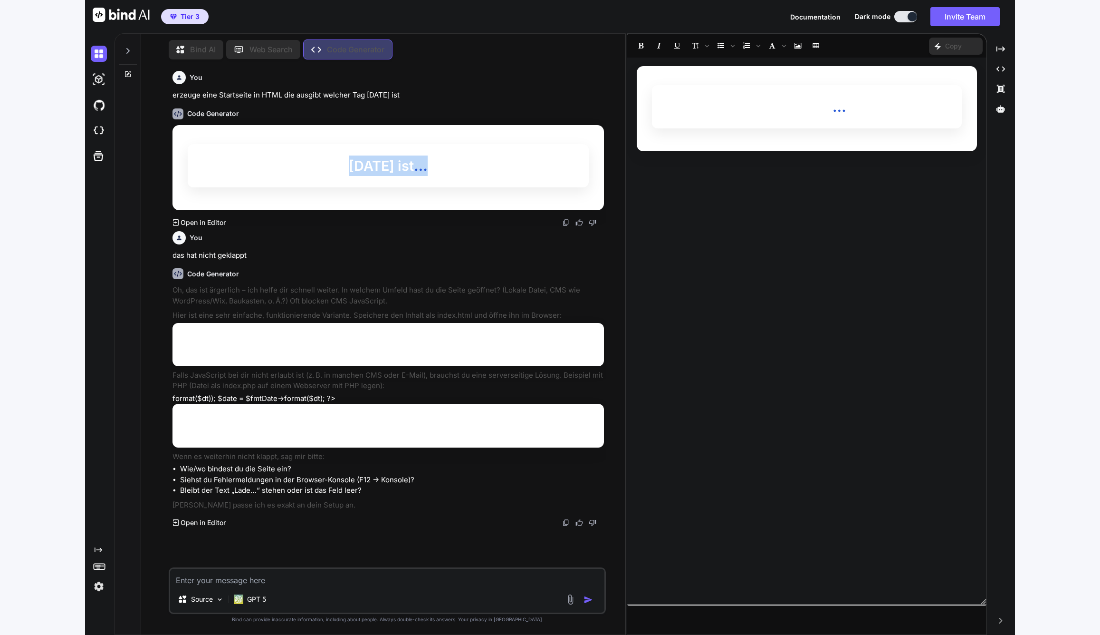
drag, startPoint x: 359, startPoint y: 153, endPoint x: 411, endPoint y: 180, distance: 59.1
click at [411, 180] on h1 "Heute ist …" at bounding box center [388, 165] width 401 height 43
click at [345, 163] on h1 "Heute ist …" at bounding box center [388, 165] width 401 height 43
drag, startPoint x: 319, startPoint y: 162, endPoint x: 479, endPoint y: 171, distance: 160.9
click at [479, 171] on h1 "Heute ist …" at bounding box center [388, 165] width 401 height 43
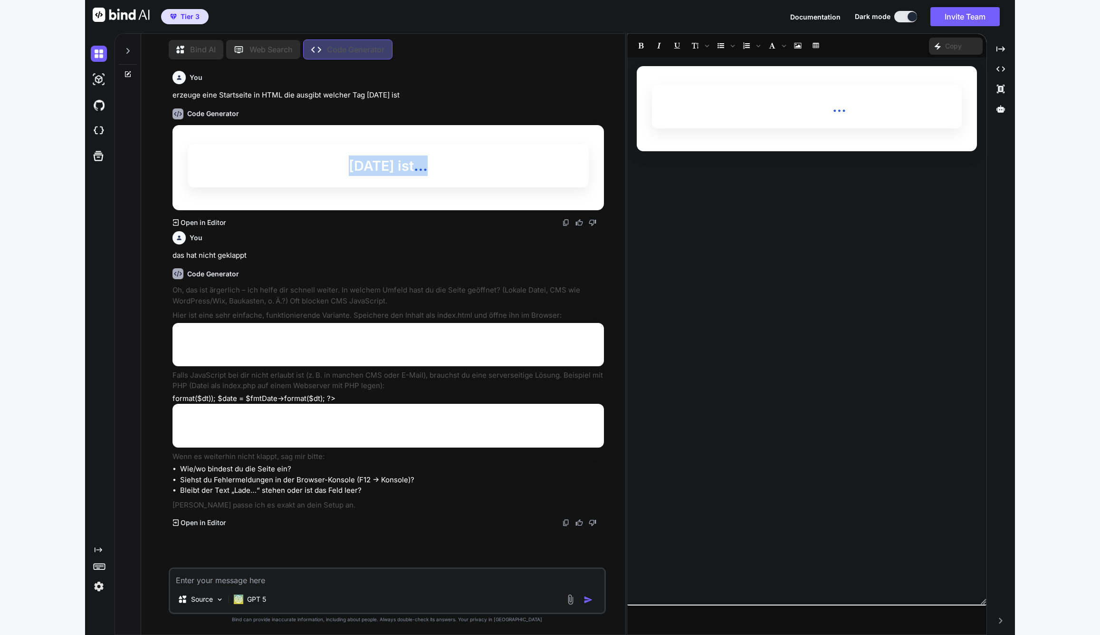
click at [386, 189] on main "Heute ist …" at bounding box center [389, 167] width 432 height 85
drag, startPoint x: 229, startPoint y: 153, endPoint x: 441, endPoint y: 185, distance: 214.4
click at [441, 181] on h1 "Heute ist …" at bounding box center [388, 165] width 401 height 43
drag, startPoint x: 305, startPoint y: 329, endPoint x: 383, endPoint y: 347, distance: 79.6
click at [383, 347] on h1 "Lade…" at bounding box center [389, 344] width 432 height 43
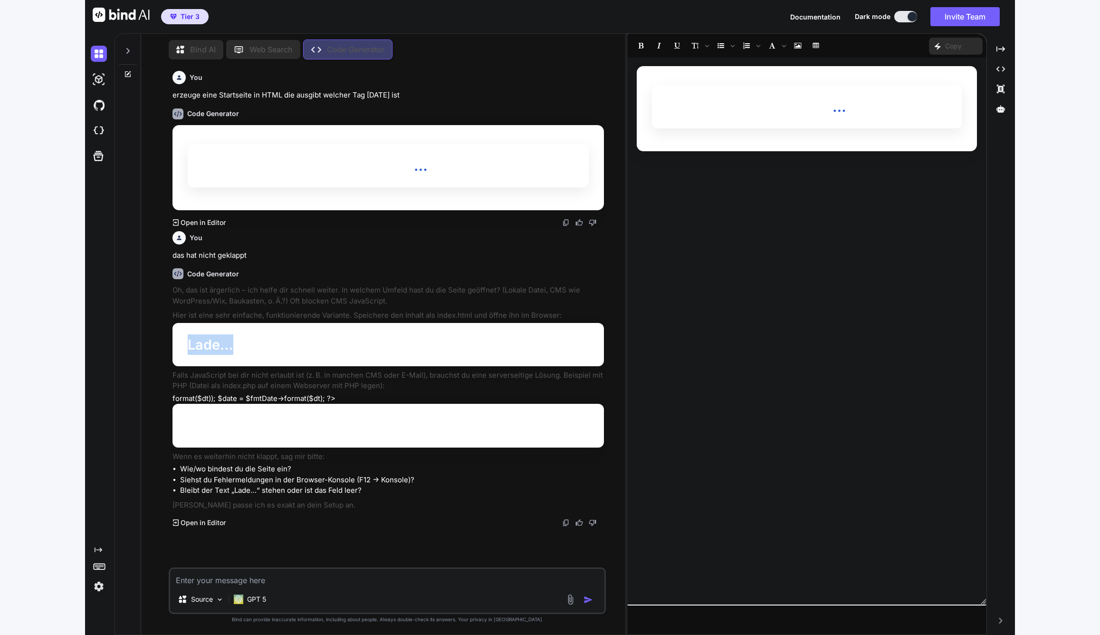
drag, startPoint x: 198, startPoint y: 427, endPoint x: 337, endPoint y: 424, distance: 138.4
click at [337, 424] on h1 "Heute ist —" at bounding box center [389, 425] width 432 height 43
click at [289, 513] on div "Code Generator Oh, das ist ärgerlich – ich helfe dir schnell weiter. In welchem…" at bounding box center [389, 394] width 432 height 267
click at [333, 585] on textarea at bounding box center [387, 577] width 434 height 17
type textarea "mach die Schriftfarbe schwarz"
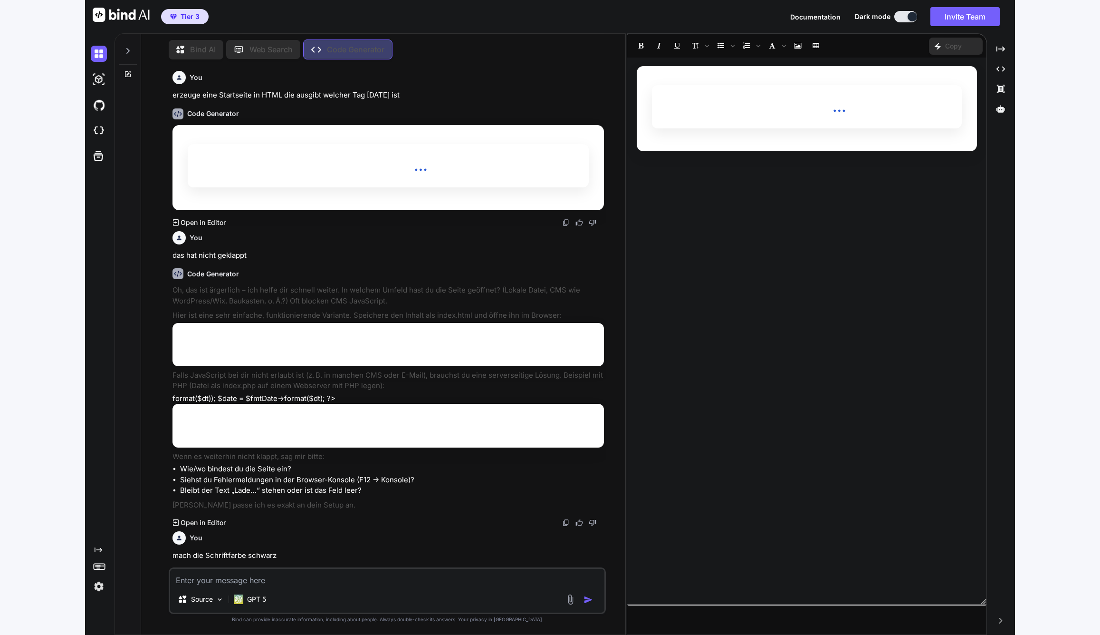
scroll to position [87, 0]
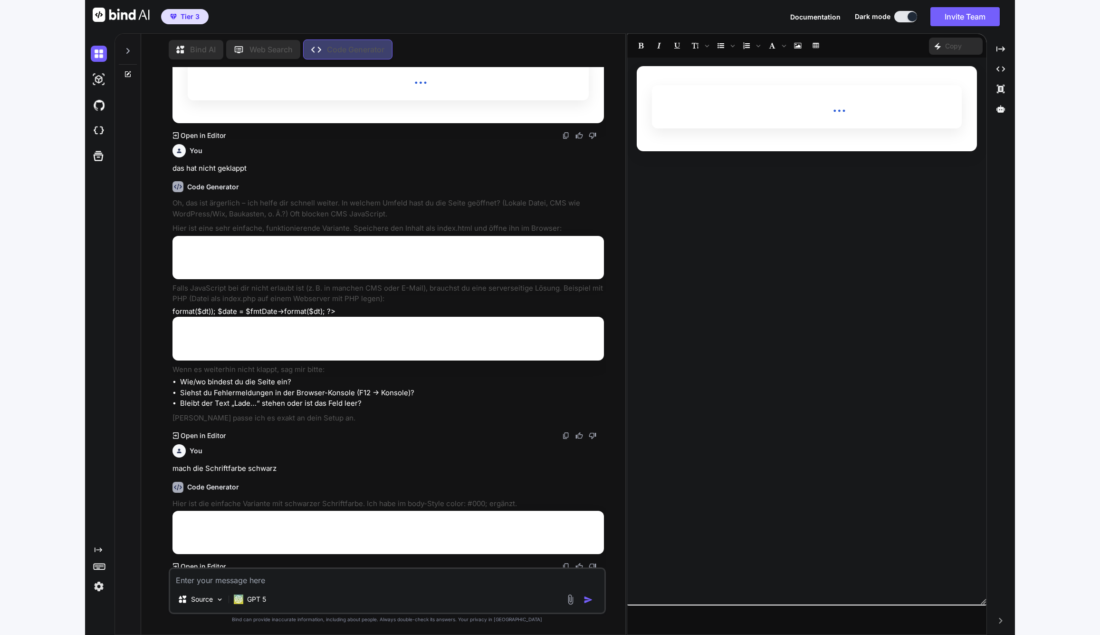
drag, startPoint x: 261, startPoint y: 522, endPoint x: 450, endPoint y: 527, distance: 188.8
click at [450, 527] on h1 "Lade…" at bounding box center [389, 532] width 432 height 43
drag, startPoint x: 353, startPoint y: 531, endPoint x: 480, endPoint y: 533, distance: 126.9
click at [472, 533] on h1 "Lade…" at bounding box center [389, 532] width 432 height 43
drag, startPoint x: 495, startPoint y: 530, endPoint x: 241, endPoint y: 535, distance: 253.9
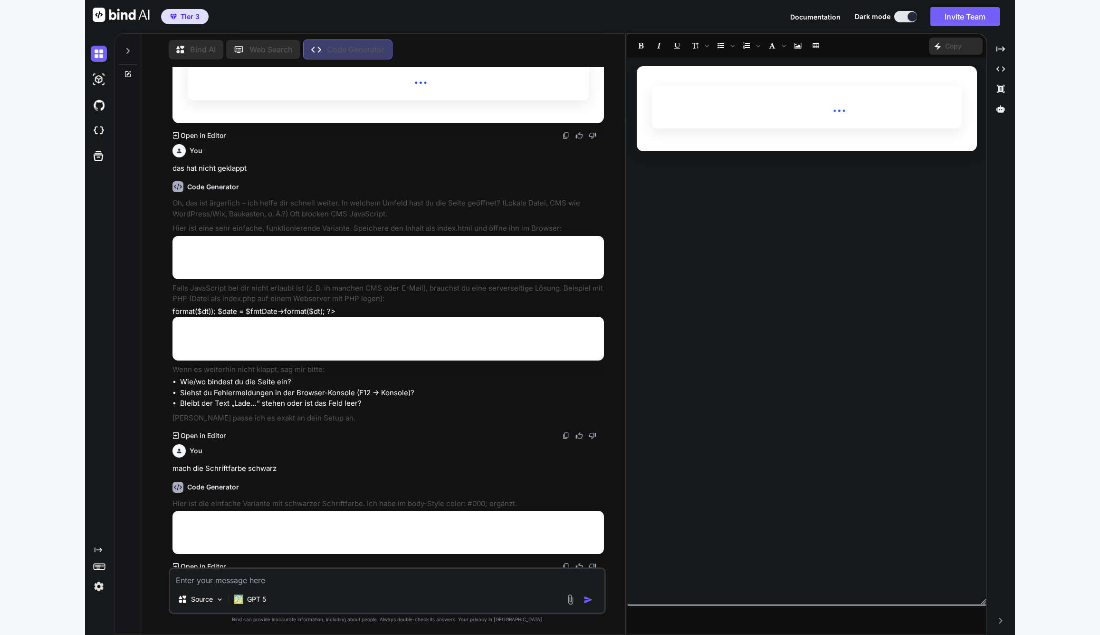
click at [241, 535] on h1 "Lade…" at bounding box center [389, 532] width 432 height 43
drag, startPoint x: 267, startPoint y: 531, endPoint x: 444, endPoint y: 529, distance: 176.4
click at [444, 529] on h1 "Lade…" at bounding box center [389, 532] width 432 height 43
click at [904, 20] on button at bounding box center [906, 16] width 23 height 11
click at [910, 18] on div at bounding box center [913, 17] width 10 height 10
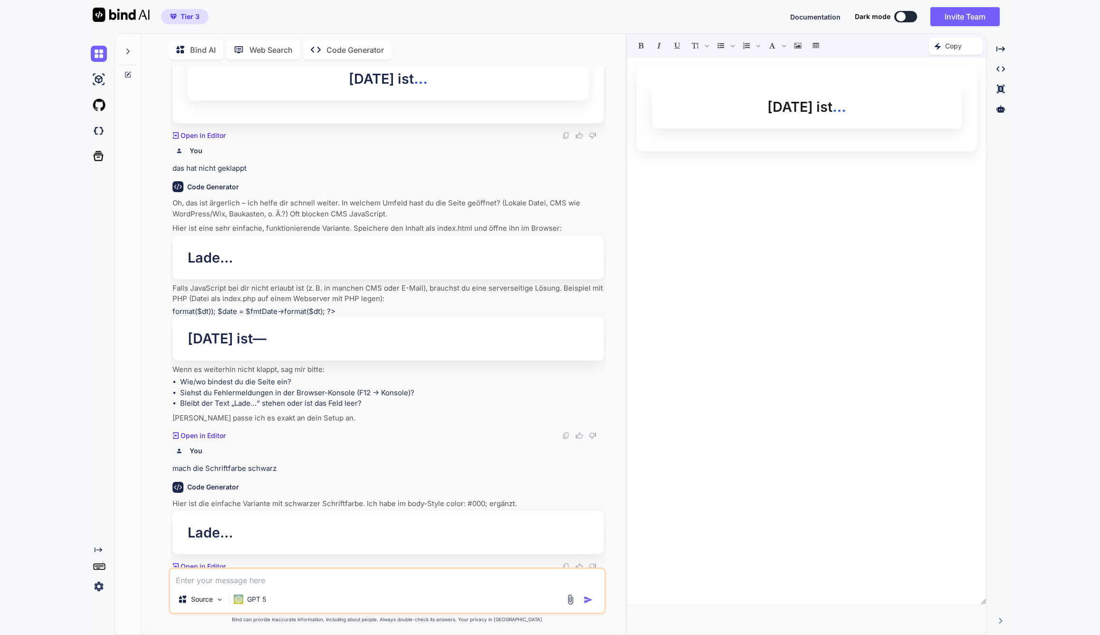
scroll to position [4, 0]
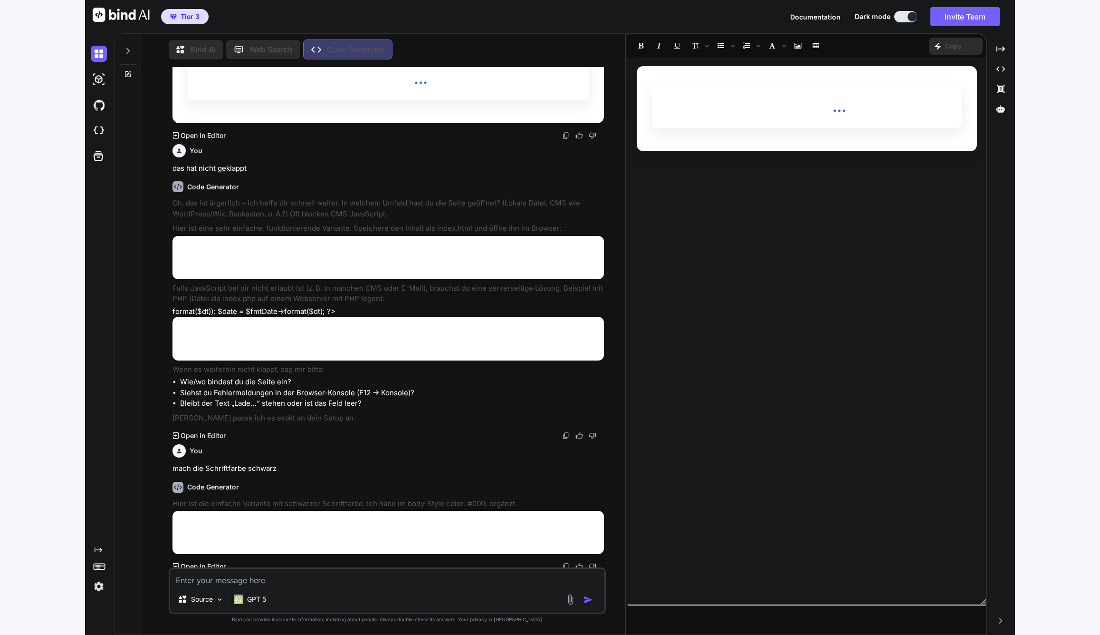
click at [908, 18] on div at bounding box center [913, 17] width 10 height 10
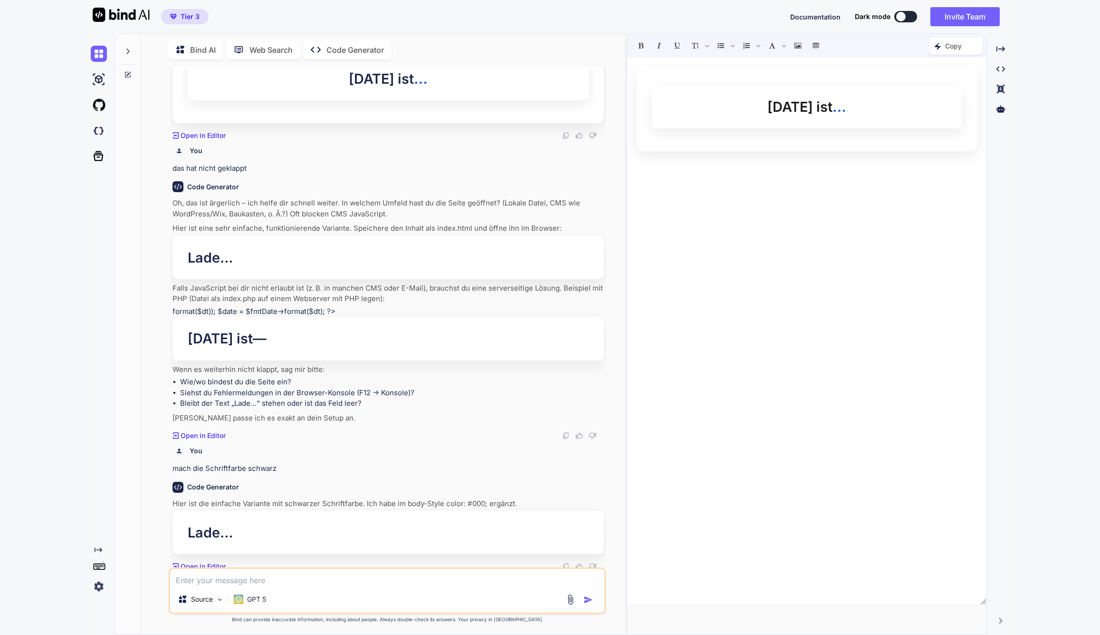
click at [792, 106] on h1 "Heute ist …" at bounding box center [807, 106] width 310 height 43
click at [829, 107] on h1 "Heute ist …" at bounding box center [807, 106] width 310 height 43
click at [834, 108] on span "…" at bounding box center [840, 106] width 14 height 17
drag, startPoint x: 773, startPoint y: 109, endPoint x: 844, endPoint y: 107, distance: 70.9
click at [843, 106] on h1 "Heute ist …" at bounding box center [807, 106] width 310 height 43
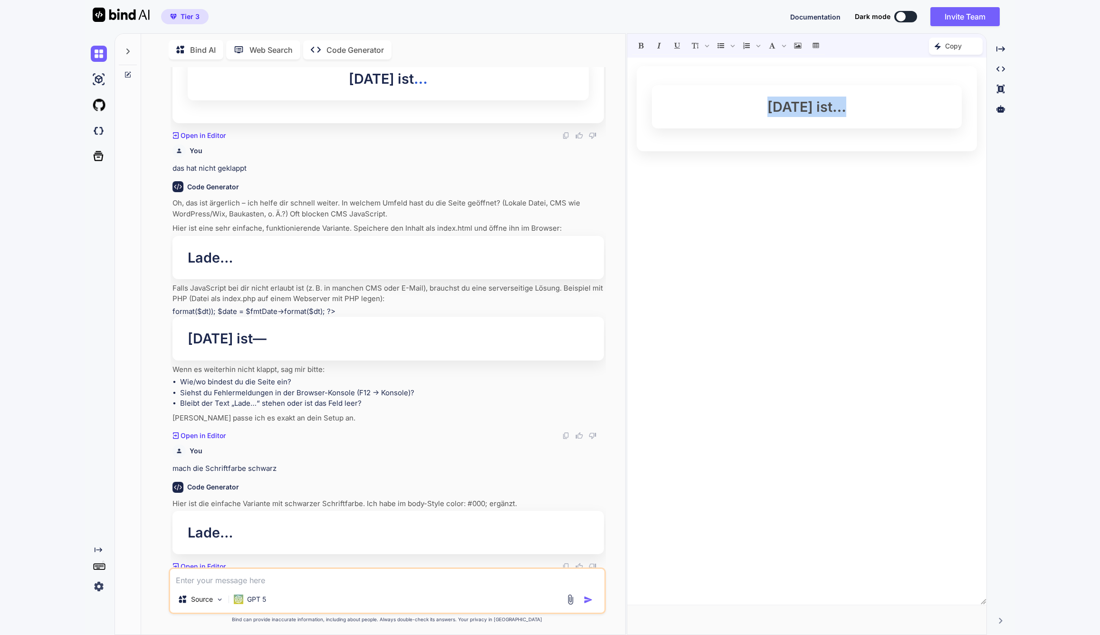
click at [851, 163] on div "Welcher Tag ist heute? Heute ist …" at bounding box center [806, 330] width 359 height 537
click at [1001, 90] on icon at bounding box center [1001, 89] width 8 height 9
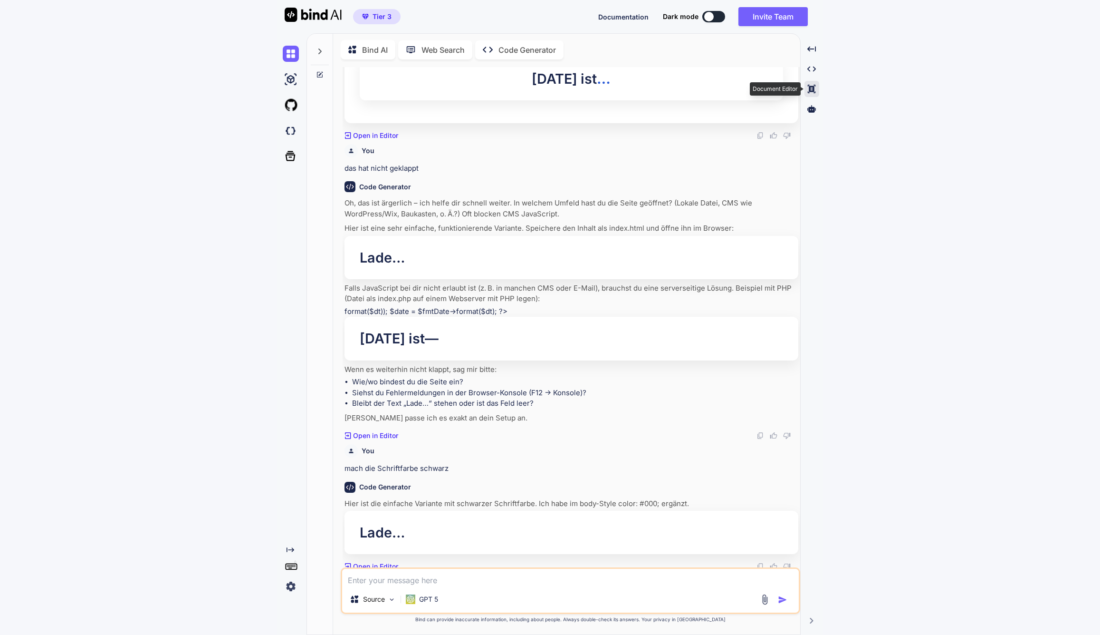
click at [814, 88] on icon at bounding box center [812, 89] width 8 height 9
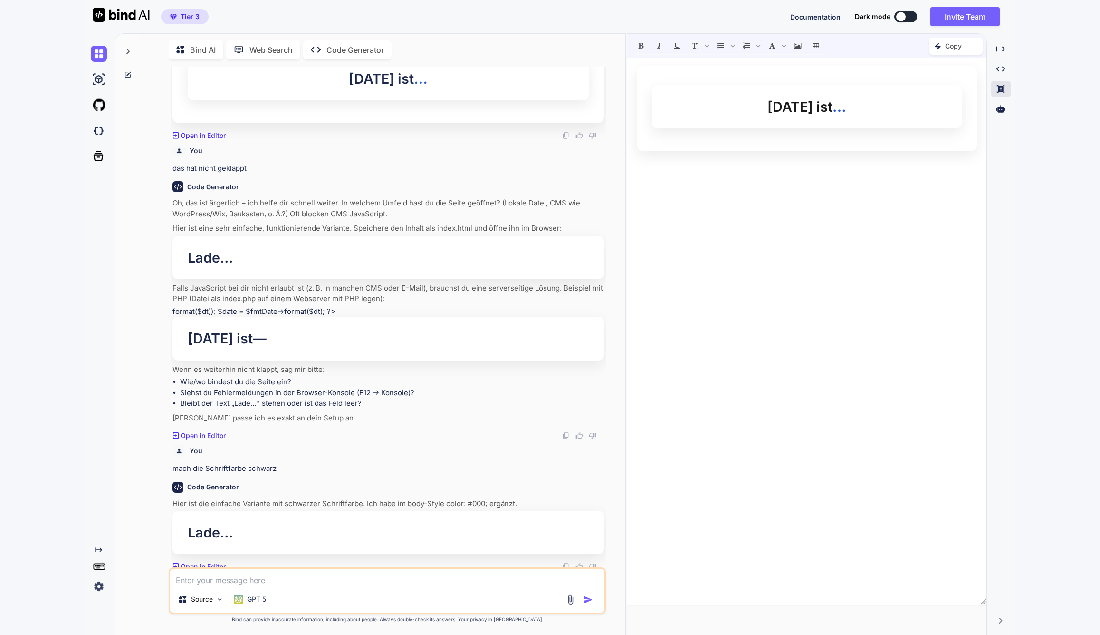
click at [806, 107] on h1 "Heute ist …" at bounding box center [807, 106] width 310 height 43
click at [799, 96] on h1 "Heute ist …" at bounding box center [807, 106] width 310 height 43
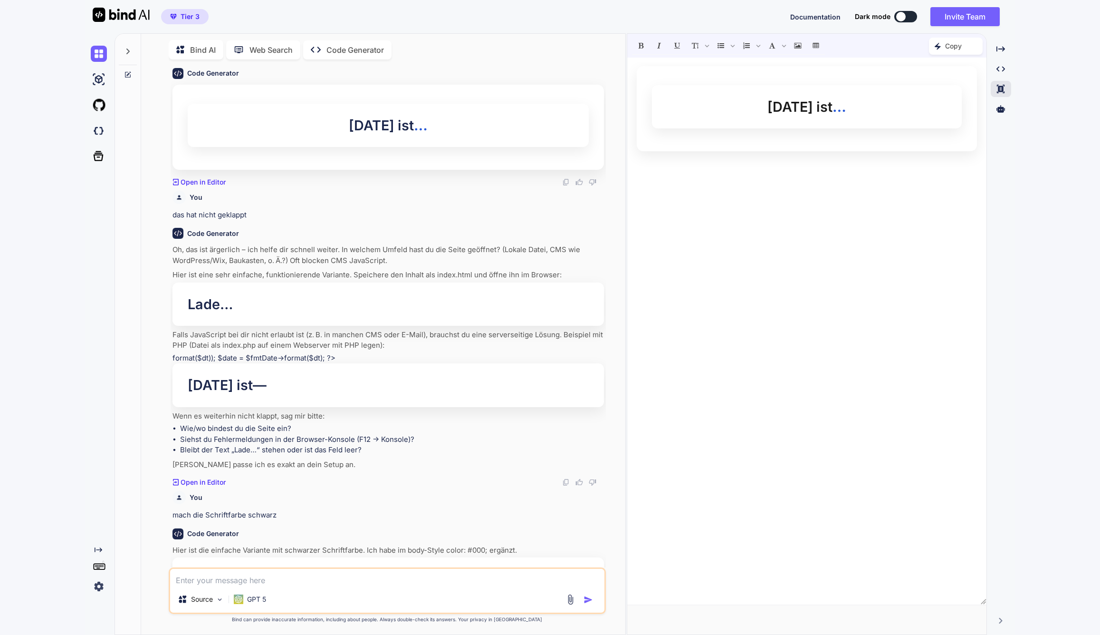
scroll to position [87, 0]
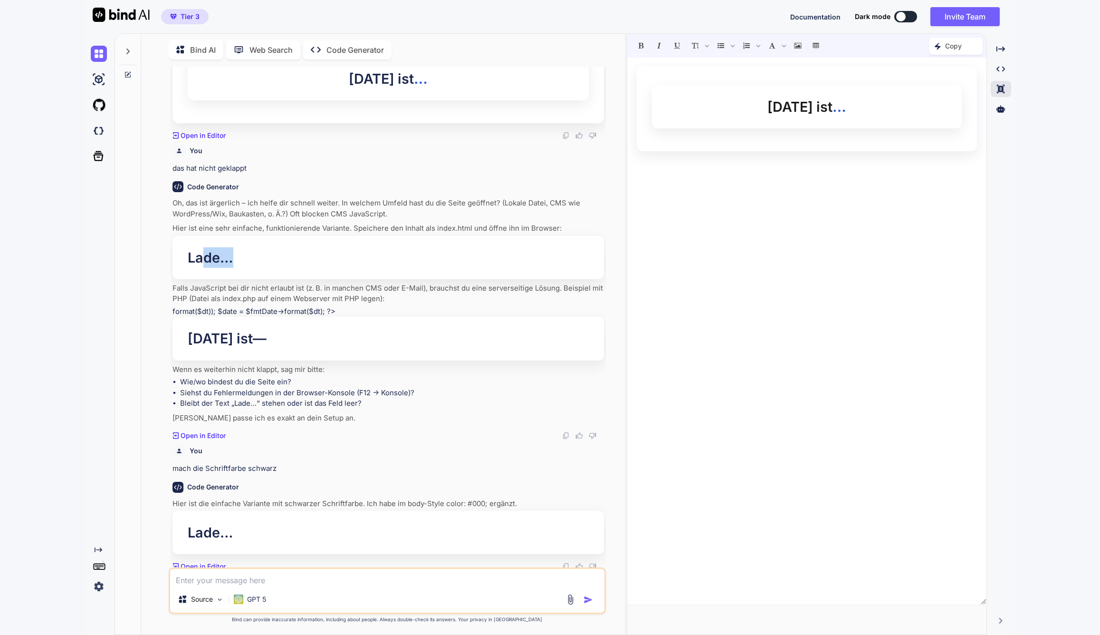
drag, startPoint x: 207, startPoint y: 251, endPoint x: 260, endPoint y: 263, distance: 54.1
click at [260, 263] on h1 "Lade…" at bounding box center [389, 257] width 432 height 43
drag, startPoint x: 329, startPoint y: 418, endPoint x: 319, endPoint y: 411, distance: 12.7
click at [329, 418] on p "Dann passe ich es exakt an dein Setup an." at bounding box center [389, 418] width 432 height 11
click at [216, 431] on p "Open in Editor" at bounding box center [203, 436] width 45 height 10
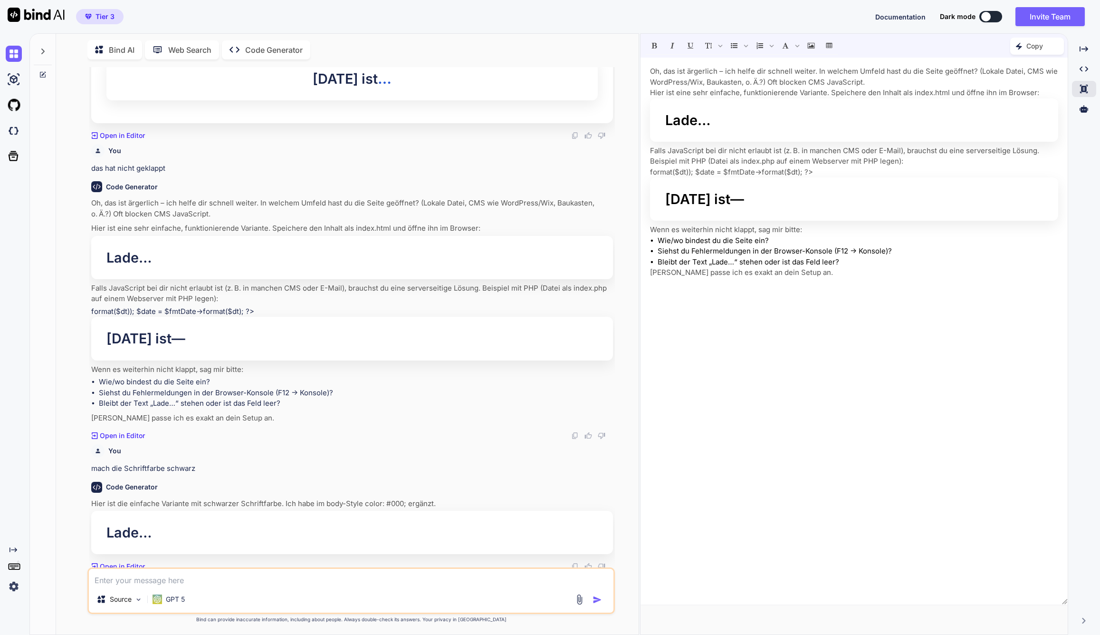
scroll to position [0, 0]
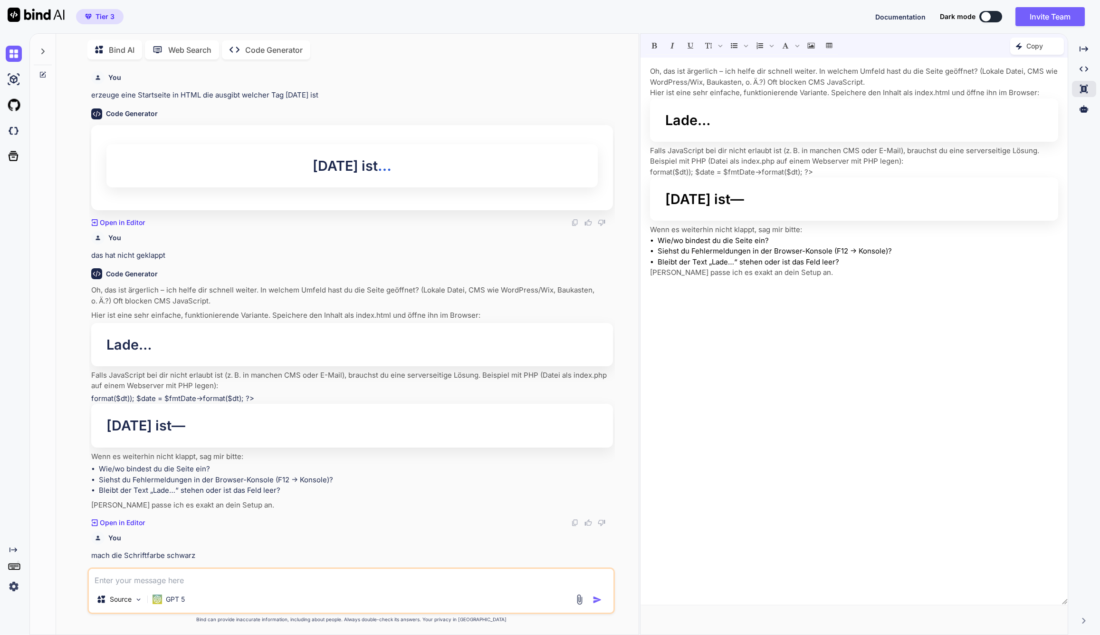
click at [266, 55] on div "Created with Pixso. Code Generator" at bounding box center [266, 49] width 88 height 19
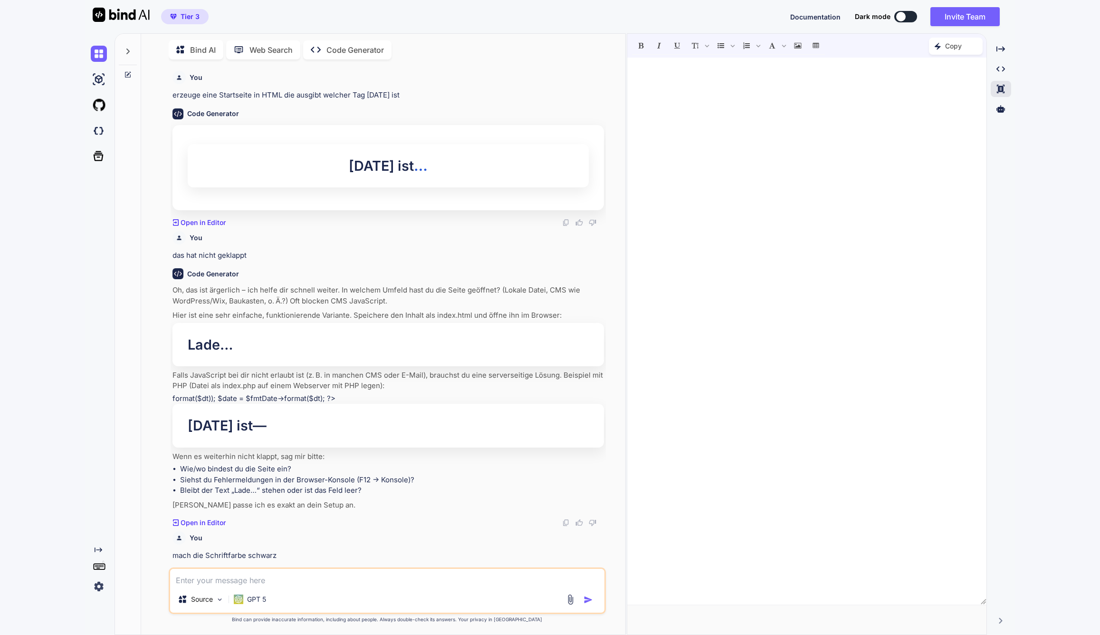
click at [358, 48] on p "Code Generator" at bounding box center [356, 49] width 58 height 11
